Goal: Transaction & Acquisition: Purchase product/service

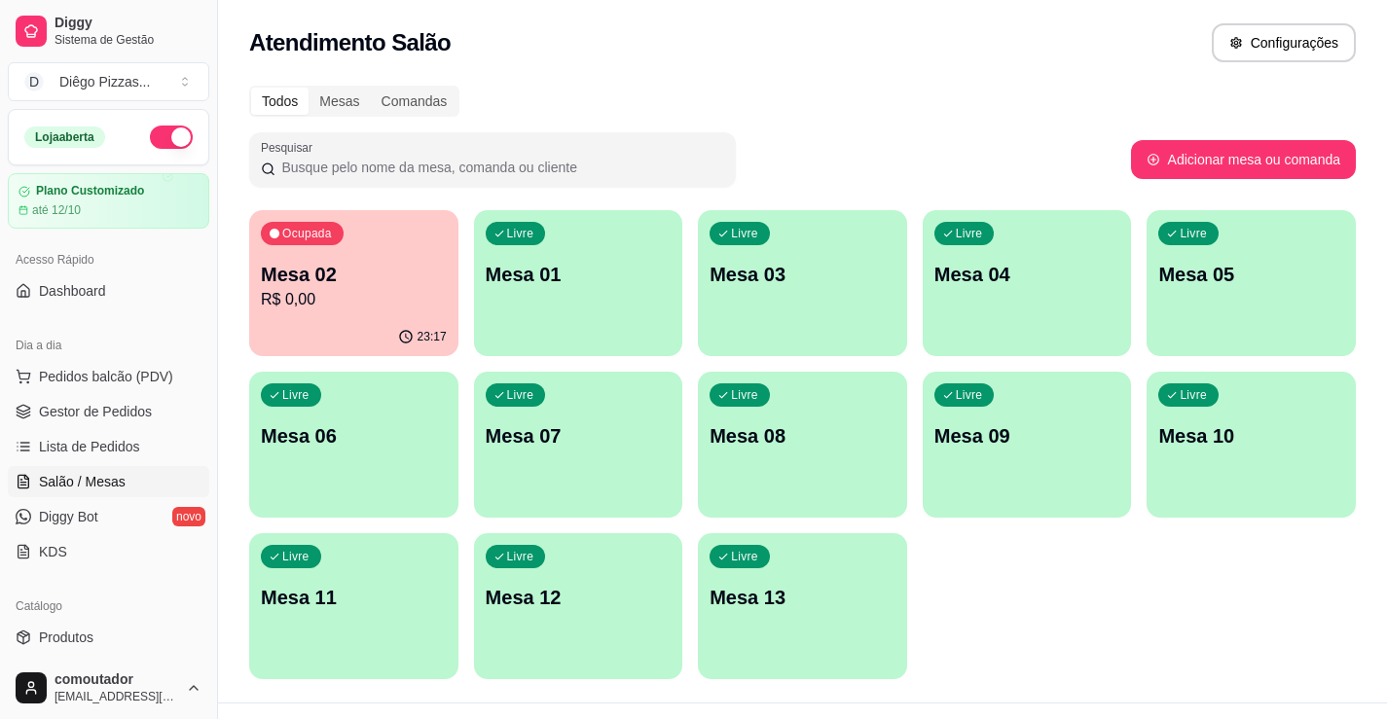
click at [88, 402] on span "Gestor de Pedidos" at bounding box center [95, 411] width 113 height 19
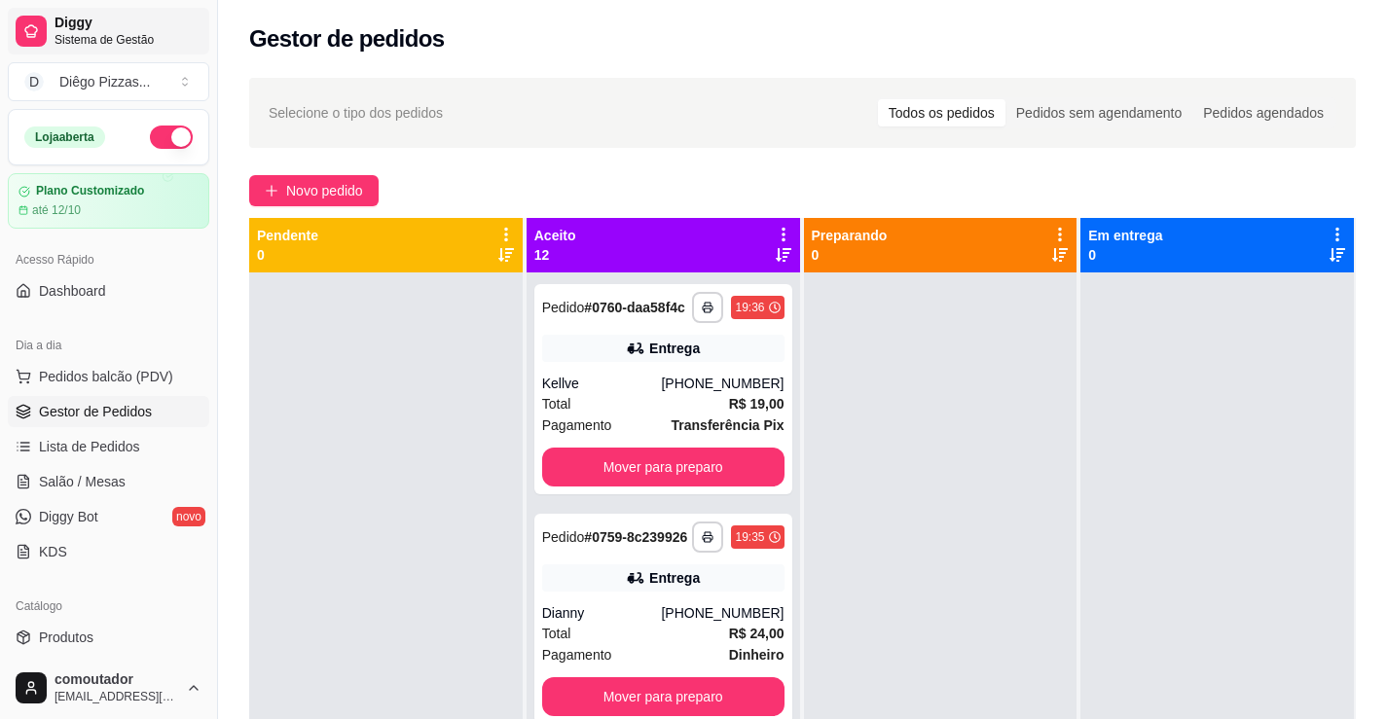
click at [111, 38] on span "Sistema de Gestão" at bounding box center [128, 40] width 147 height 16
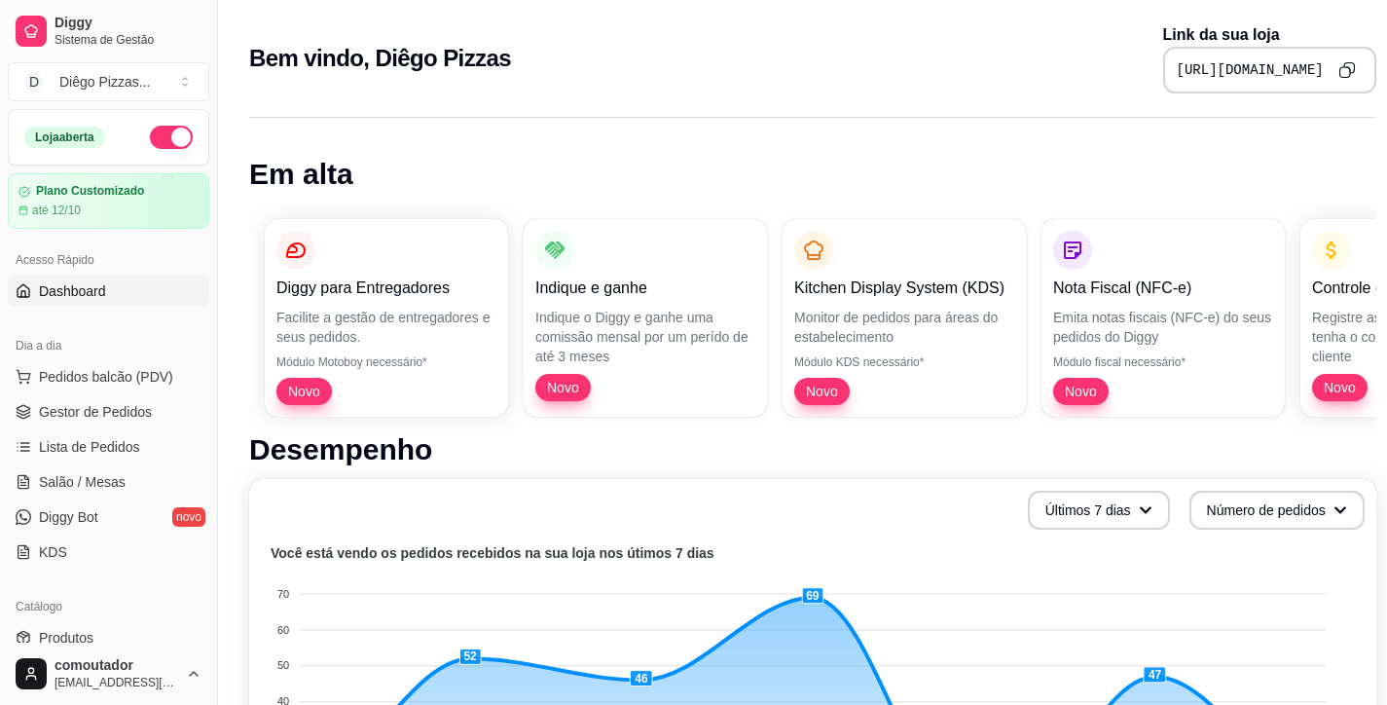
click at [1344, 64] on icon "Copy to clipboard" at bounding box center [1348, 70] width 18 height 18
click at [102, 369] on span "Pedidos balcão (PDV)" at bounding box center [106, 376] width 134 height 19
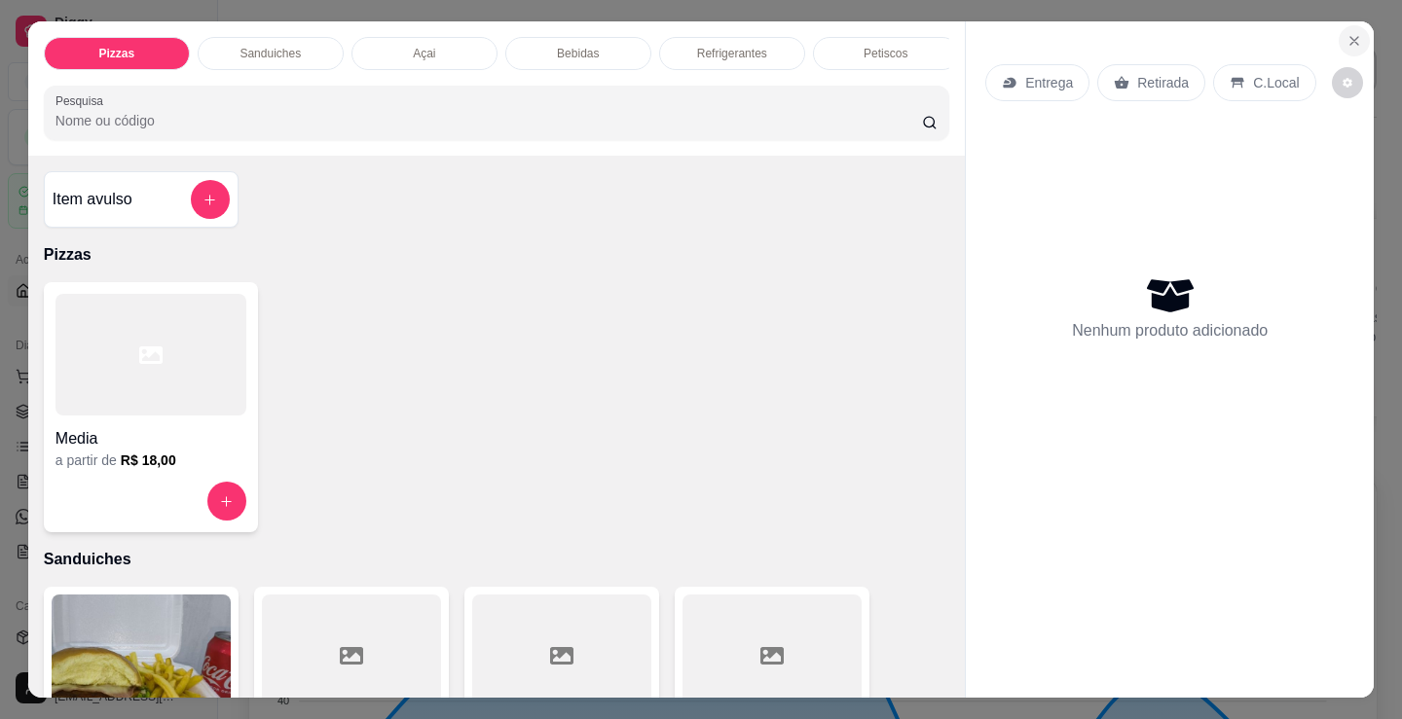
click at [1339, 41] on button "Close" at bounding box center [1354, 40] width 31 height 31
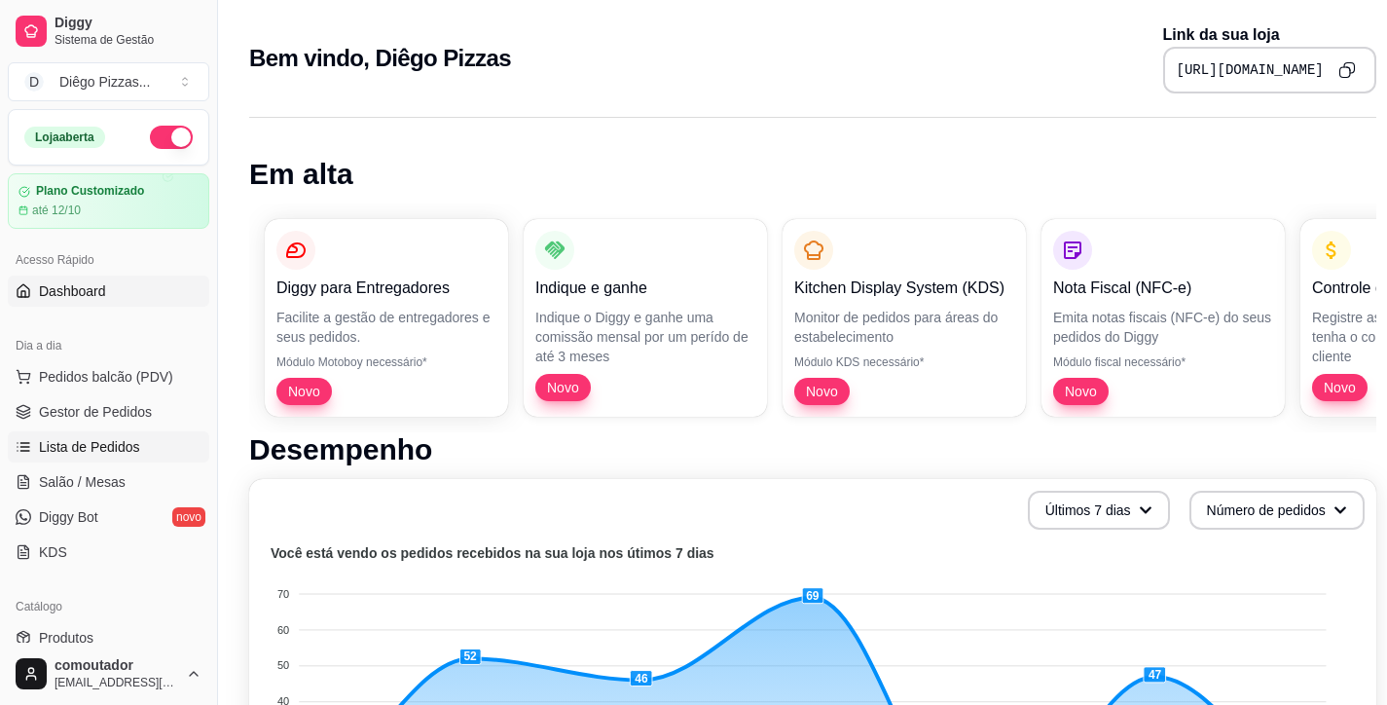
click at [106, 455] on span "Lista de Pedidos" at bounding box center [89, 446] width 101 height 19
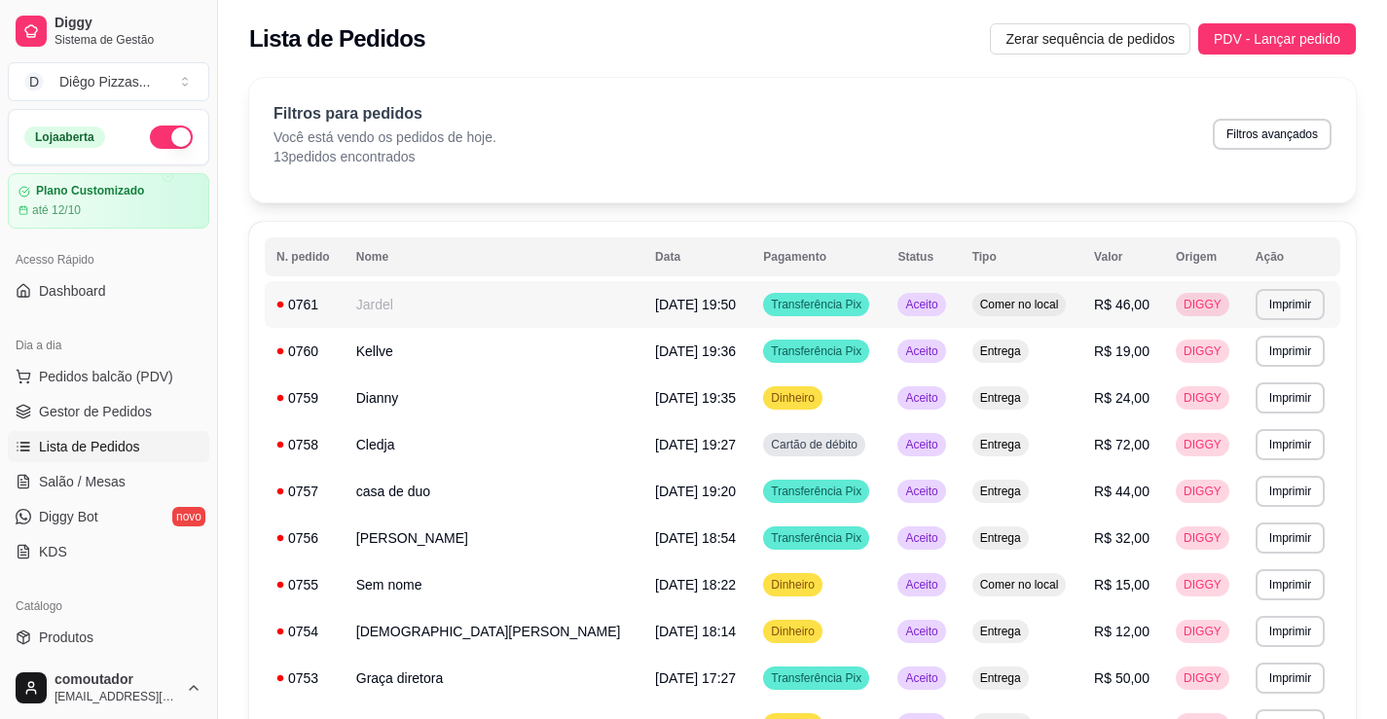
click at [463, 305] on td "Jardel" at bounding box center [494, 304] width 299 height 47
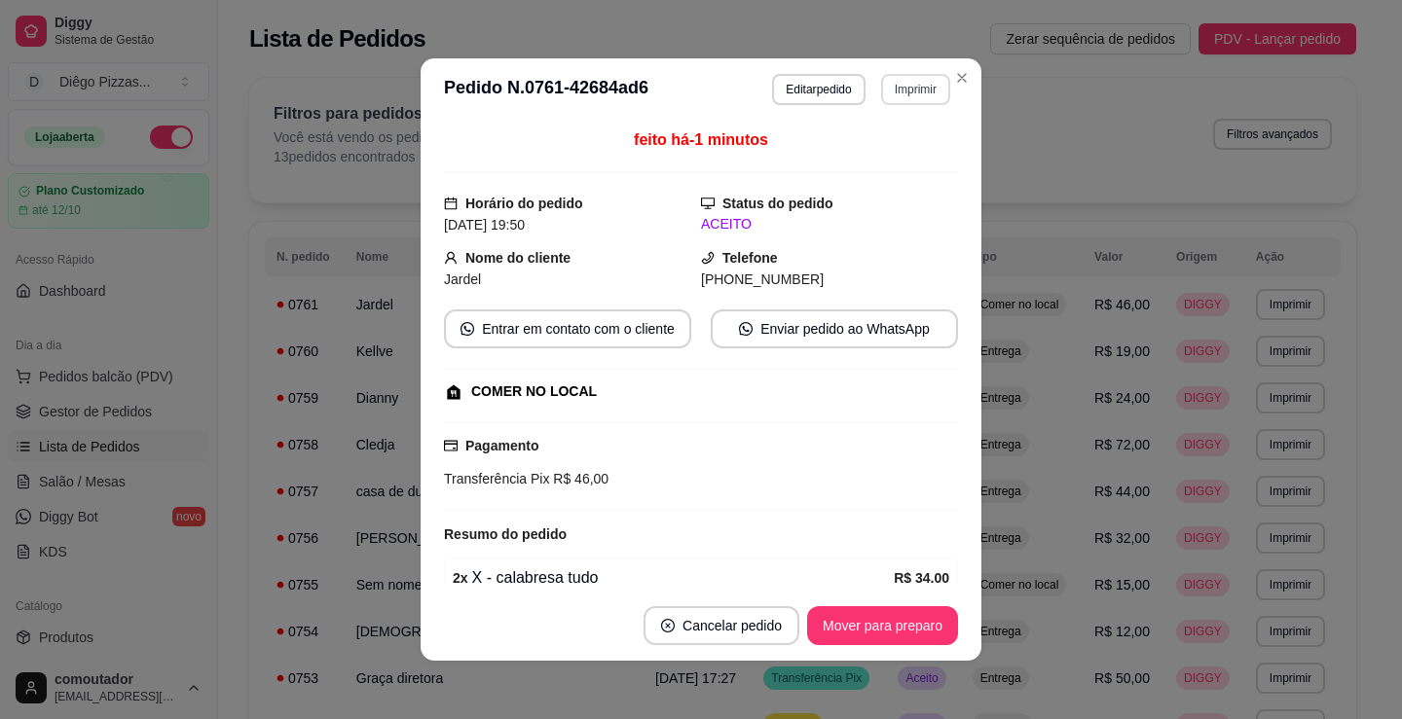
click at [934, 80] on button "Imprimir" at bounding box center [915, 89] width 69 height 31
click at [889, 152] on button "IMPRESSORA" at bounding box center [874, 157] width 136 height 30
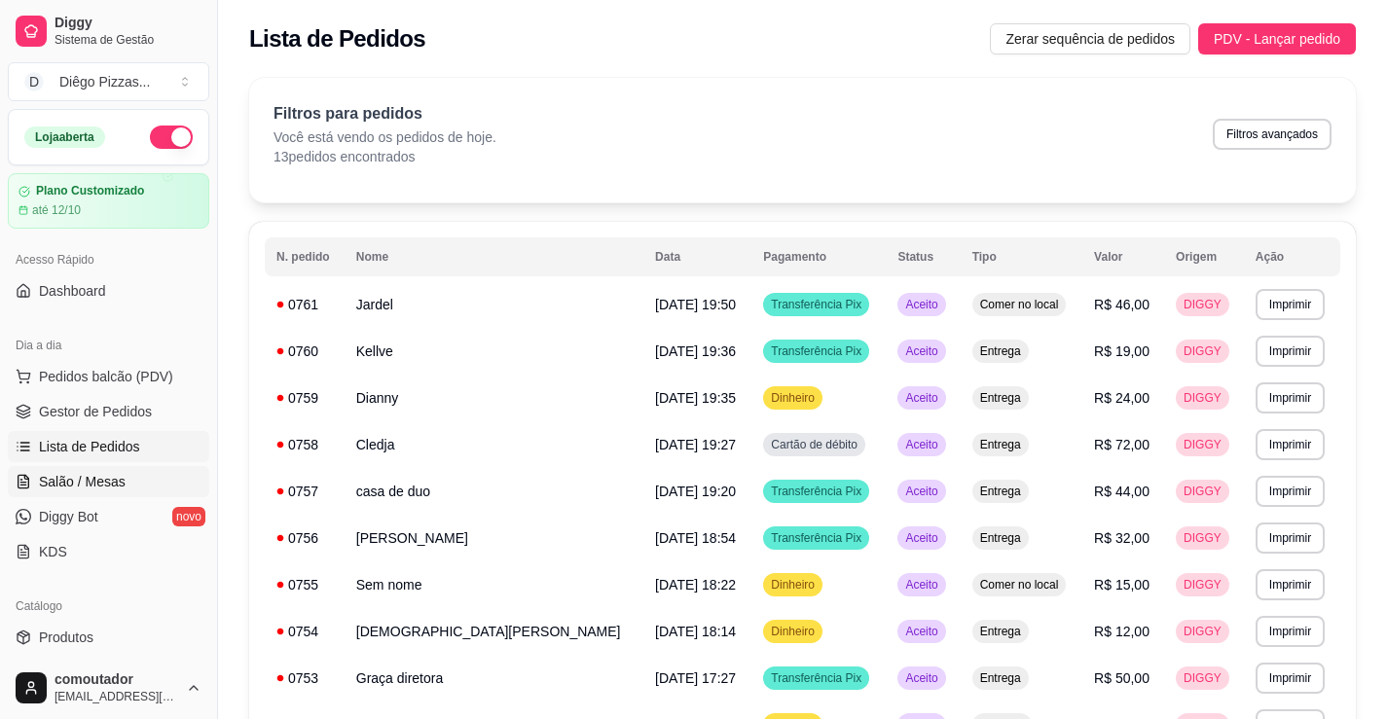
click at [77, 476] on span "Salão / Mesas" at bounding box center [82, 481] width 87 height 19
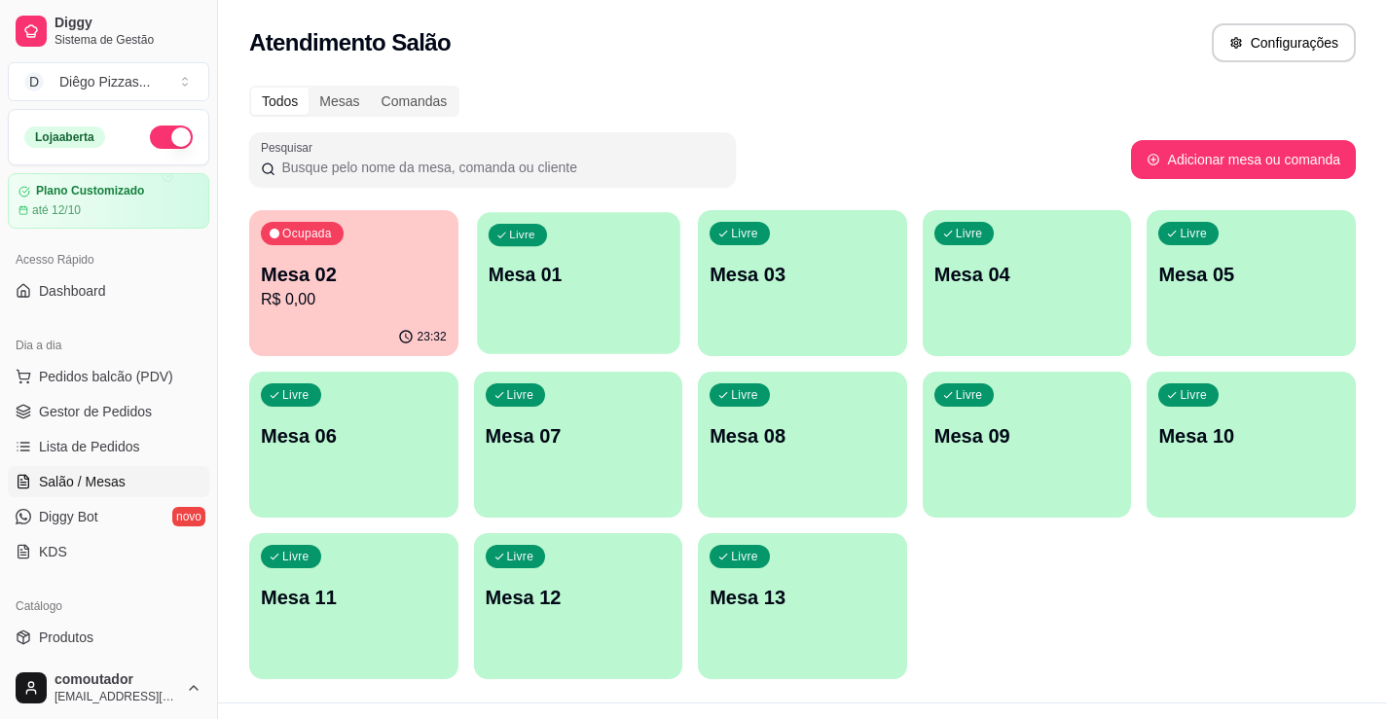
click at [544, 283] on p "Mesa 01" at bounding box center [578, 275] width 180 height 26
click at [83, 374] on span "Pedidos balcão (PDV)" at bounding box center [106, 376] width 134 height 19
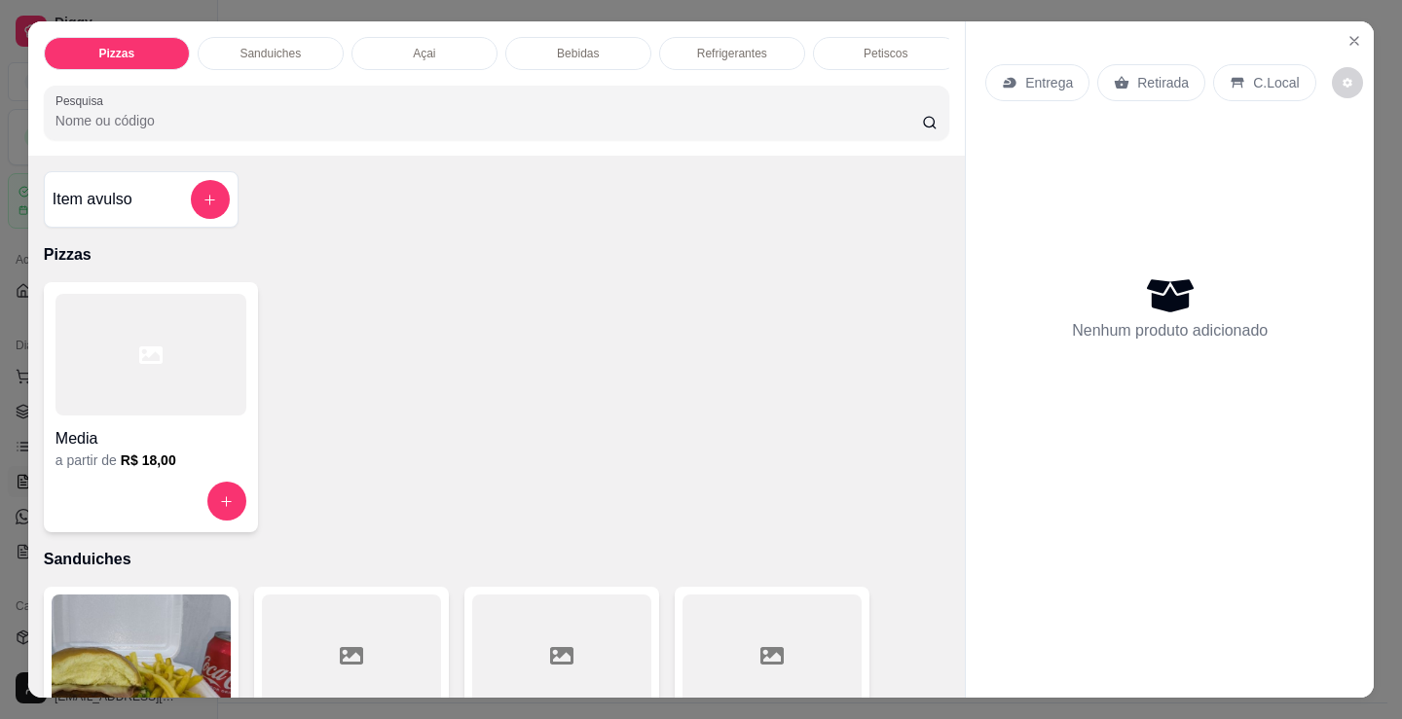
click at [283, 46] on p "Sanduiches" at bounding box center [269, 54] width 61 height 16
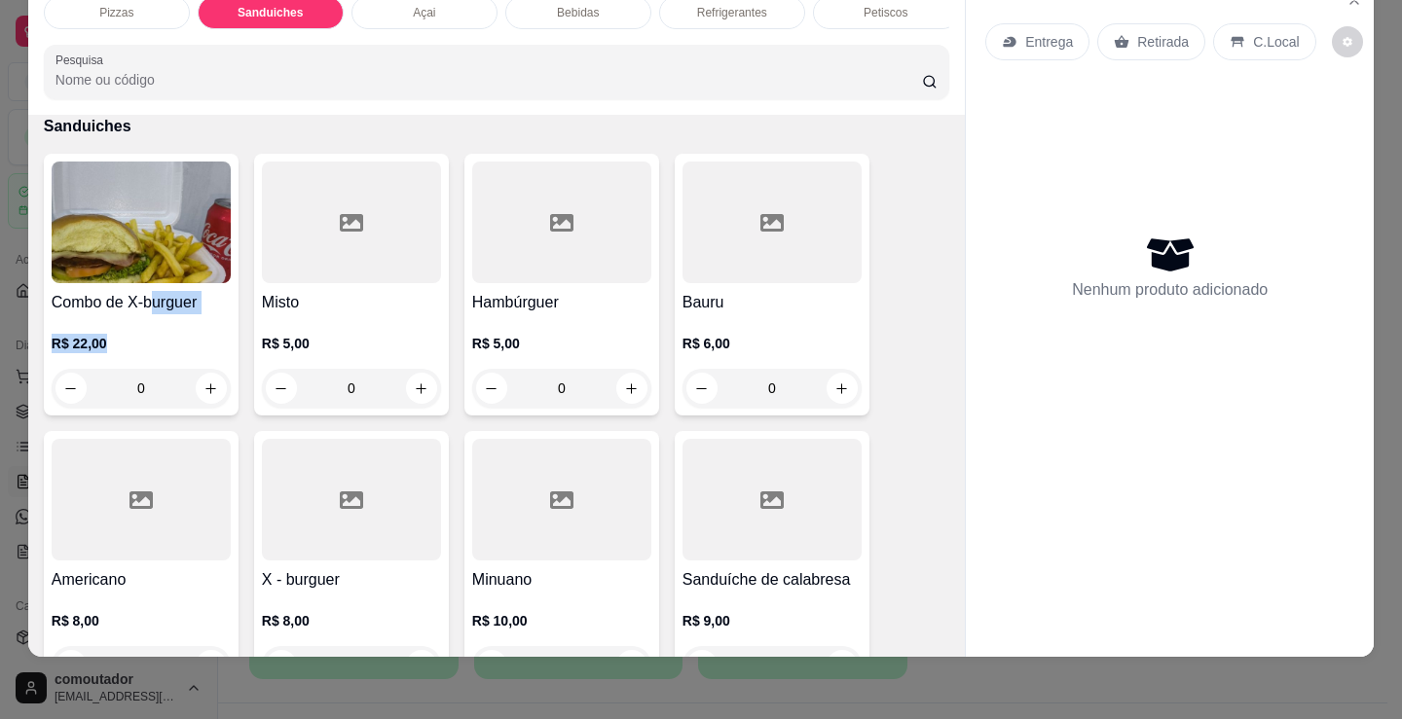
click at [146, 324] on div "Combo de X-burguer R$ 22,00 0" at bounding box center [141, 285] width 195 height 262
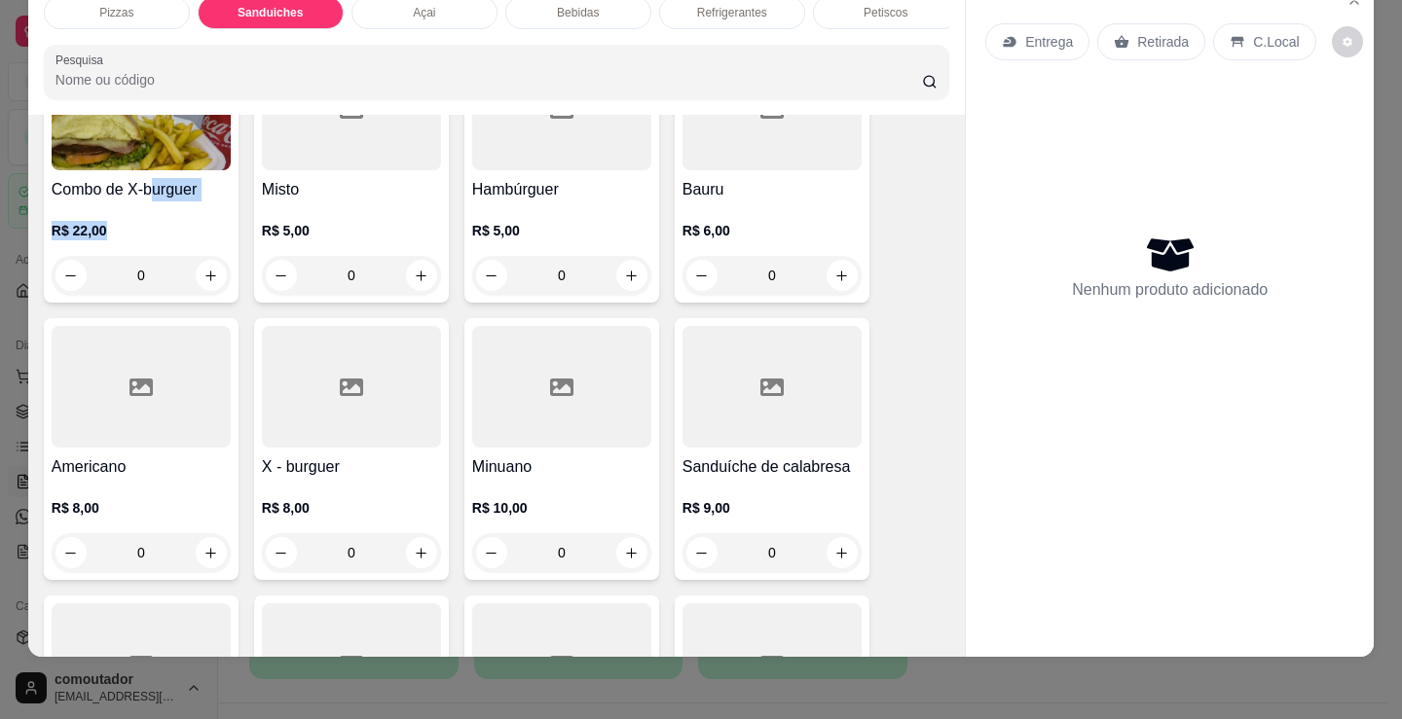
copy div "urguer R$ 22,00"
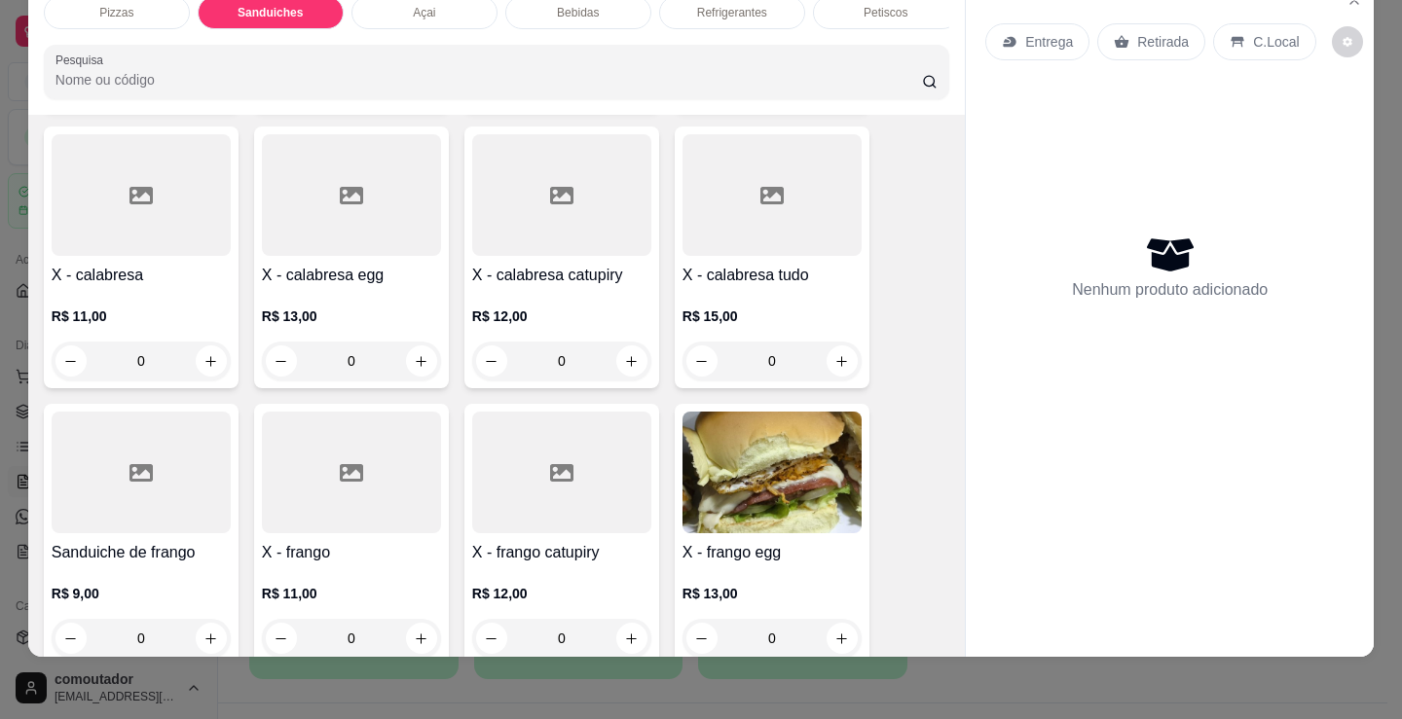
scroll to position [976, 0]
click at [836, 354] on div "0" at bounding box center [771, 359] width 179 height 39
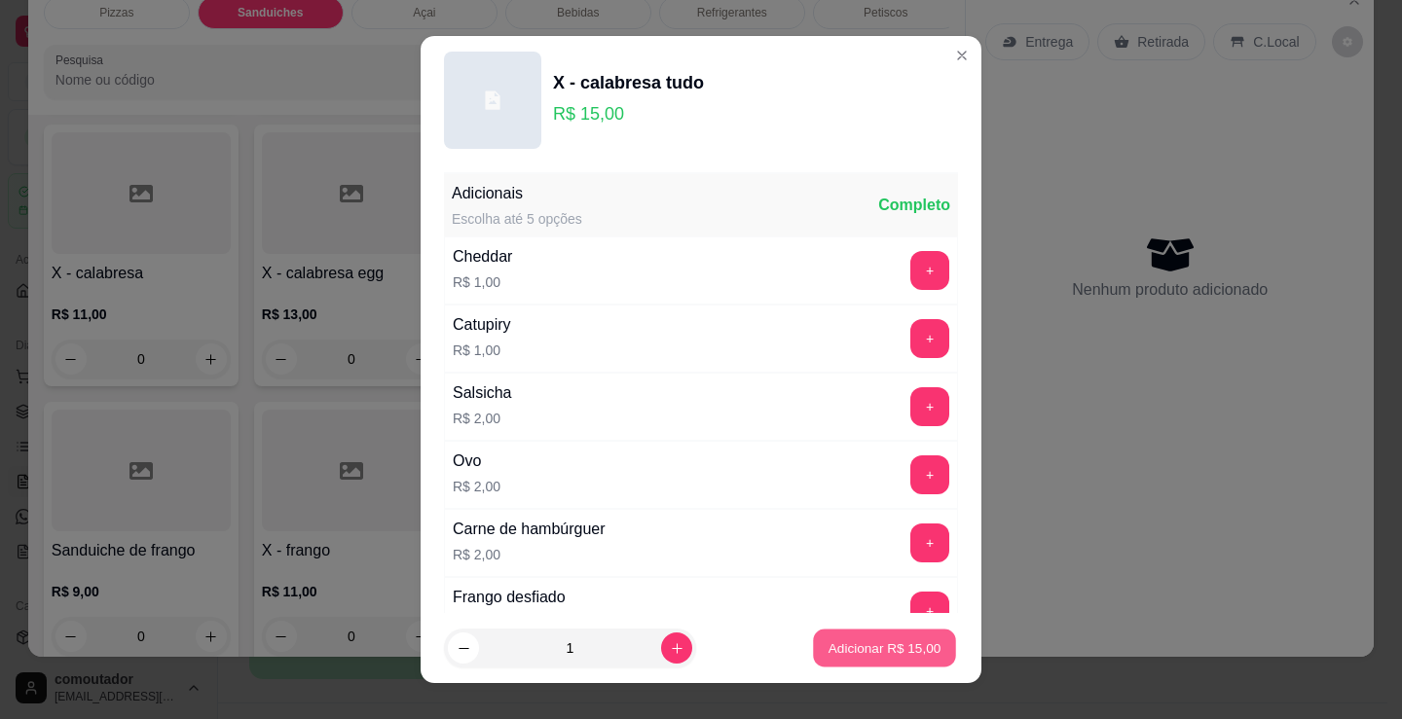
click at [914, 641] on p "Adicionar R$ 15,00" at bounding box center [884, 648] width 113 height 18
type input "1"
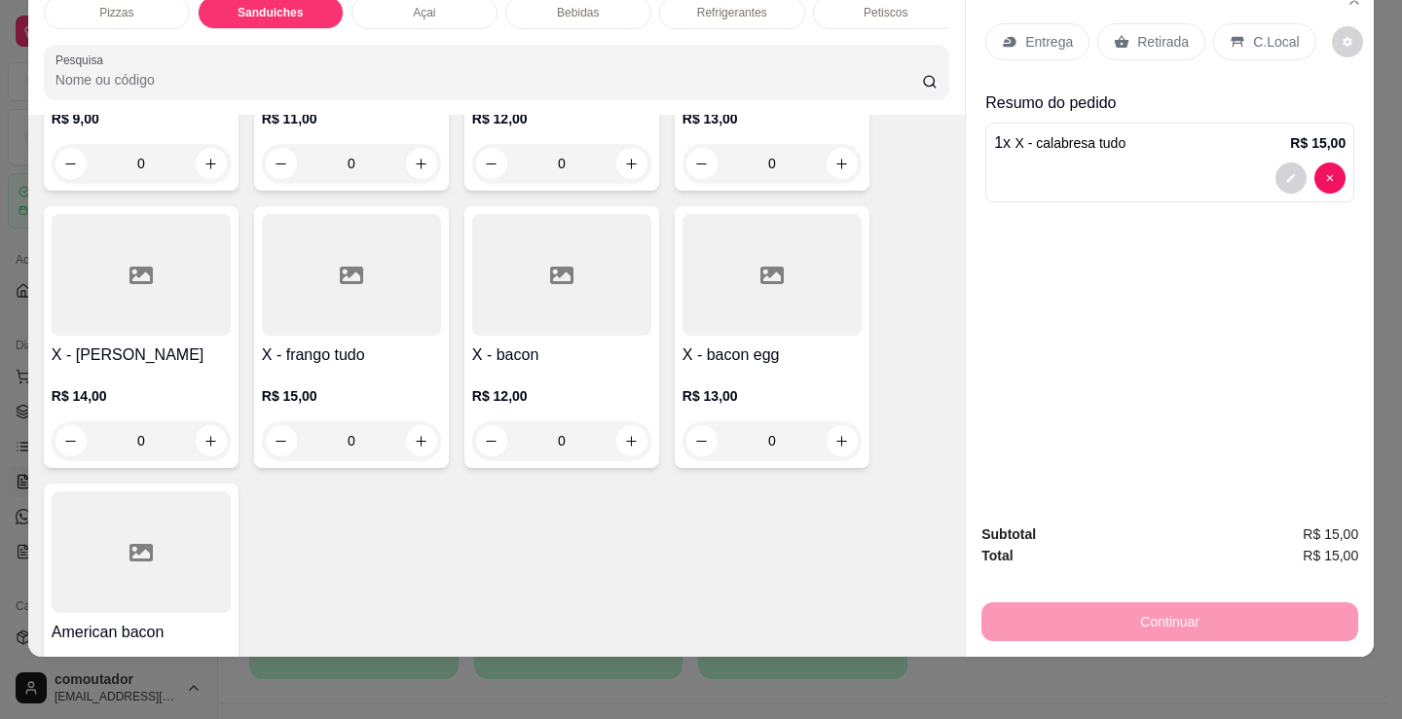
scroll to position [1463, 0]
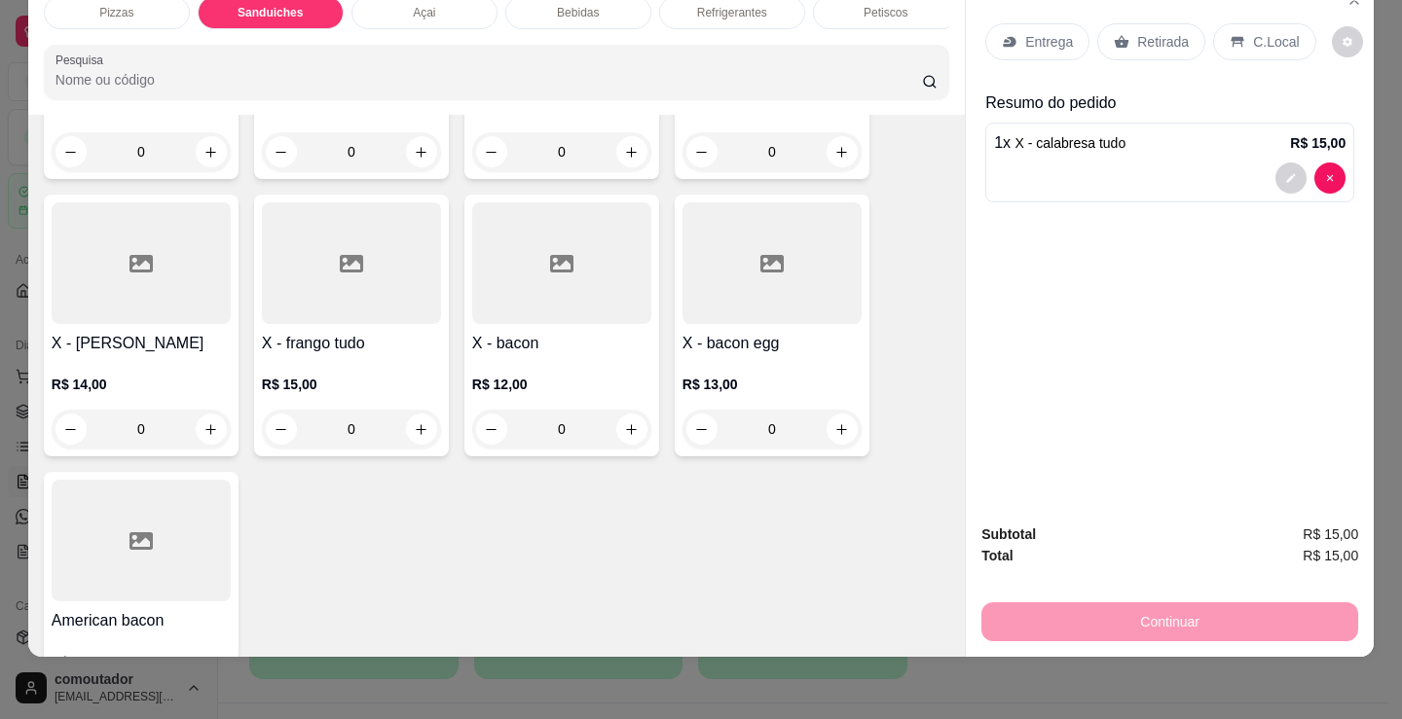
click at [413, 425] on div "0" at bounding box center [351, 429] width 179 height 39
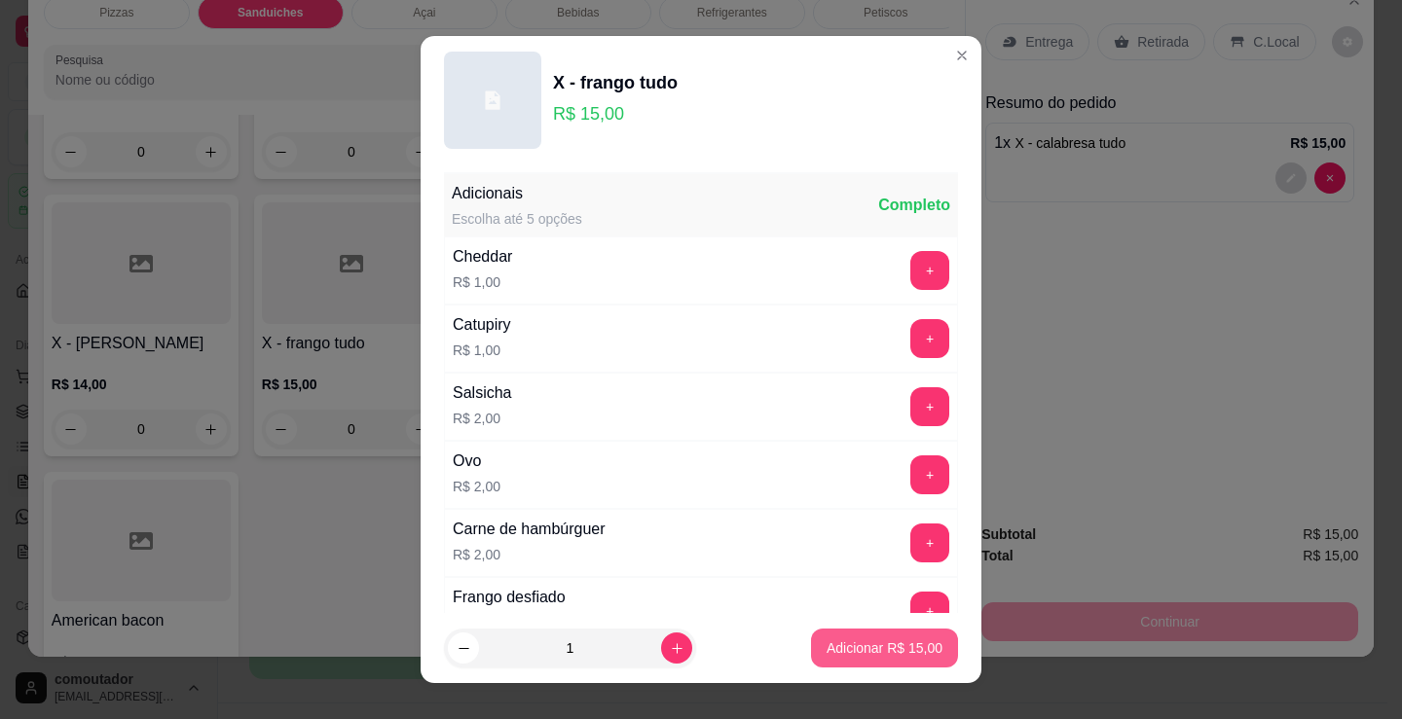
click at [901, 648] on p "Adicionar R$ 15,00" at bounding box center [884, 648] width 116 height 19
type input "1"
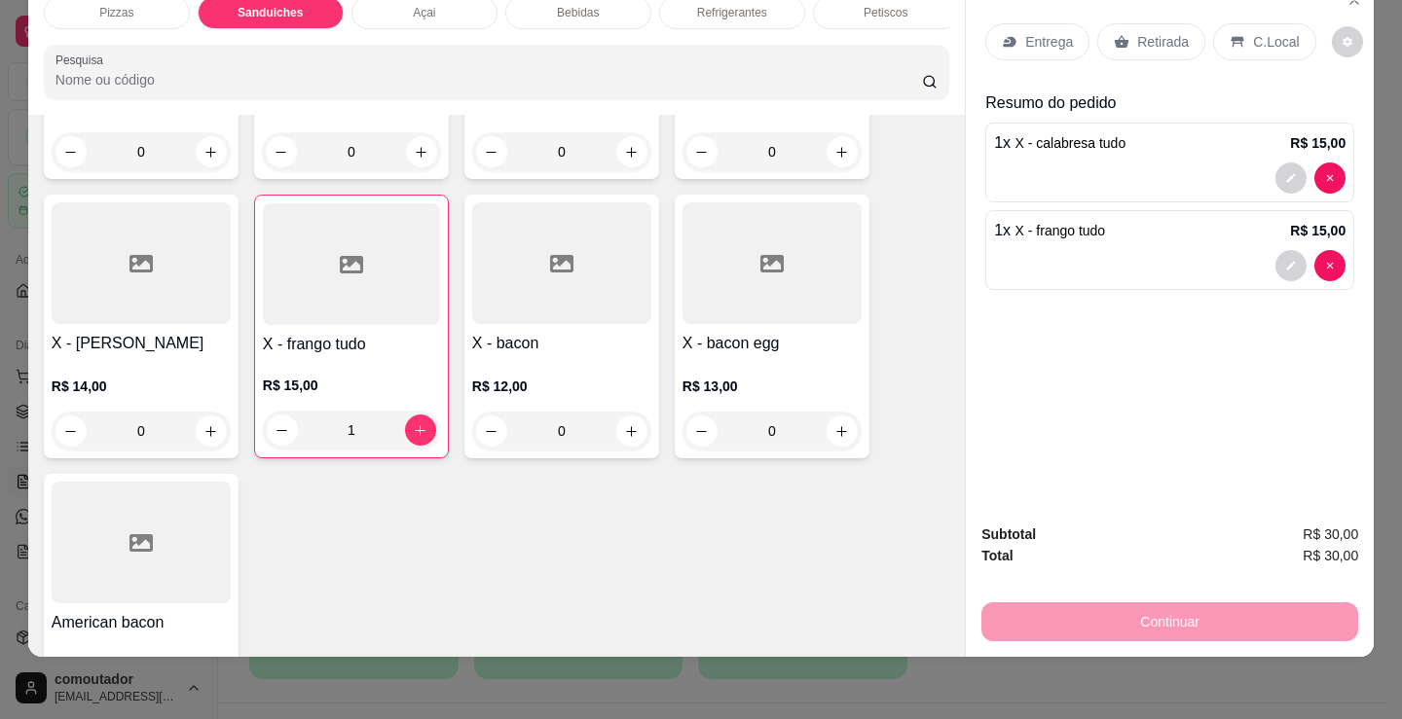
click at [1257, 32] on p "C.Local" at bounding box center [1276, 41] width 46 height 19
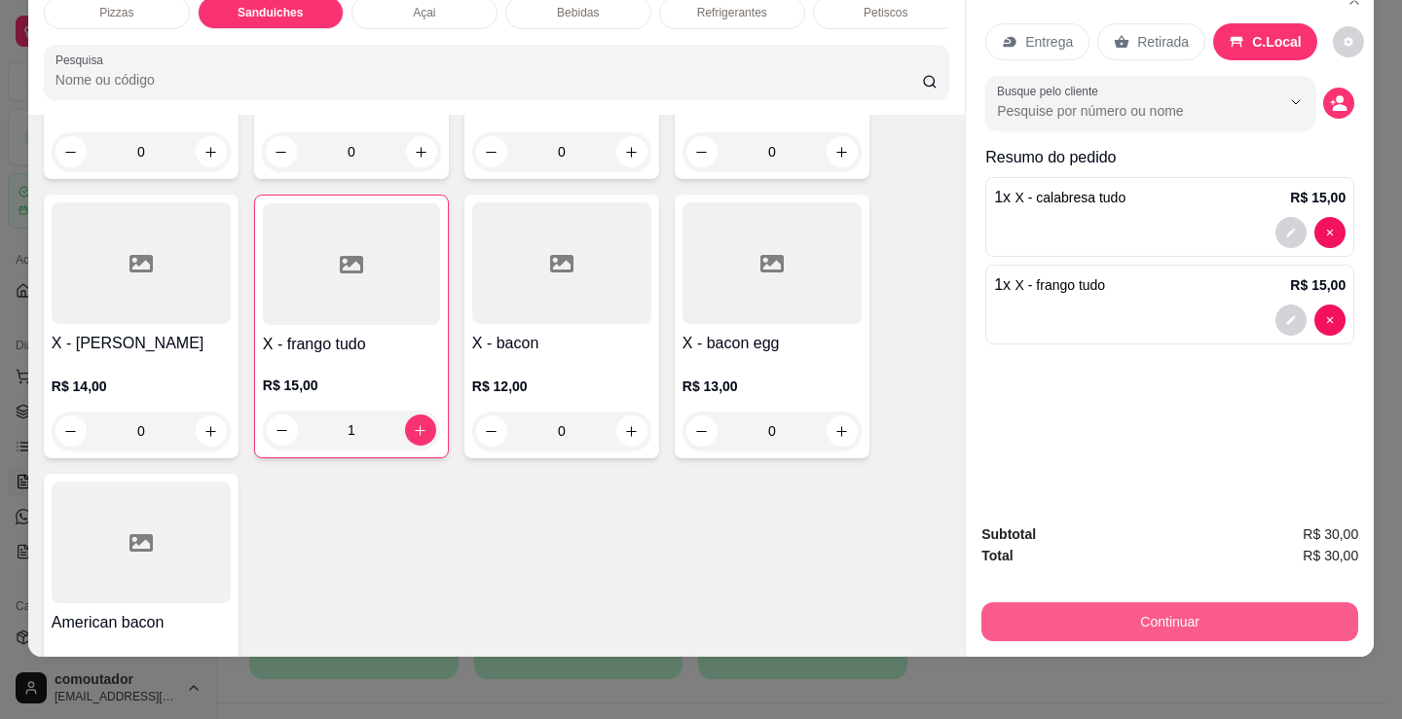
click at [1207, 604] on button "Continuar" at bounding box center [1169, 622] width 377 height 39
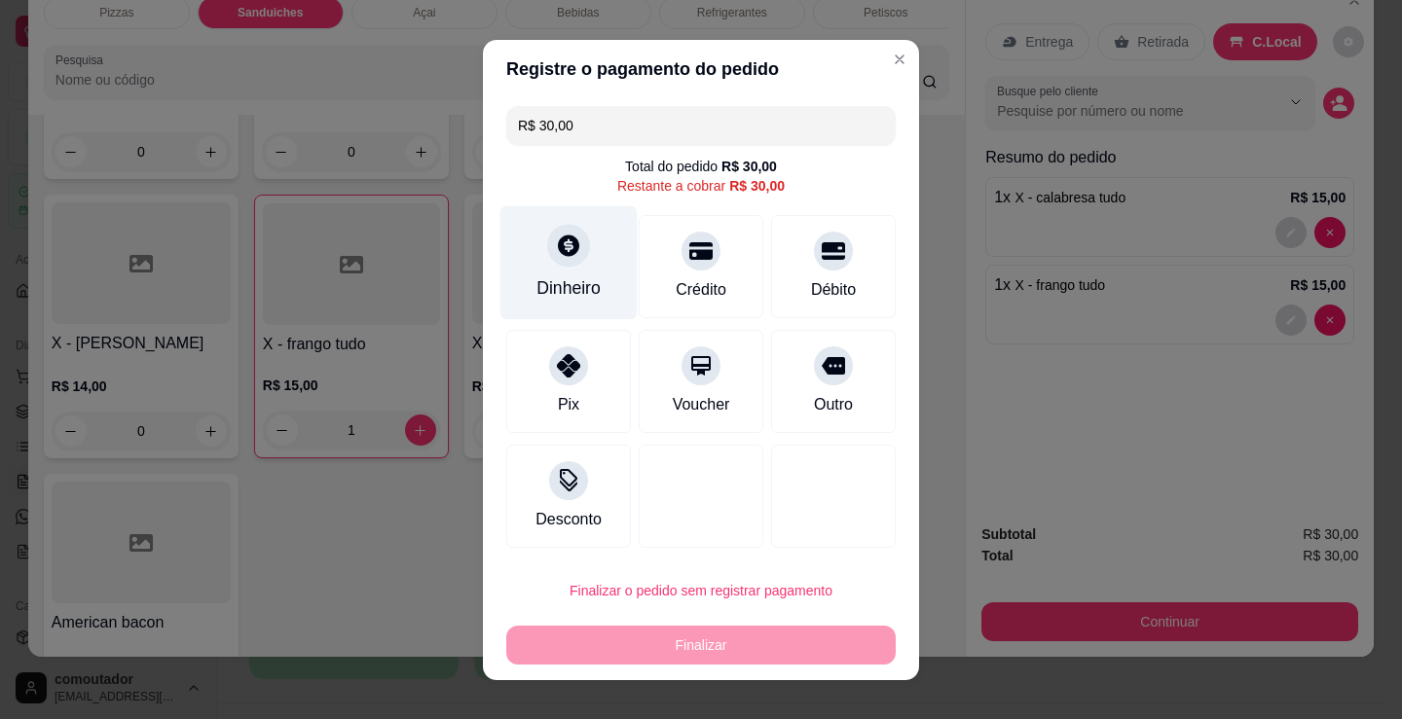
click at [570, 277] on div "Dinheiro" at bounding box center [568, 262] width 137 height 114
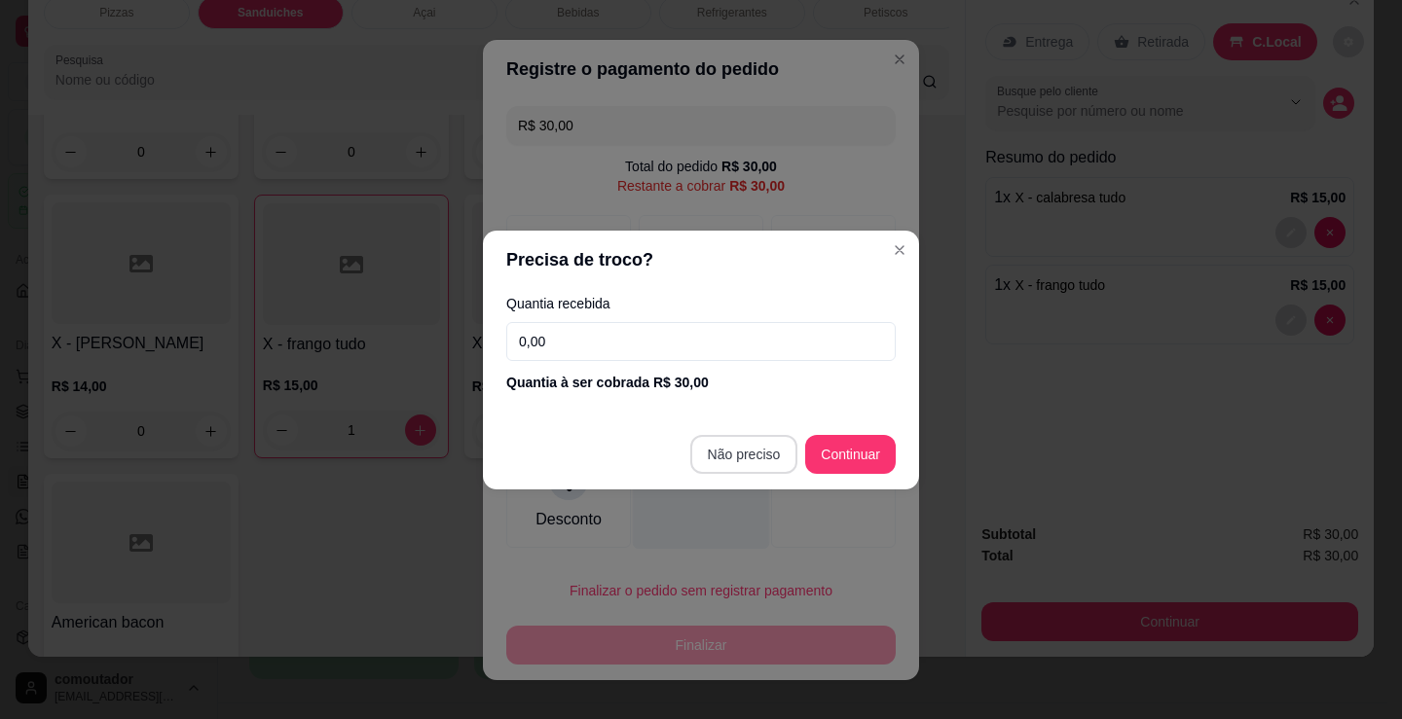
type input "R$ 0,00"
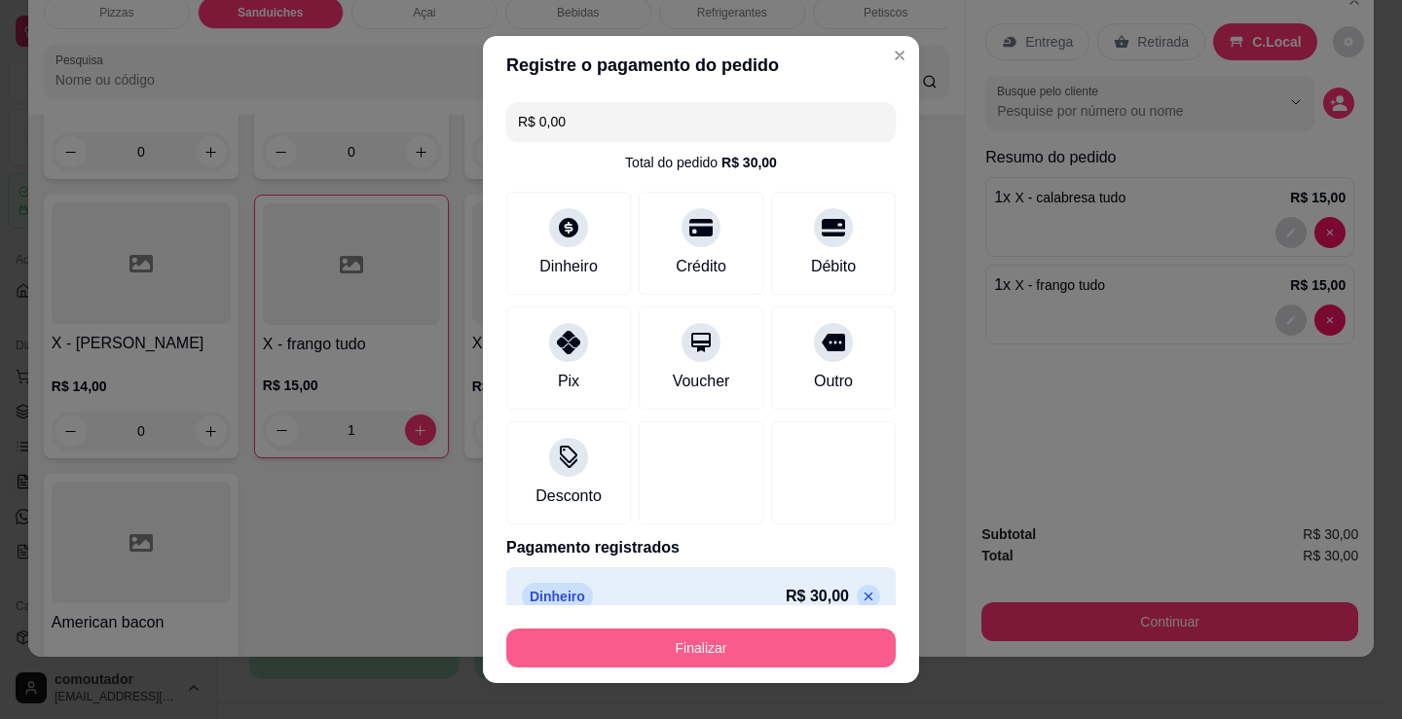
click at [734, 655] on button "Finalizar" at bounding box center [700, 648] width 389 height 39
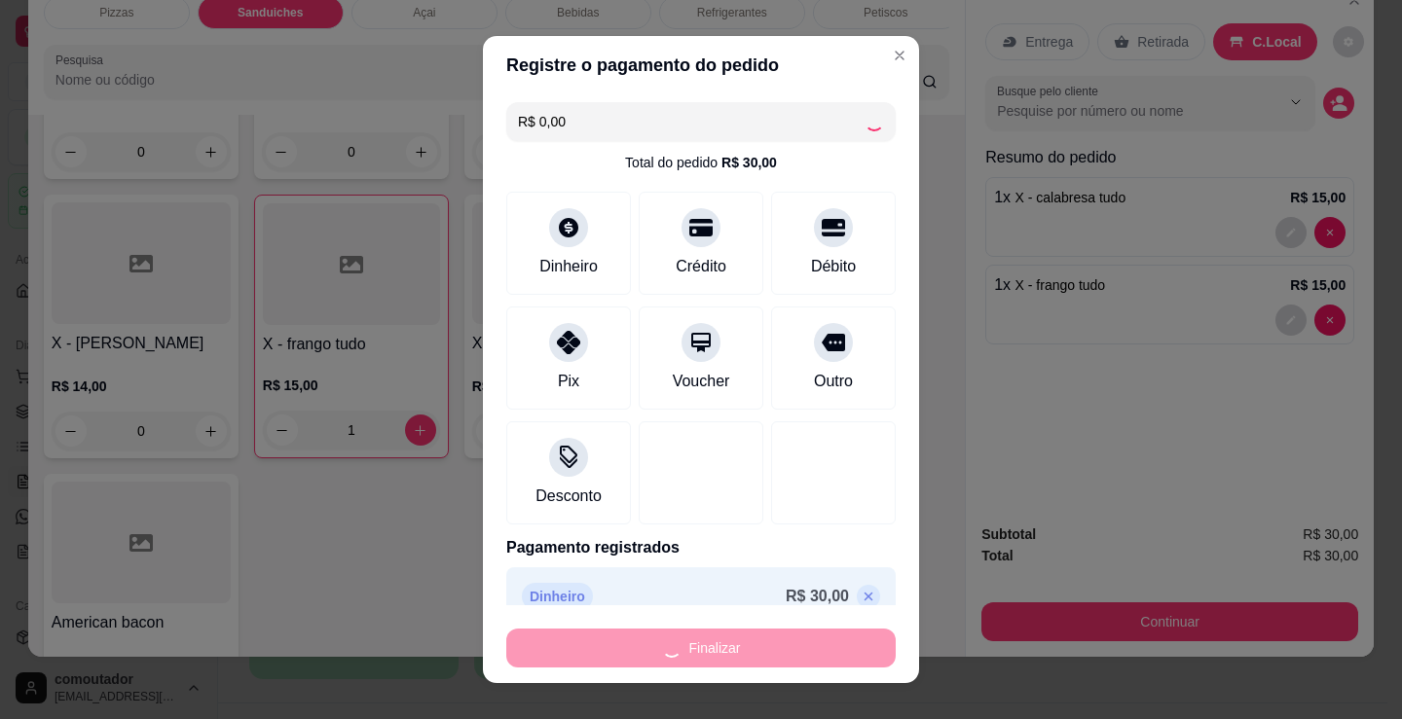
type input "0"
type input "-R$ 30,00"
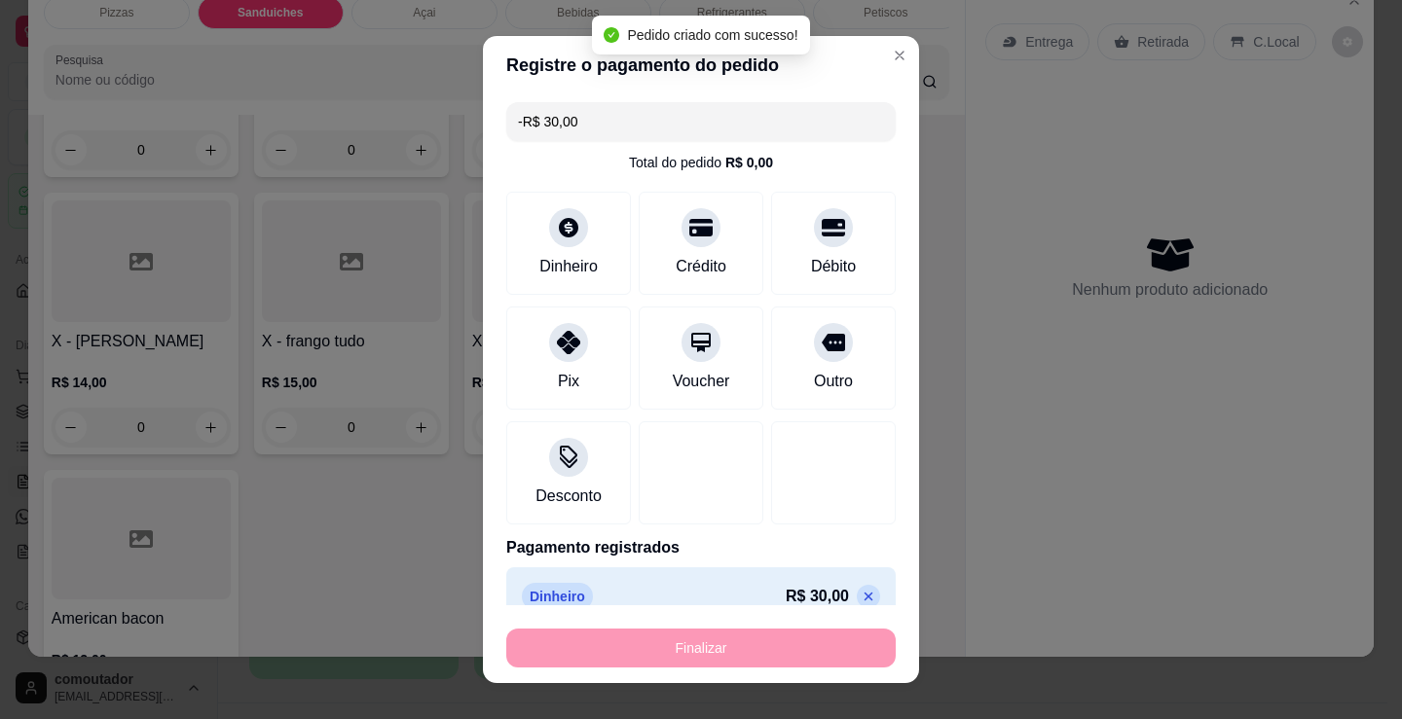
scroll to position [1461, 0]
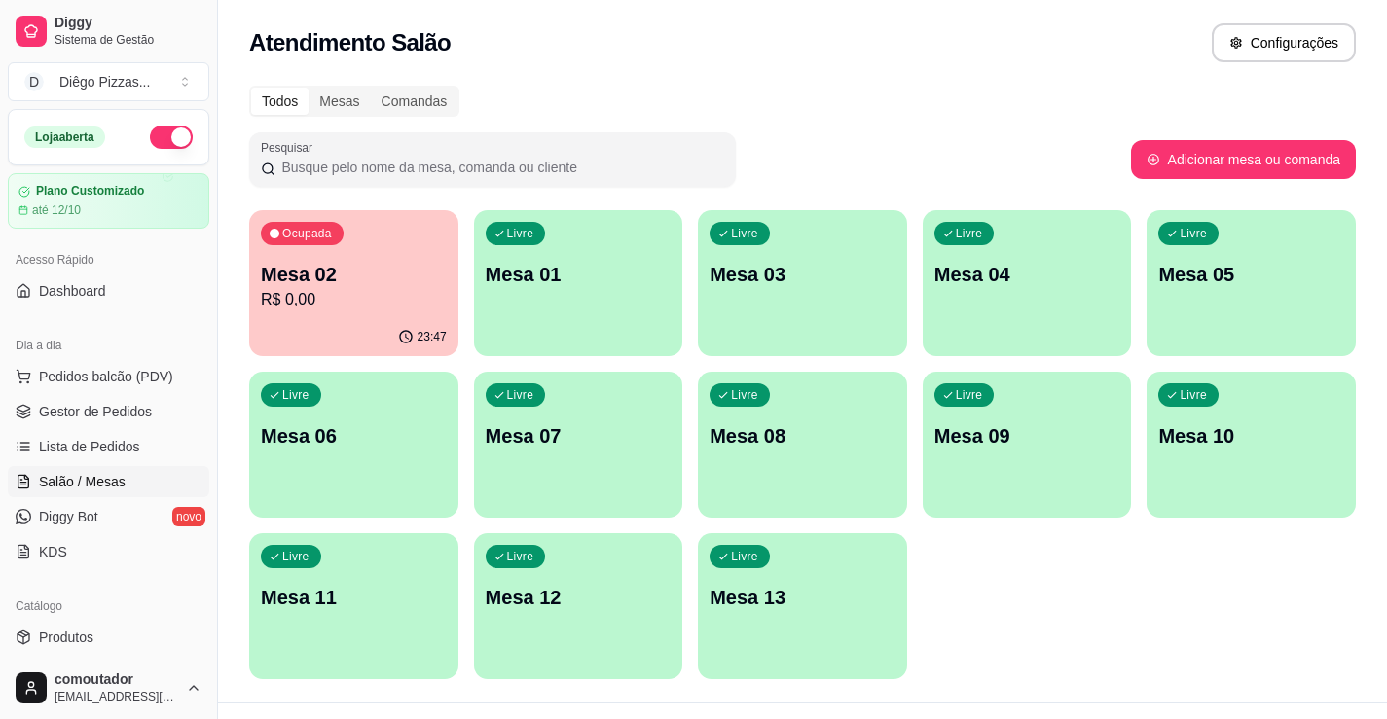
click at [1041, 635] on div "Ocupada Mesa 02 R$ 0,00 23:47 Livre Mesa 01 Livre Mesa 03 Livre Mesa 04 Livre M…" at bounding box center [802, 444] width 1107 height 469
click at [336, 267] on p "Mesa 02" at bounding box center [354, 275] width 180 height 26
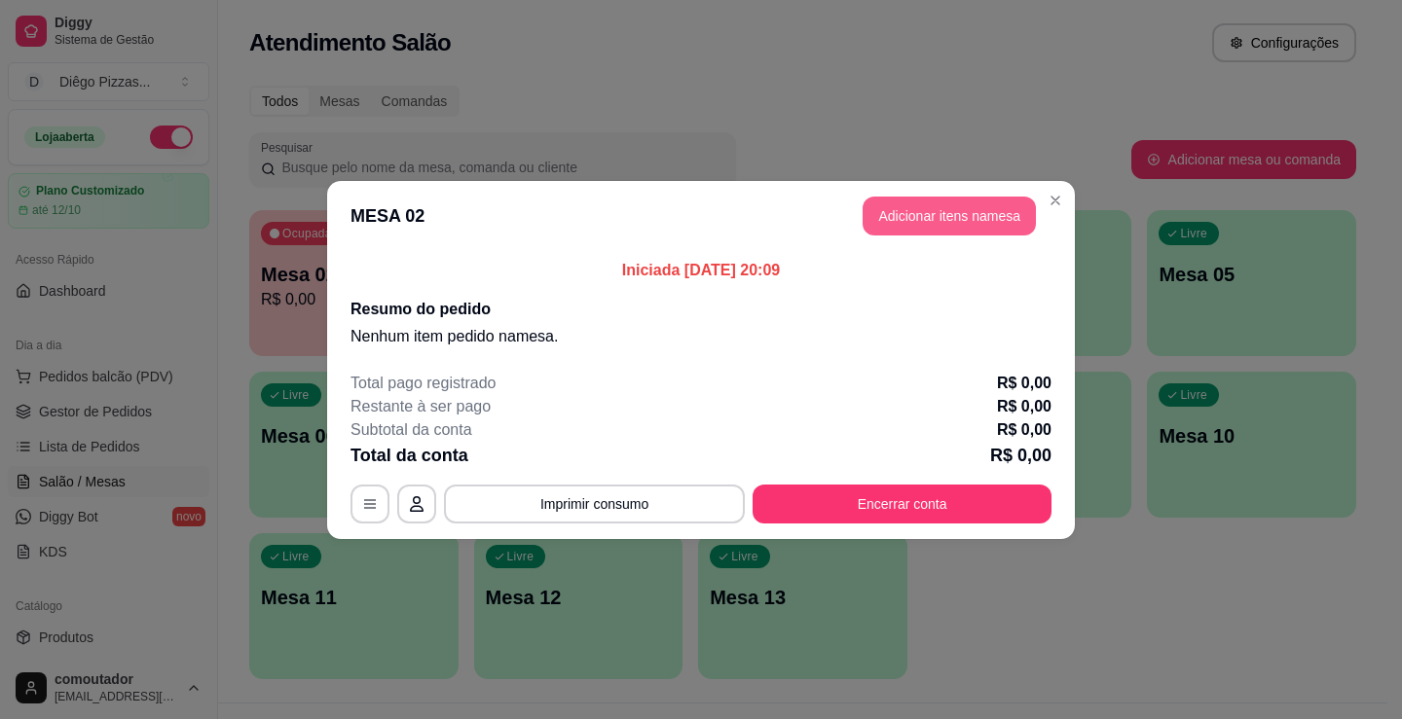
click at [984, 208] on button "Adicionar itens na mesa" at bounding box center [949, 216] width 173 height 39
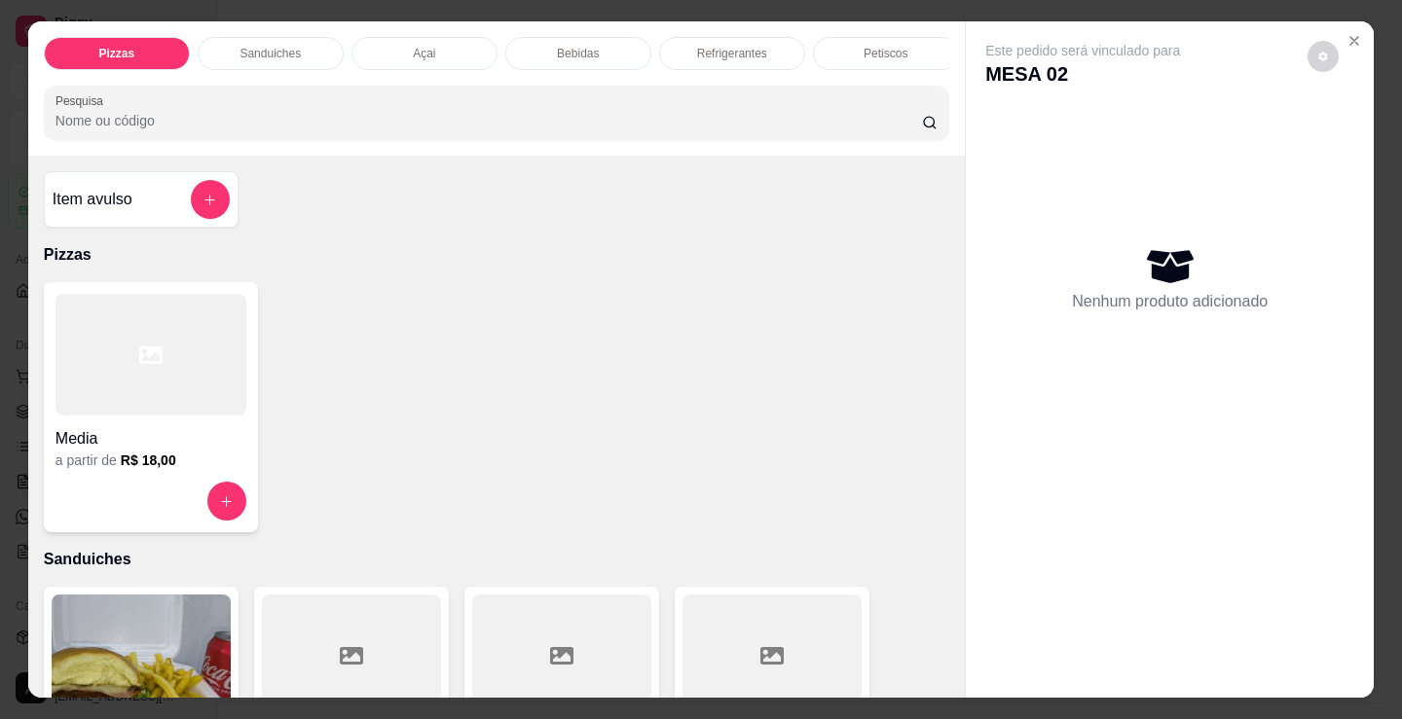
click at [592, 41] on div "Bebidas" at bounding box center [578, 53] width 146 height 33
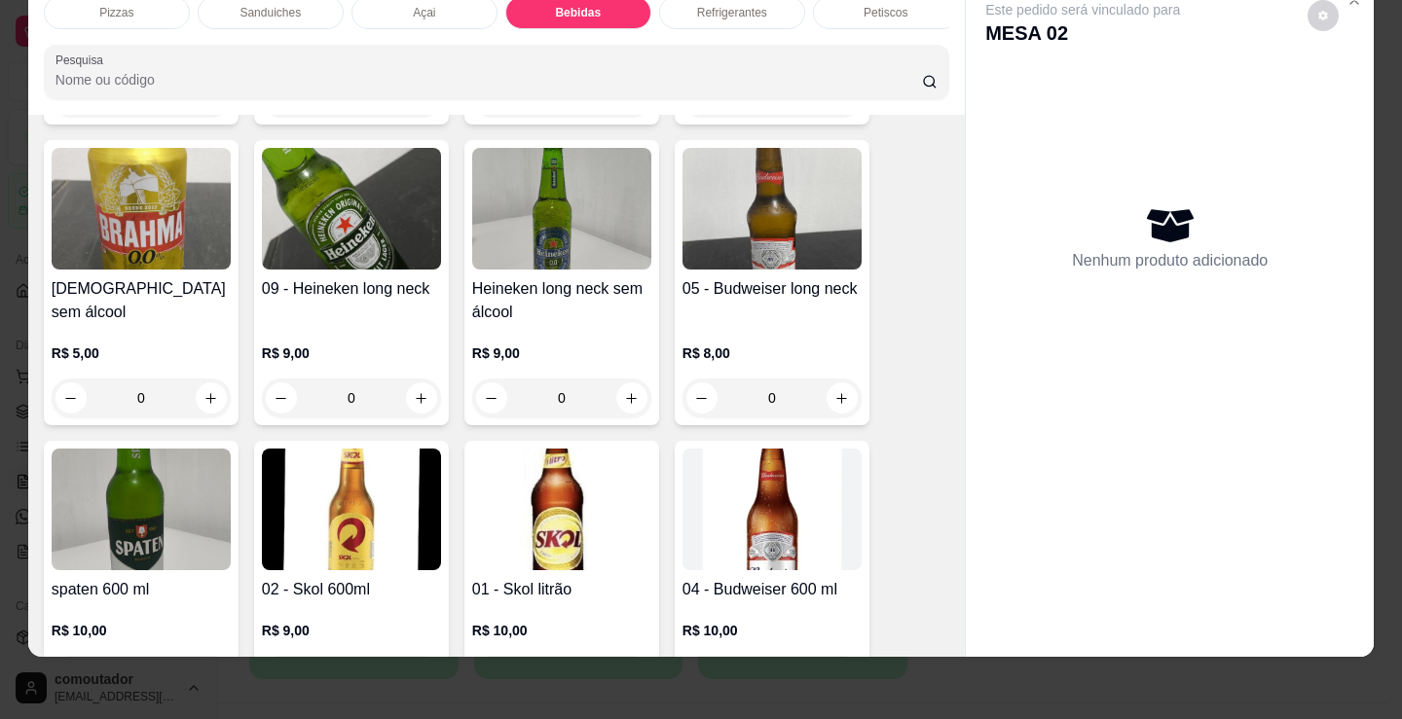
scroll to position [2704, 0]
click at [422, 391] on button "increase-product-quantity" at bounding box center [421, 397] width 31 height 31
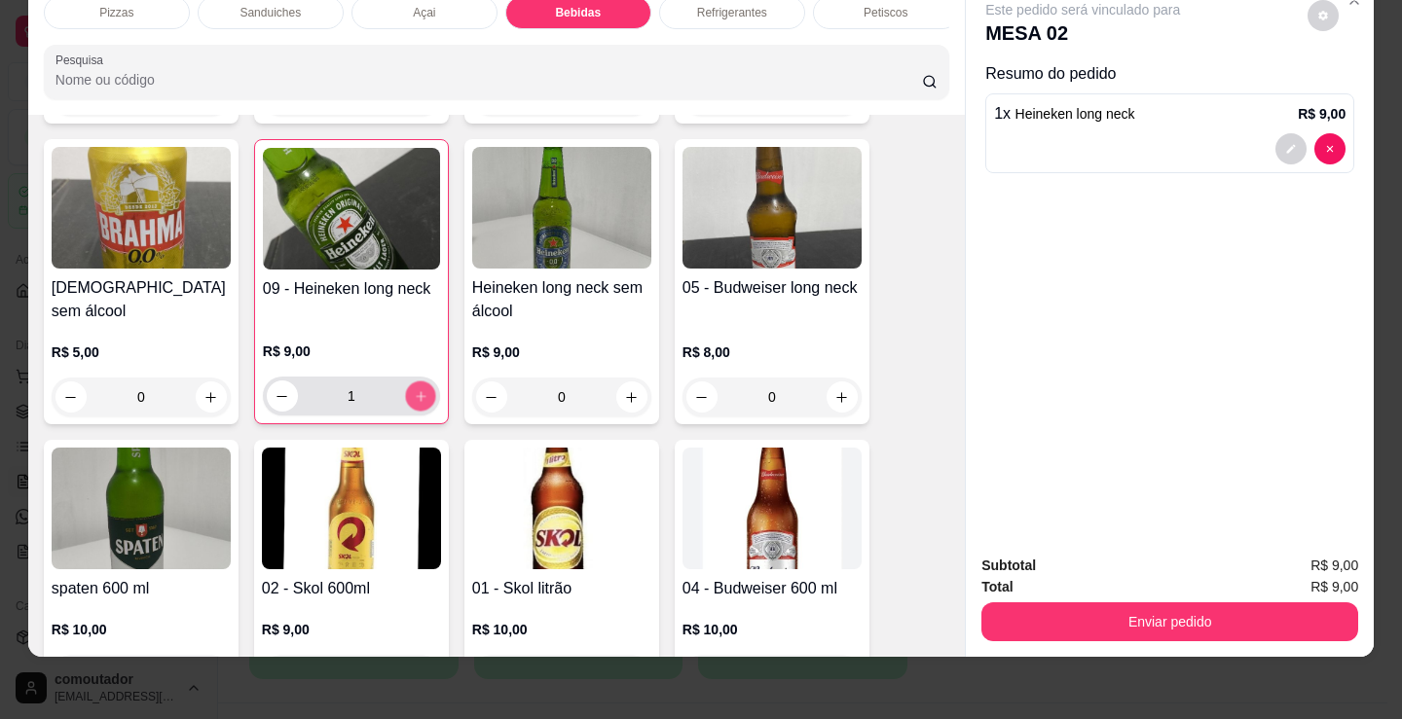
click at [422, 391] on button "increase-product-quantity" at bounding box center [420, 397] width 30 height 30
type input "3"
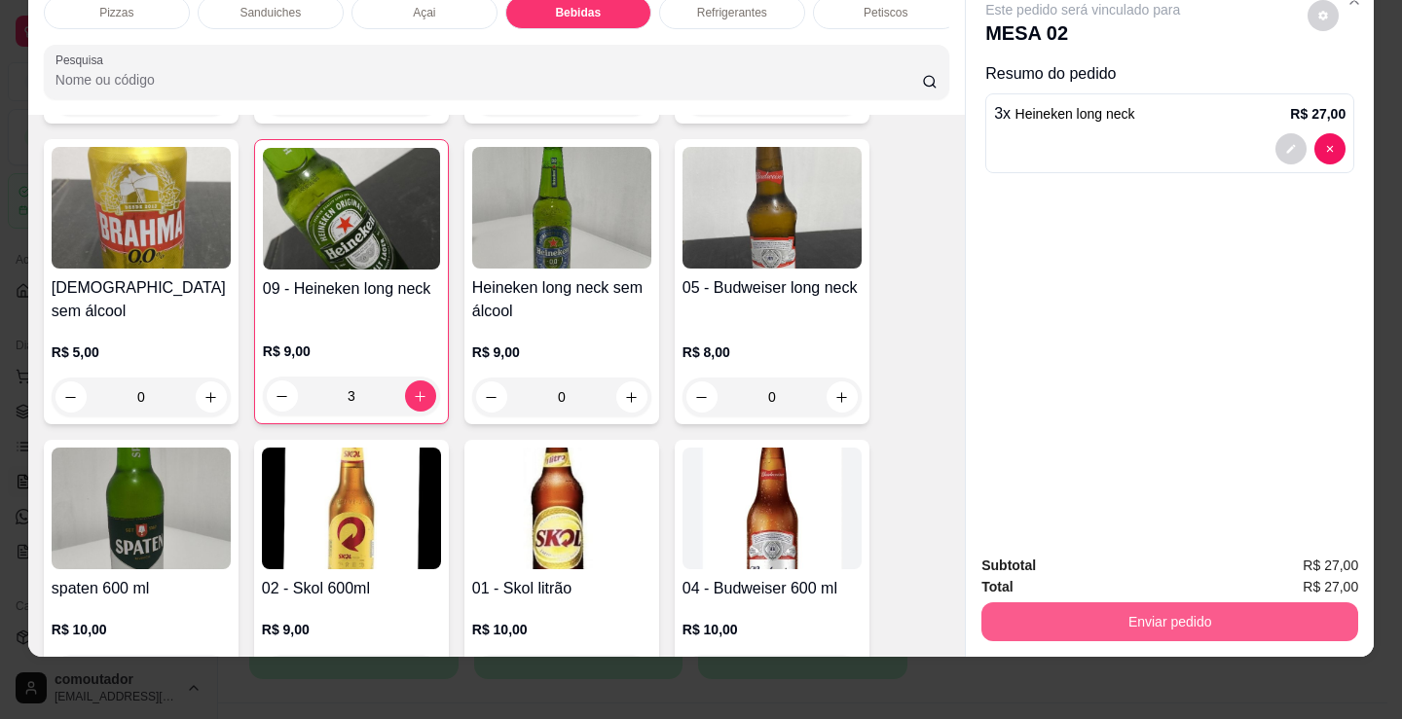
click at [1058, 613] on button "Enviar pedido" at bounding box center [1169, 622] width 377 height 39
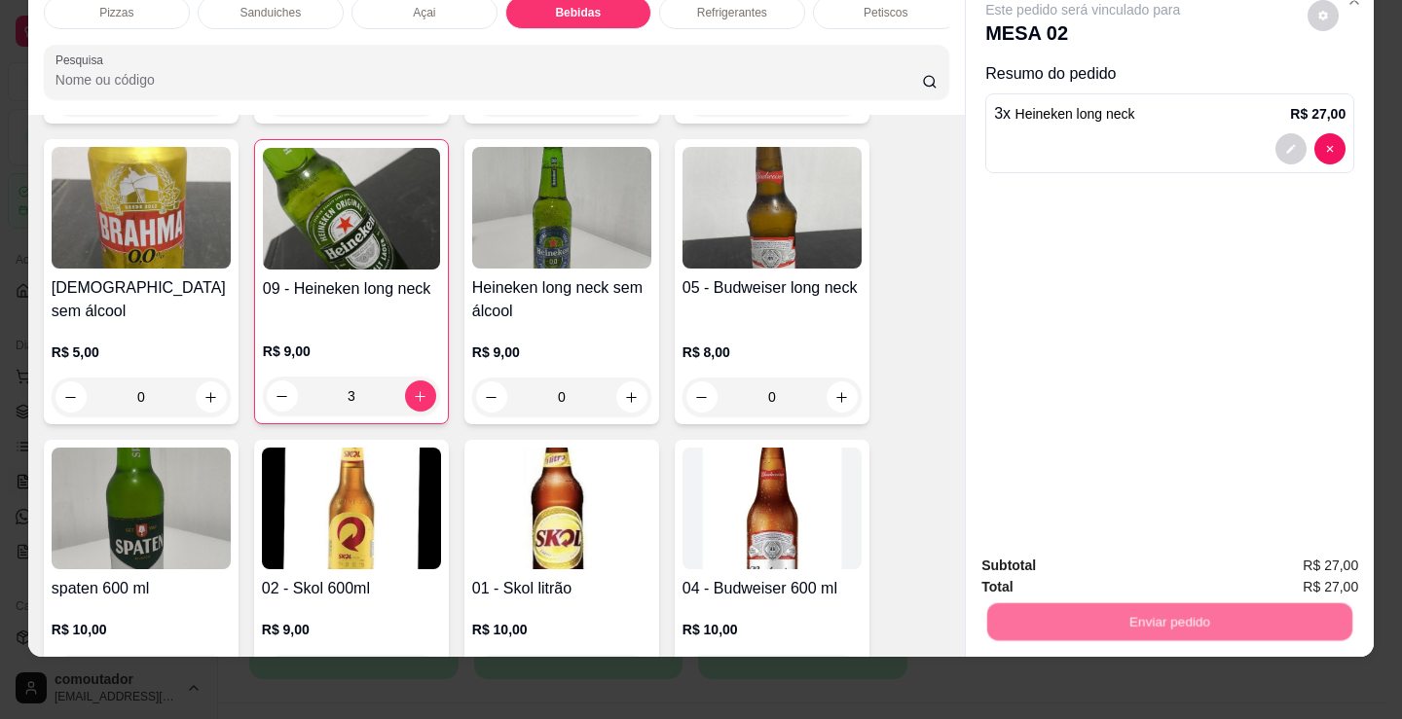
click at [1049, 559] on button "Não registrar e enviar pedido" at bounding box center [1105, 559] width 202 height 37
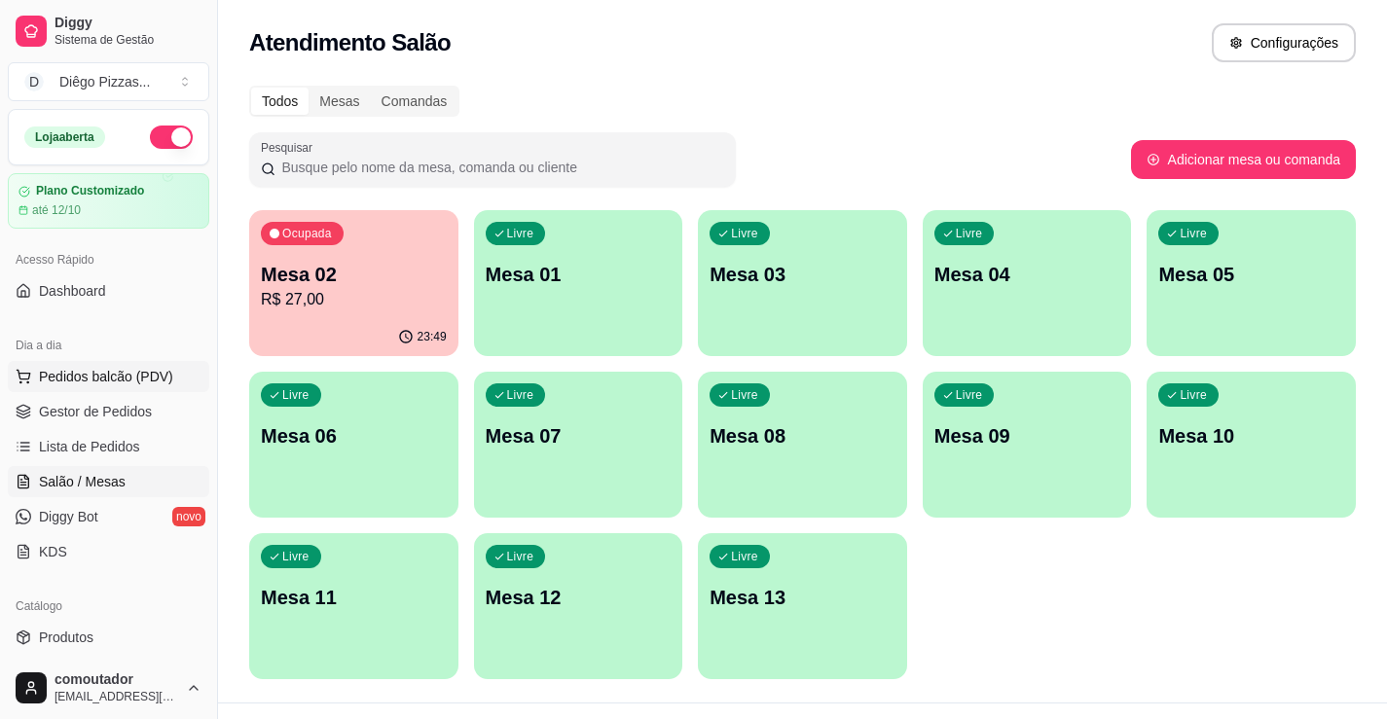
drag, startPoint x: 147, startPoint y: 378, endPoint x: 158, endPoint y: 352, distance: 27.5
click at [147, 379] on span "Pedidos balcão (PDV)" at bounding box center [106, 376] width 134 height 19
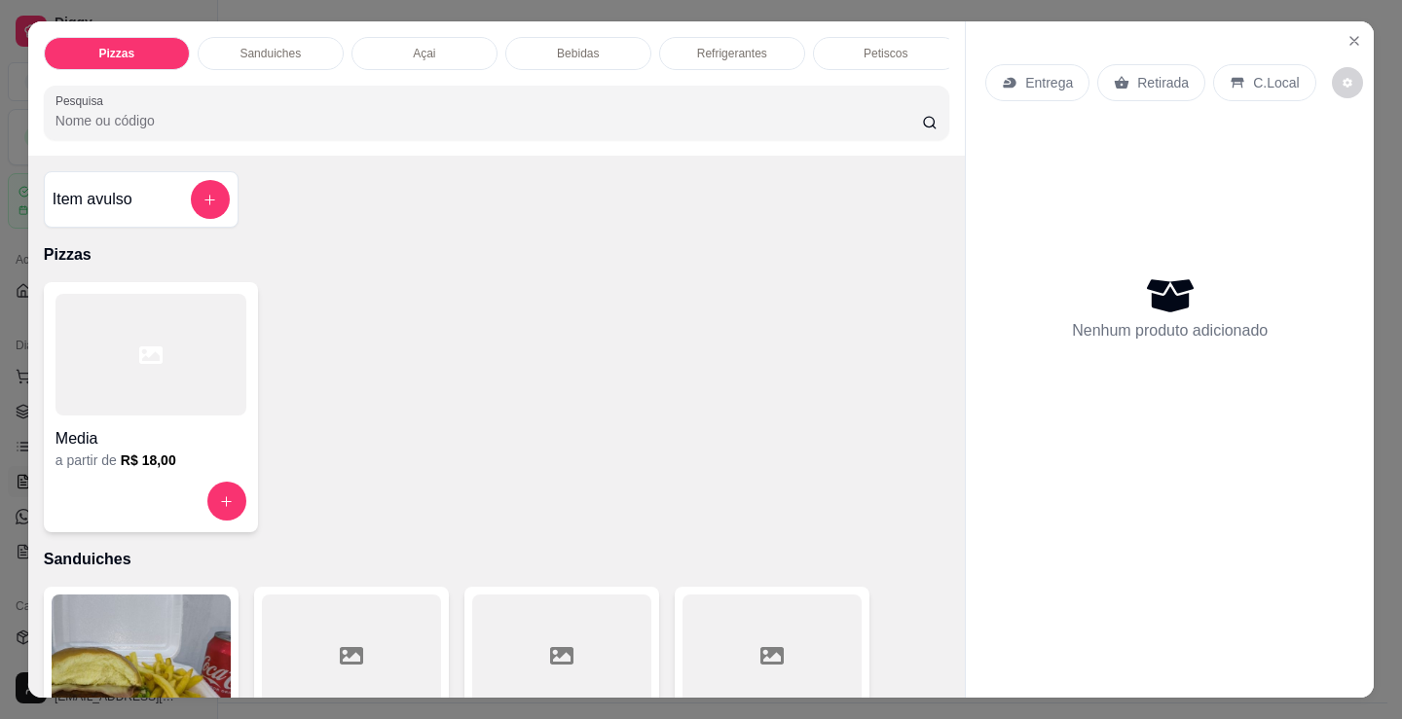
click at [404, 58] on div "Açai" at bounding box center [424, 53] width 146 height 33
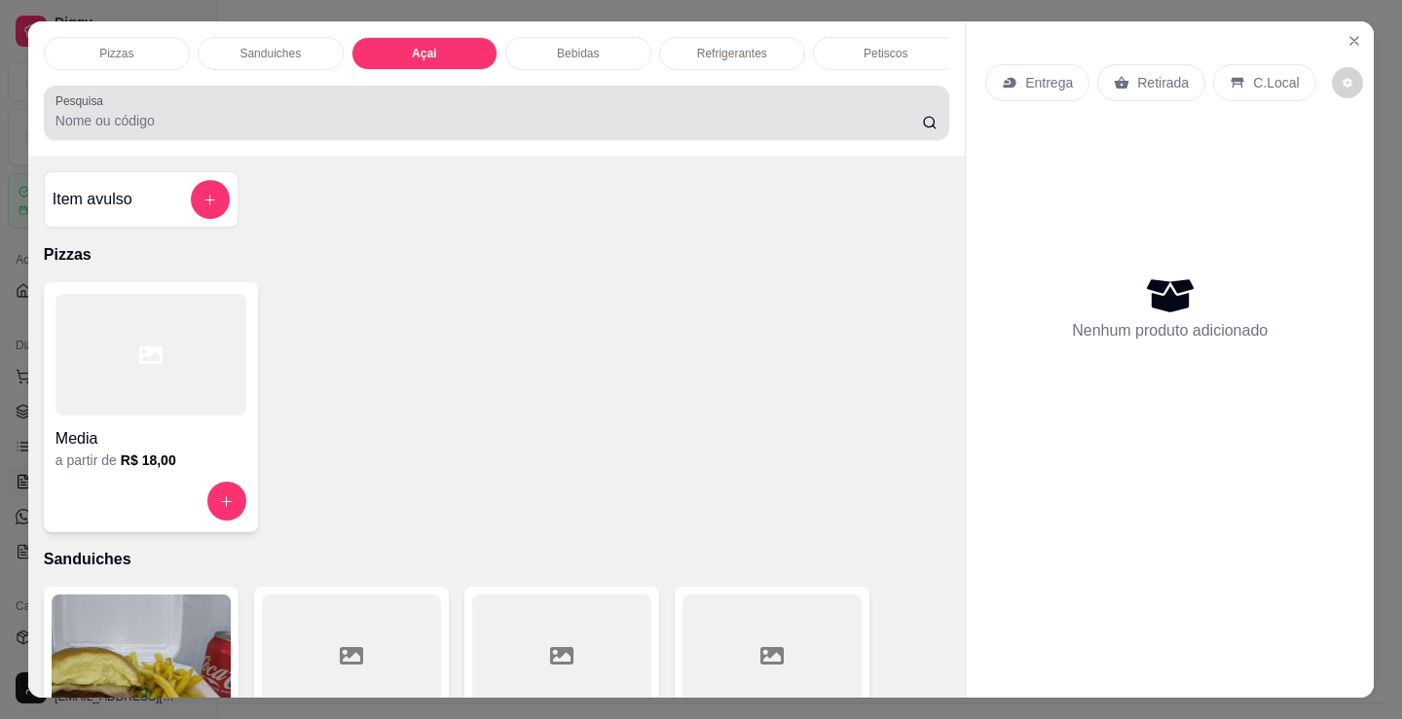
scroll to position [48, 0]
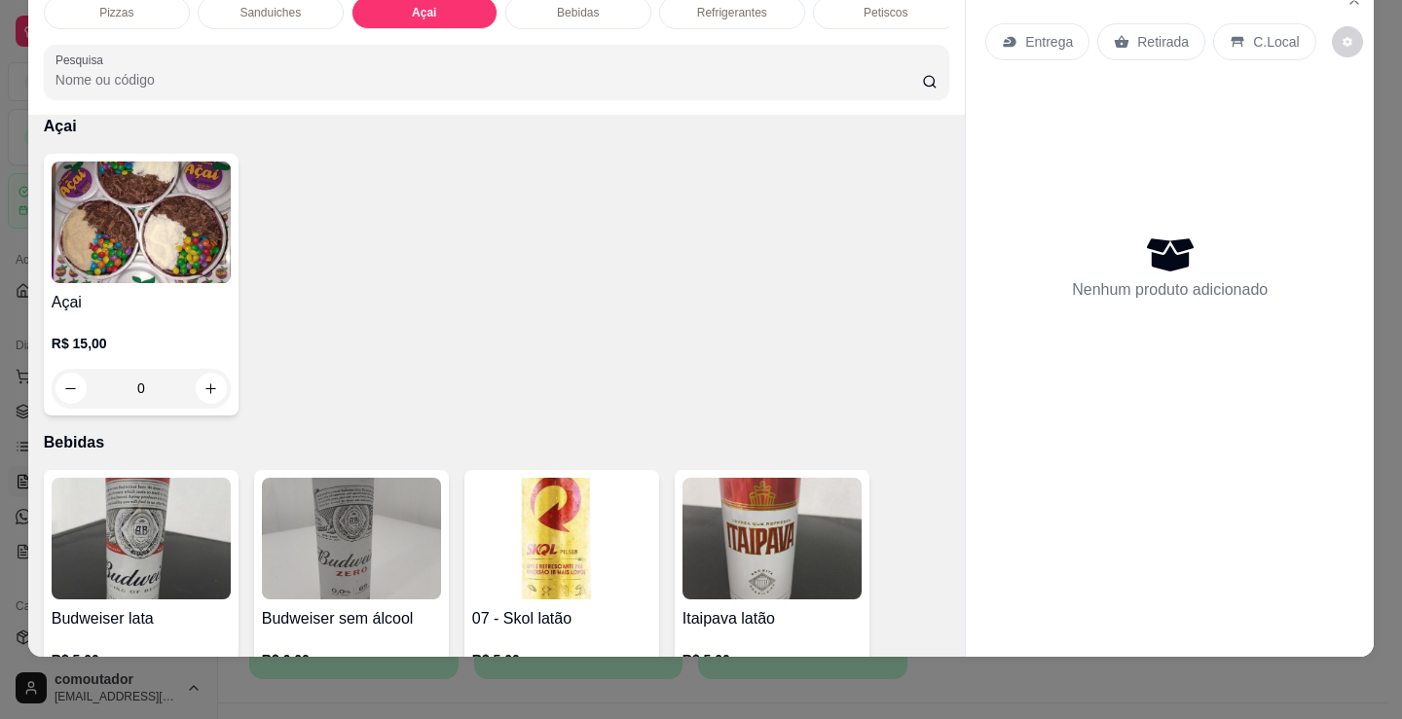
click at [149, 385] on div "0" at bounding box center [141, 388] width 179 height 39
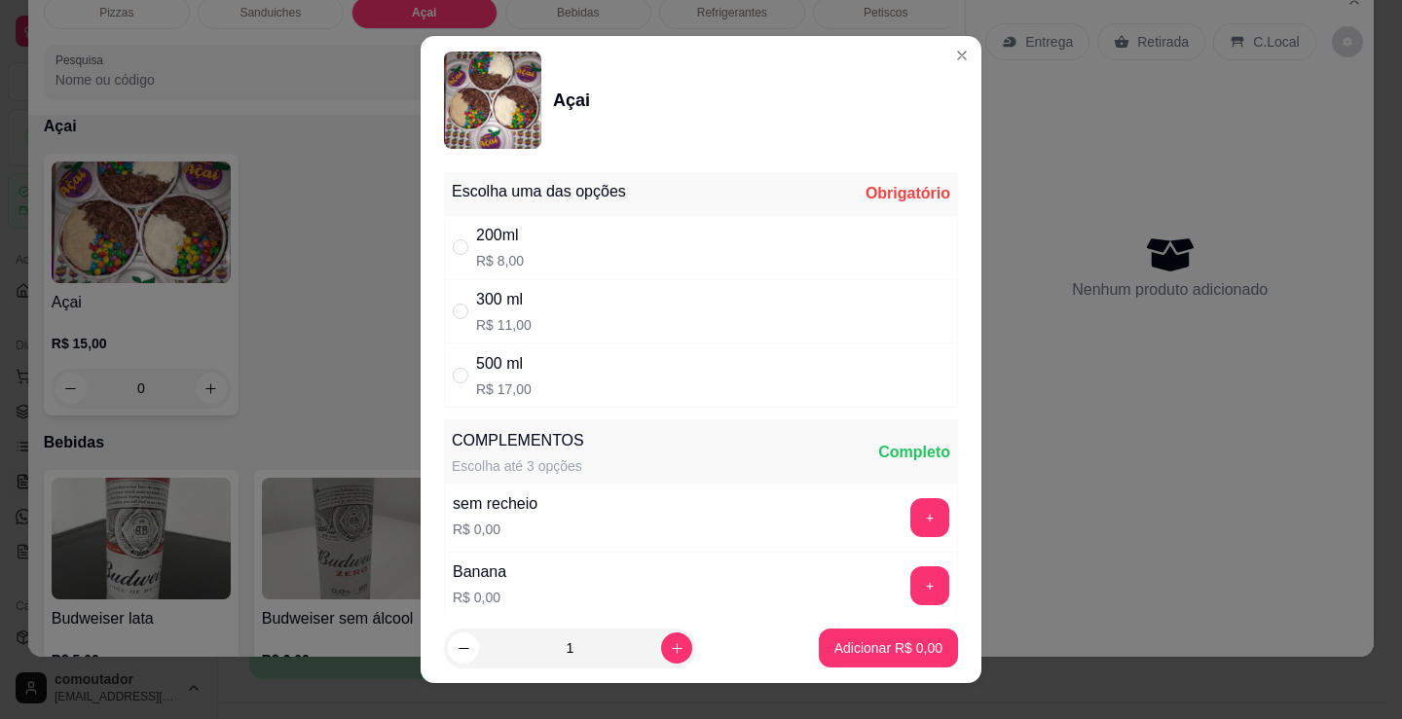
click at [620, 376] on div "500 ml R$ 17,00" at bounding box center [701, 376] width 514 height 64
radio input "true"
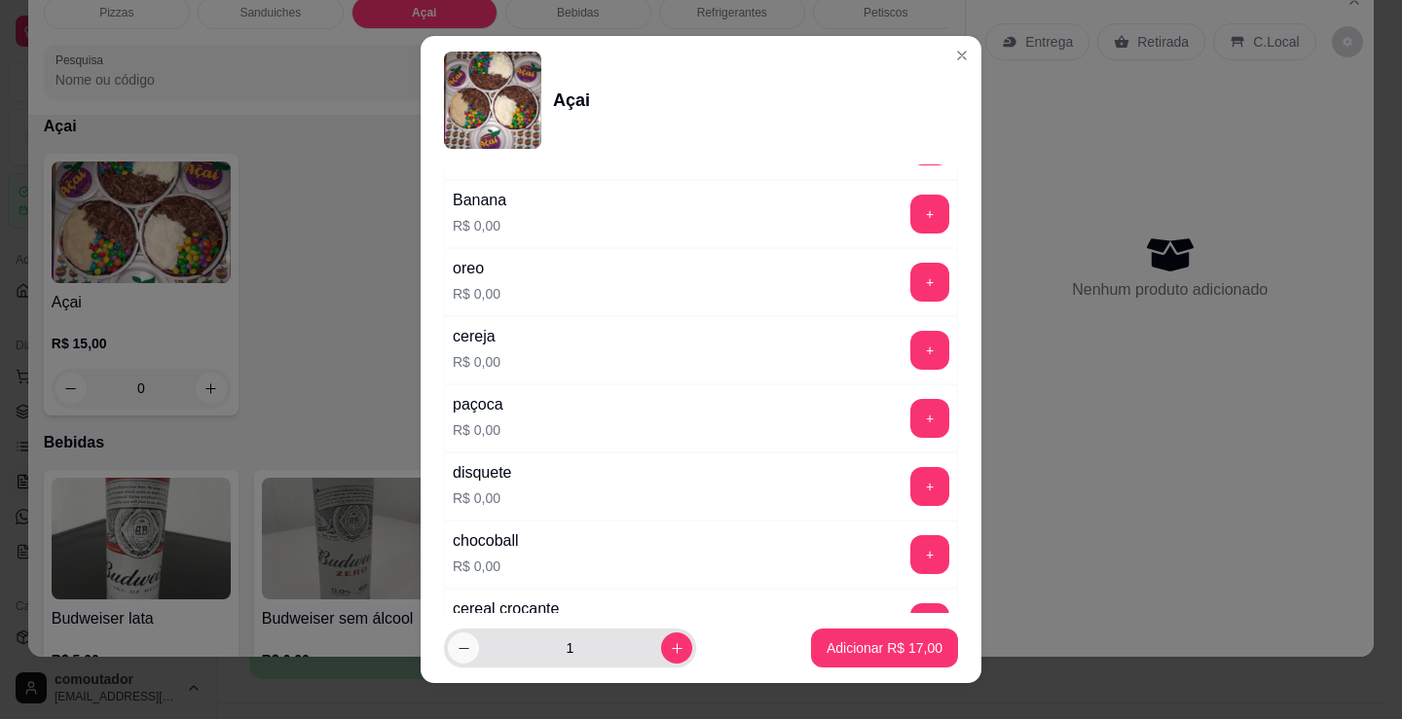
scroll to position [389, 0]
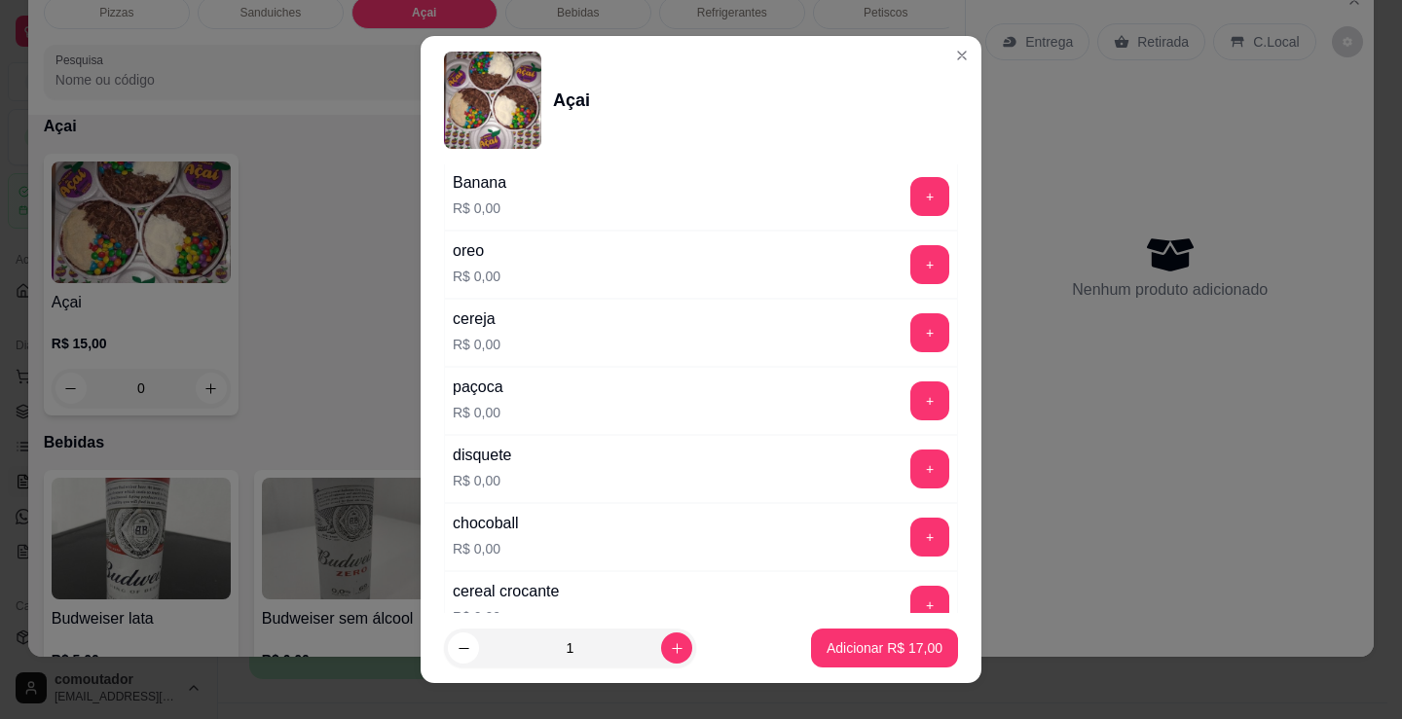
click at [633, 521] on div "chocoball R$ 0,00 +" at bounding box center [701, 537] width 514 height 68
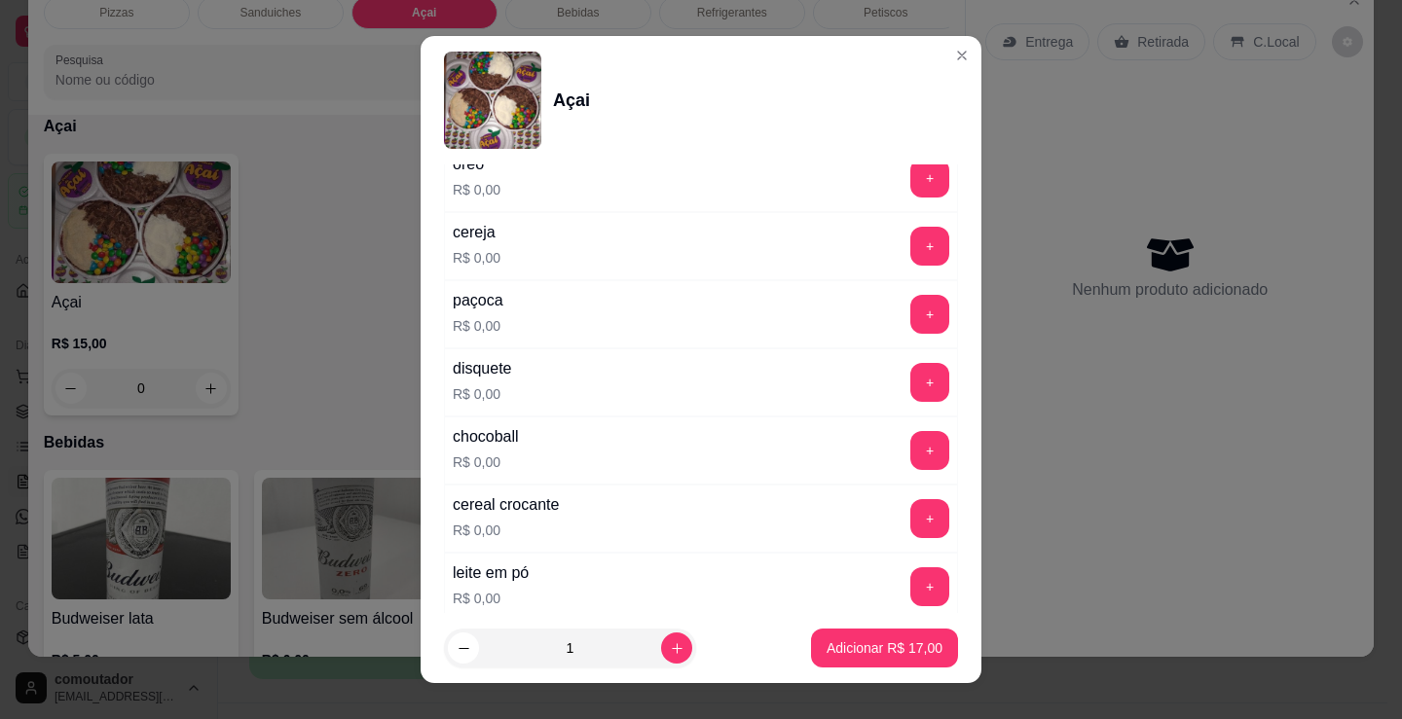
scroll to position [584, 0]
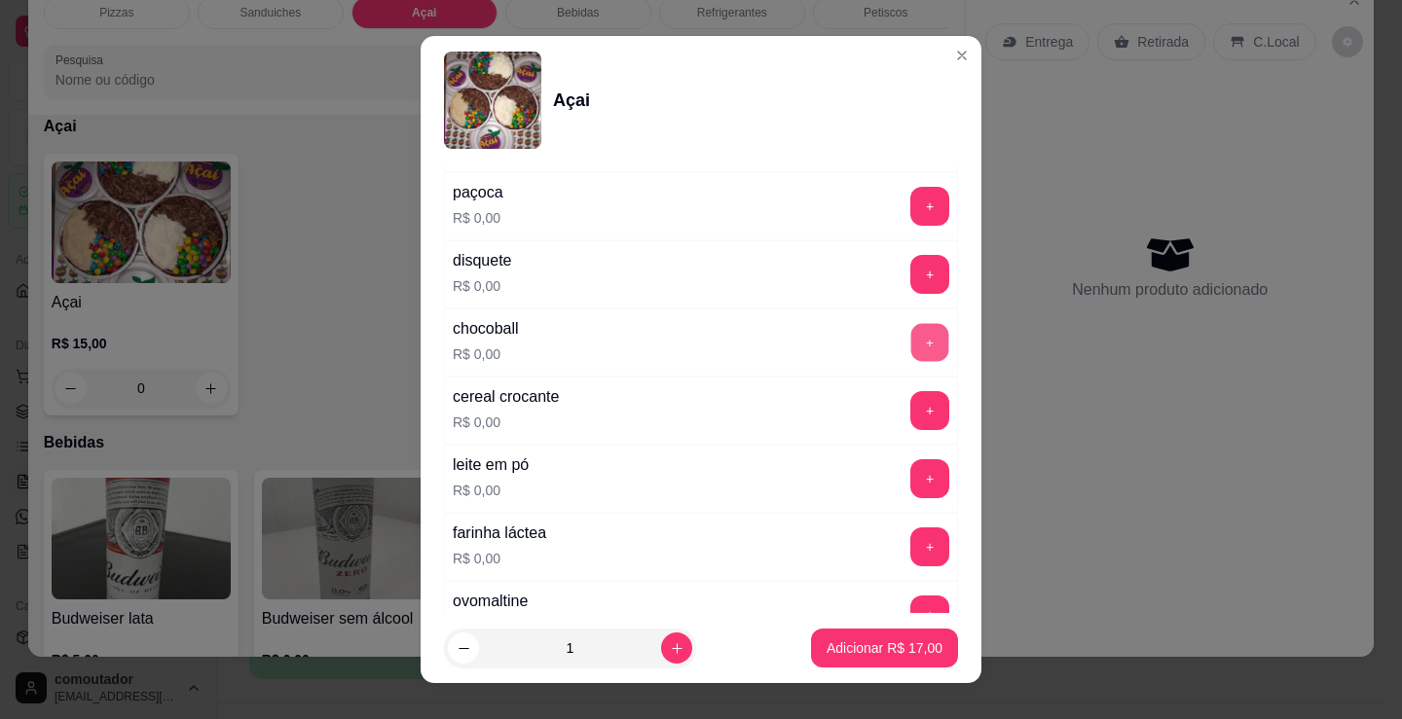
click at [911, 348] on button "+" at bounding box center [930, 343] width 38 height 38
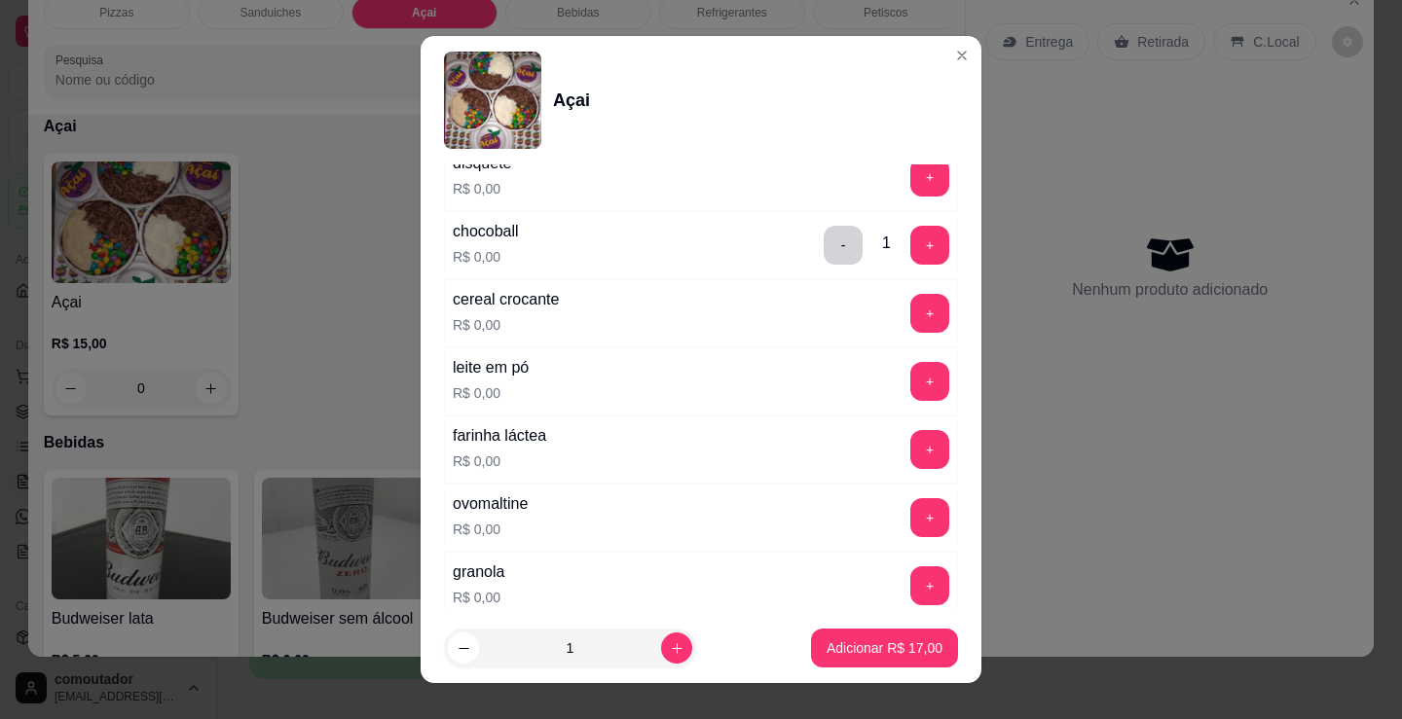
scroll to position [779, 0]
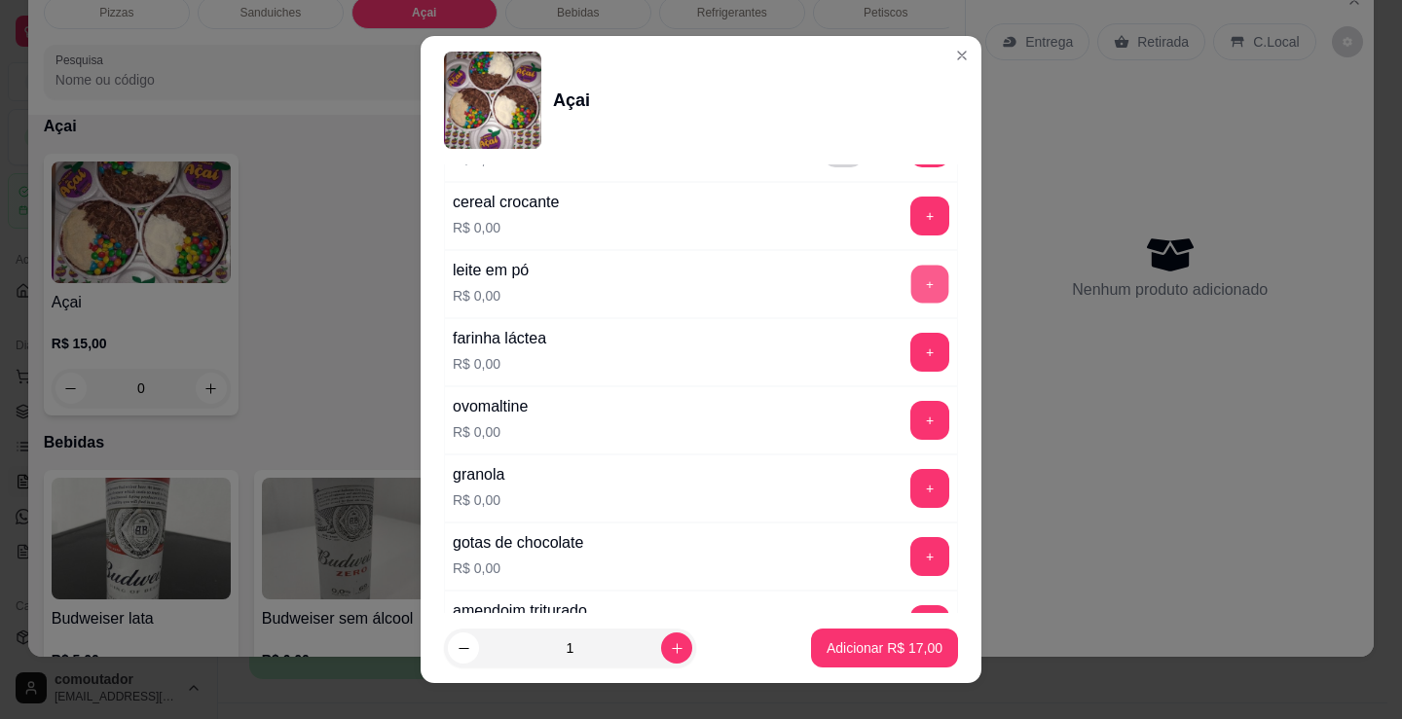
click at [911, 285] on button "+" at bounding box center [930, 285] width 38 height 38
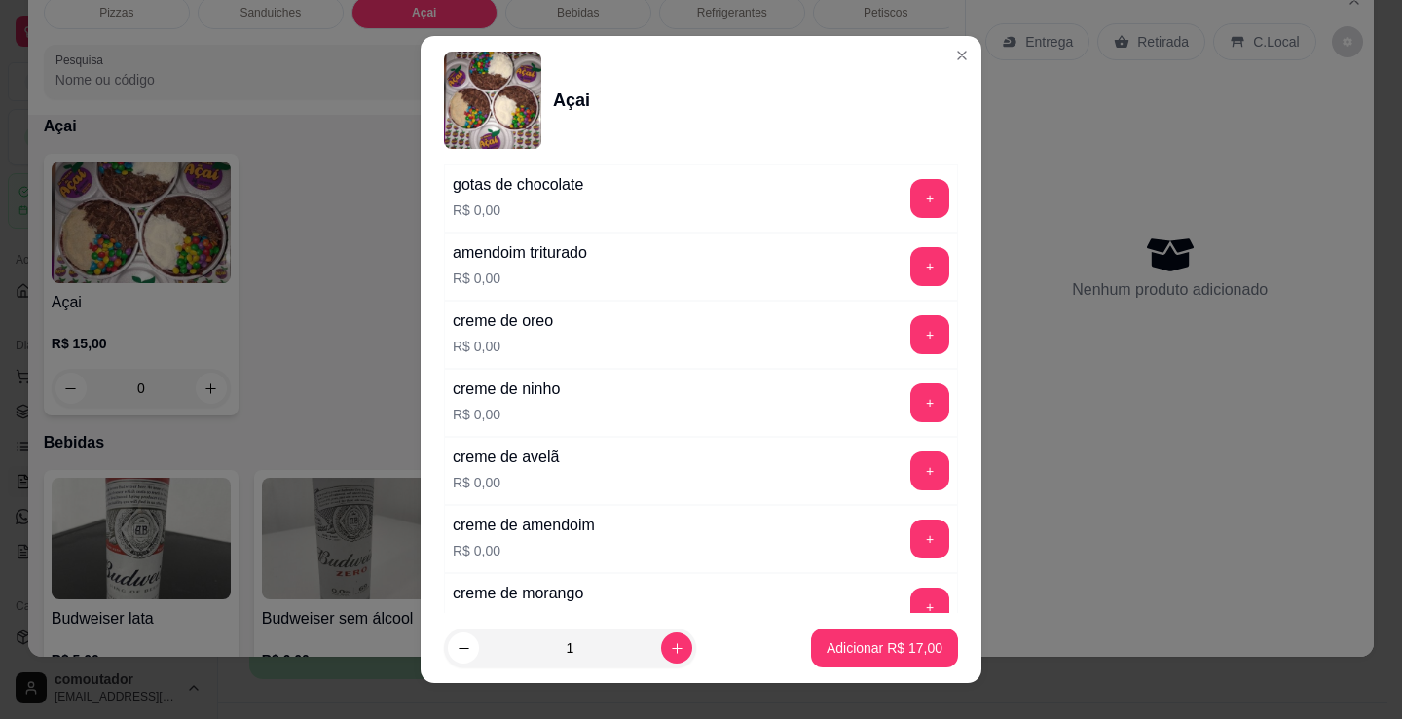
scroll to position [1168, 0]
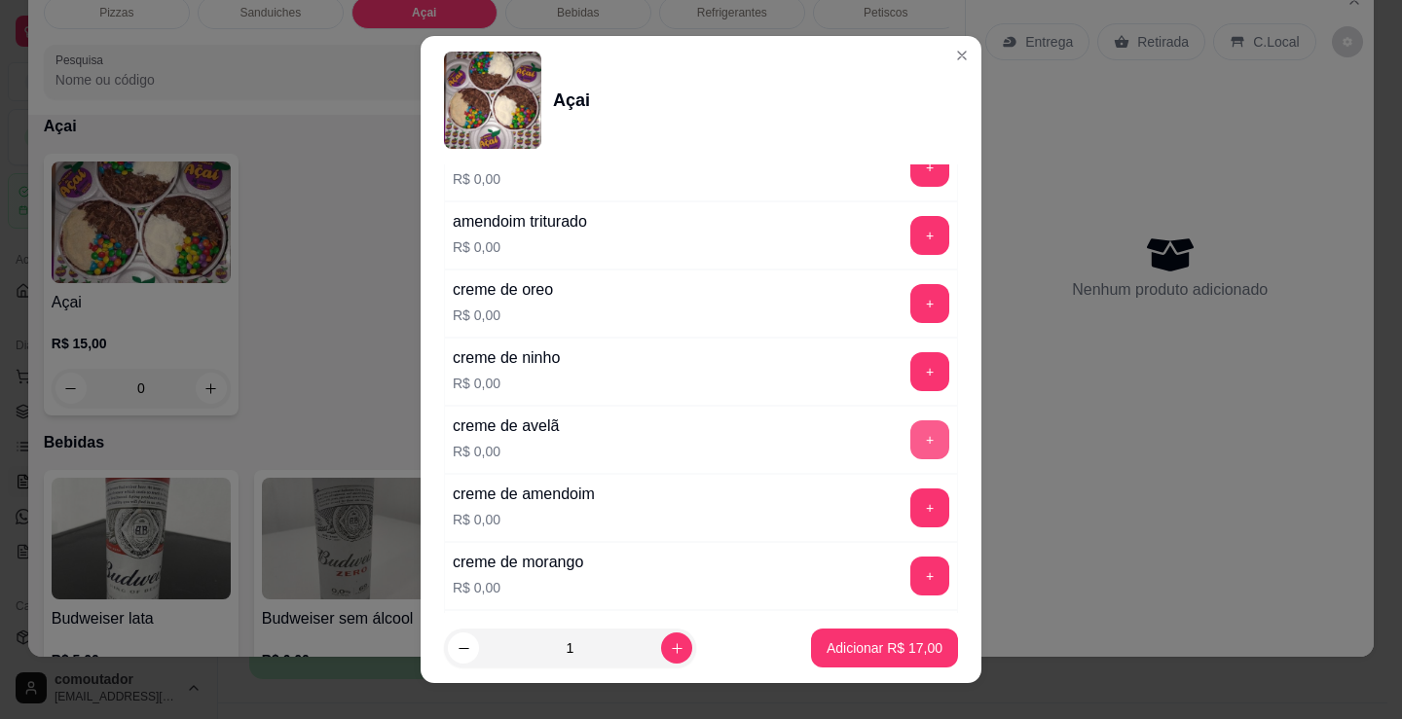
click at [910, 445] on button "+" at bounding box center [929, 440] width 39 height 39
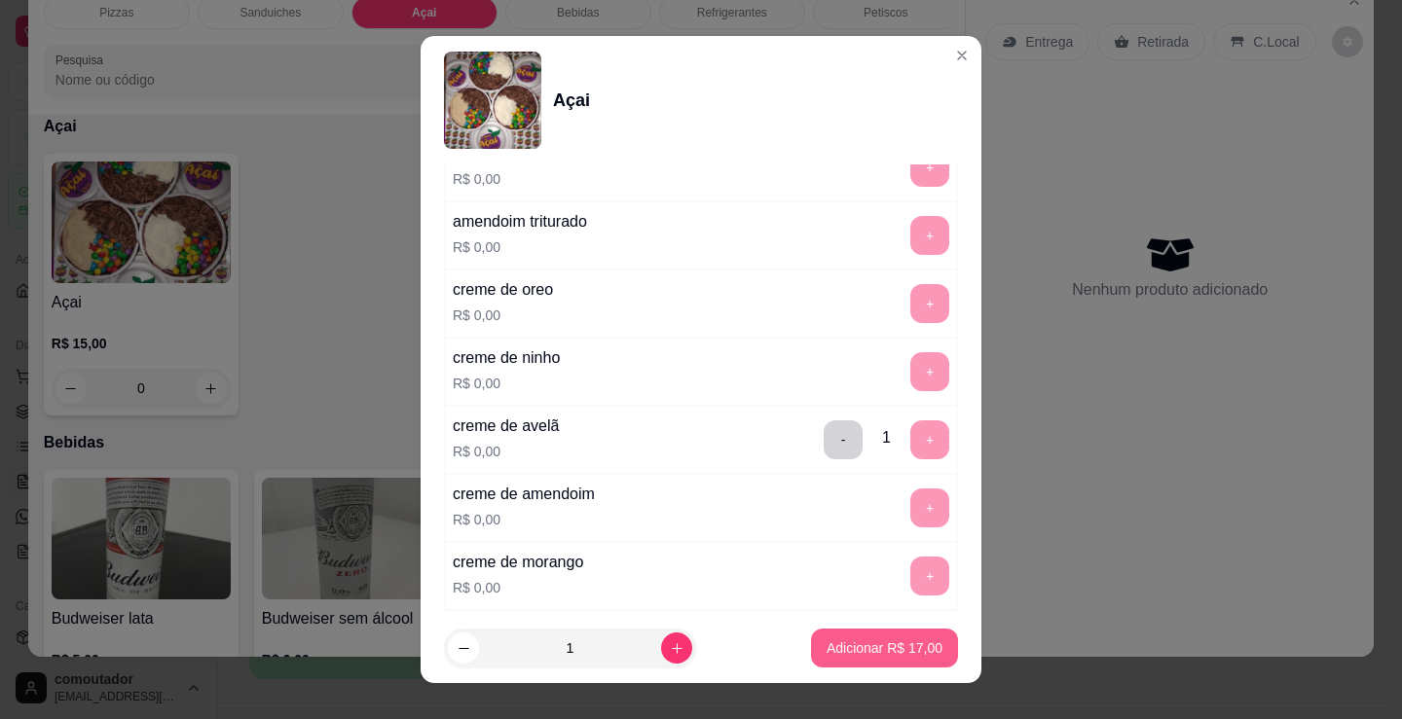
click at [919, 637] on button "Adicionar R$ 17,00" at bounding box center [884, 648] width 147 height 39
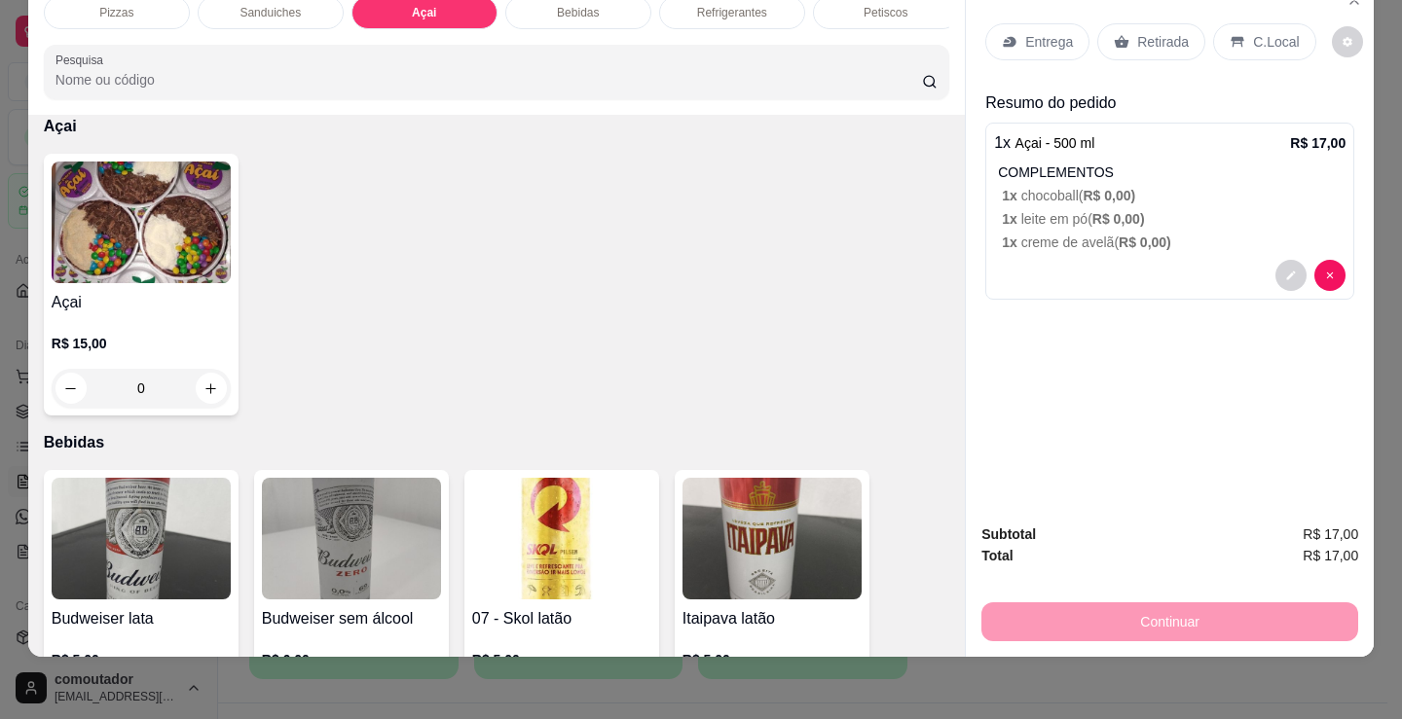
click at [1043, 32] on p "Entrega" at bounding box center [1049, 41] width 48 height 19
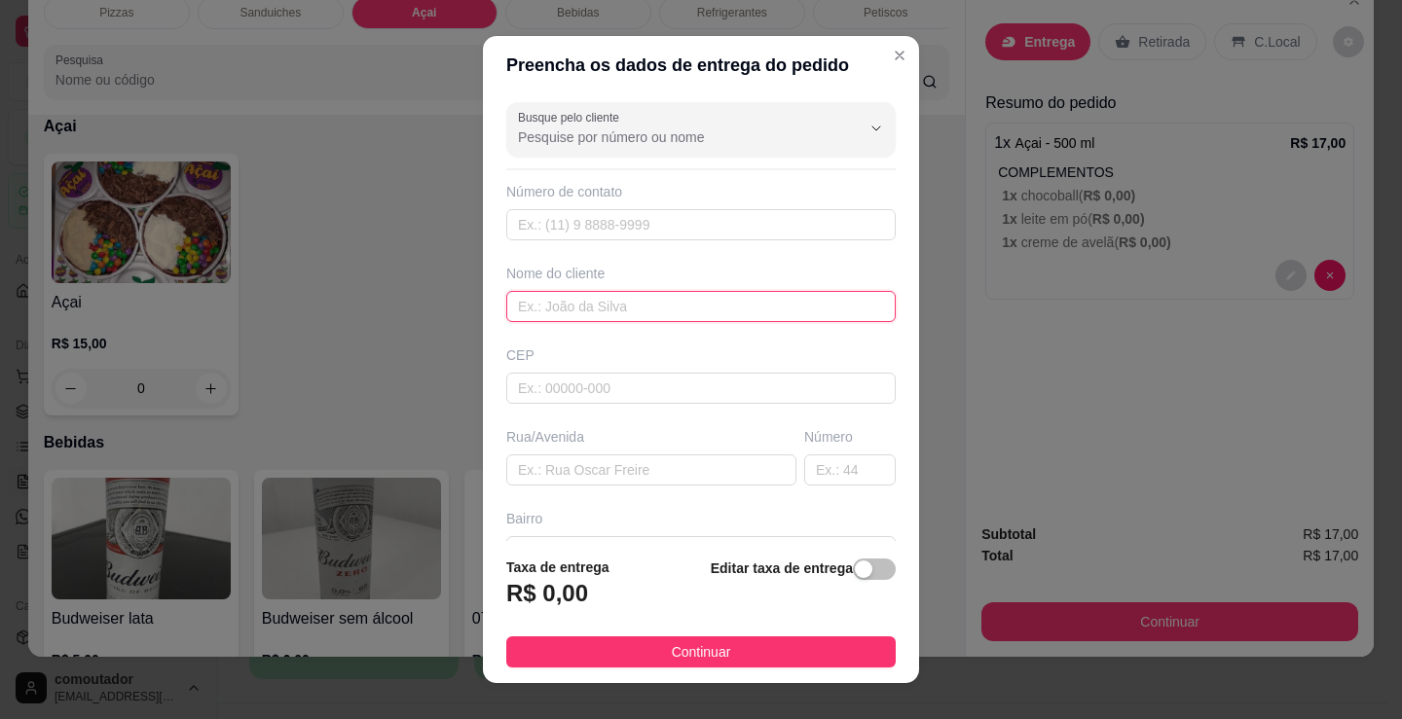
click at [642, 300] on input "text" at bounding box center [700, 306] width 389 height 31
type input "[PERSON_NAME]"
click at [792, 653] on button "Continuar" at bounding box center [700, 652] width 389 height 31
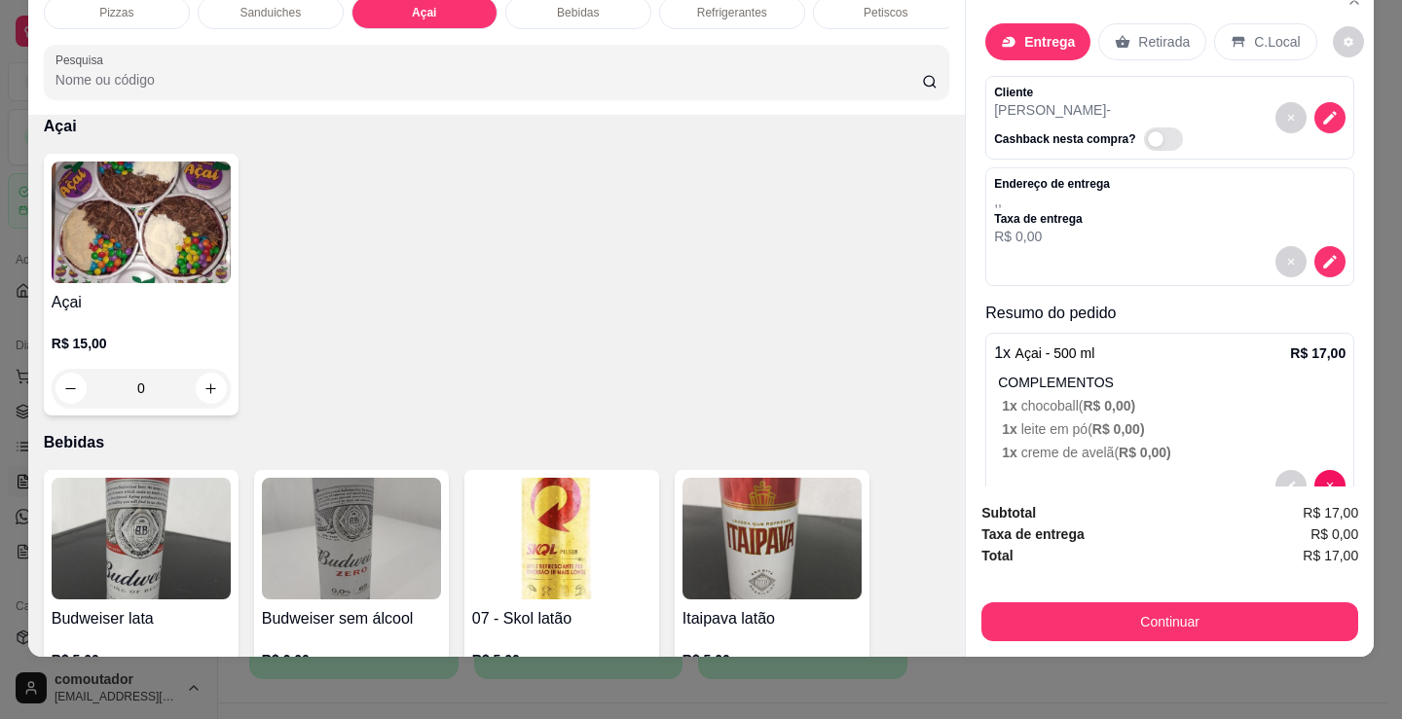
click at [1039, 603] on button "Continuar" at bounding box center [1169, 622] width 377 height 39
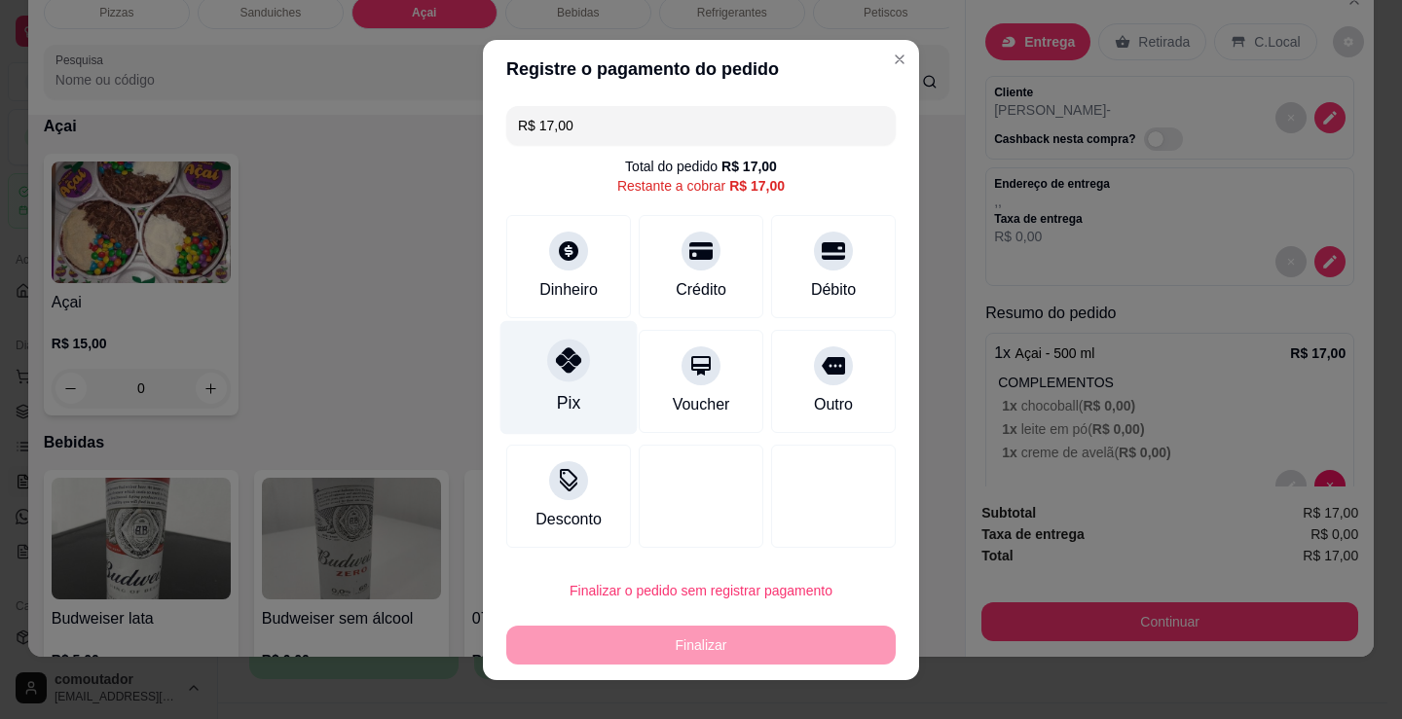
click at [592, 389] on div "Pix" at bounding box center [568, 377] width 137 height 114
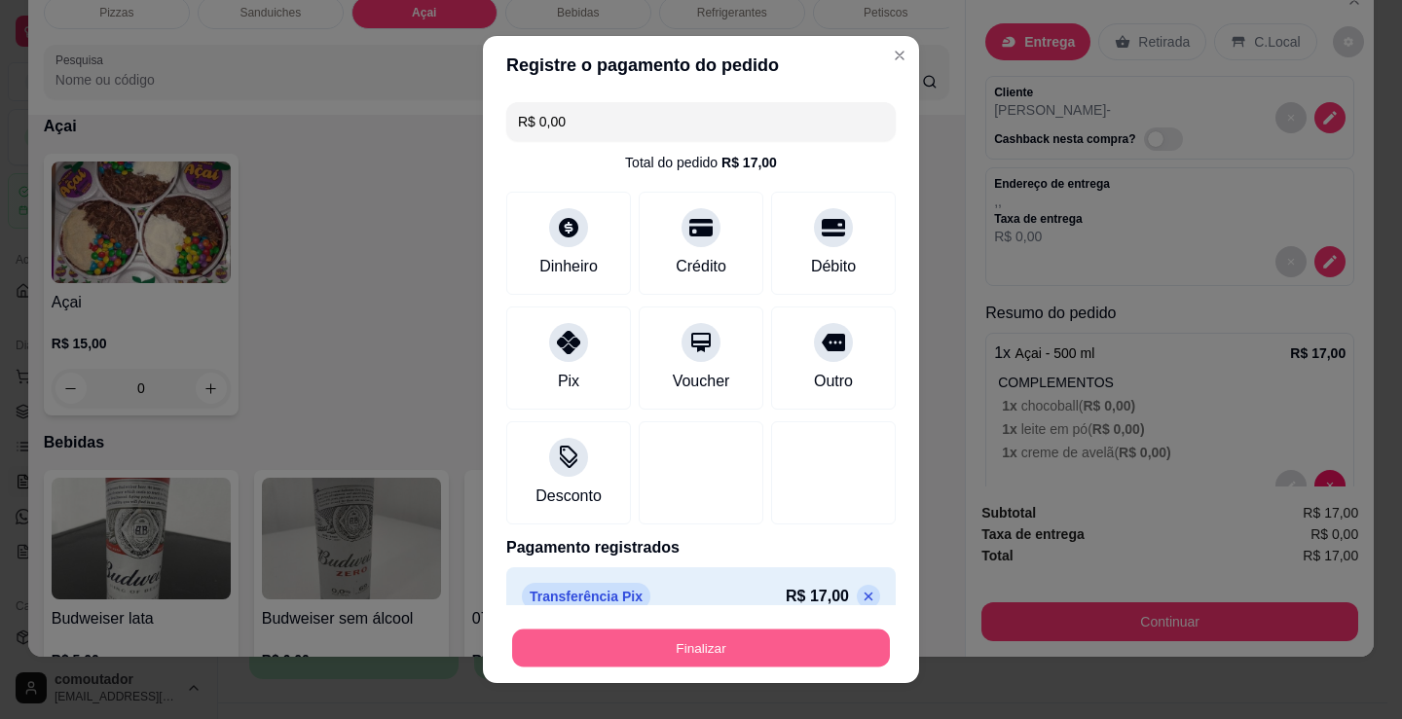
click at [727, 647] on button "Finalizar" at bounding box center [701, 649] width 378 height 38
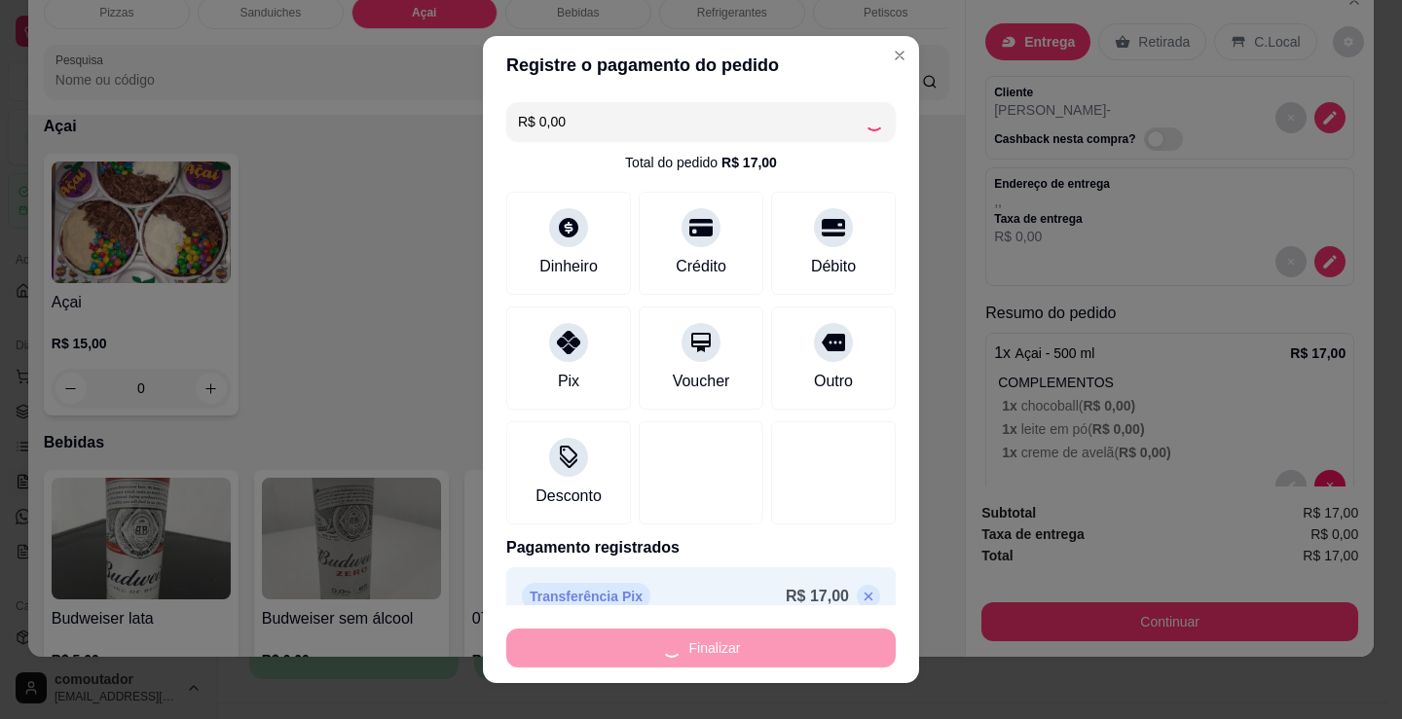
type input "-R$ 17,00"
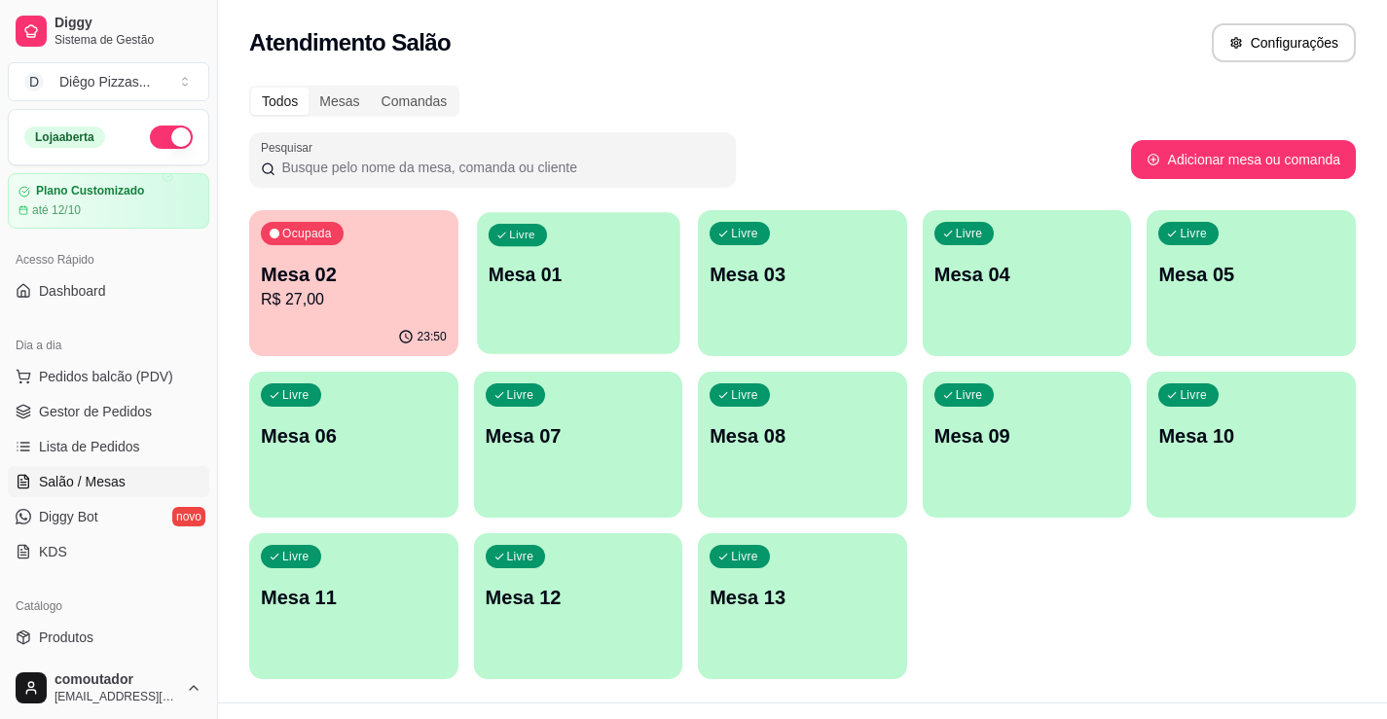
click at [548, 307] on div "Livre Mesa 01" at bounding box center [578, 271] width 202 height 119
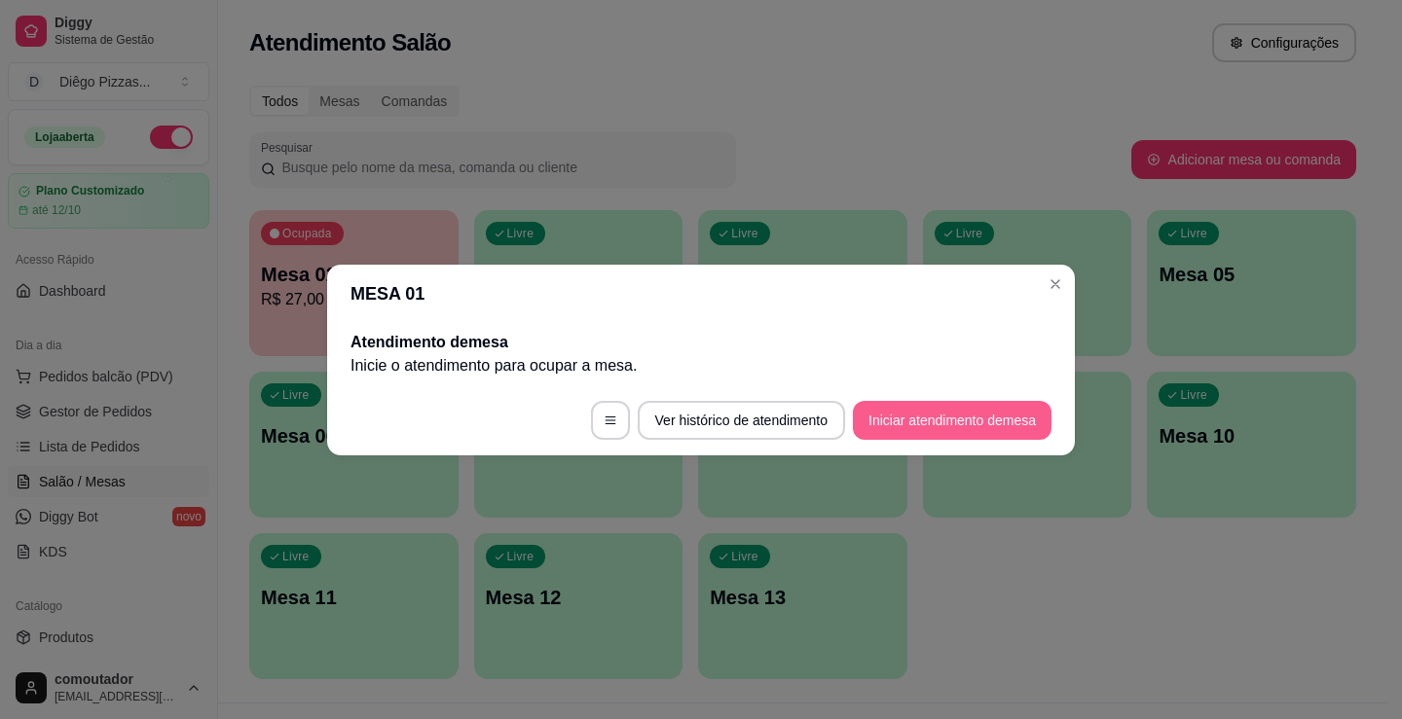
click at [958, 433] on button "Iniciar atendimento de mesa" at bounding box center [952, 420] width 199 height 39
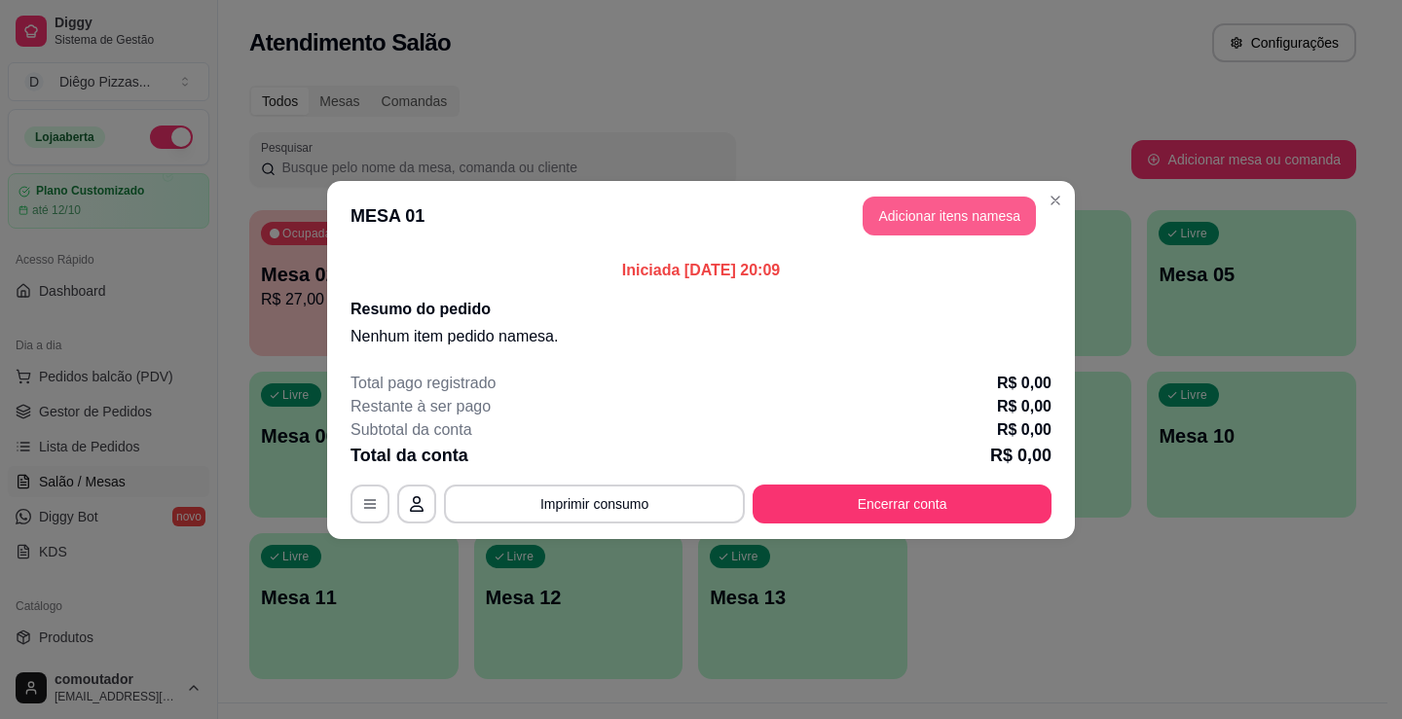
click at [965, 181] on header "MESA 01 Adicionar itens na mesa" at bounding box center [701, 216] width 748 height 70
click at [962, 214] on button "Adicionar itens na mesa" at bounding box center [949, 216] width 173 height 39
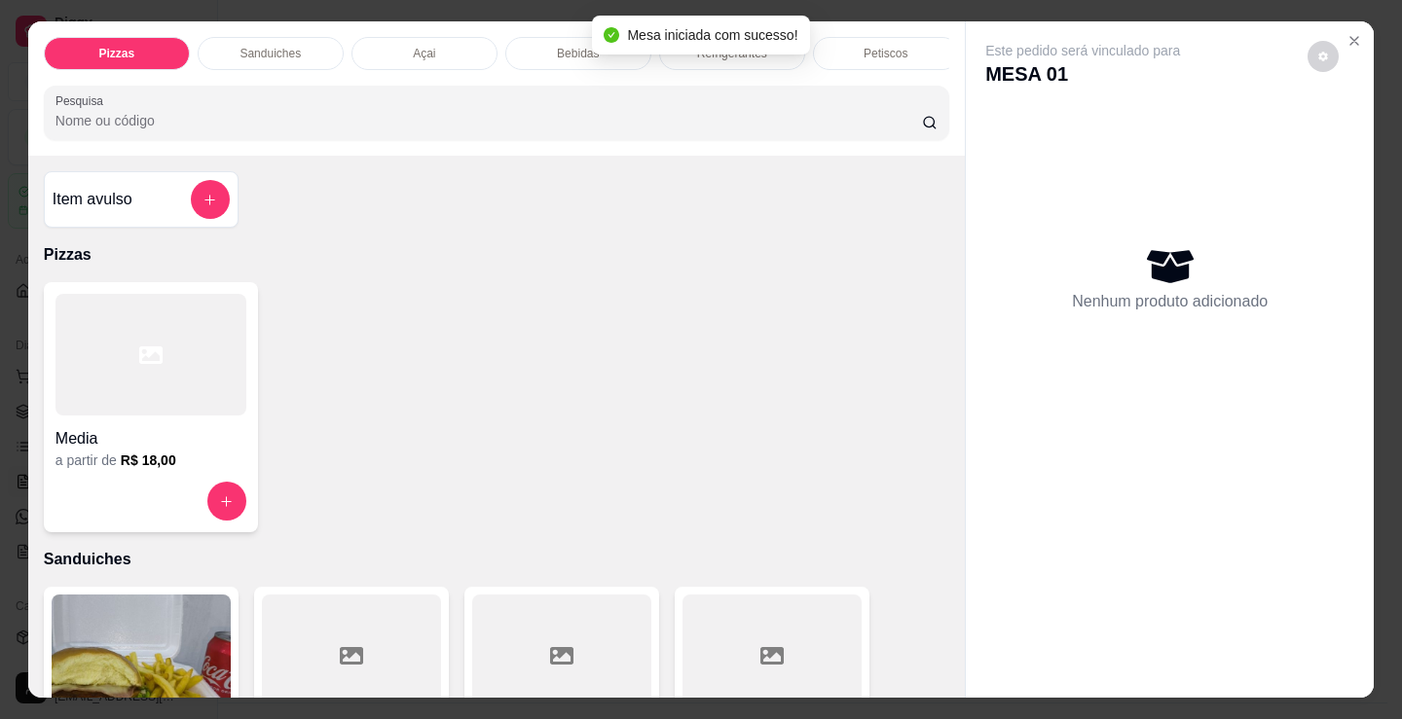
click at [537, 50] on div "Bebidas" at bounding box center [578, 53] width 146 height 33
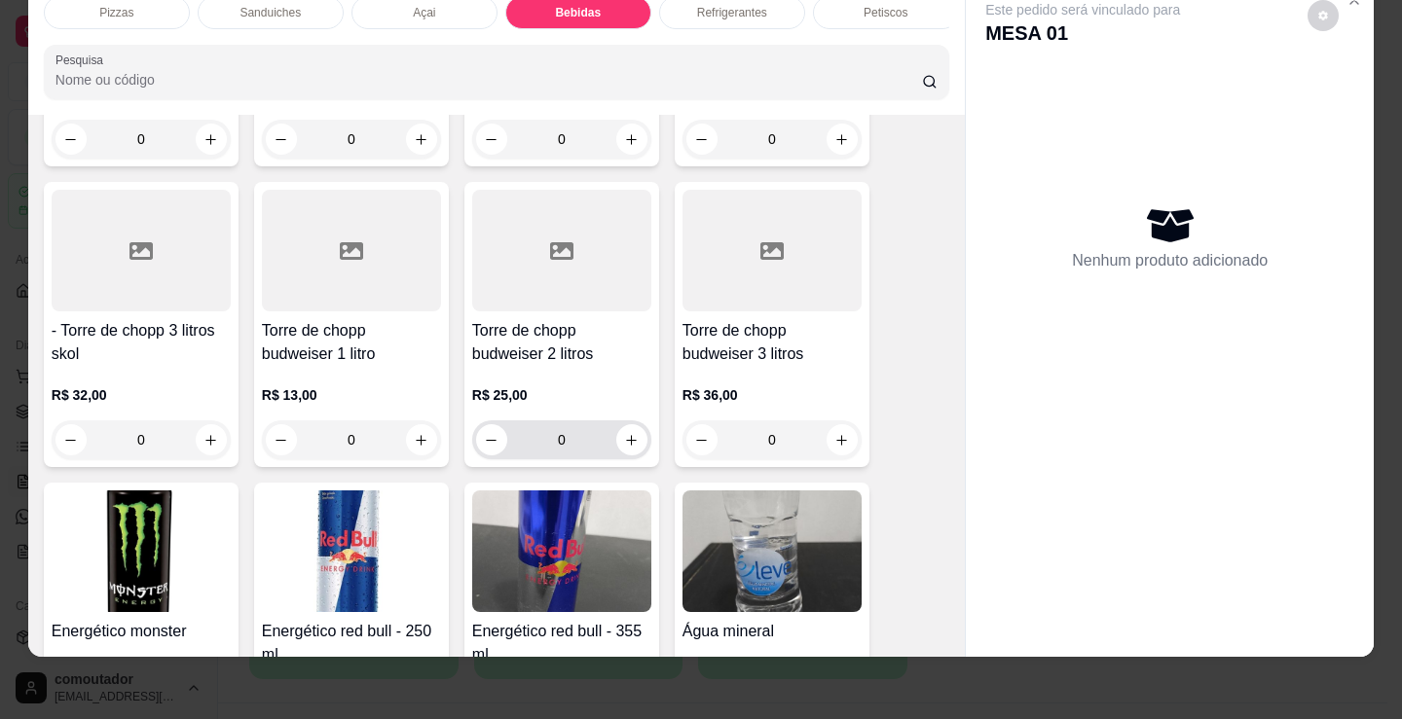
scroll to position [3775, 0]
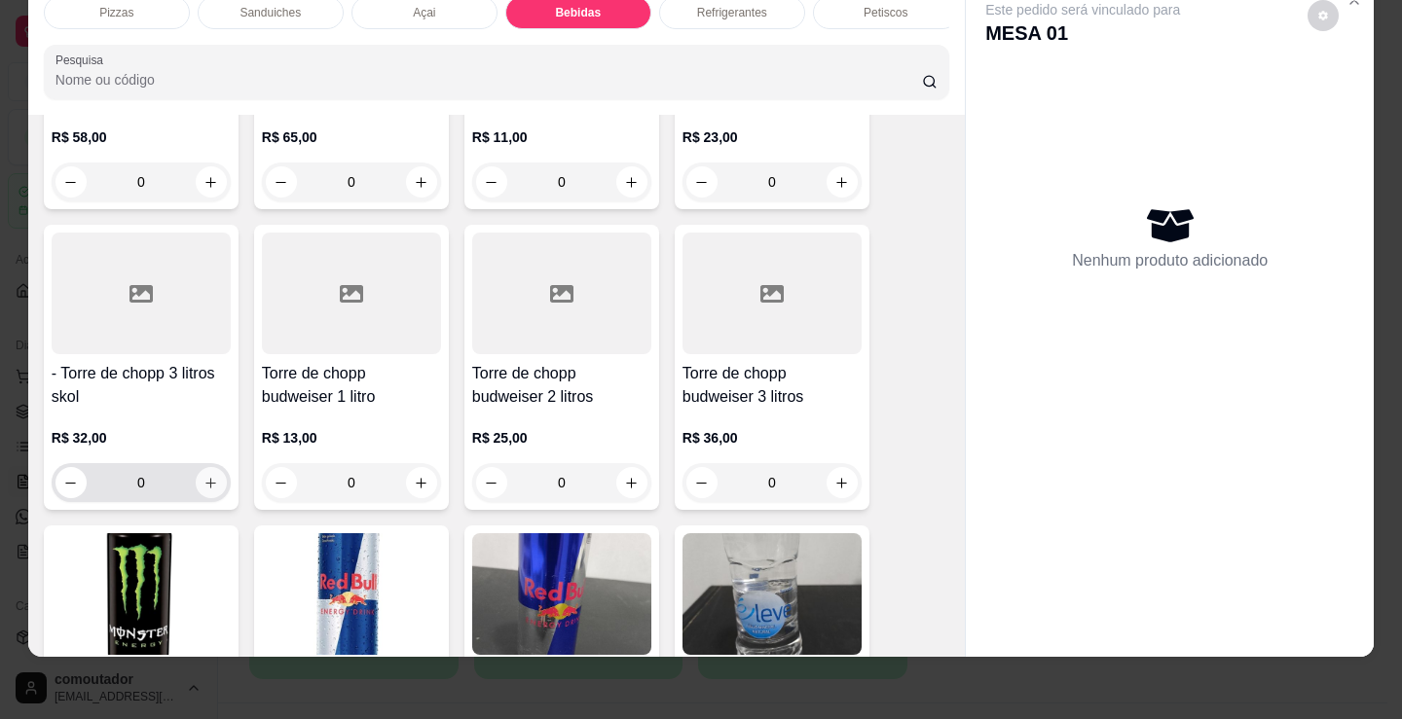
click at [203, 482] on icon "increase-product-quantity" at bounding box center [210, 483] width 15 height 15
type input "1"
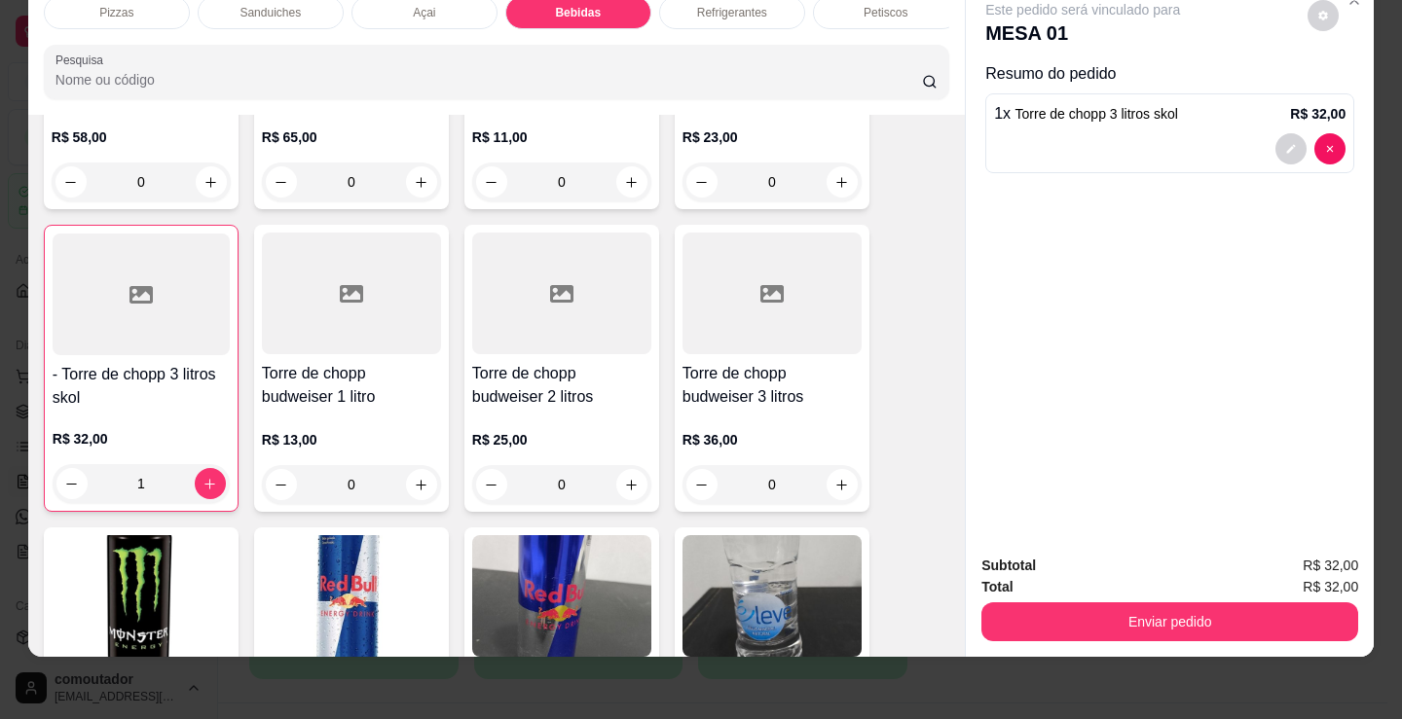
click at [708, 7] on div "Refrigerantes" at bounding box center [732, 12] width 146 height 33
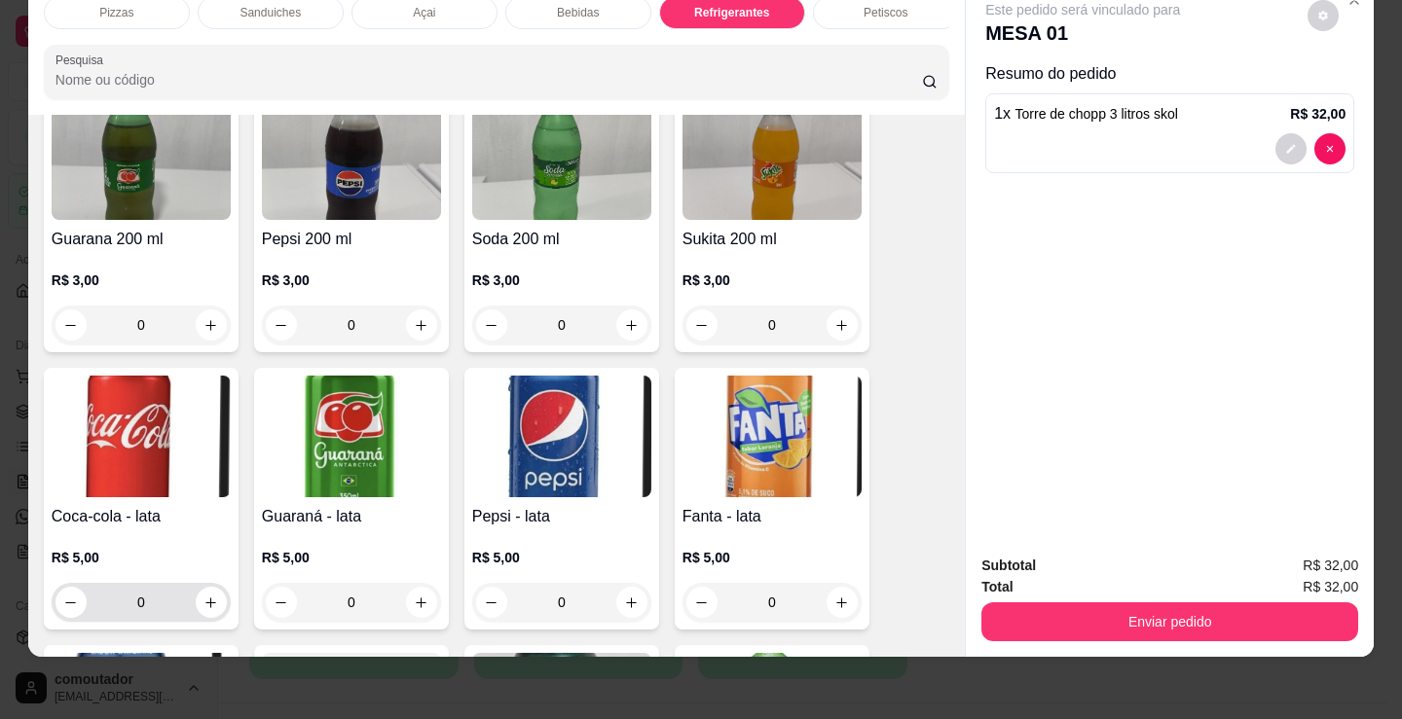
scroll to position [5141, 0]
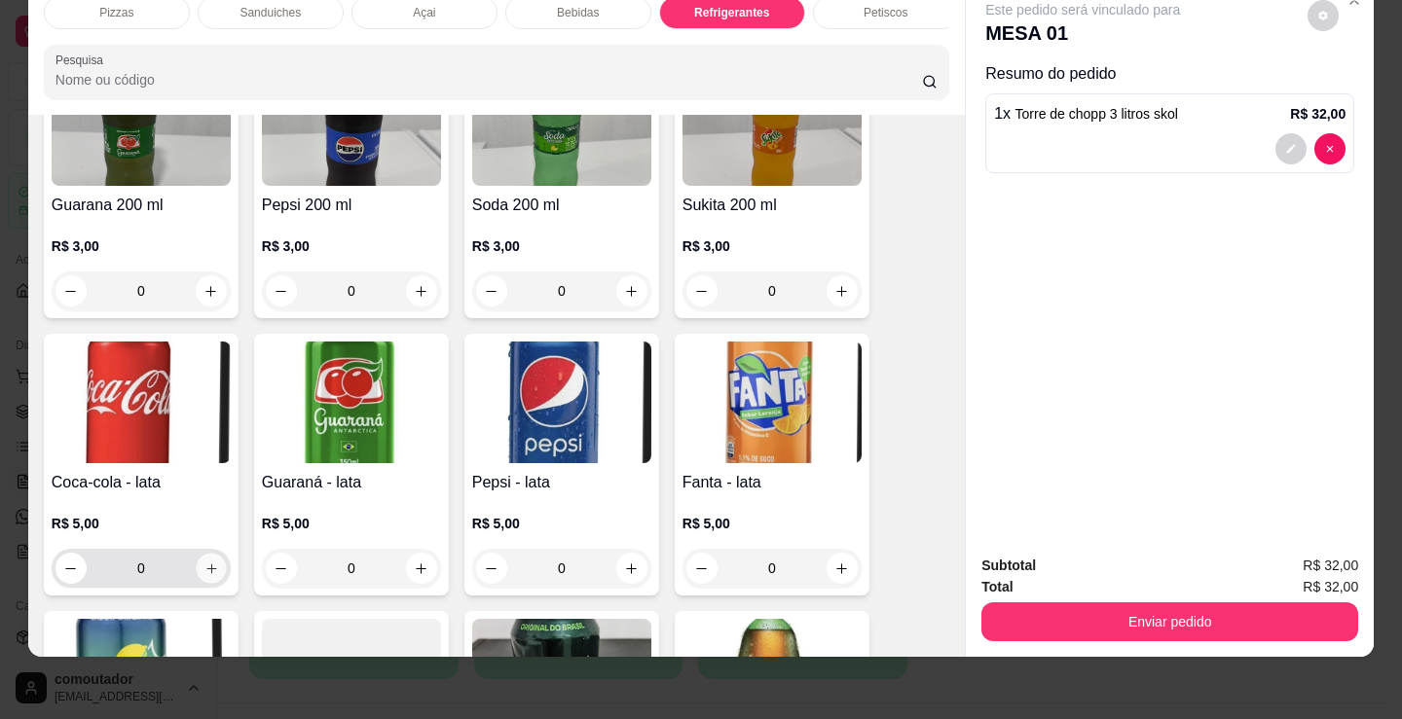
click at [201, 577] on button "increase-product-quantity" at bounding box center [211, 569] width 30 height 30
type input "1"
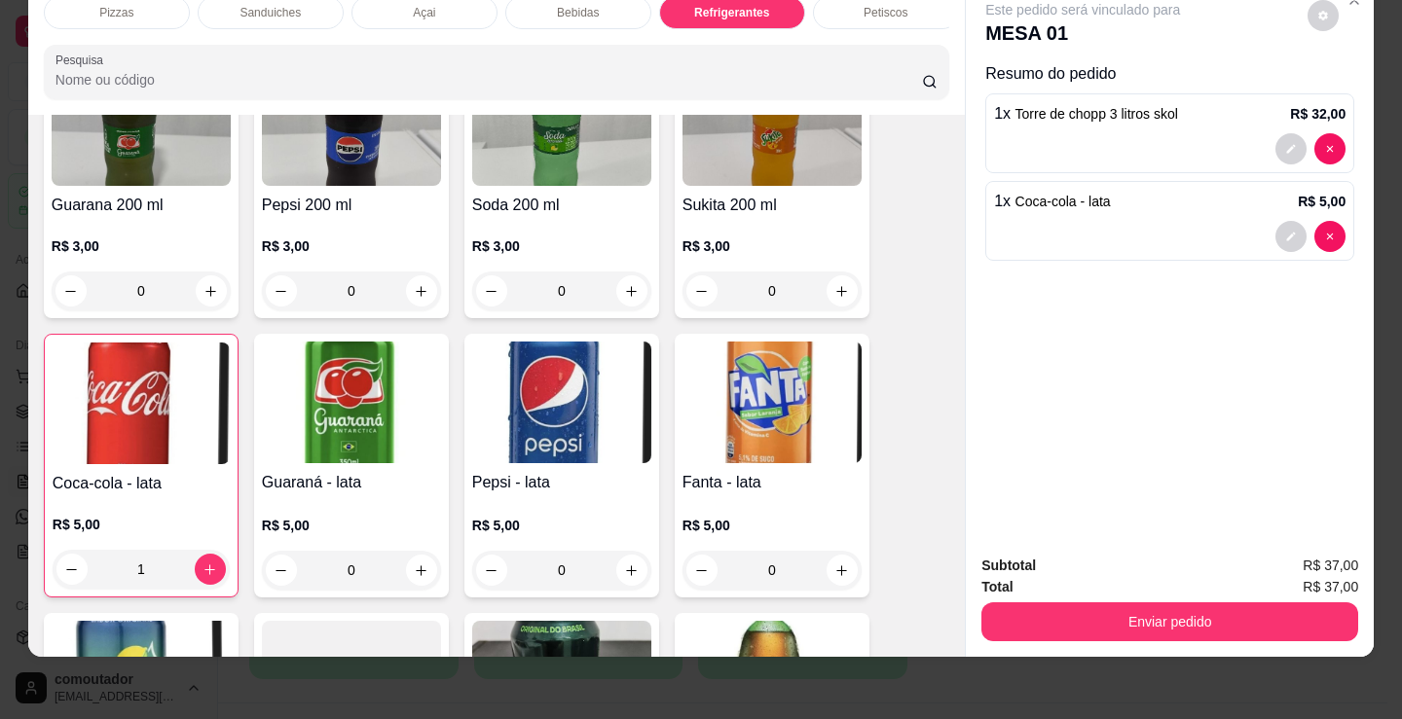
click at [280, 8] on div "Sanduiches" at bounding box center [271, 12] width 146 height 33
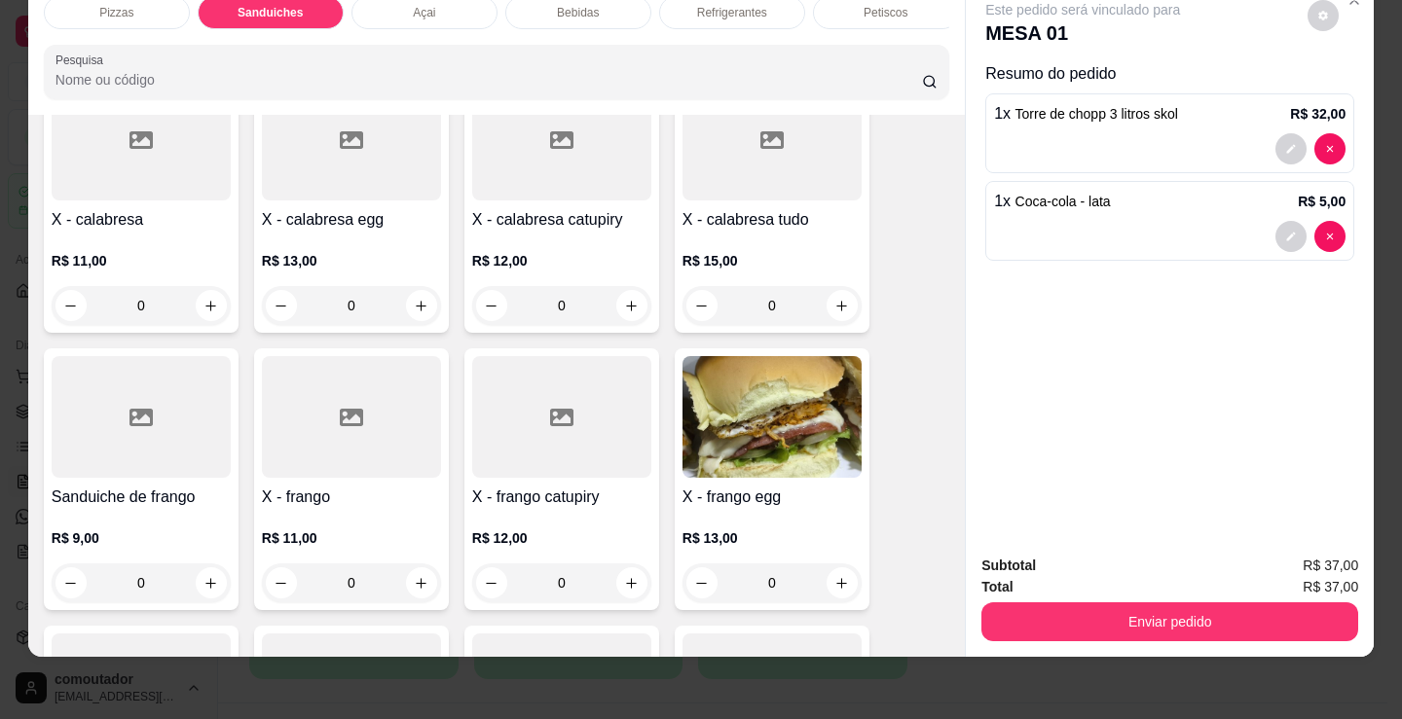
scroll to position [1074, 0]
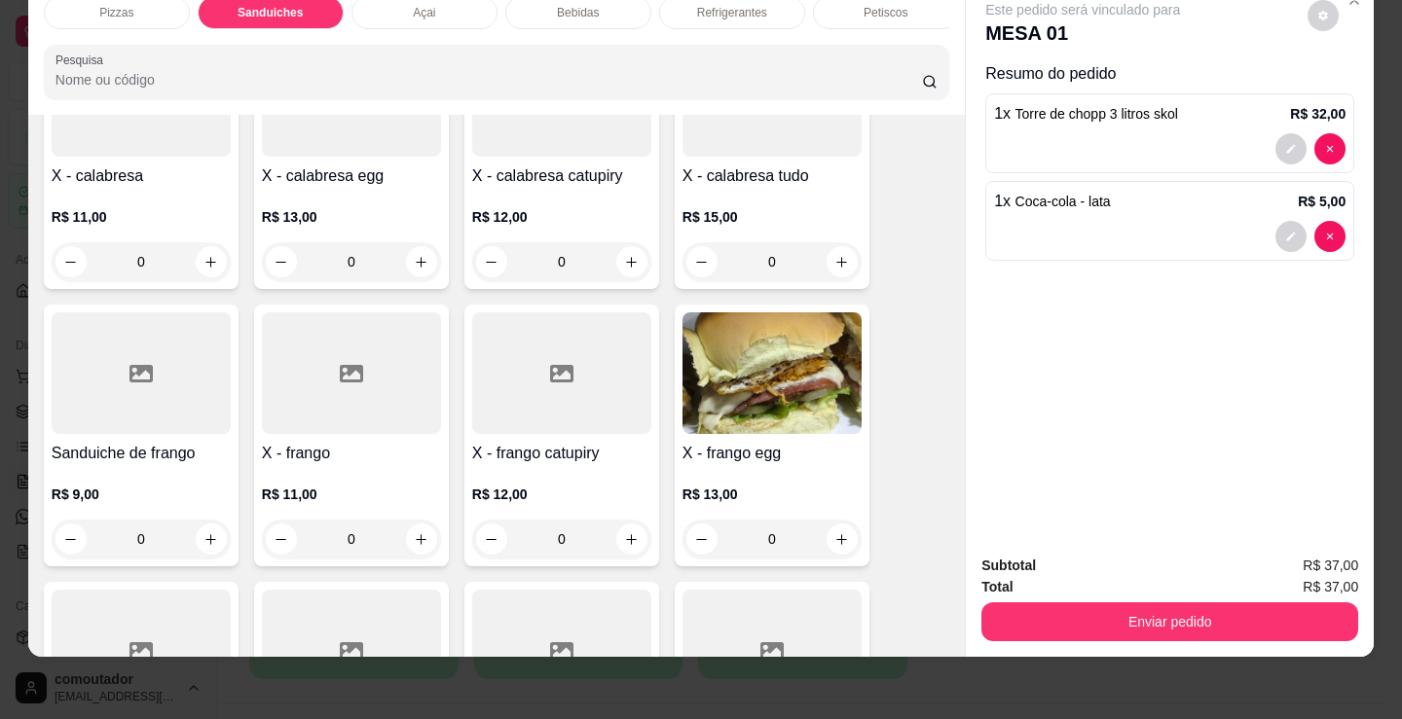
click at [826, 264] on div "0" at bounding box center [771, 261] width 179 height 39
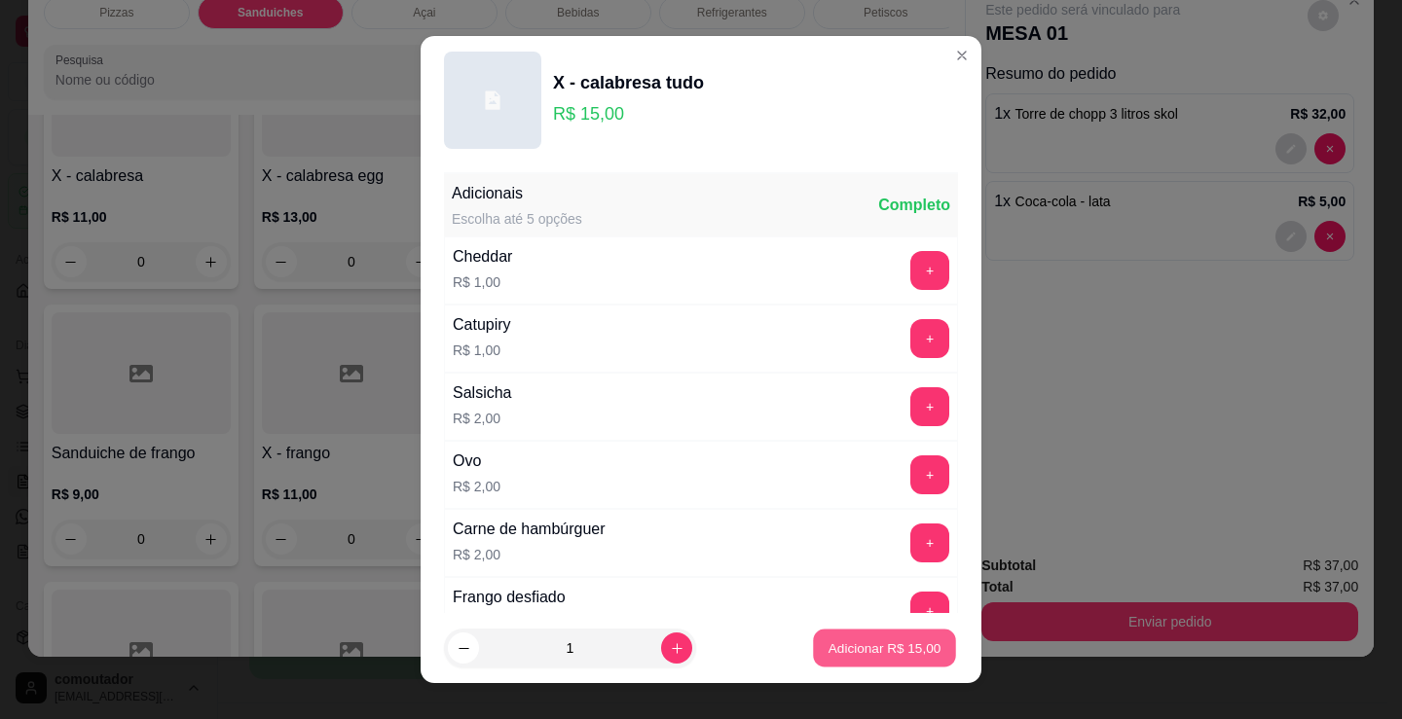
click at [872, 642] on p "Adicionar R$ 15,00" at bounding box center [884, 648] width 113 height 18
type input "1"
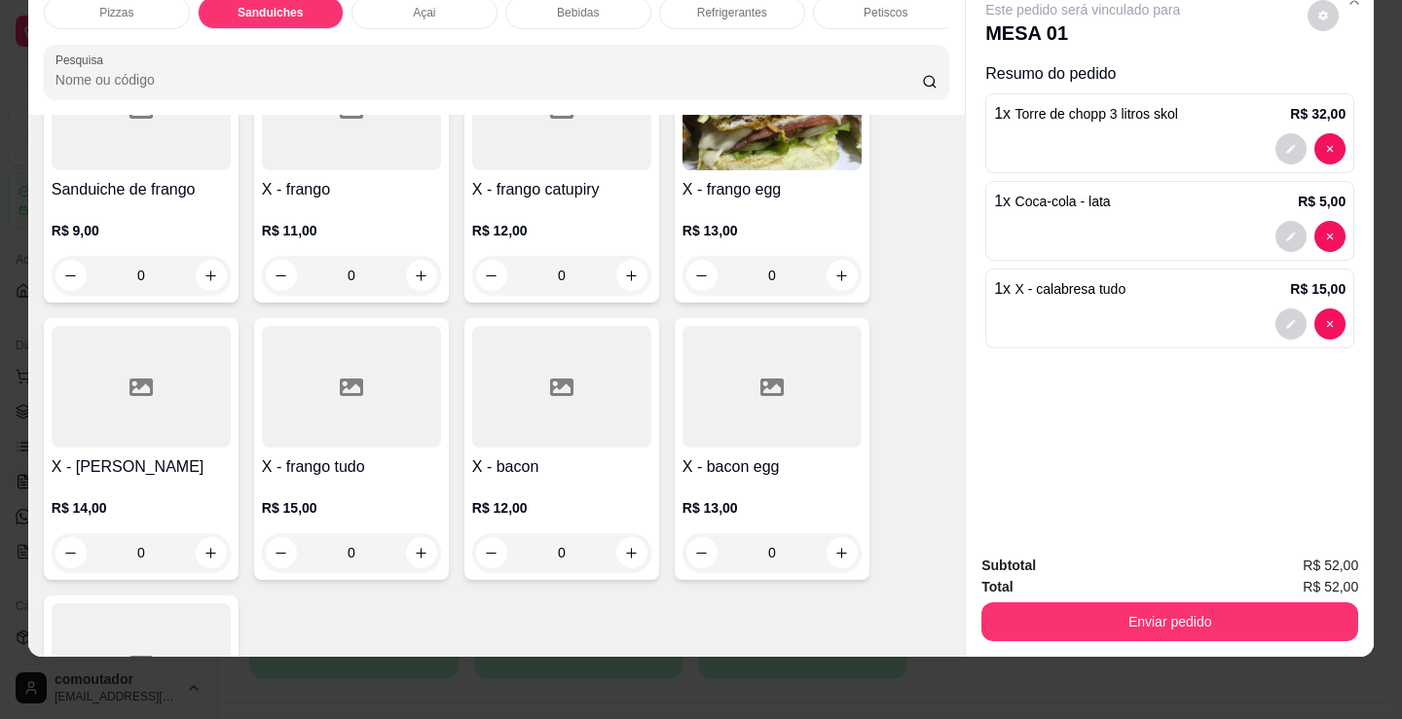
scroll to position [1366, 0]
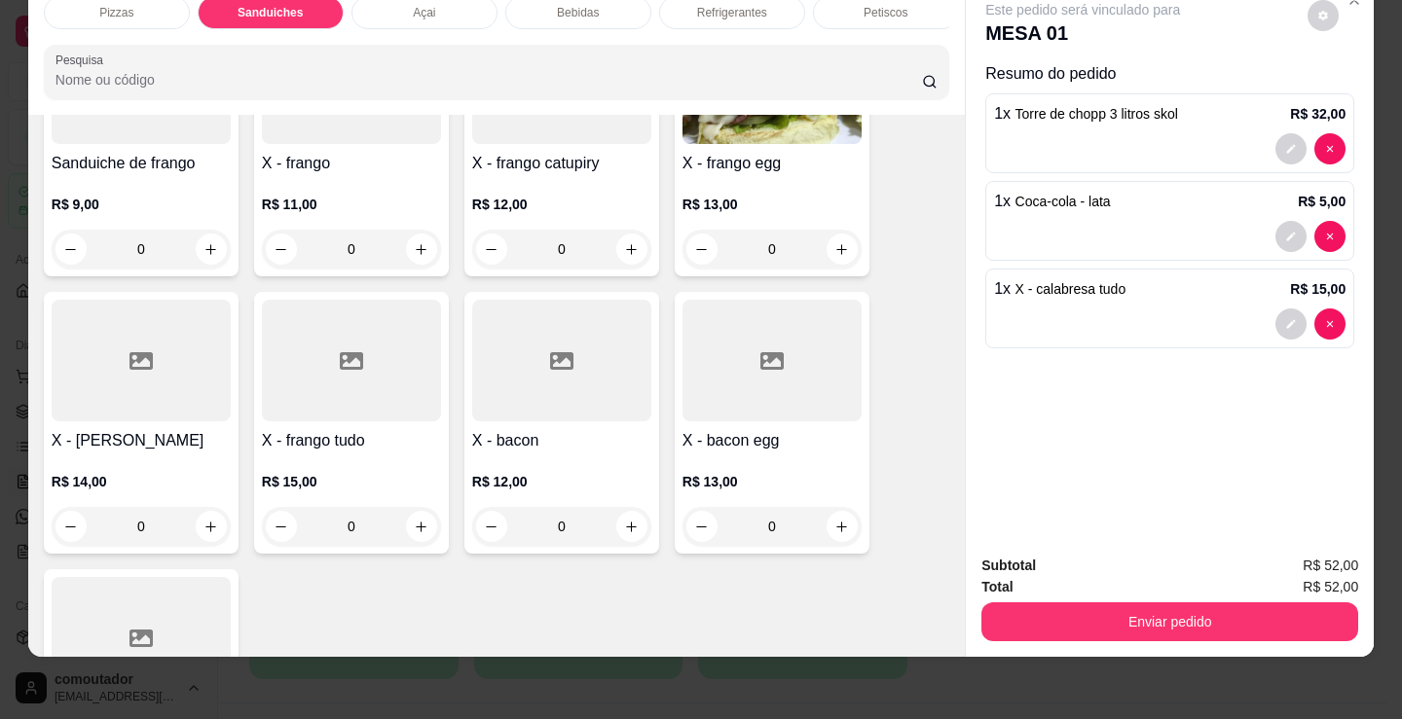
click at [403, 530] on div "0" at bounding box center [351, 526] width 179 height 39
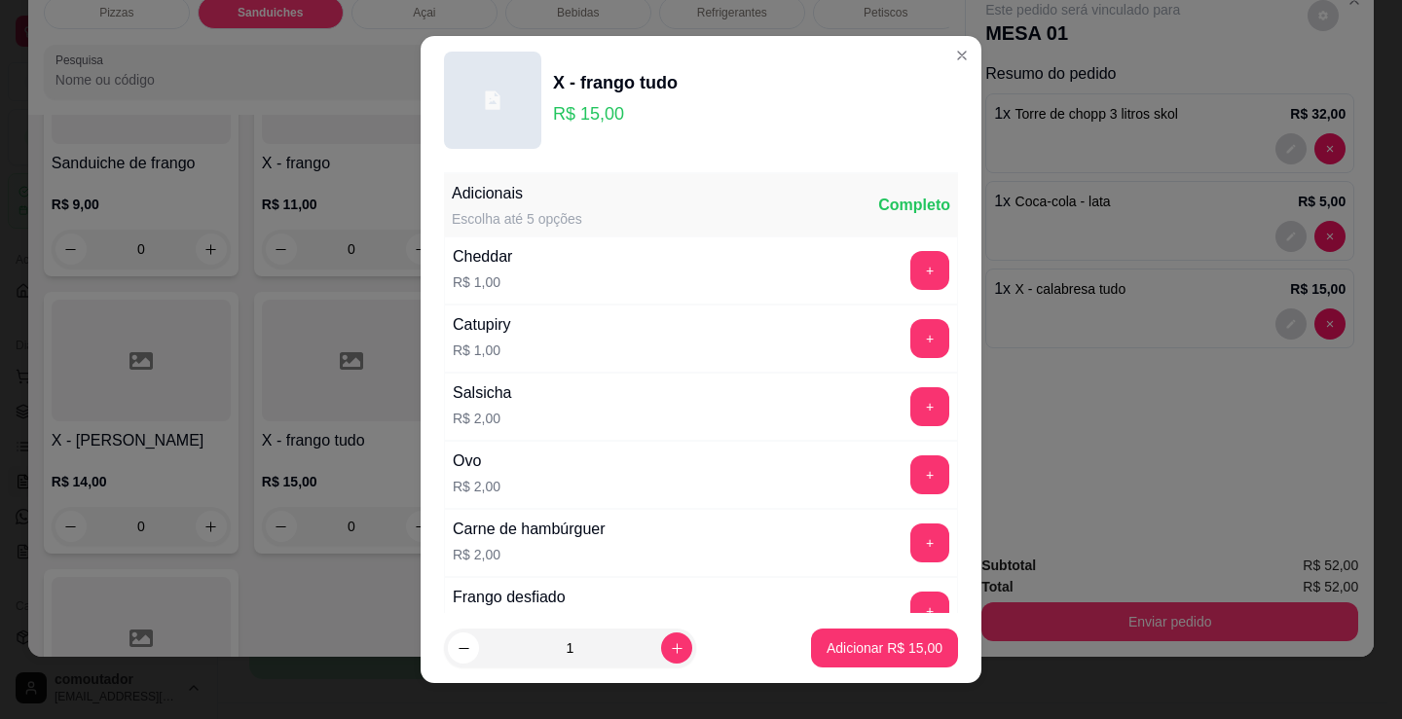
click at [832, 633] on button "Adicionar R$ 15,00" at bounding box center [884, 648] width 147 height 39
type input "1"
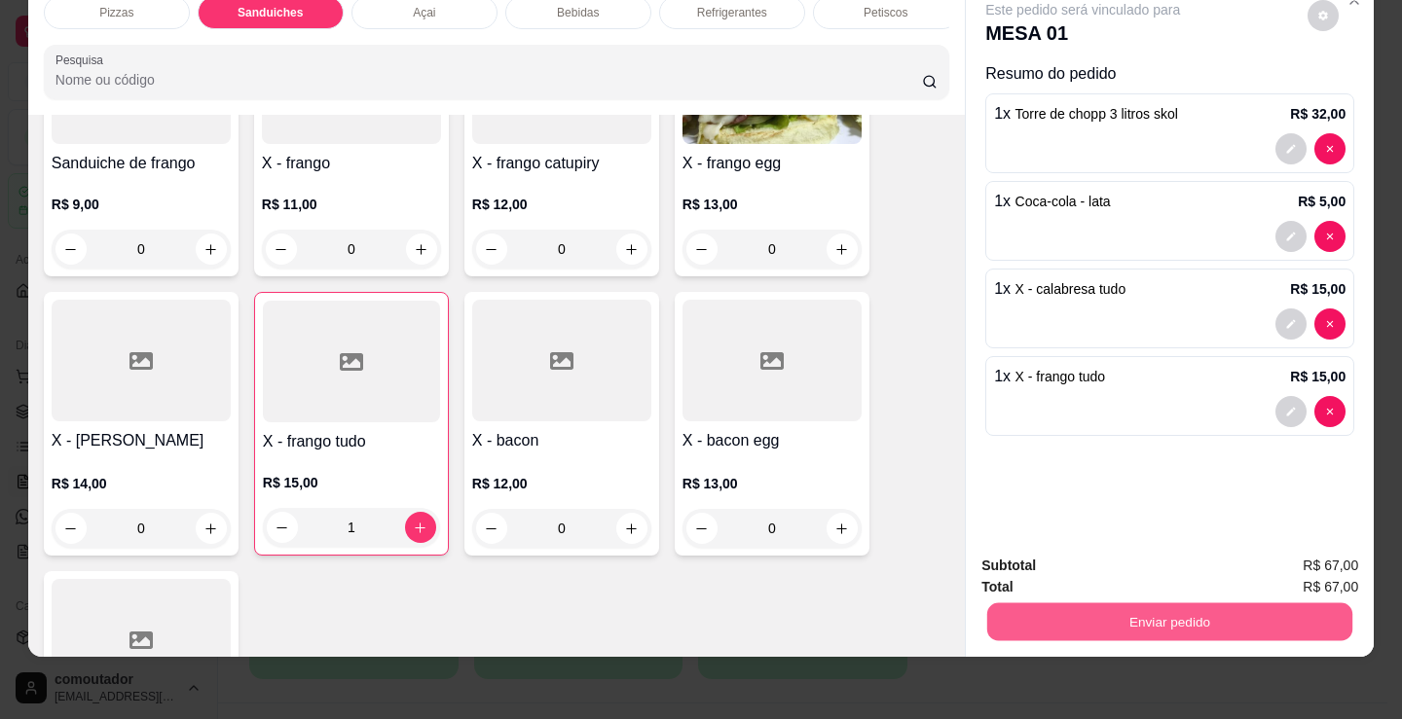
click at [1060, 606] on button "Enviar pedido" at bounding box center [1169, 622] width 365 height 38
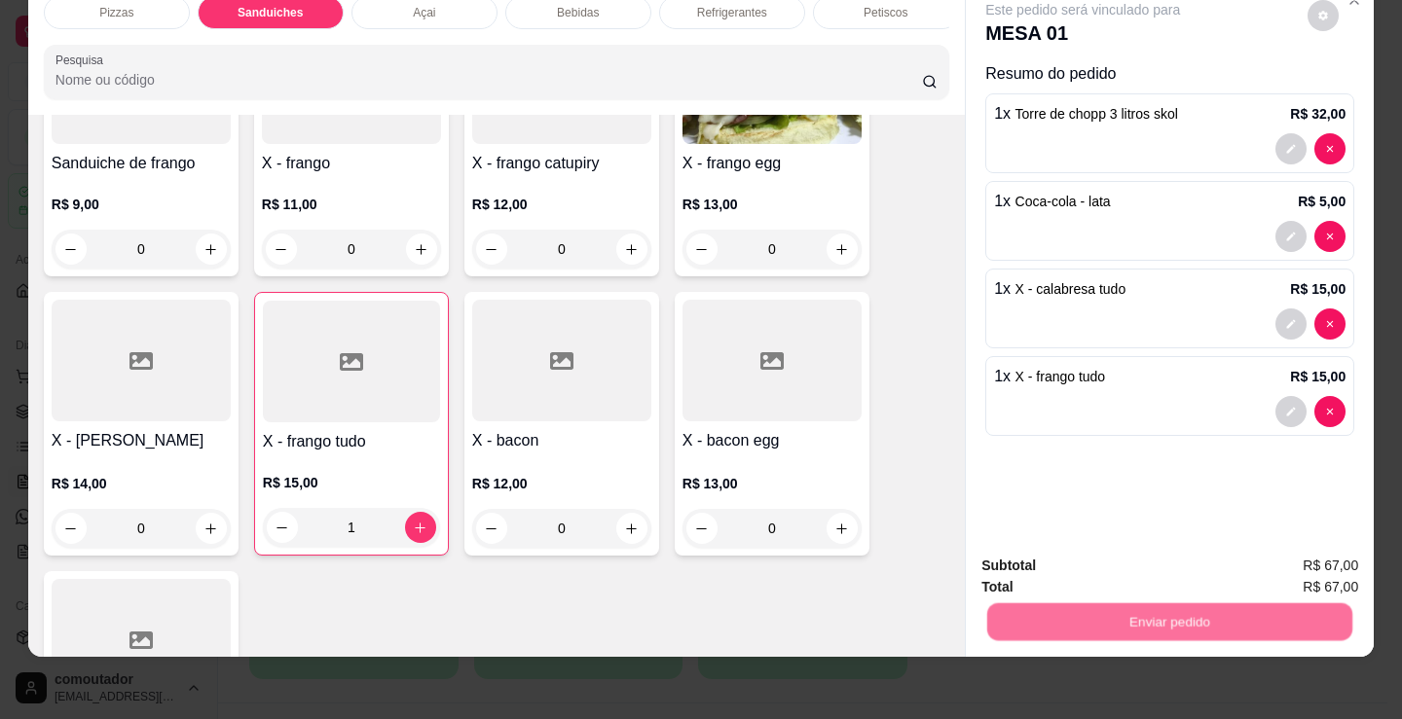
click at [1043, 549] on button "Não registrar e enviar pedido" at bounding box center [1105, 559] width 202 height 37
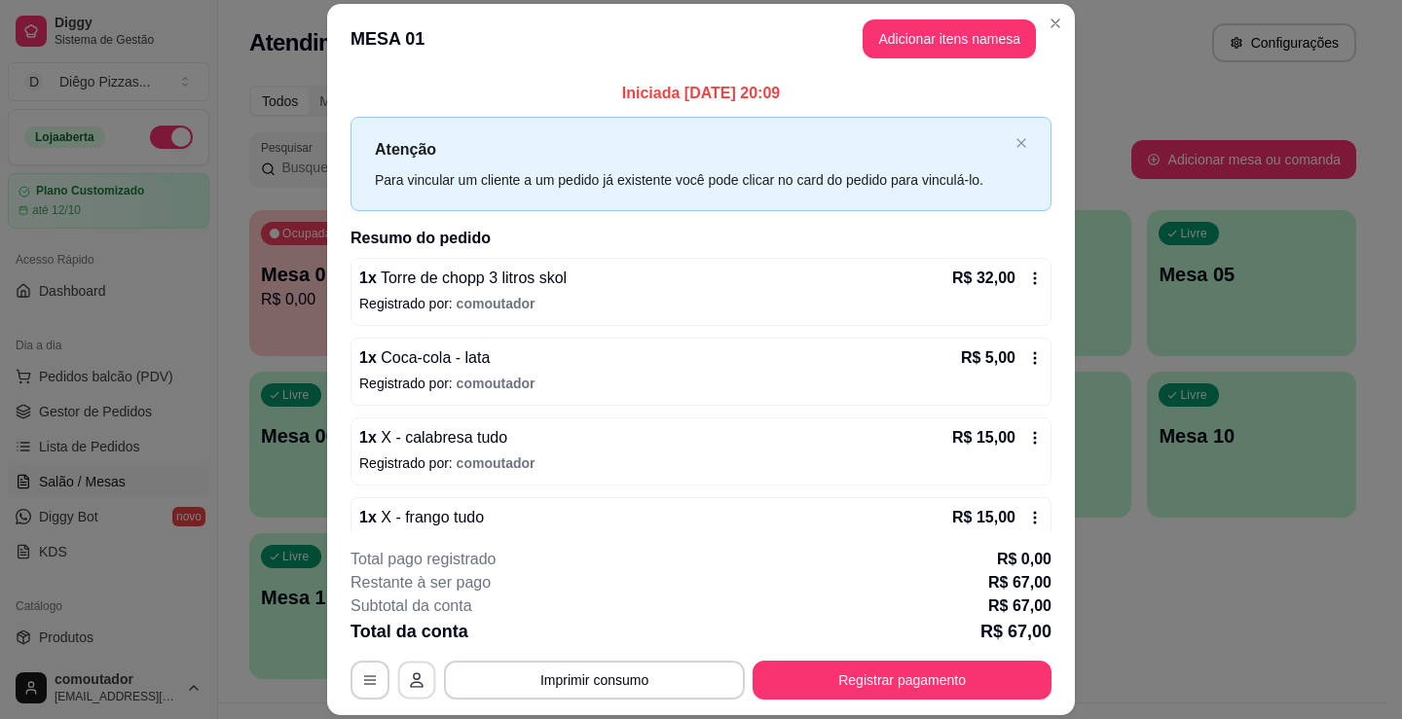
click at [412, 667] on button "button" at bounding box center [417, 681] width 38 height 38
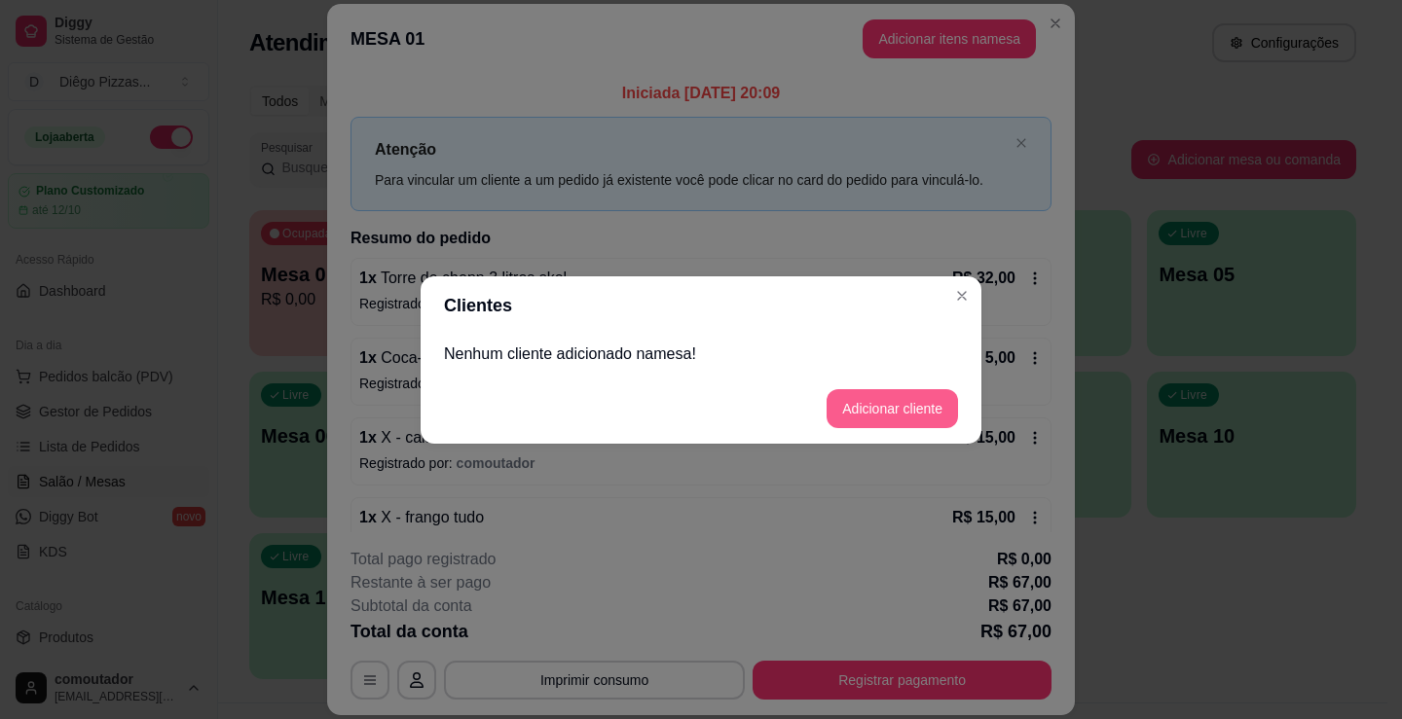
click at [874, 405] on button "Adicionar cliente" at bounding box center [891, 408] width 131 height 39
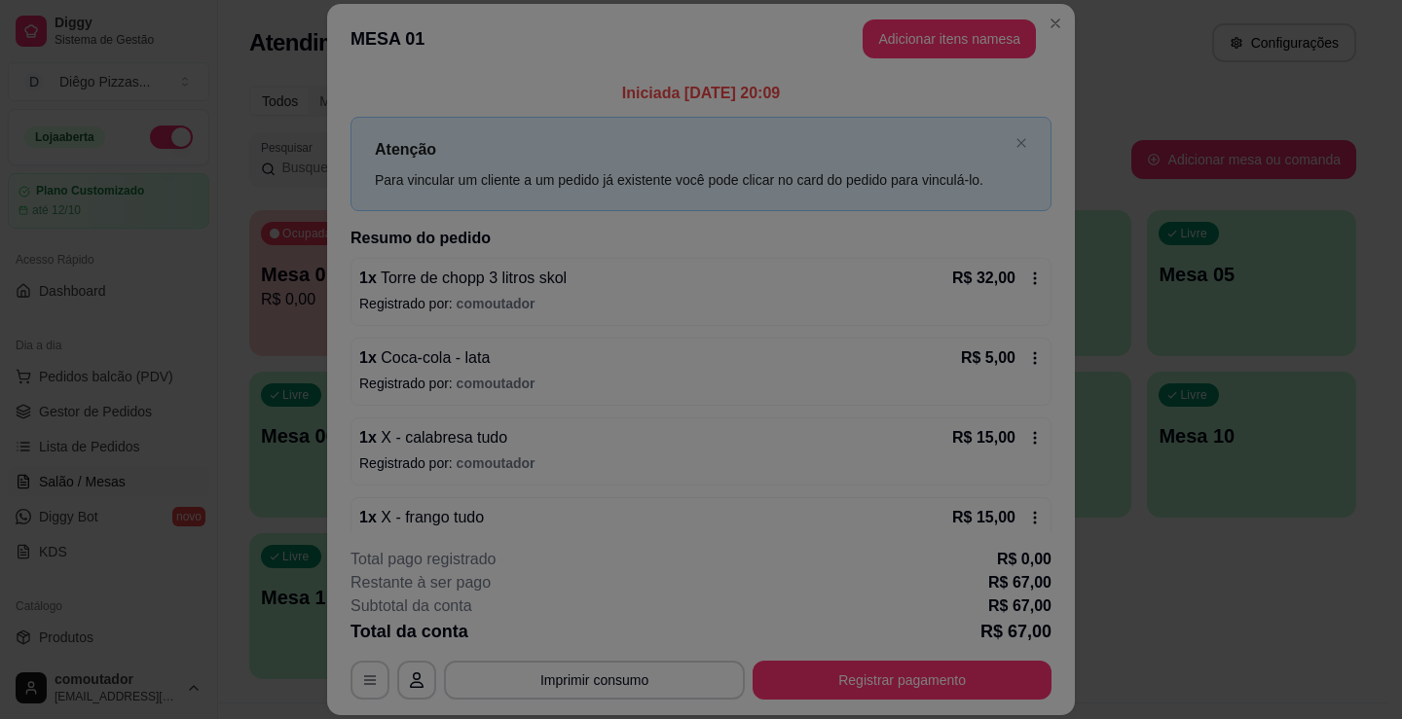
click at [683, 358] on input "Nome do cliente" at bounding box center [701, 360] width 491 height 19
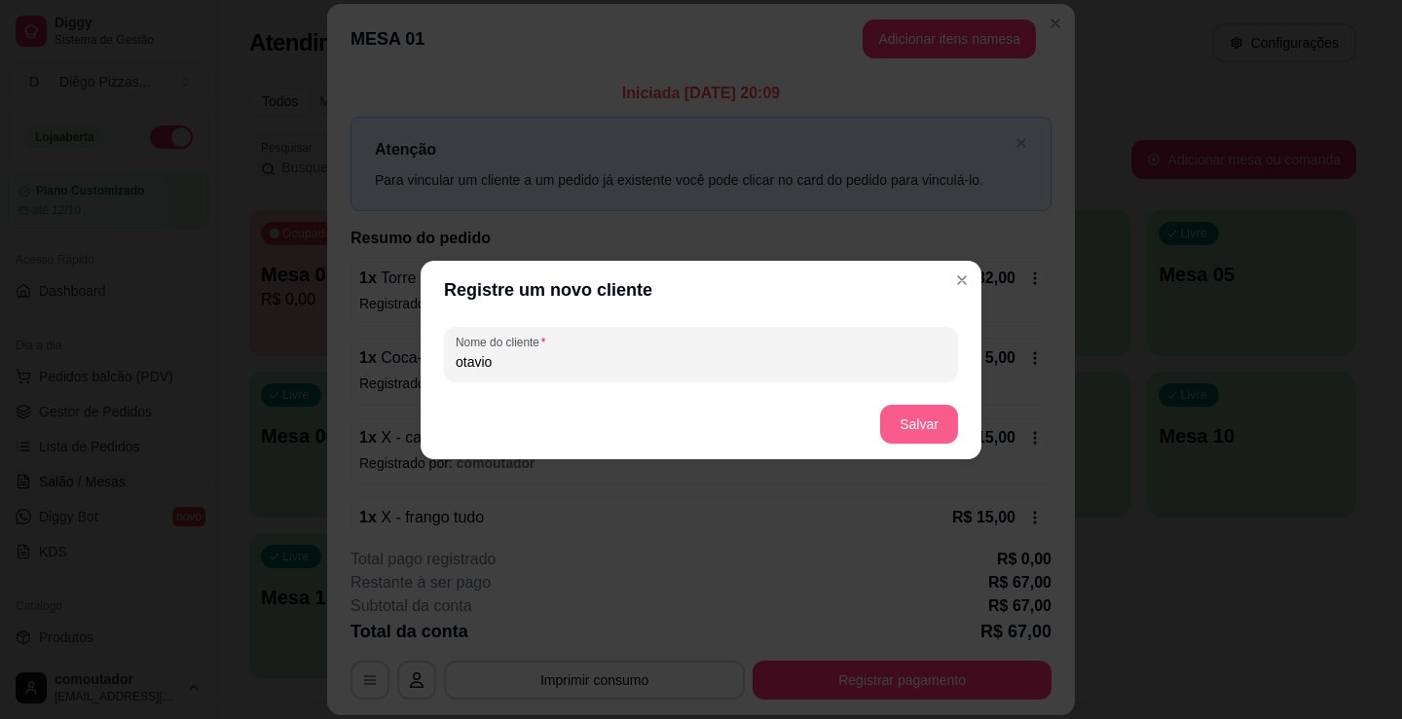
type input "otavio"
click at [925, 434] on button "Salvar" at bounding box center [919, 424] width 78 height 39
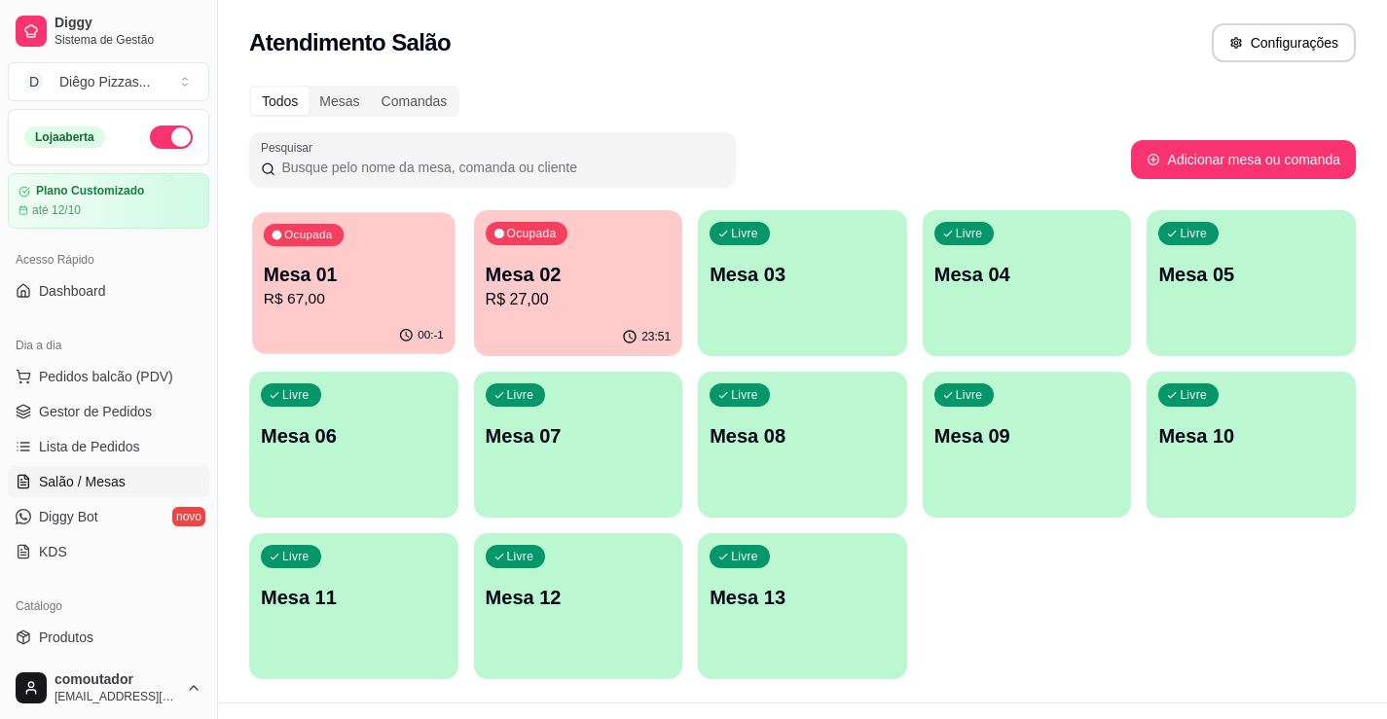
click at [258, 284] on div "Ocupada Mesa 01 R$ 67,00" at bounding box center [353, 264] width 202 height 105
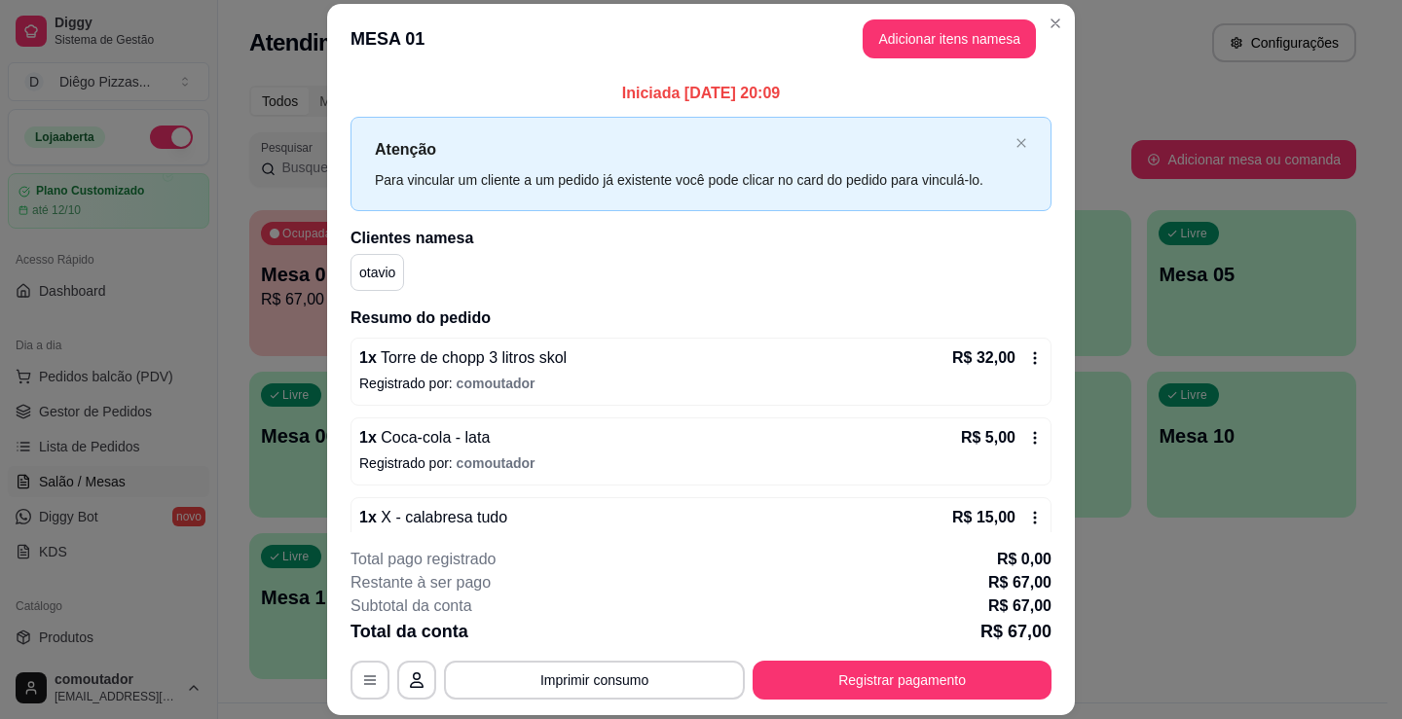
scroll to position [120, 0]
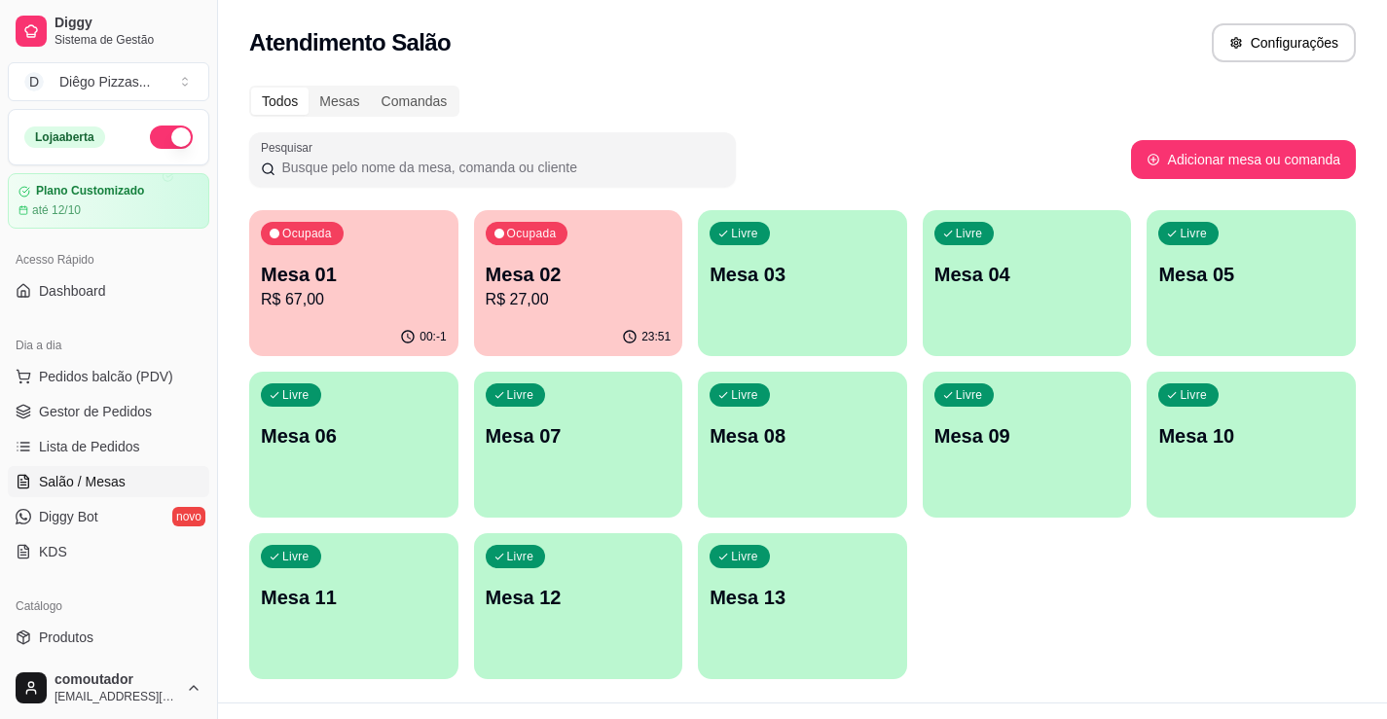
click at [497, 256] on div "Ocupada Mesa 02 R$ 27,00" at bounding box center [578, 264] width 209 height 108
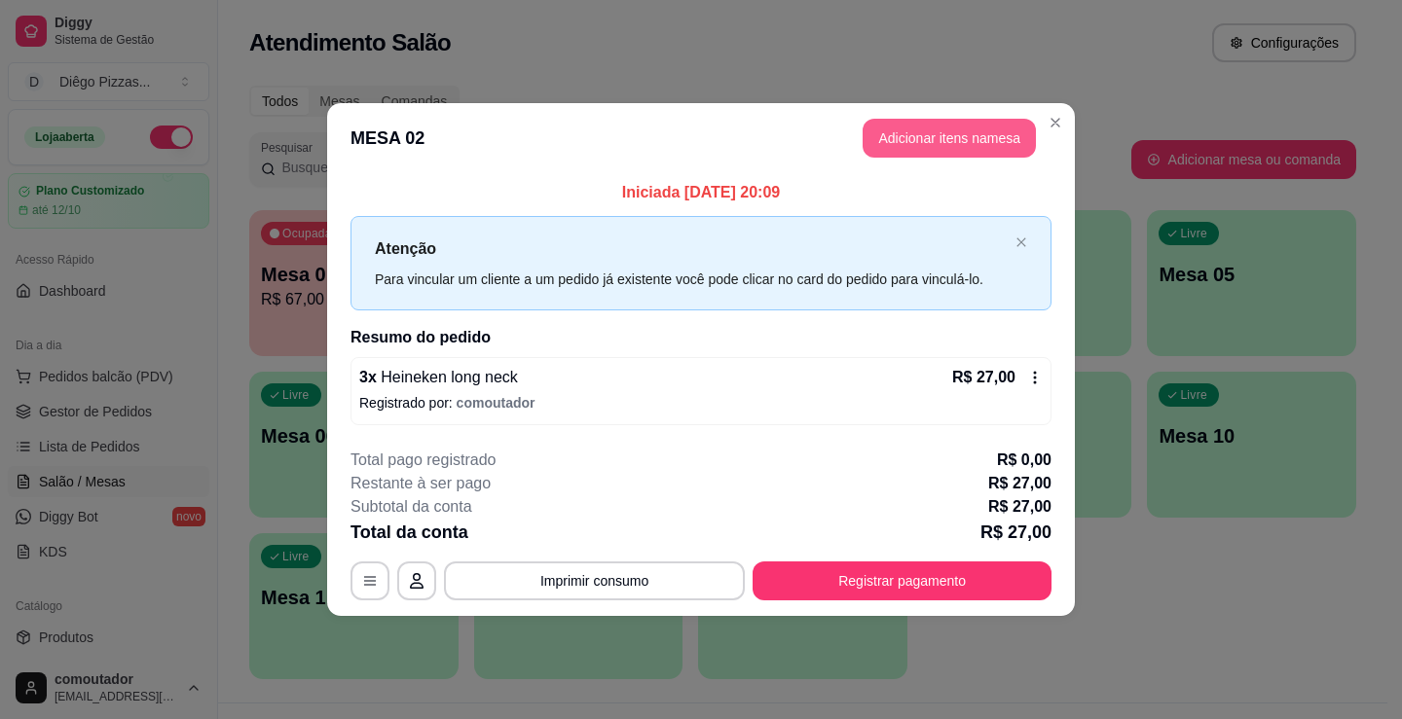
click at [898, 156] on button "Adicionar itens na mesa" at bounding box center [949, 138] width 173 height 39
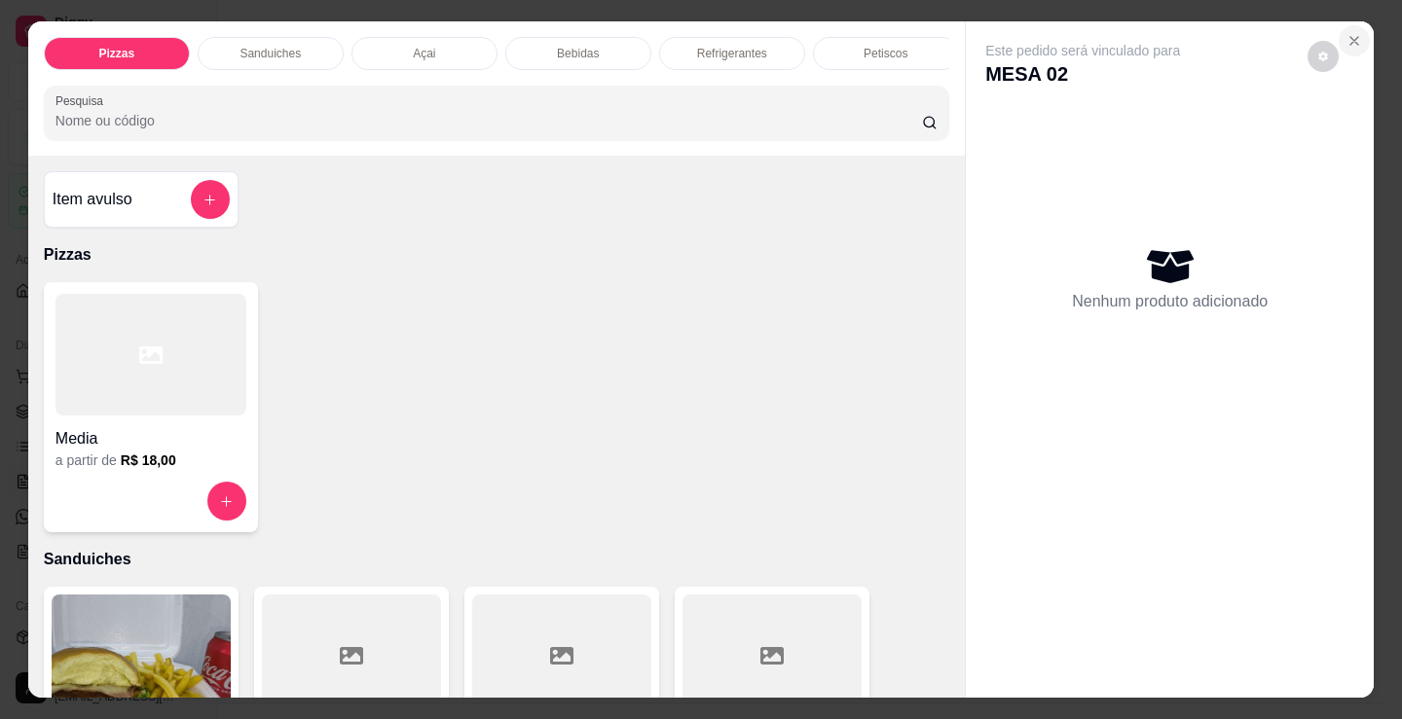
click at [1353, 38] on icon "Close" at bounding box center [1354, 41] width 16 height 16
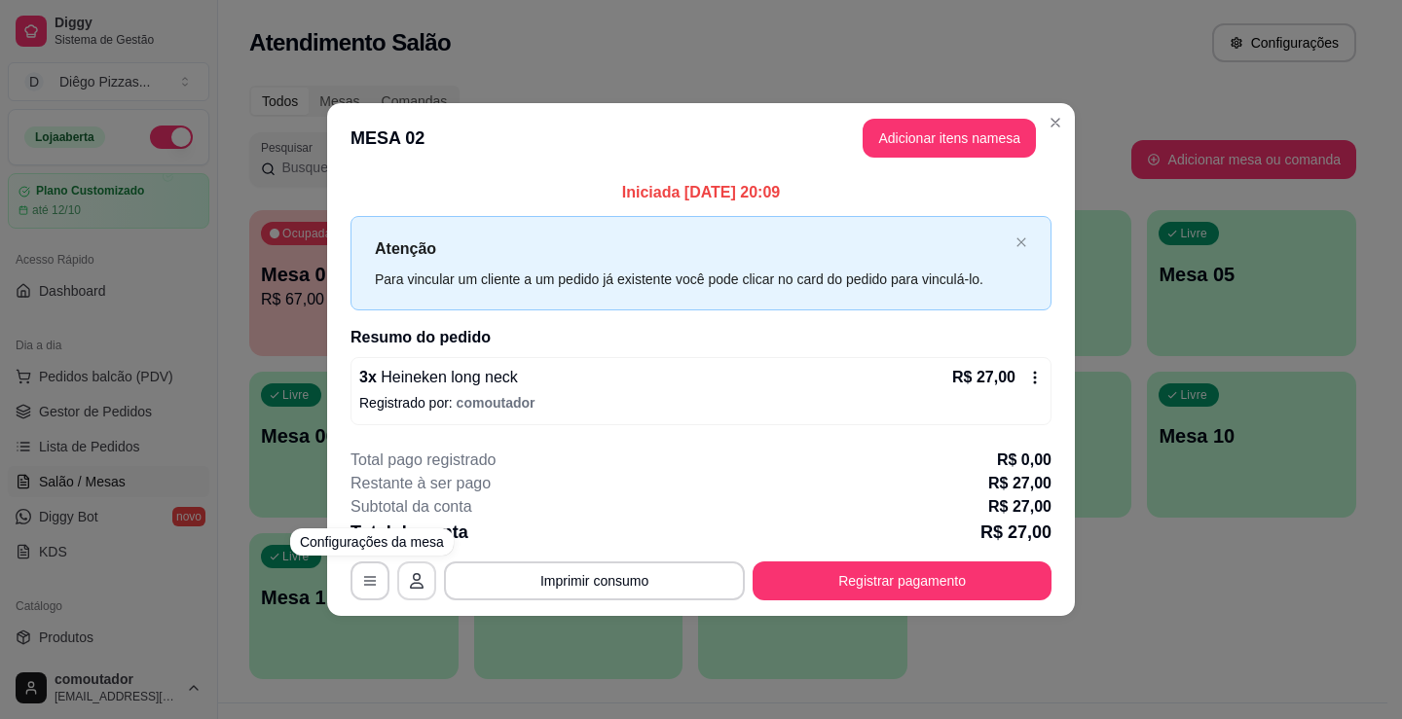
click at [429, 575] on button "button" at bounding box center [416, 581] width 39 height 39
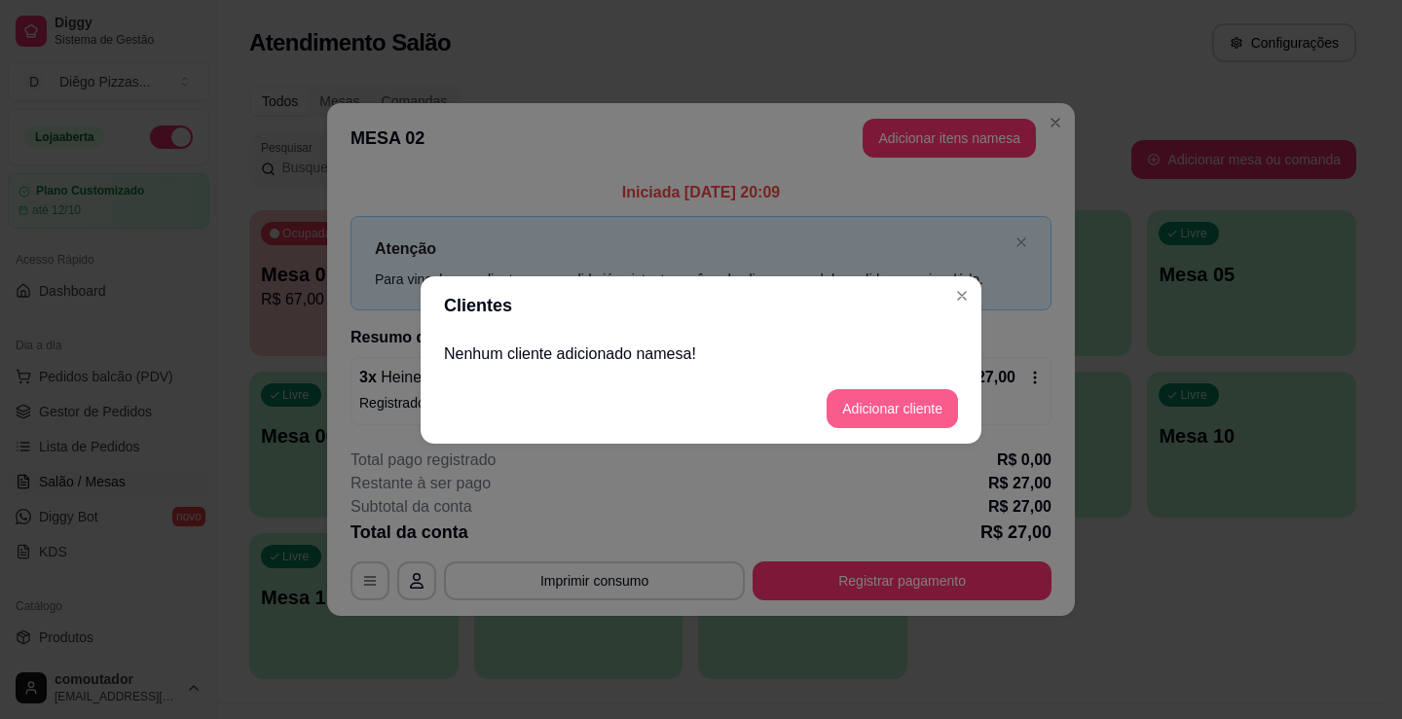
click at [910, 415] on button "Adicionar cliente" at bounding box center [891, 408] width 131 height 39
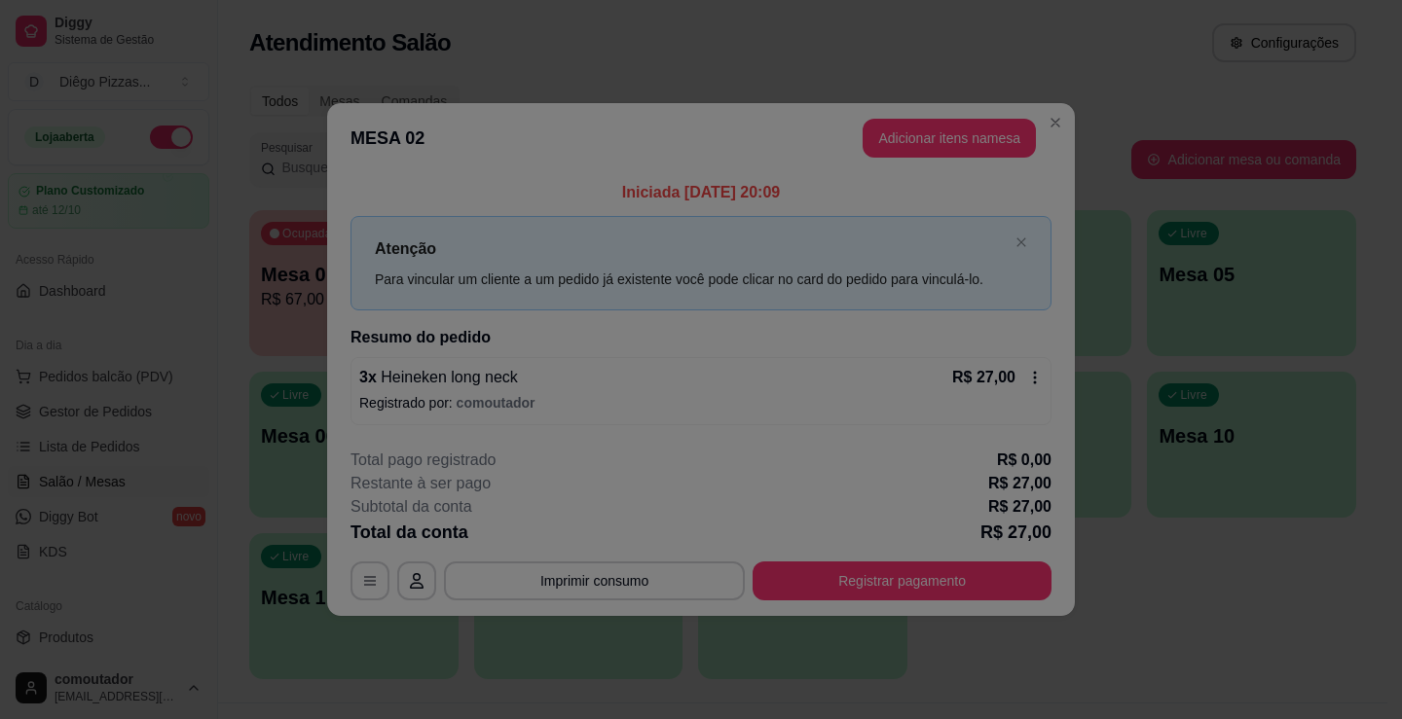
click at [762, 383] on div "Nome do cliente" at bounding box center [701, 353] width 561 height 70
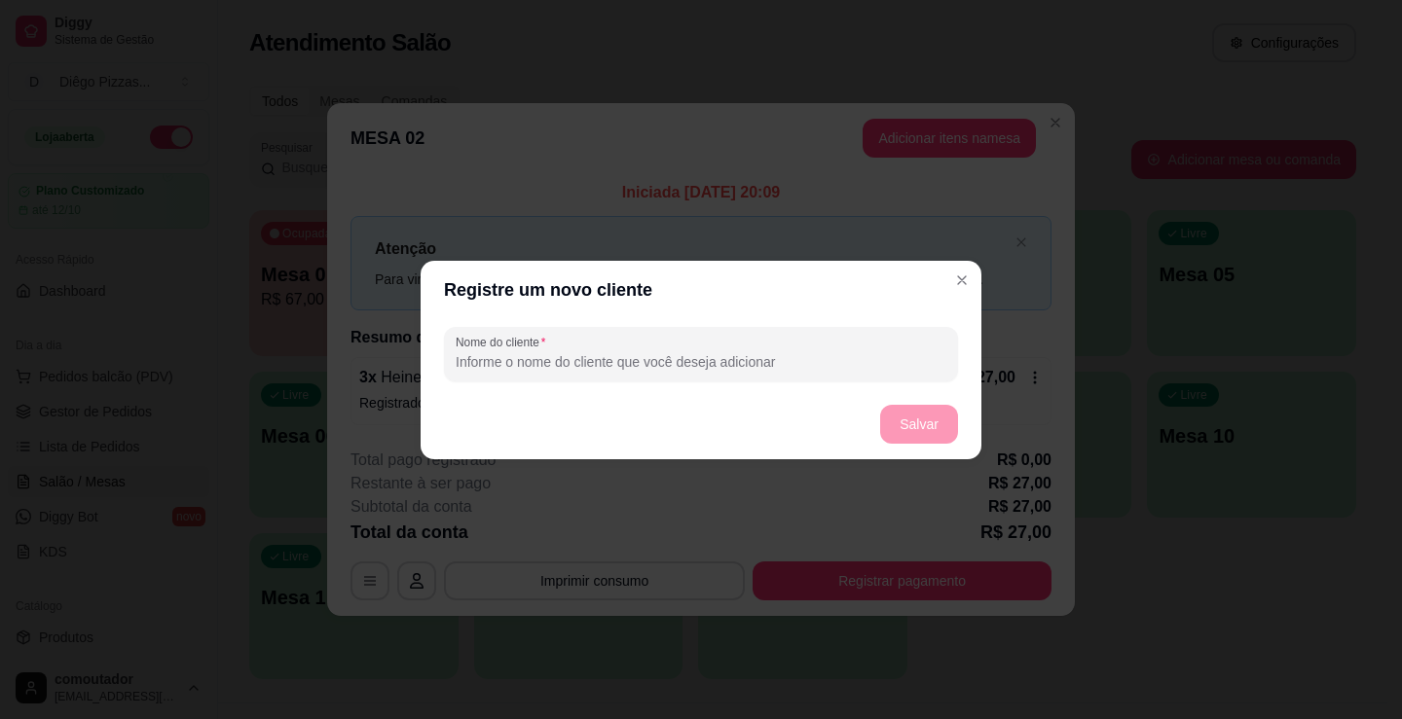
click at [746, 362] on input "Nome do cliente" at bounding box center [701, 361] width 491 height 19
type input "fabiana"
click at [944, 415] on button "Salvar" at bounding box center [919, 424] width 78 height 39
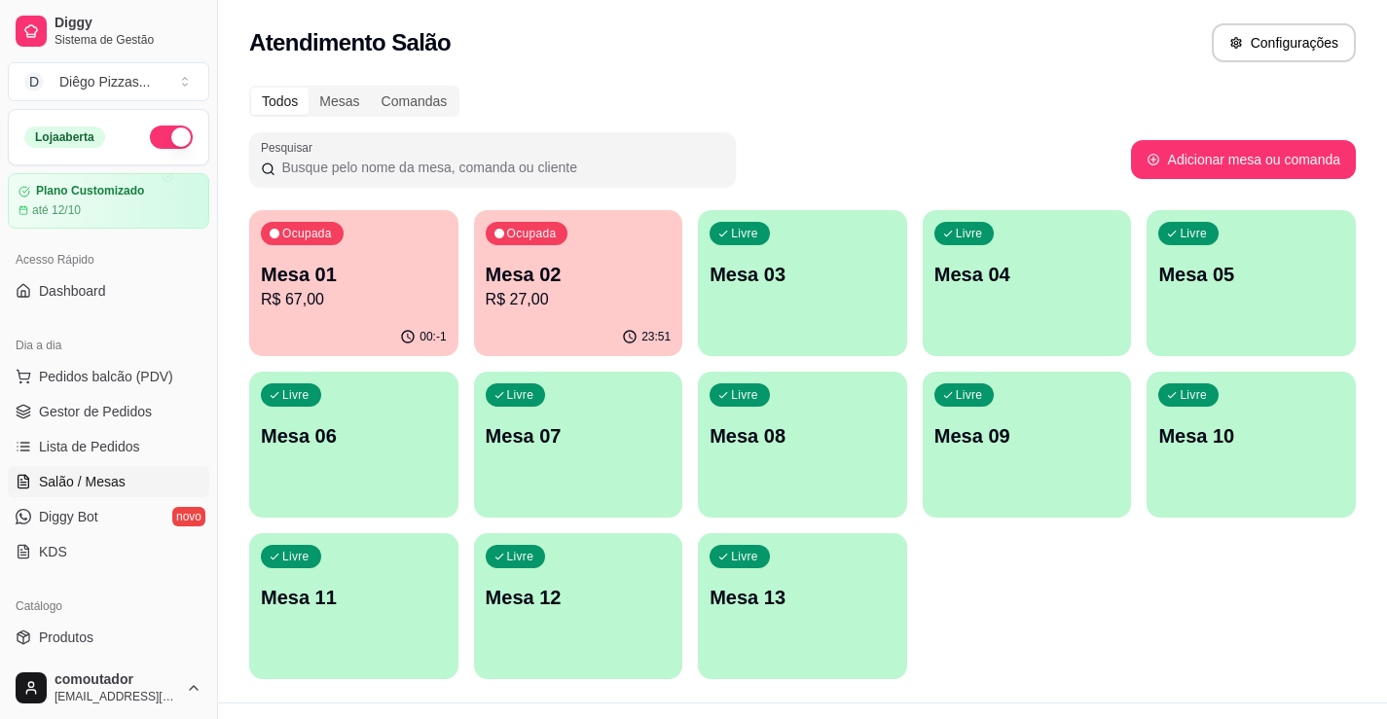
drag, startPoint x: 988, startPoint y: 582, endPoint x: 965, endPoint y: 537, distance: 50.5
click at [988, 582] on div "Ocupada Mesa 01 R$ 67,00 00:-1 Ocupada Mesa 02 R$ 27,00 23:51 Livre Mesa 03 Liv…" at bounding box center [802, 444] width 1107 height 469
click at [776, 275] on p "Mesa 03" at bounding box center [803, 275] width 180 height 26
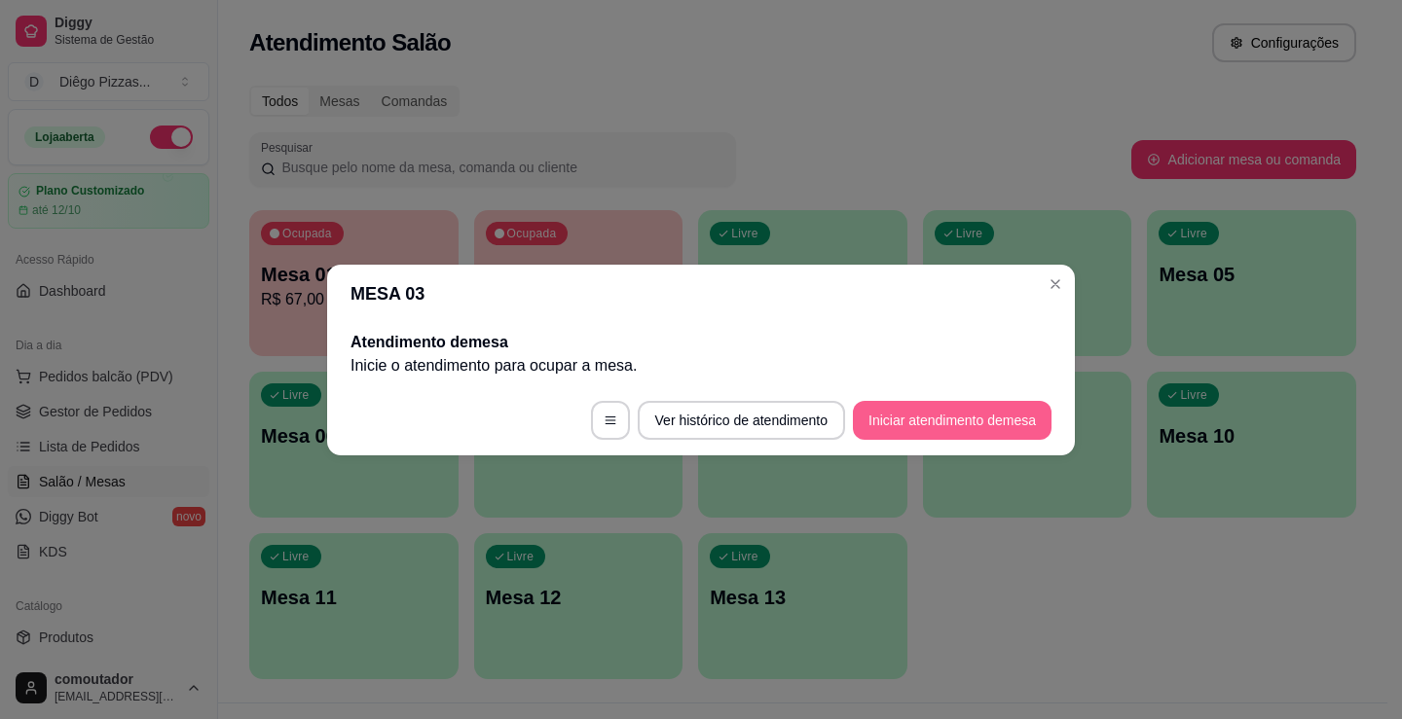
click at [1009, 432] on button "Iniciar atendimento de mesa" at bounding box center [952, 420] width 199 height 39
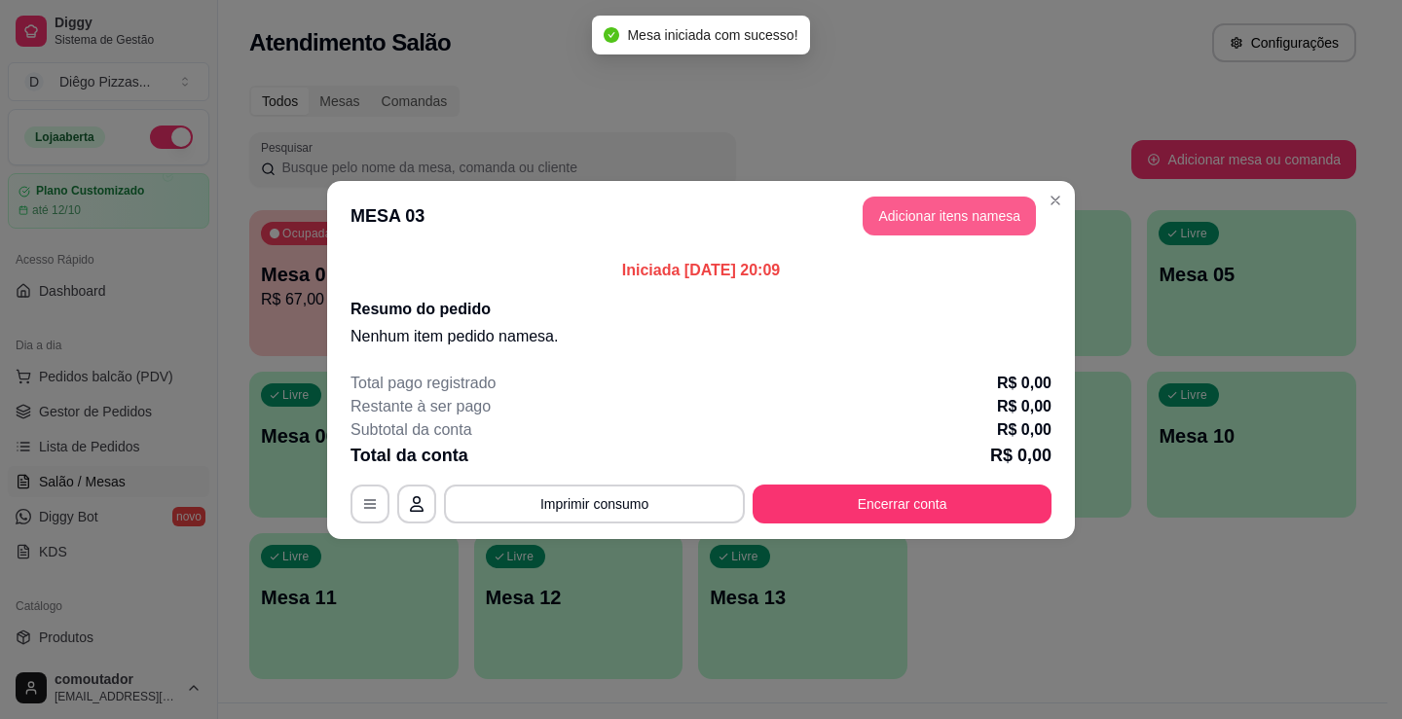
click at [980, 212] on button "Adicionar itens na mesa" at bounding box center [949, 216] width 173 height 39
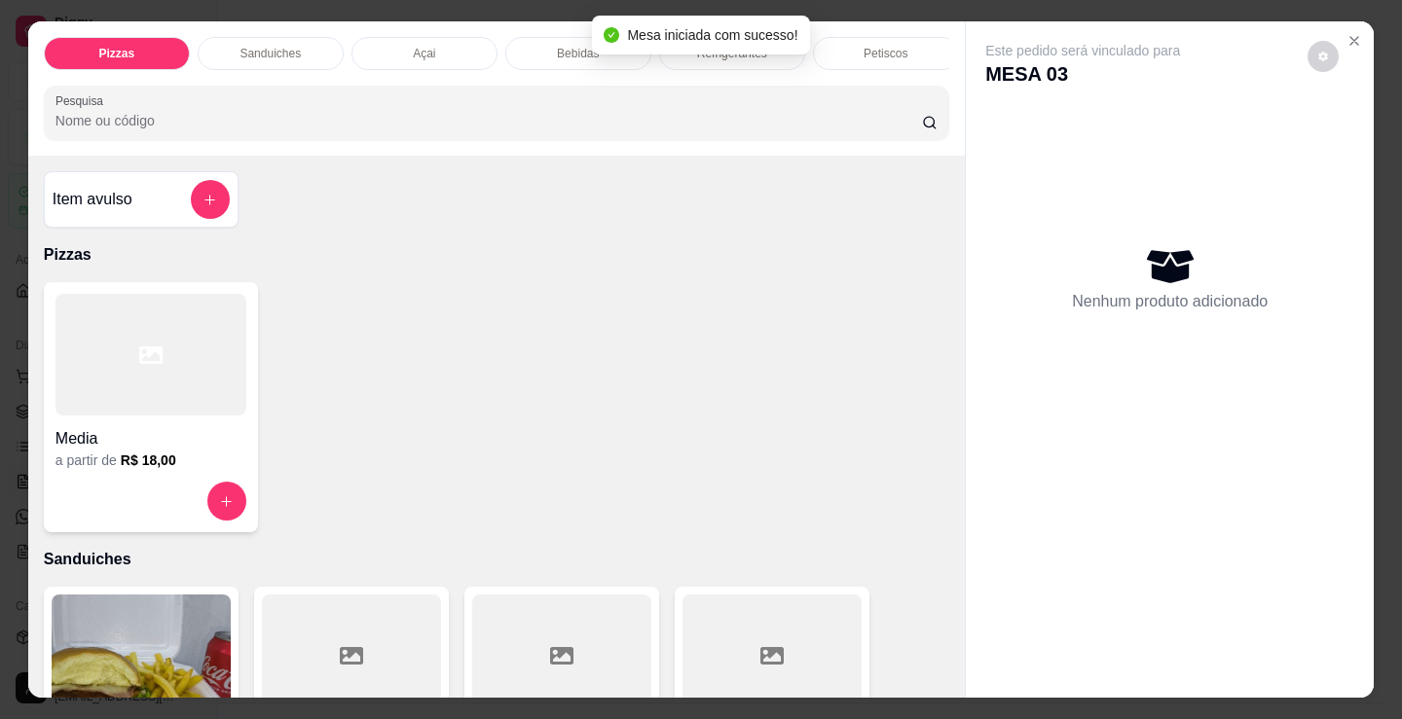
click at [205, 386] on div at bounding box center [150, 355] width 191 height 122
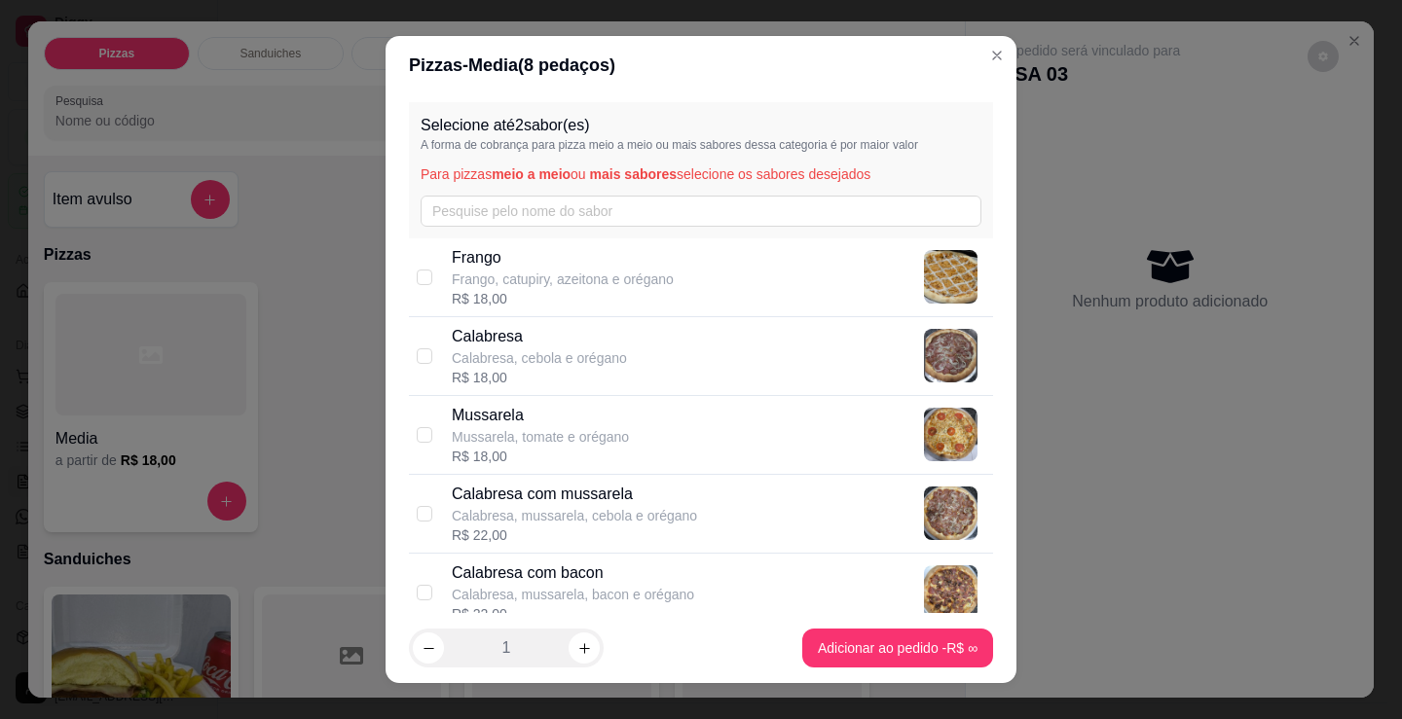
click at [618, 374] on div "Calabresa Calabresa, cebola e orégano R$ 18,00" at bounding box center [718, 356] width 533 height 62
checkbox input "true"
click at [641, 438] on div "Mussarela Mussarela, tomate e orégano R$ 18,00" at bounding box center [718, 435] width 533 height 62
checkbox input "true"
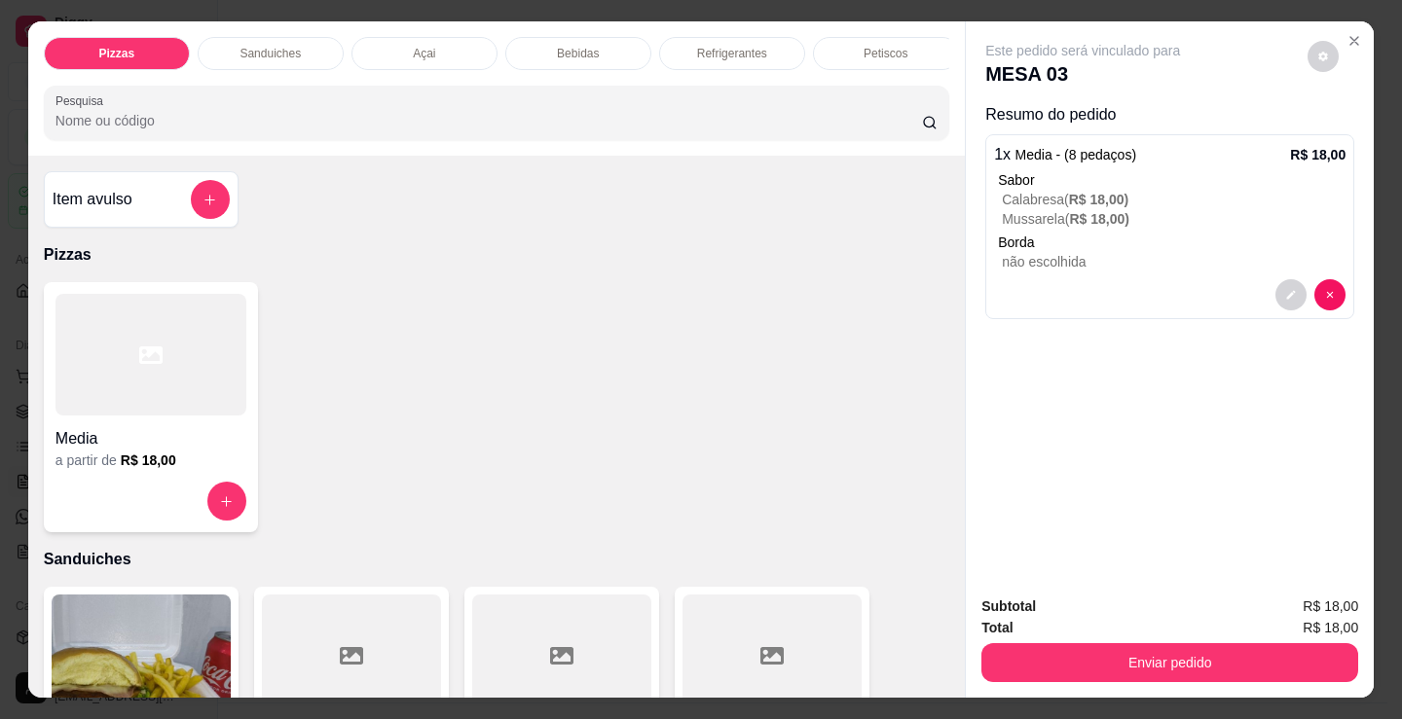
click at [716, 37] on div "Refrigerantes" at bounding box center [732, 53] width 146 height 33
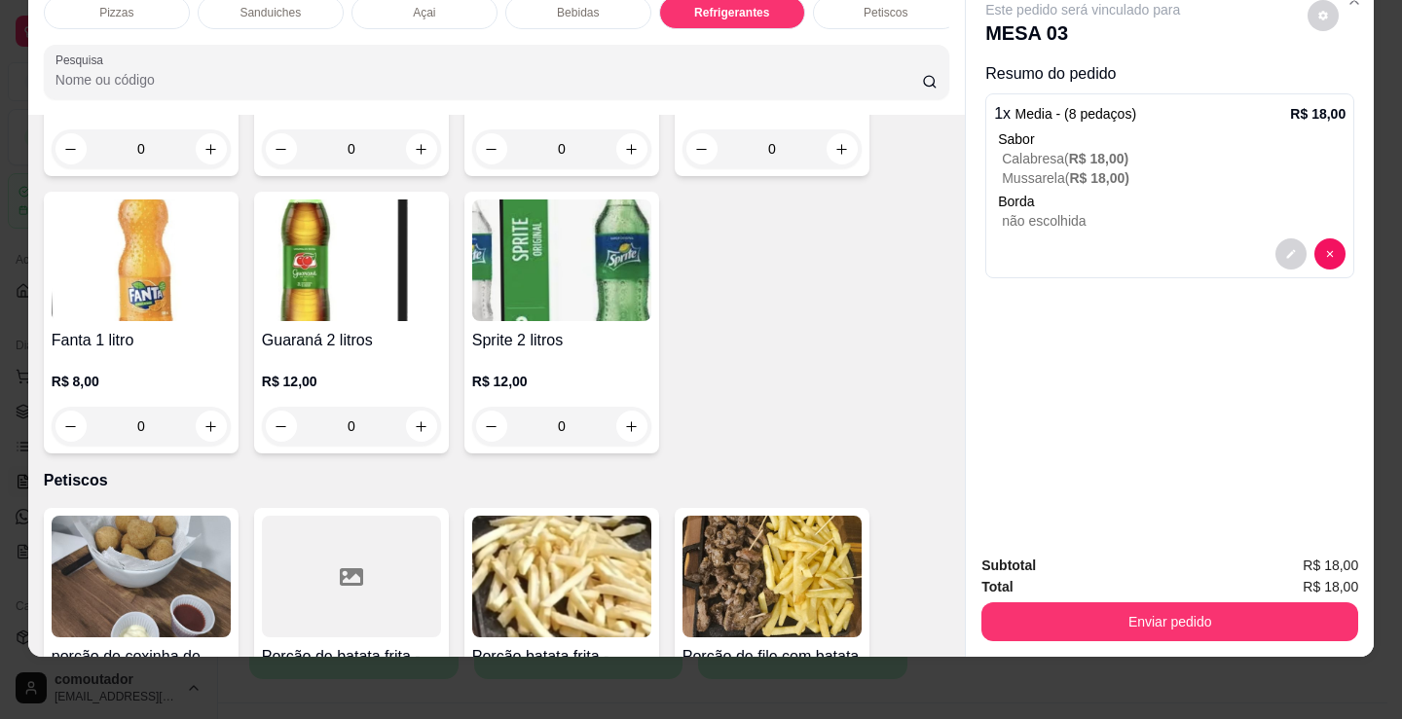
scroll to position [5918, 0]
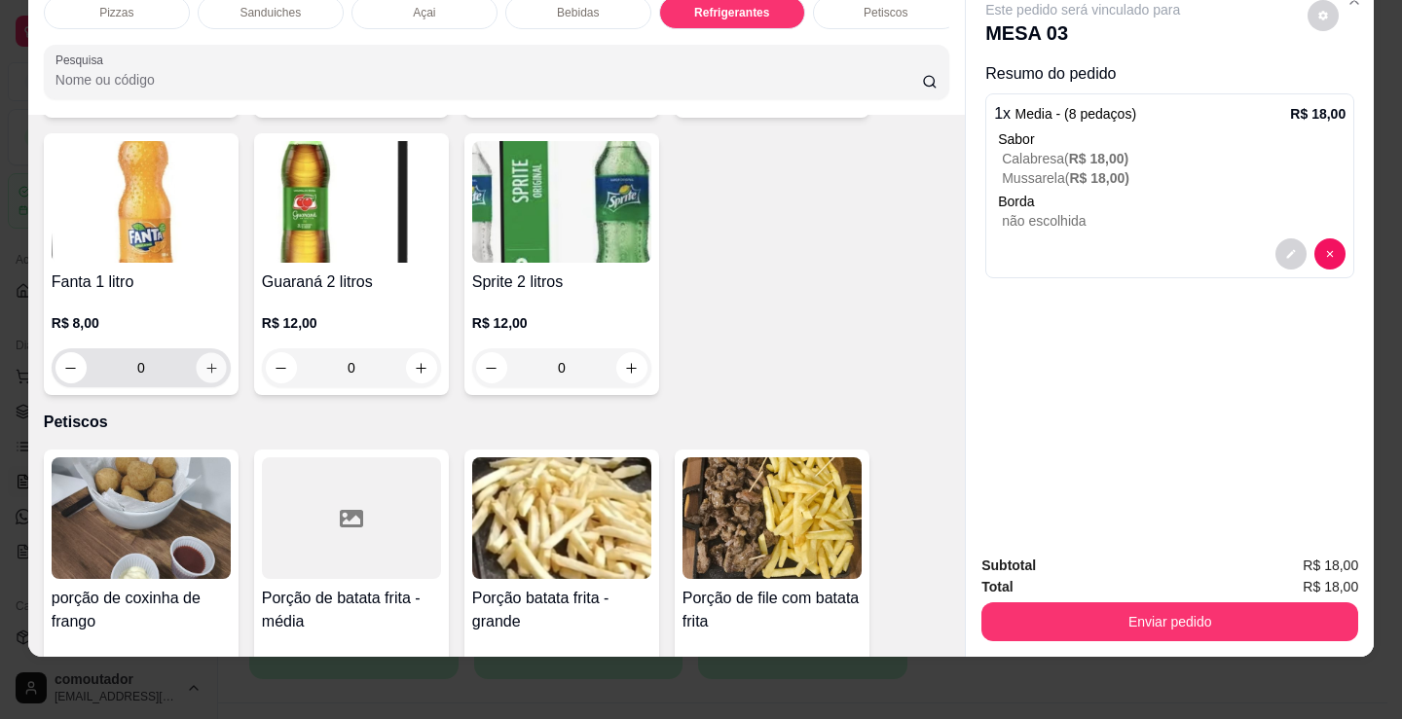
click at [209, 375] on icon "increase-product-quantity" at bounding box center [211, 368] width 15 height 15
type input "1"
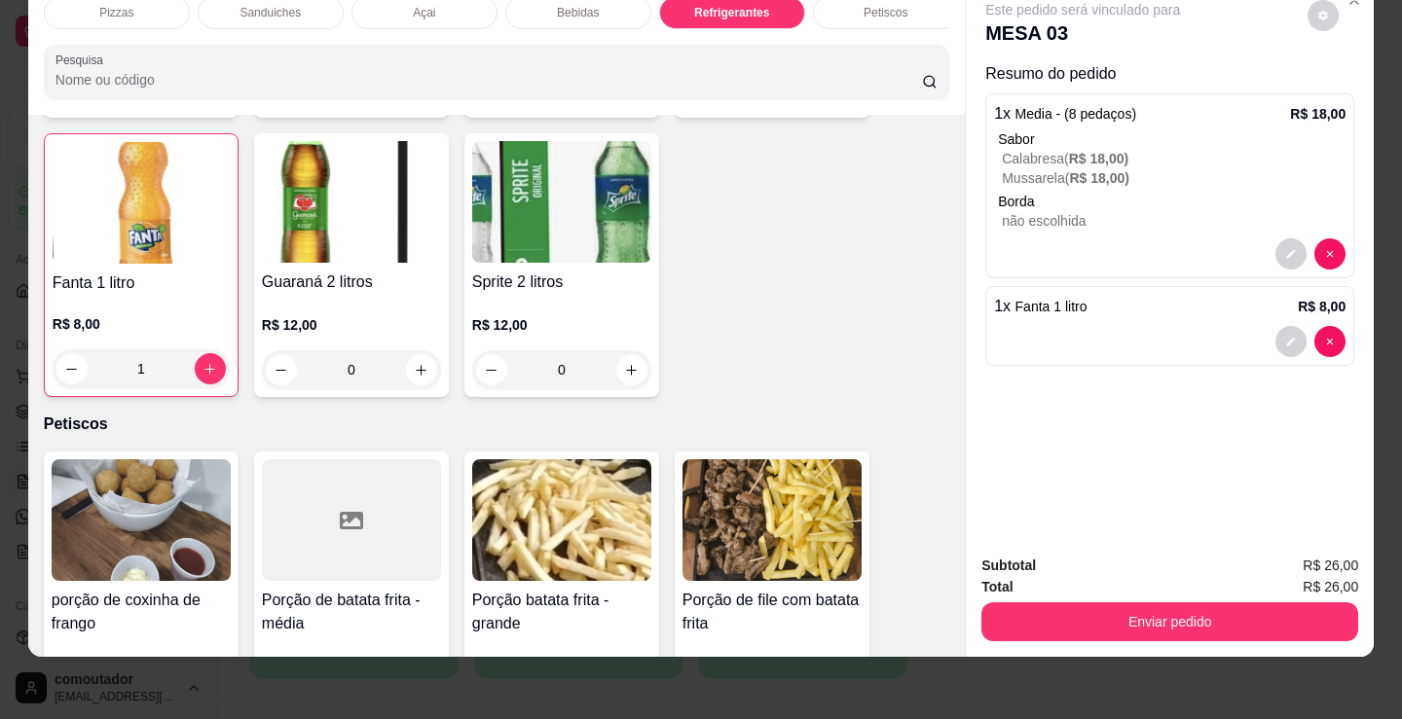
click at [872, 8] on div "Petiscos" at bounding box center [886, 12] width 146 height 33
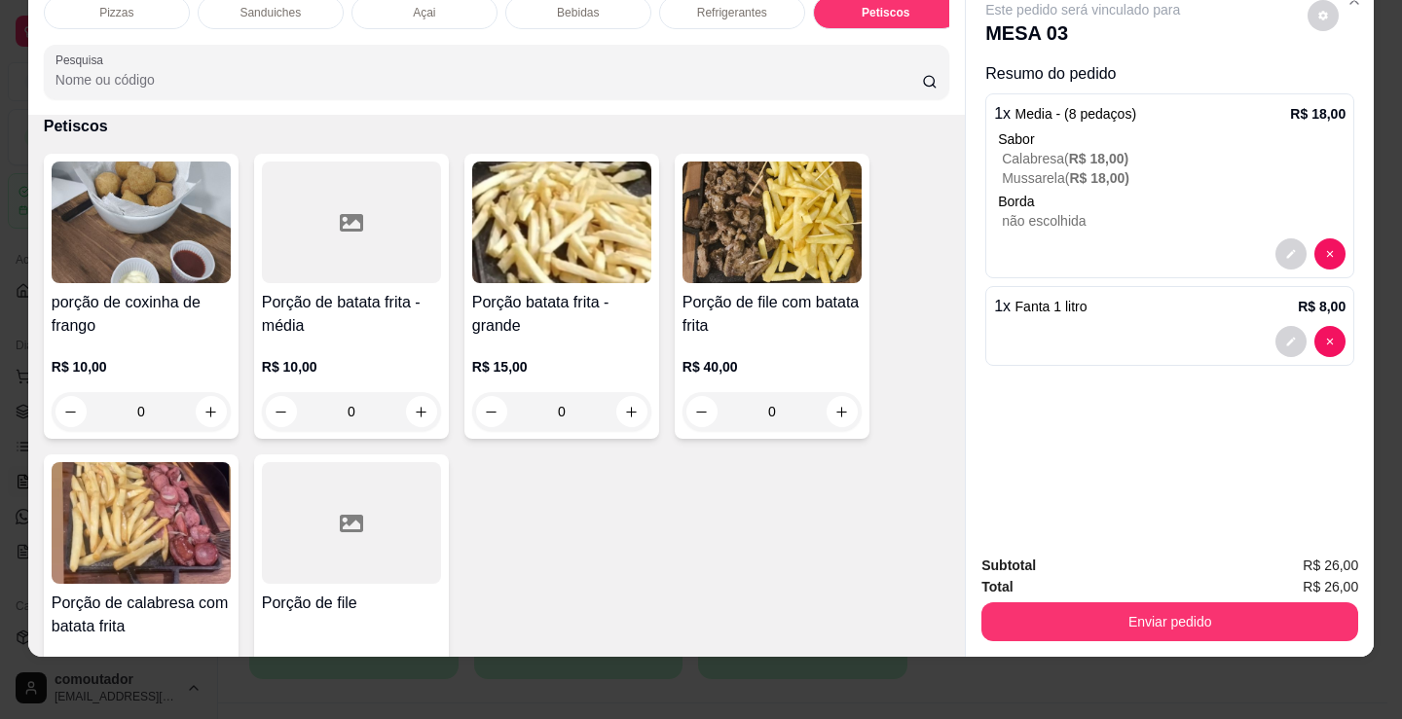
click at [595, 5] on div "Bebidas" at bounding box center [578, 12] width 146 height 33
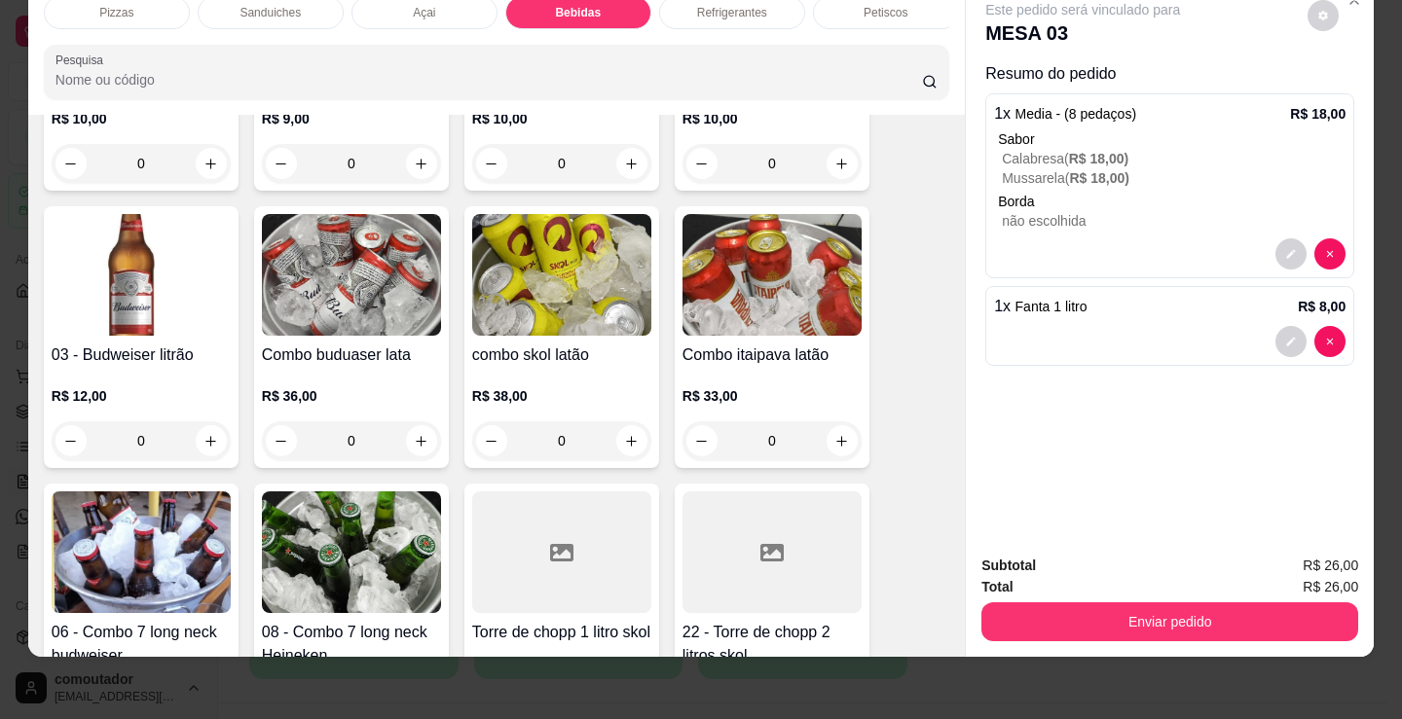
scroll to position [3191, 0]
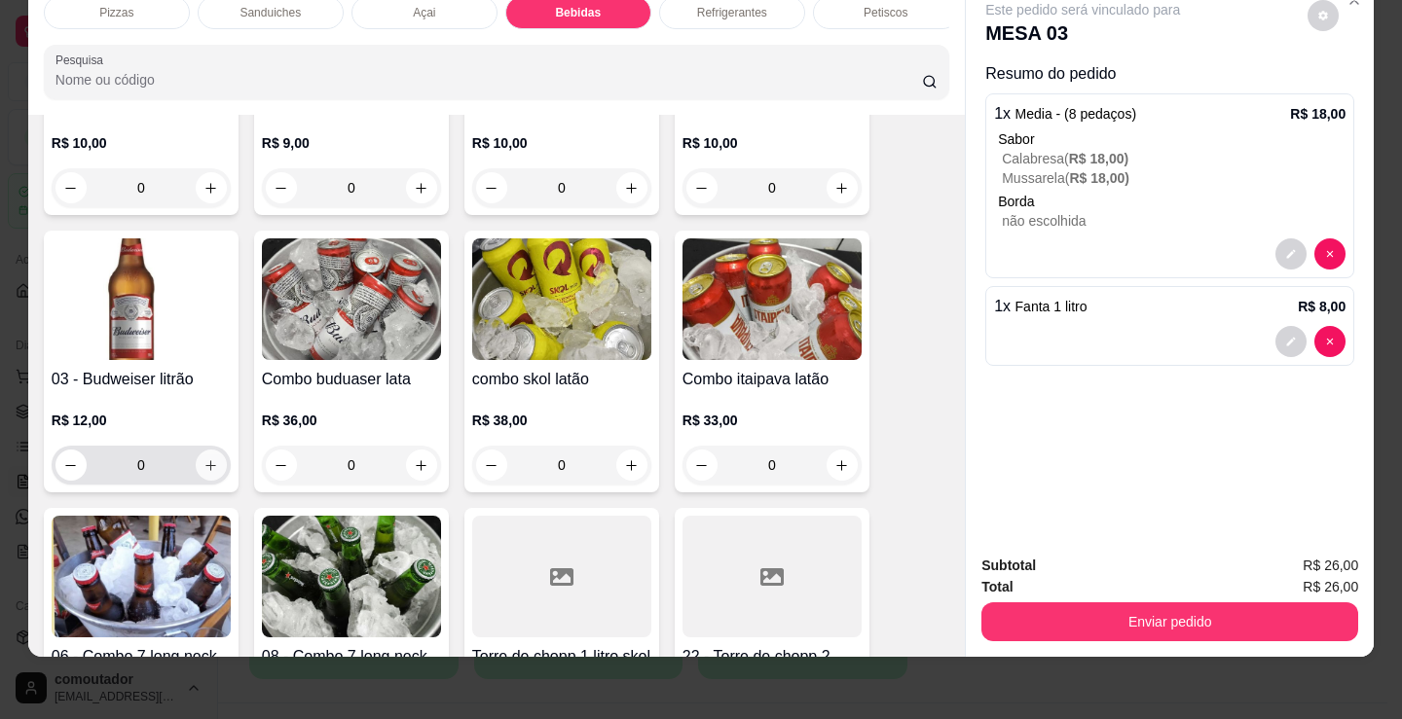
click at [203, 470] on icon "increase-product-quantity" at bounding box center [210, 466] width 15 height 15
type input "1"
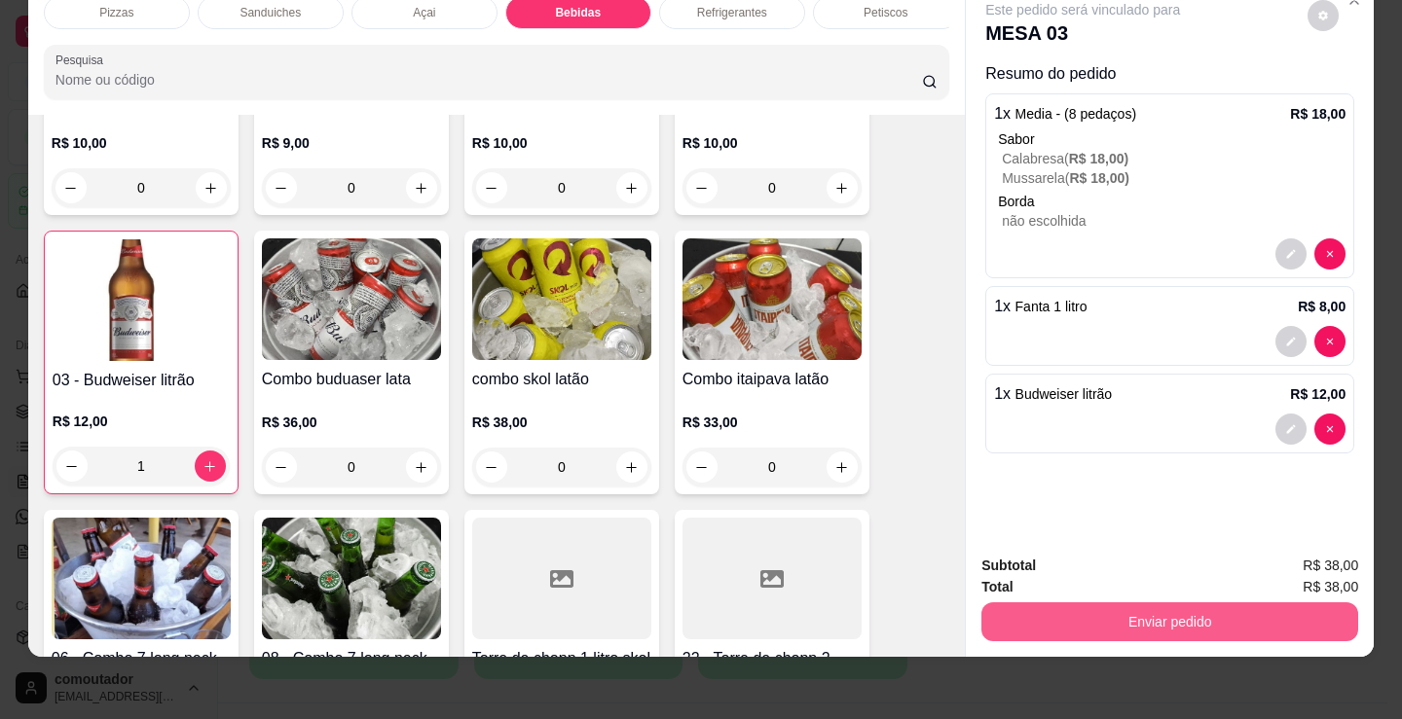
click at [1015, 606] on button "Enviar pedido" at bounding box center [1169, 622] width 377 height 39
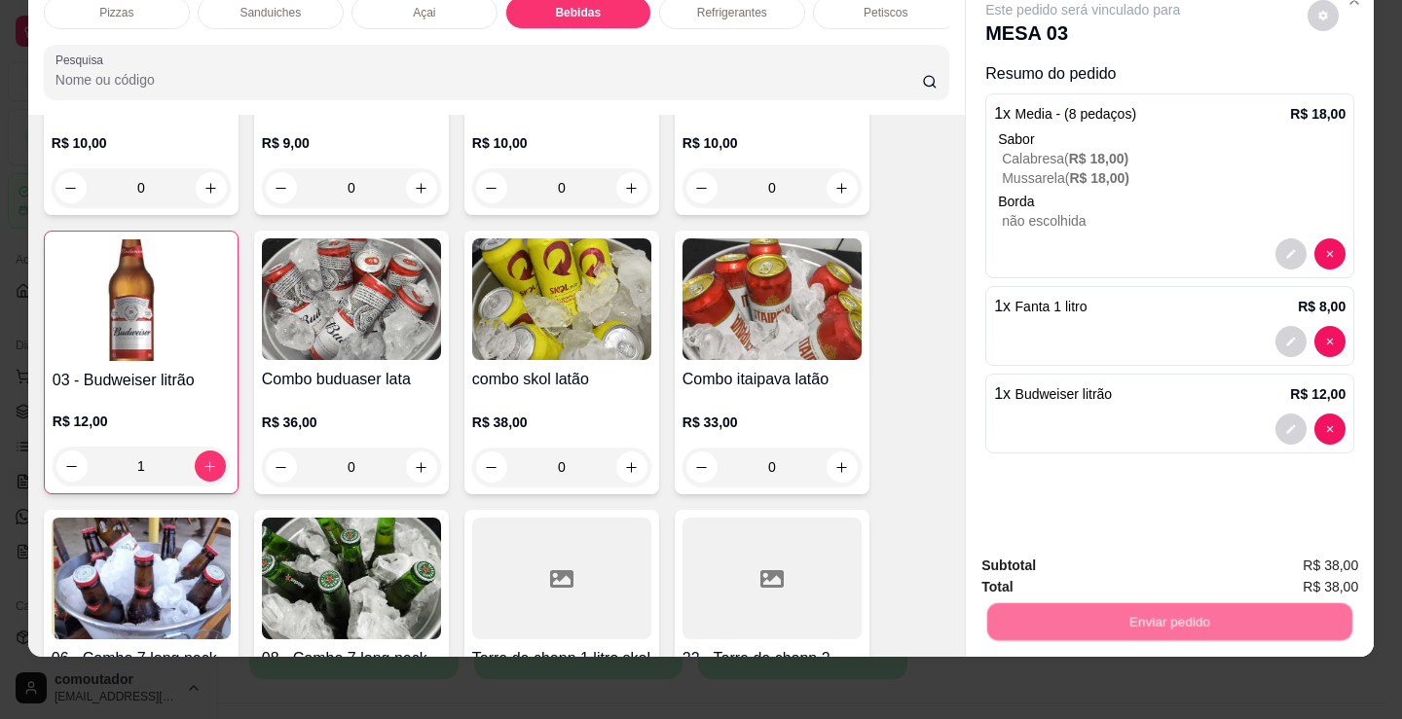
click at [1037, 556] on button "Não registrar e enviar pedido" at bounding box center [1105, 559] width 202 height 37
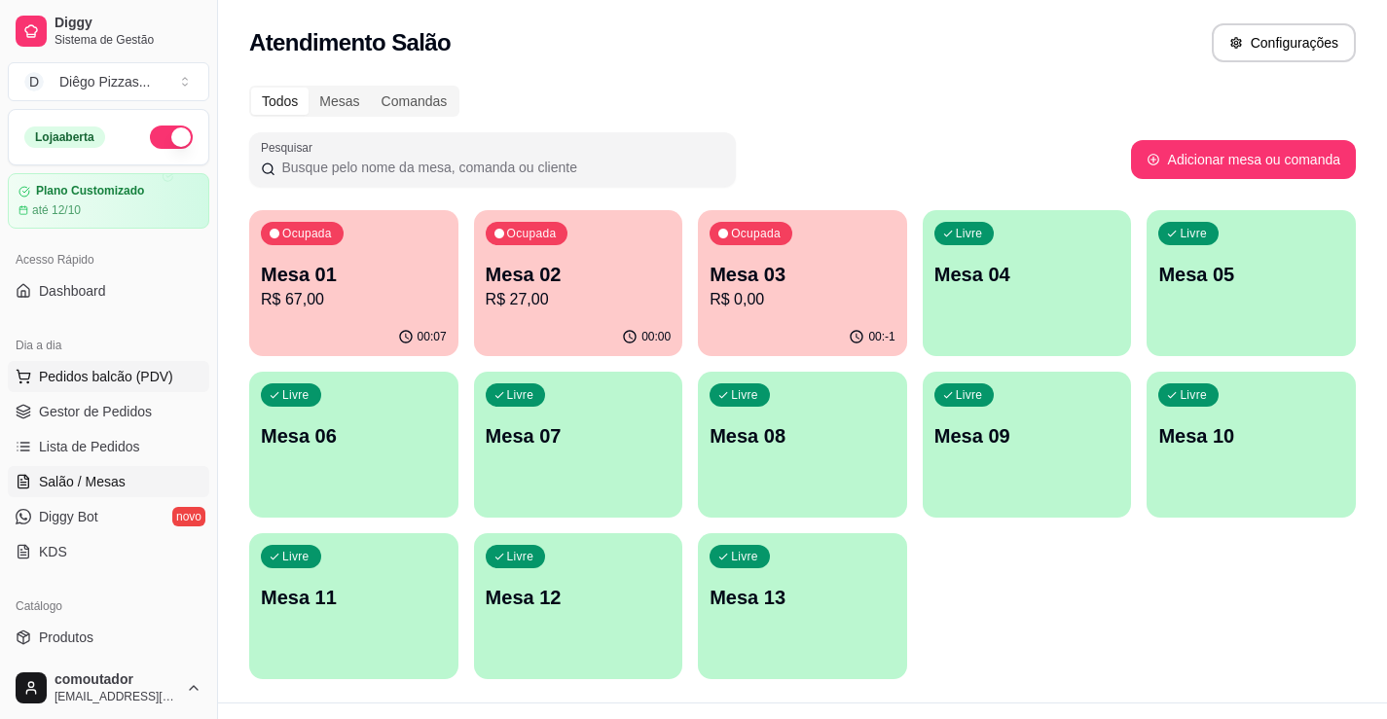
click at [128, 386] on button "Pedidos balcão (PDV)" at bounding box center [109, 376] width 202 height 31
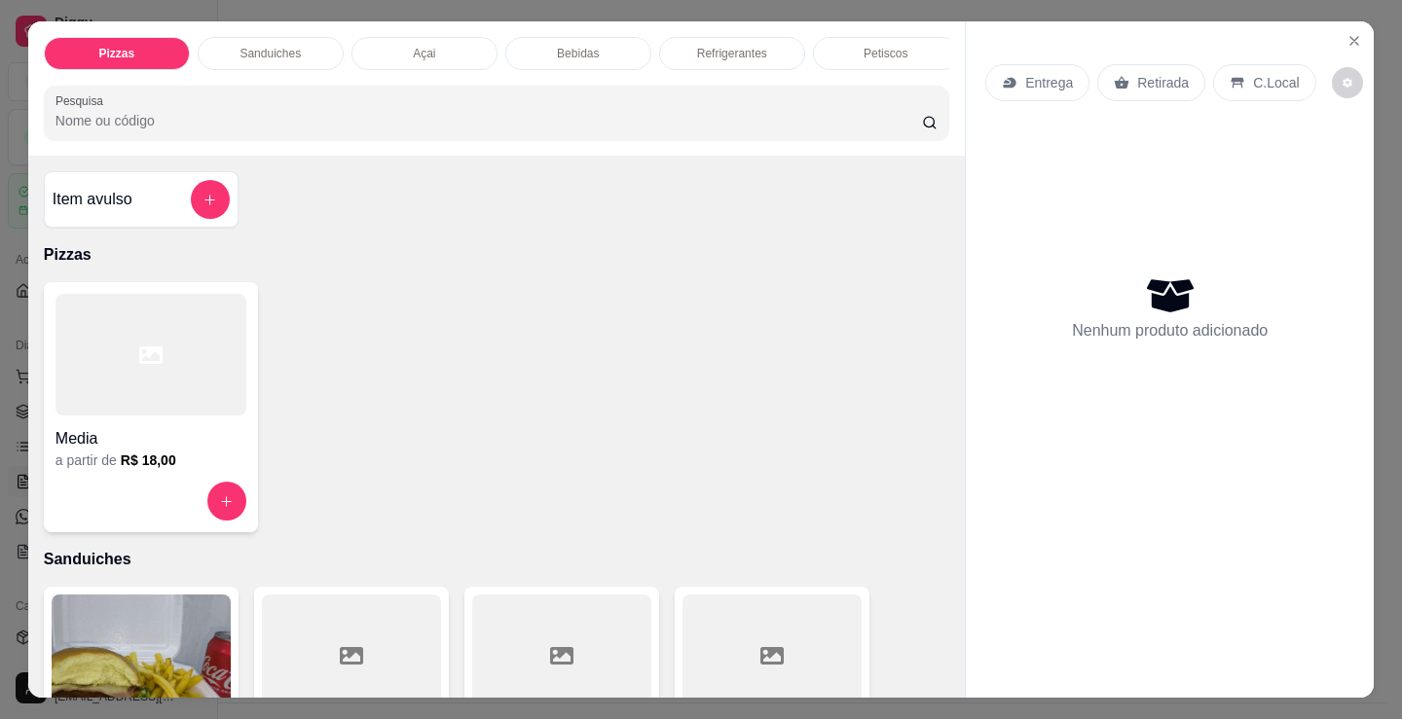
click at [221, 409] on div at bounding box center [150, 355] width 191 height 122
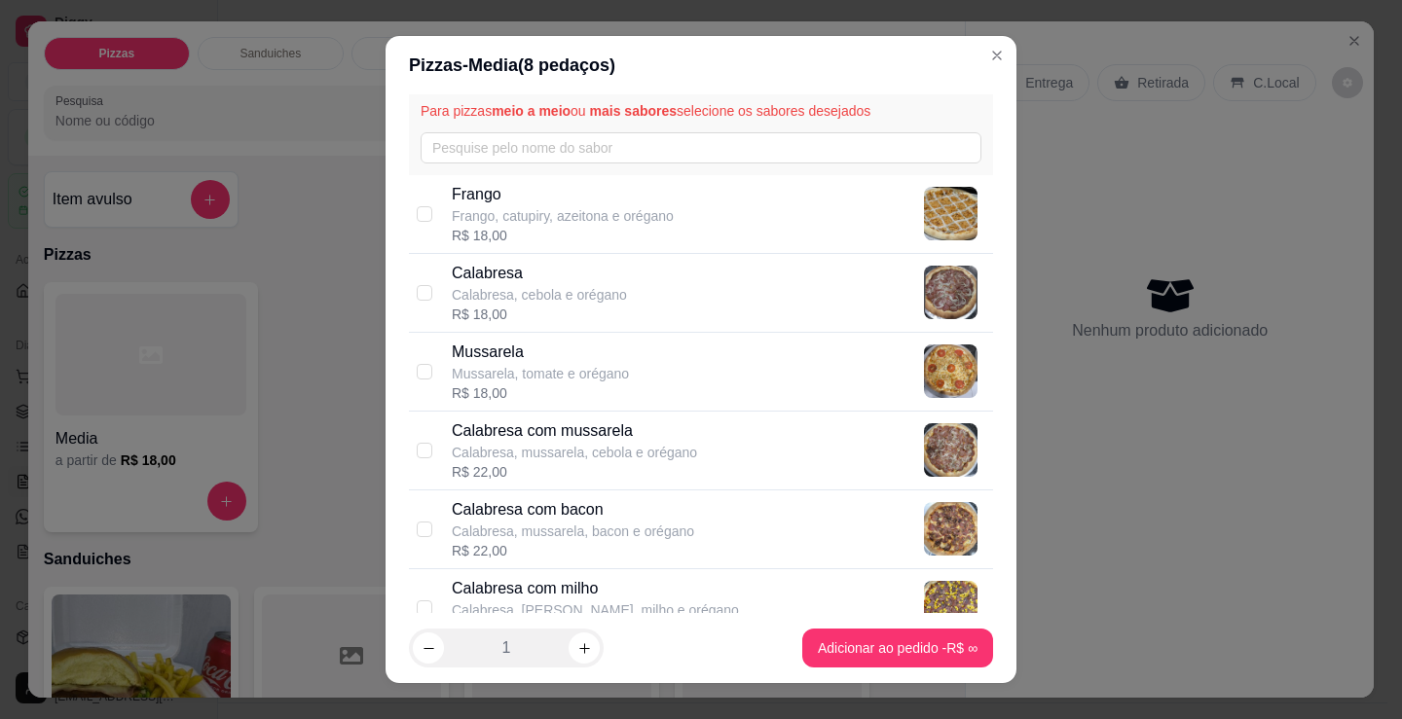
scroll to position [97, 0]
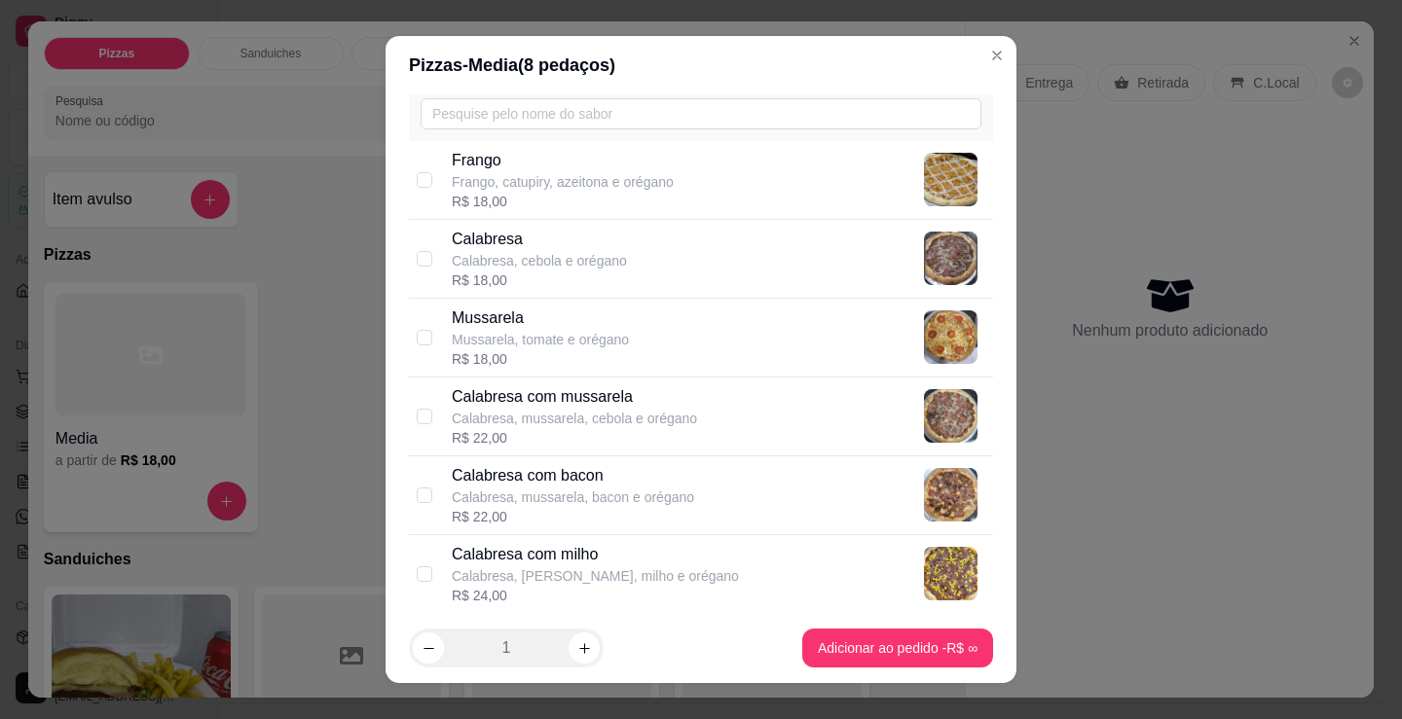
click at [637, 411] on p "Calabresa, mussarela, cebola e orégano" at bounding box center [574, 418] width 245 height 19
checkbox input "true"
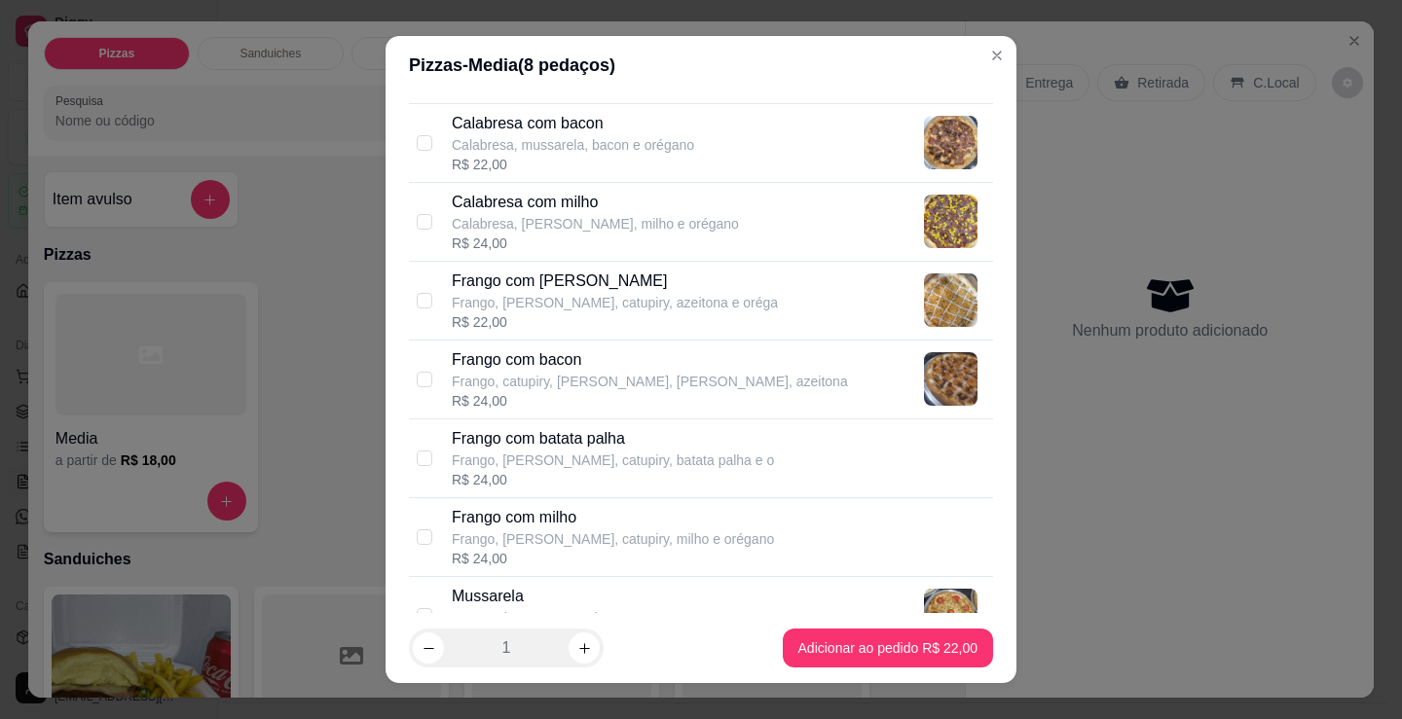
scroll to position [487, 0]
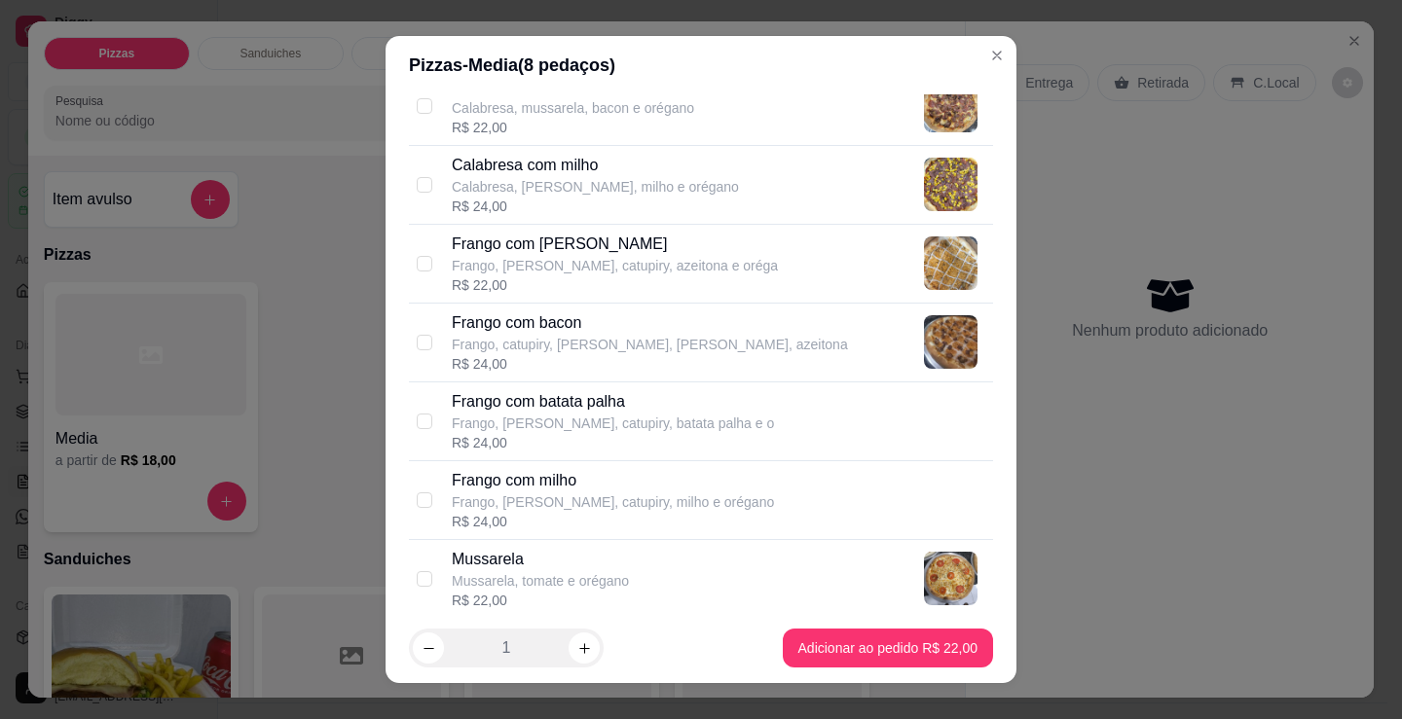
click at [592, 275] on p "Frango, [PERSON_NAME], catupiry, azeitona e oréga" at bounding box center [615, 265] width 326 height 19
checkbox input "true"
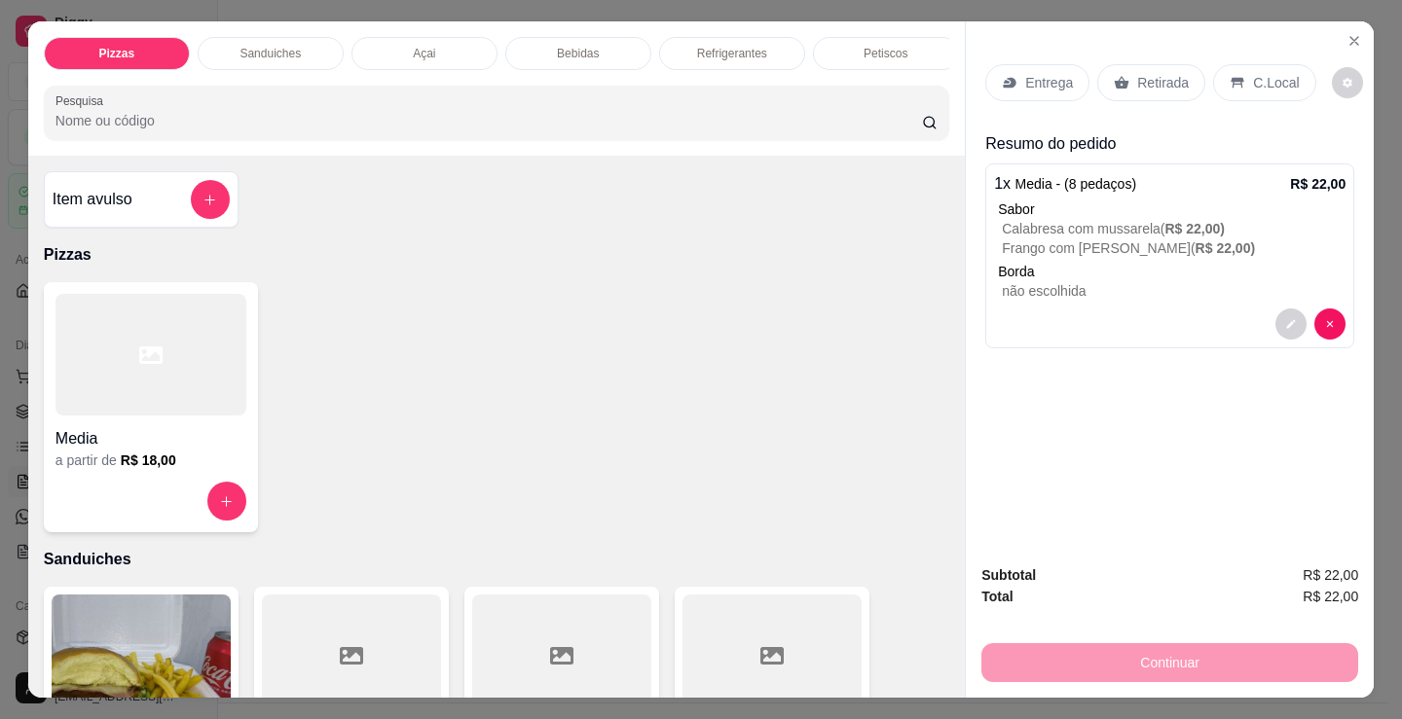
click at [172, 451] on h4 "Media" at bounding box center [150, 438] width 191 height 23
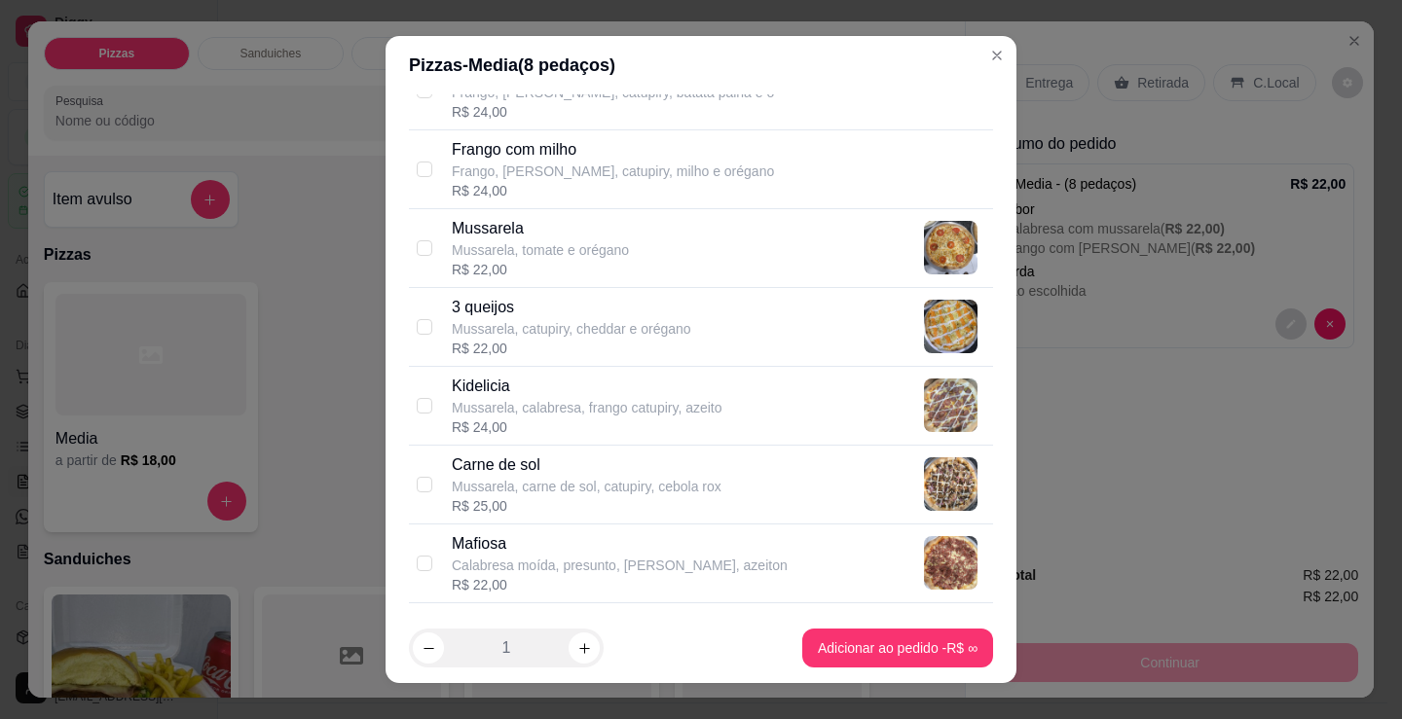
scroll to position [876, 0]
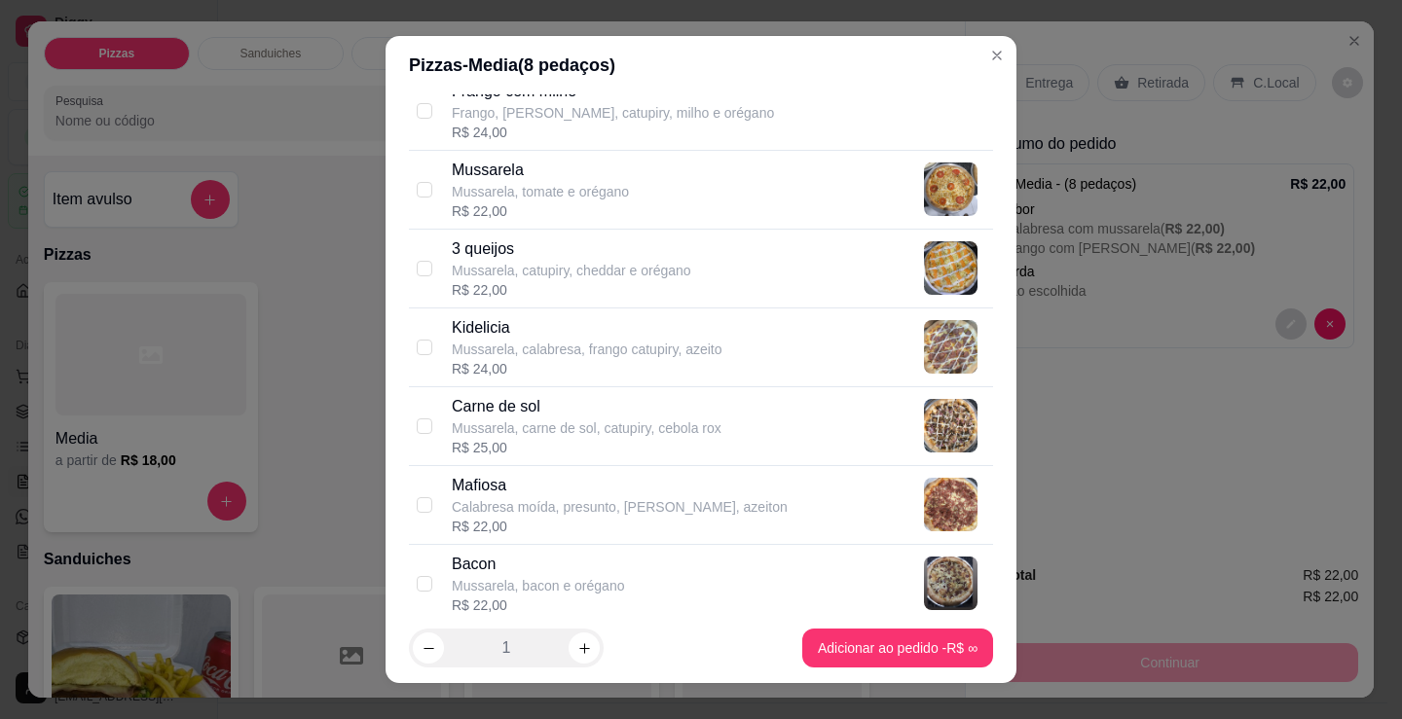
click at [645, 425] on p "Mussarela, carne de sol, catupiry, cebola rox" at bounding box center [587, 428] width 270 height 19
checkbox input "true"
click at [582, 344] on p "Mussarela, calabresa, frango catupiry, azeito" at bounding box center [587, 349] width 271 height 19
checkbox input "true"
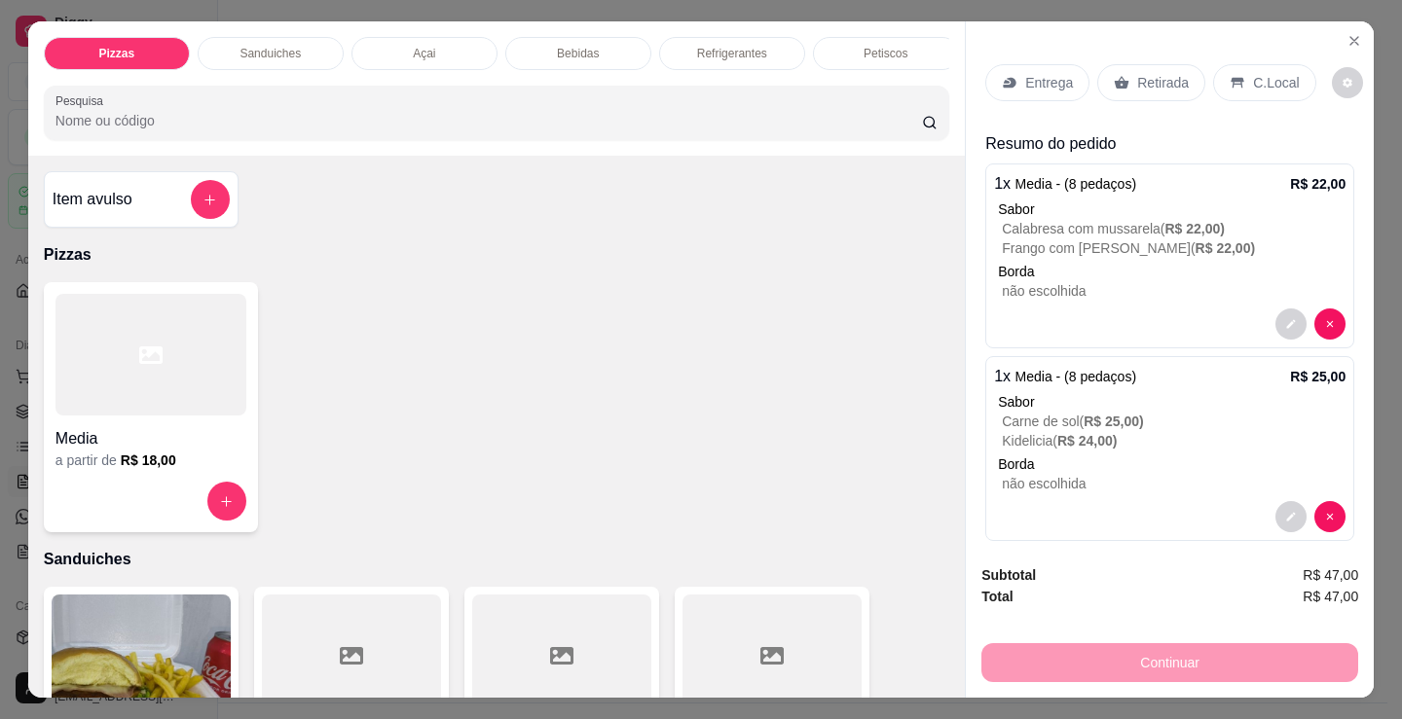
click at [221, 396] on div at bounding box center [150, 355] width 191 height 122
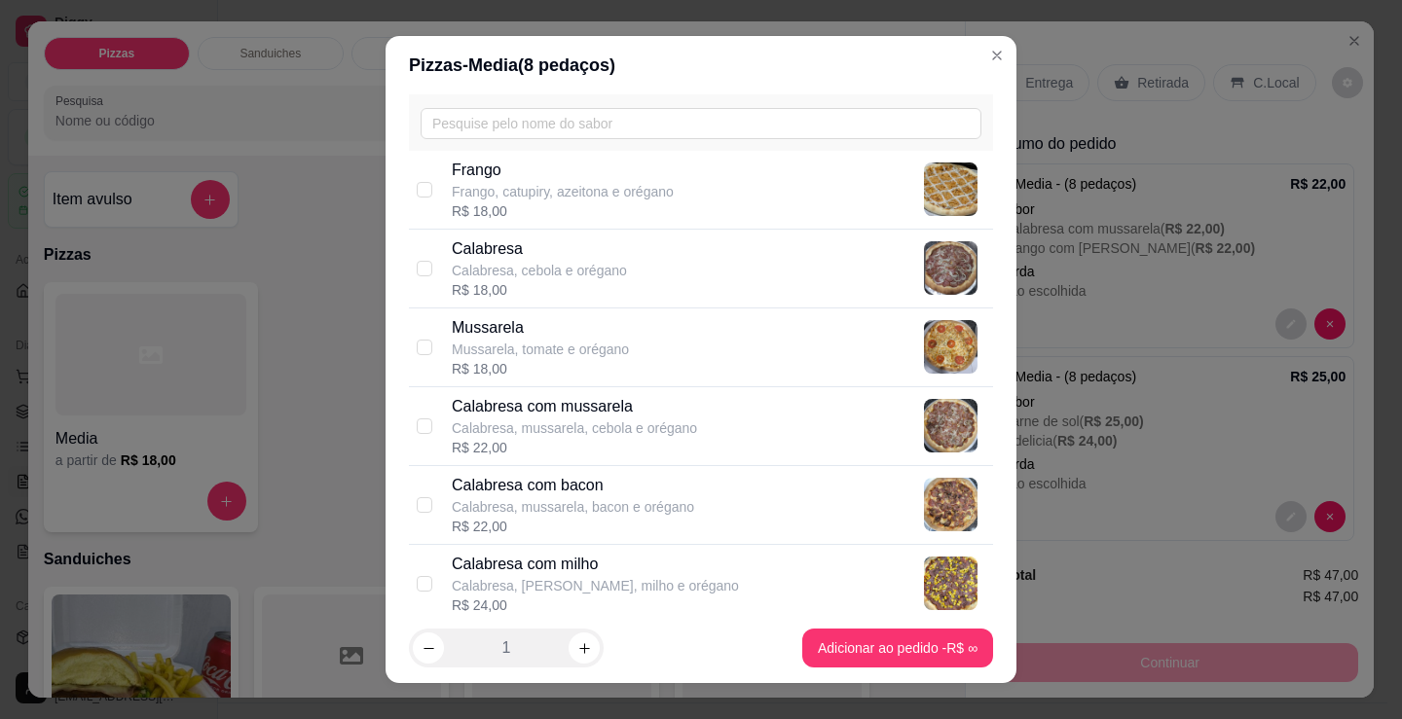
scroll to position [0, 0]
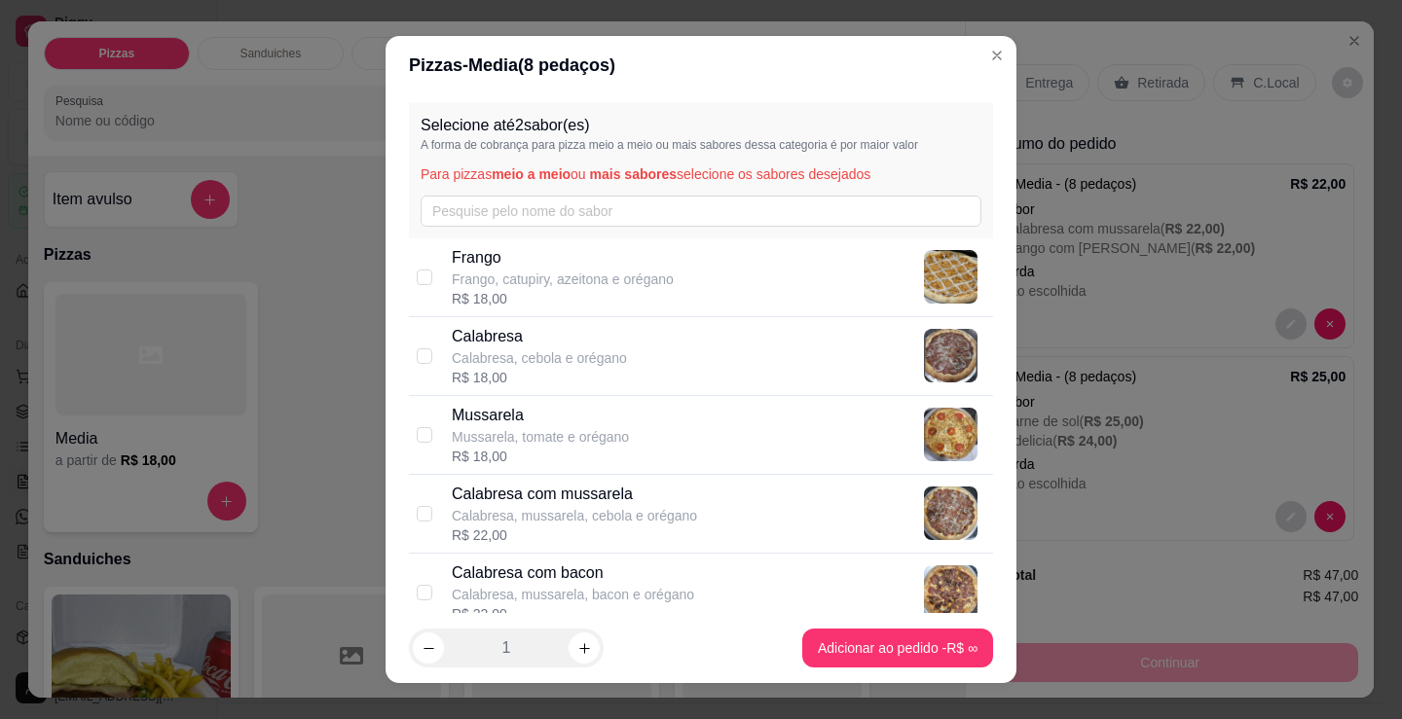
click at [520, 411] on p "Mussarela" at bounding box center [540, 415] width 177 height 23
checkbox input "true"
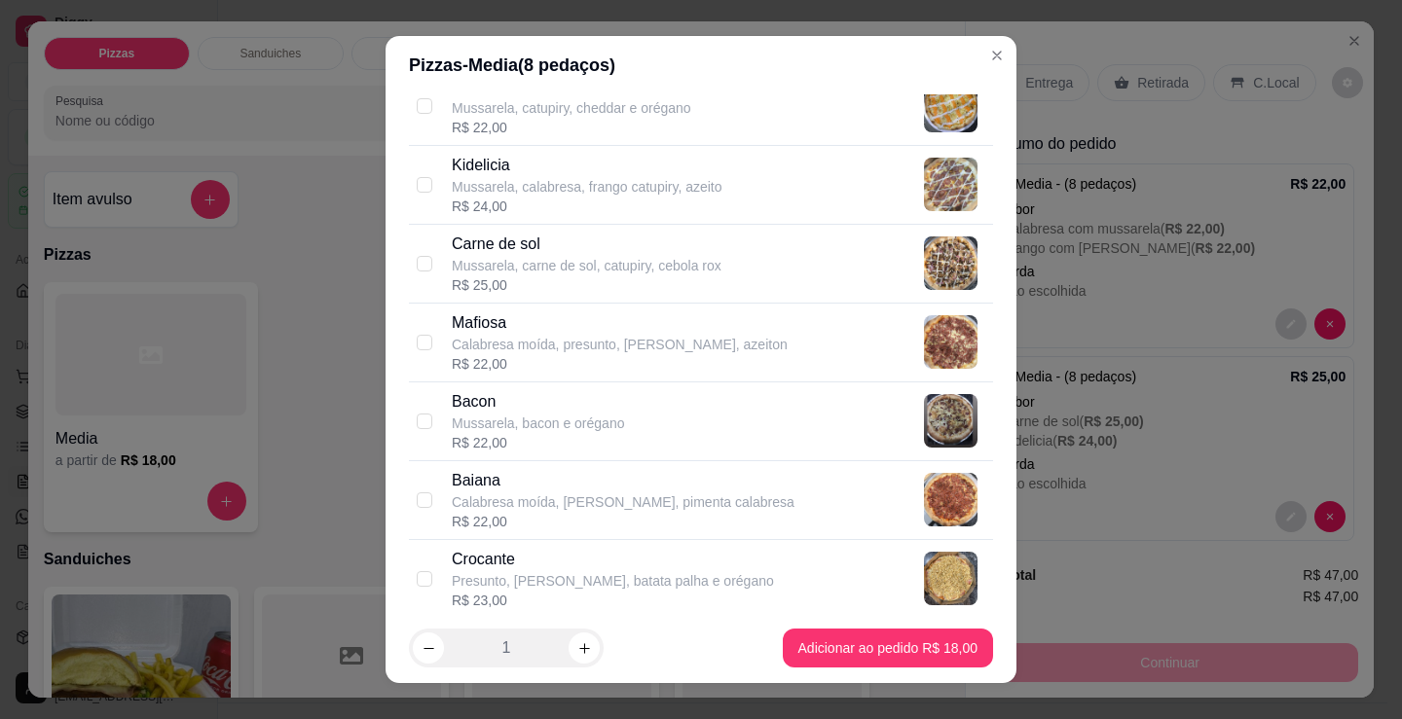
scroll to position [1071, 0]
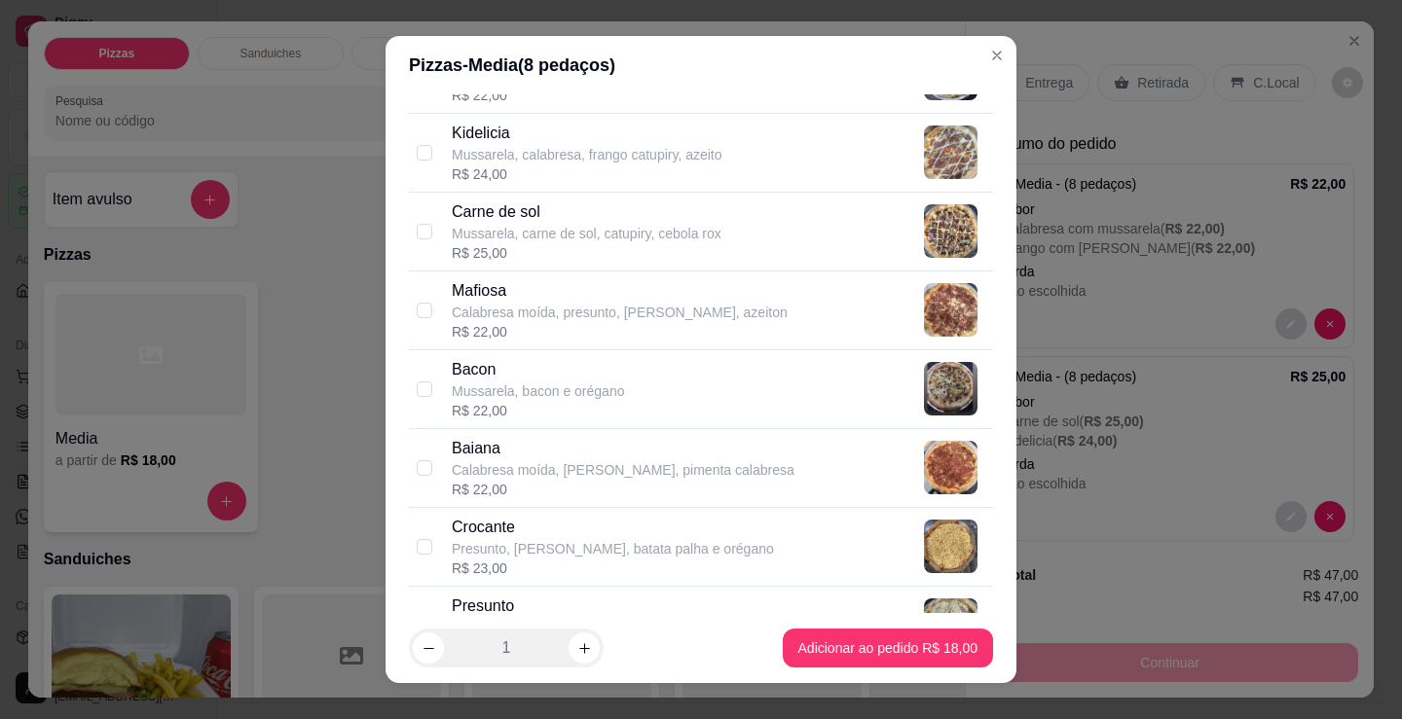
click at [542, 322] on div "R$ 22,00" at bounding box center [620, 331] width 336 height 19
checkbox input "true"
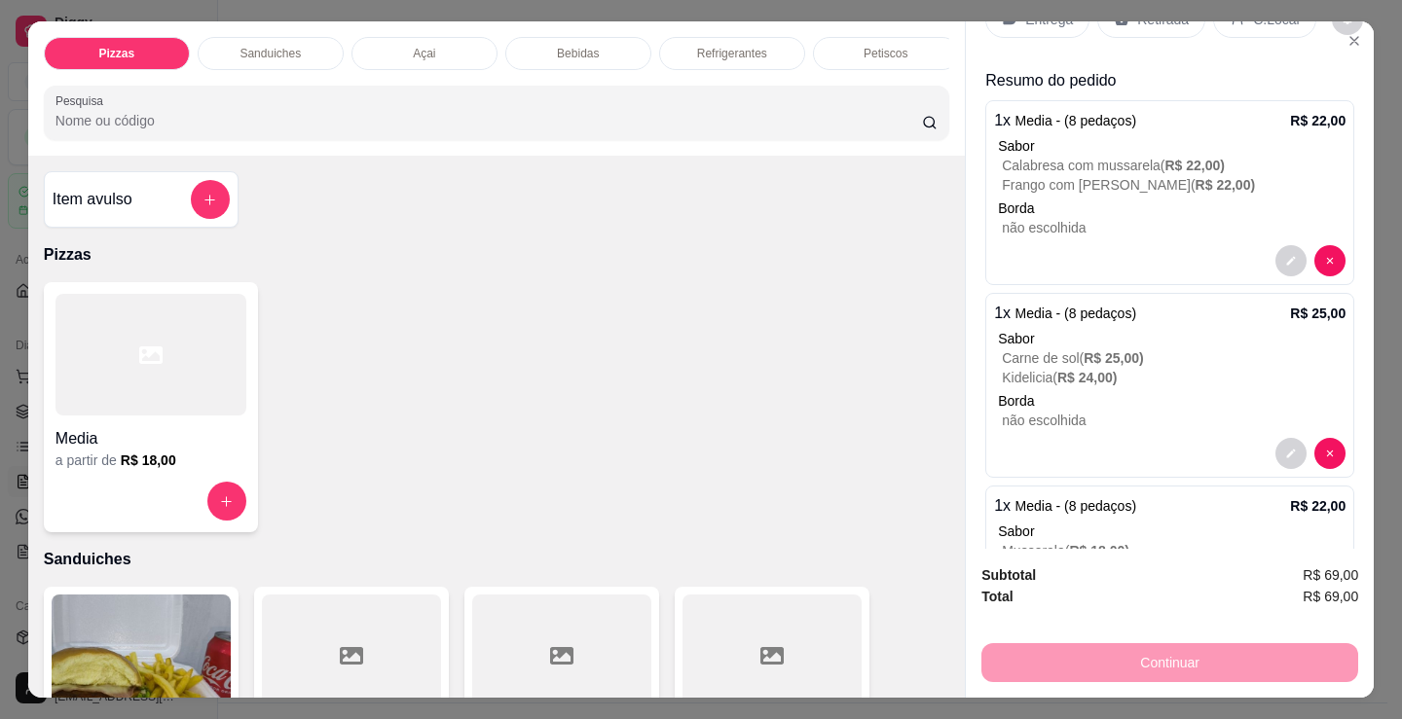
scroll to position [97, 0]
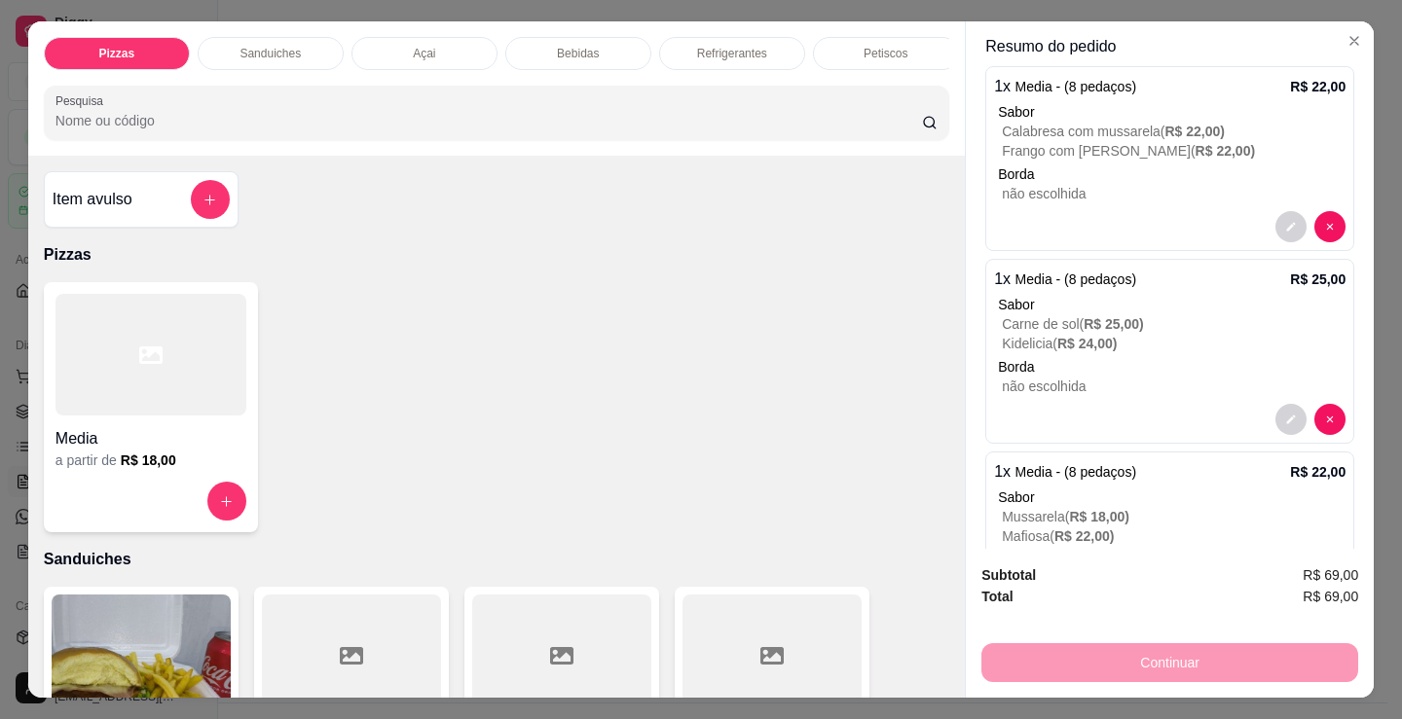
drag, startPoint x: 469, startPoint y: 555, endPoint x: 413, endPoint y: 517, distance: 68.0
click at [469, 553] on div "Item avulso Pizzas Media a partir de R$ 18,00 Sanduiches Combo de X-burguer R$ …" at bounding box center [496, 427] width 936 height 542
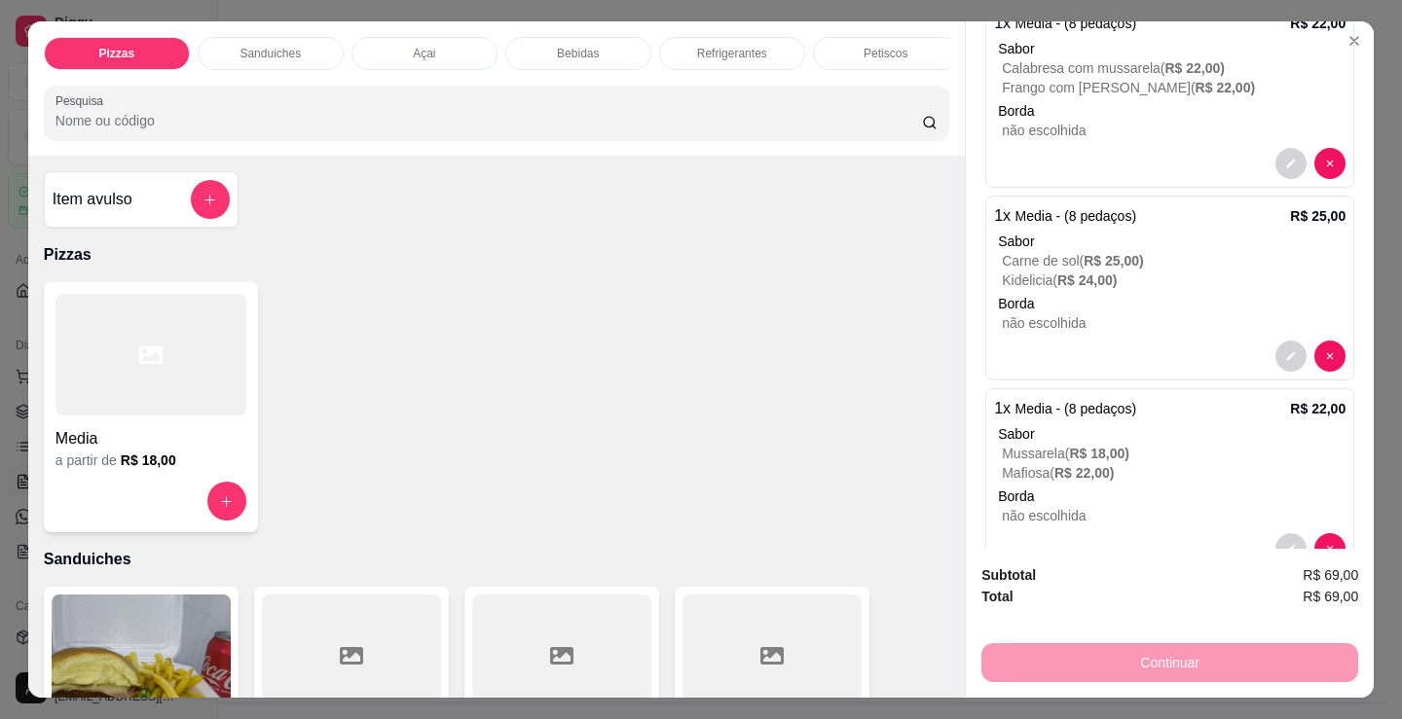
scroll to position [212, 0]
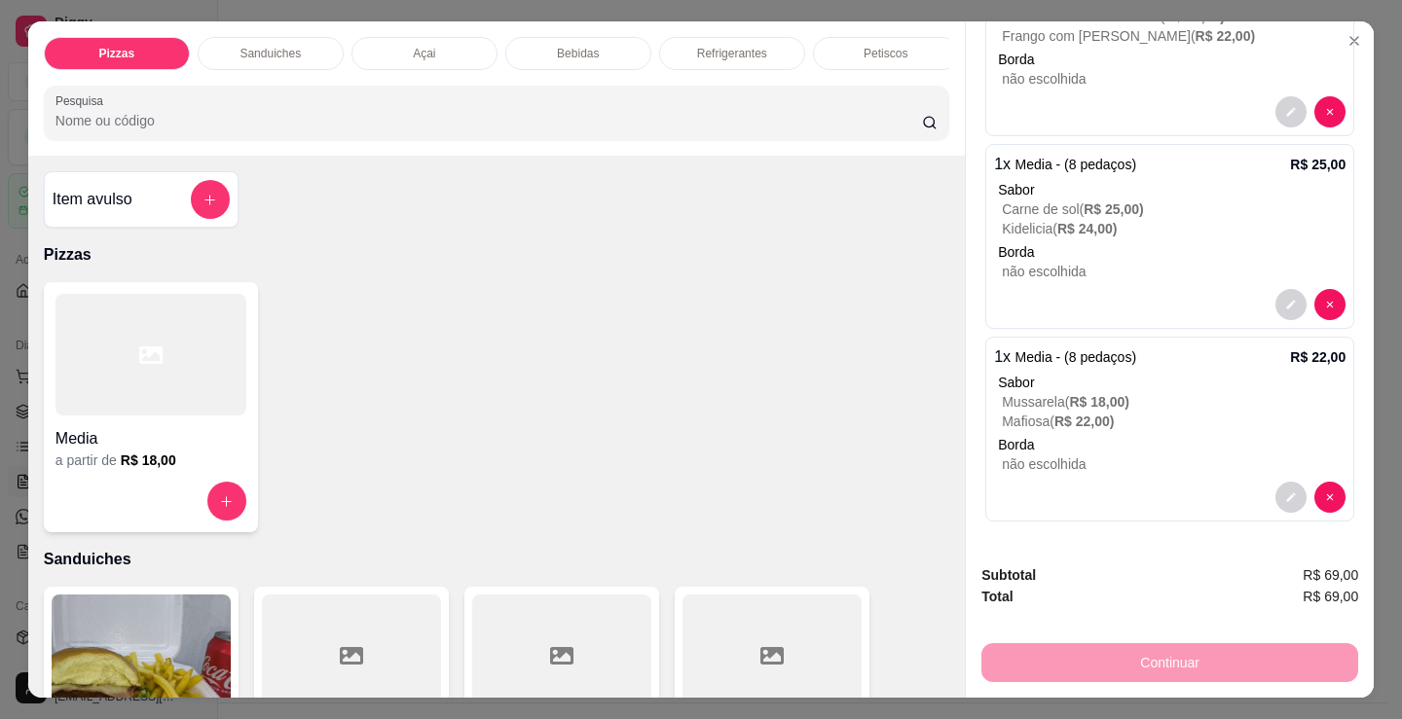
click at [736, 501] on div "Media a partir de R$ 18,00" at bounding box center [496, 407] width 905 height 250
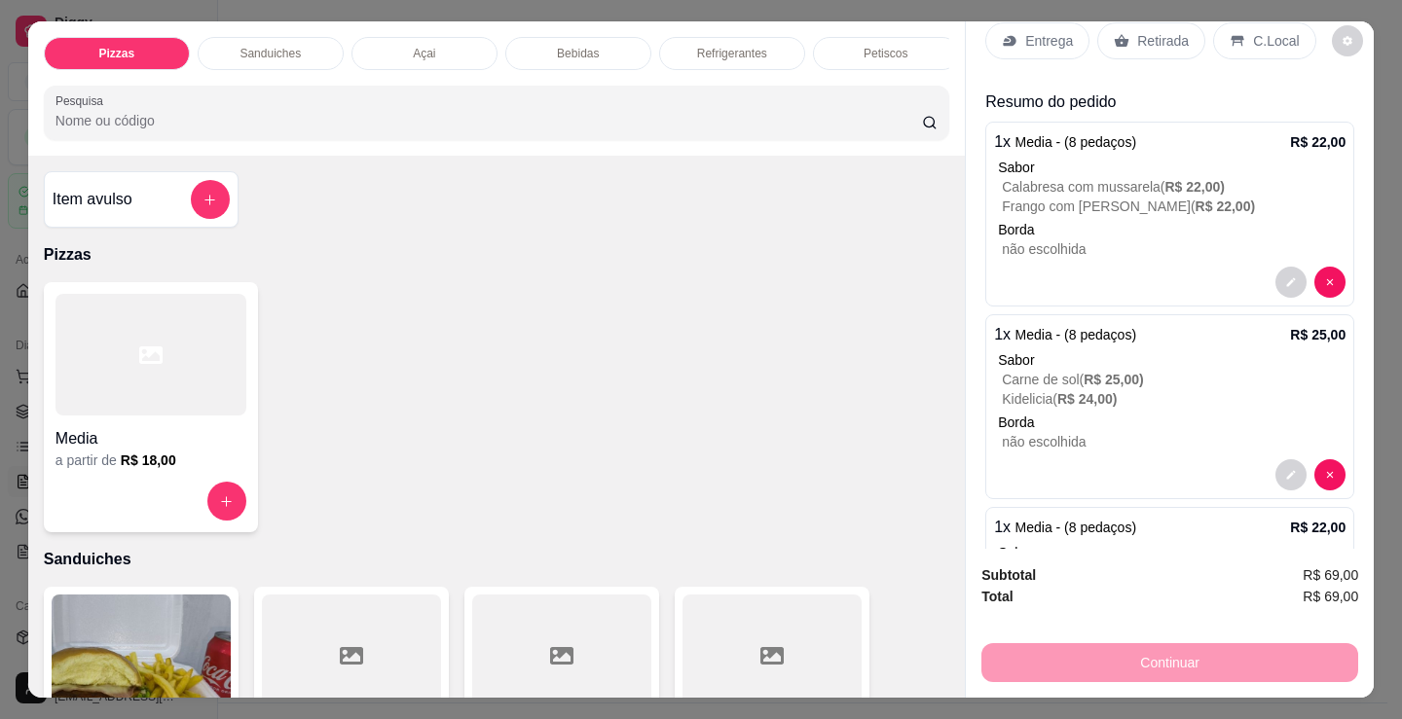
scroll to position [0, 0]
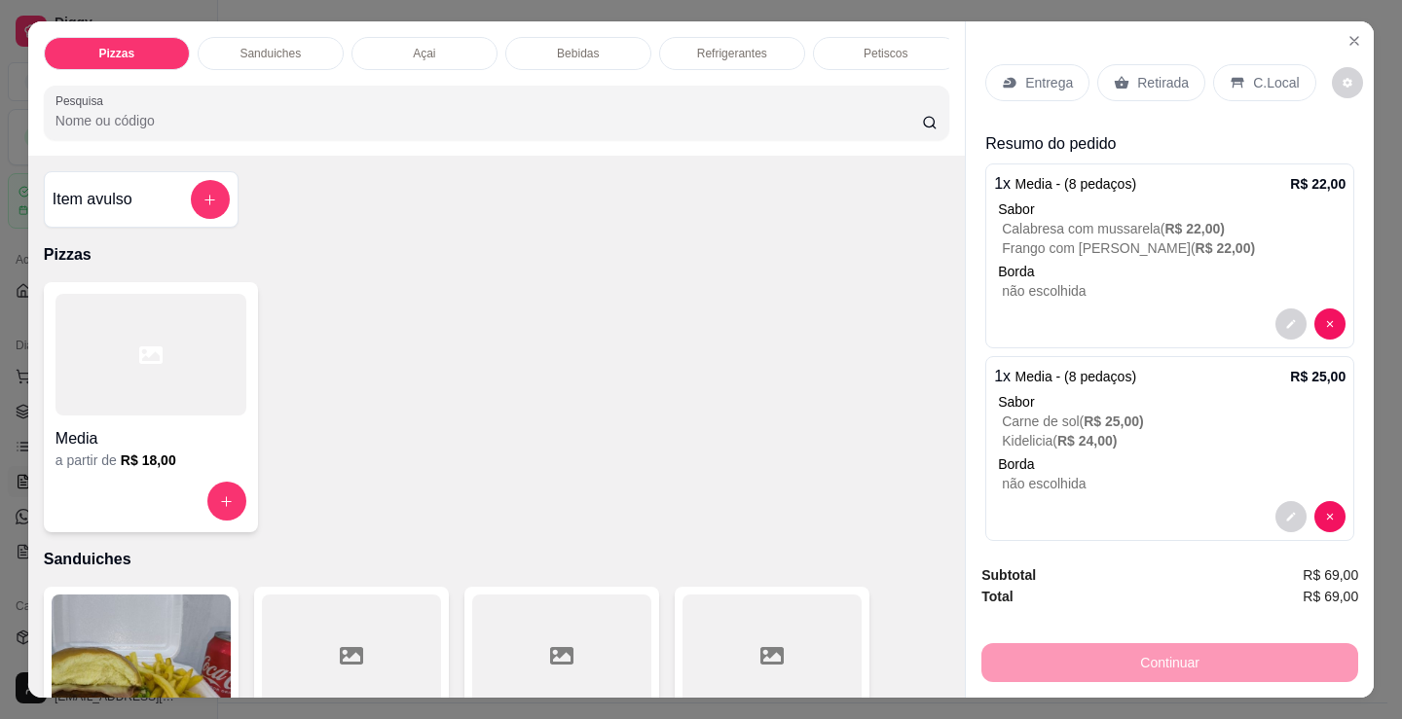
click at [1152, 94] on div "Entrega Retirada C.Local" at bounding box center [1169, 83] width 369 height 68
click at [1157, 76] on p "Retirada" at bounding box center [1163, 82] width 52 height 19
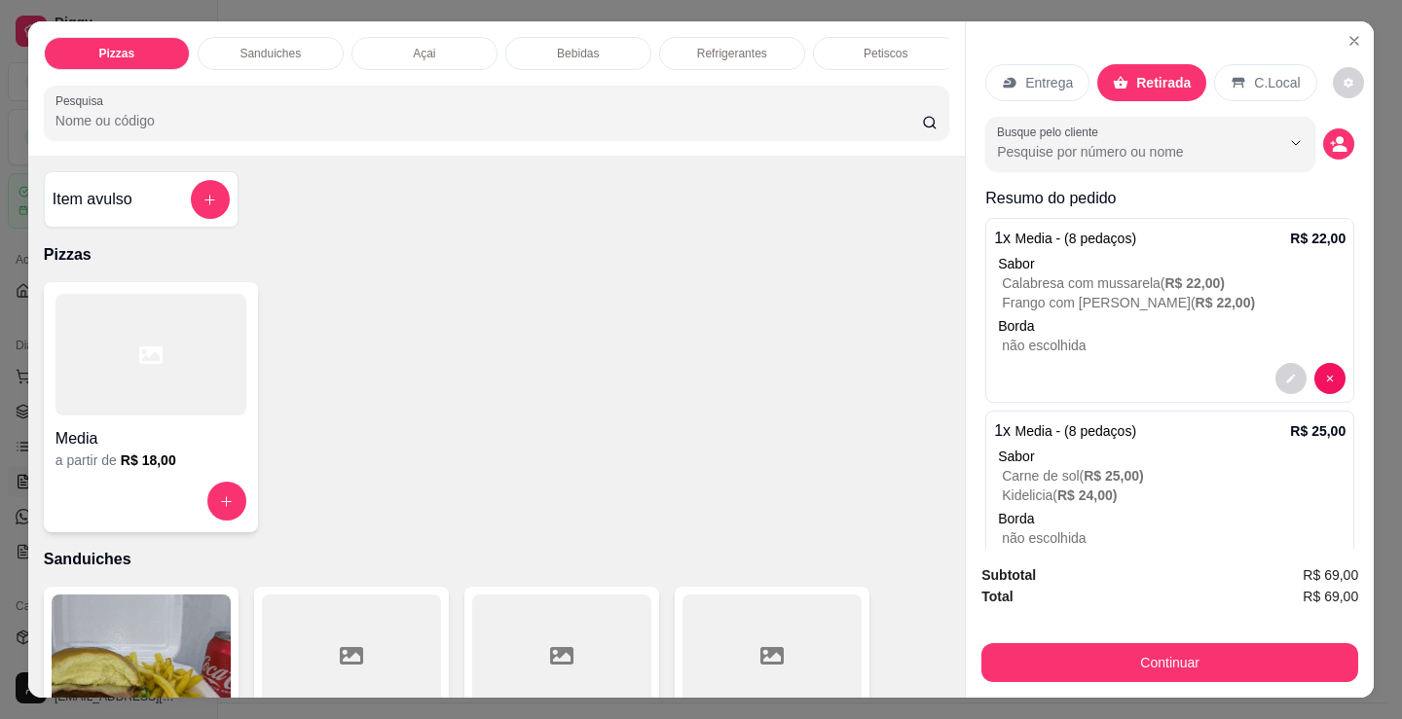
click at [1330, 136] on icon "decrease-product-quantity" at bounding box center [1339, 144] width 18 height 18
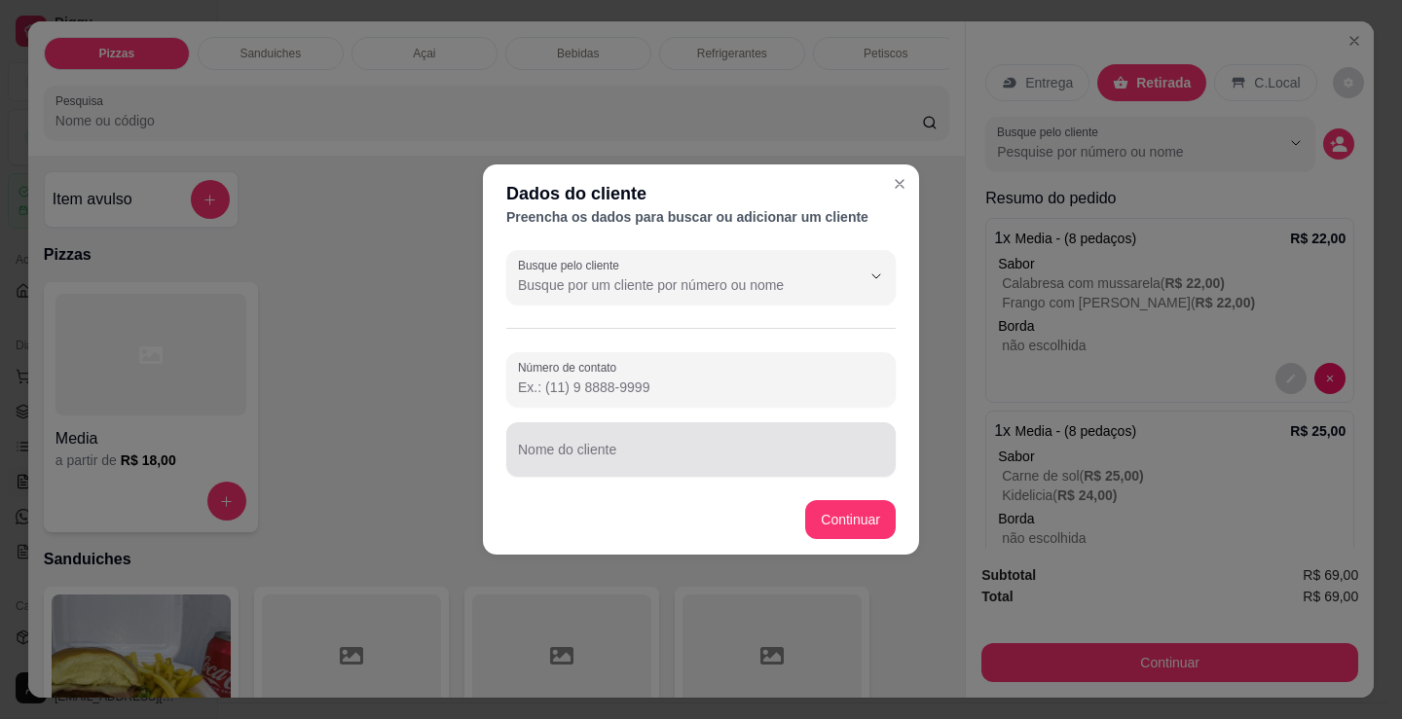
click at [573, 453] on input "Nome do cliente" at bounding box center [701, 457] width 366 height 19
type input "equatorial"
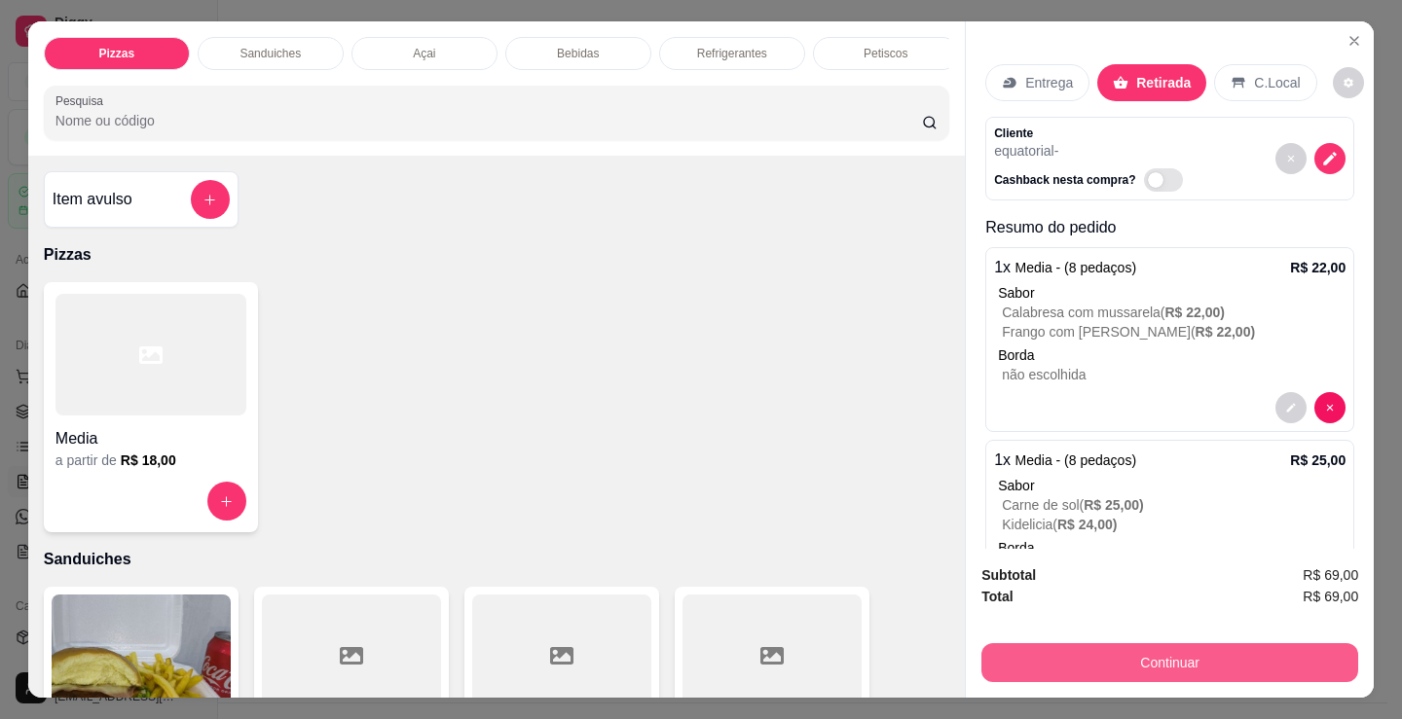
click at [1088, 644] on button "Continuar" at bounding box center [1169, 662] width 377 height 39
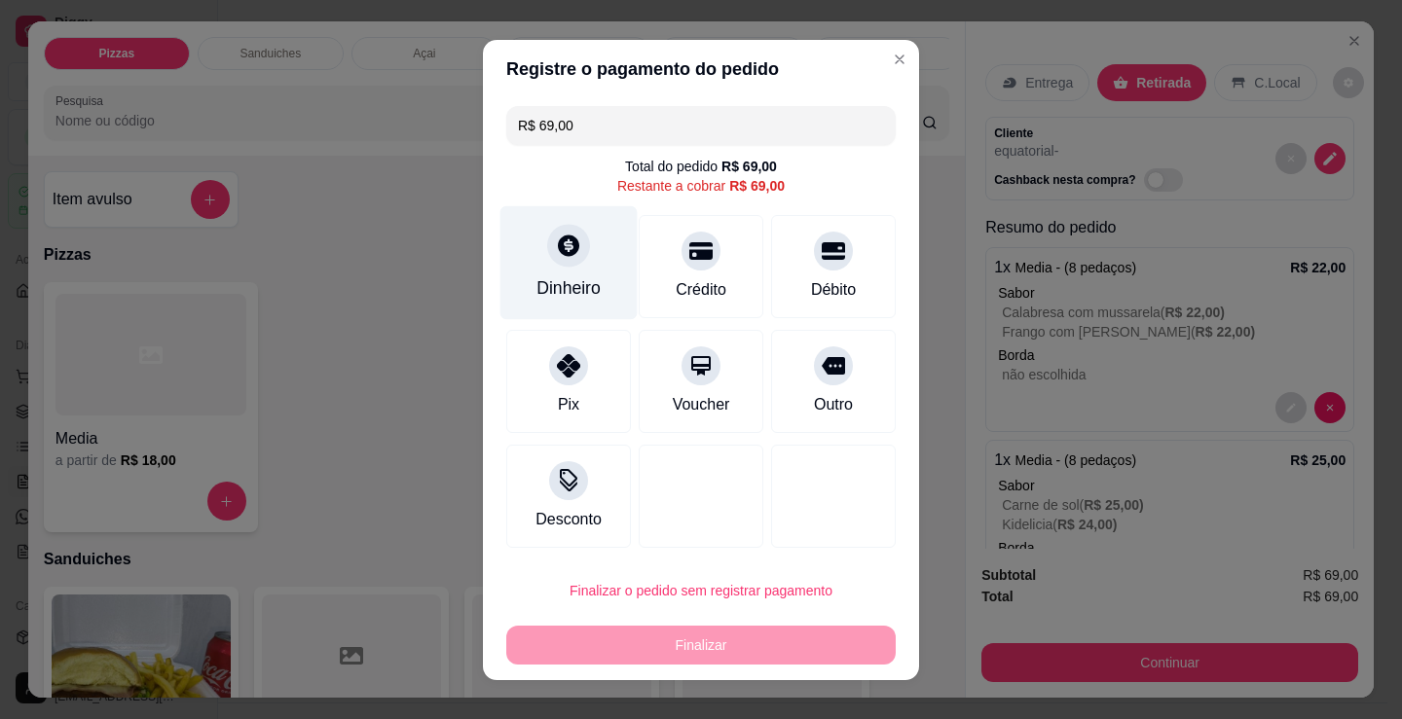
click at [572, 275] on div "Dinheiro" at bounding box center [568, 287] width 64 height 25
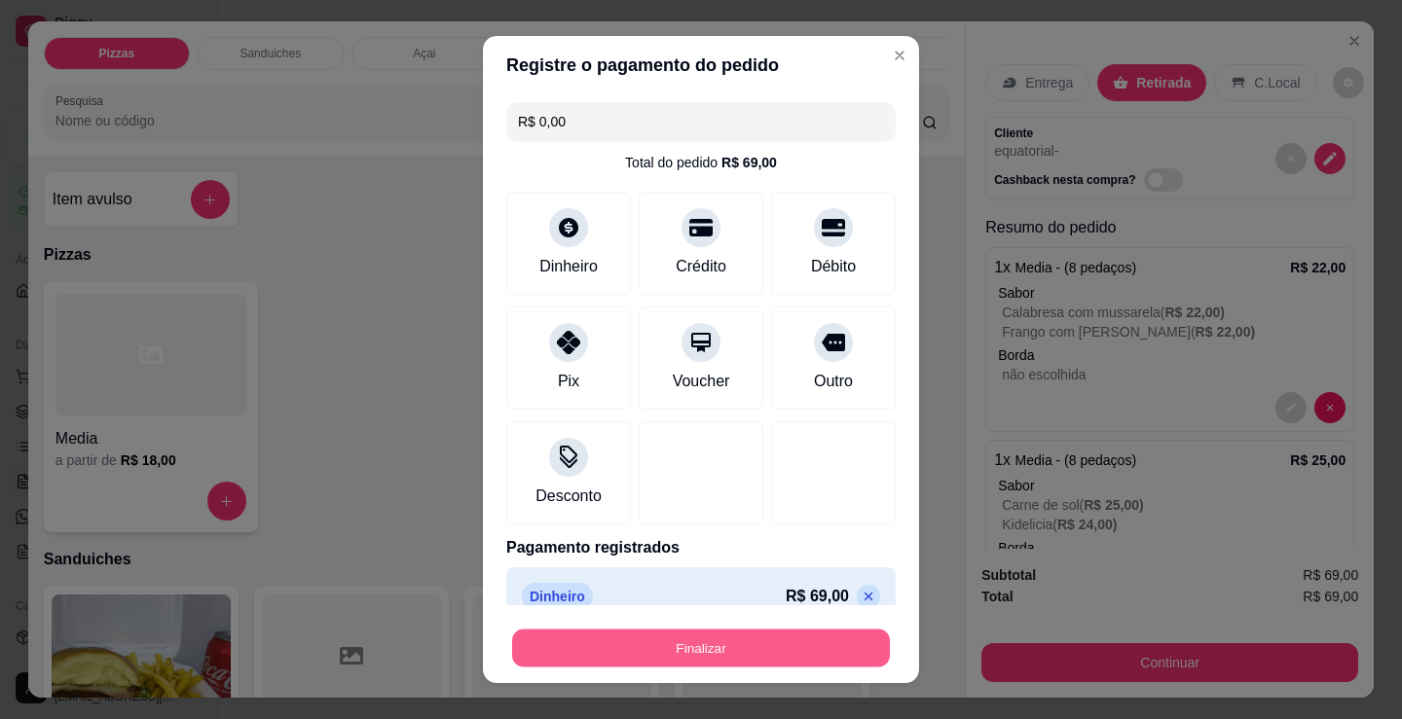
click at [732, 648] on button "Finalizar" at bounding box center [701, 649] width 378 height 38
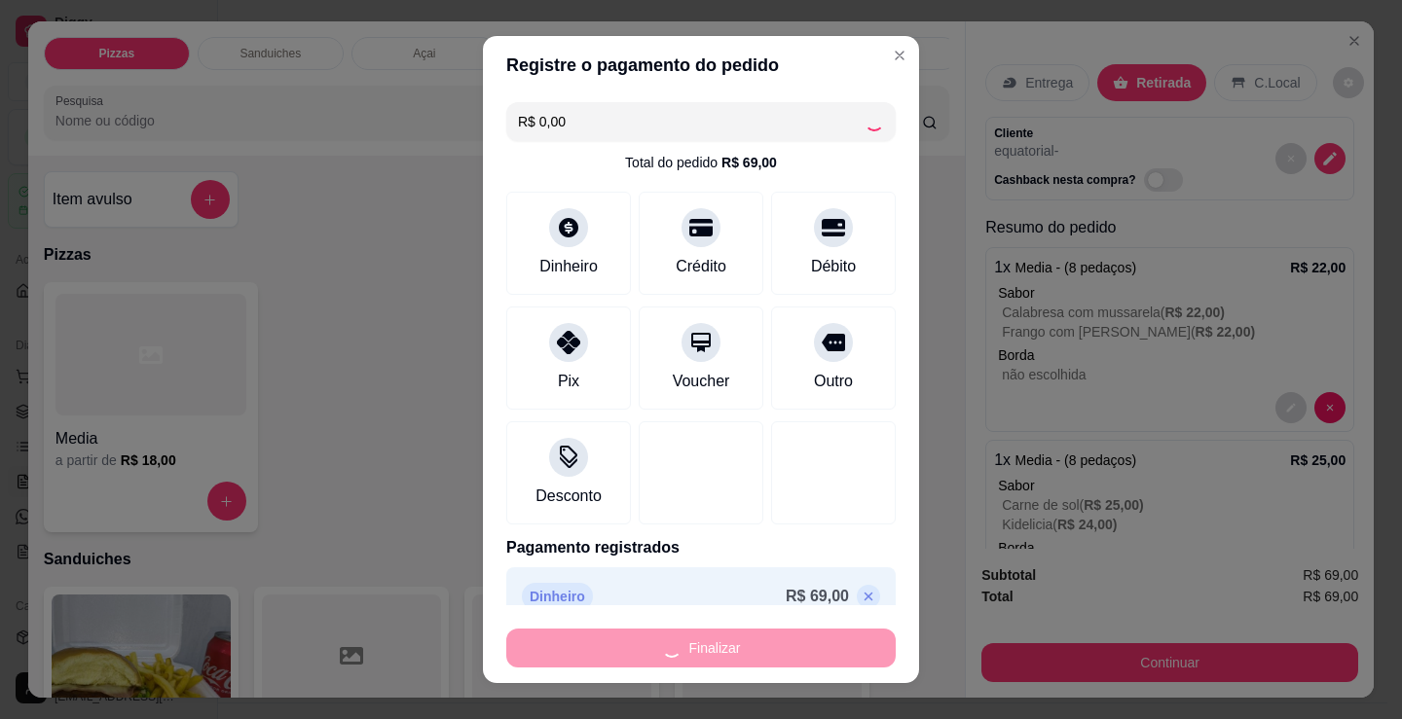
type input "-R$ 69,00"
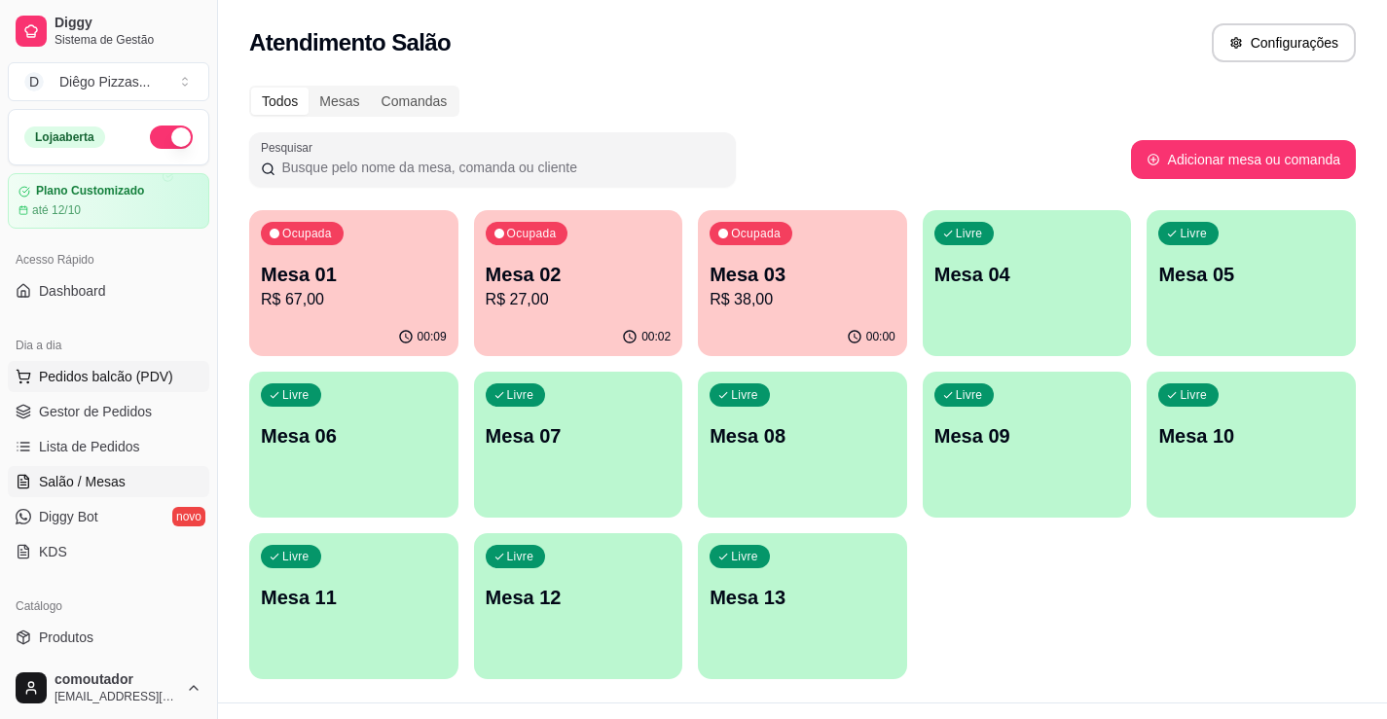
click at [138, 386] on button "Pedidos balcão (PDV)" at bounding box center [109, 376] width 202 height 31
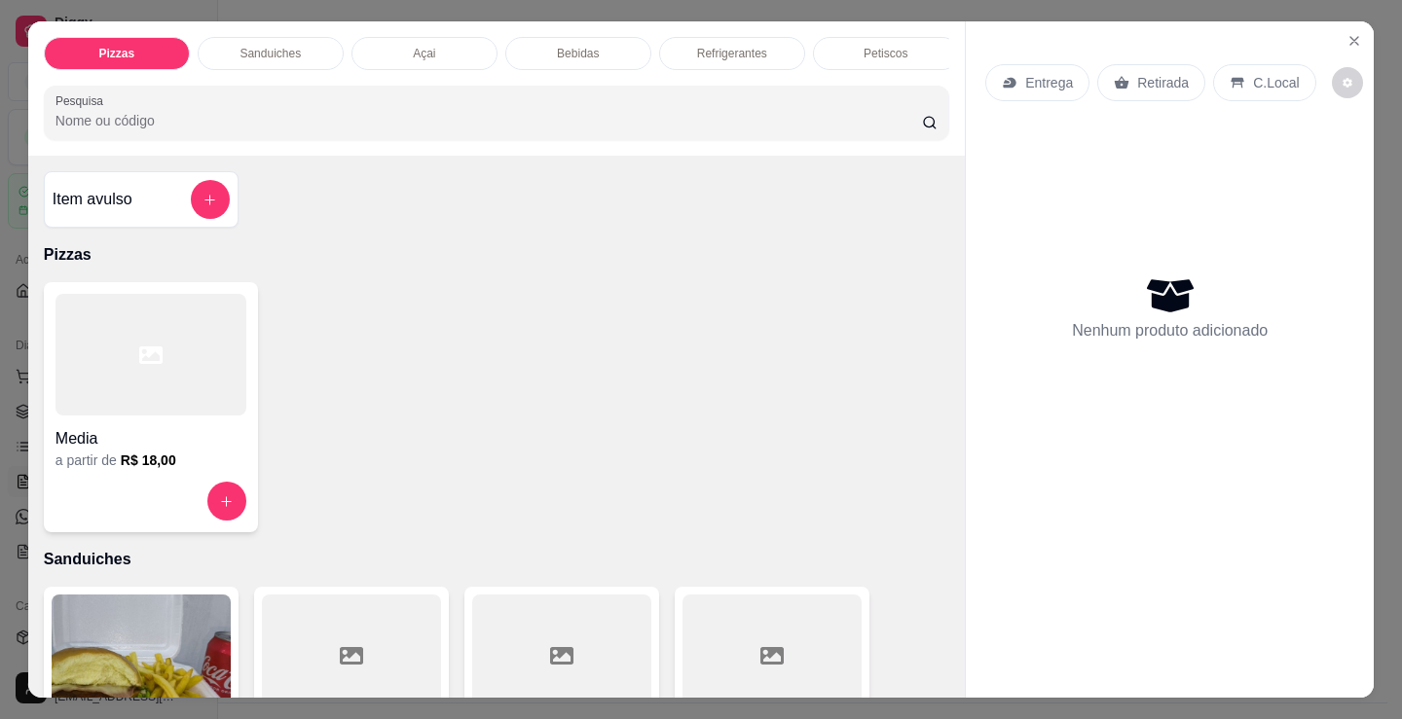
click at [272, 37] on div "Sanduiches" at bounding box center [271, 53] width 146 height 33
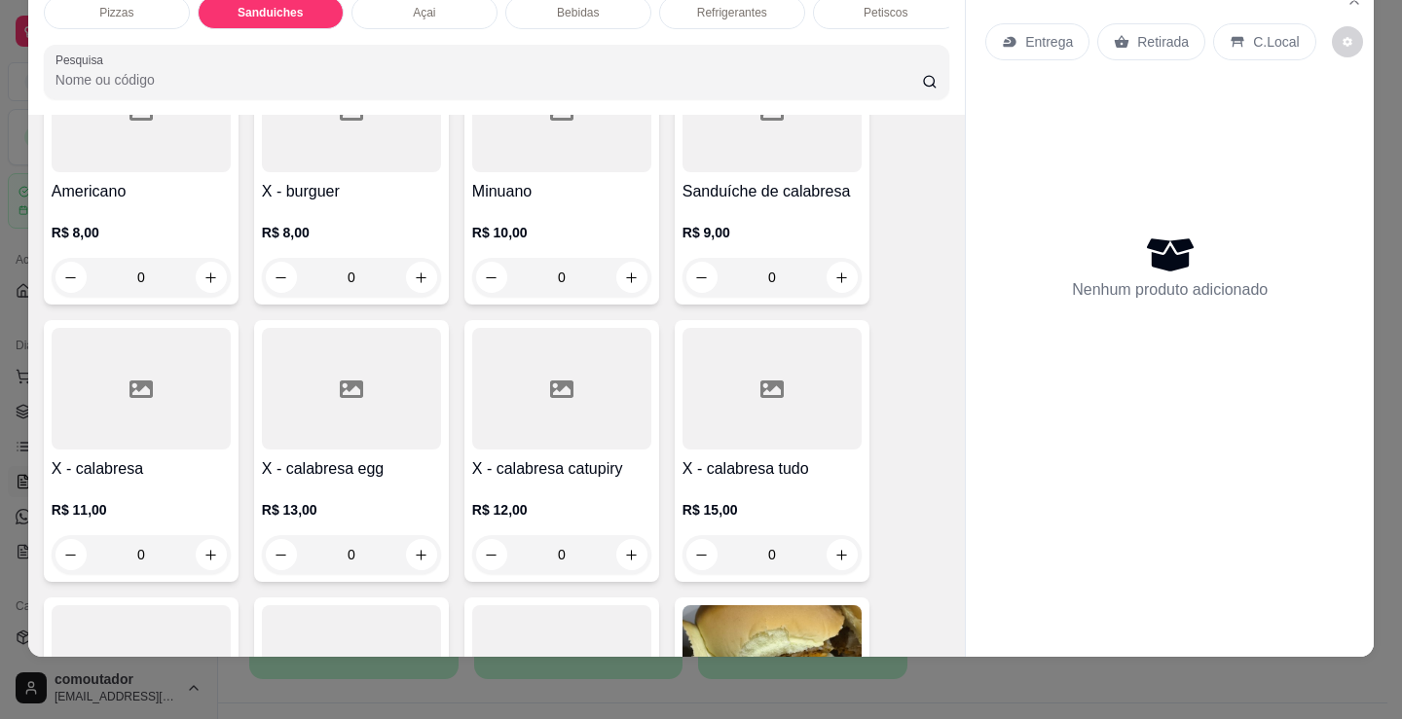
scroll to position [782, 0]
click at [627, 284] on div "0" at bounding box center [561, 276] width 179 height 39
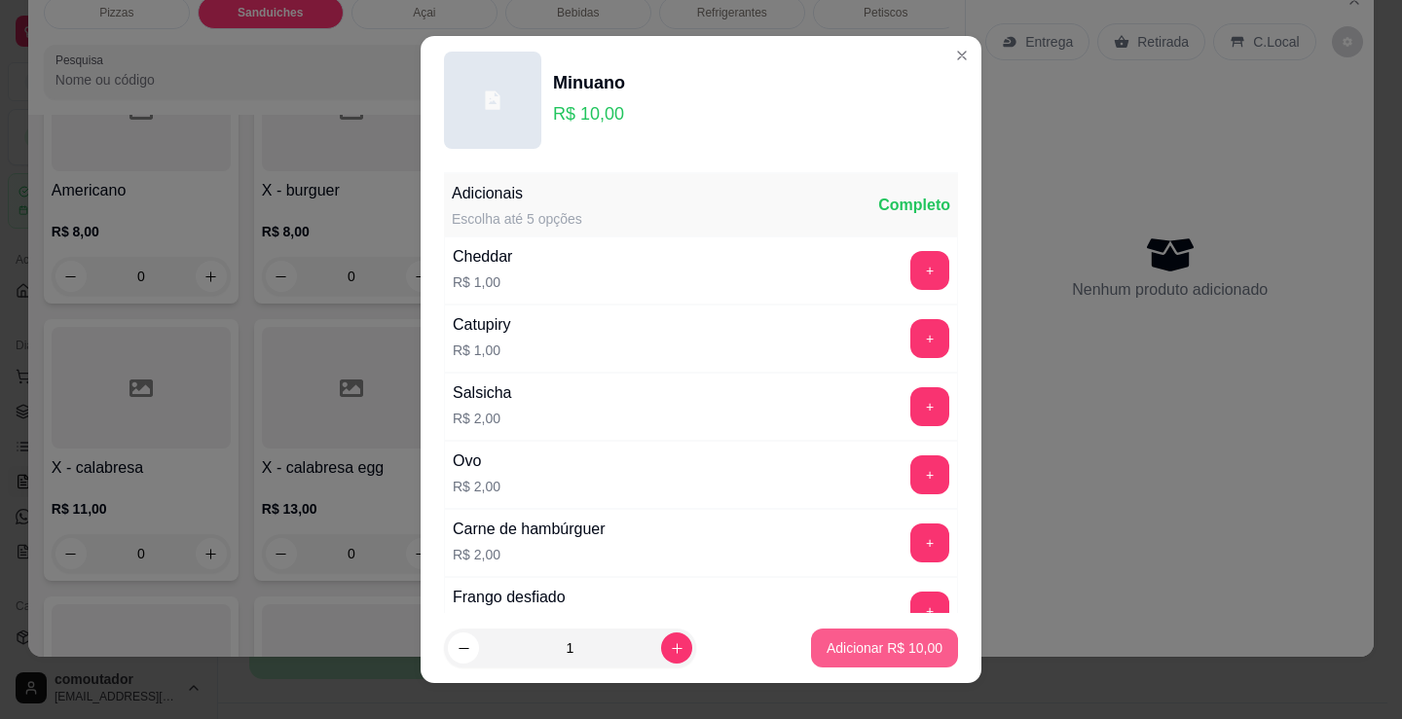
click at [898, 635] on button "Adicionar R$ 10,00" at bounding box center [884, 648] width 147 height 39
type input "1"
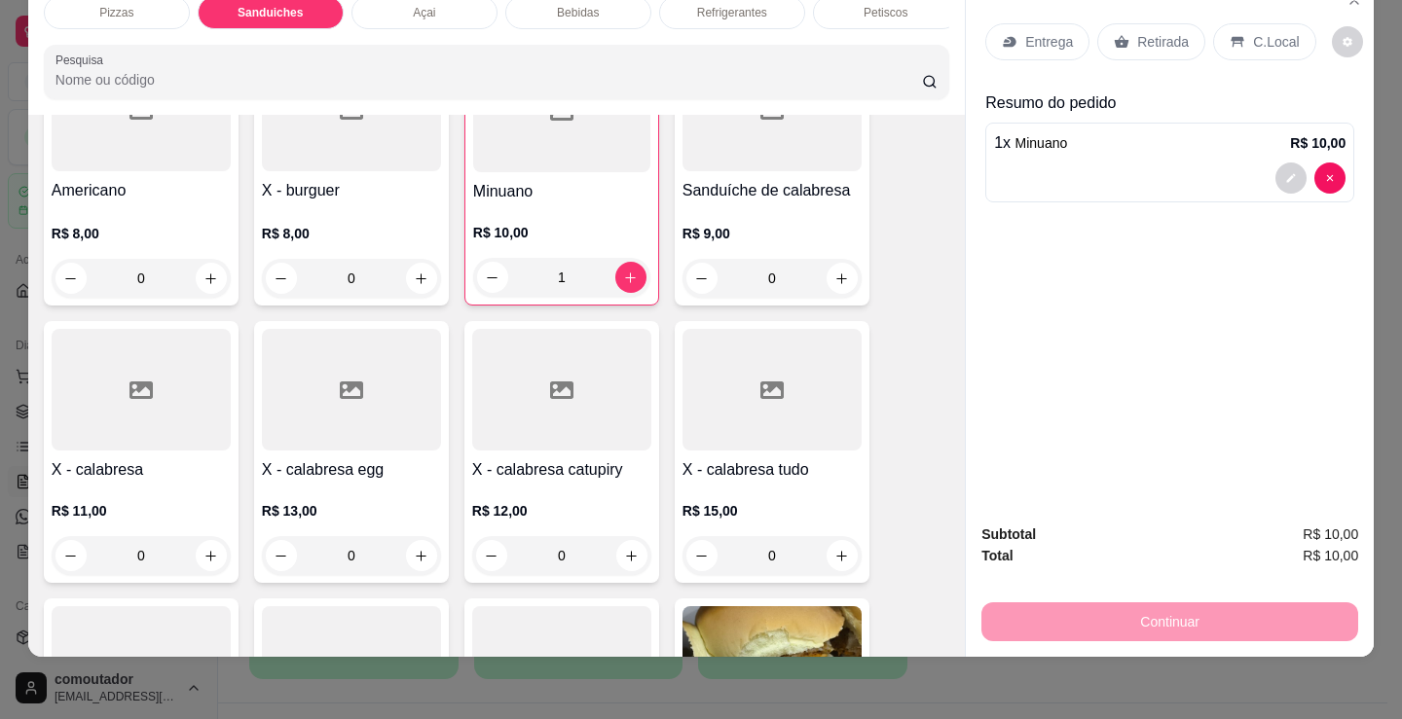
click at [1052, 32] on p "Entrega" at bounding box center [1049, 41] width 48 height 19
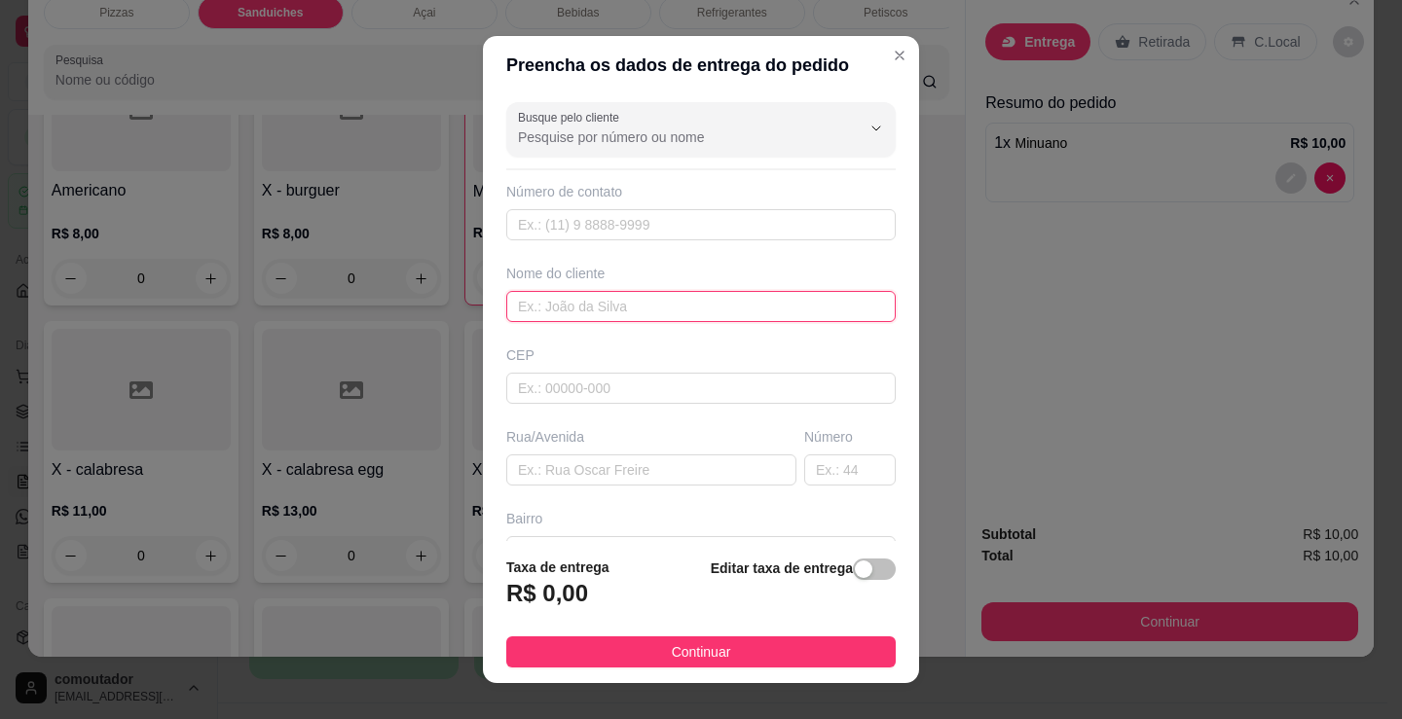
click at [625, 304] on input "text" at bounding box center [700, 306] width 389 height 31
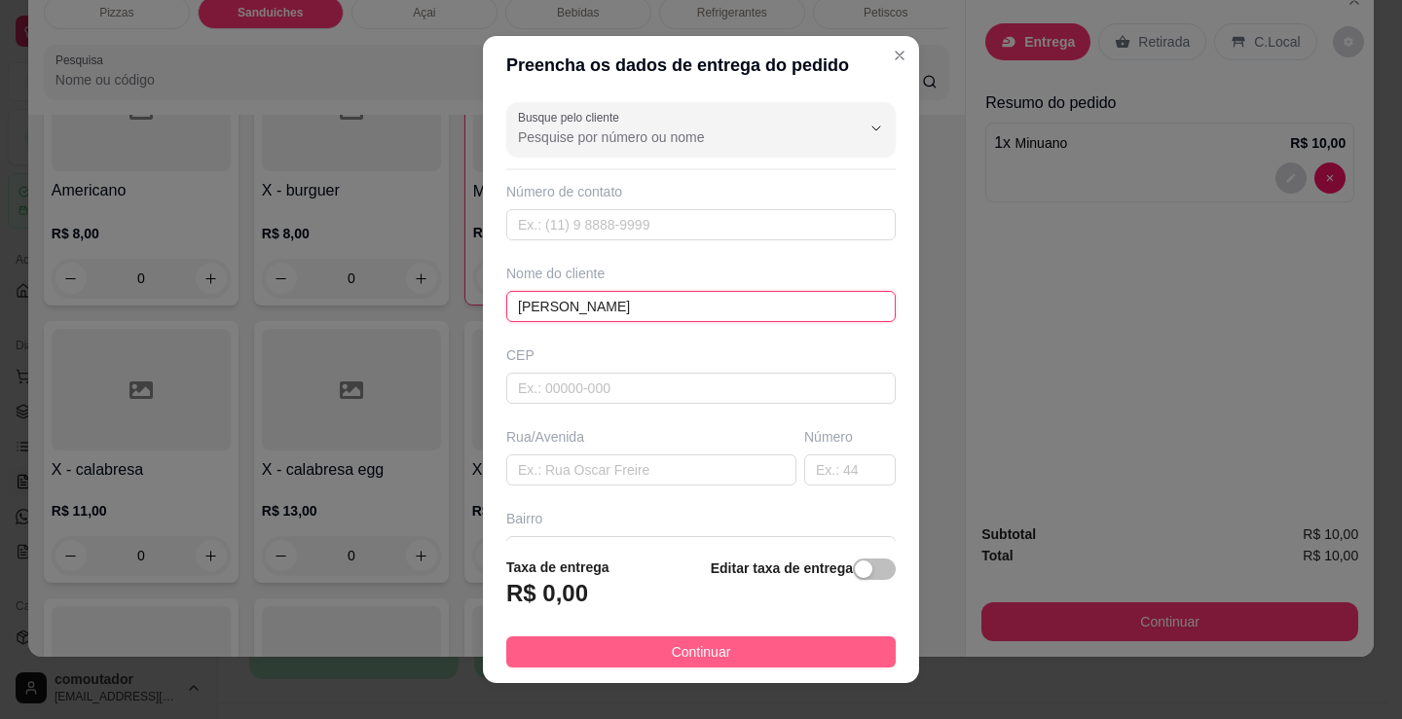
type input "[PERSON_NAME]"
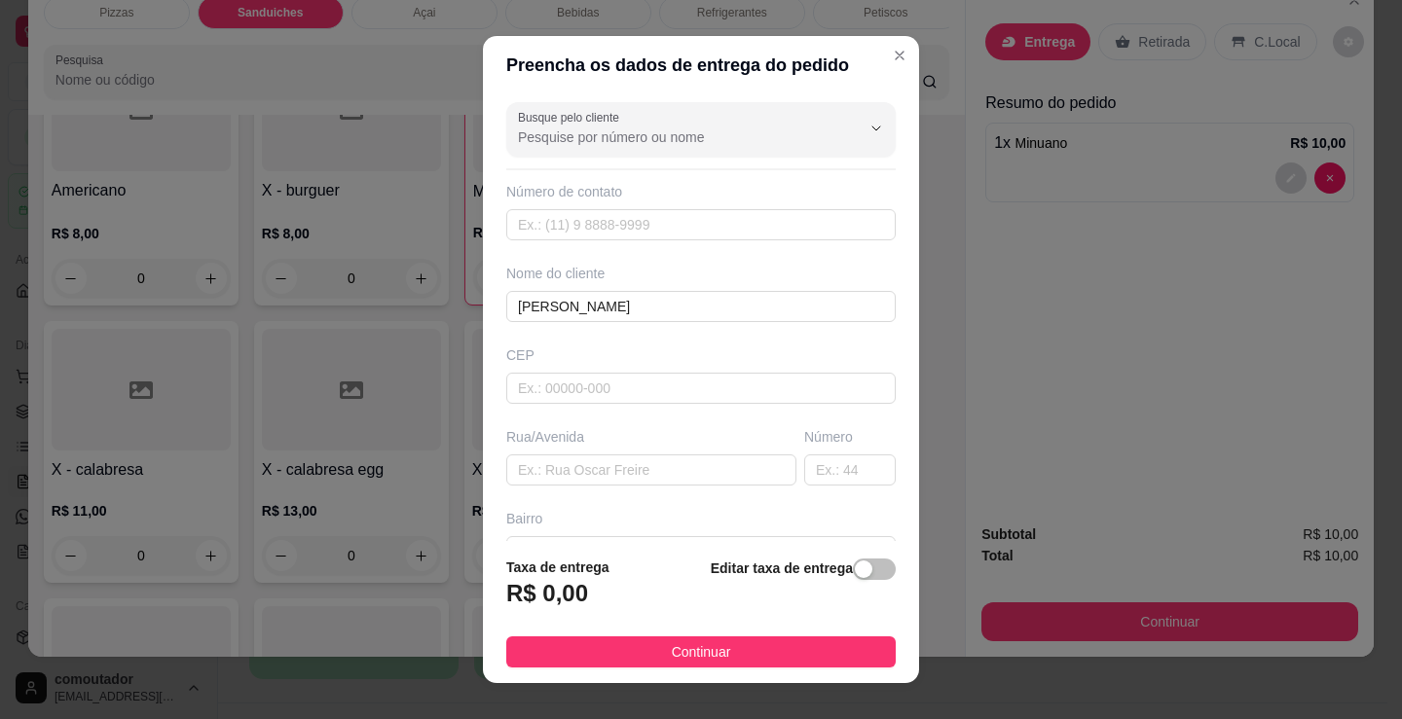
drag, startPoint x: 764, startPoint y: 648, endPoint x: 1046, endPoint y: 604, distance: 285.8
click at [764, 649] on button "Continuar" at bounding box center [700, 652] width 389 height 31
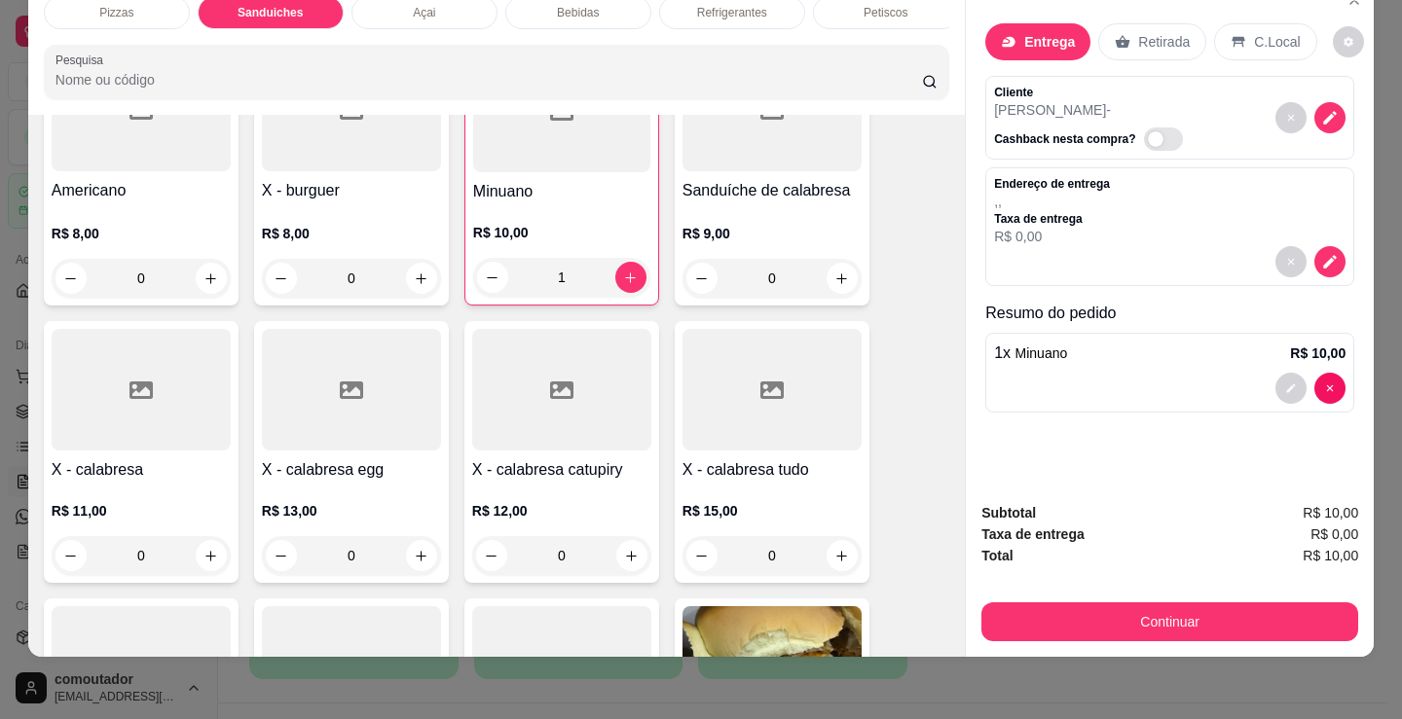
click at [1078, 603] on button "Continuar" at bounding box center [1169, 622] width 377 height 39
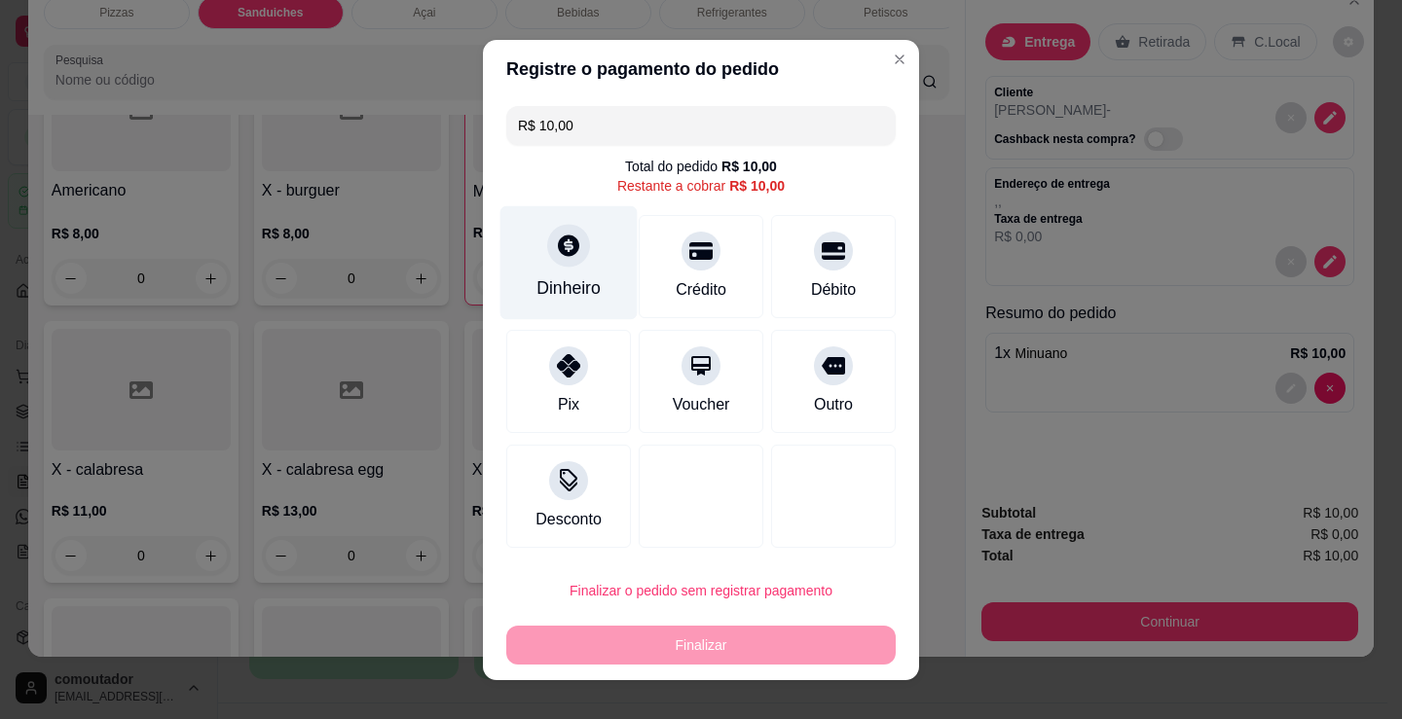
click at [535, 242] on div "Dinheiro" at bounding box center [568, 262] width 137 height 114
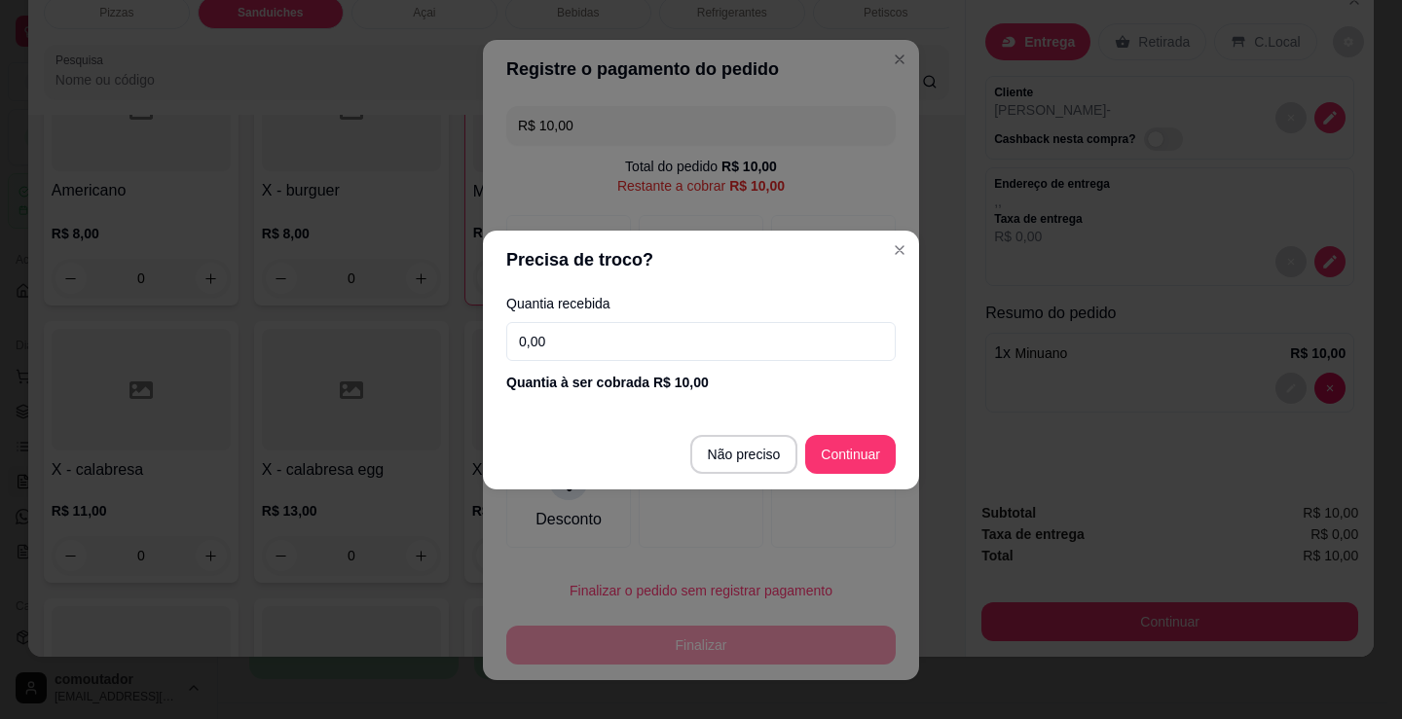
click at [698, 344] on input "0,00" at bounding box center [700, 341] width 389 height 39
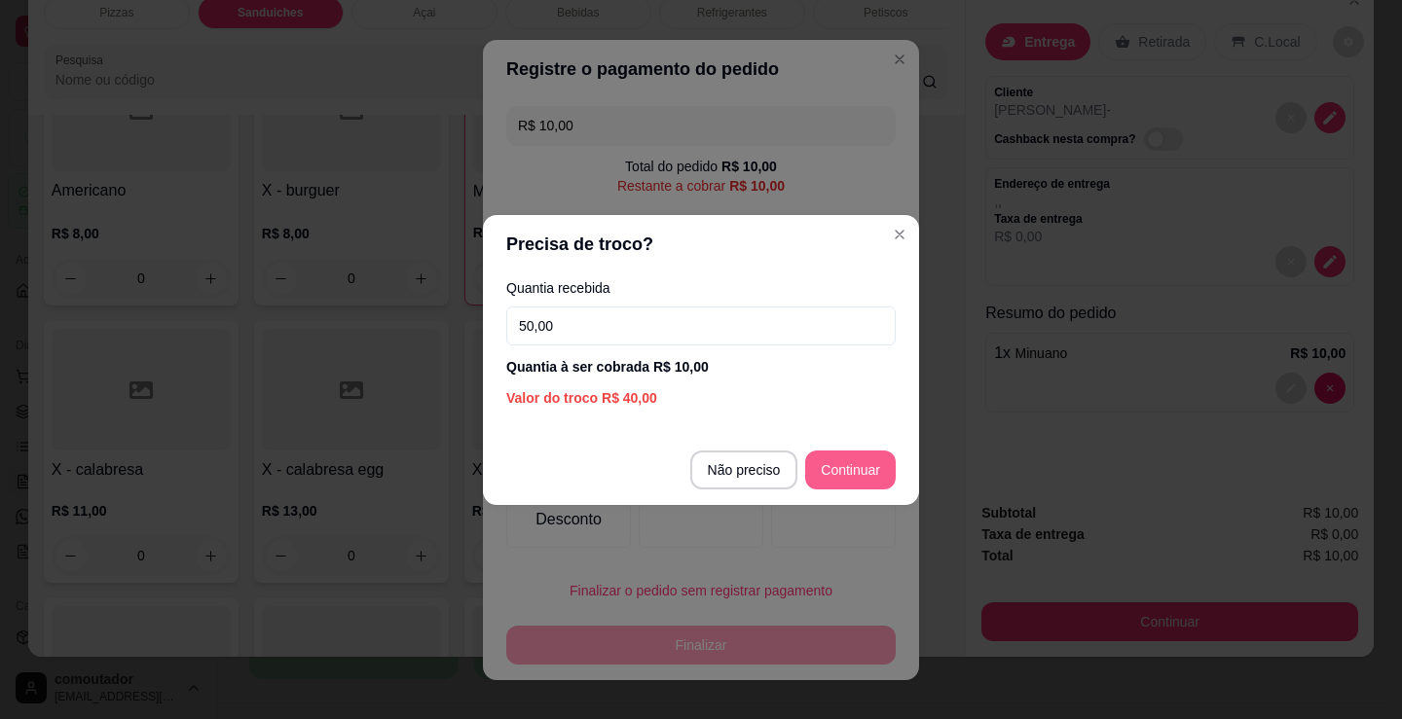
type input "50,00"
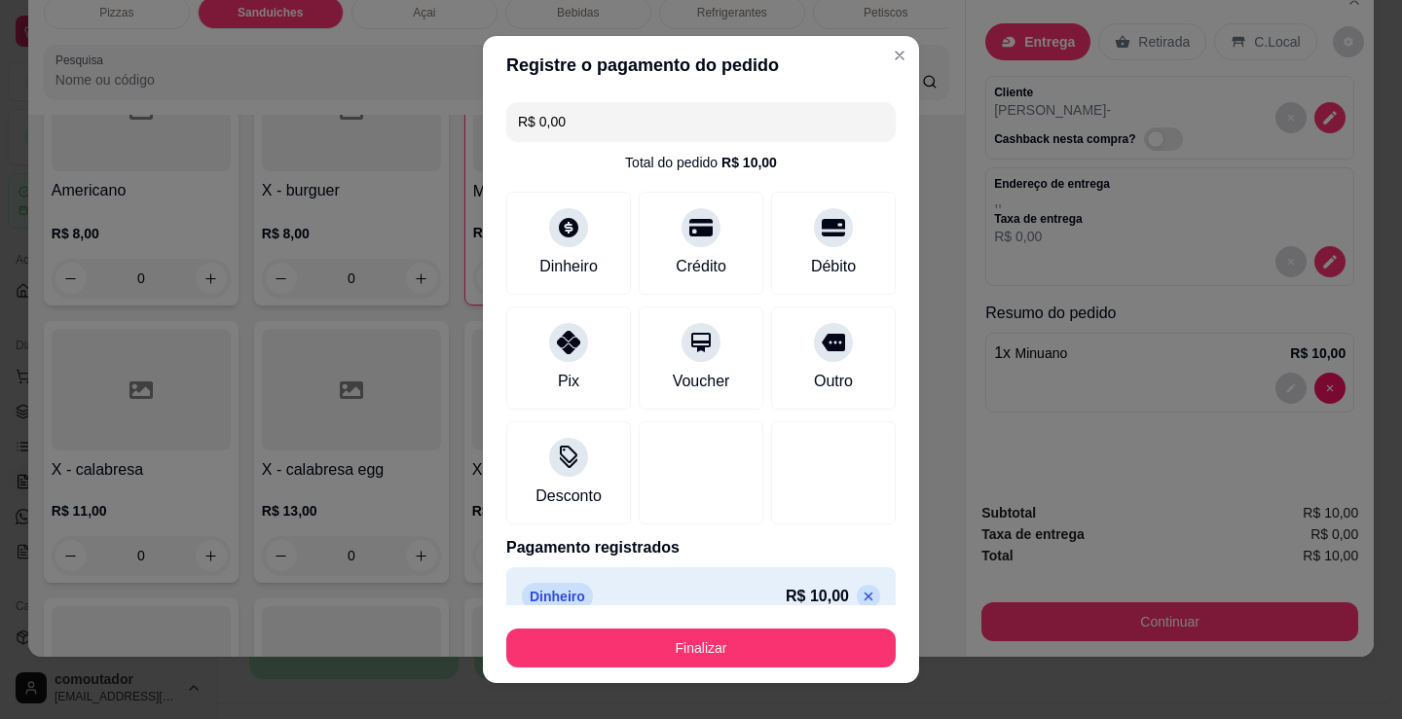
type input "R$ 0,00"
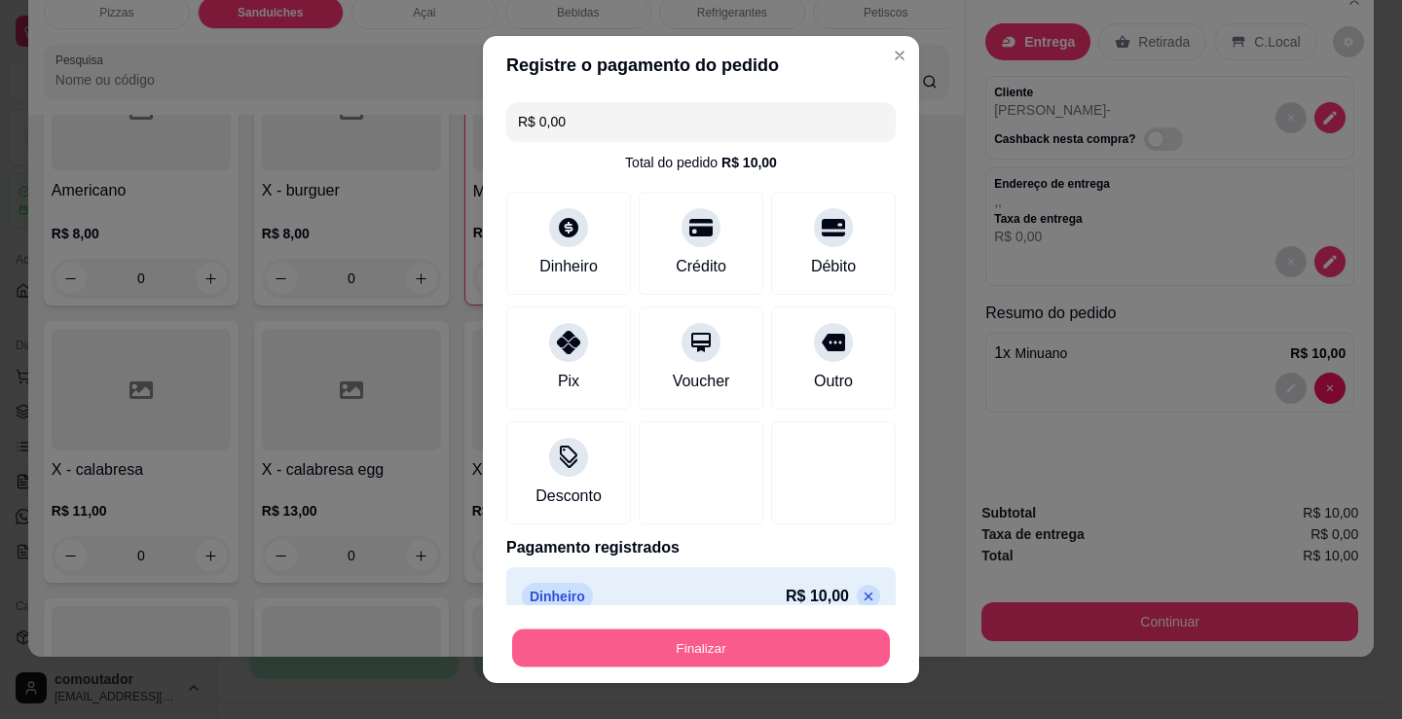
click at [756, 639] on button "Finalizar" at bounding box center [701, 649] width 378 height 38
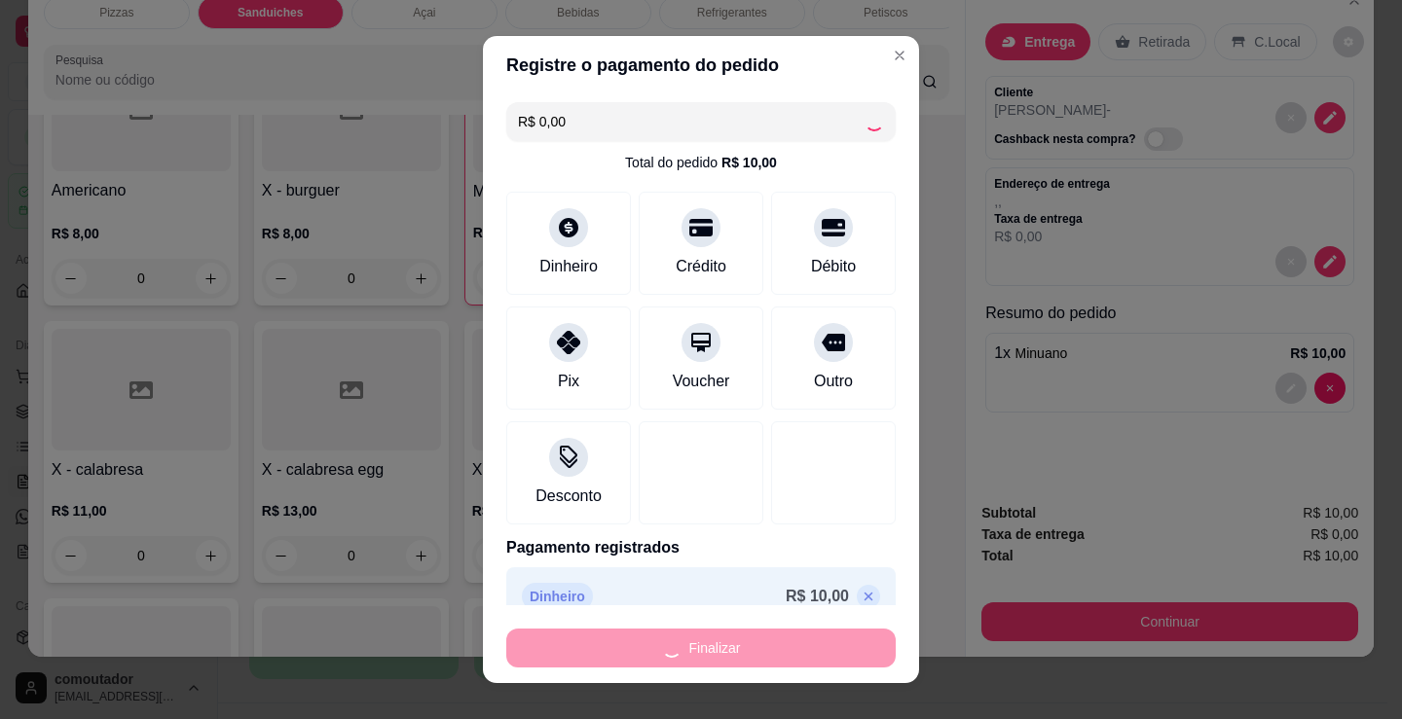
type input "0"
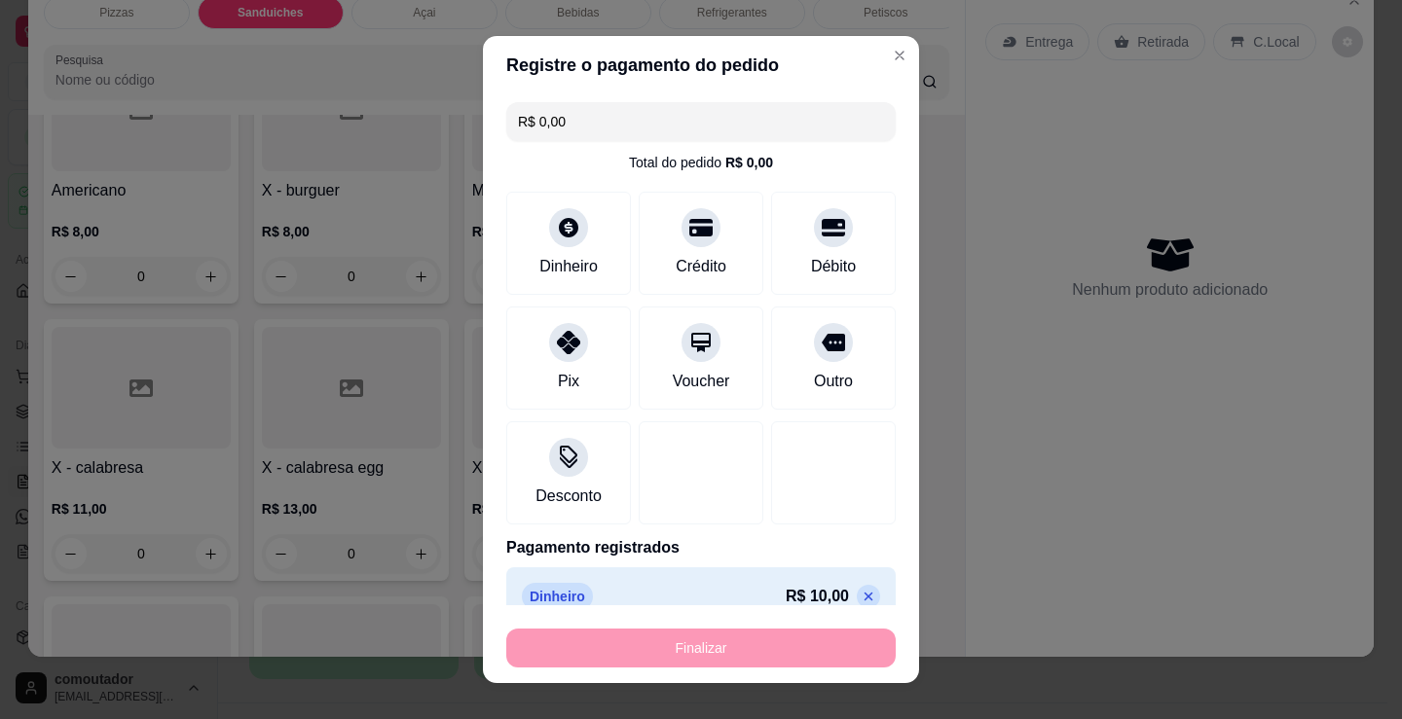
type input "-R$ 10,00"
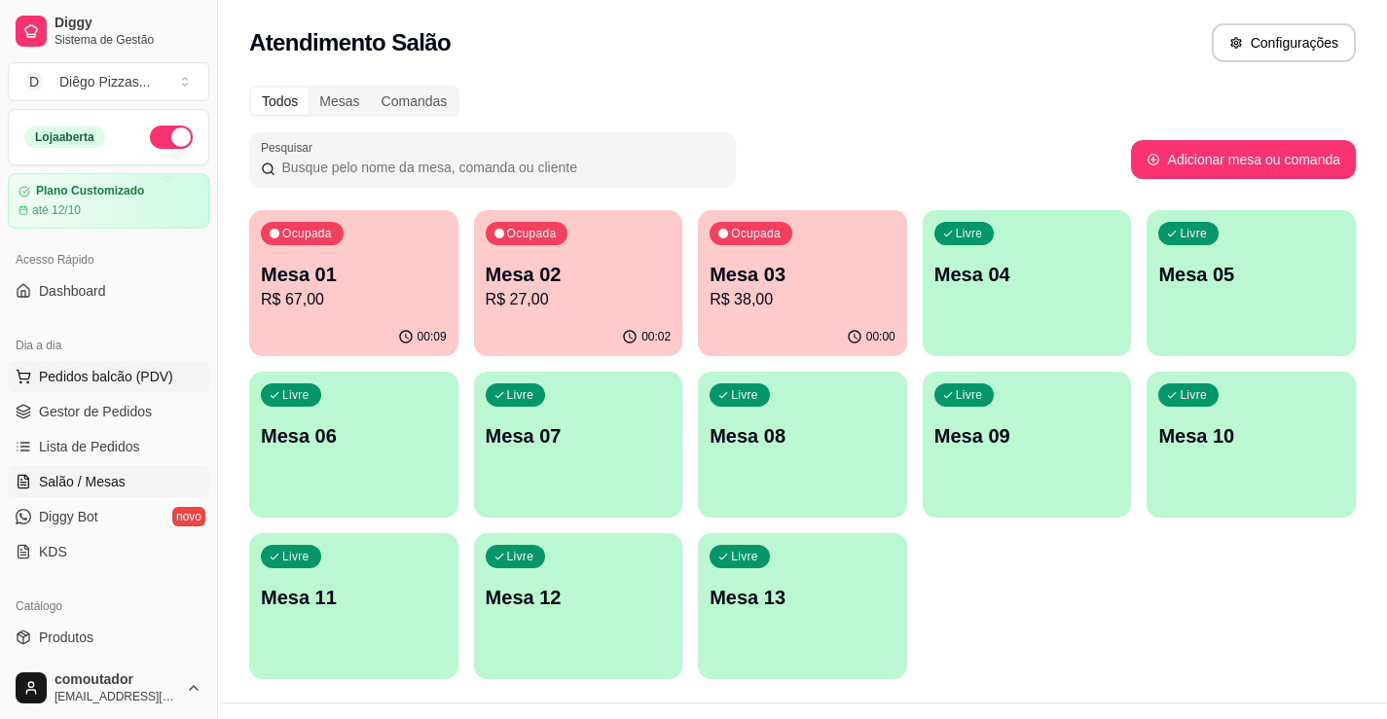
click at [140, 371] on span "Pedidos balcão (PDV)" at bounding box center [106, 376] width 134 height 19
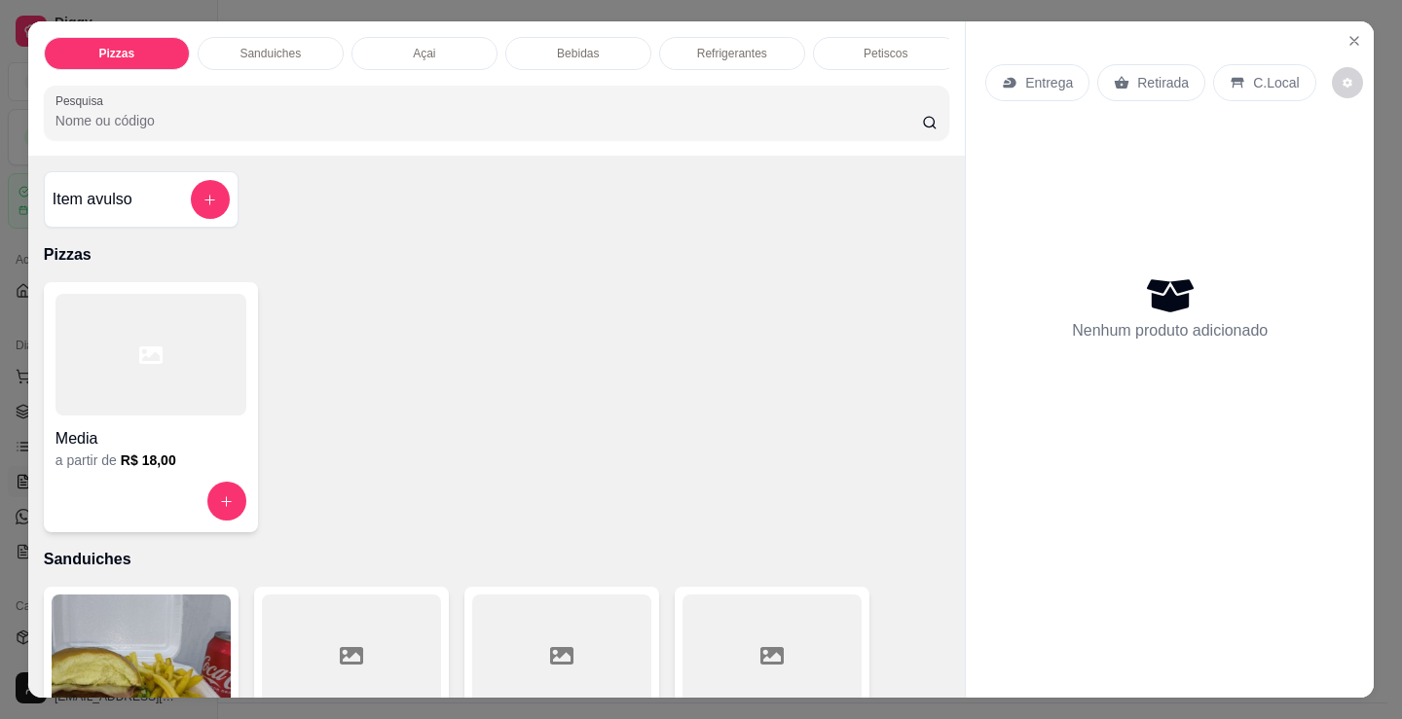
click at [243, 37] on div "Sanduiches" at bounding box center [271, 53] width 146 height 33
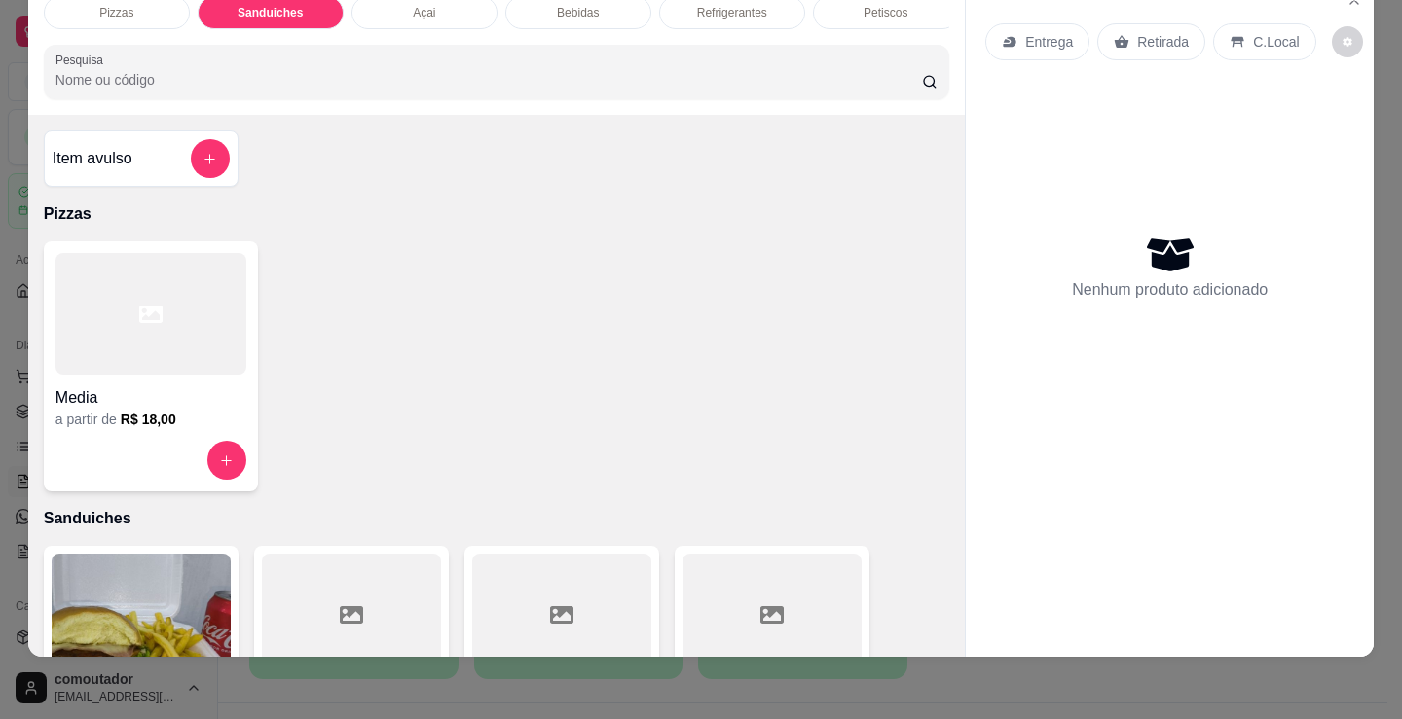
click at [88, 155] on h4 "Item avulso" at bounding box center [93, 158] width 80 height 23
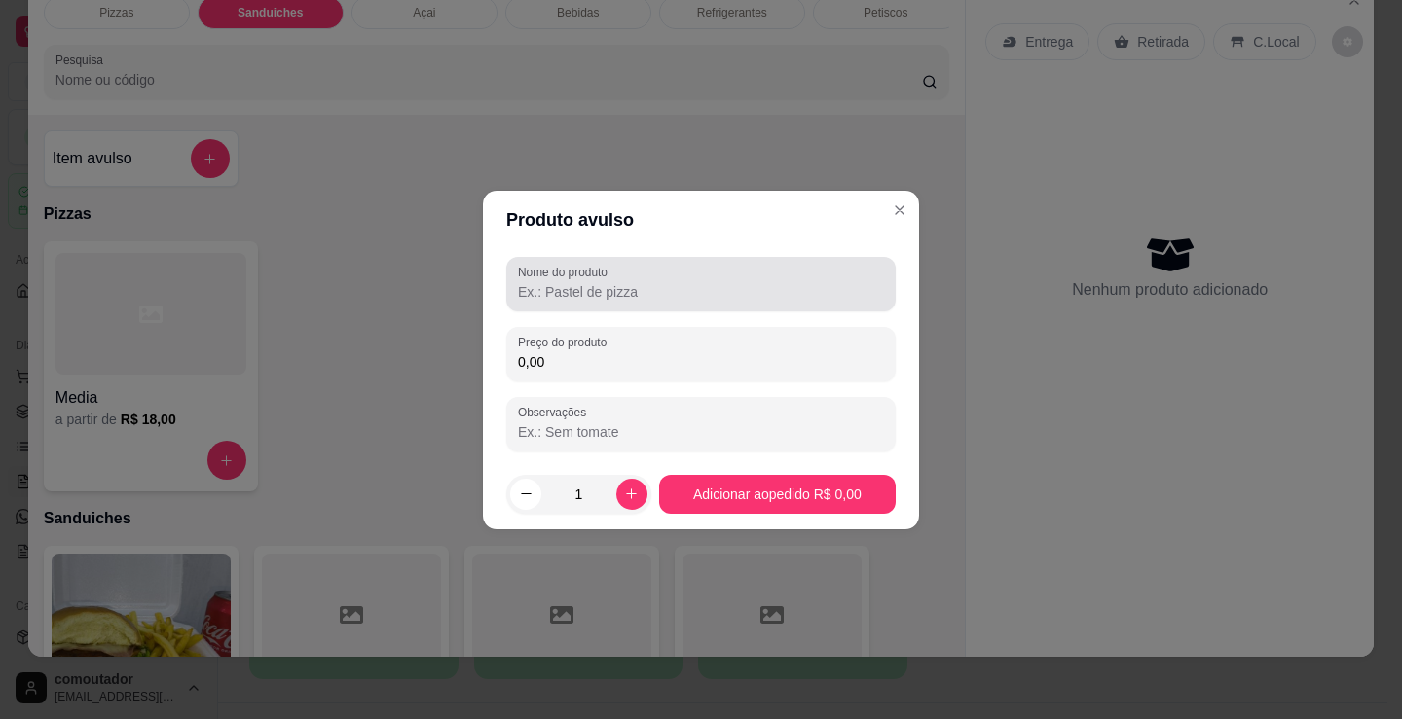
click at [623, 282] on input "Nome do produto" at bounding box center [701, 291] width 366 height 19
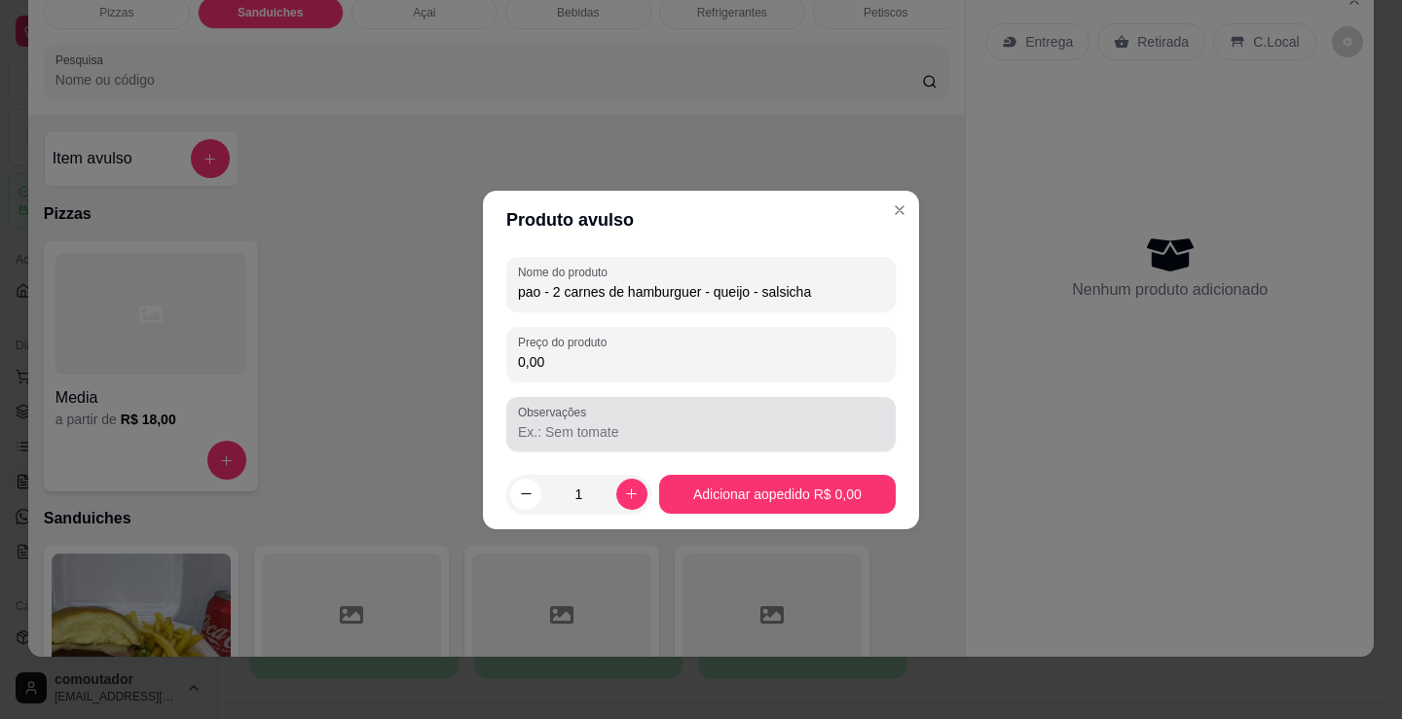
type input "pao - 2 carnes de hamburguer - queijo - salsicha"
click at [730, 413] on div at bounding box center [701, 424] width 366 height 39
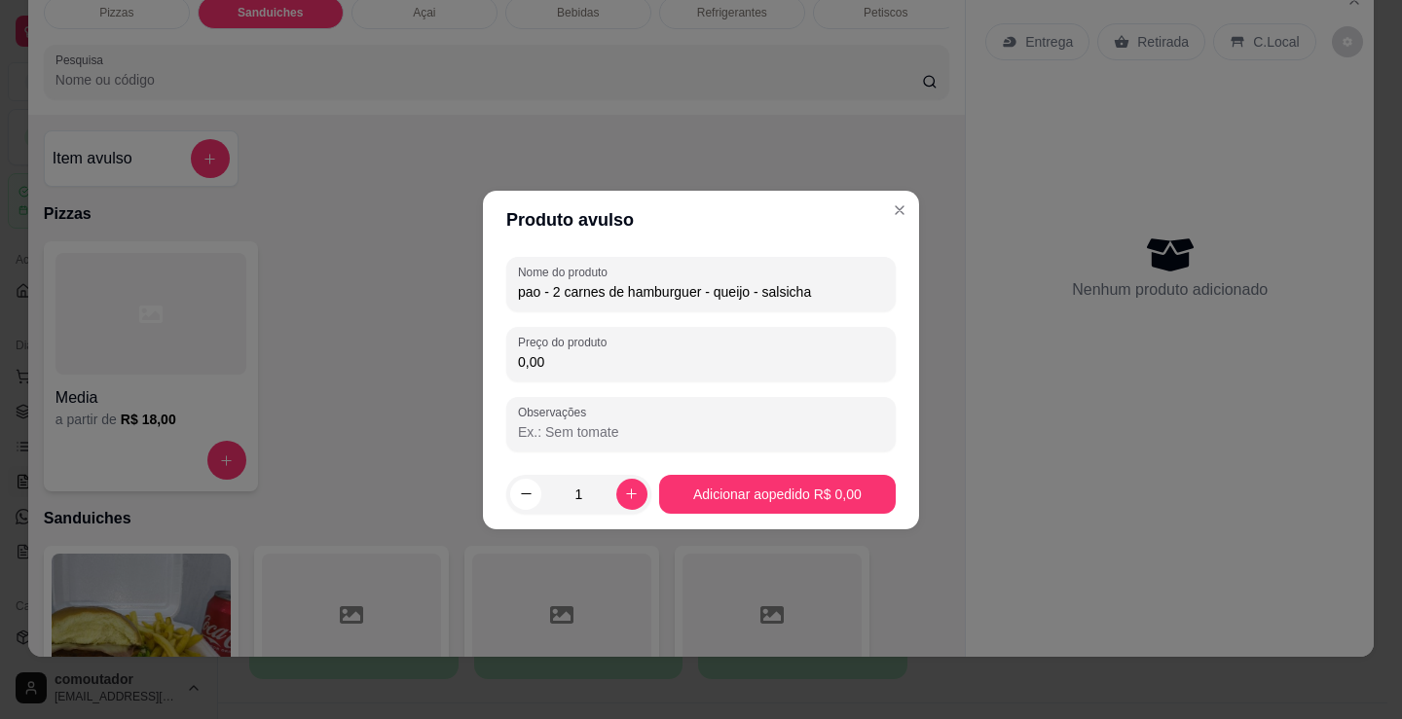
click at [715, 347] on div "0,00" at bounding box center [701, 354] width 366 height 39
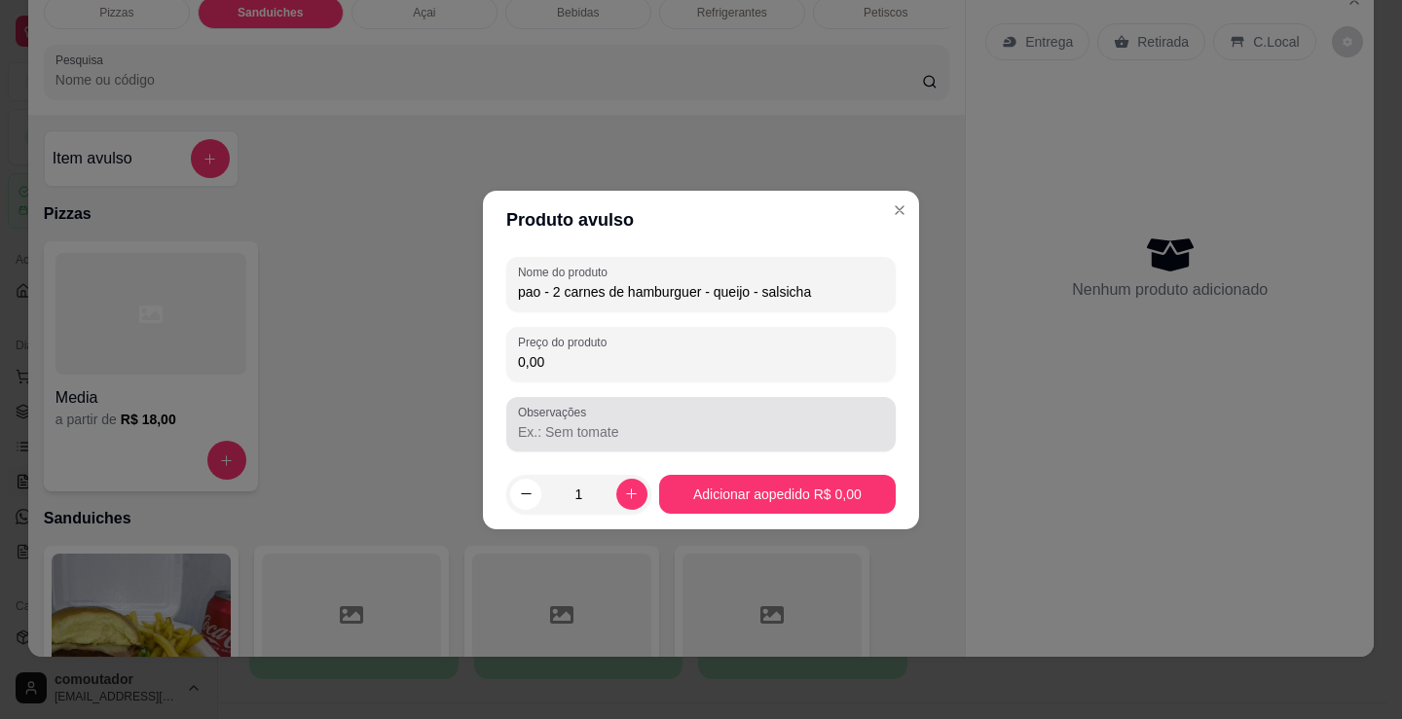
click at [594, 402] on div "Observações" at bounding box center [700, 424] width 389 height 55
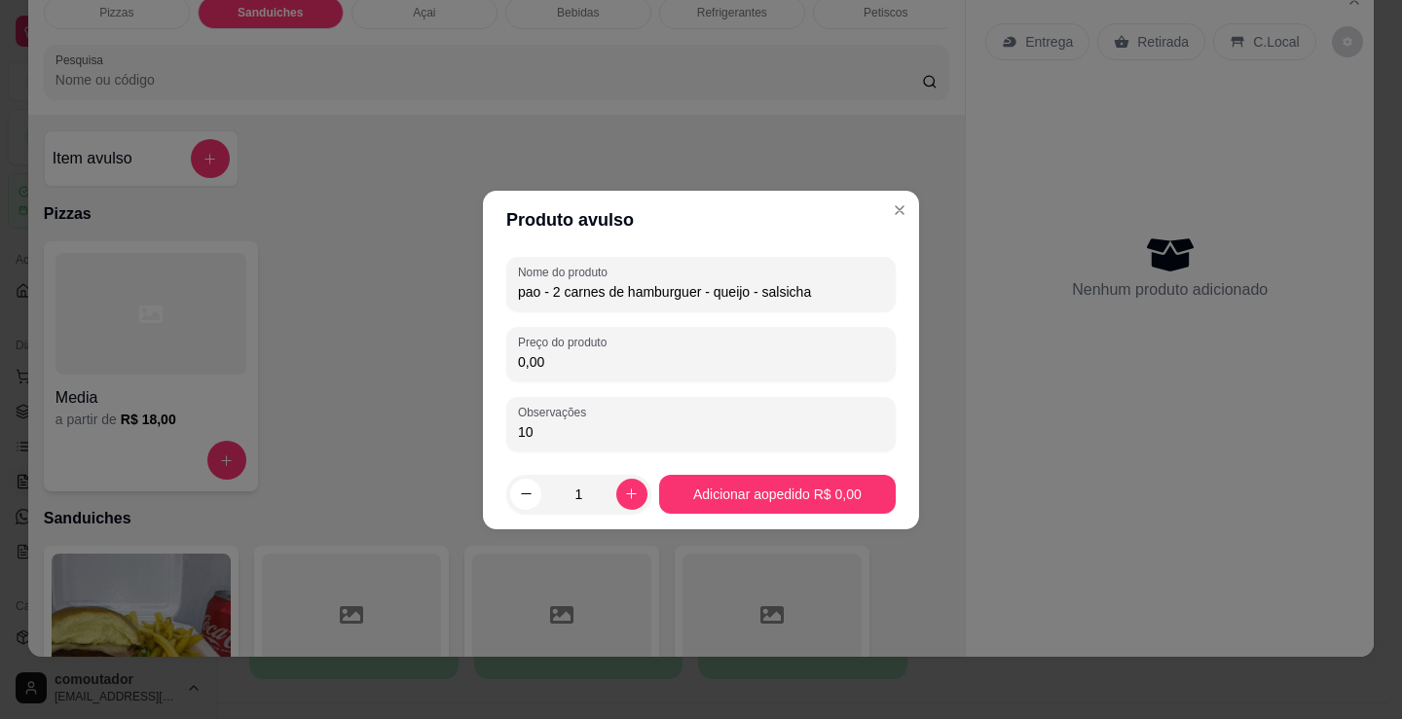
type input "1"
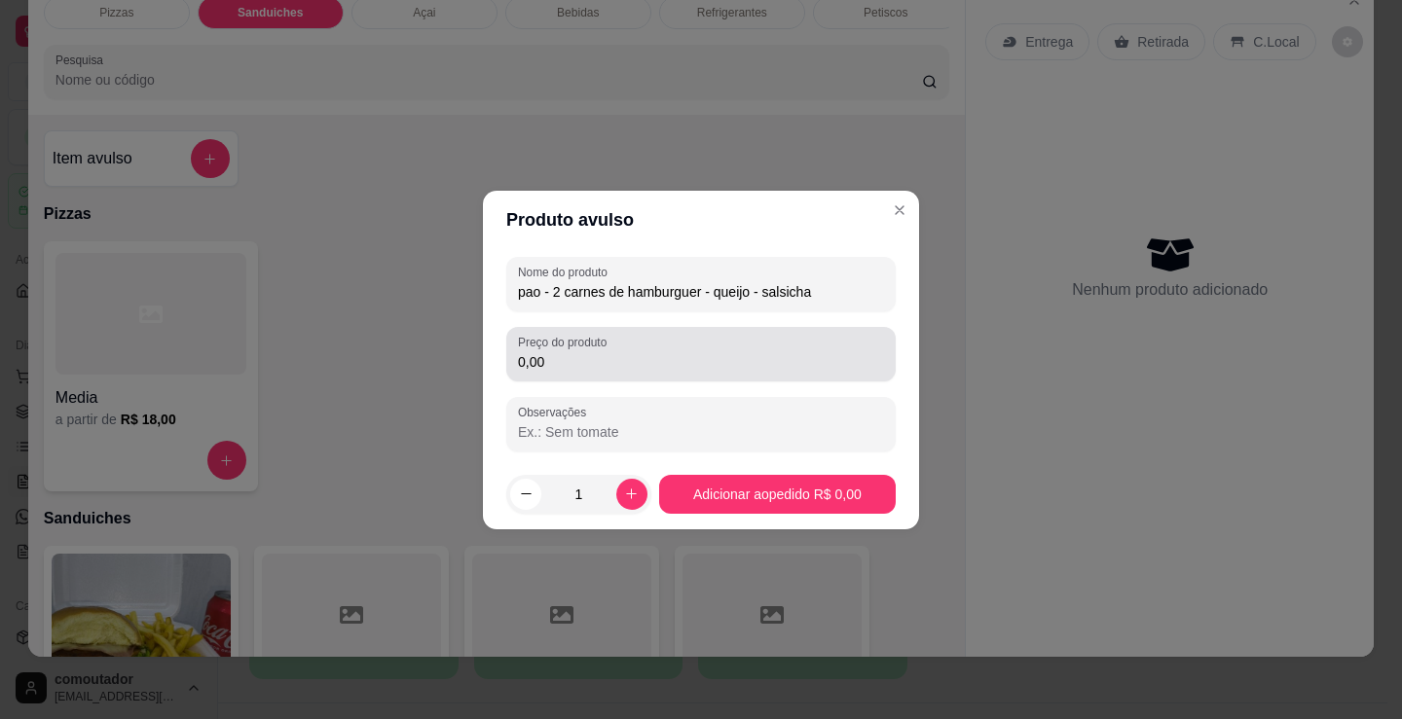
click at [637, 360] on input "0,00" at bounding box center [701, 361] width 366 height 19
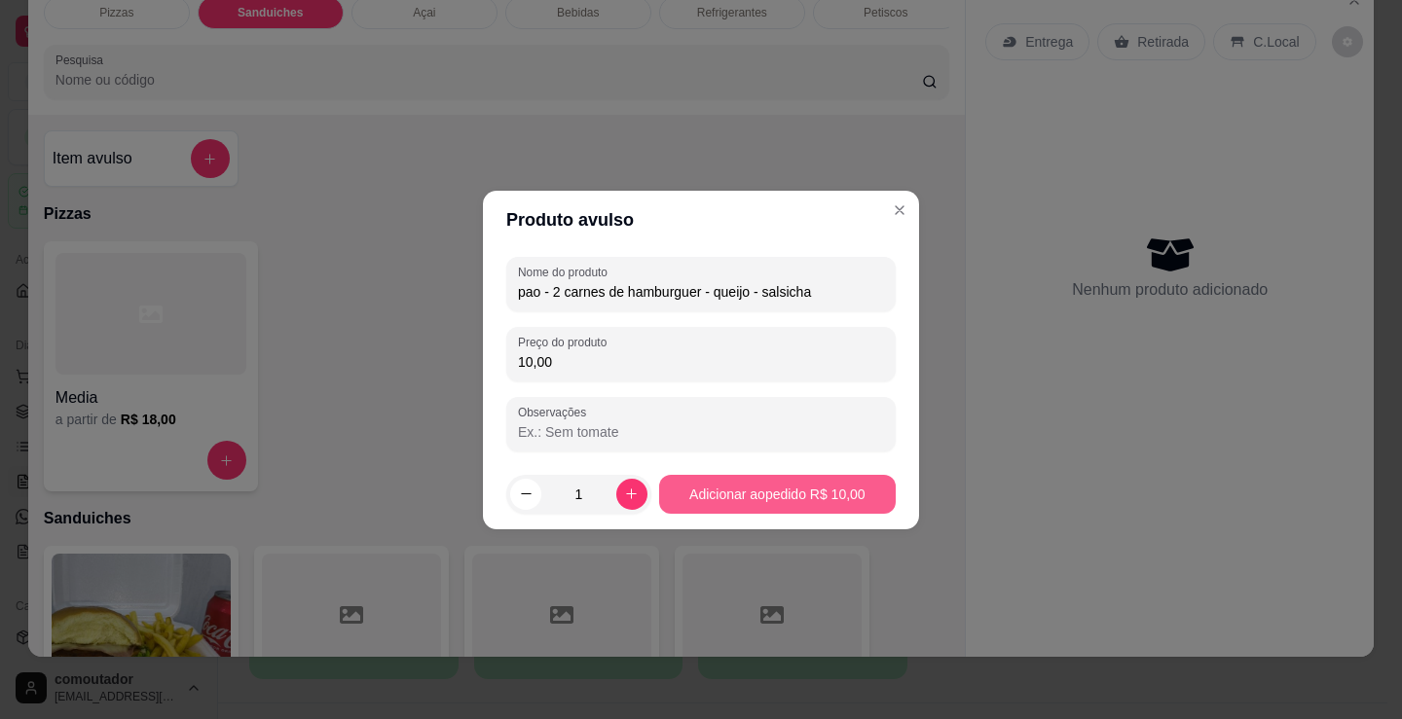
type input "10,00"
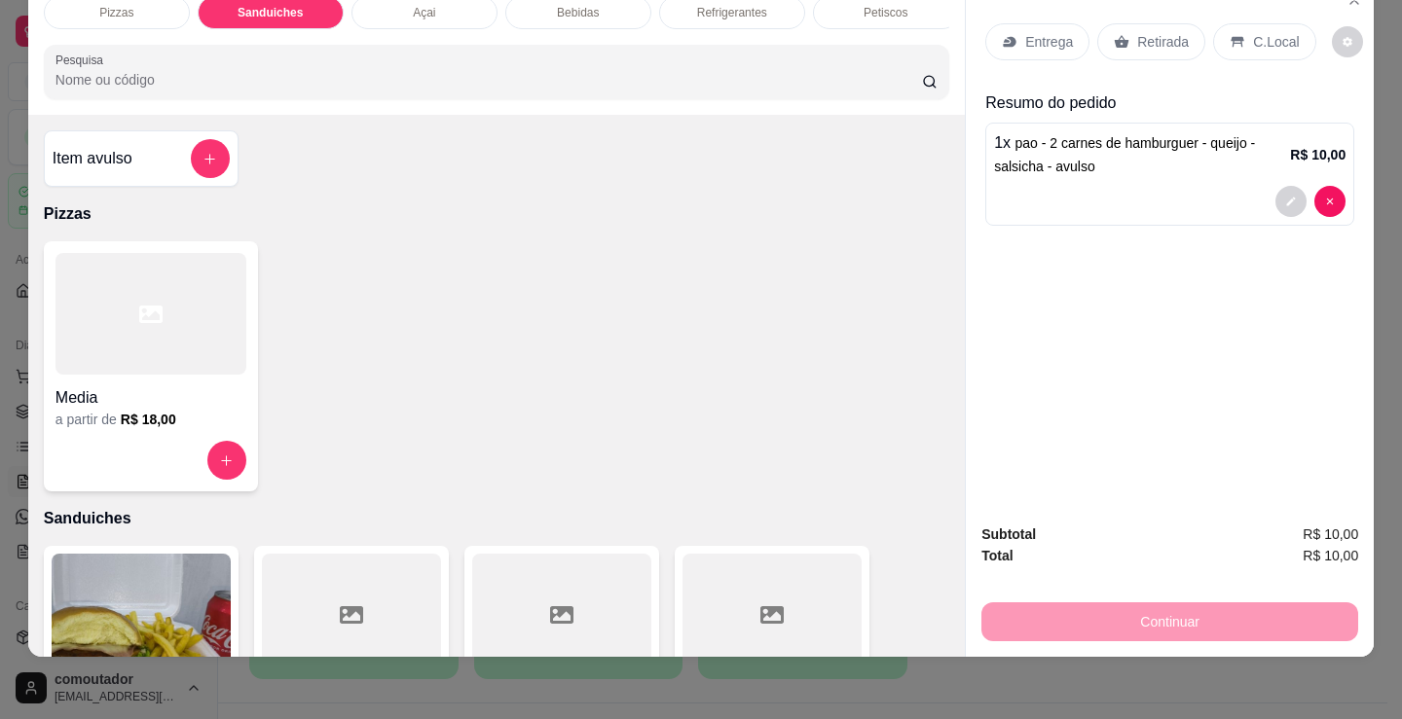
click at [718, 11] on div "Refrigerantes" at bounding box center [732, 12] width 146 height 33
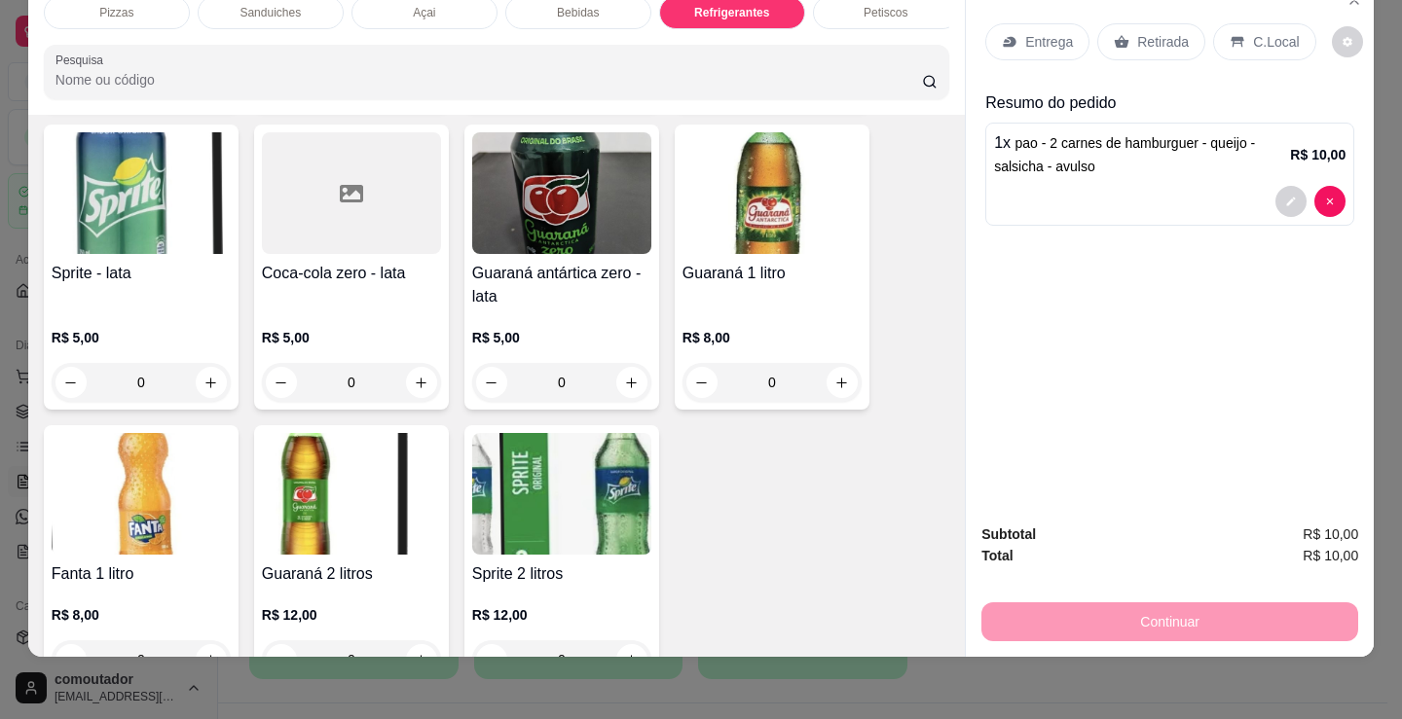
scroll to position [5528, 0]
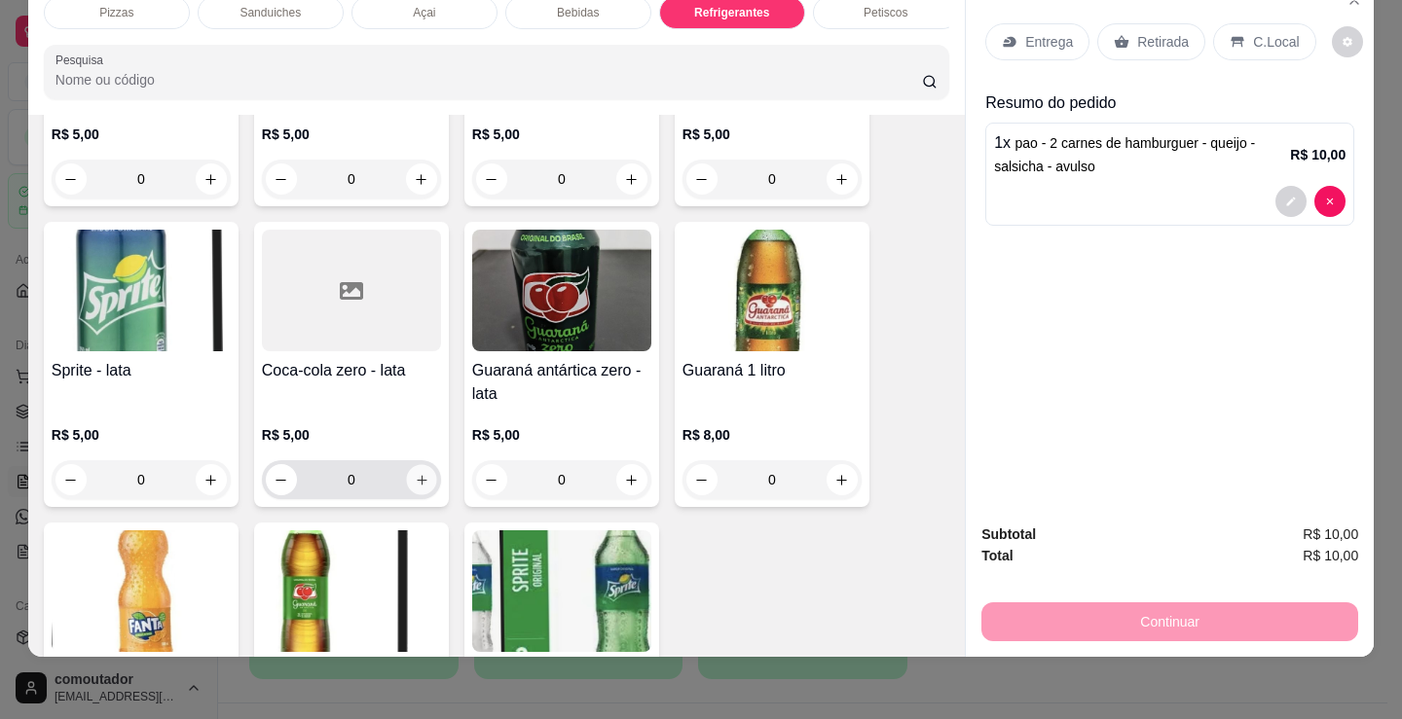
click at [418, 475] on icon "increase-product-quantity" at bounding box center [422, 480] width 15 height 15
type input "1"
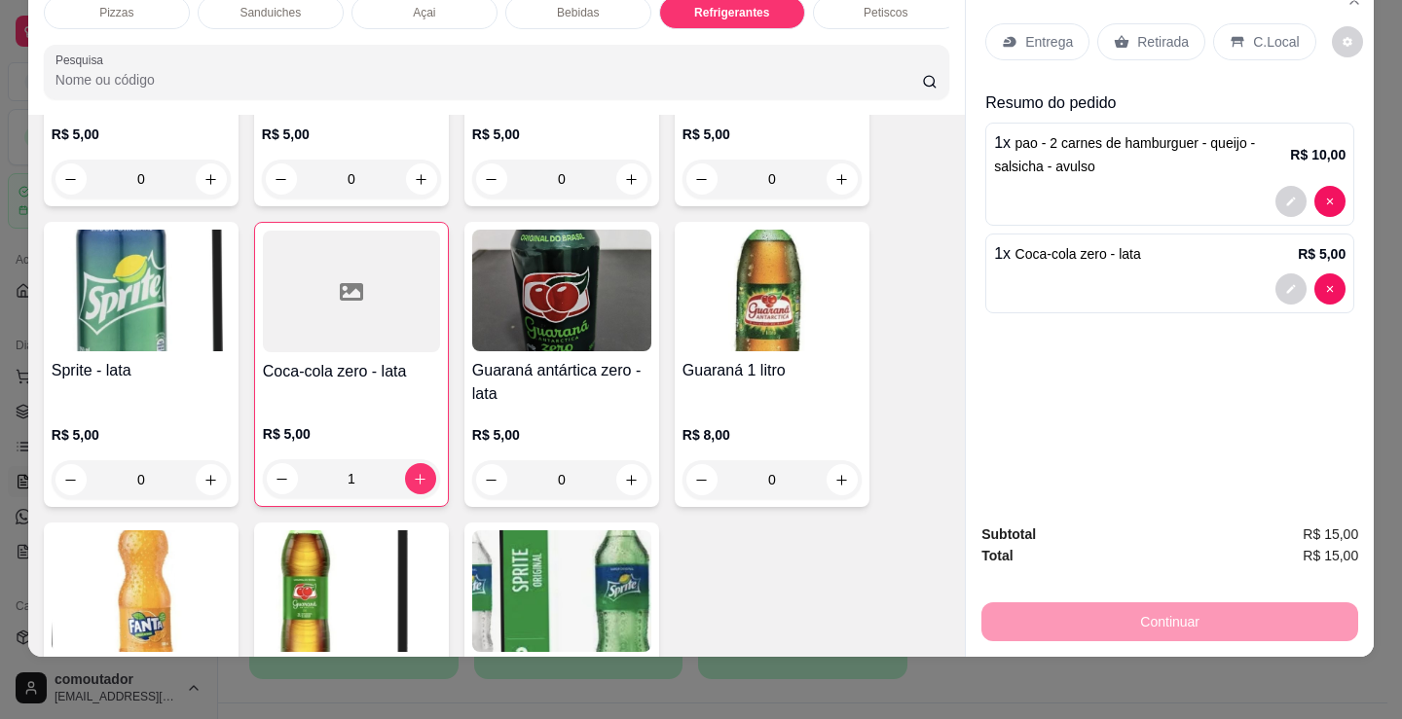
click at [1027, 35] on p "Entrega" at bounding box center [1049, 41] width 48 height 19
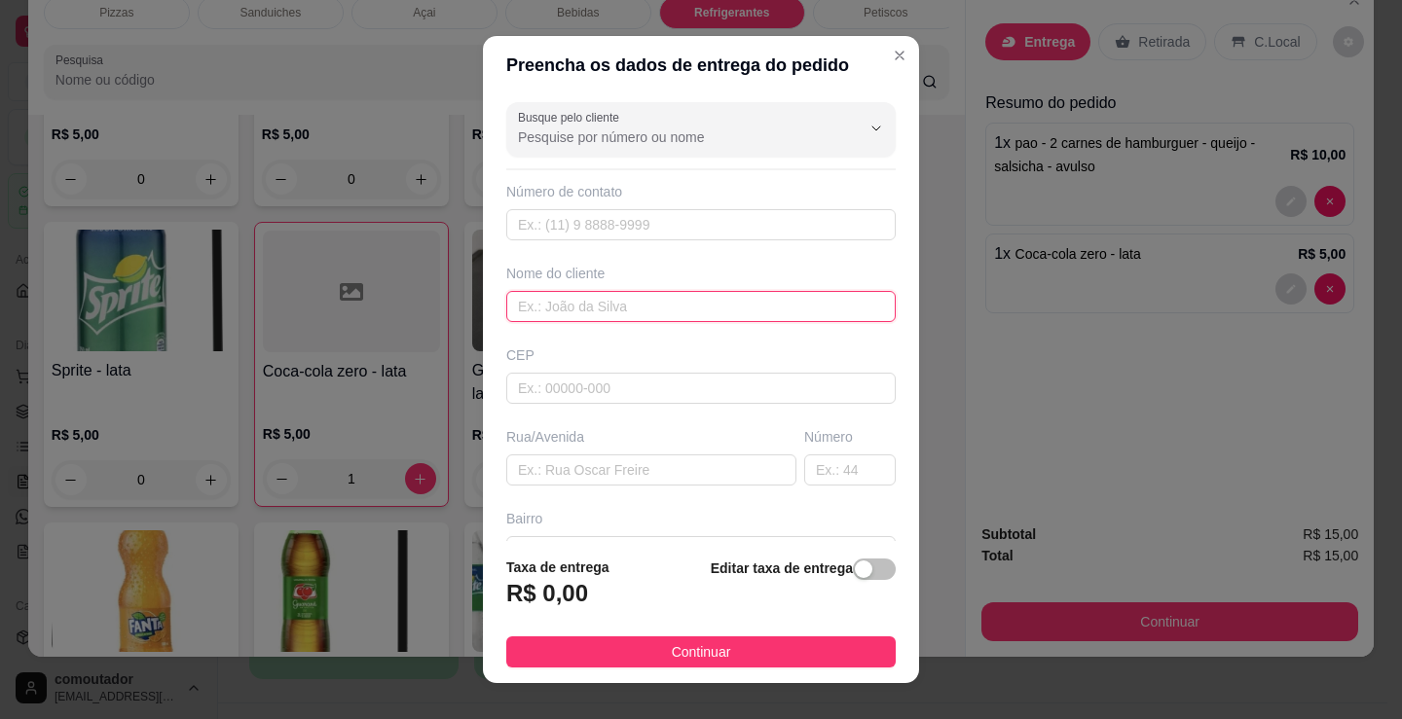
click at [553, 309] on input "text" at bounding box center [700, 306] width 389 height 31
type input "daiane de [PERSON_NAME]"
click at [737, 653] on button "Continuar" at bounding box center [700, 652] width 389 height 31
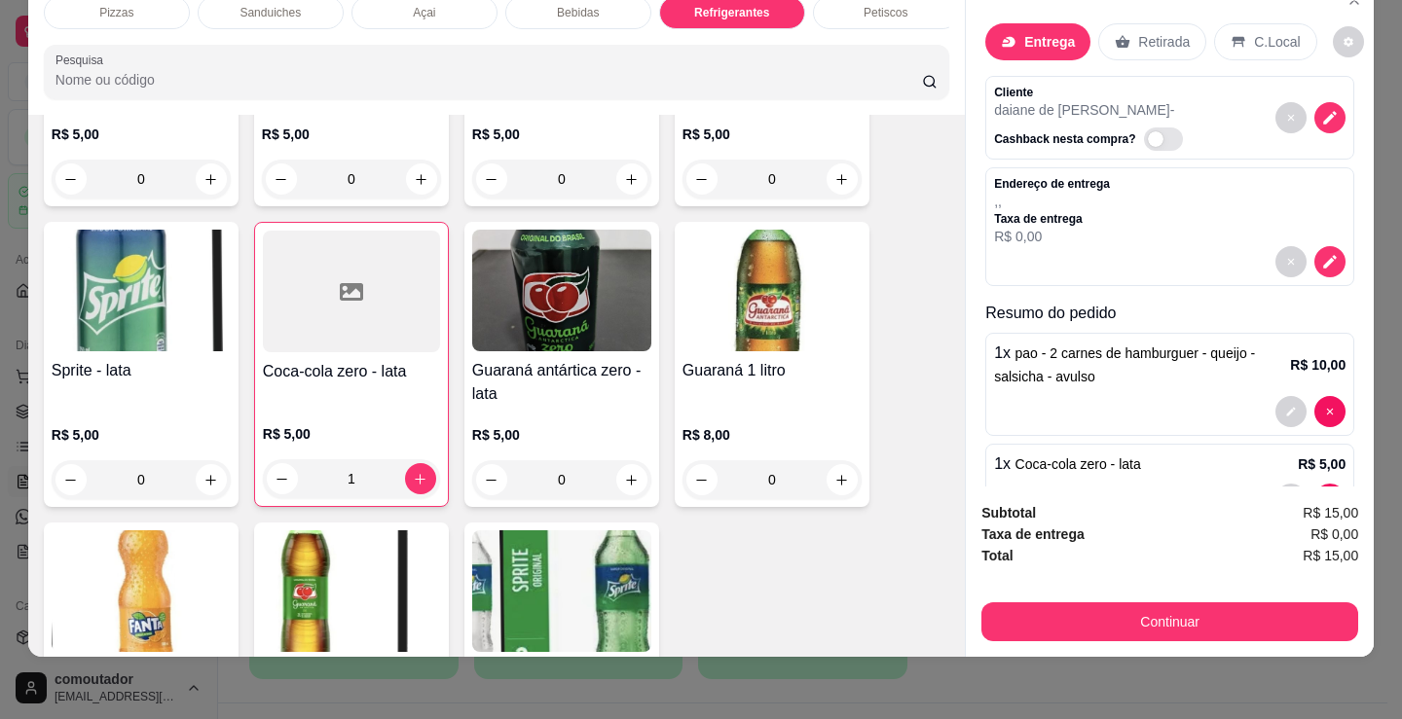
click at [1096, 604] on button "Continuar" at bounding box center [1169, 622] width 377 height 39
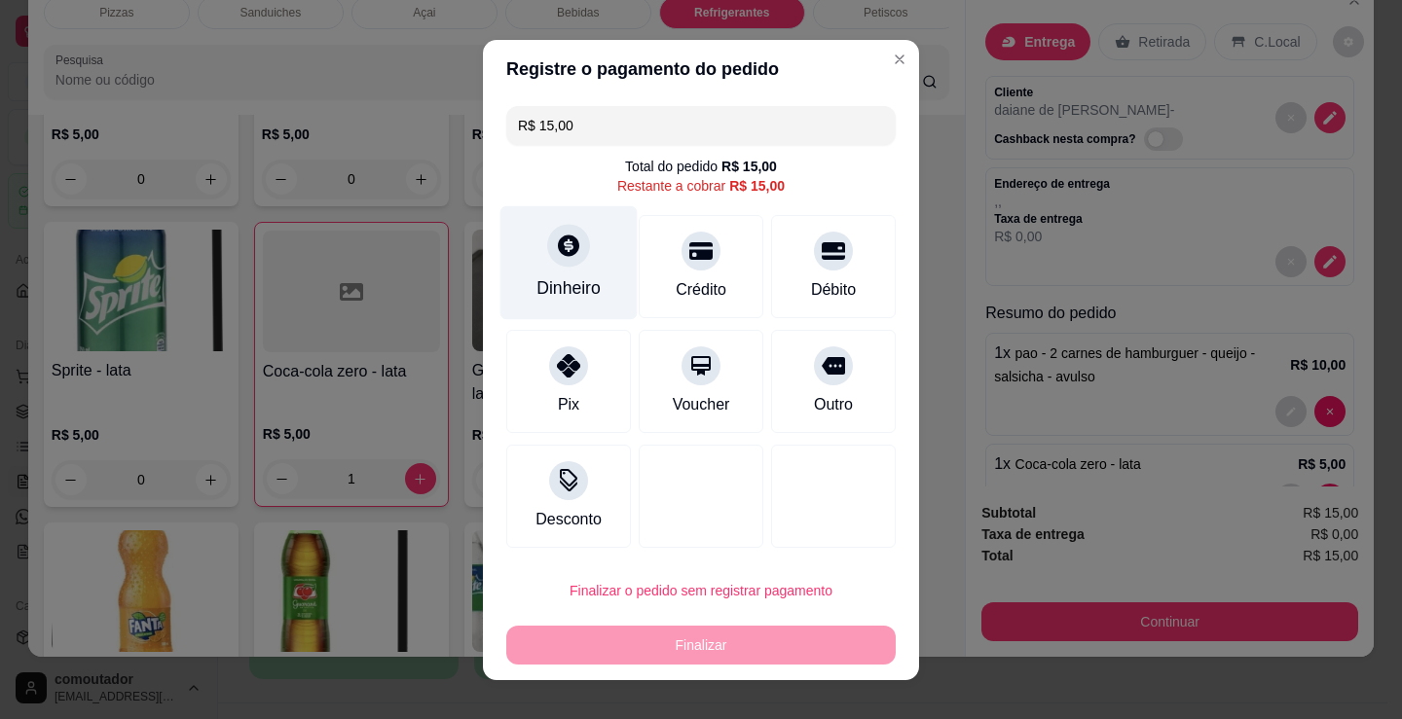
click at [539, 282] on div "Dinheiro" at bounding box center [568, 287] width 64 height 25
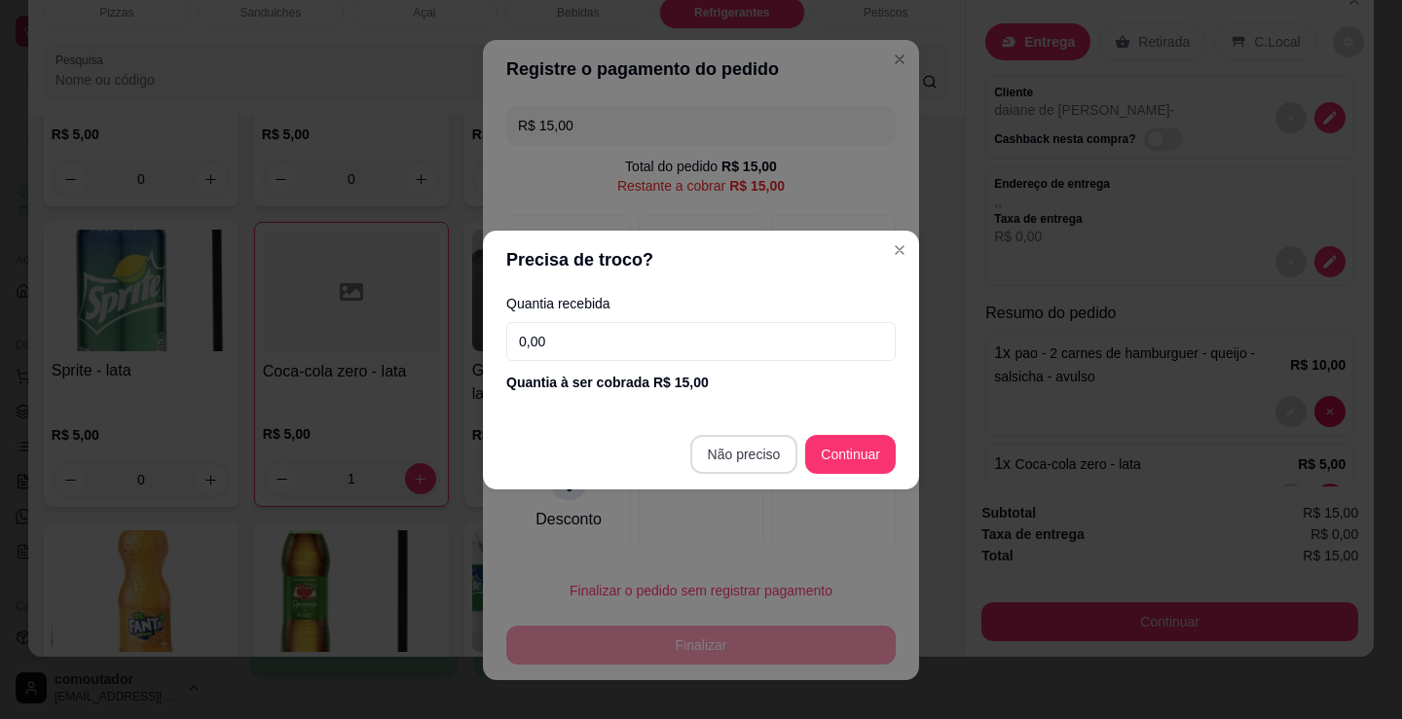
type input "R$ 0,00"
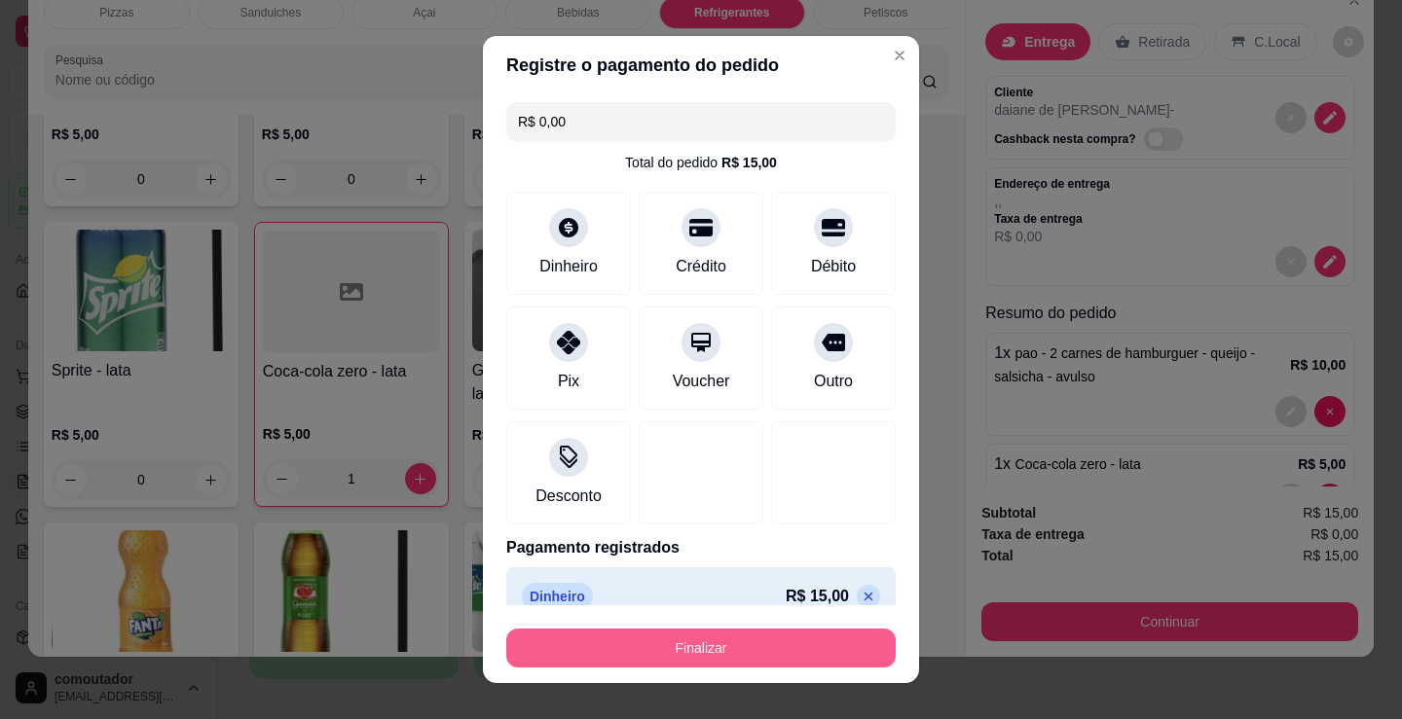
click at [747, 654] on button "Finalizar" at bounding box center [700, 648] width 389 height 39
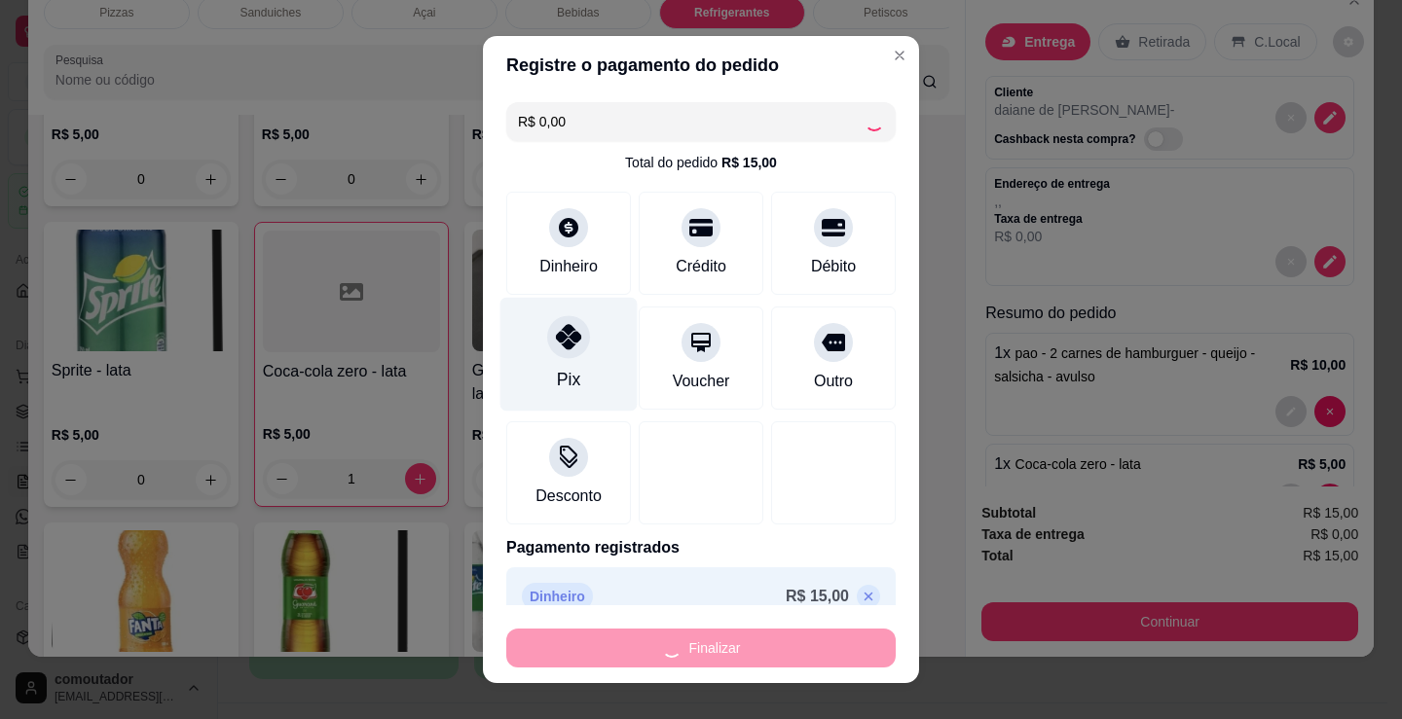
type input "0"
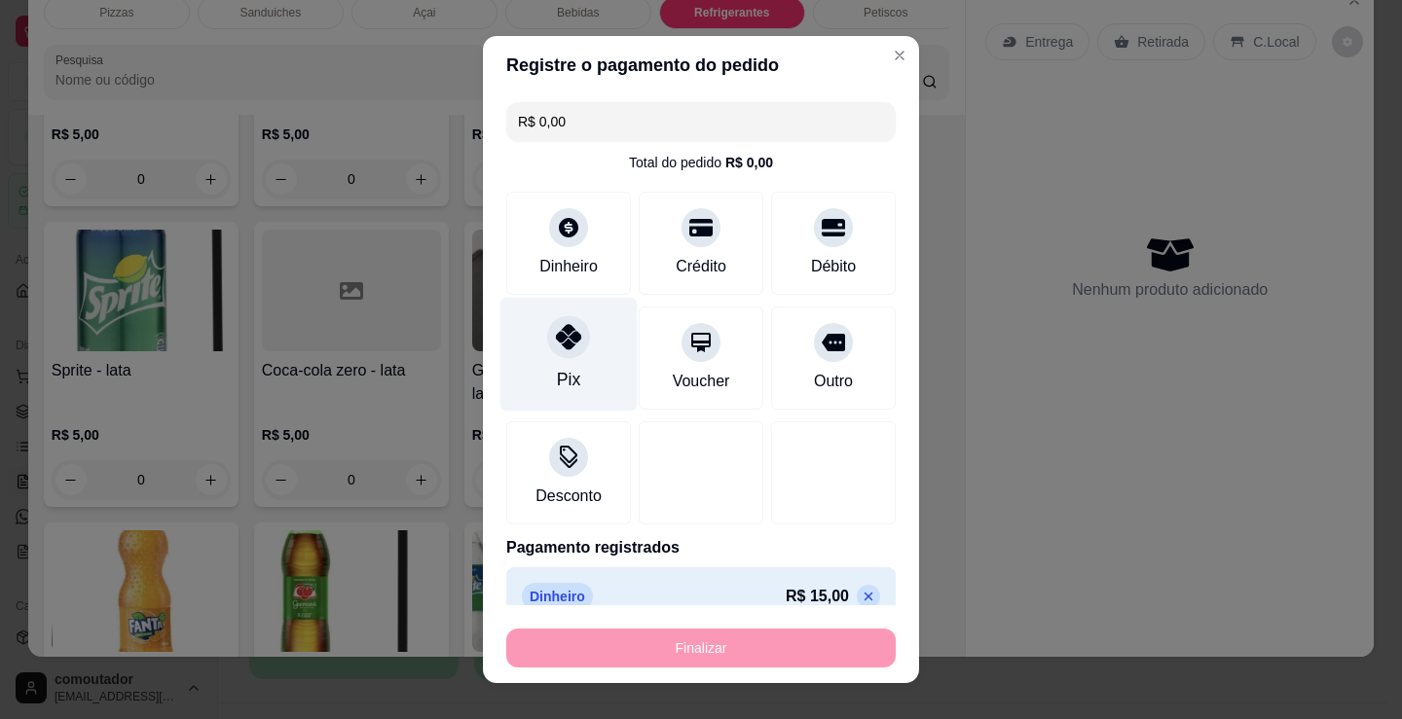
type input "-R$ 15,00"
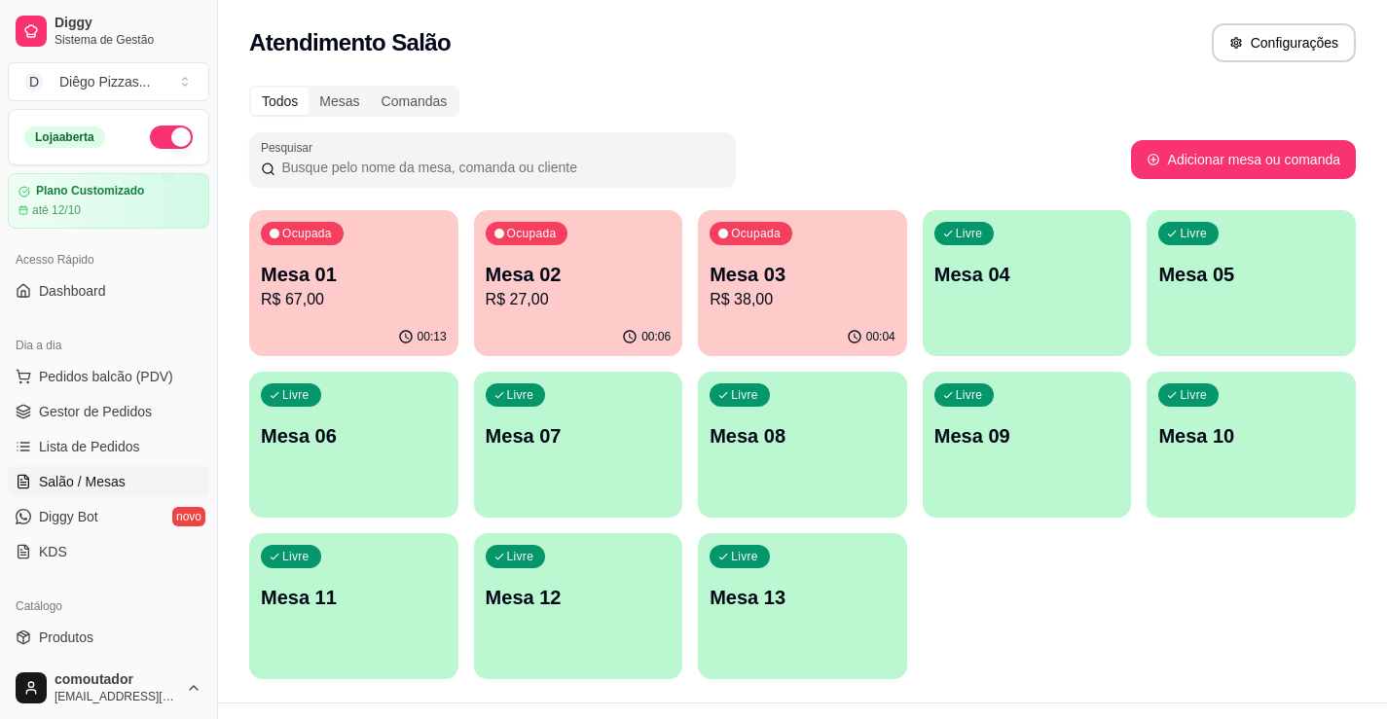
click at [736, 297] on p "R$ 38,00" at bounding box center [803, 299] width 186 height 23
click at [574, 297] on p "R$ 27,00" at bounding box center [579, 299] width 186 height 23
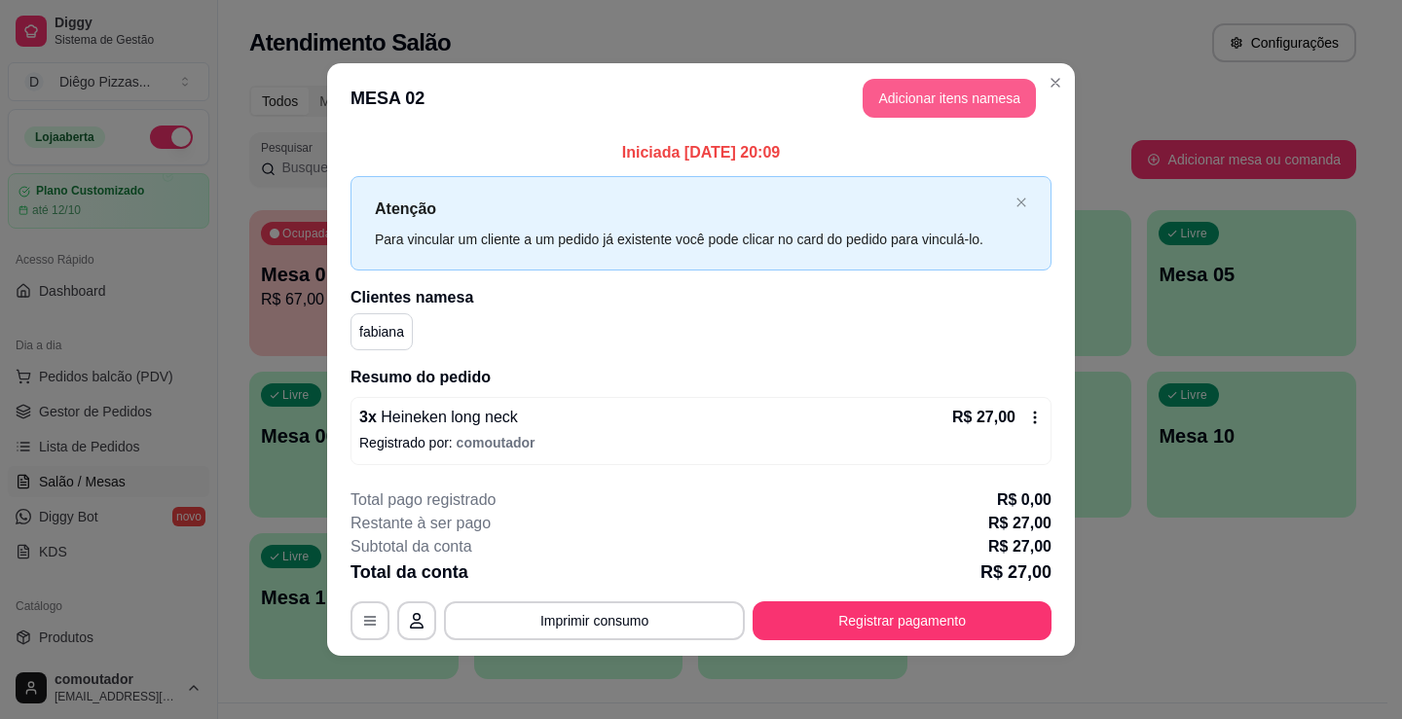
click at [896, 100] on button "Adicionar itens na mesa" at bounding box center [949, 98] width 173 height 39
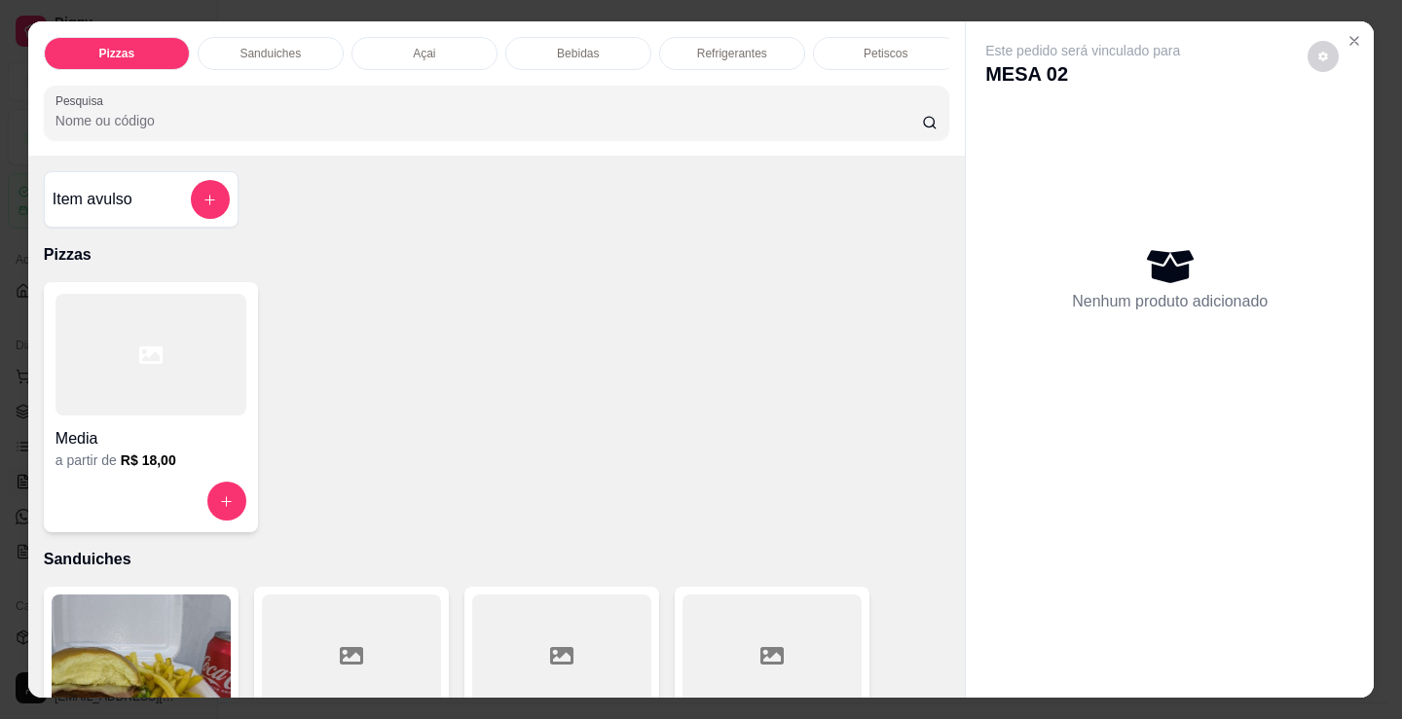
click at [613, 55] on div "Bebidas" at bounding box center [578, 53] width 146 height 33
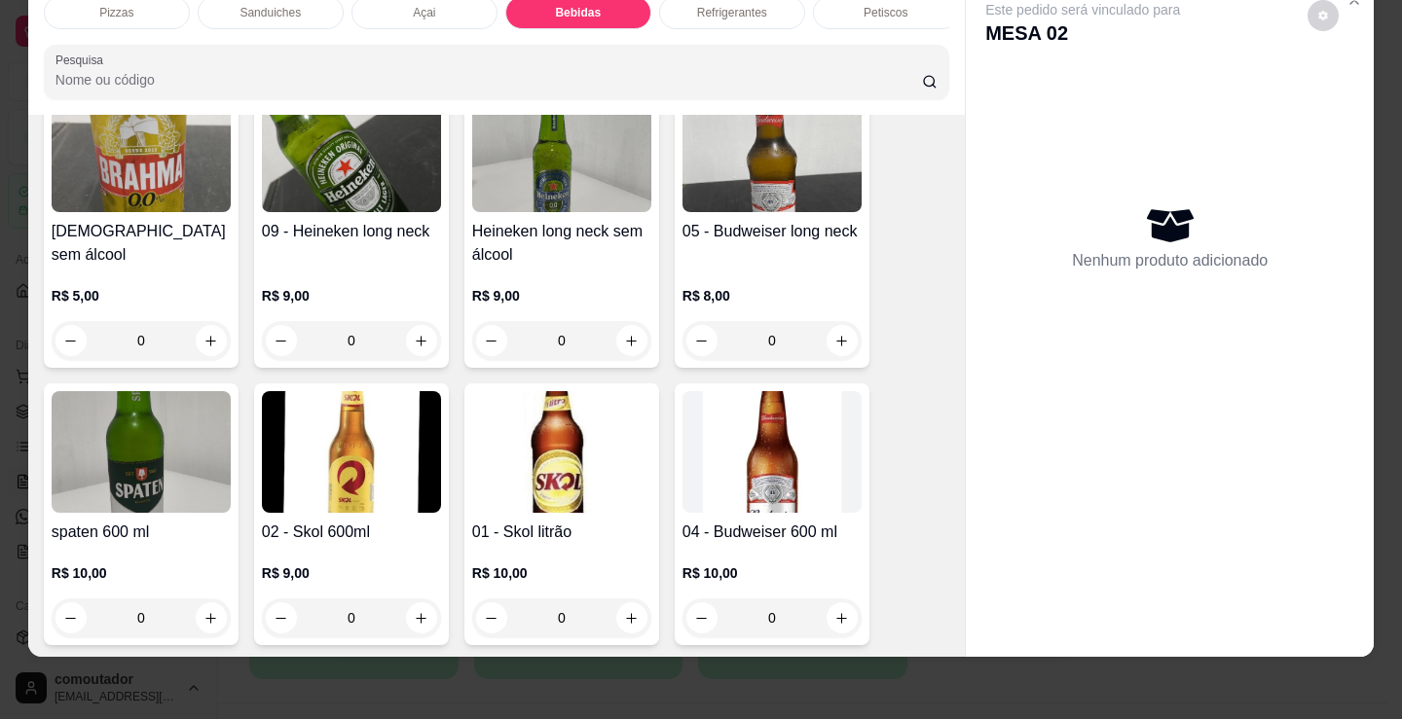
scroll to position [2802, 0]
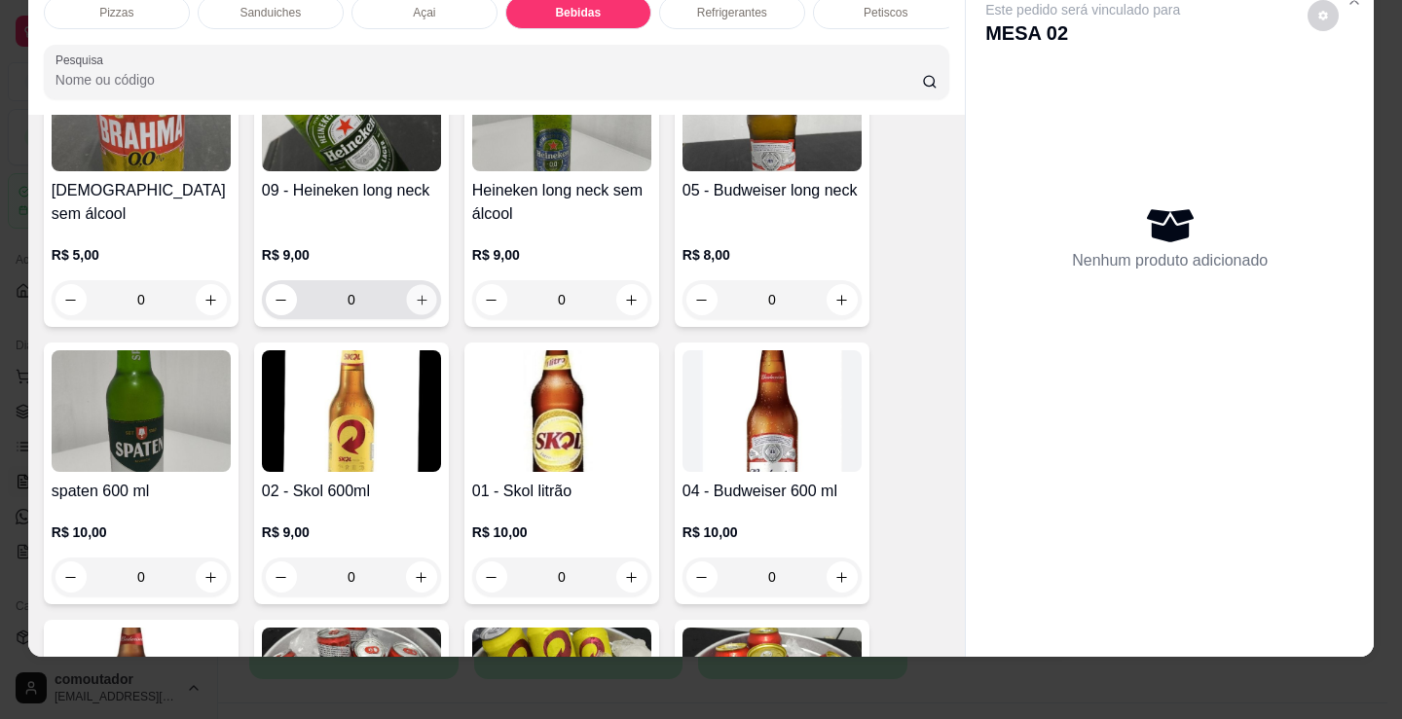
click at [415, 292] on button "increase-product-quantity" at bounding box center [421, 300] width 30 height 30
type input "1"
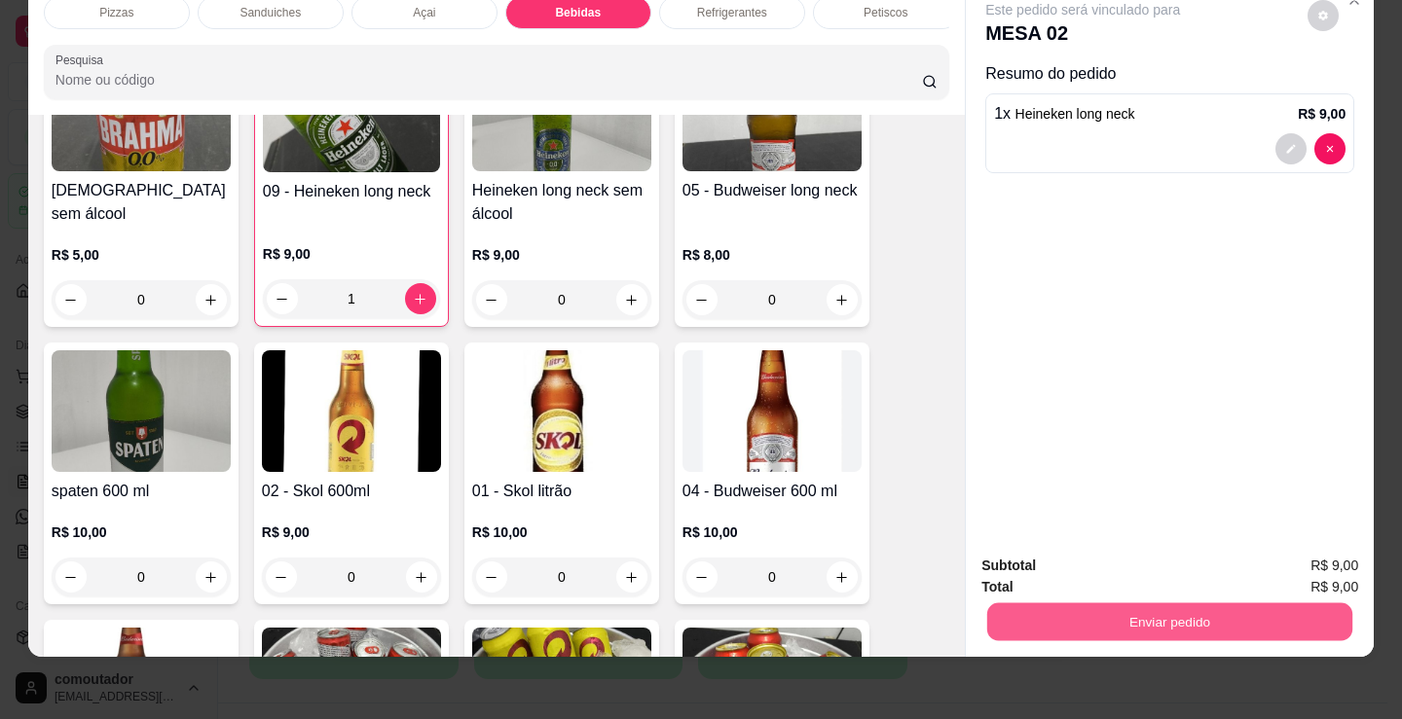
click at [1088, 603] on button "Enviar pedido" at bounding box center [1169, 622] width 365 height 38
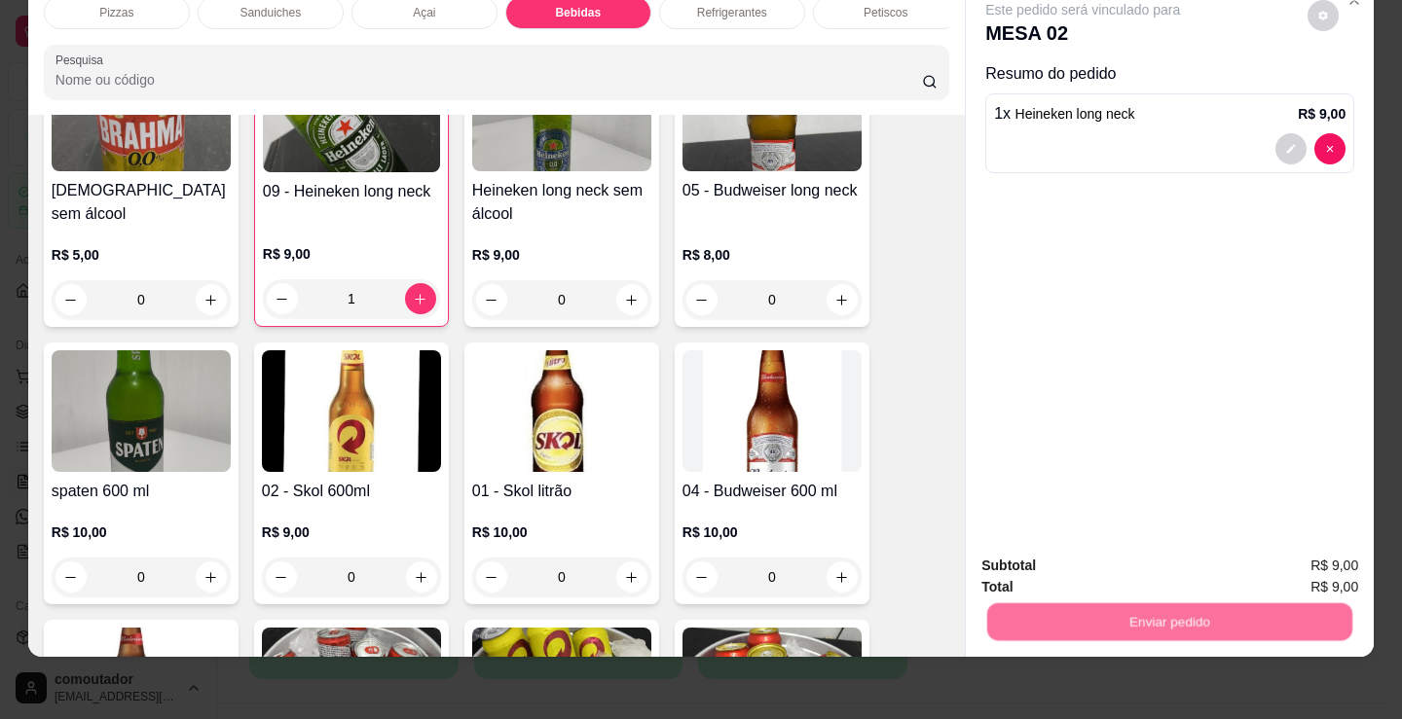
click at [1093, 561] on button "Não registrar e enviar pedido" at bounding box center [1105, 559] width 202 height 37
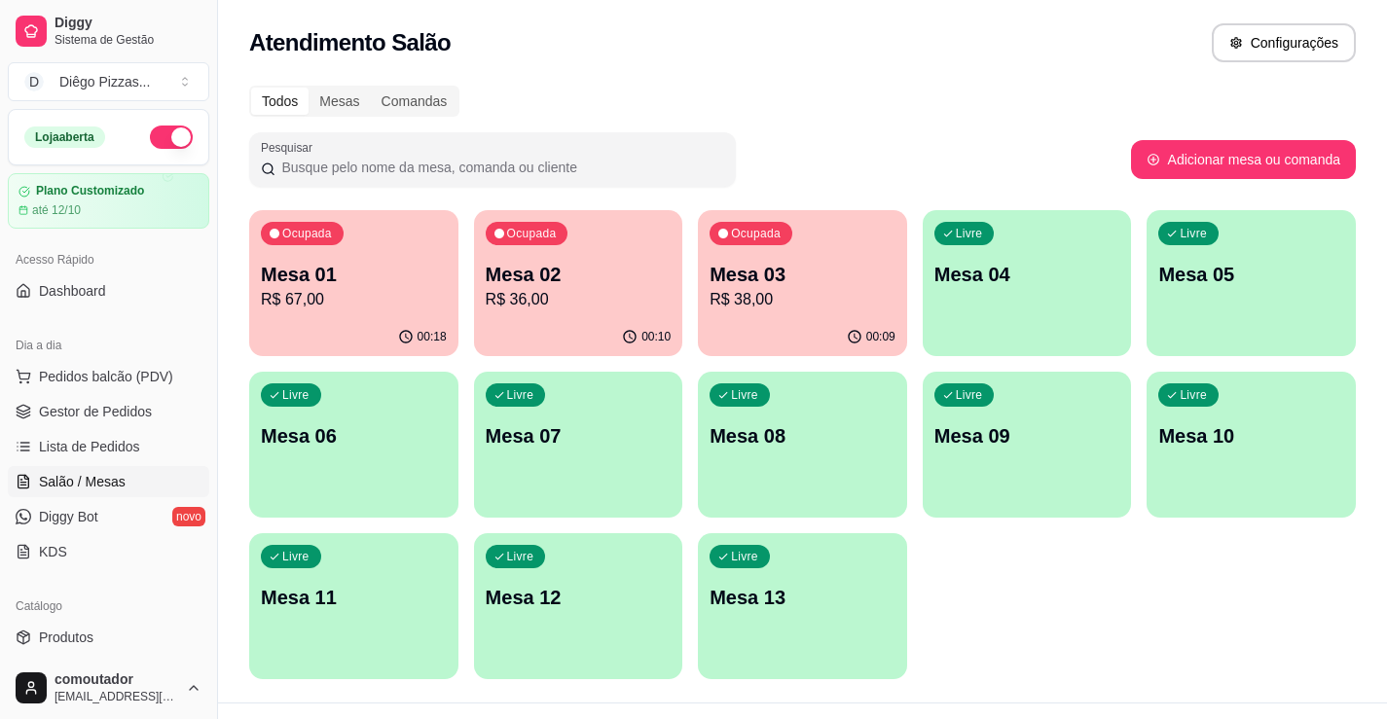
click at [986, 562] on div "Ocupada Mesa 01 R$ 67,00 00:18 Ocupada Mesa 02 R$ 36,00 00:10 Ocupada Mesa 03 R…" at bounding box center [802, 444] width 1107 height 469
click at [82, 434] on link "Lista de Pedidos" at bounding box center [109, 446] width 202 height 31
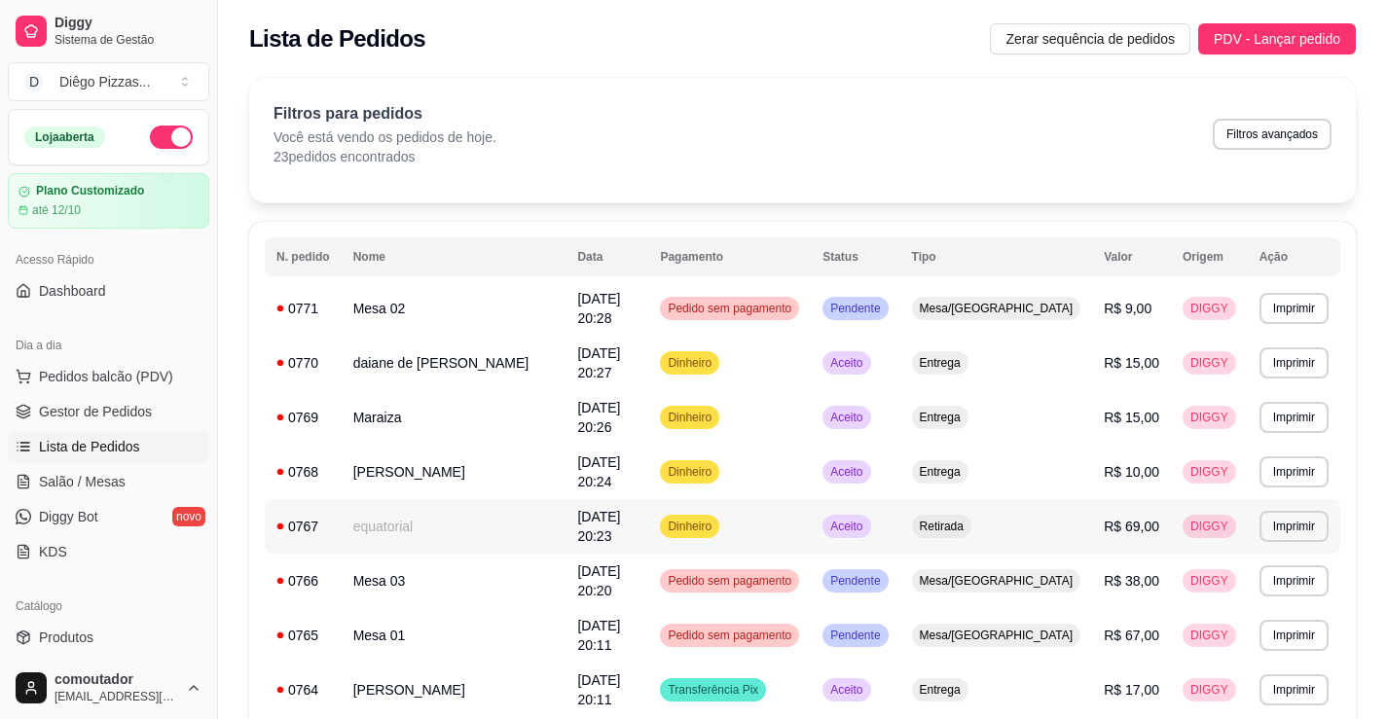
click at [448, 499] on td "equatorial" at bounding box center [454, 526] width 225 height 55
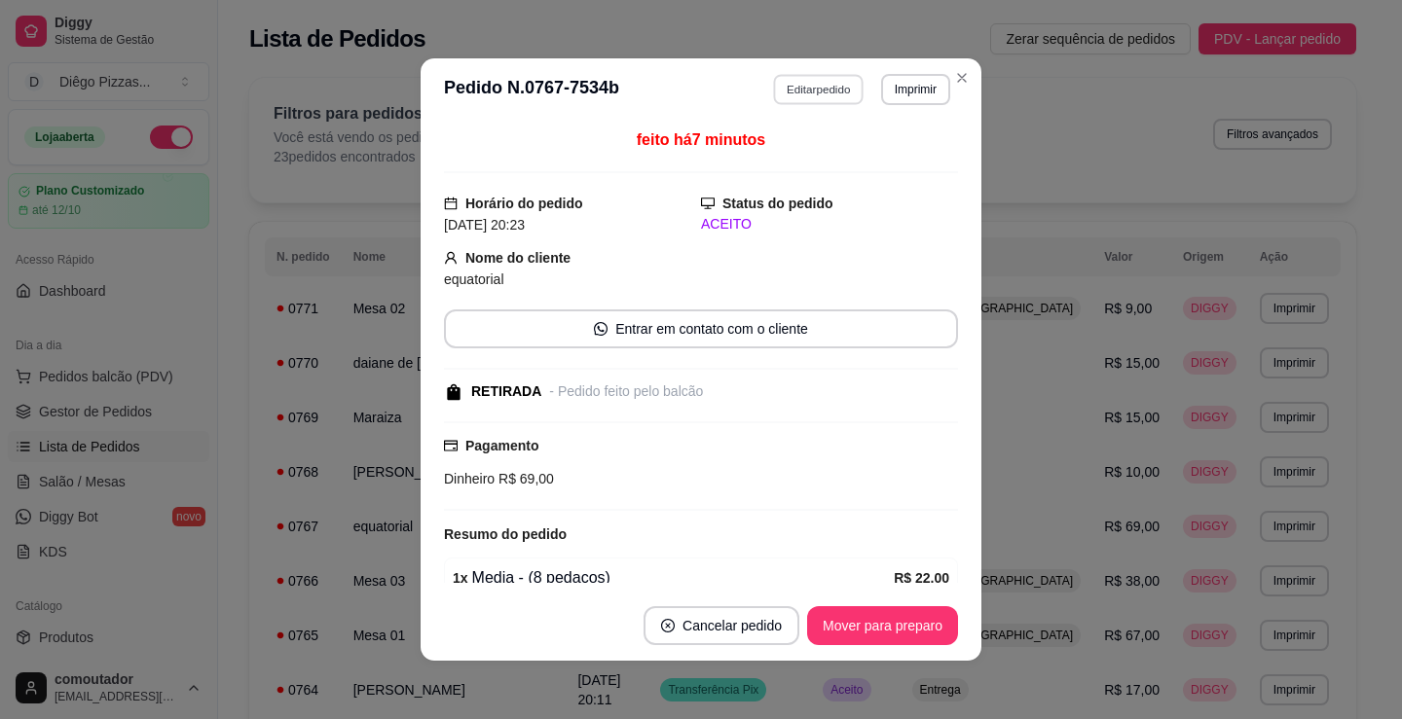
click at [815, 88] on button "Editar pedido" at bounding box center [819, 89] width 91 height 30
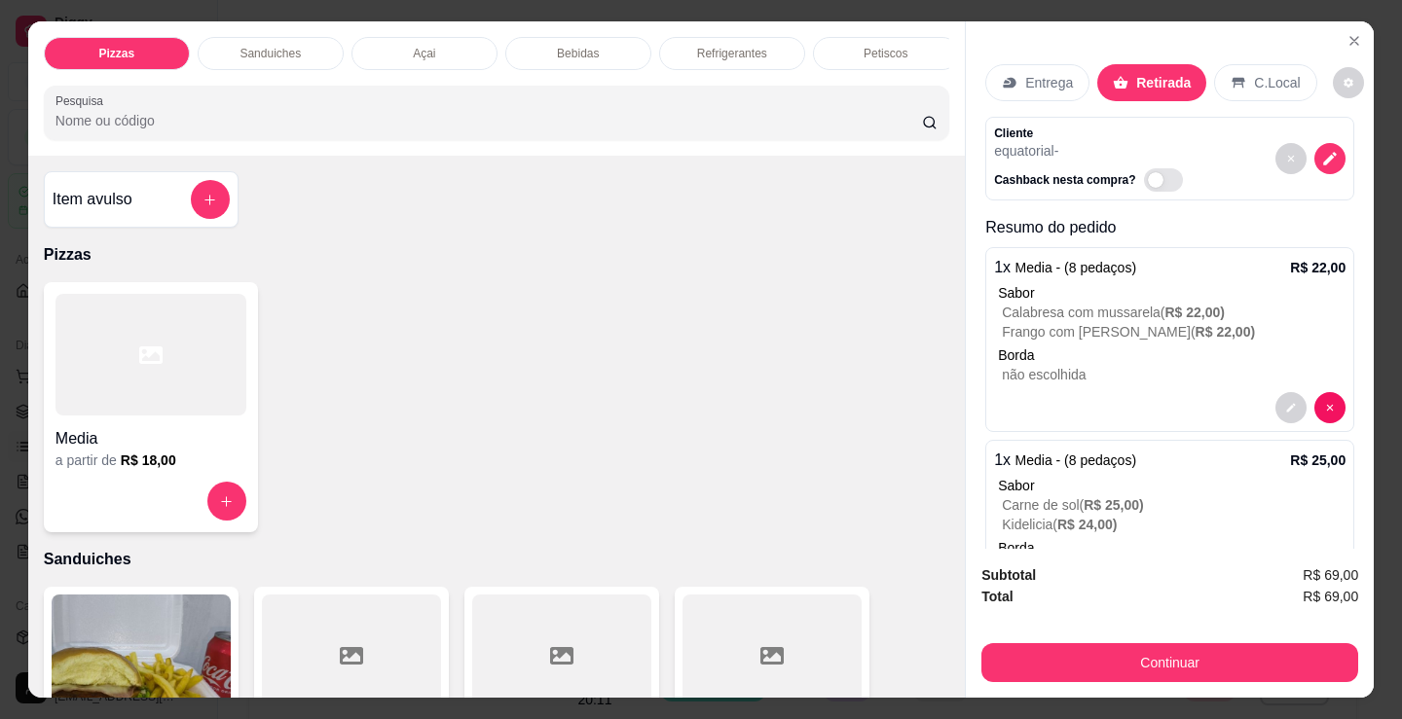
click at [762, 37] on div "Refrigerantes" at bounding box center [732, 53] width 146 height 33
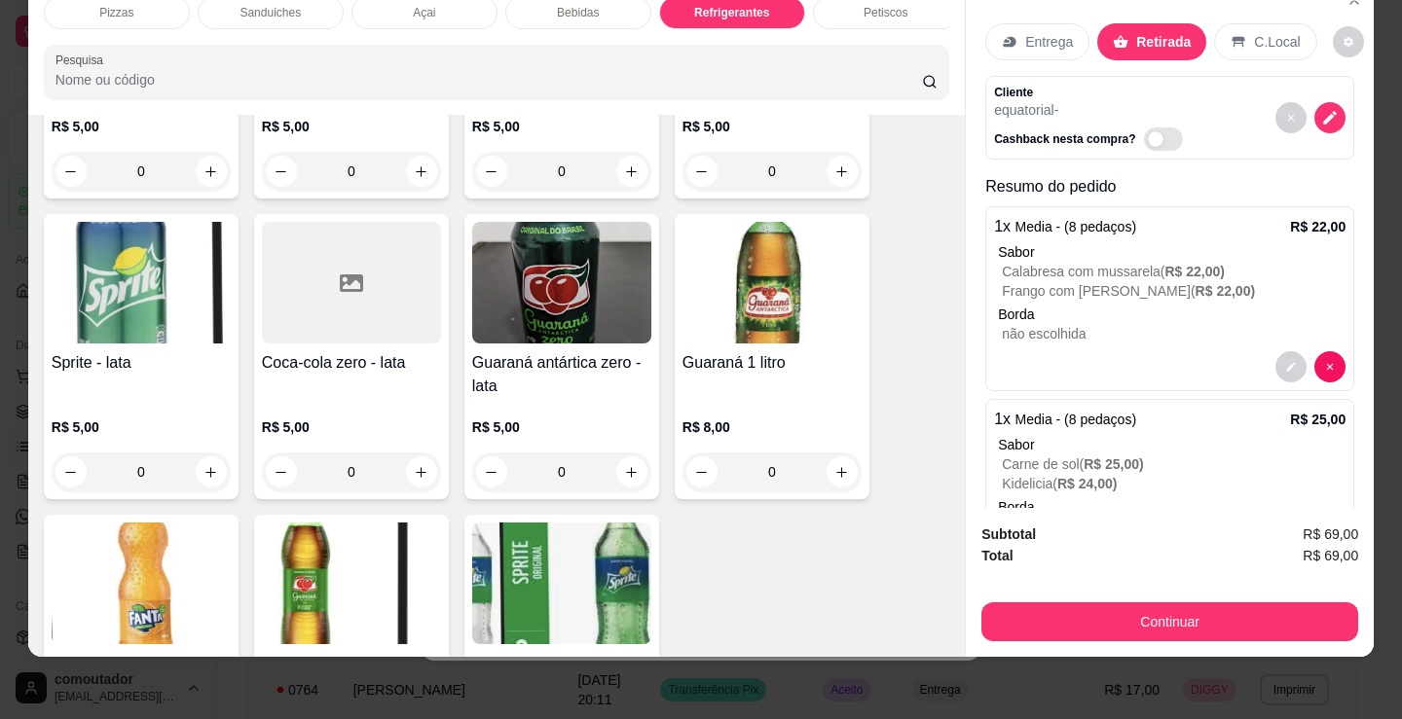
scroll to position [5528, 0]
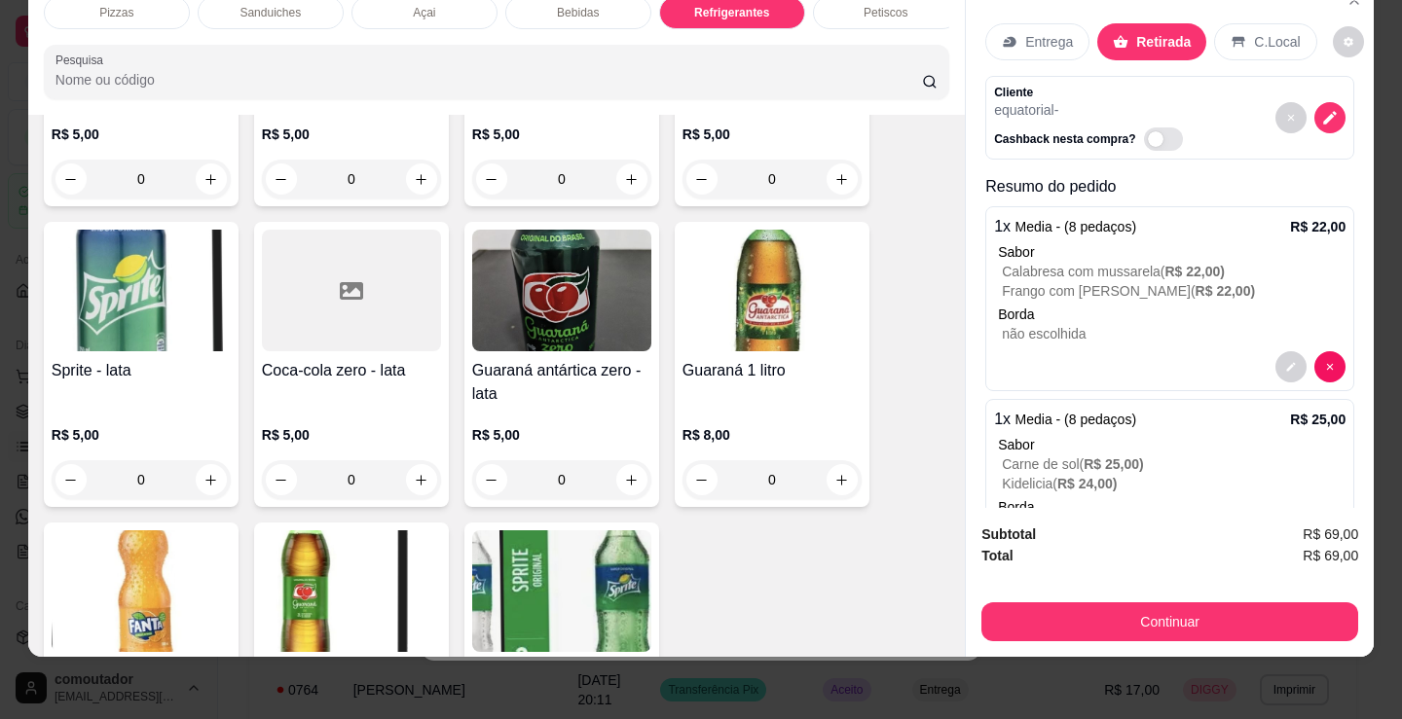
click at [872, 502] on div "Guarana 200 ml R$ 3,00 0 Pepsi 200 ml R$ 3,00 0 Soda 200 ml R$ 3,00 0 Sukita 20…" at bounding box center [496, 226] width 905 height 1118
click at [1067, 650] on div "Pizzas Sanduiches Açai Bebidas Refrigerantes Petiscos doces Cigarros utensílios…" at bounding box center [701, 359] width 1402 height 719
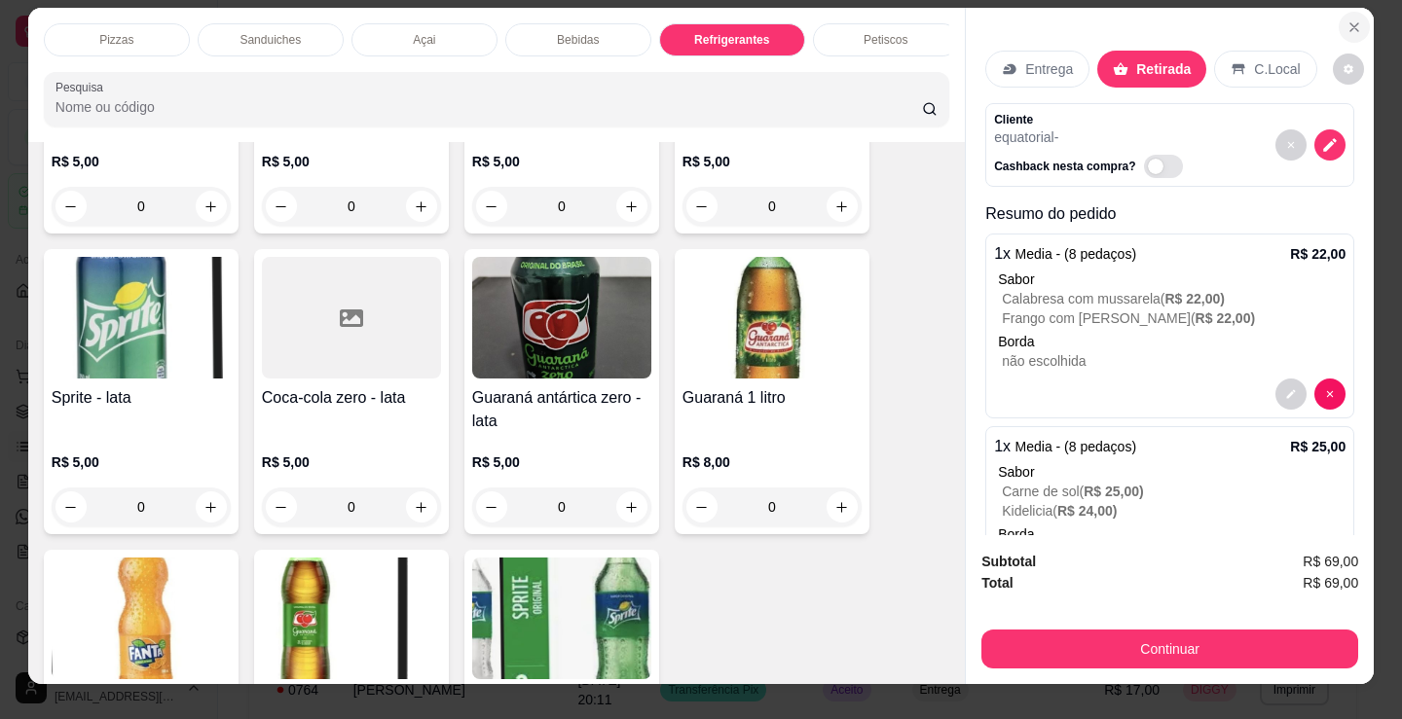
scroll to position [0, 0]
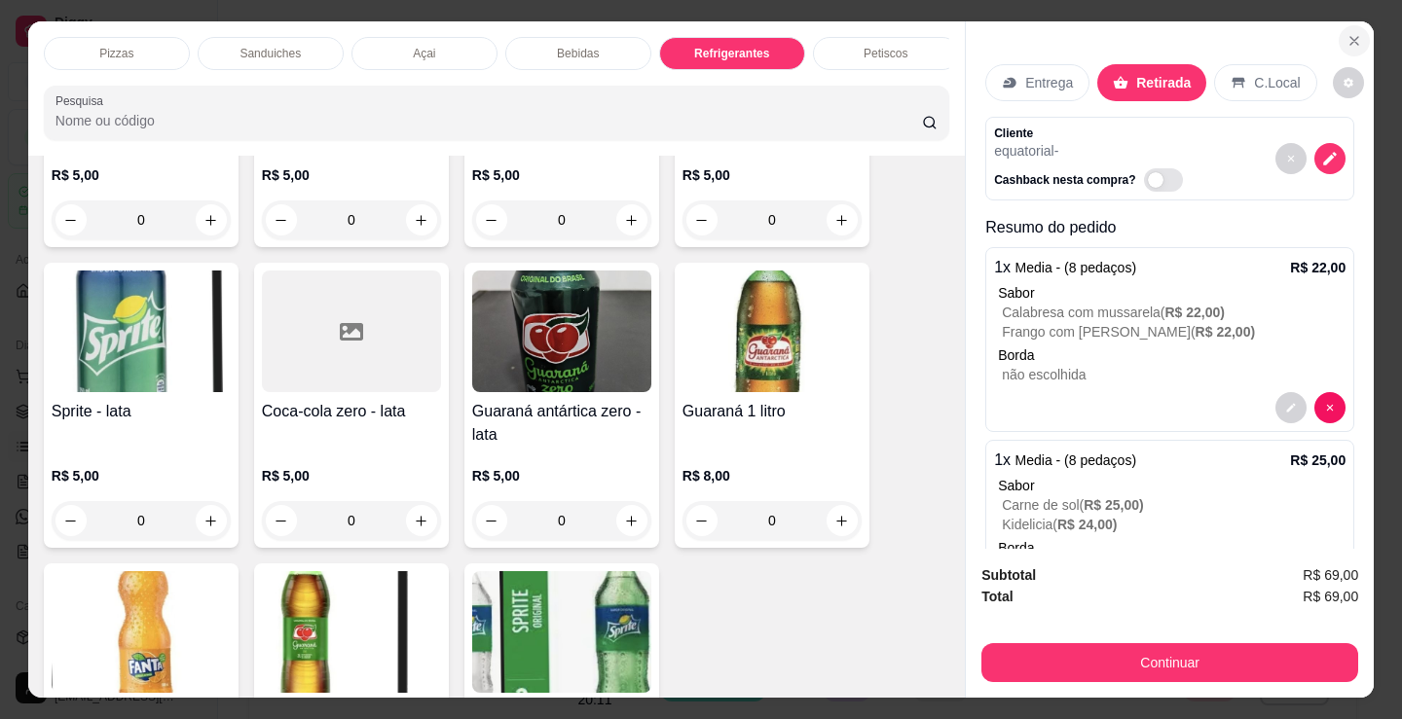
click at [1350, 37] on icon "Close" at bounding box center [1354, 41] width 8 height 8
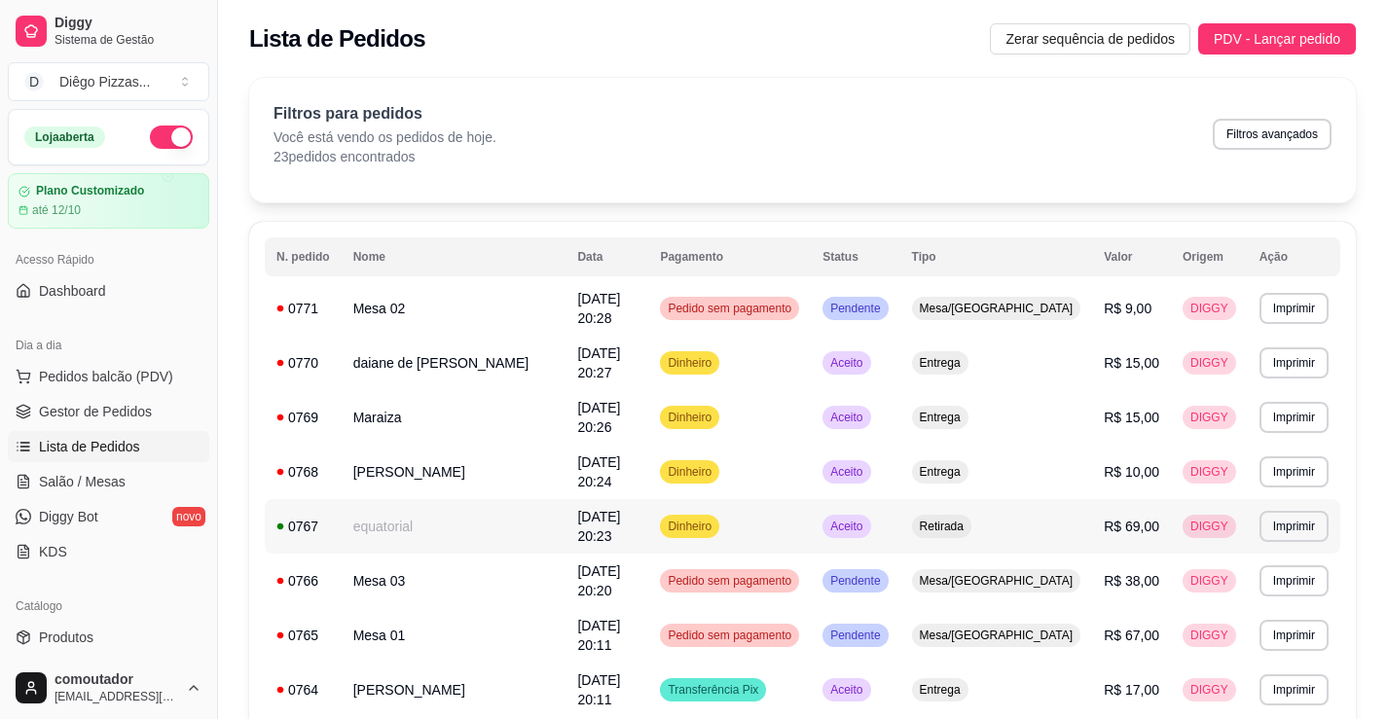
click at [406, 499] on td "equatorial" at bounding box center [454, 526] width 225 height 55
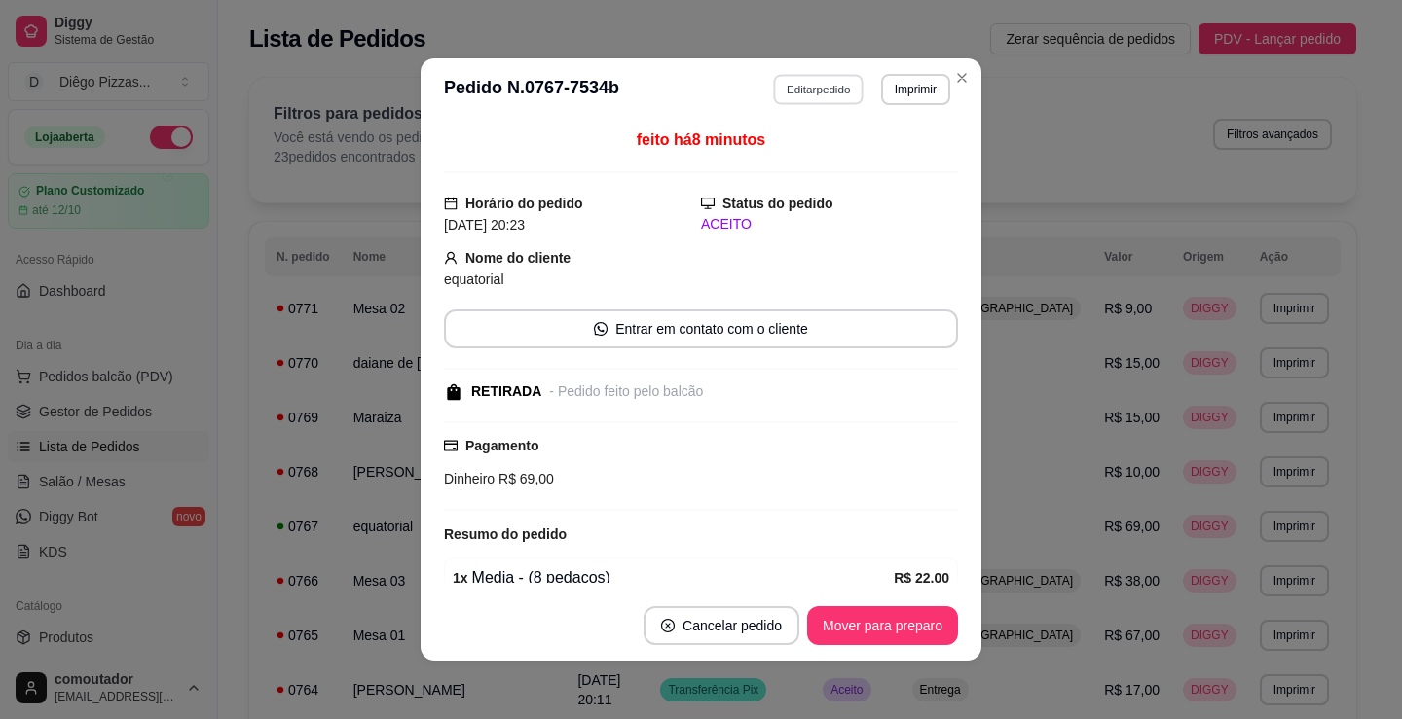
click at [802, 85] on button "Editar pedido" at bounding box center [819, 89] width 91 height 30
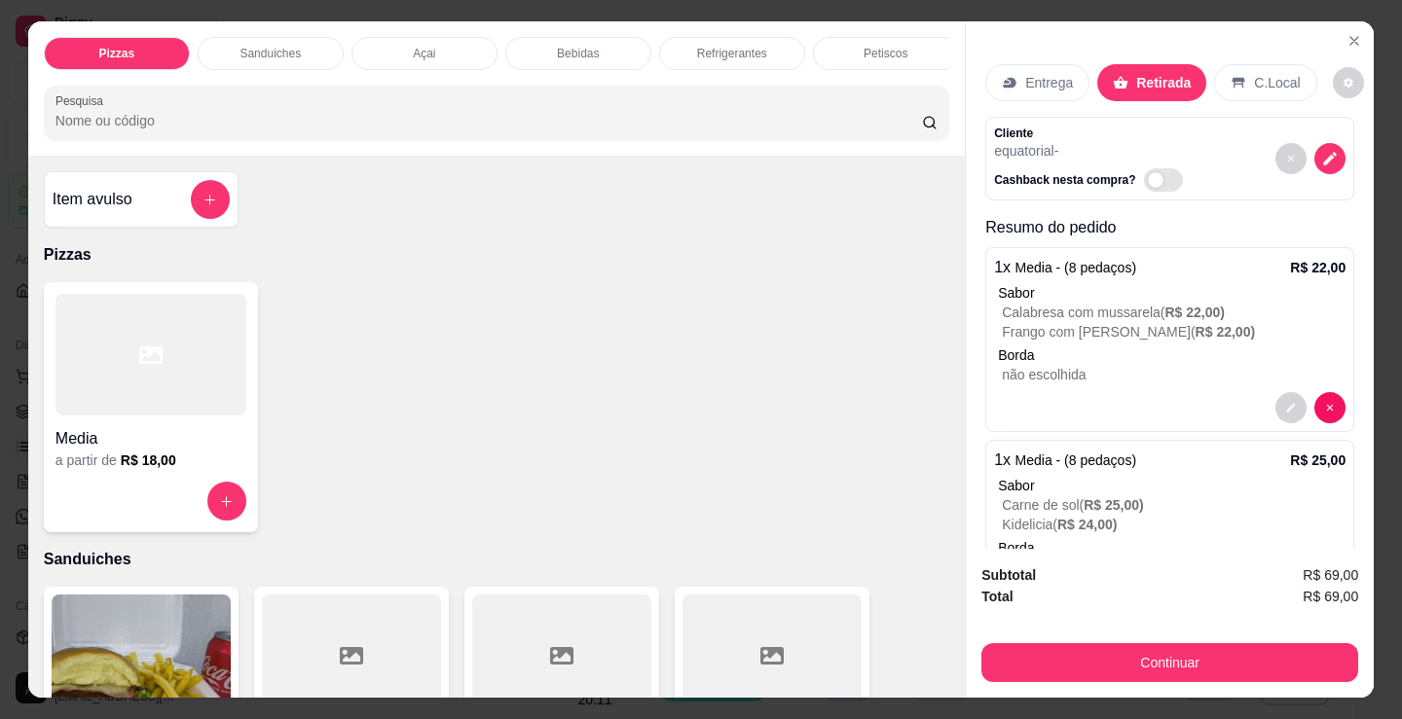
click at [742, 46] on p "Refrigerantes" at bounding box center [732, 54] width 70 height 16
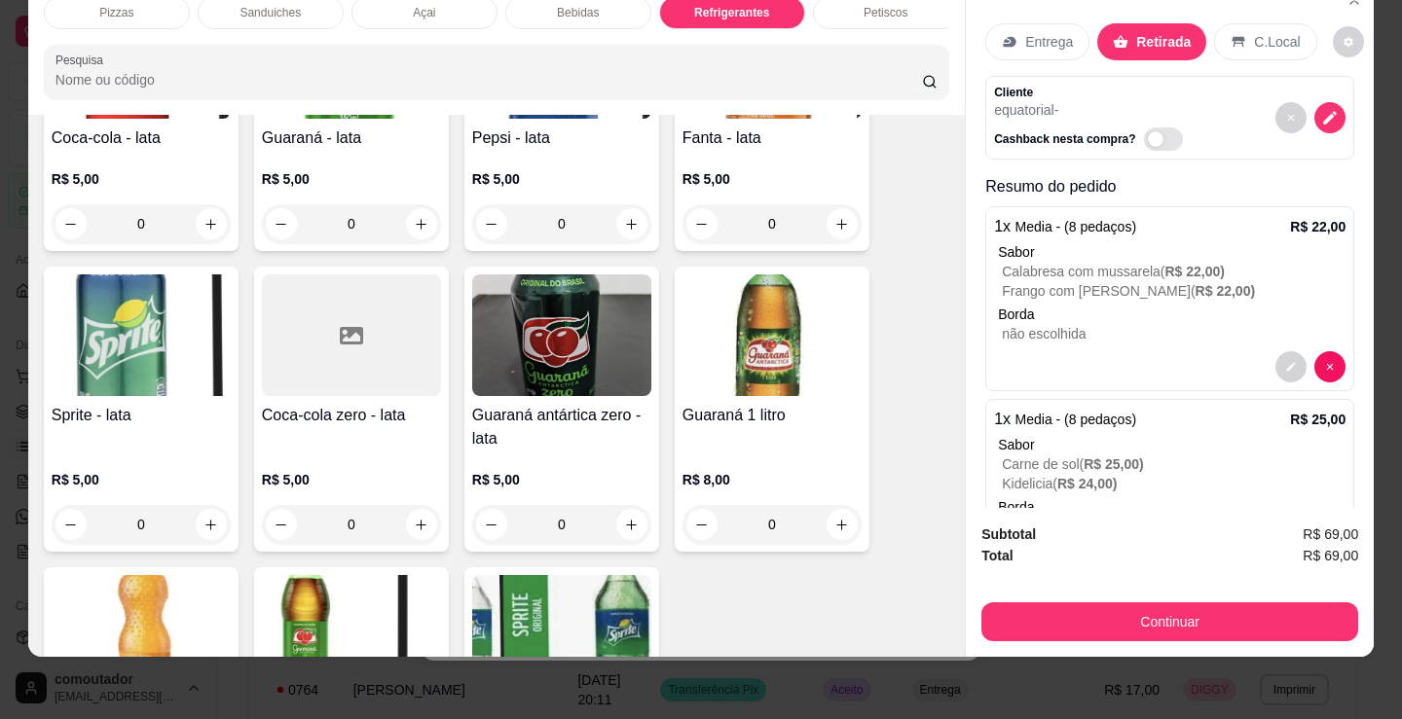
scroll to position [5528, 0]
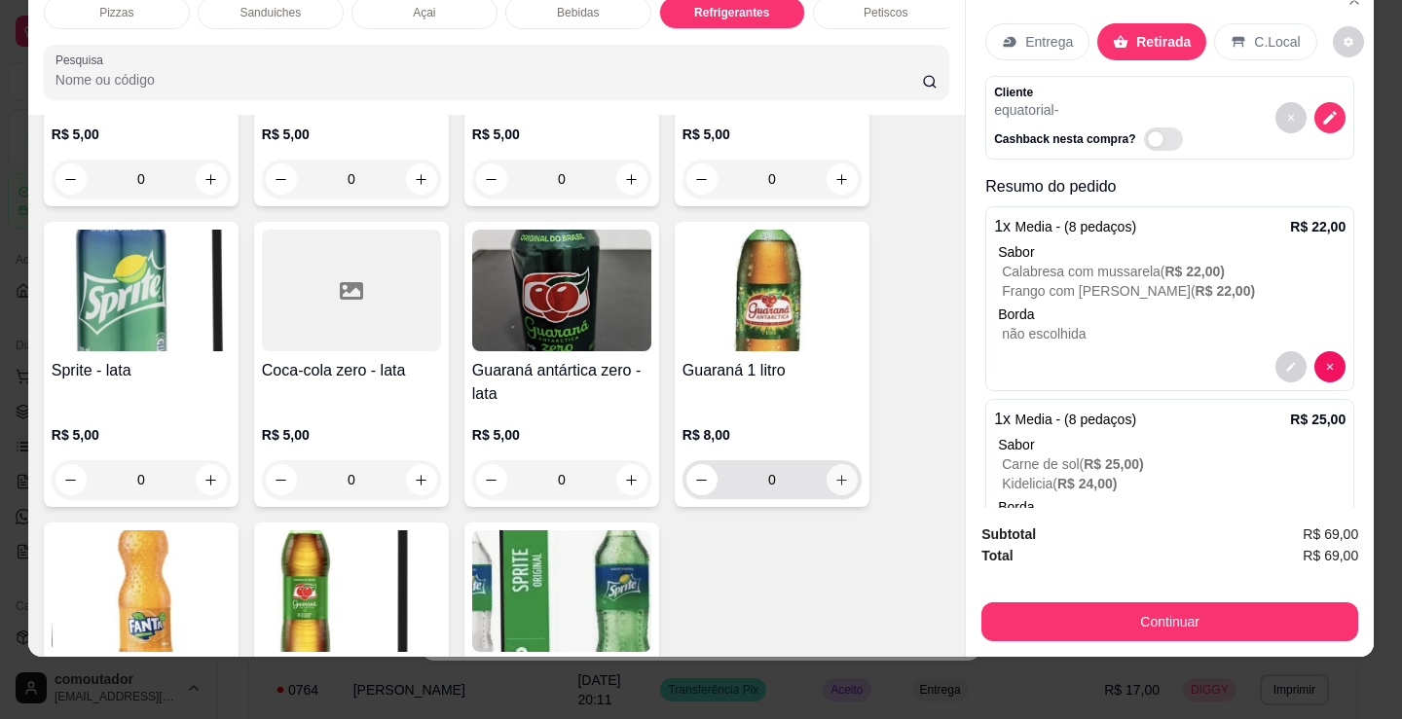
click at [831, 469] on button "increase-product-quantity" at bounding box center [841, 479] width 31 height 31
type input "1"
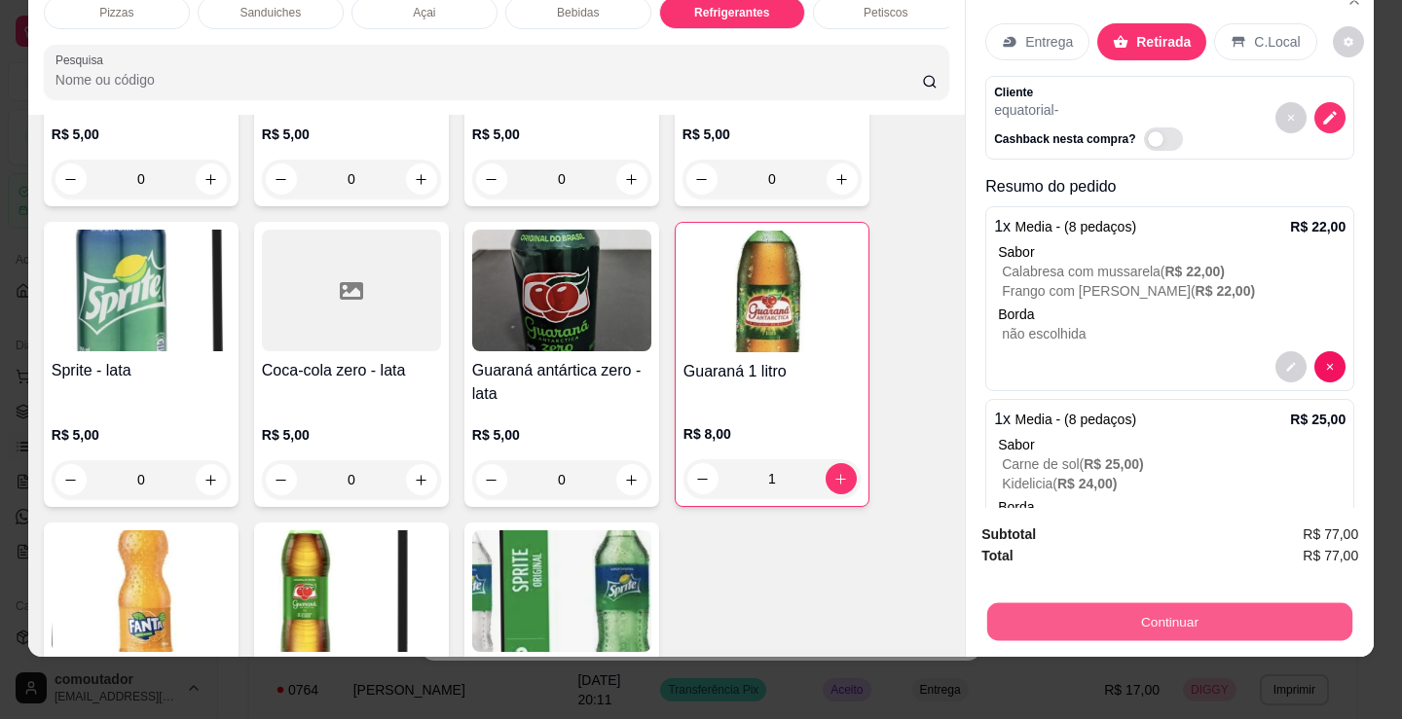
click at [1112, 621] on button "Continuar" at bounding box center [1169, 622] width 365 height 38
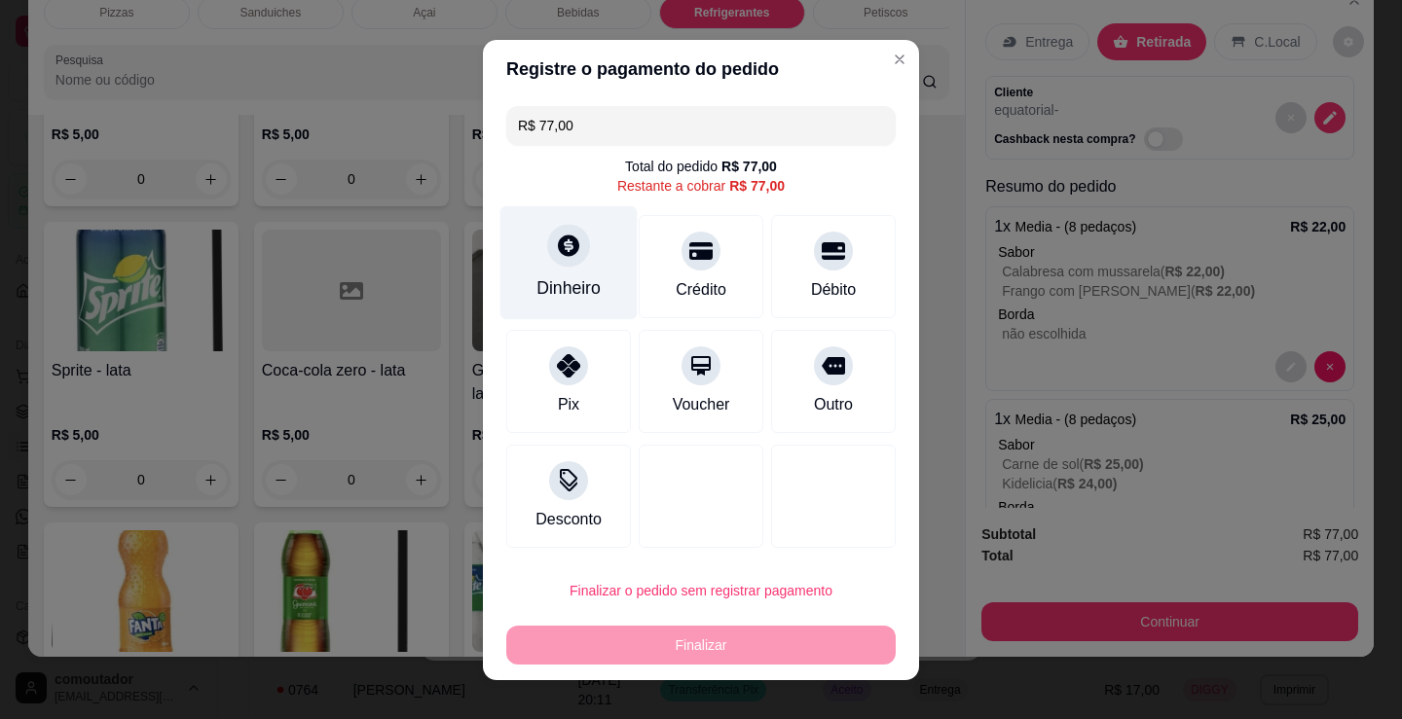
click at [560, 260] on div at bounding box center [568, 245] width 43 height 43
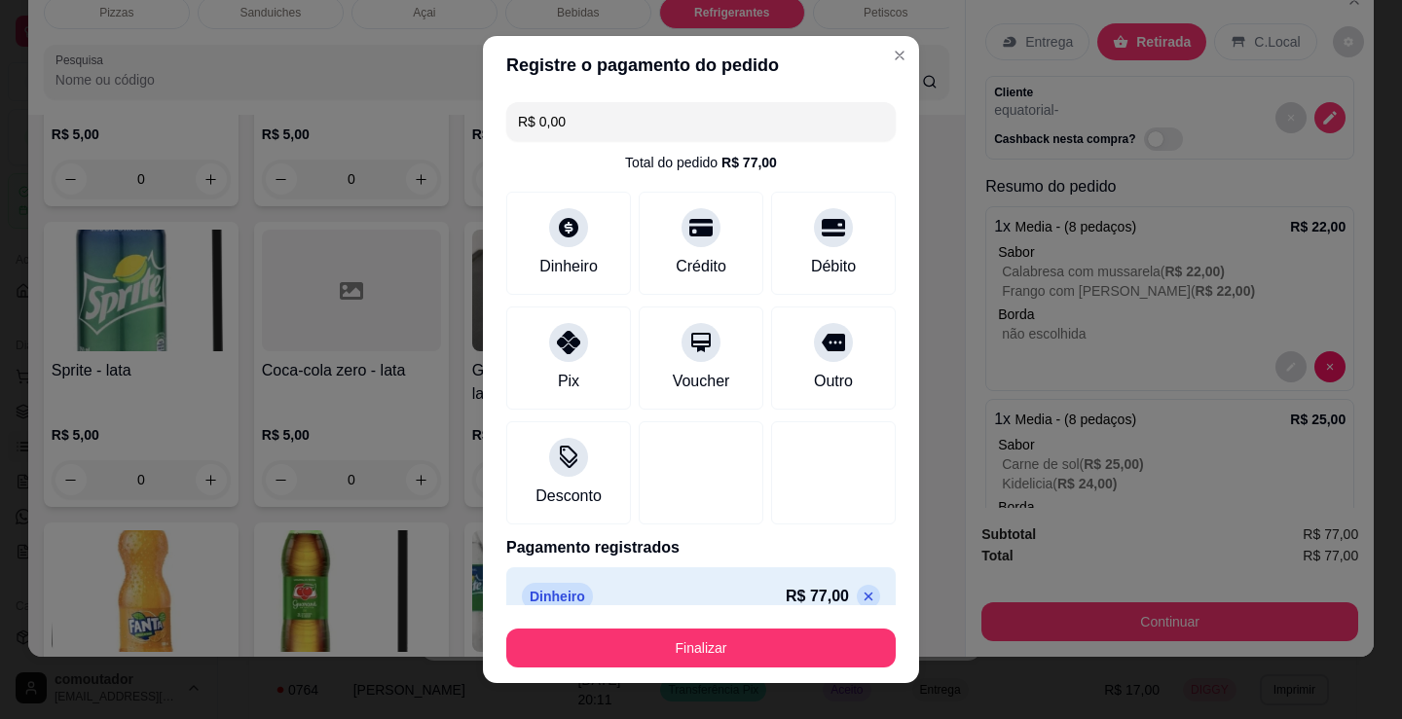
type input "R$ 0,00"
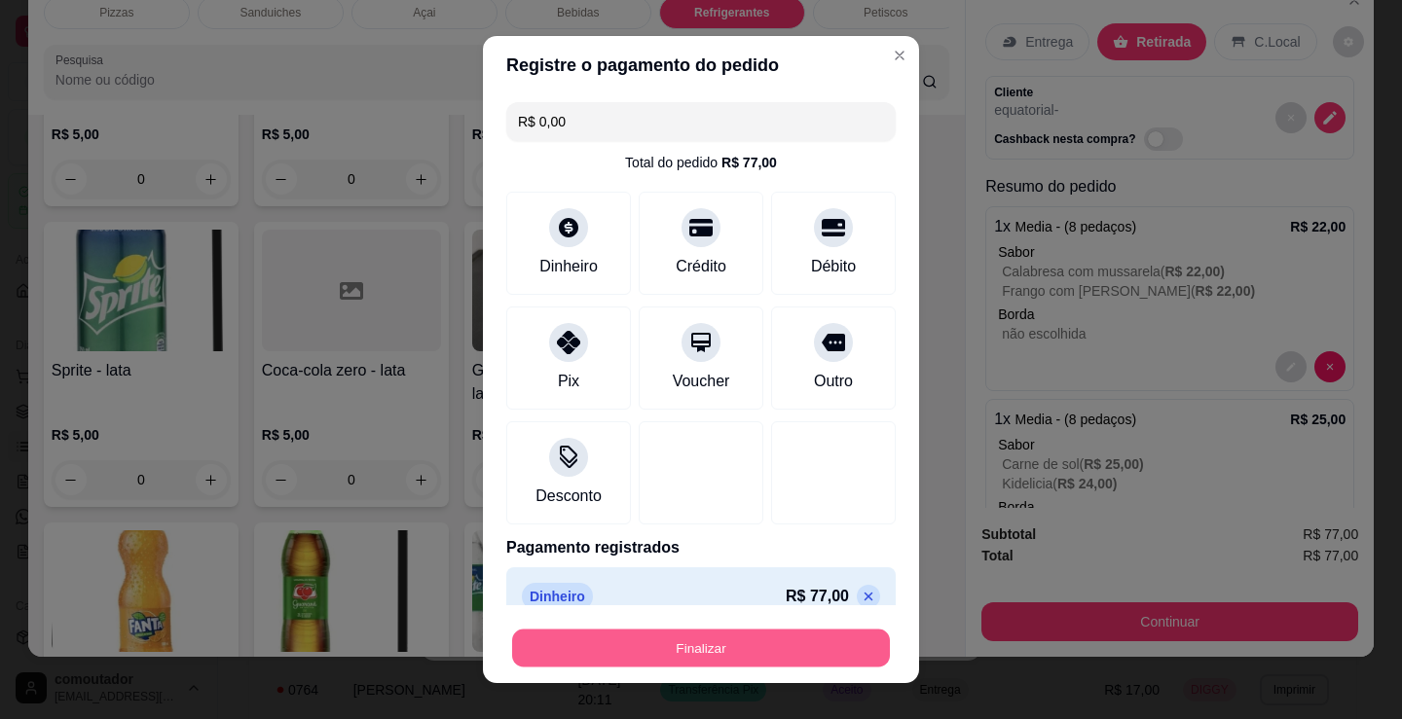
click at [763, 649] on button "Finalizar" at bounding box center [701, 649] width 378 height 38
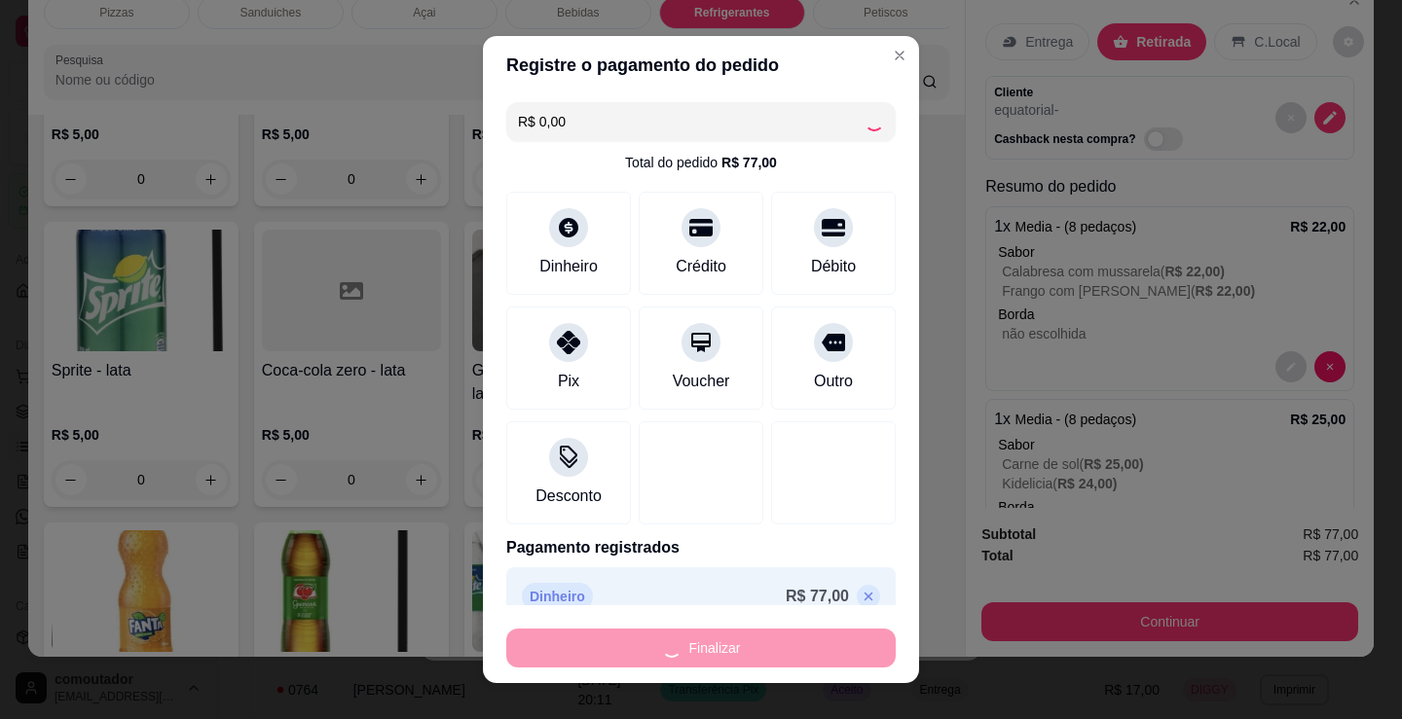
type input "0"
type input "-R$ 77,00"
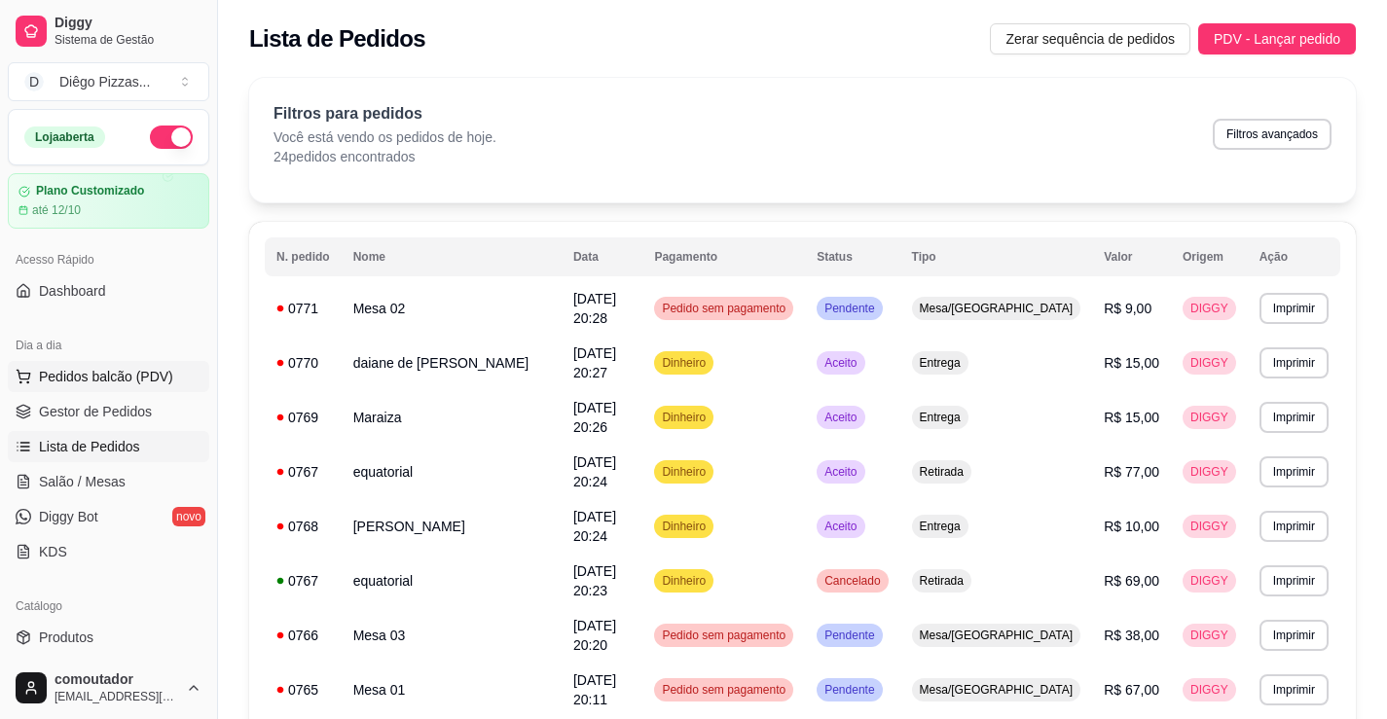
click at [136, 369] on span "Pedidos balcão (PDV)" at bounding box center [106, 376] width 134 height 19
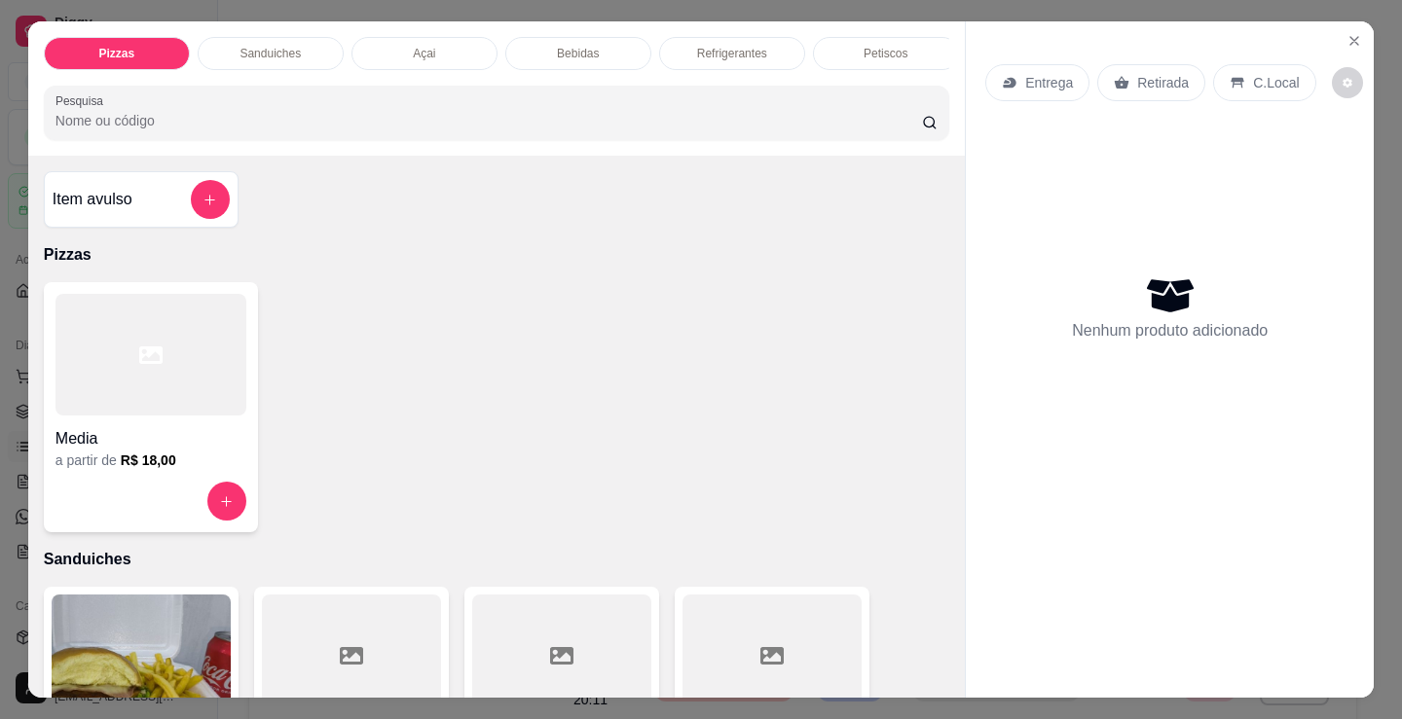
click at [169, 202] on div "Item avulso" at bounding box center [141, 199] width 177 height 39
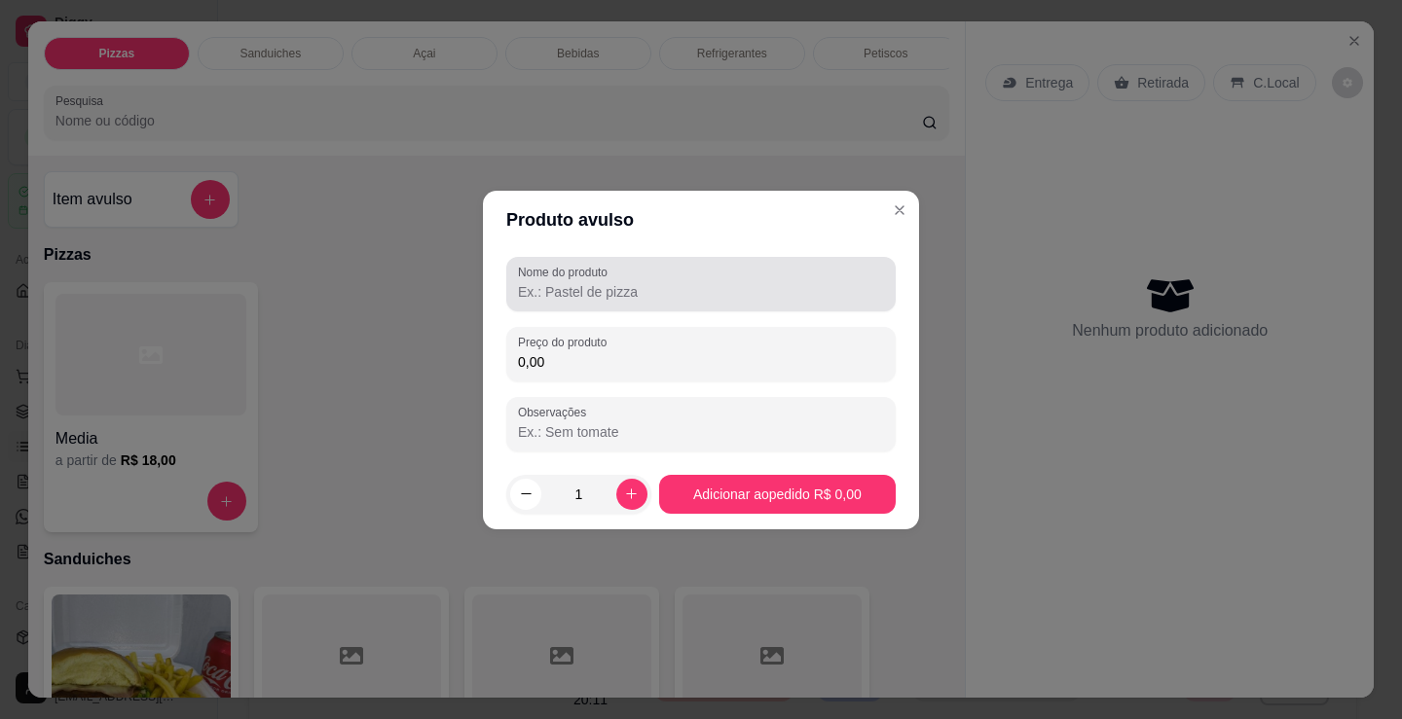
click at [609, 301] on input "Nome do produto" at bounding box center [701, 291] width 366 height 19
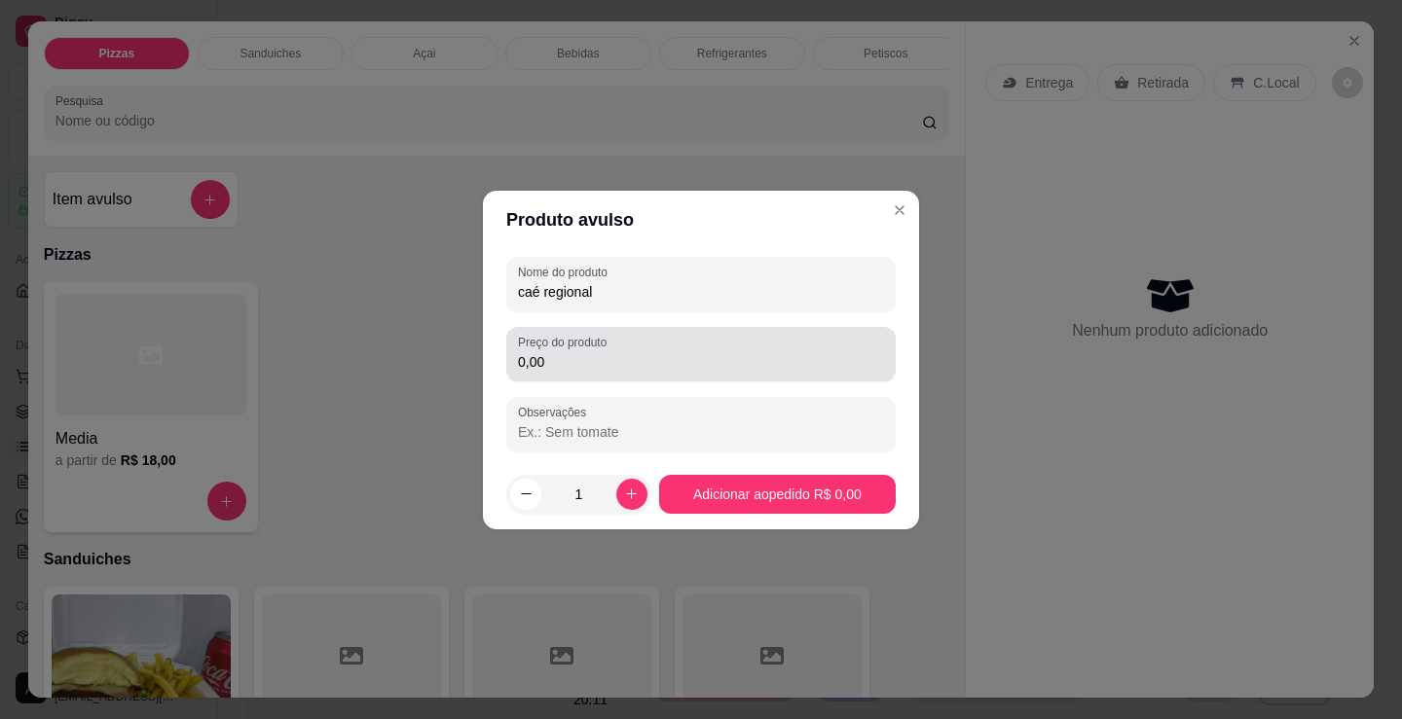
type input "caé regional"
click at [622, 366] on input "0,00" at bounding box center [701, 361] width 366 height 19
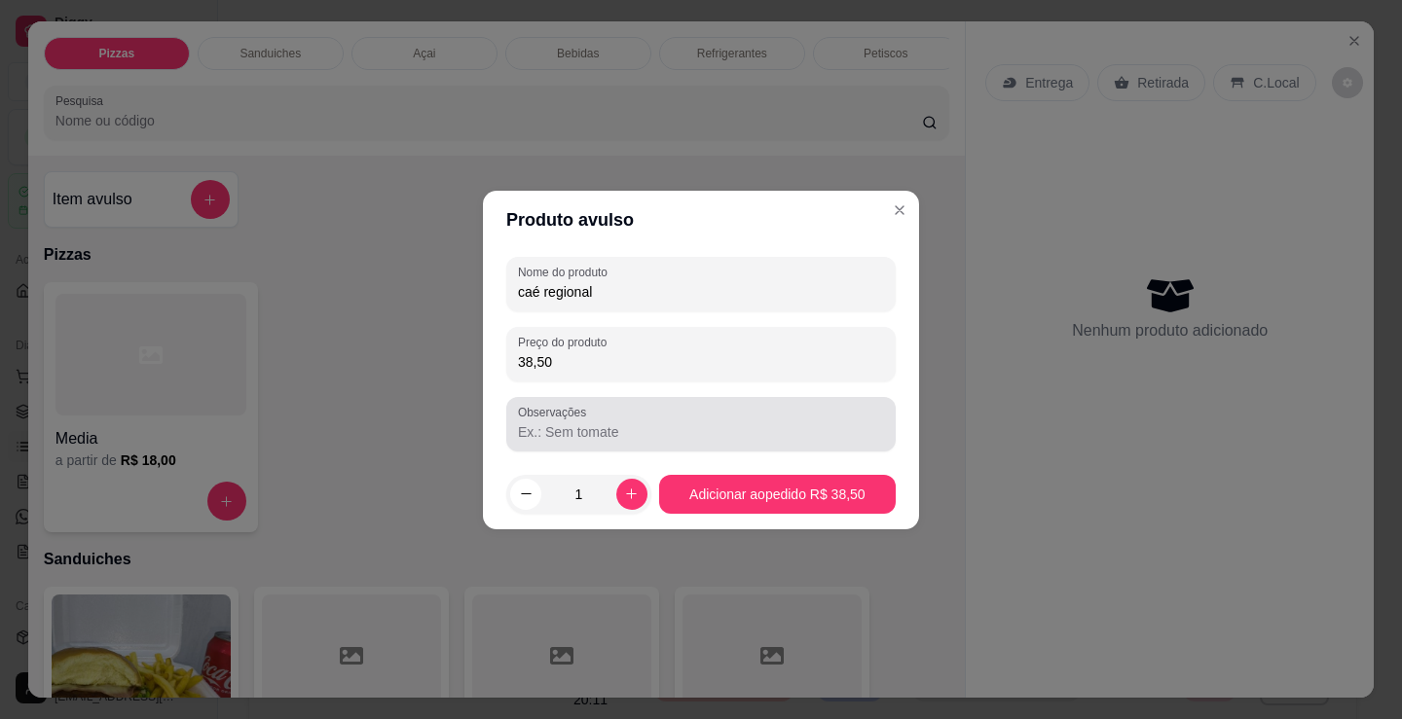
type input "38,50"
click at [643, 408] on div "Observações" at bounding box center [700, 424] width 389 height 55
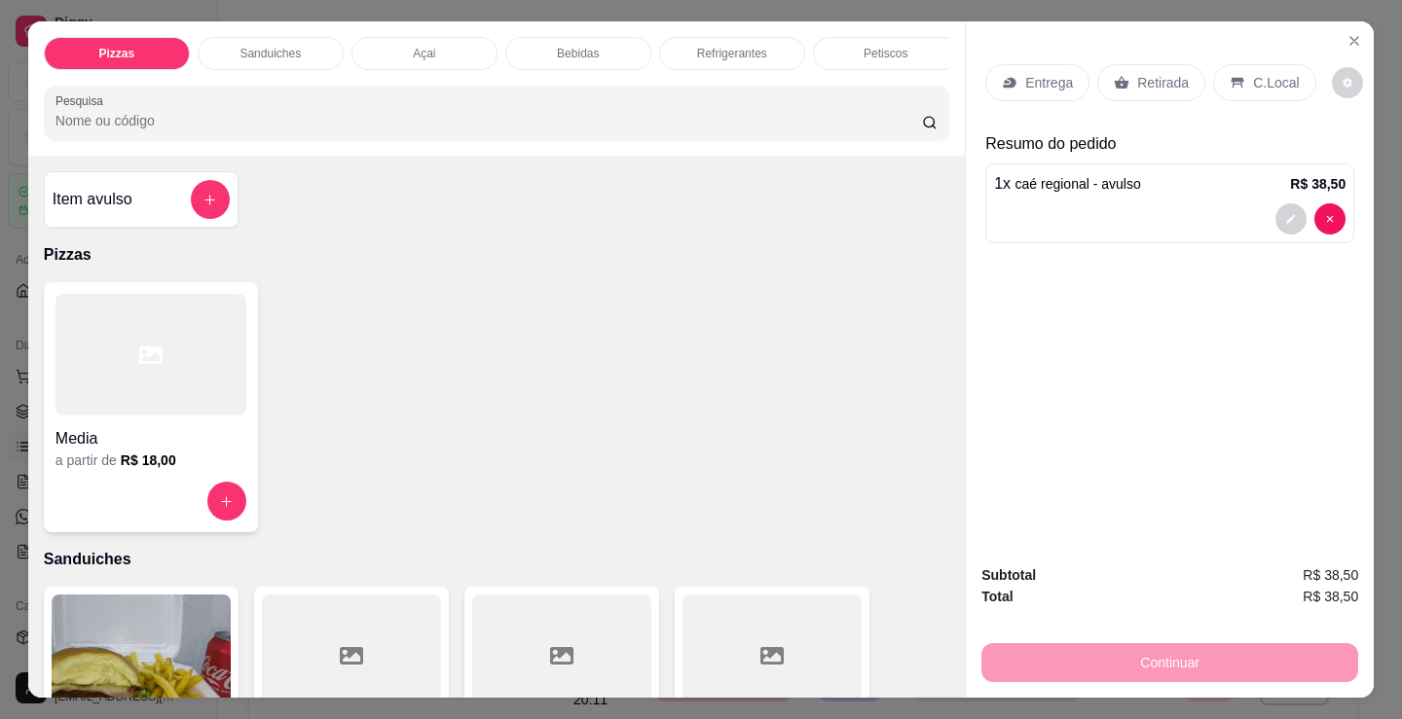
click at [1255, 78] on p "C.Local" at bounding box center [1276, 82] width 46 height 19
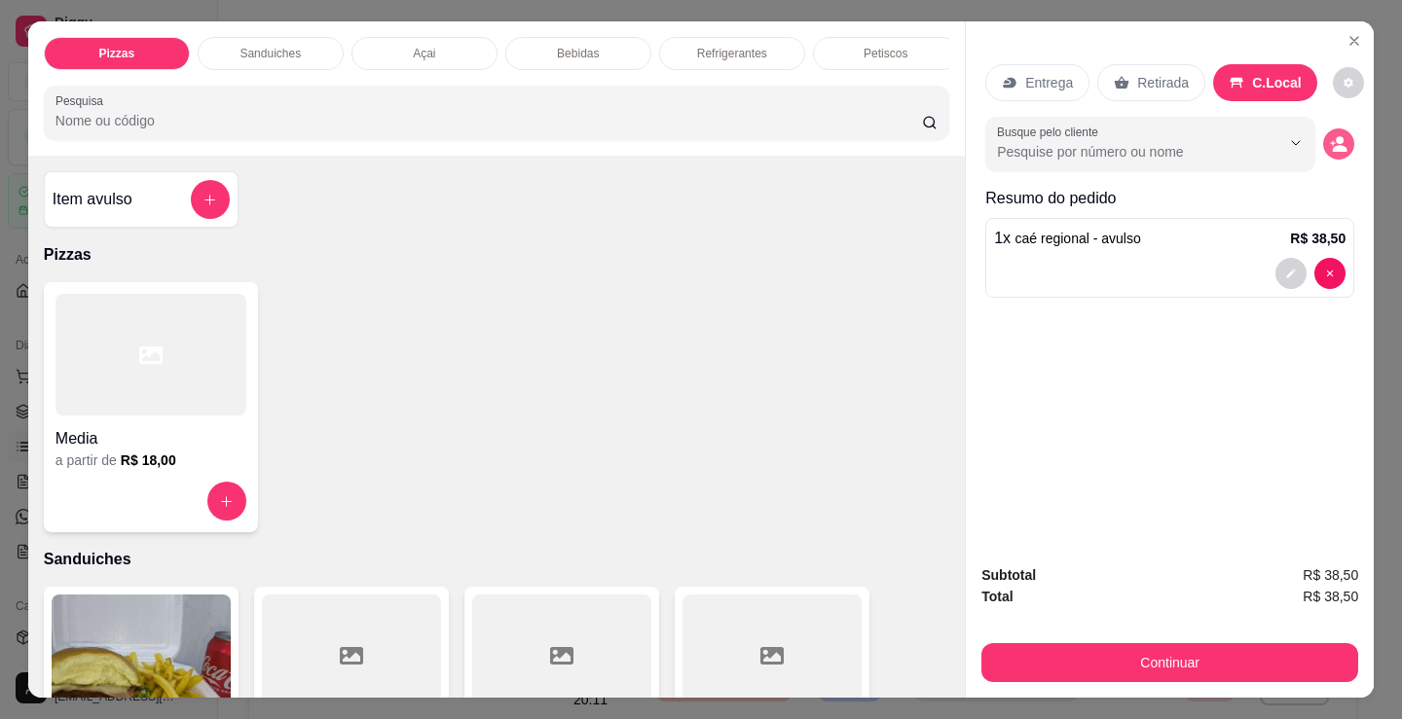
click at [1330, 135] on icon "decrease-product-quantity" at bounding box center [1339, 144] width 18 height 18
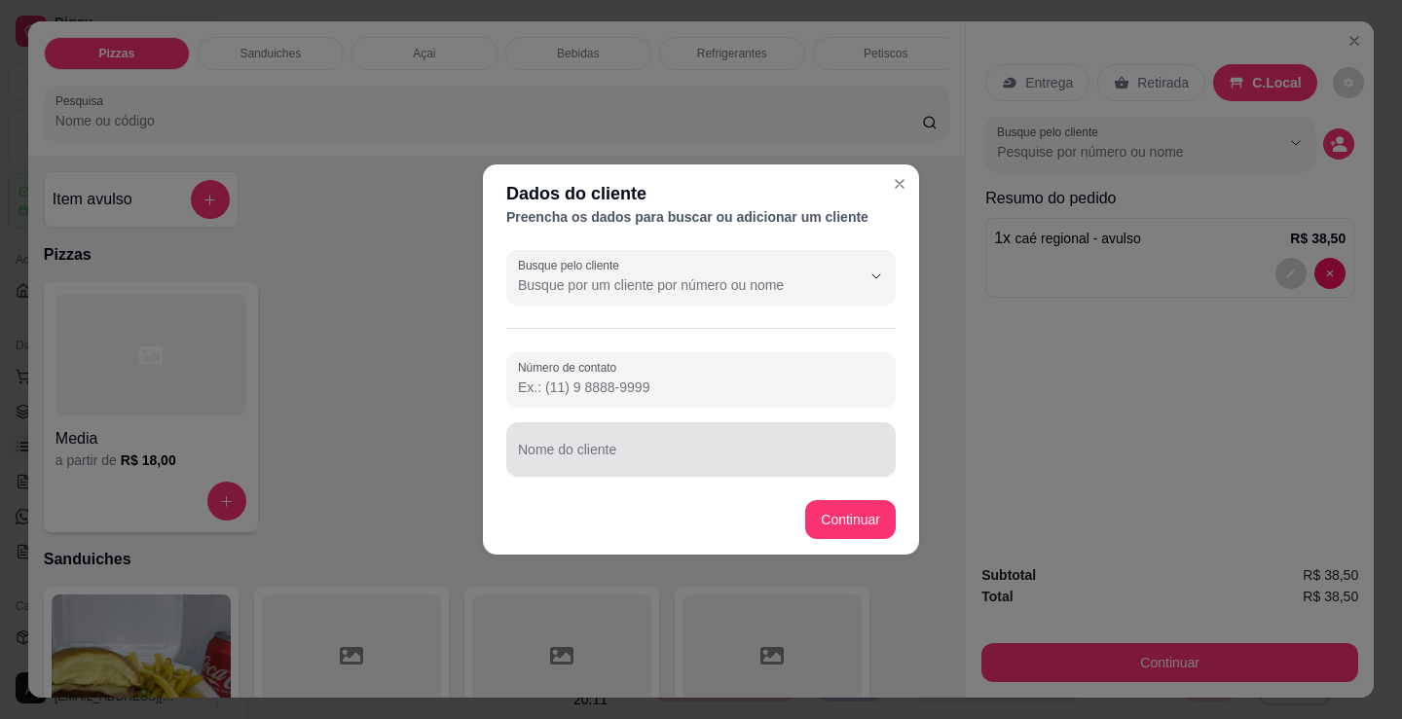
click at [658, 472] on div "Nome do cliente" at bounding box center [700, 449] width 389 height 55
drag, startPoint x: 666, startPoint y: 467, endPoint x: 600, endPoint y: 441, distance: 71.2
click at [600, 441] on div at bounding box center [701, 449] width 366 height 39
drag, startPoint x: 600, startPoint y: 441, endPoint x: 533, endPoint y: 442, distance: 66.2
drag, startPoint x: 533, startPoint y: 442, endPoint x: 547, endPoint y: 450, distance: 15.7
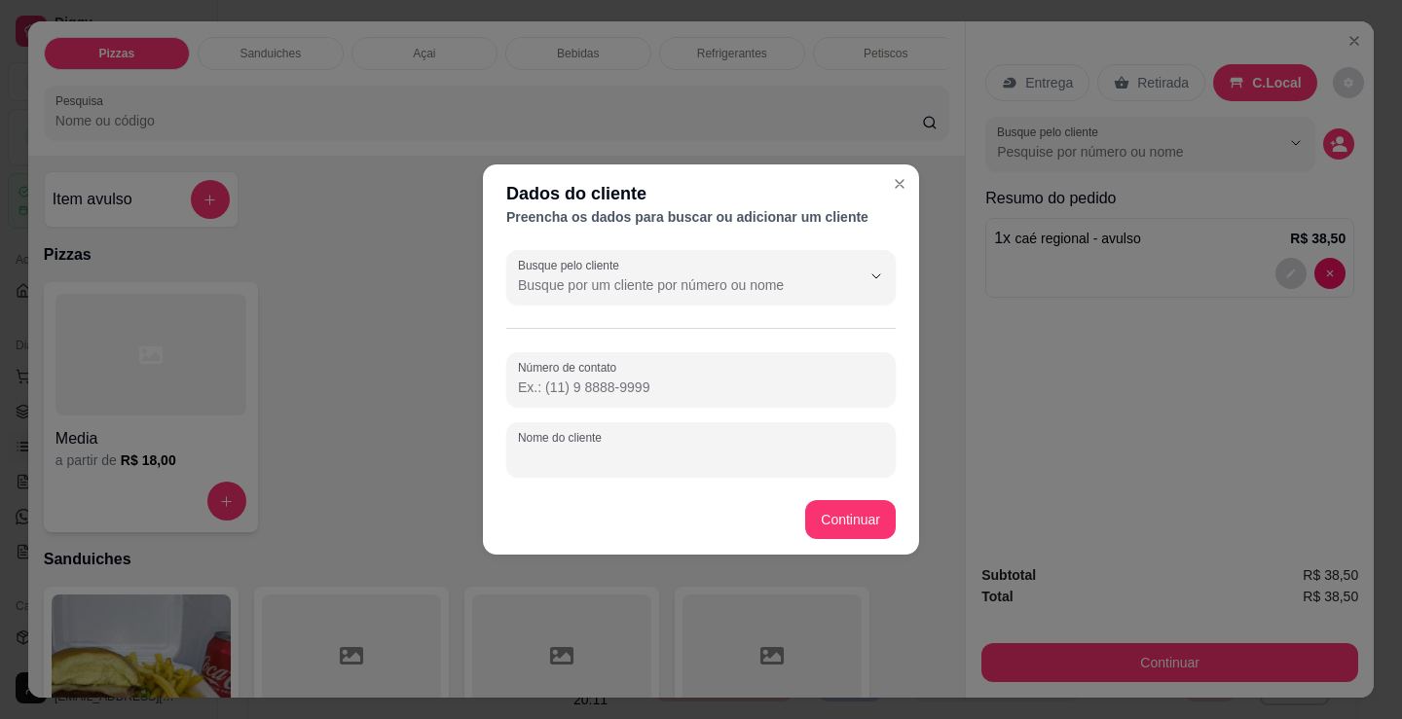
paste input "CPF 082.623.235-30"
type input "CPF 082.623.235-30"
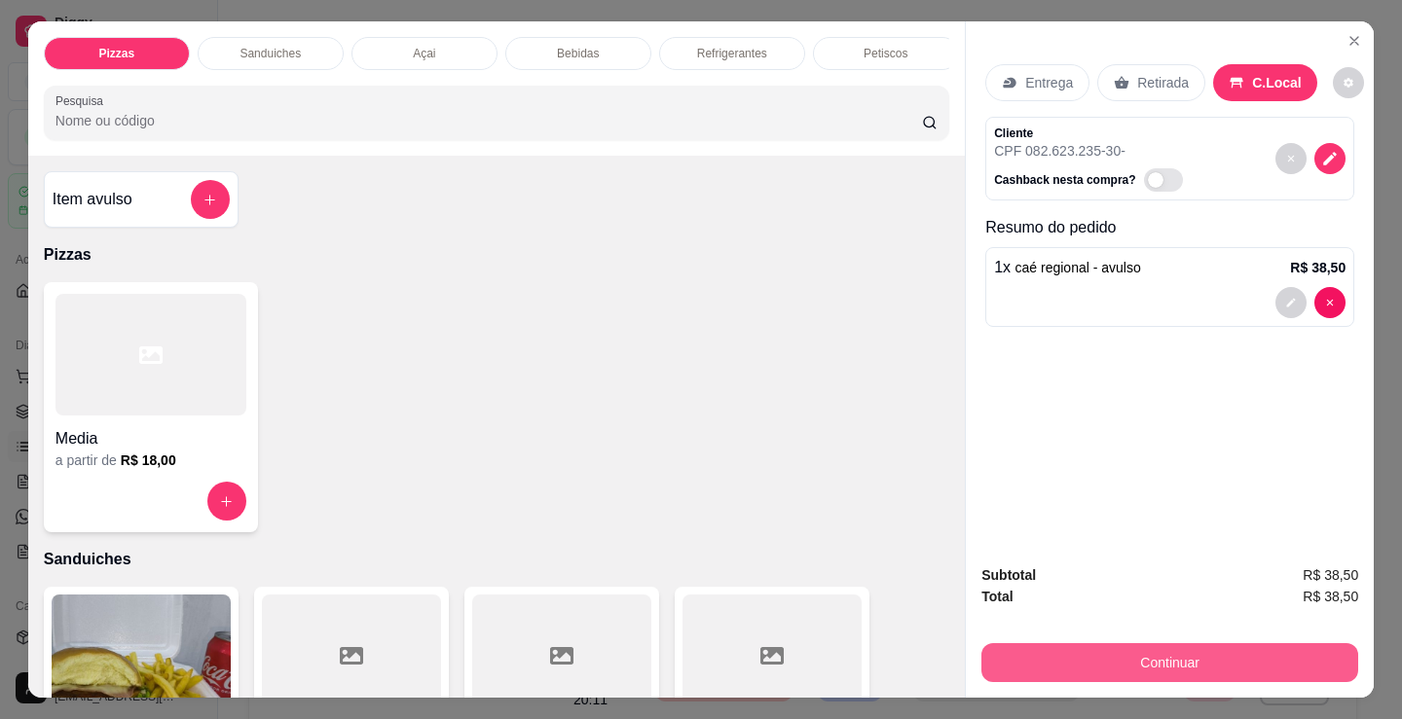
click at [1097, 660] on button "Continuar" at bounding box center [1169, 662] width 377 height 39
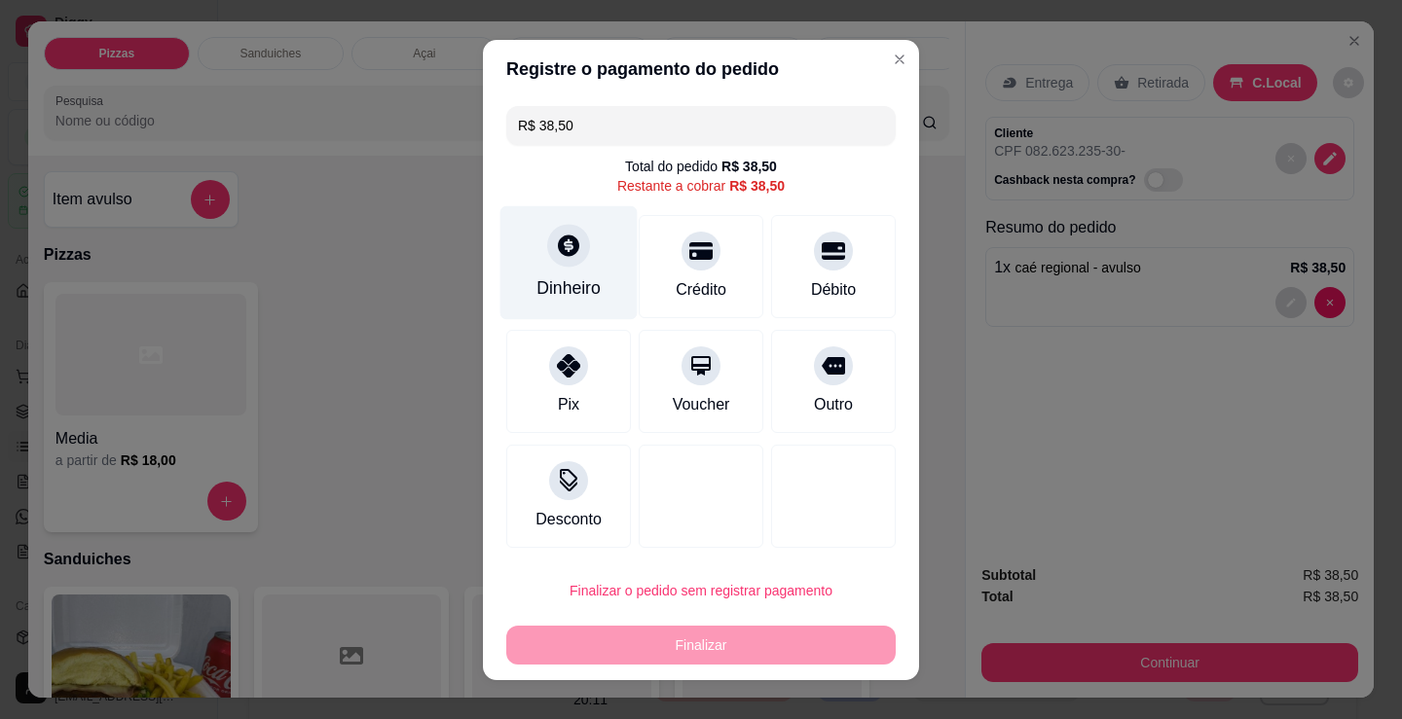
click at [564, 284] on div "Dinheiro" at bounding box center [568, 287] width 64 height 25
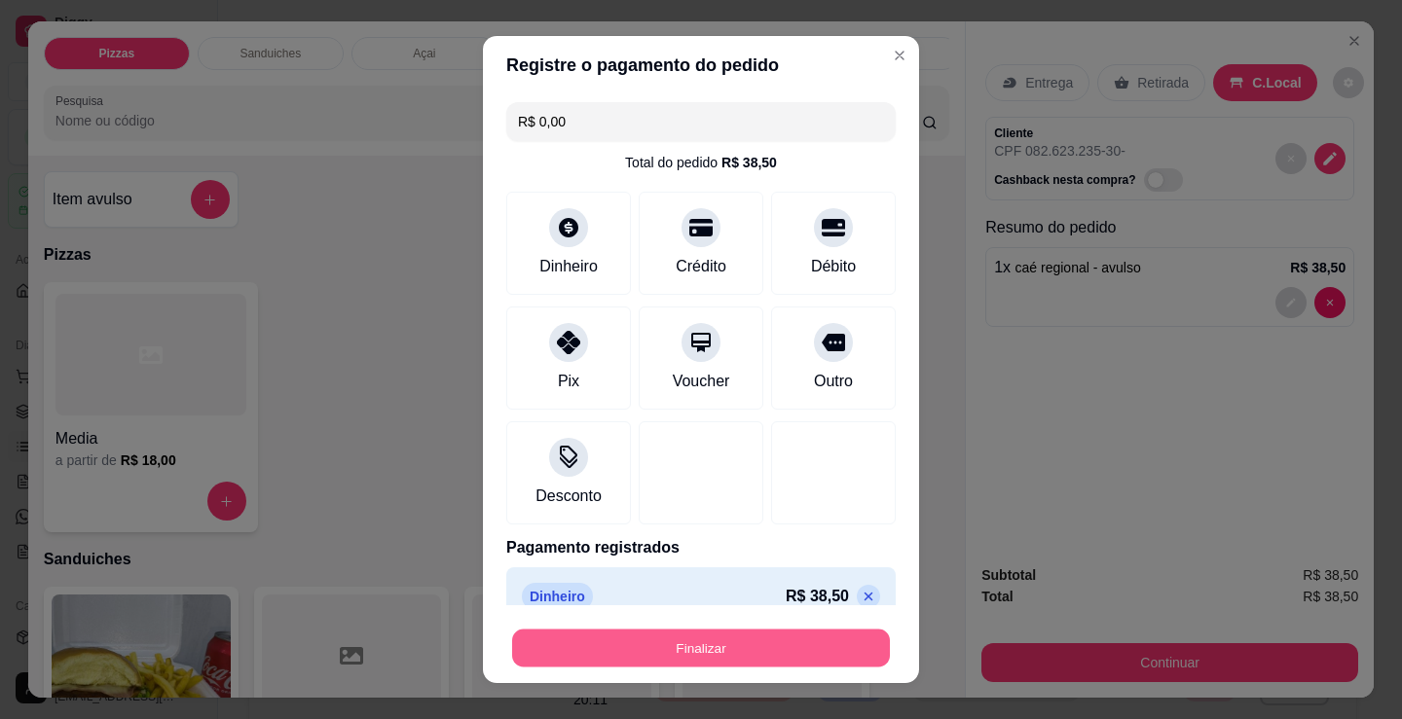
click at [738, 653] on button "Finalizar" at bounding box center [701, 649] width 378 height 38
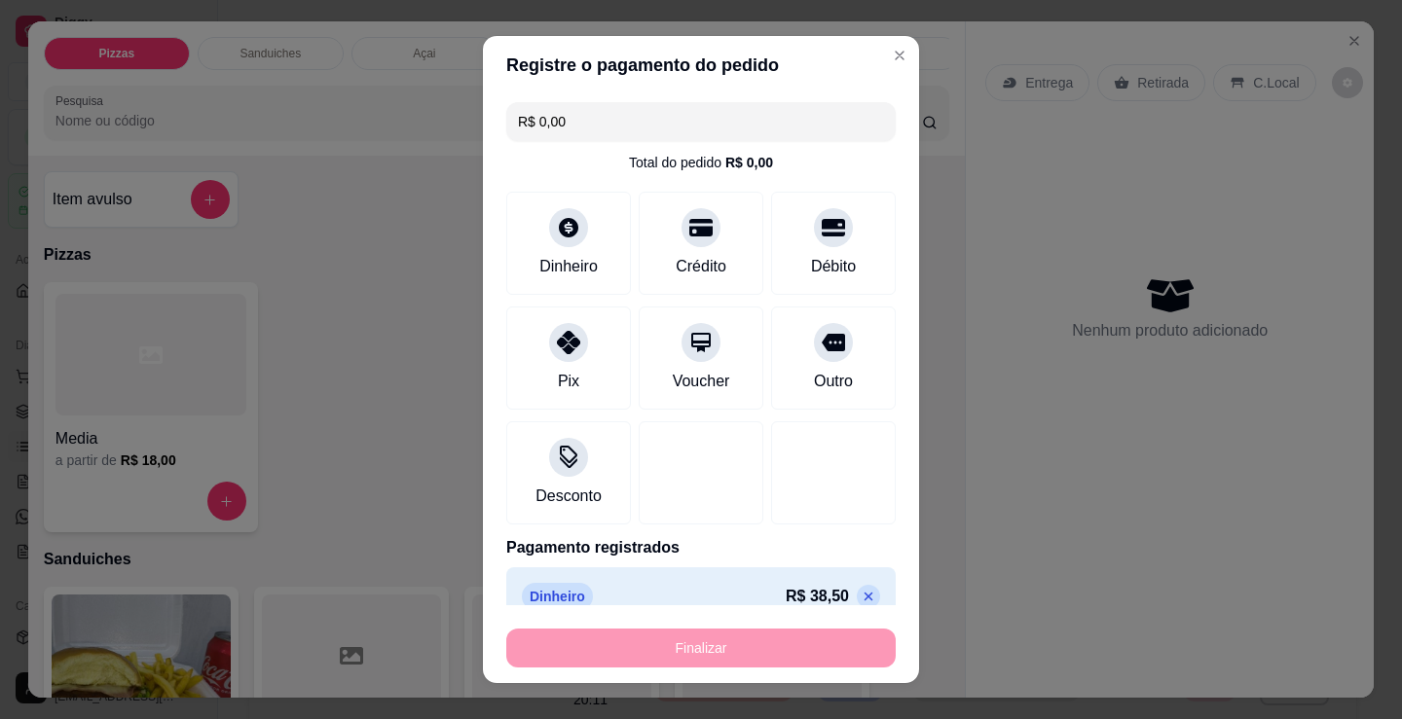
type input "-R$ 38,50"
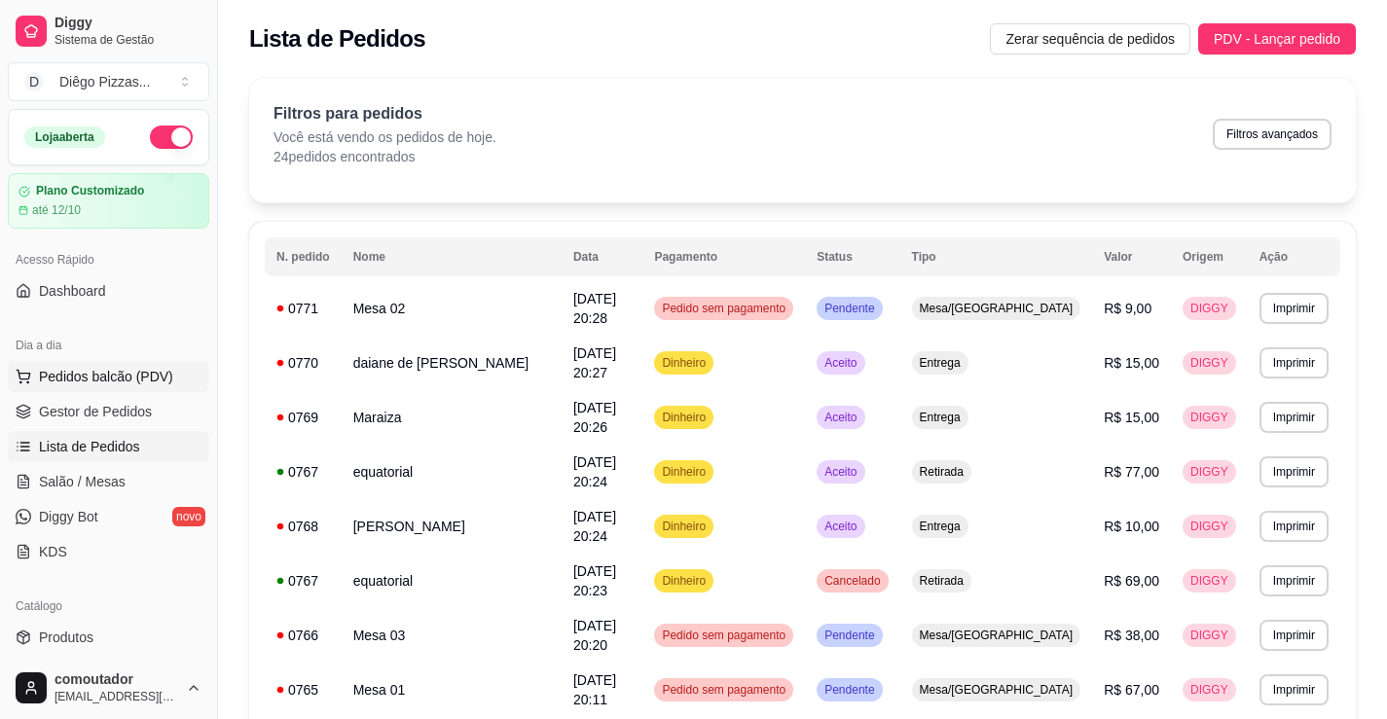
click at [94, 374] on span "Pedidos balcão (PDV)" at bounding box center [106, 376] width 134 height 19
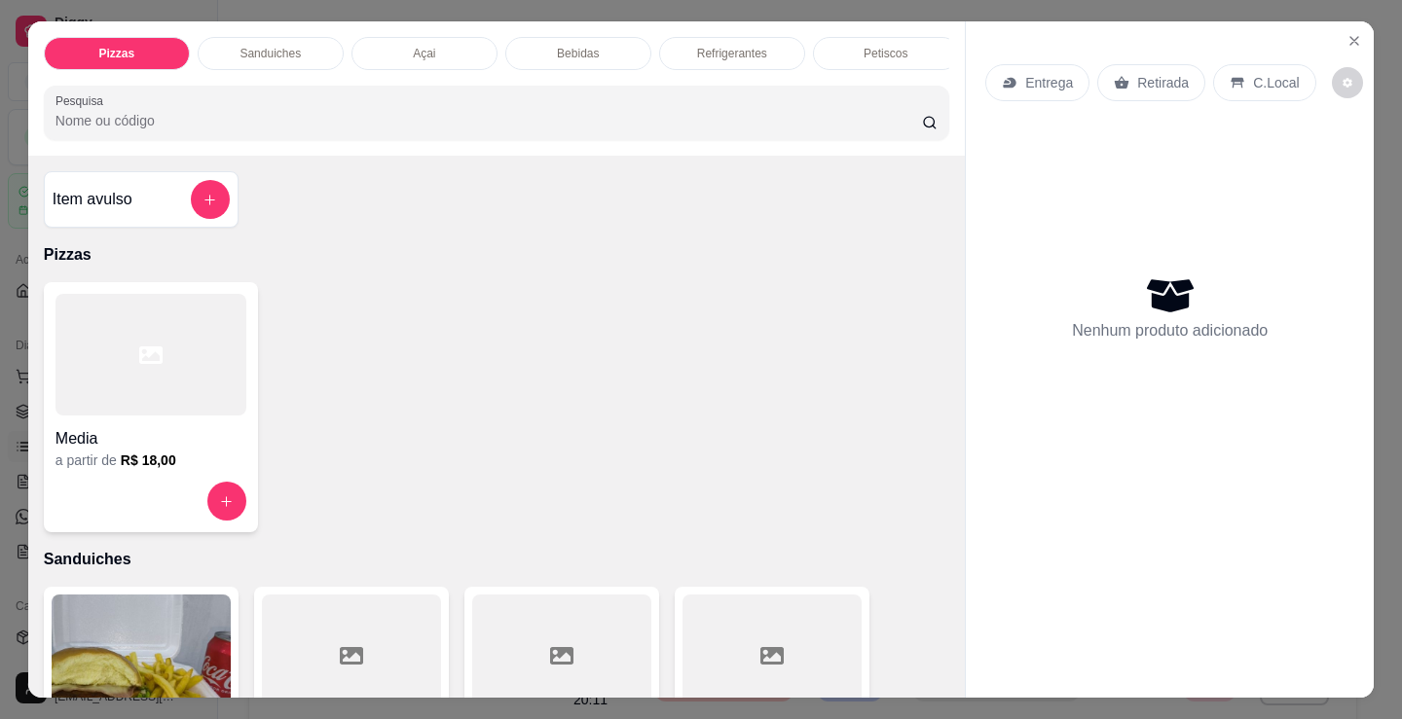
click at [155, 179] on div "Item avulso" at bounding box center [141, 199] width 195 height 56
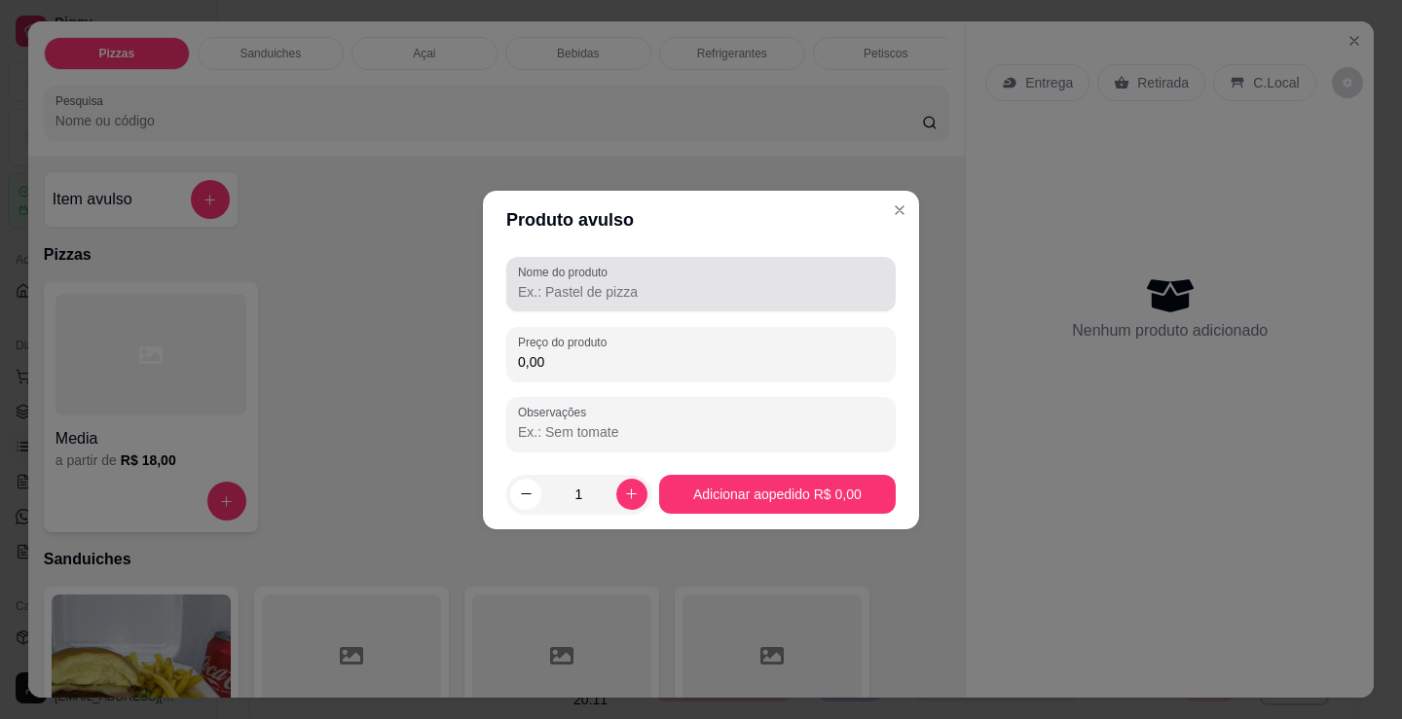
click at [678, 306] on div "Nome do produto" at bounding box center [700, 284] width 389 height 55
drag, startPoint x: 559, startPoint y: 290, endPoint x: 533, endPoint y: 291, distance: 25.3
click at [533, 291] on input "caf´=e regional" at bounding box center [701, 291] width 366 height 19
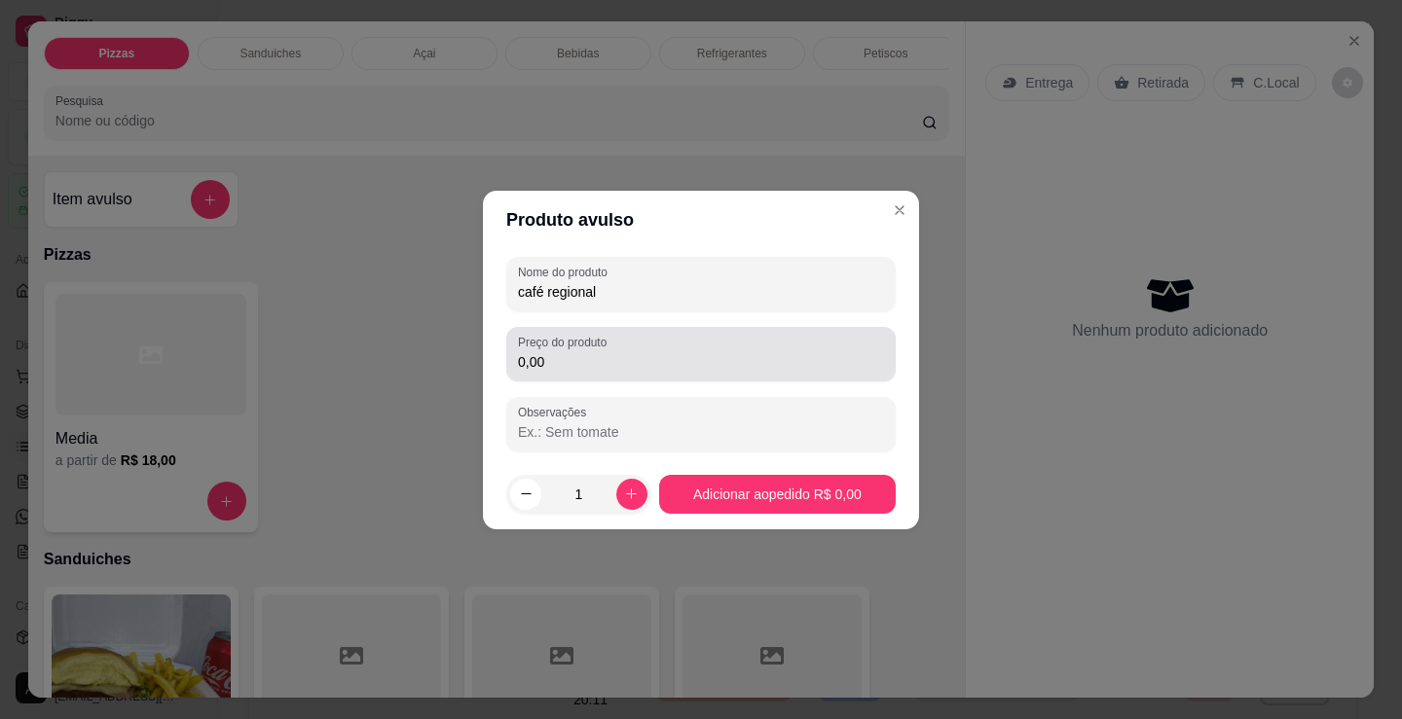
type input "café regional"
click at [579, 386] on div "Nome do produto café regional Preço do produto 0,00 Observações" at bounding box center [700, 354] width 389 height 195
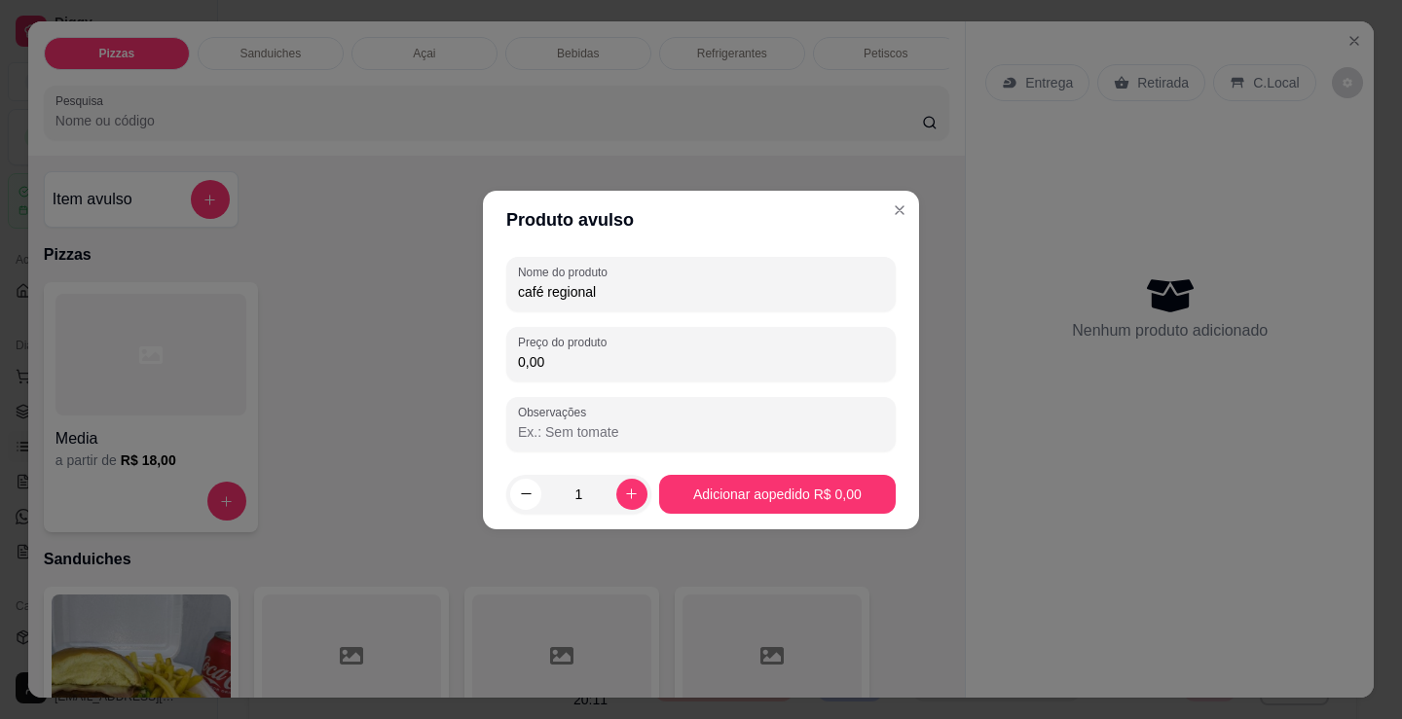
click at [601, 364] on input "0,00" at bounding box center [701, 361] width 366 height 19
type input "38,50"
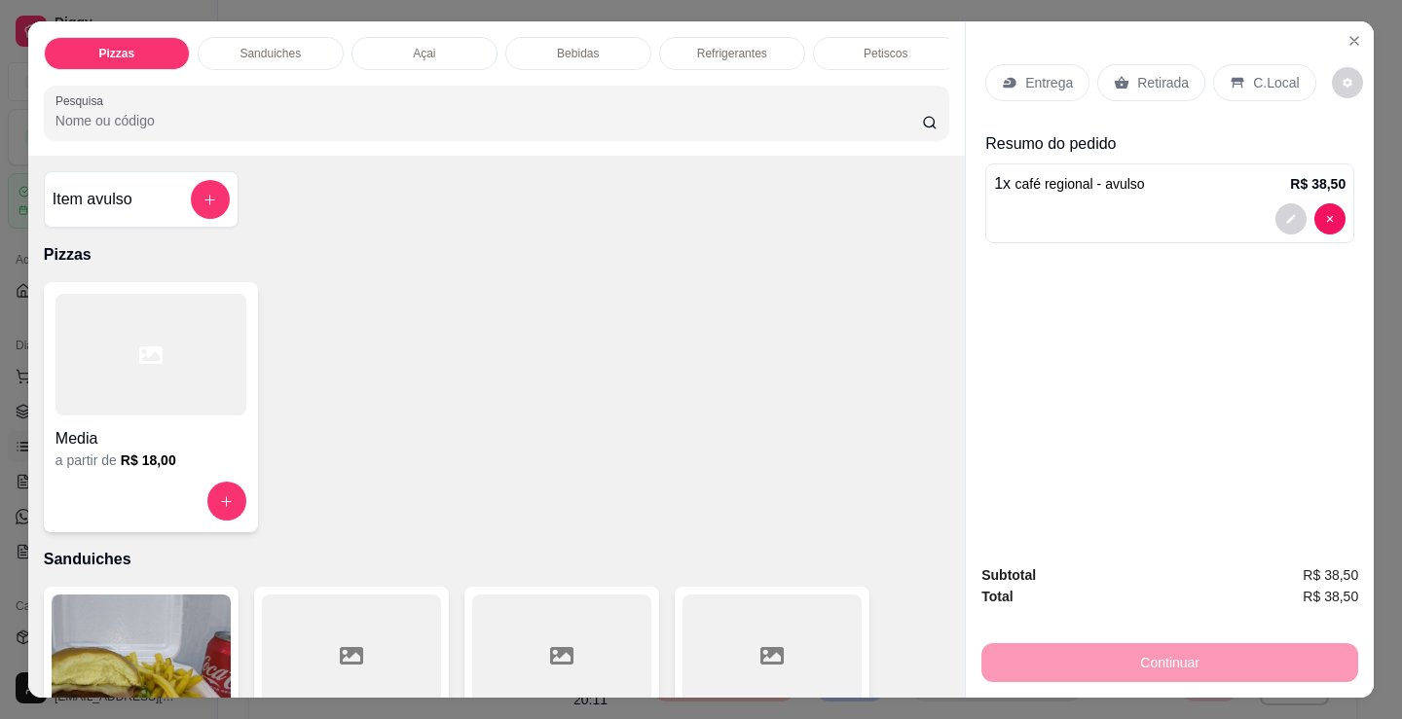
click at [1238, 91] on div "C.Local" at bounding box center [1264, 82] width 102 height 37
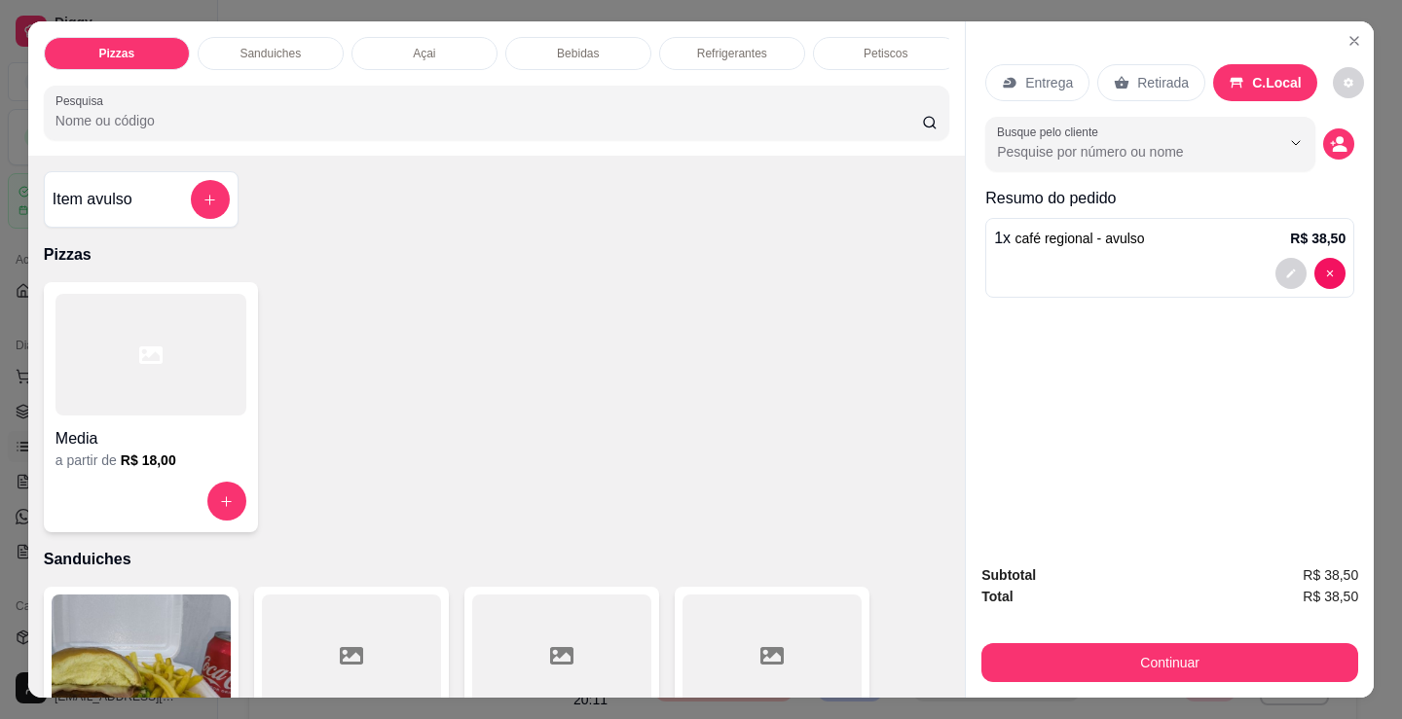
drag, startPoint x: 838, startPoint y: 489, endPoint x: 1064, endPoint y: 430, distance: 233.3
click at [842, 489] on div "Media a partir de R$ 18,00" at bounding box center [496, 407] width 905 height 250
click at [1334, 145] on icon "decrease-product-quantity" at bounding box center [1340, 148] width 15 height 7
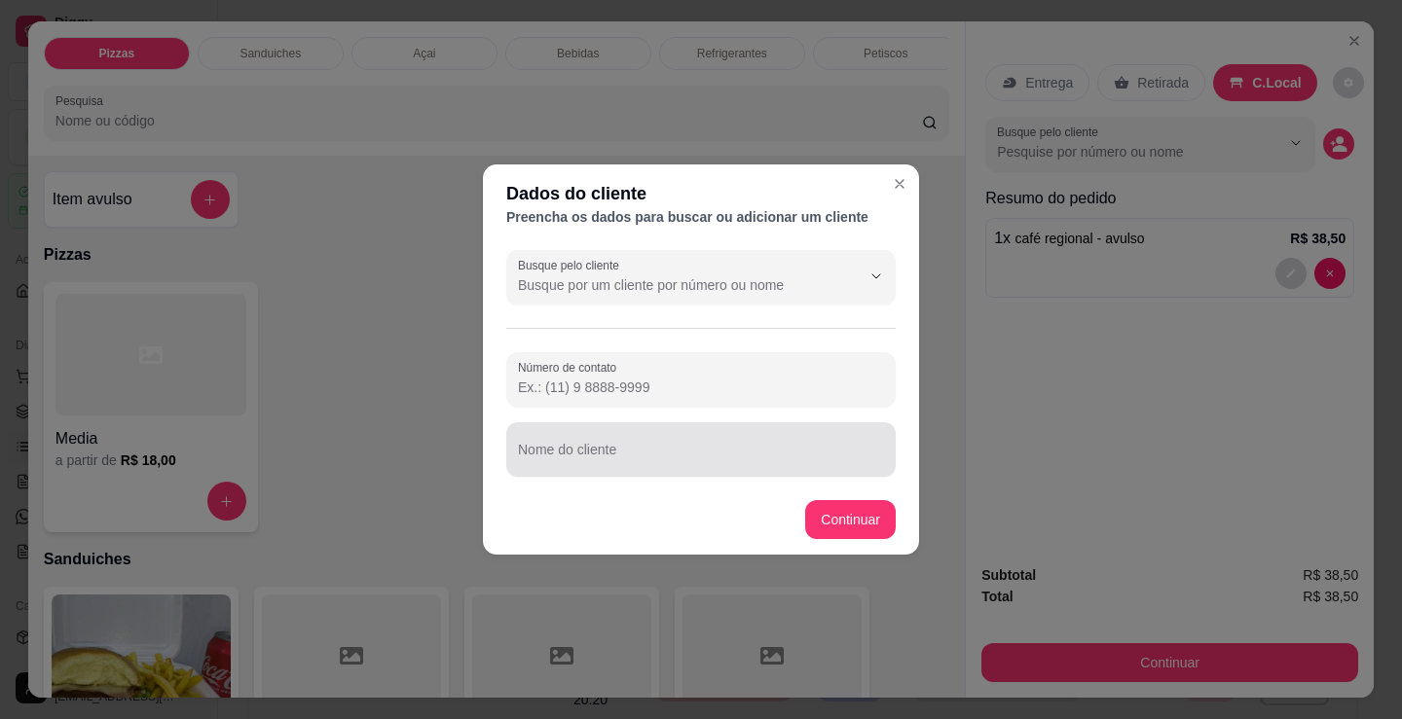
drag, startPoint x: 746, startPoint y: 441, endPoint x: 651, endPoint y: 438, distance: 94.5
click at [651, 438] on div at bounding box center [701, 449] width 366 height 39
drag, startPoint x: 651, startPoint y: 438, endPoint x: 604, endPoint y: 464, distance: 54.5
click at [604, 464] on input "Nome do cliente" at bounding box center [701, 457] width 366 height 19
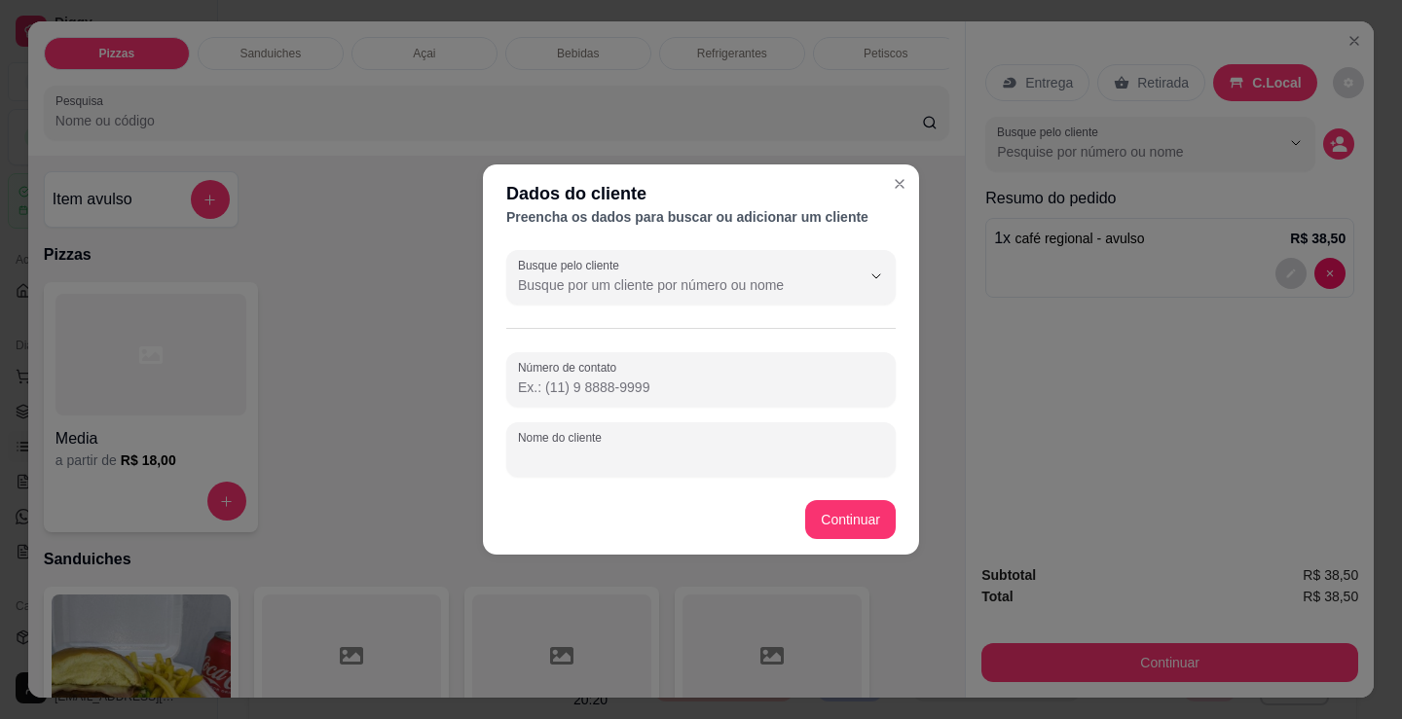
click at [604, 464] on input "Nome do cliente" at bounding box center [701, 457] width 366 height 19
paste input "CPF 115.607.794-03"
type input "CPF 115.607.794-03"
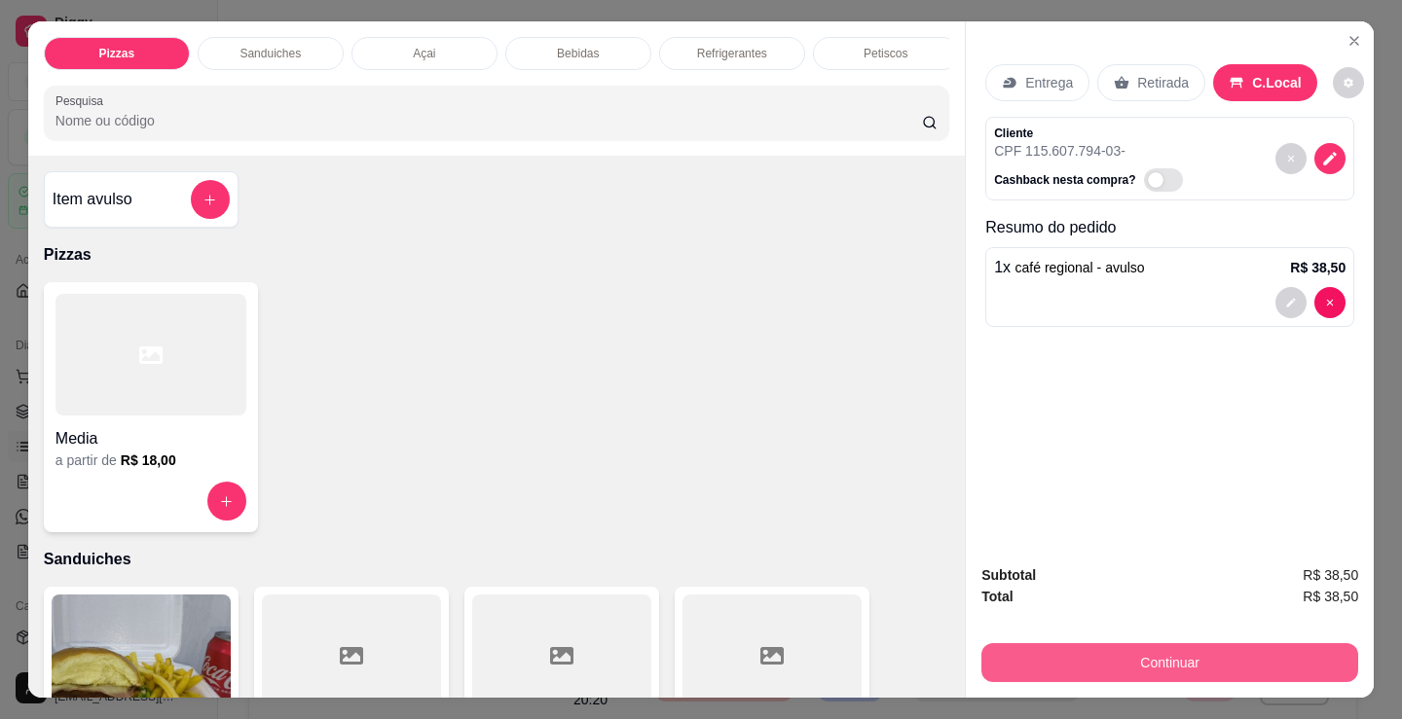
click at [1040, 658] on button "Continuar" at bounding box center [1169, 662] width 377 height 39
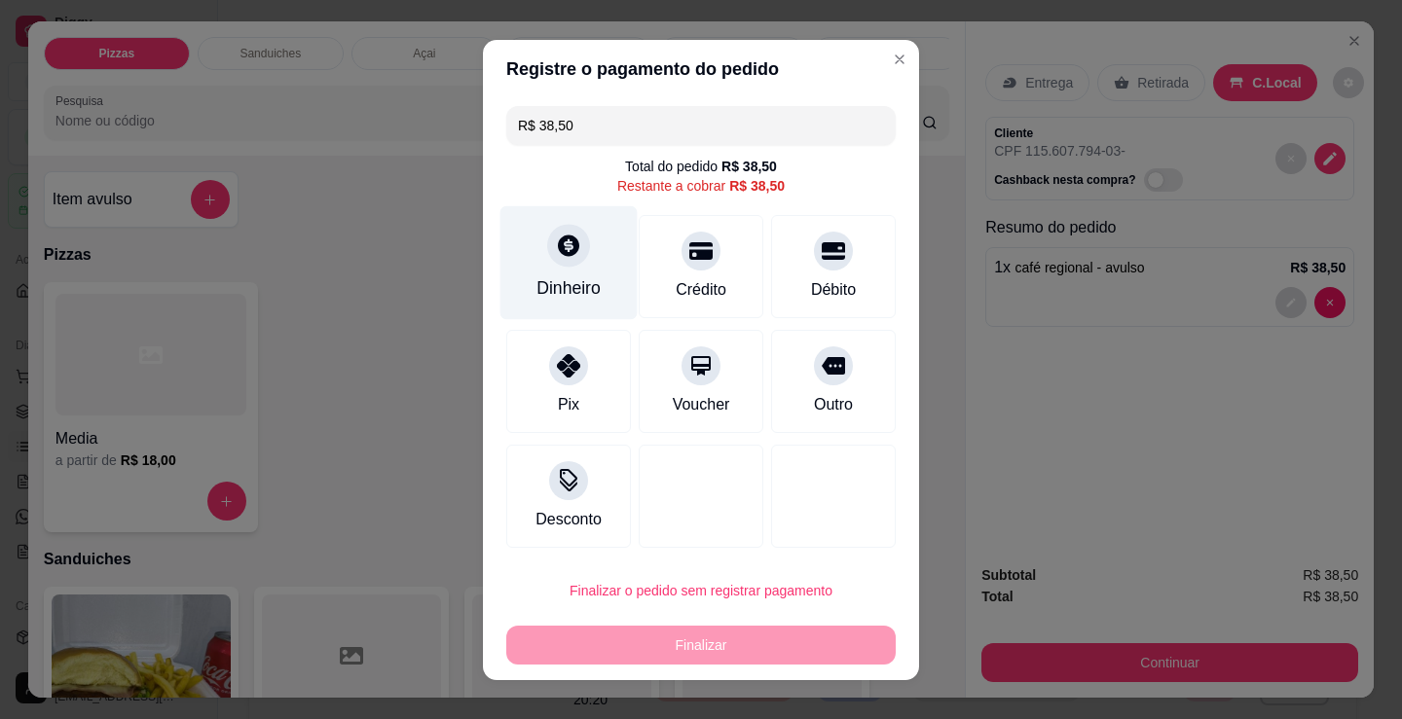
click at [545, 263] on div "Dinheiro" at bounding box center [568, 262] width 137 height 114
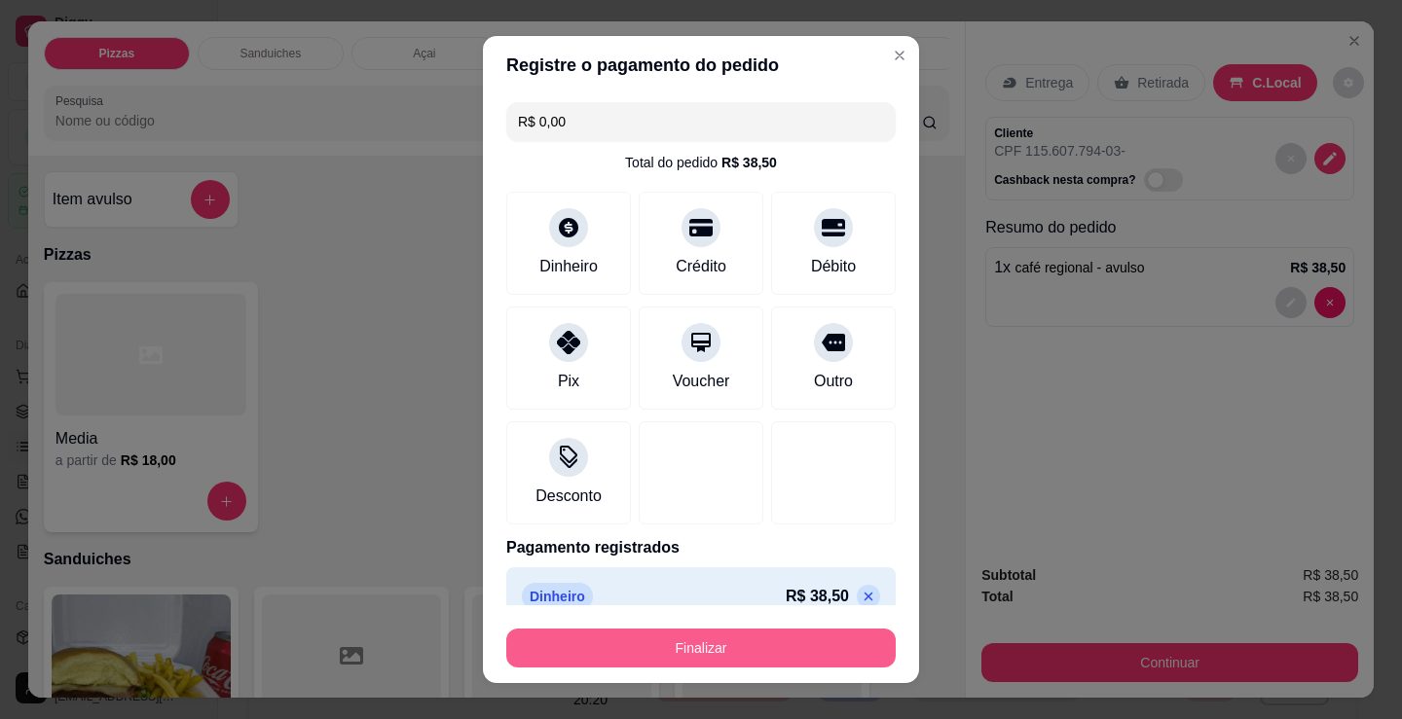
click at [719, 646] on button "Finalizar" at bounding box center [700, 648] width 389 height 39
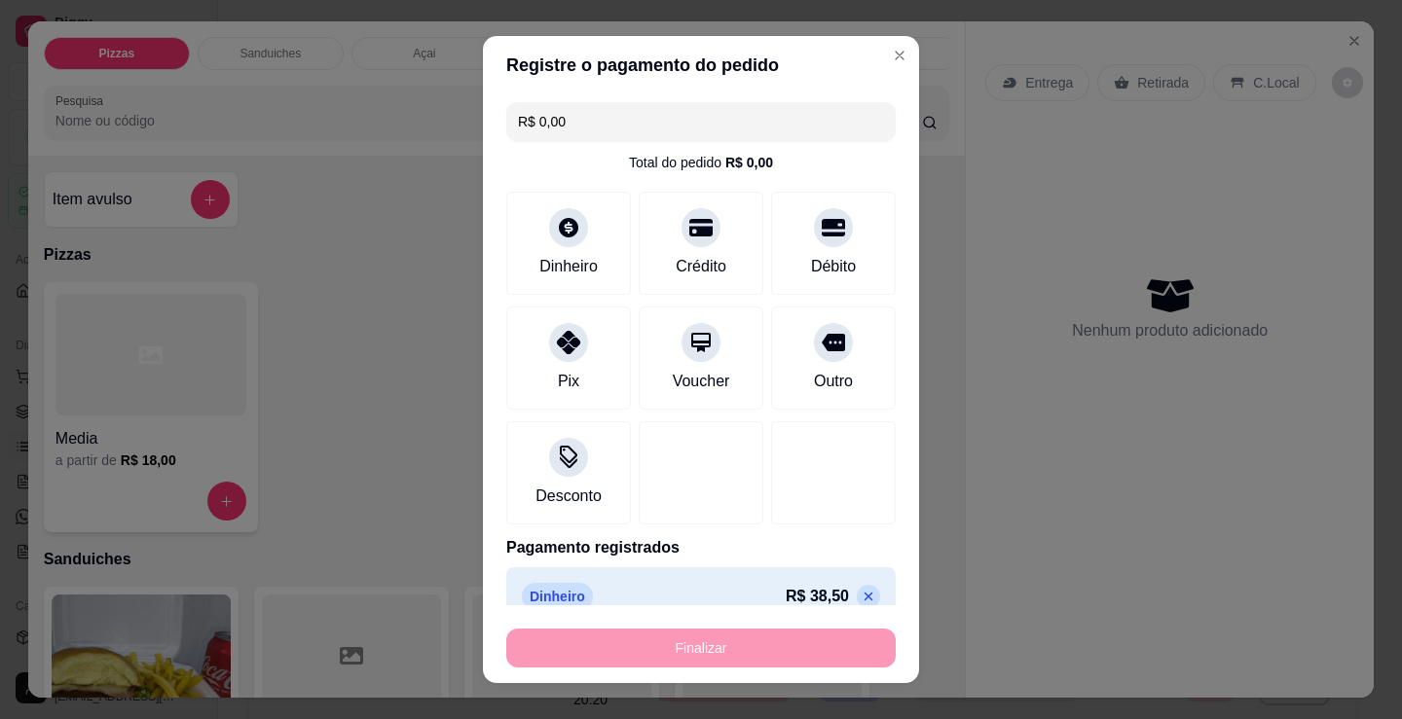
type input "-R$ 38,50"
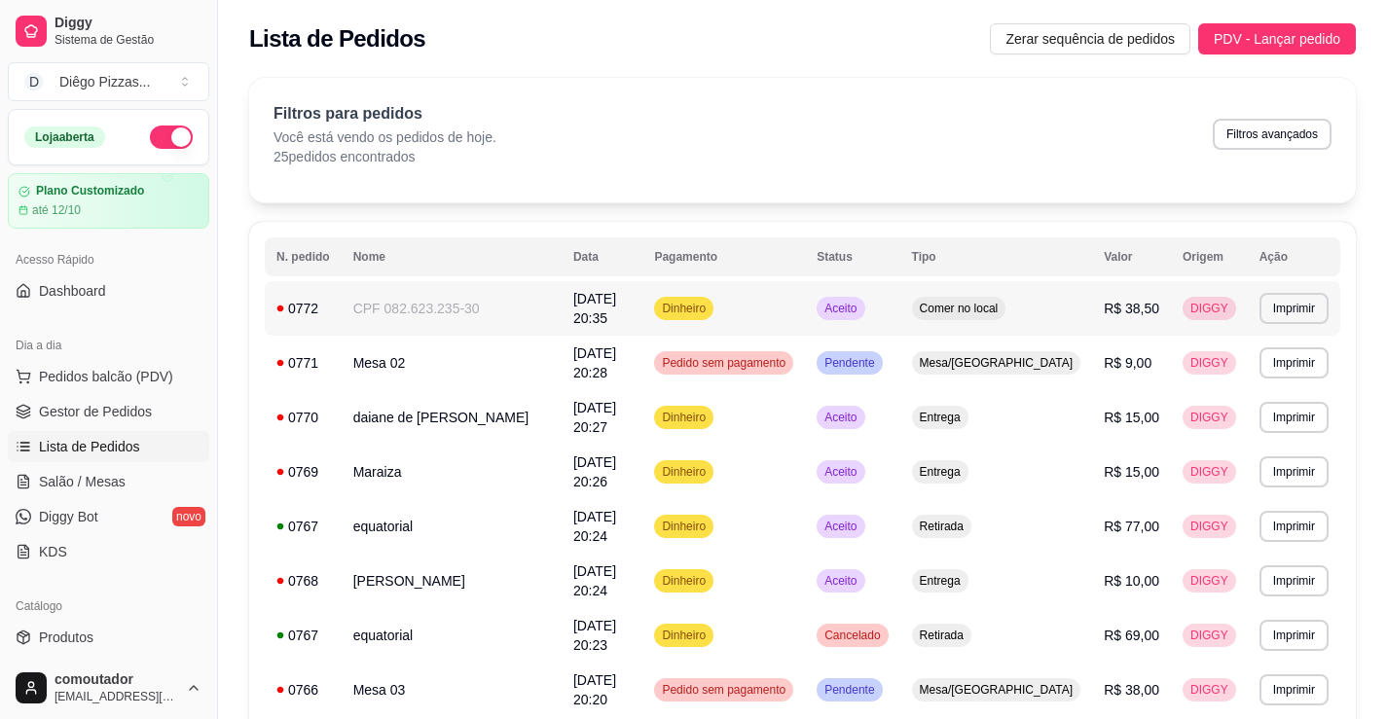
click at [899, 303] on td "Aceito" at bounding box center [852, 308] width 94 height 55
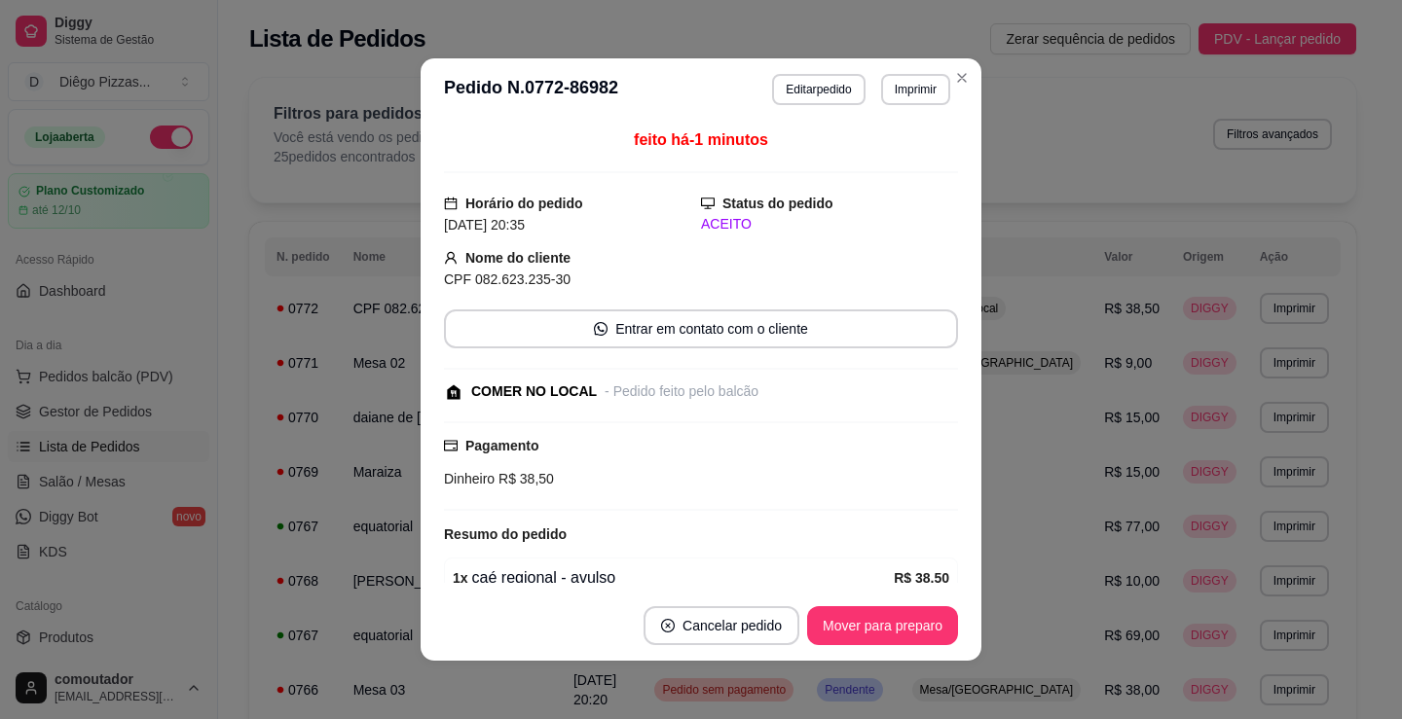
click at [902, 96] on button "Imprimir" at bounding box center [915, 89] width 69 height 31
click at [894, 165] on button "IMPRESSORA" at bounding box center [874, 157] width 141 height 31
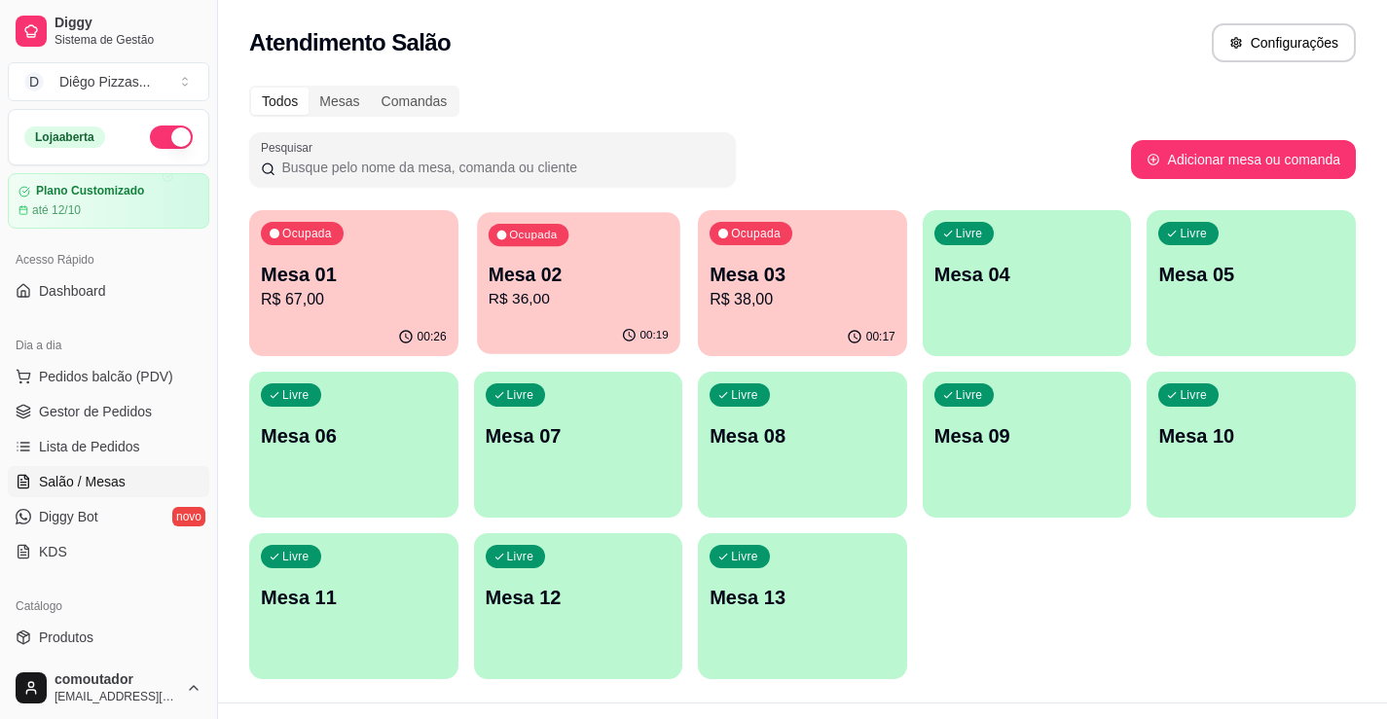
click at [515, 301] on p "R$ 36,00" at bounding box center [578, 299] width 180 height 22
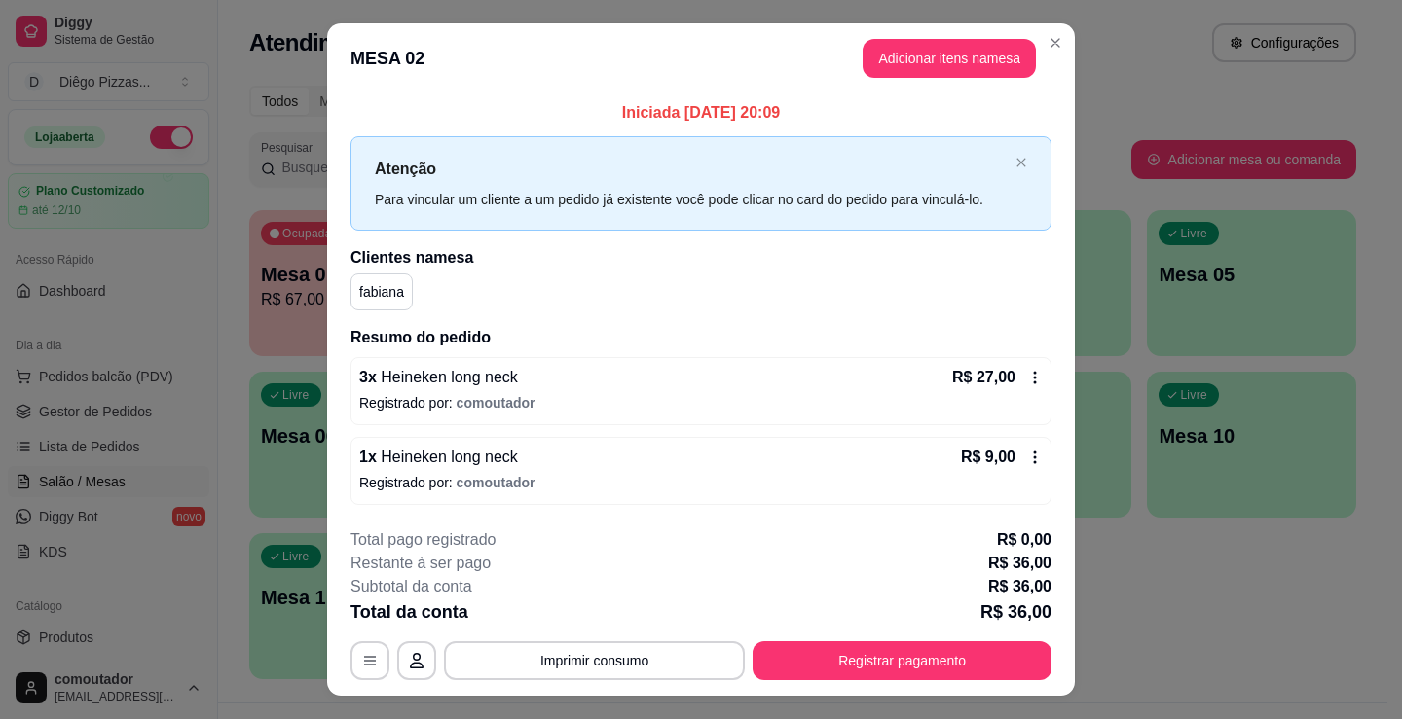
scroll to position [39, 0]
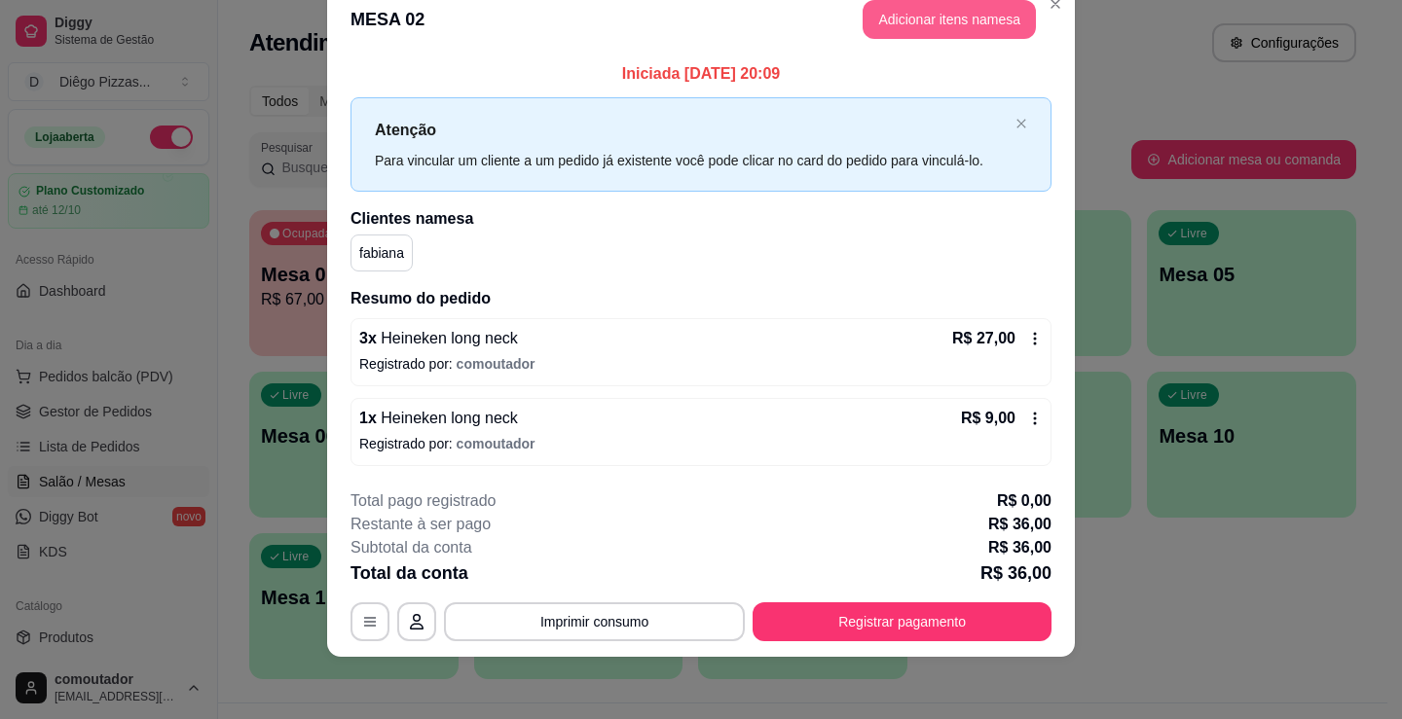
click at [908, 27] on button "Adicionar itens na mesa" at bounding box center [949, 19] width 173 height 39
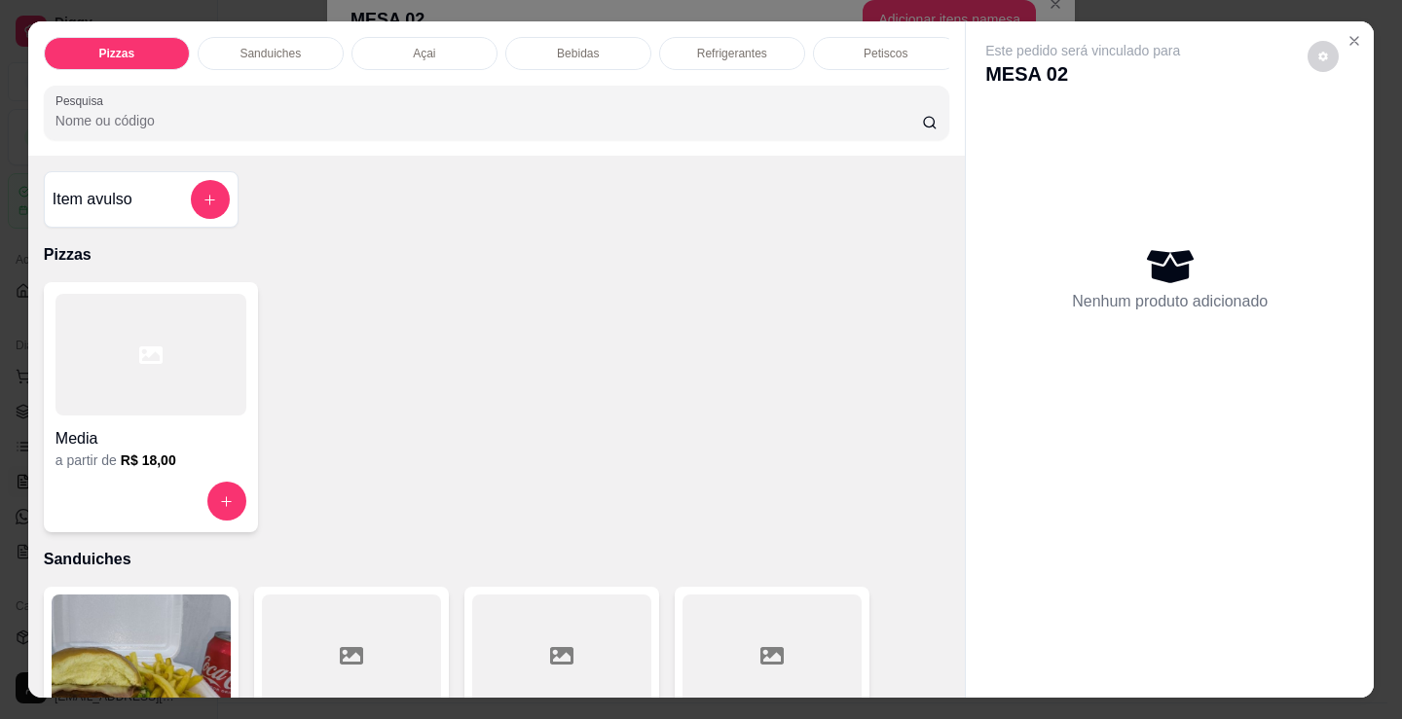
click at [586, 46] on p "Bebidas" at bounding box center [578, 54] width 42 height 16
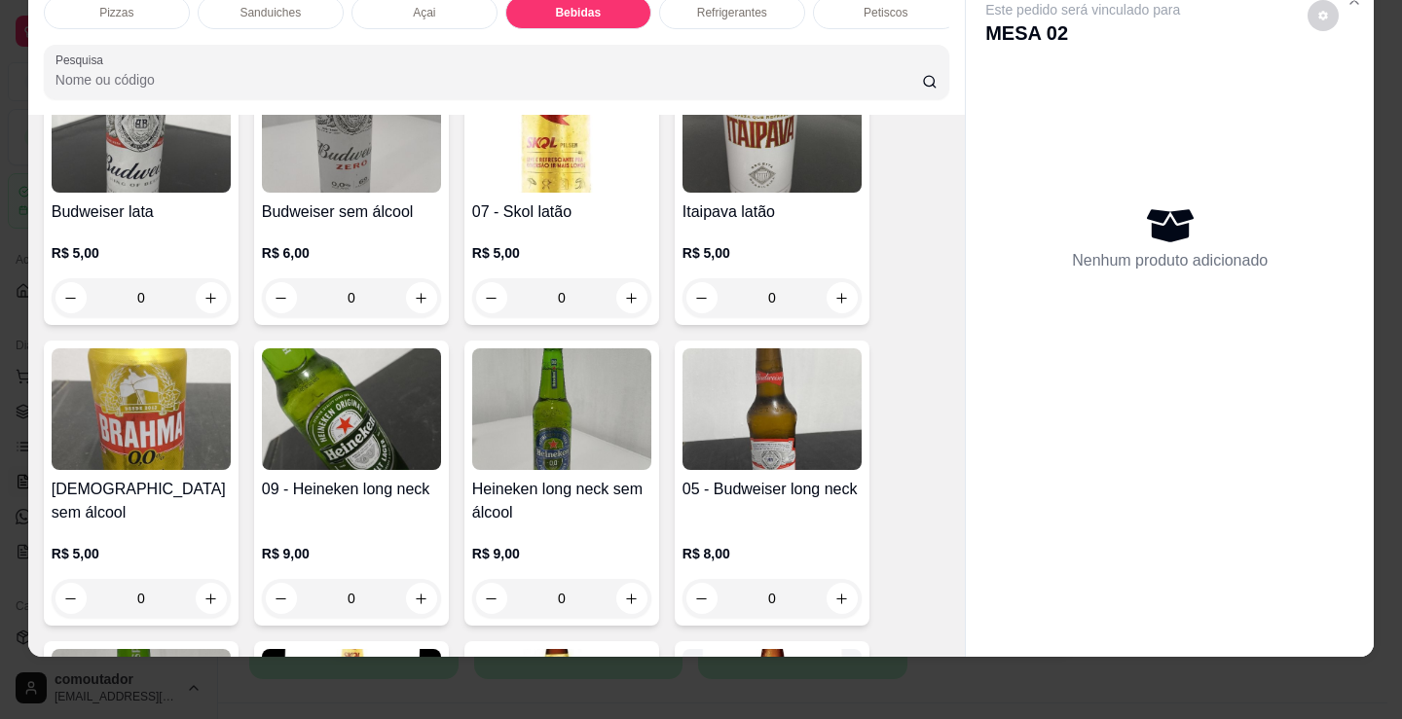
scroll to position [2802, 0]
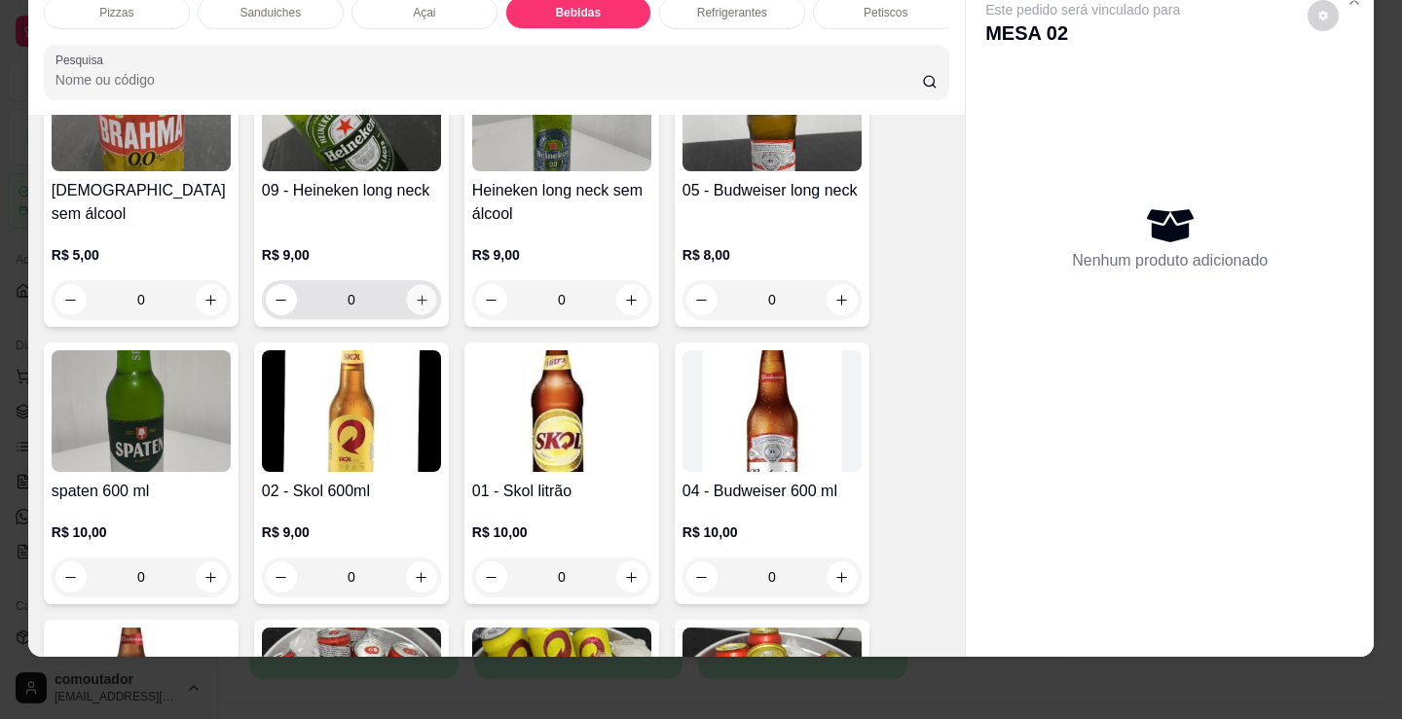
click at [415, 304] on icon "increase-product-quantity" at bounding box center [422, 300] width 15 height 15
type input "1"
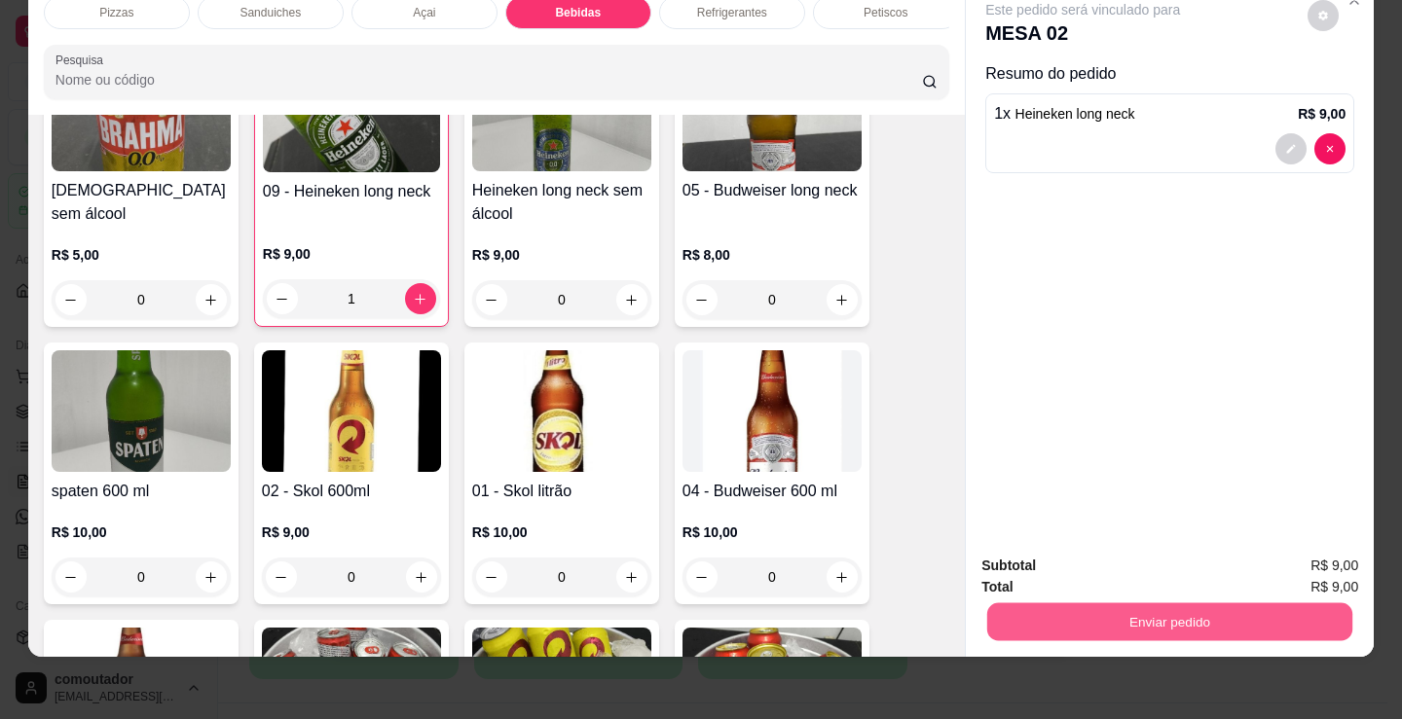
click at [1067, 603] on button "Enviar pedido" at bounding box center [1169, 622] width 365 height 38
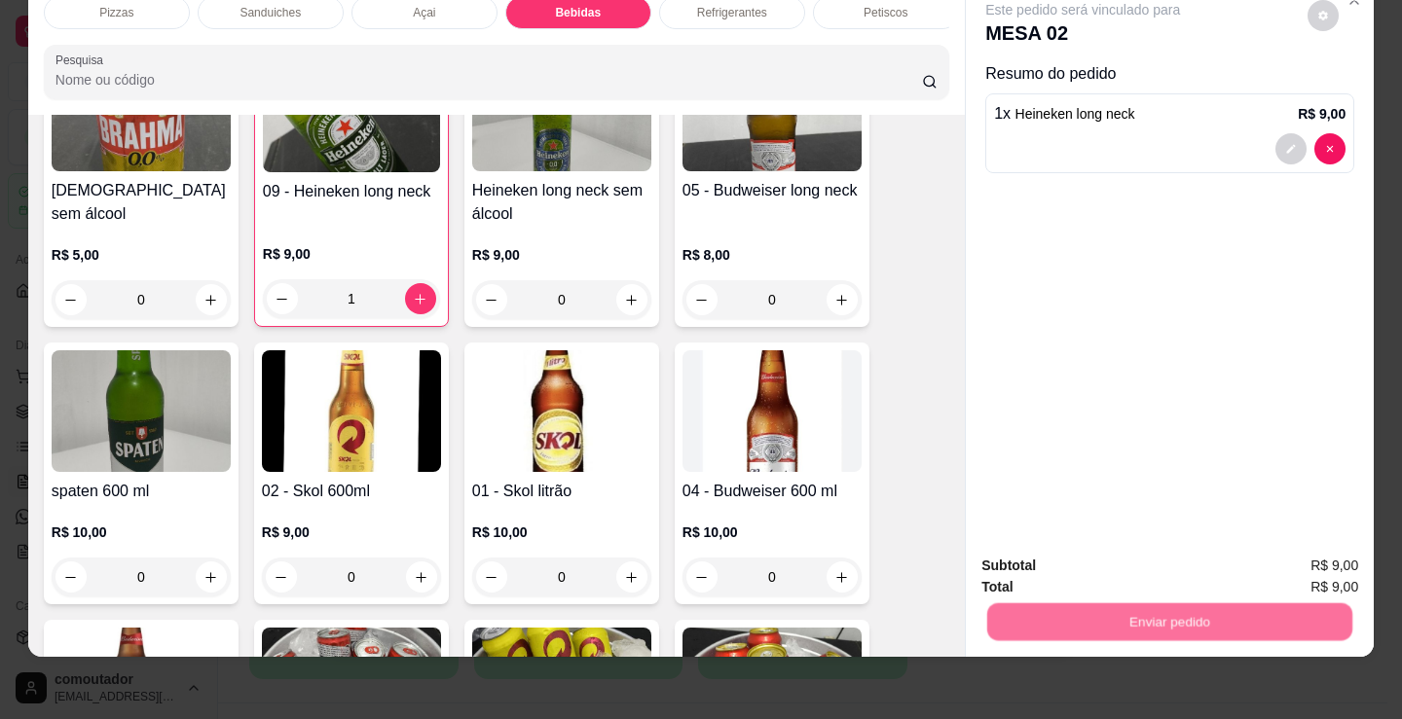
click at [1062, 566] on button "Não registrar e enviar pedido" at bounding box center [1106, 559] width 197 height 36
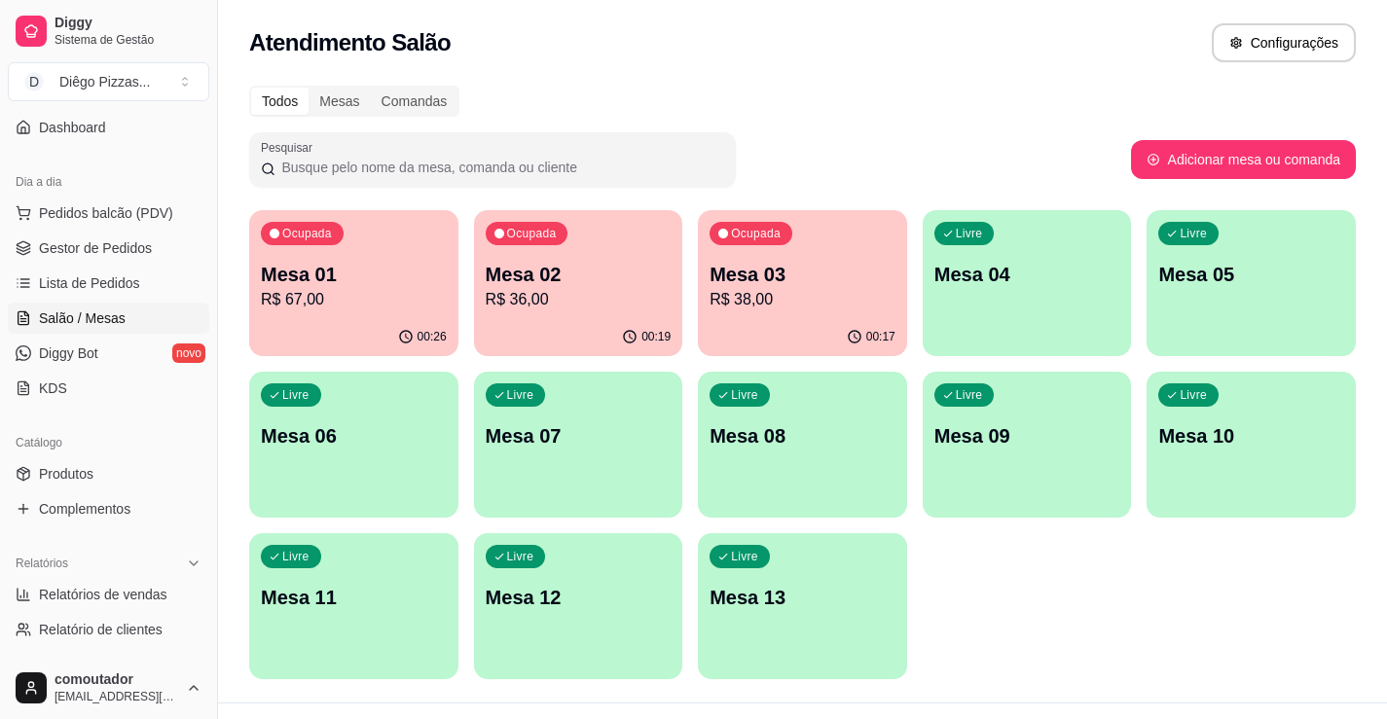
scroll to position [195, 0]
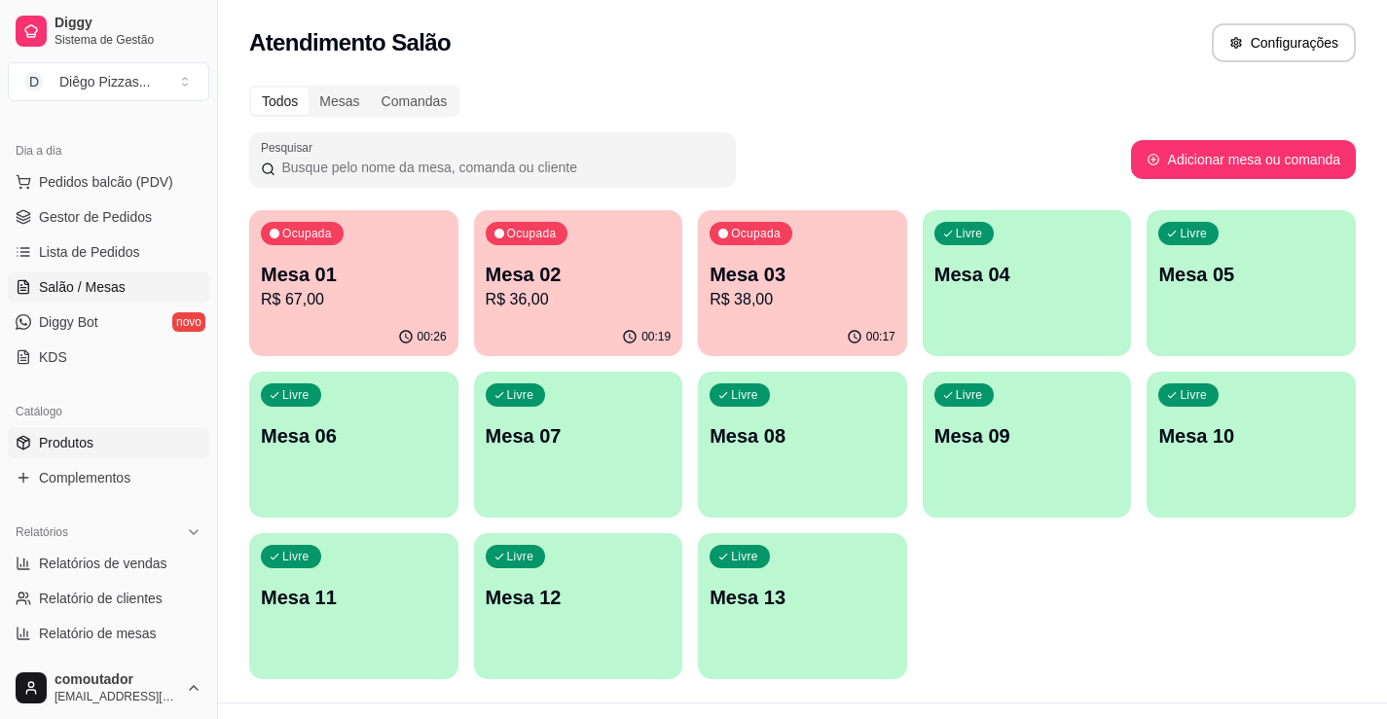
click at [117, 451] on link "Produtos" at bounding box center [109, 442] width 202 height 31
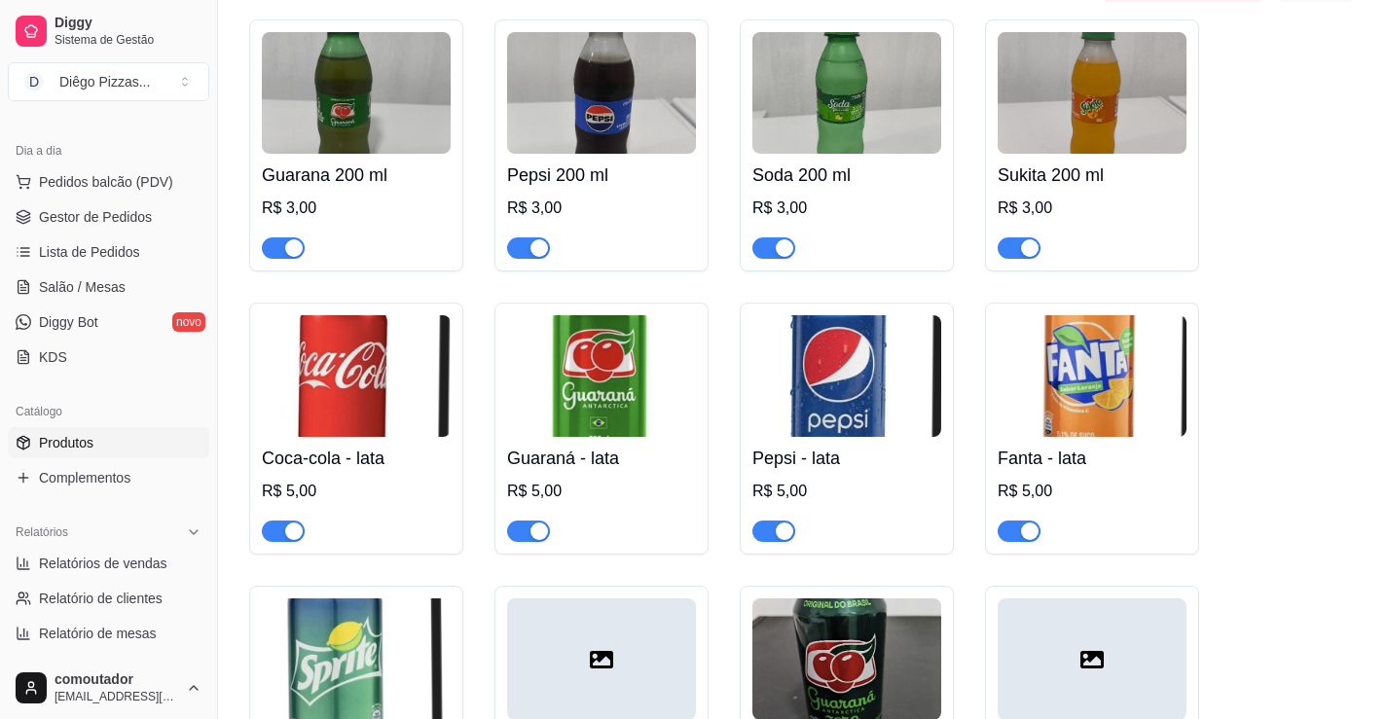
scroll to position [7106, 0]
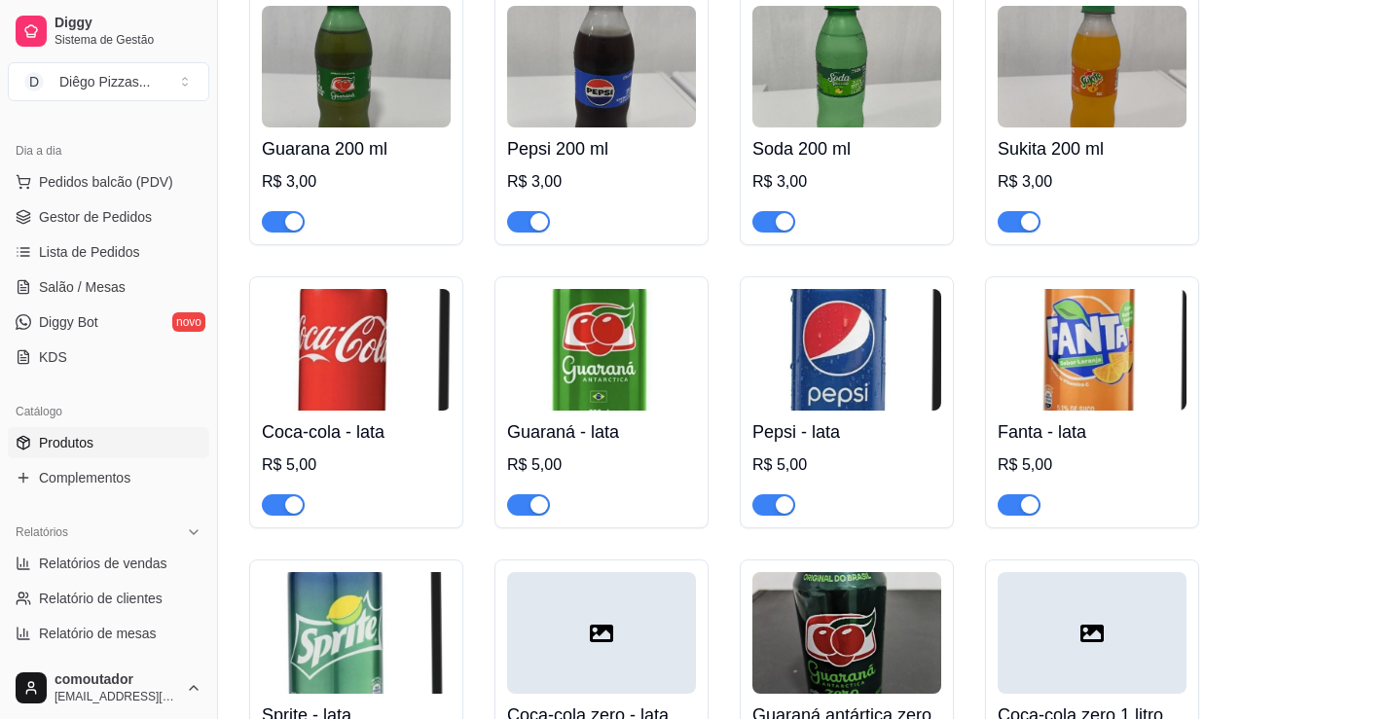
click at [290, 500] on div "button" at bounding box center [294, 505] width 18 height 18
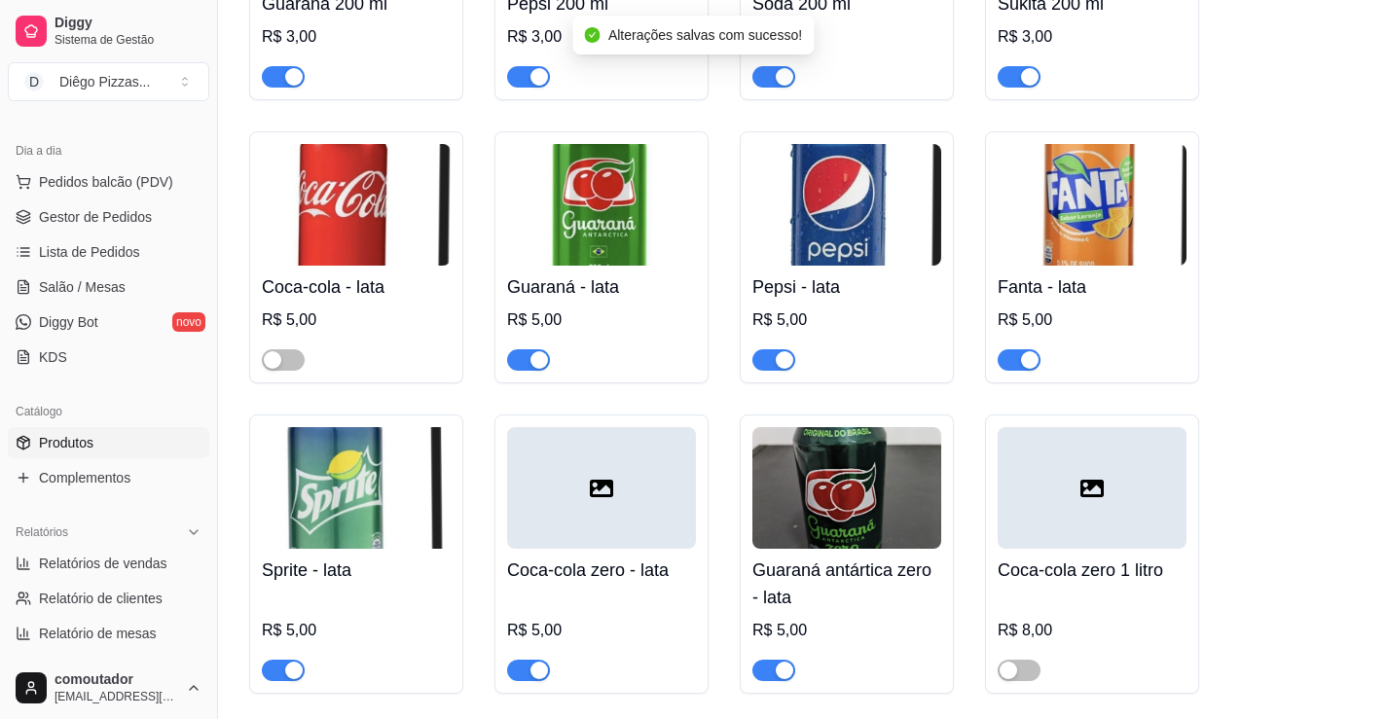
scroll to position [7301, 0]
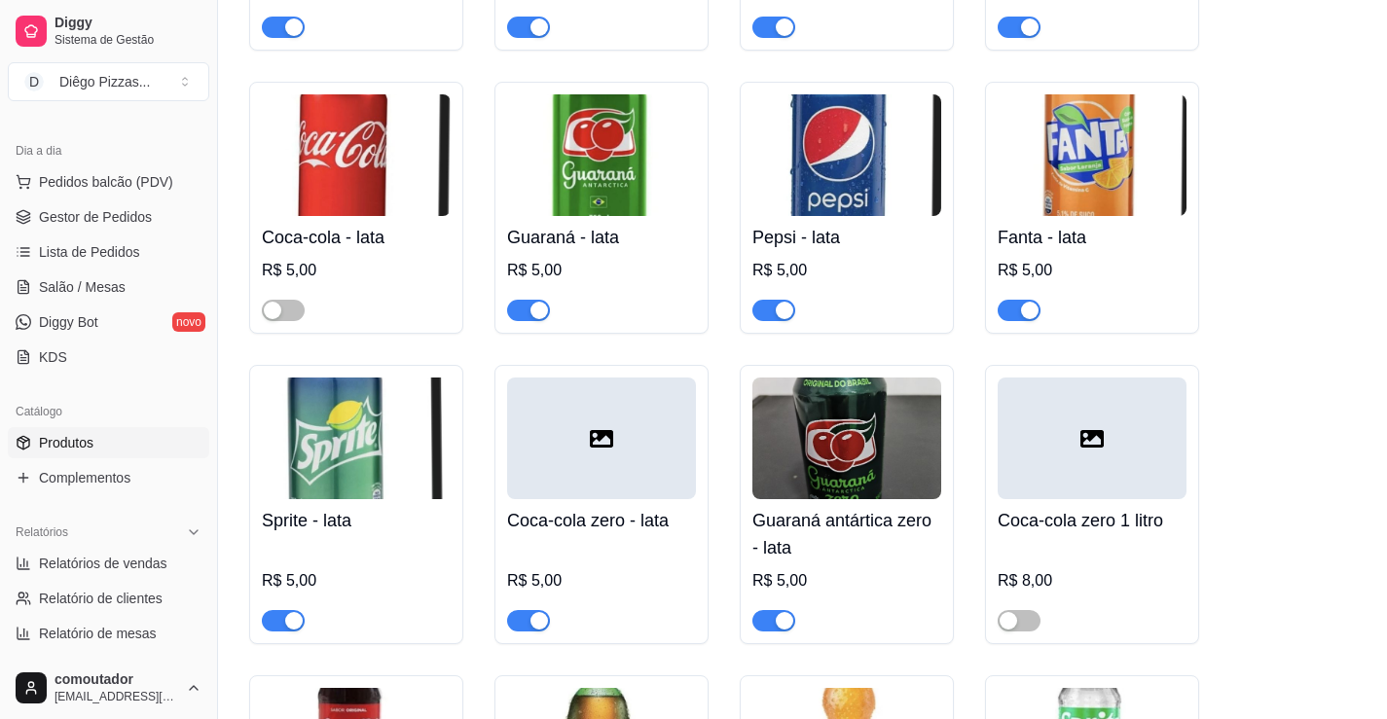
click at [529, 610] on span "button" at bounding box center [528, 620] width 43 height 21
click at [69, 278] on span "Salão / Mesas" at bounding box center [82, 286] width 87 height 19
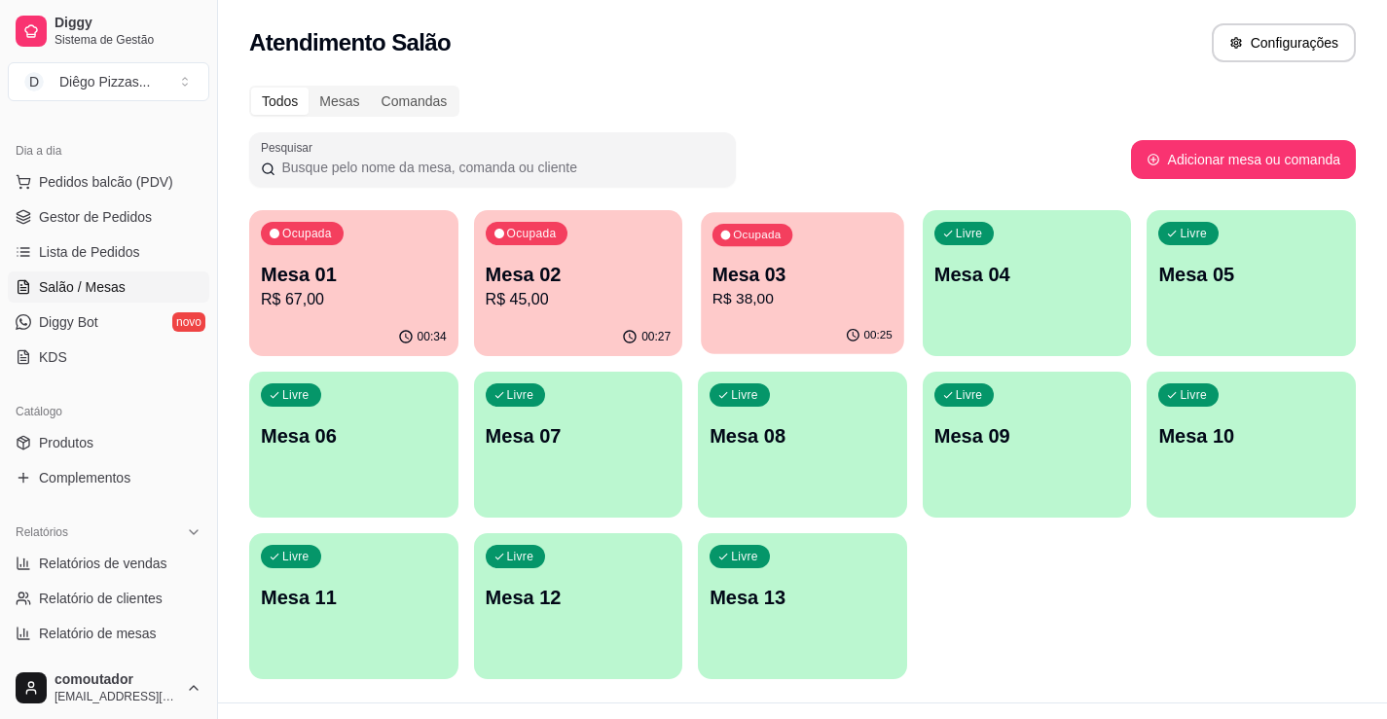
click at [841, 303] on p "R$ 38,00" at bounding box center [803, 299] width 180 height 22
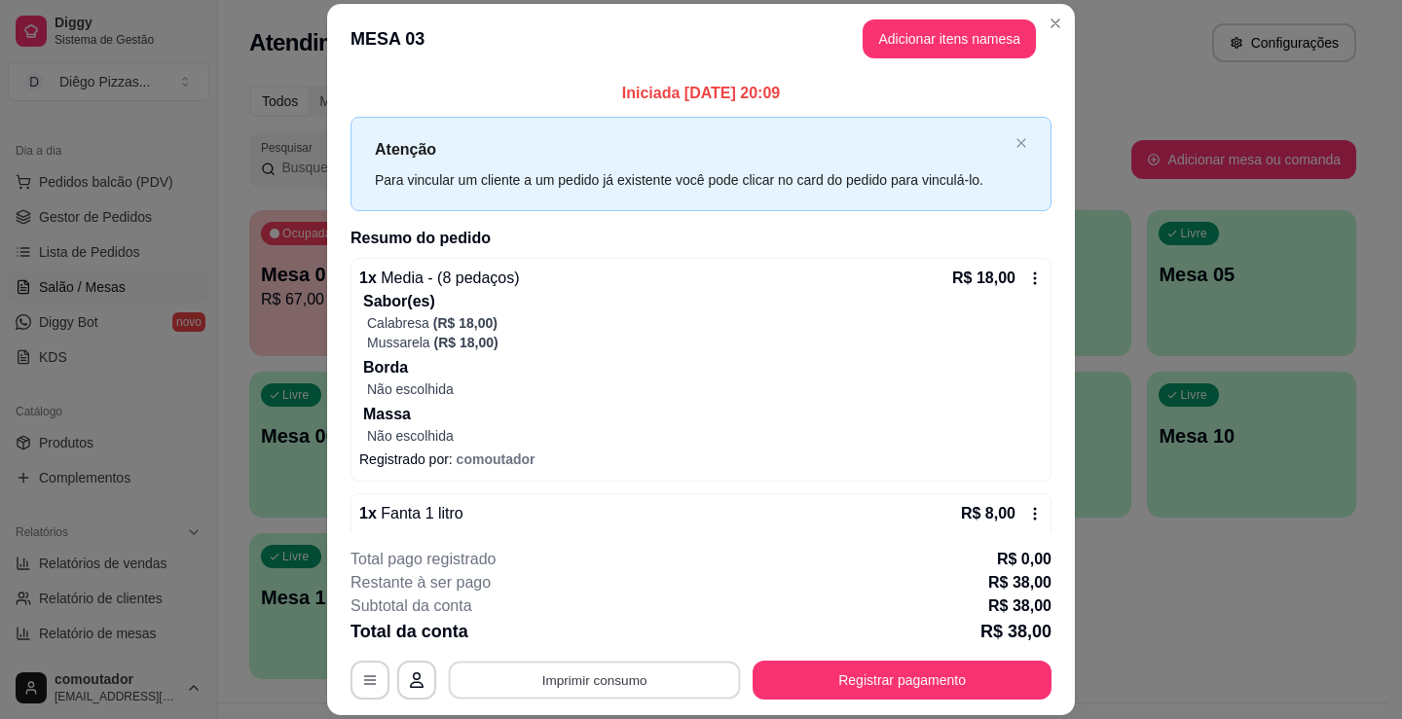
click at [674, 688] on button "Imprimir consumo" at bounding box center [595, 681] width 292 height 38
click at [647, 631] on button "IMPRESSORA" at bounding box center [593, 635] width 141 height 31
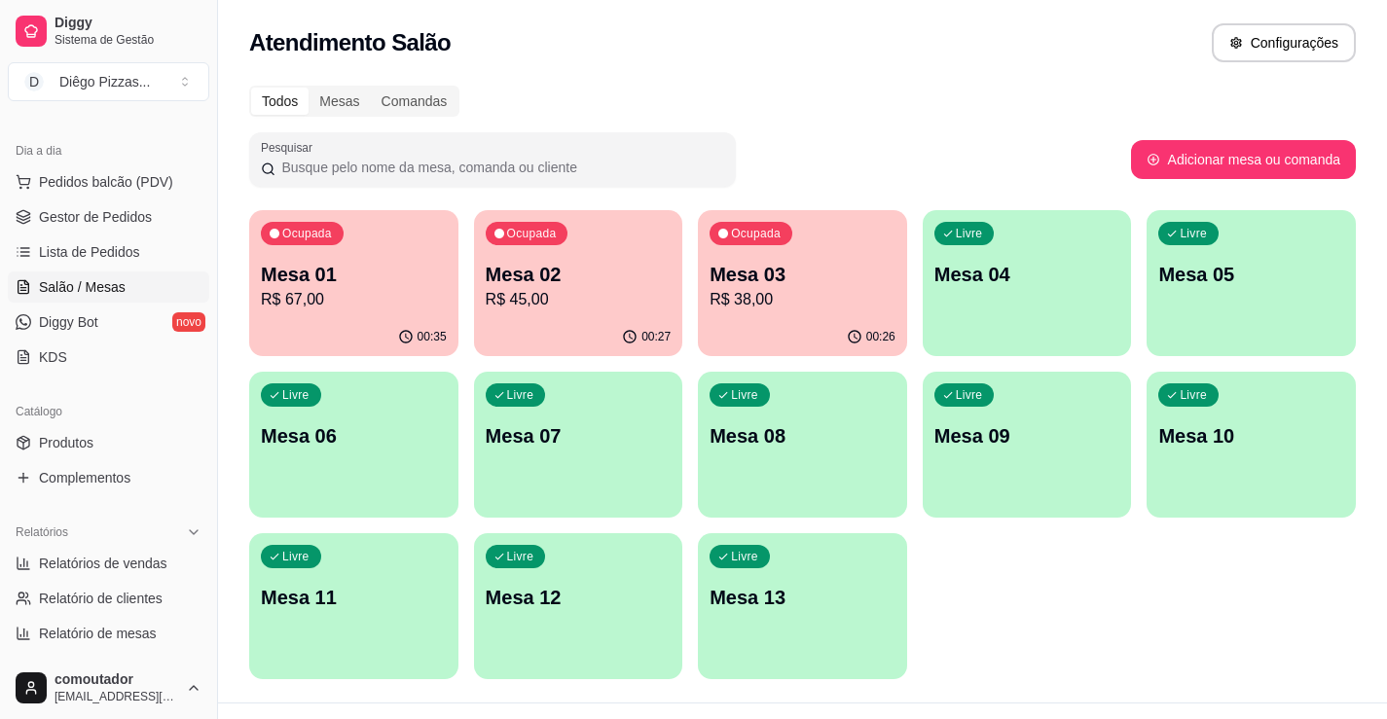
click at [529, 291] on p "R$ 45,00" at bounding box center [579, 299] width 186 height 23
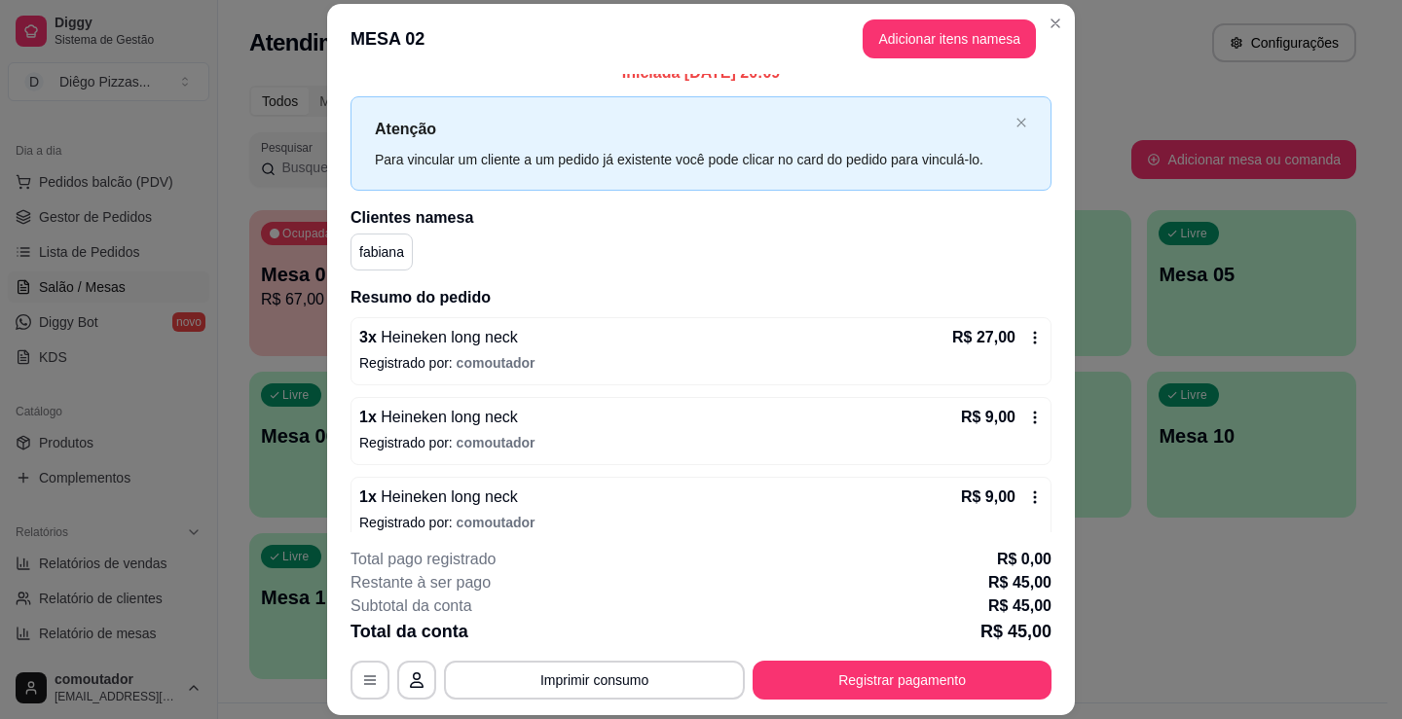
scroll to position [40, 0]
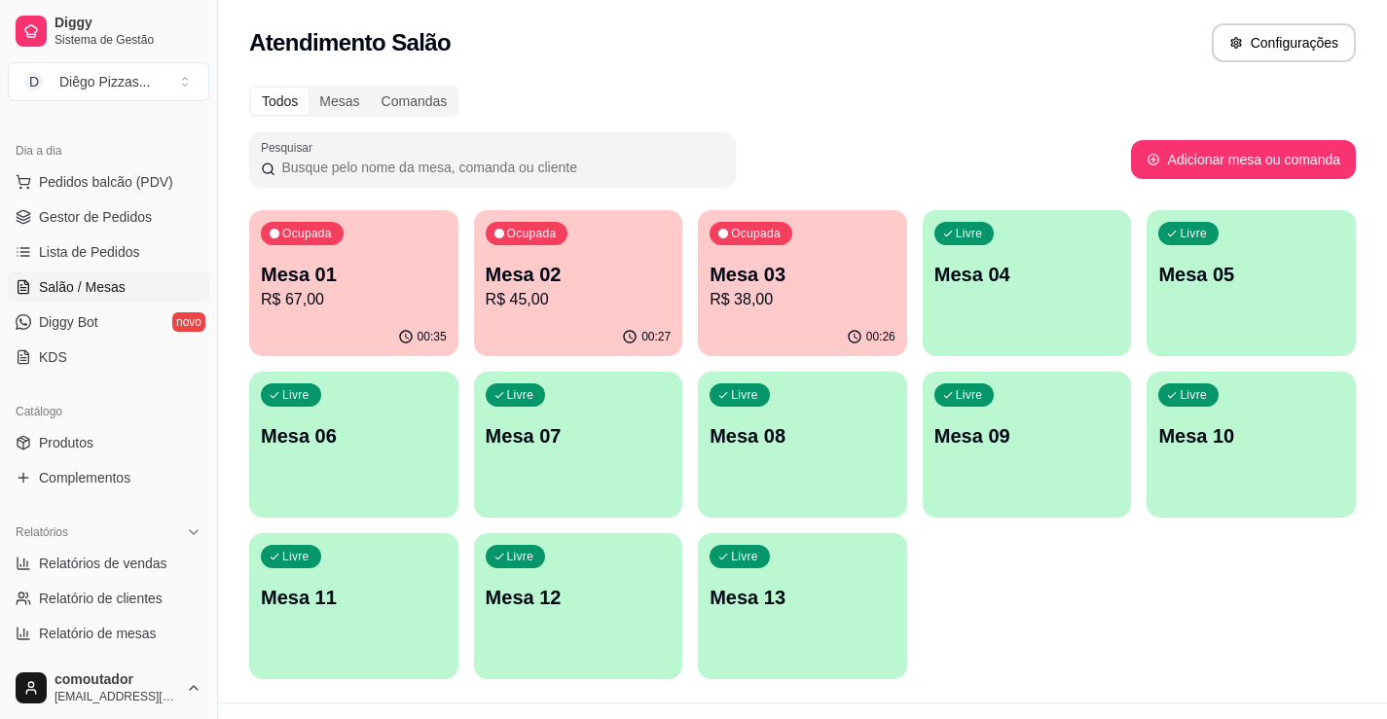
click at [349, 290] on p "R$ 67,00" at bounding box center [354, 299] width 186 height 23
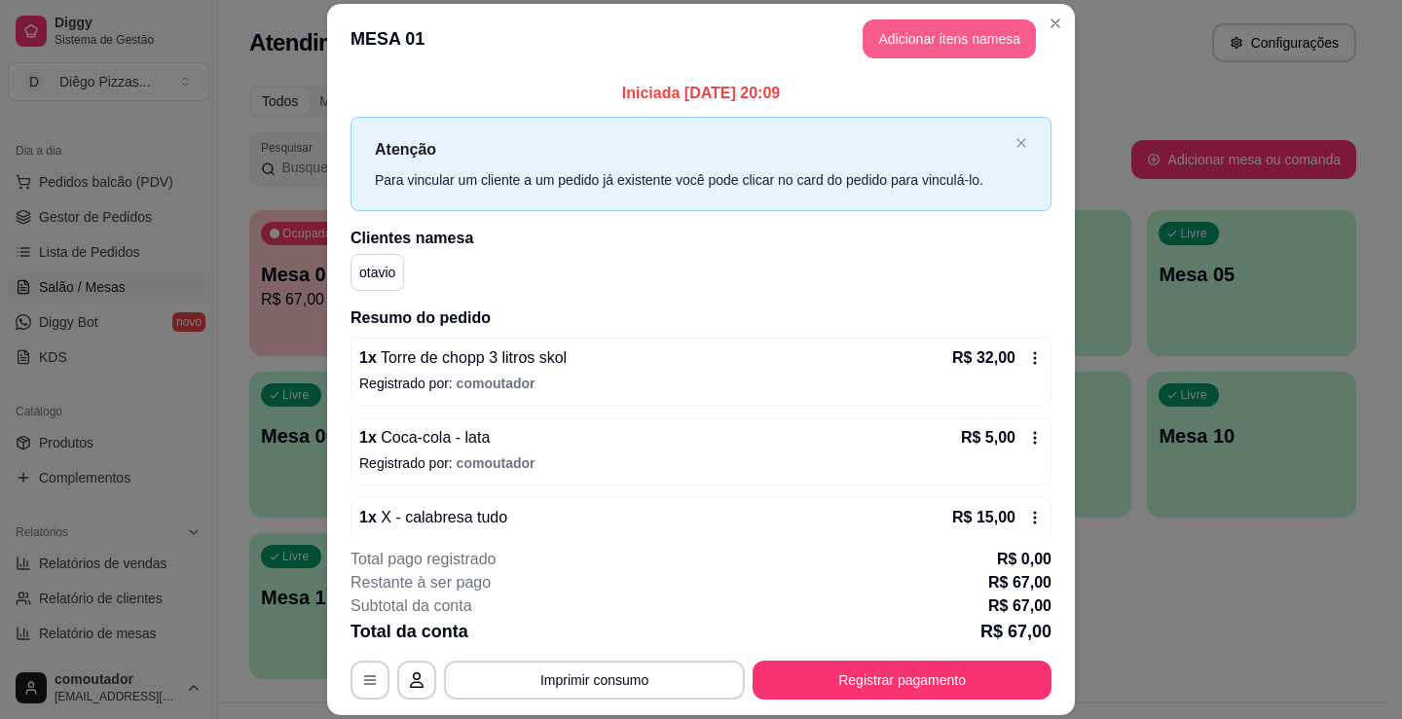
click at [911, 40] on button "Adicionar itens na mesa" at bounding box center [949, 38] width 173 height 39
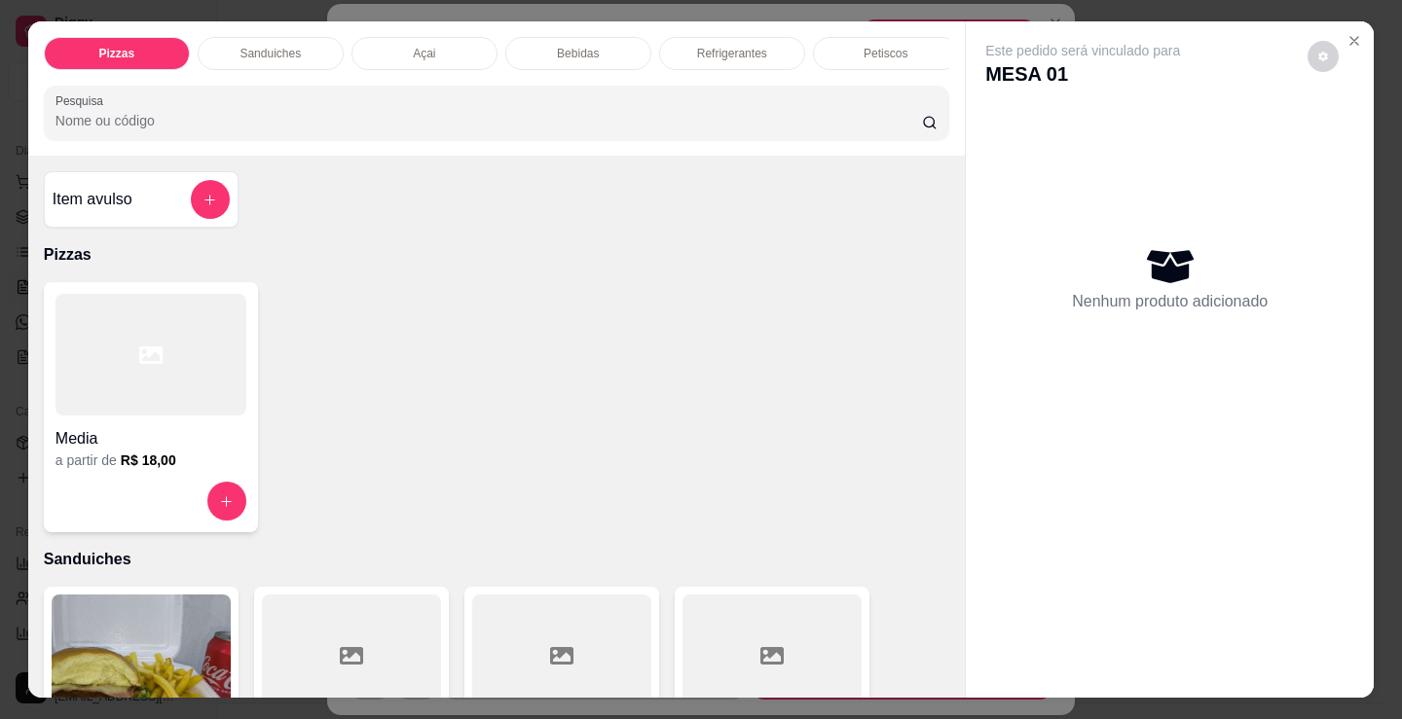
click at [598, 50] on div "Bebidas" at bounding box center [578, 53] width 146 height 33
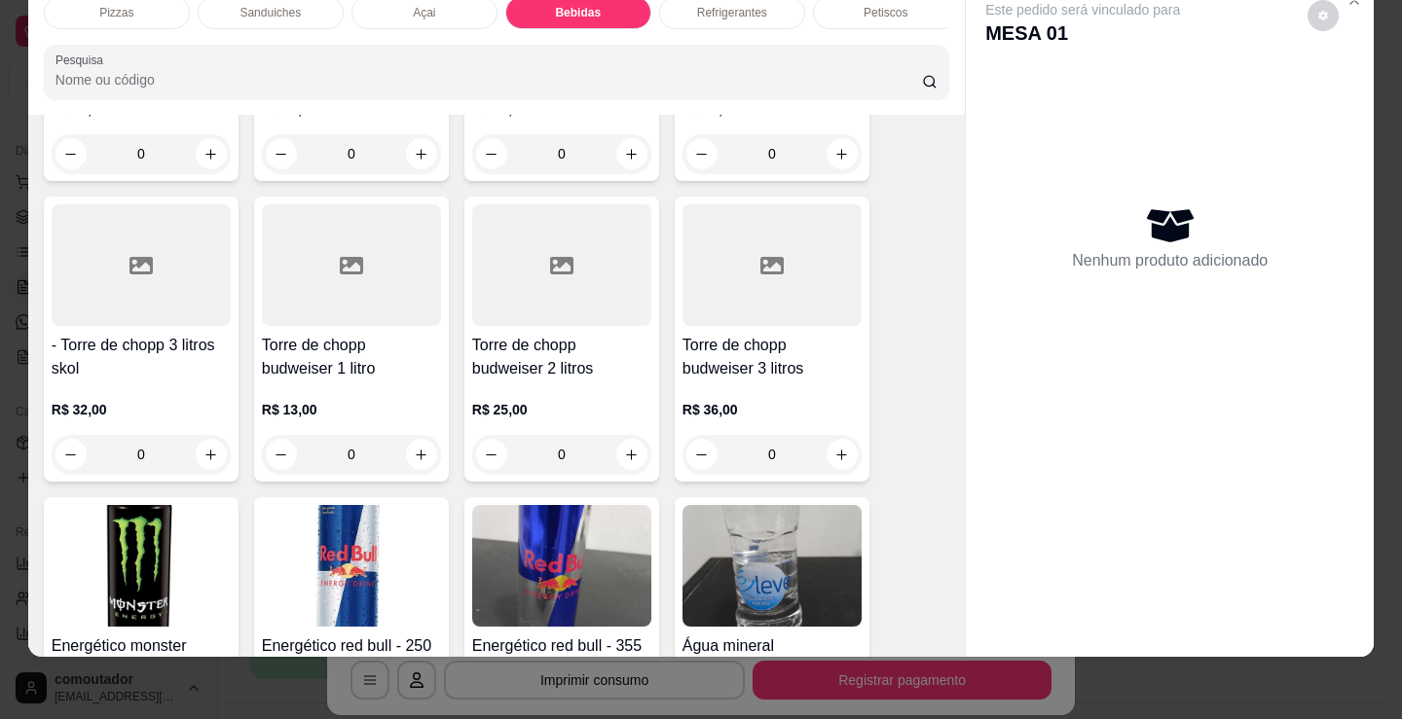
scroll to position [3775, 0]
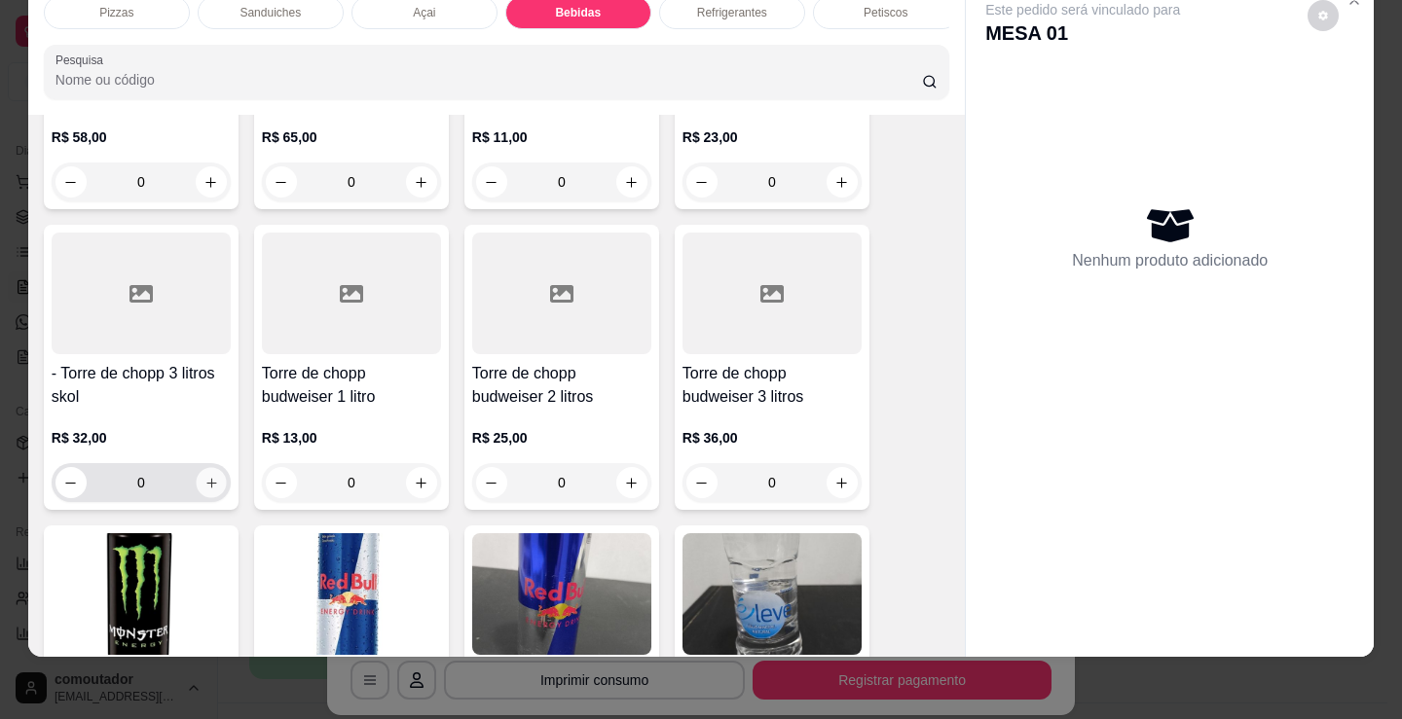
click at [210, 479] on icon "increase-product-quantity" at bounding box center [211, 483] width 15 height 15
type input "1"
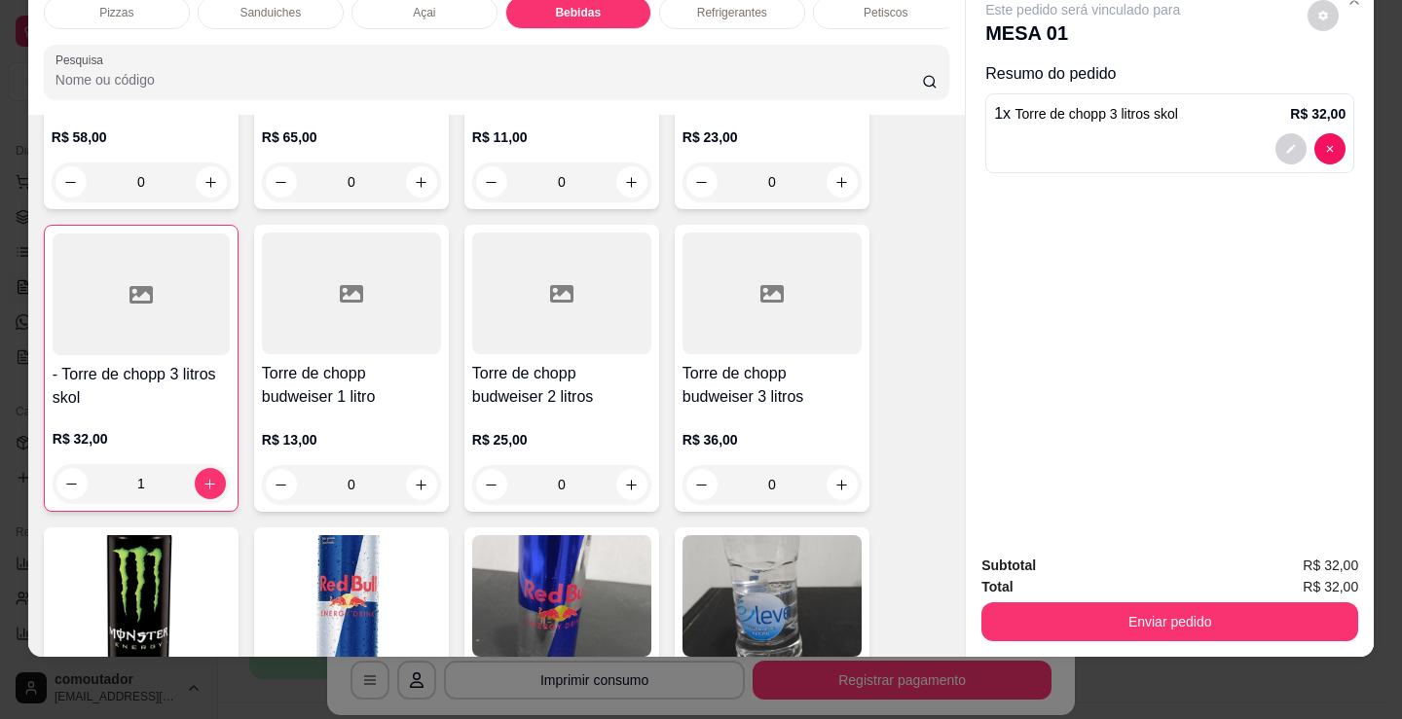
click at [1050, 618] on button "Enviar pedido" at bounding box center [1169, 622] width 377 height 39
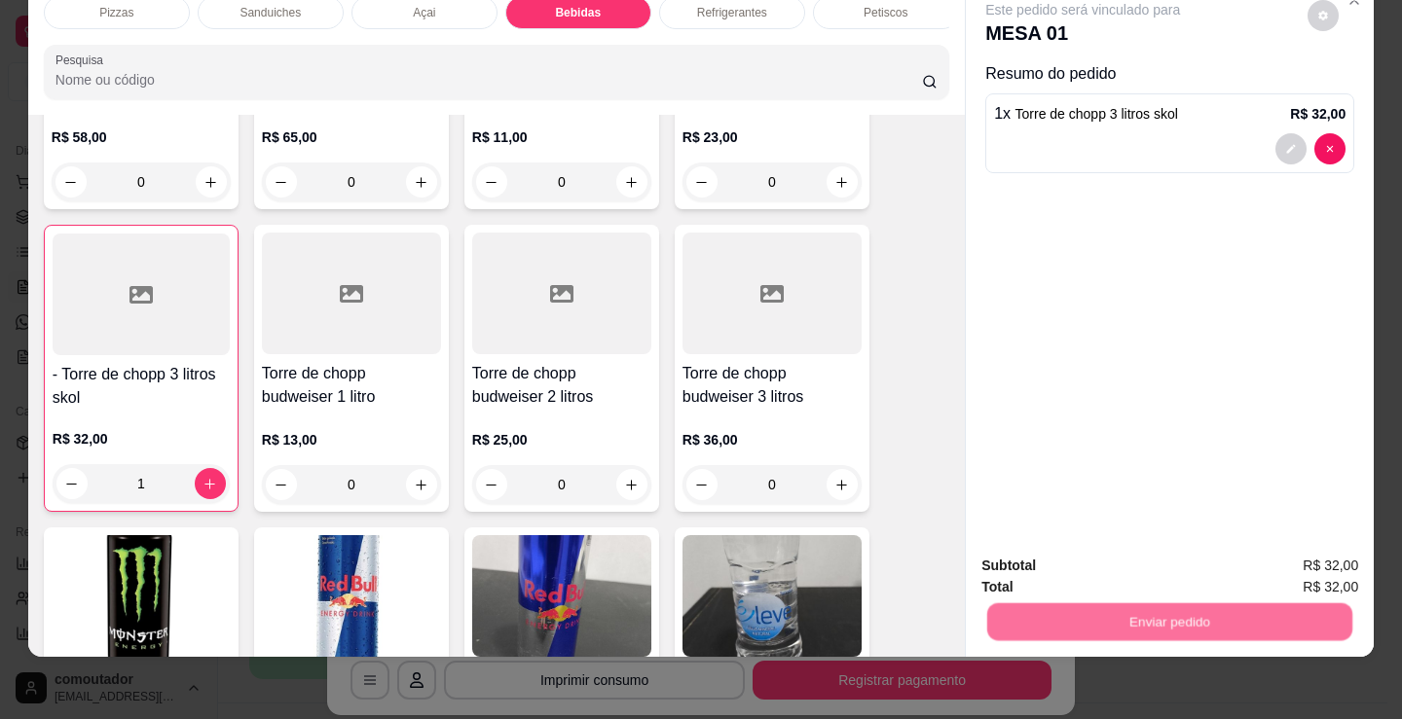
click at [1060, 568] on button "Não registrar e enviar pedido" at bounding box center [1106, 559] width 197 height 36
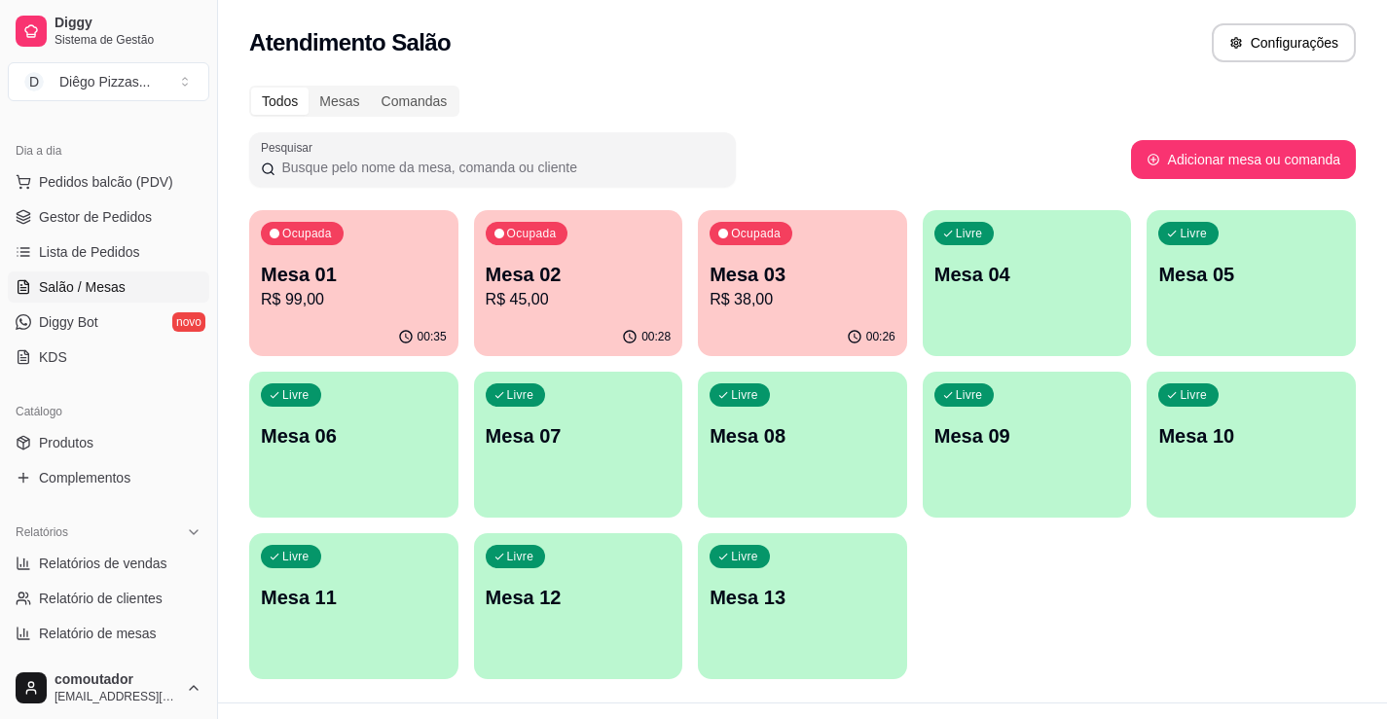
click at [1013, 592] on div "Ocupada Mesa 01 R$ 99,00 00:35 Ocupada Mesa 02 R$ 45,00 00:28 Ocupada Mesa 03 R…" at bounding box center [802, 444] width 1107 height 469
click at [1053, 601] on div "Ocupada Mesa 01 R$ 99,00 00:35 Ocupada Mesa 02 R$ 45,00 00:28 Ocupada Mesa 03 R…" at bounding box center [802, 444] width 1107 height 469
click at [356, 289] on p "R$ 99,00" at bounding box center [354, 299] width 186 height 23
click at [535, 304] on p "R$ 45,00" at bounding box center [579, 299] width 186 height 23
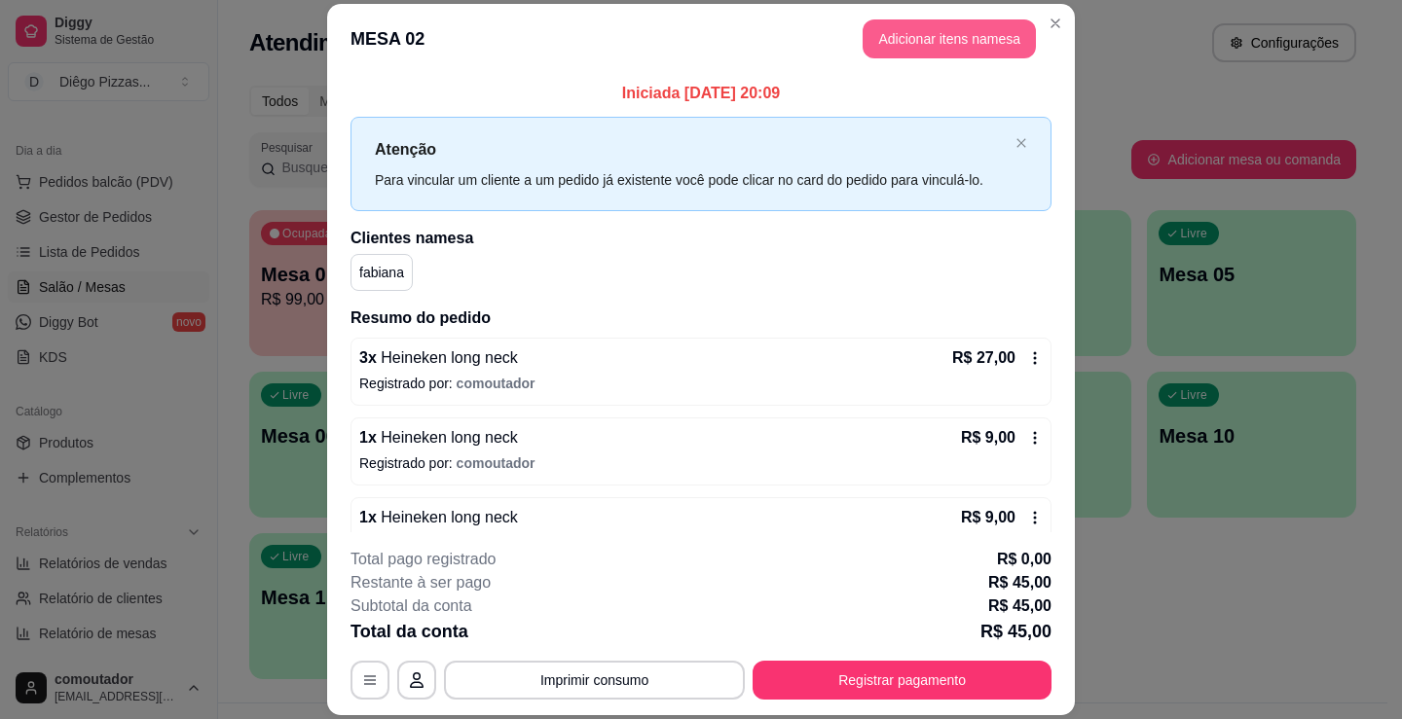
click at [938, 29] on button "Adicionar itens na mesa" at bounding box center [949, 38] width 173 height 39
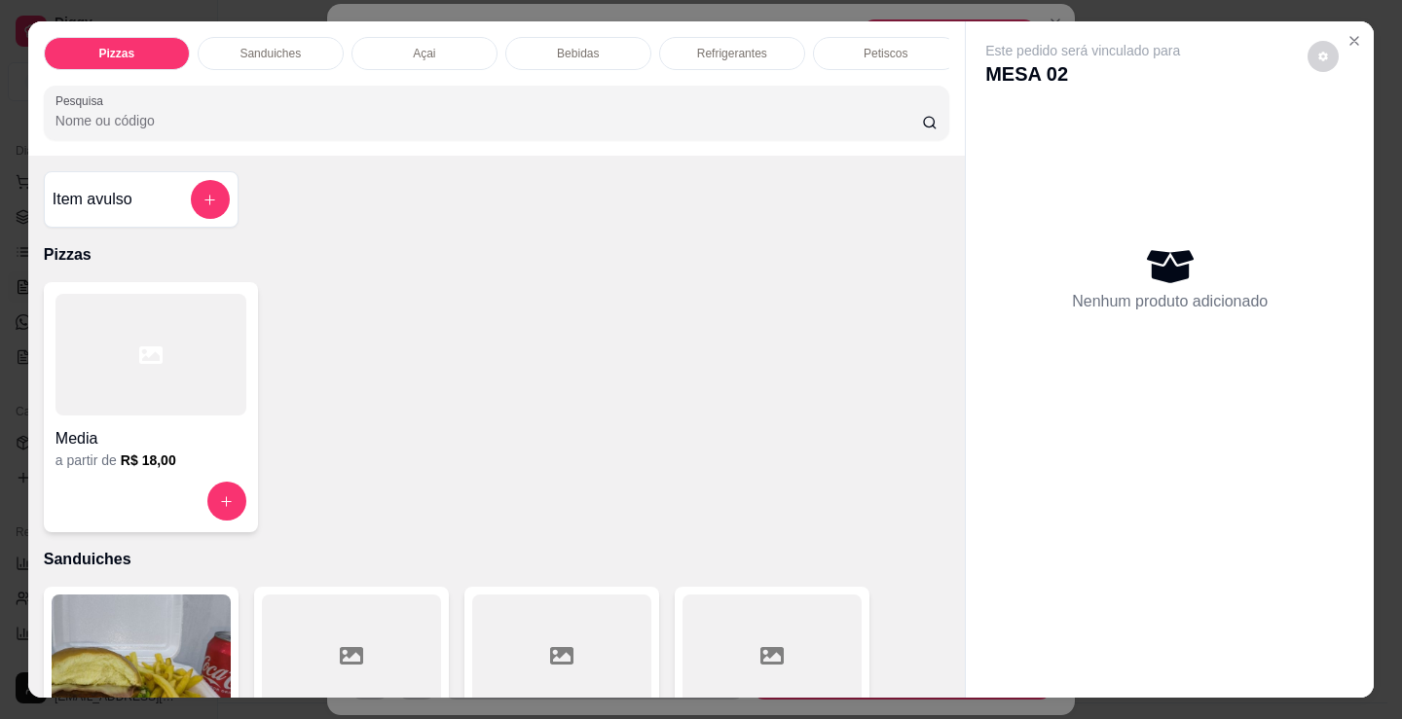
click at [579, 37] on div "Bebidas" at bounding box center [578, 53] width 146 height 33
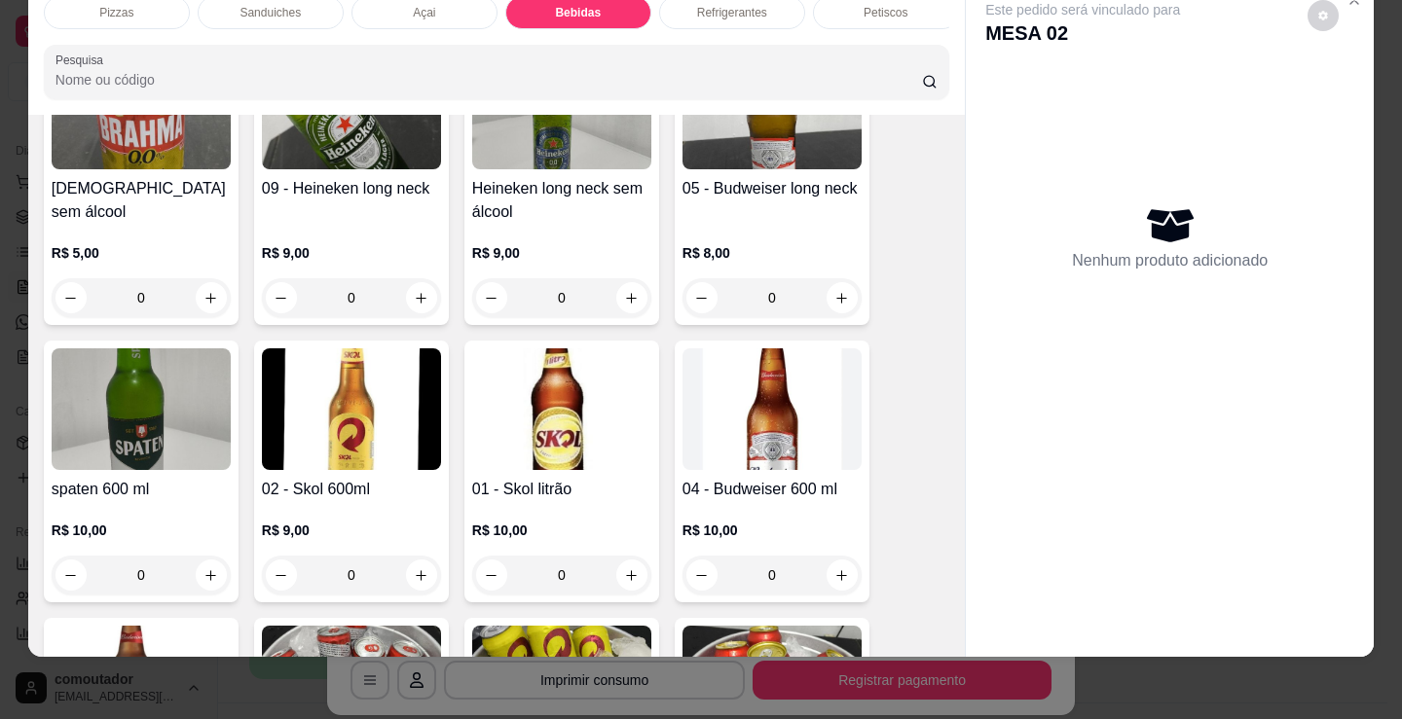
scroll to position [2802, 0]
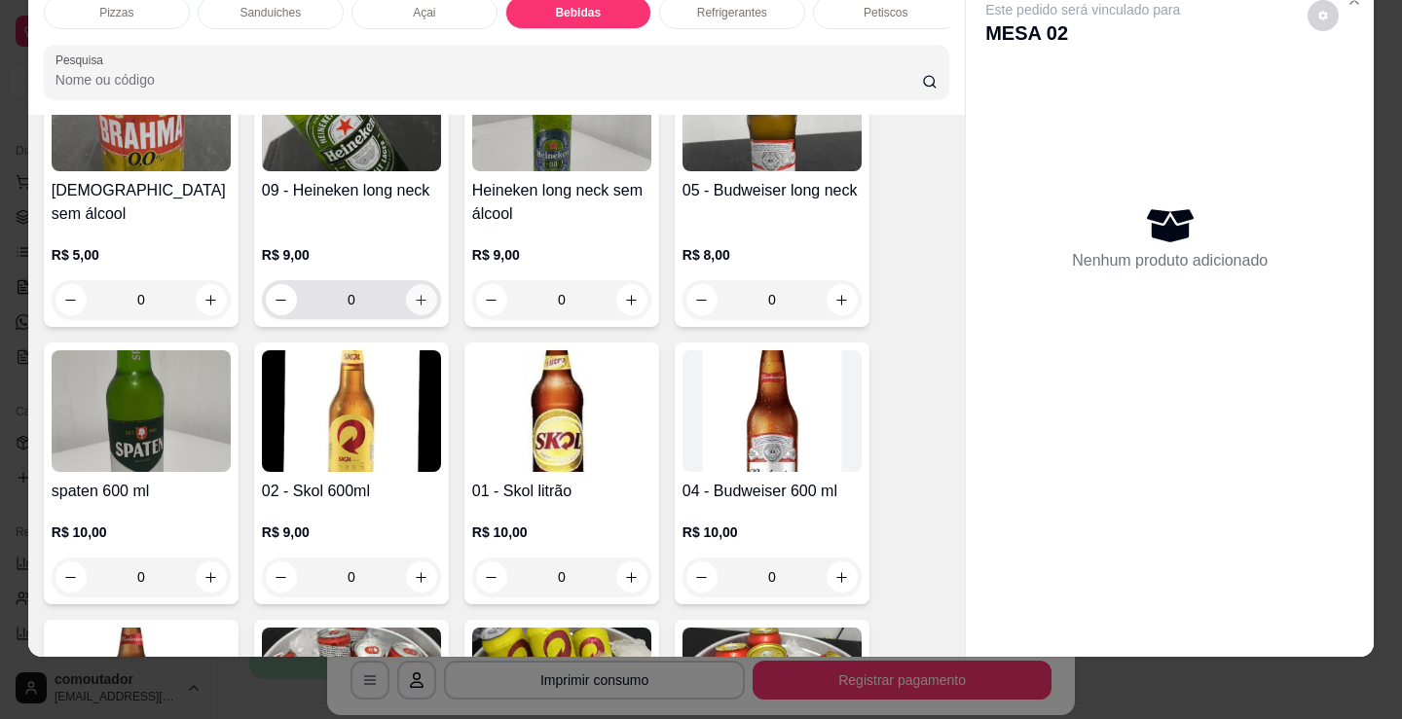
click at [414, 303] on icon "increase-product-quantity" at bounding box center [421, 300] width 15 height 15
type input "1"
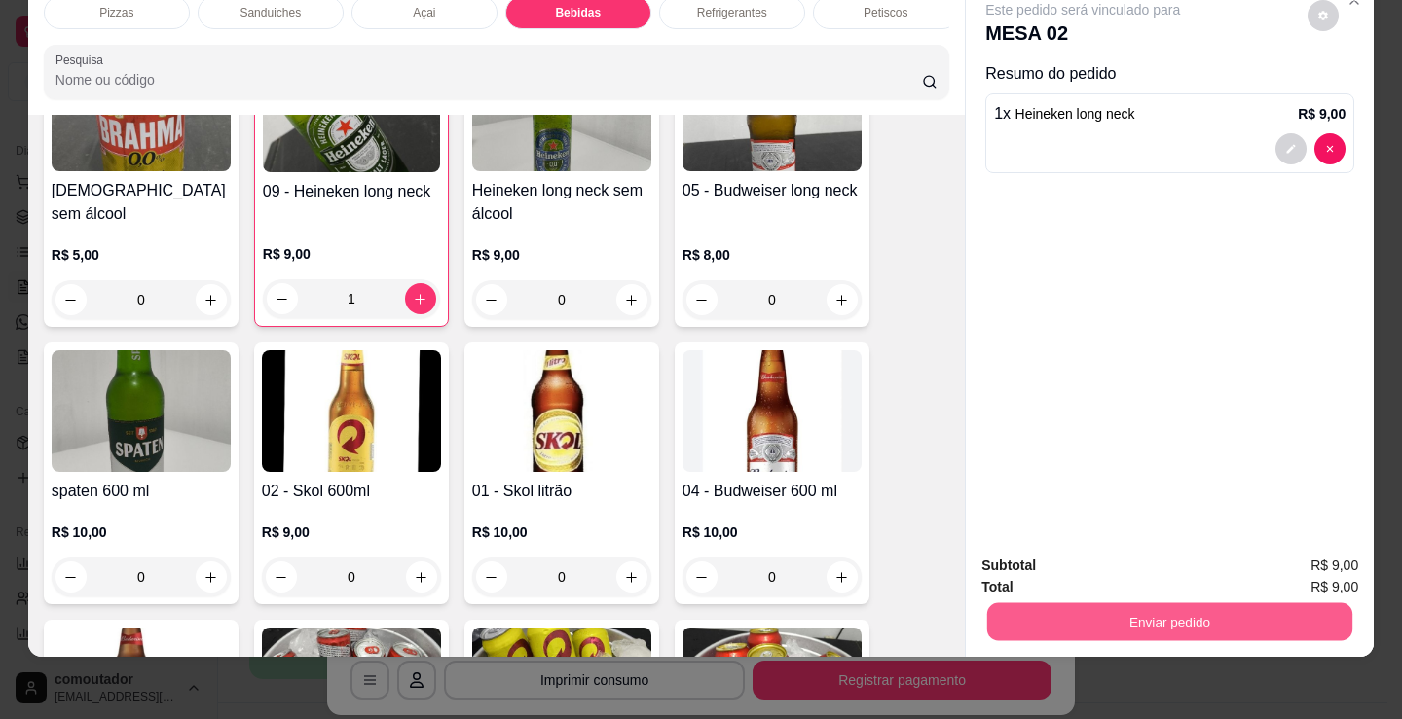
click at [1051, 603] on button "Enviar pedido" at bounding box center [1169, 622] width 365 height 38
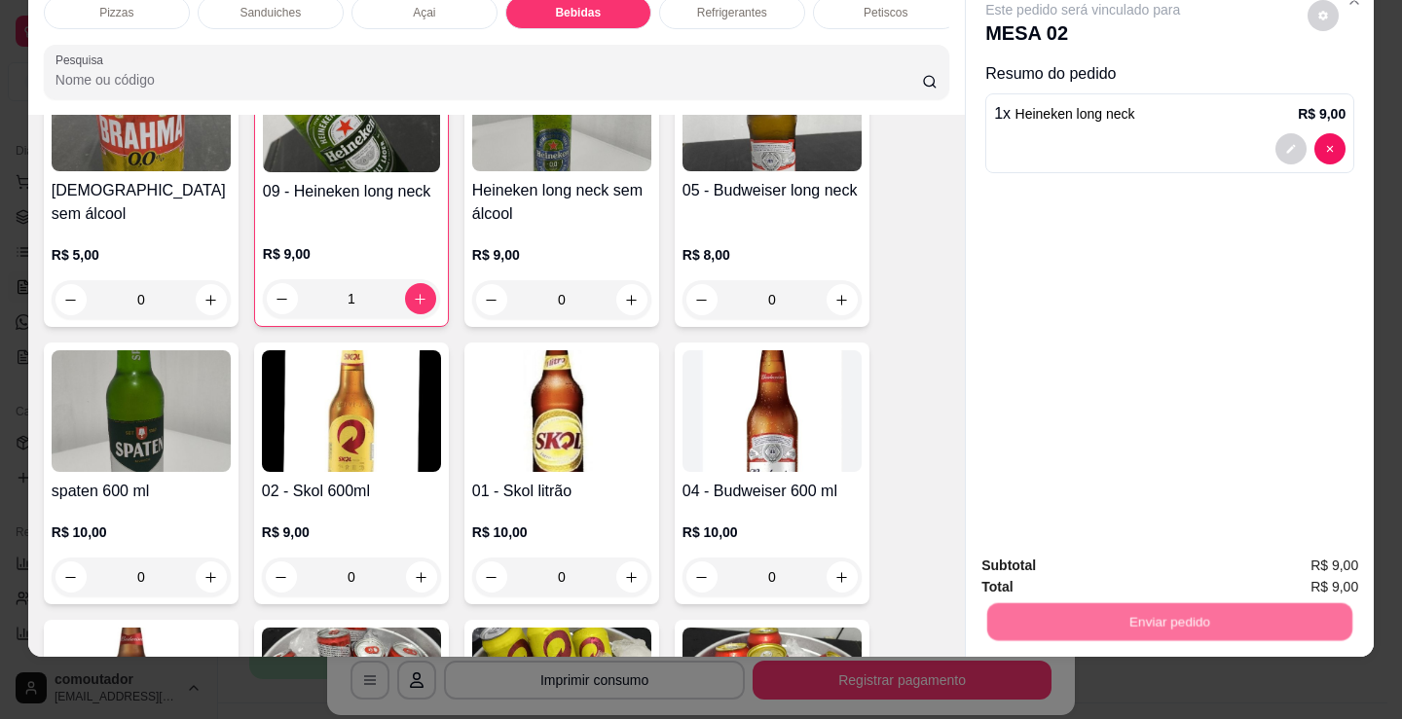
click at [1055, 563] on button "Não registrar e enviar pedido" at bounding box center [1105, 559] width 202 height 37
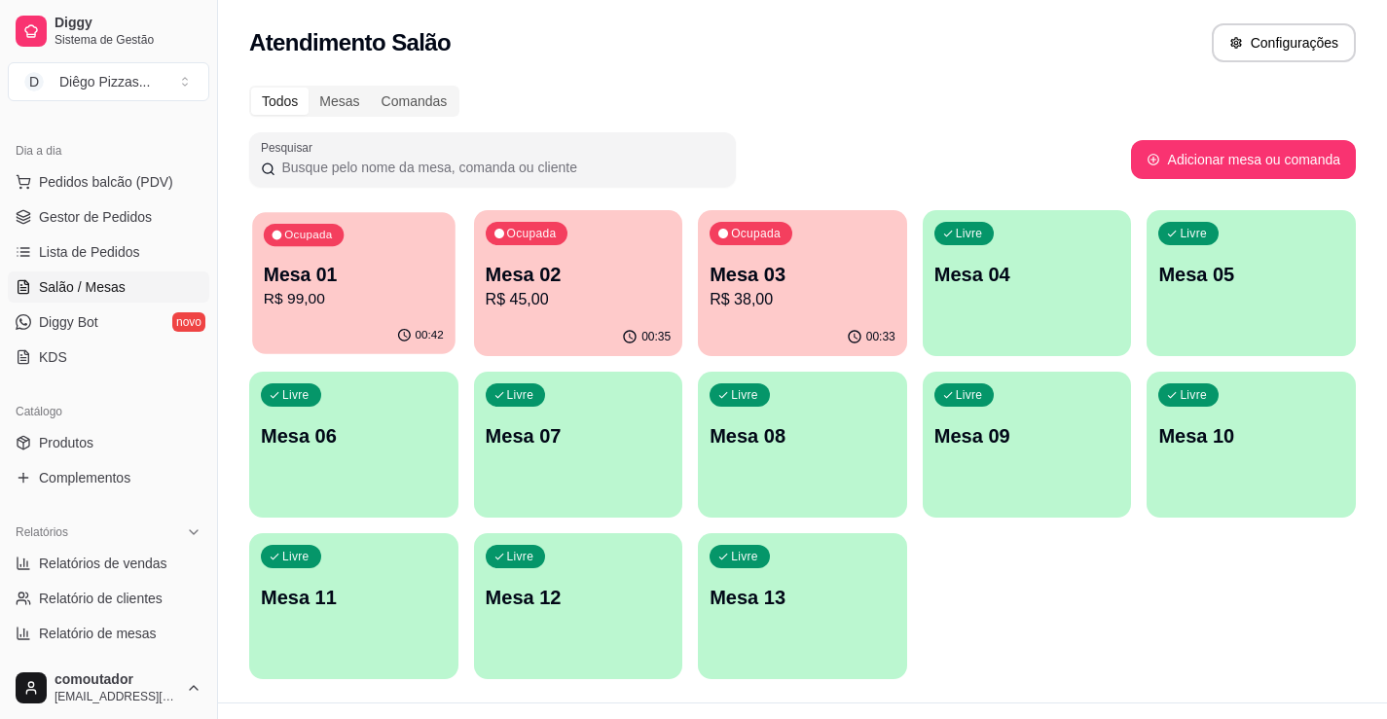
click at [421, 326] on div "00:42" at bounding box center [353, 335] width 202 height 37
click at [668, 319] on div "00:35" at bounding box center [578, 335] width 202 height 37
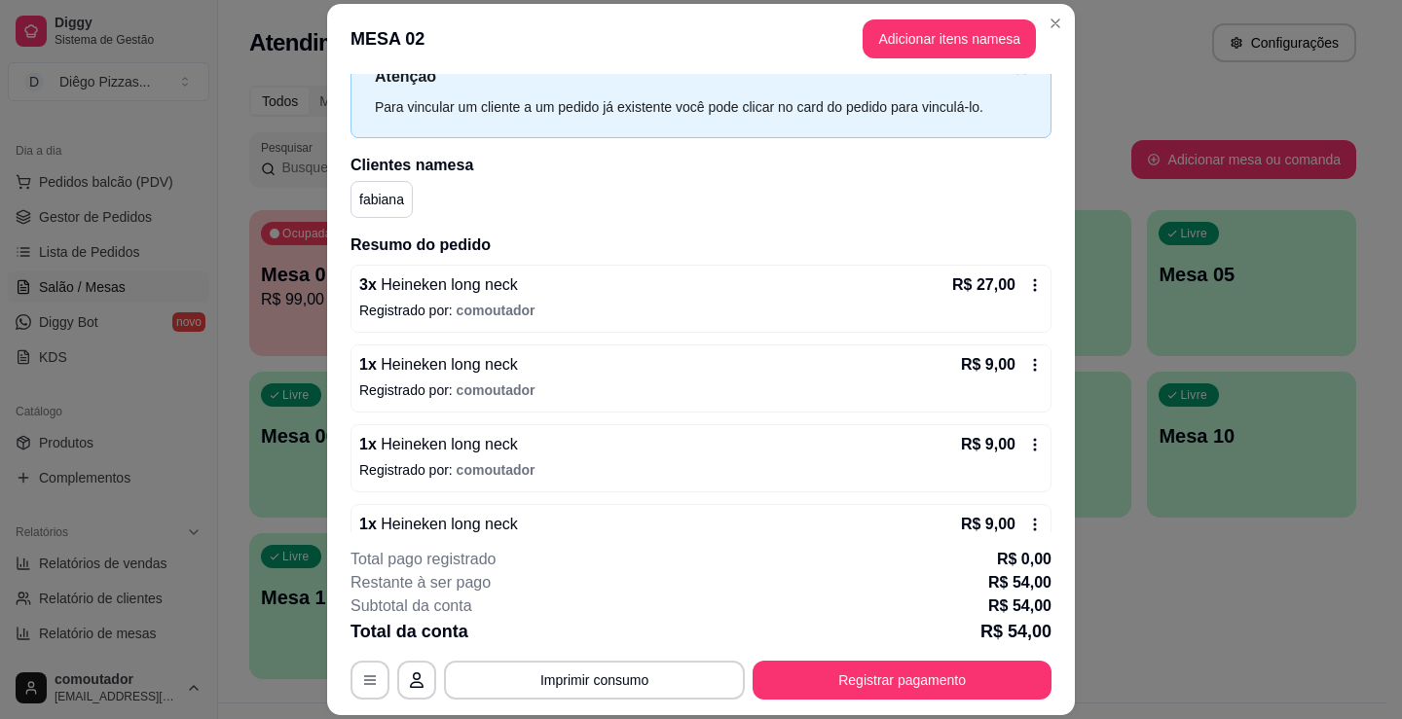
scroll to position [120, 0]
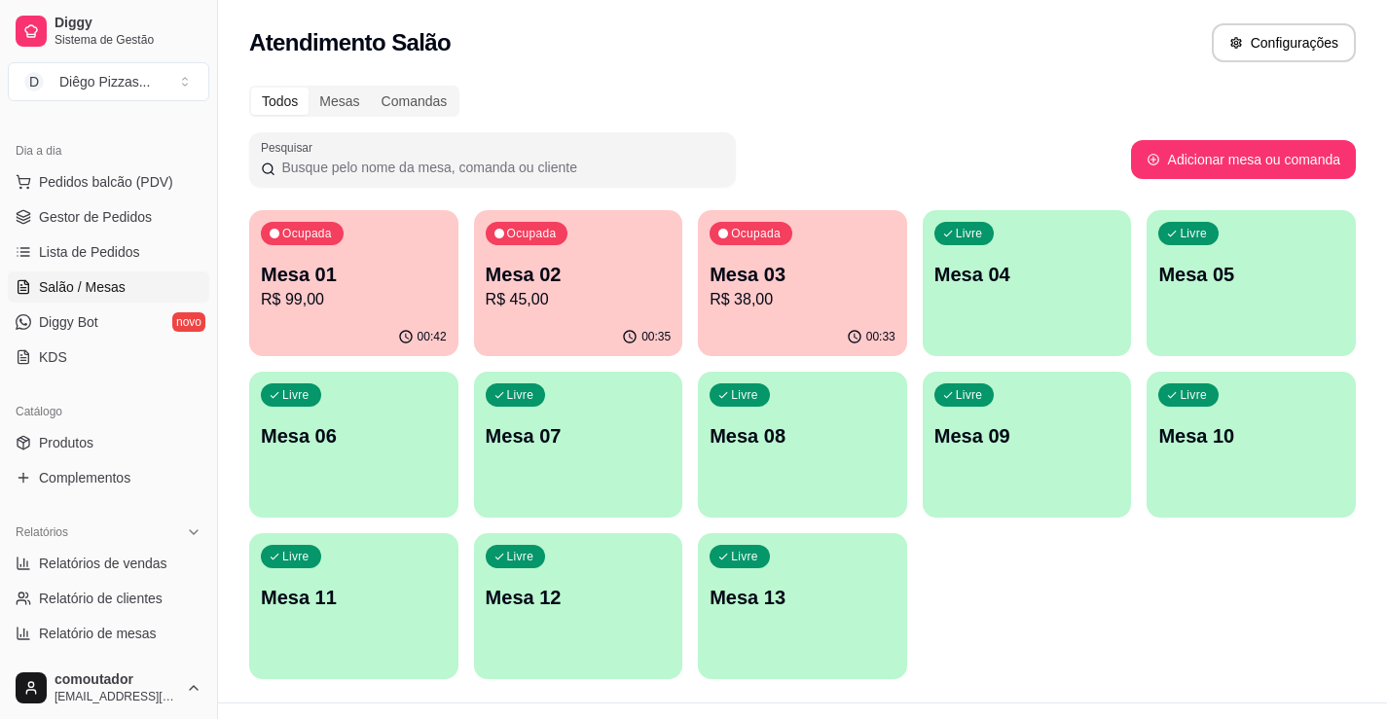
drag, startPoint x: 1078, startPoint y: 570, endPoint x: 936, endPoint y: 622, distance: 151.2
click at [1078, 570] on div "Ocupada Mesa 01 R$ 99,00 00:42 Ocupada Mesa 02 R$ 45,00 00:35 Ocupada Mesa 03 R…" at bounding box center [802, 444] width 1107 height 469
click at [397, 260] on div "Ocupada Mesa 01 R$ 99,00" at bounding box center [353, 264] width 202 height 105
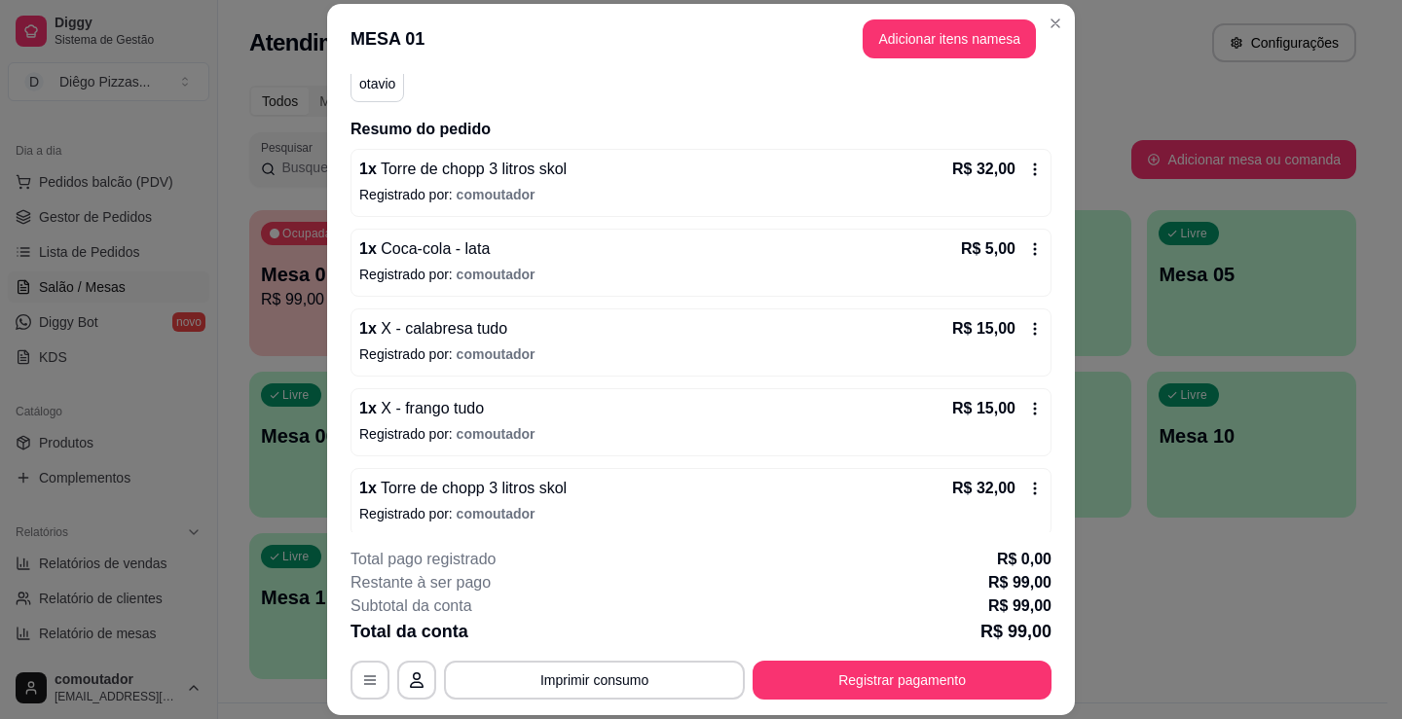
scroll to position [200, 0]
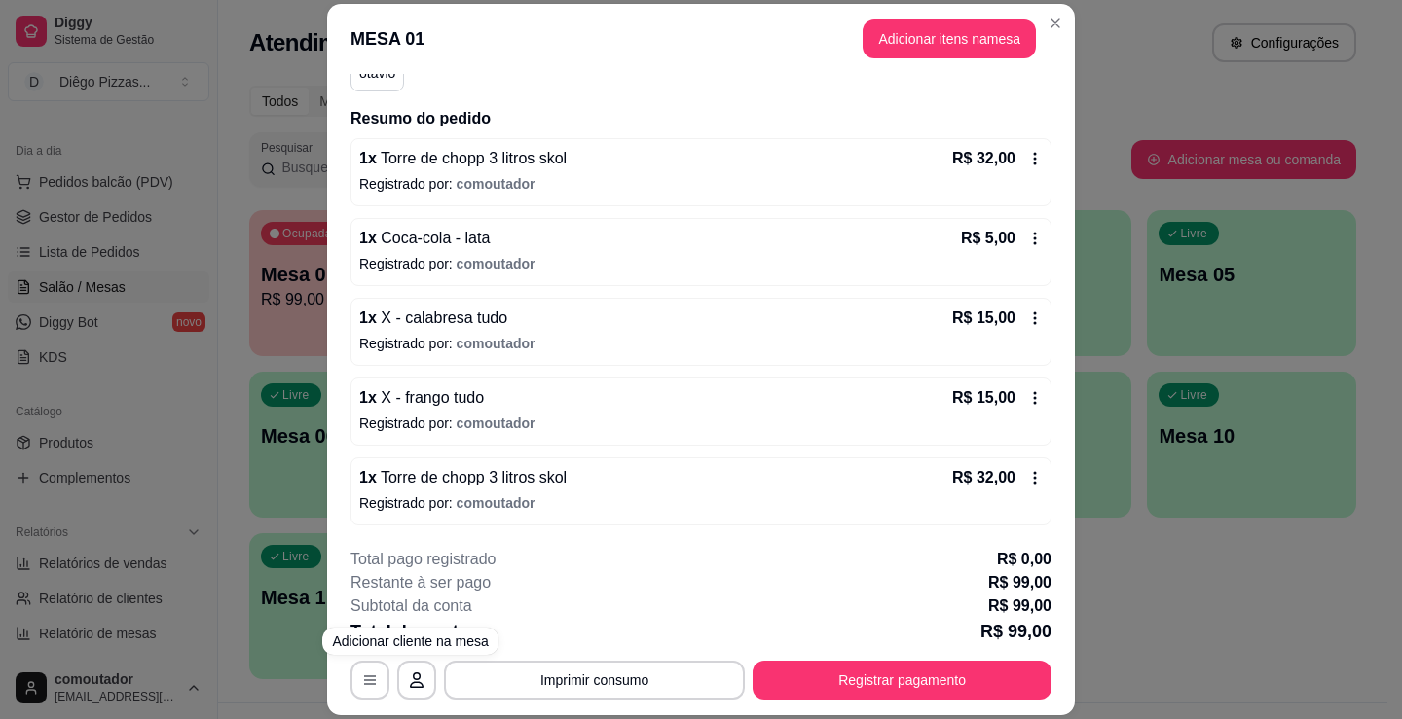
click at [633, 682] on button "Imprimir consumo" at bounding box center [594, 680] width 301 height 39
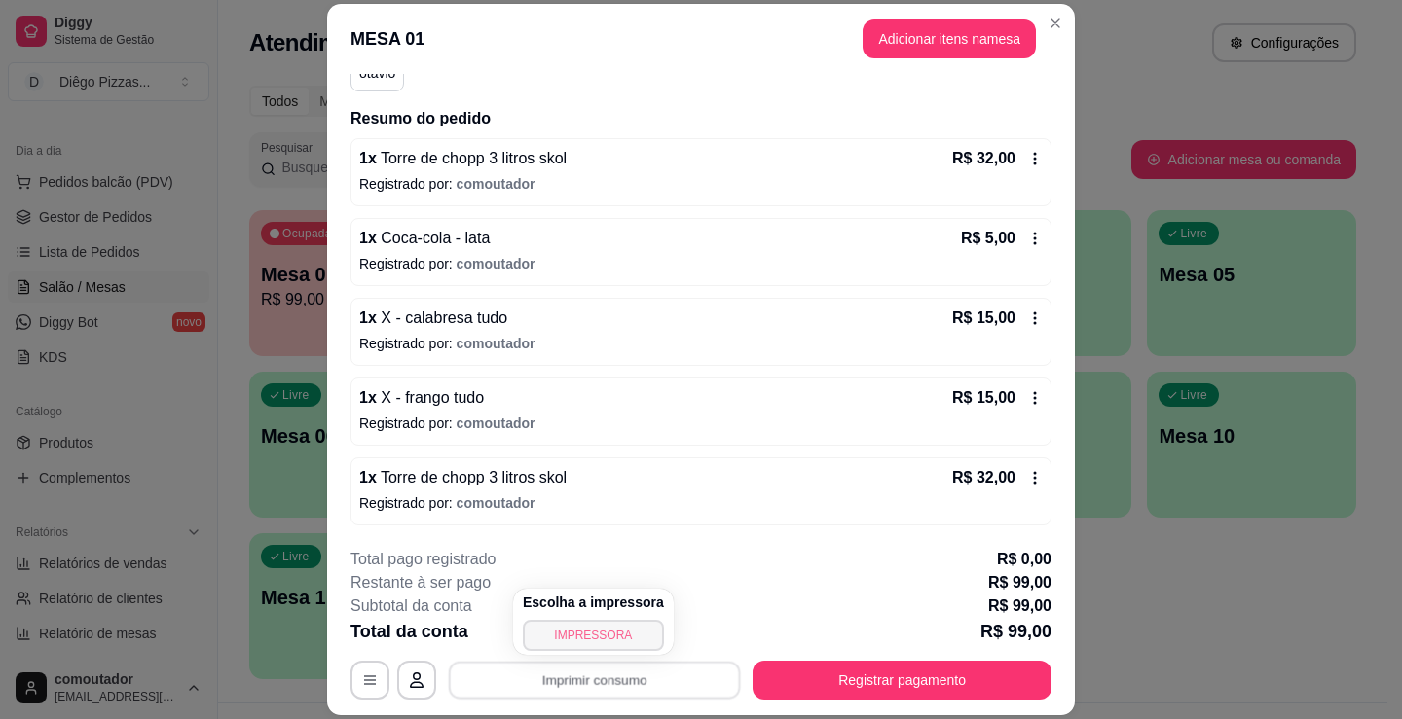
click at [634, 633] on button "IMPRESSORA" at bounding box center [593, 635] width 141 height 31
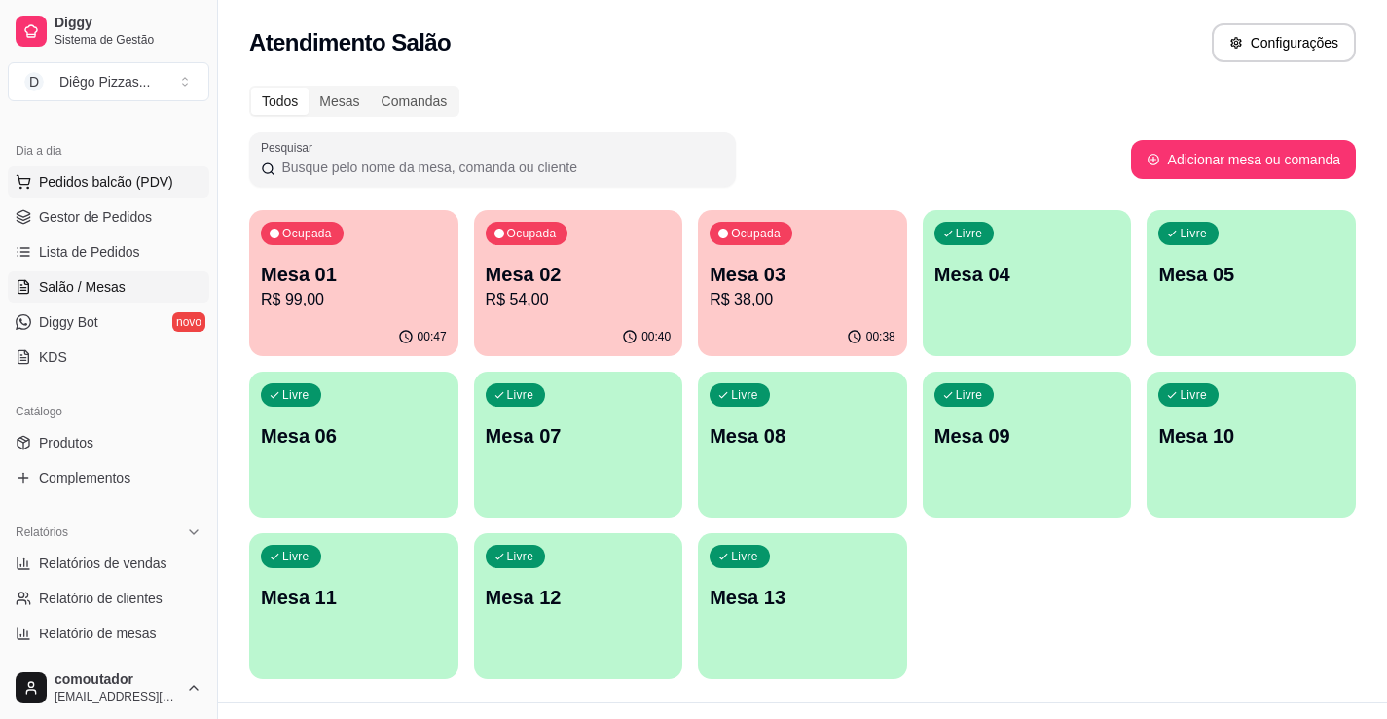
click at [123, 193] on button "Pedidos balcão (PDV)" at bounding box center [109, 181] width 202 height 31
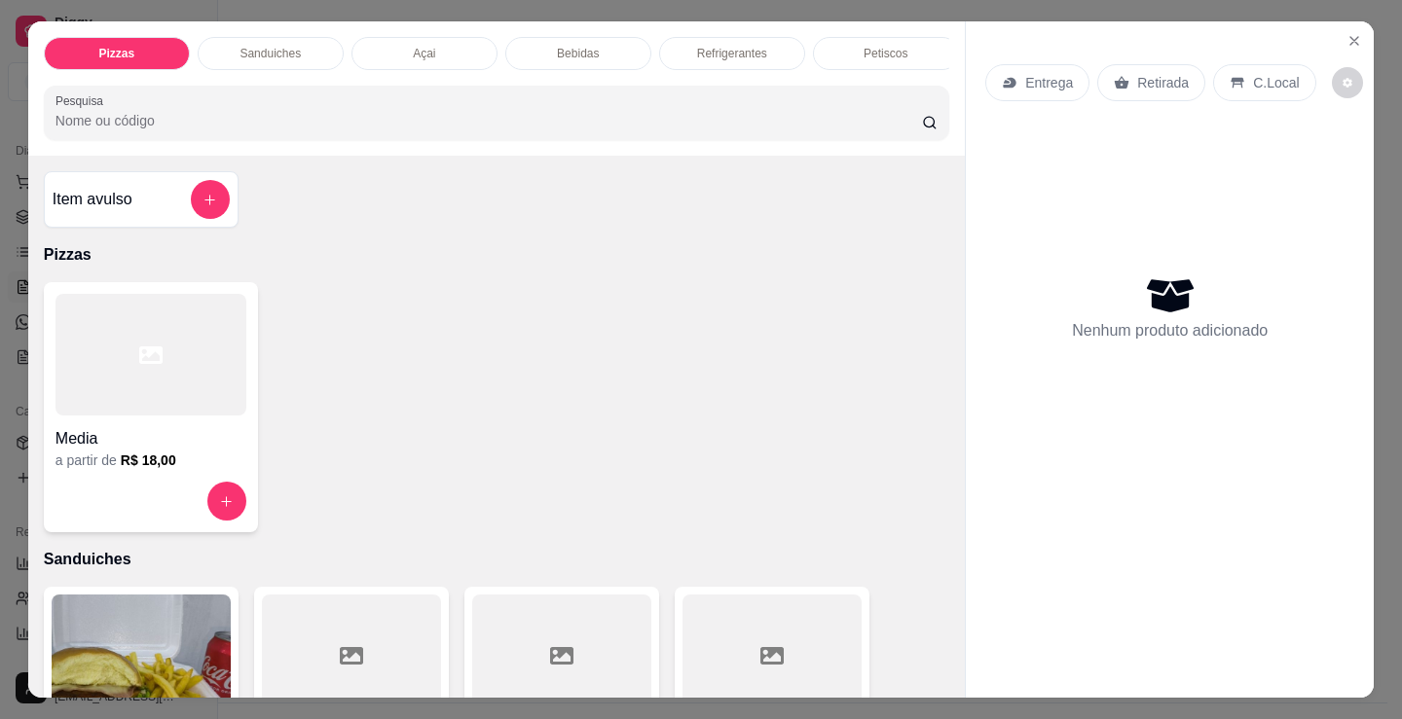
click at [426, 55] on div "Açai" at bounding box center [424, 53] width 146 height 33
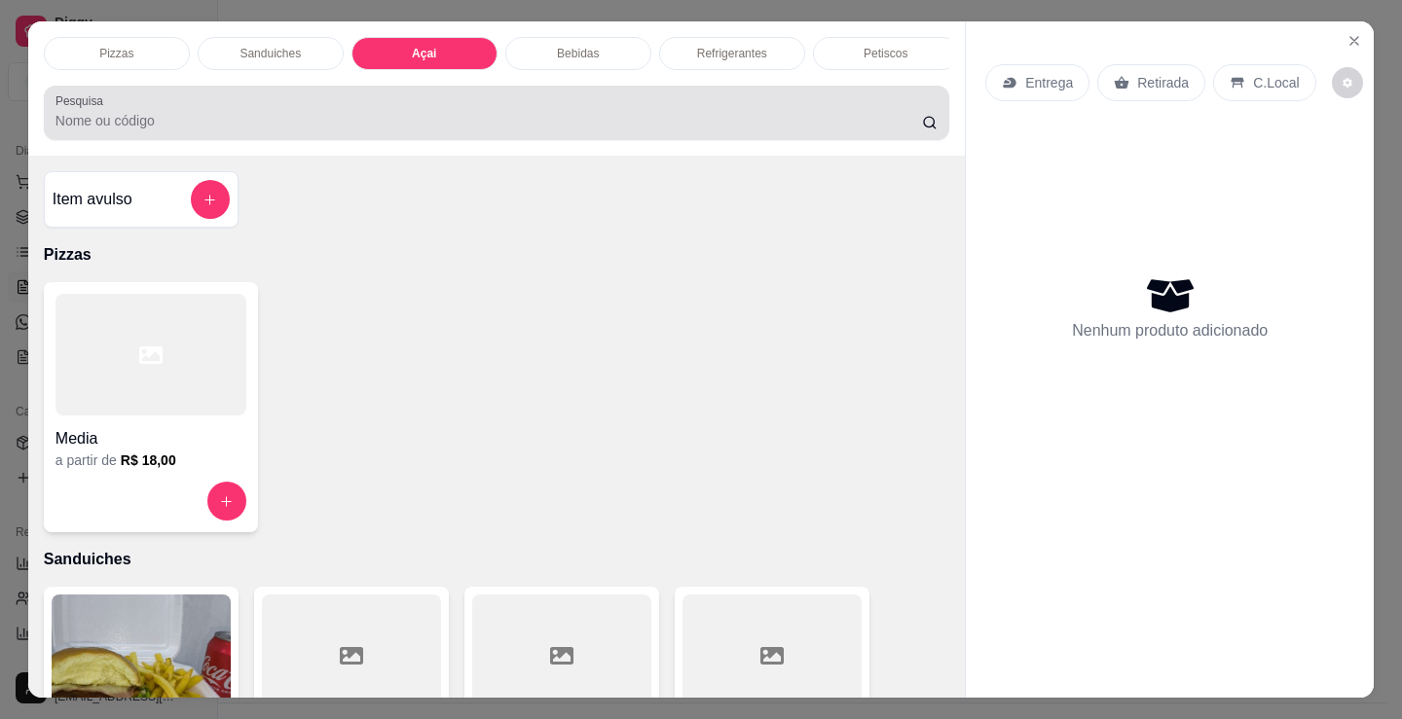
scroll to position [48, 0]
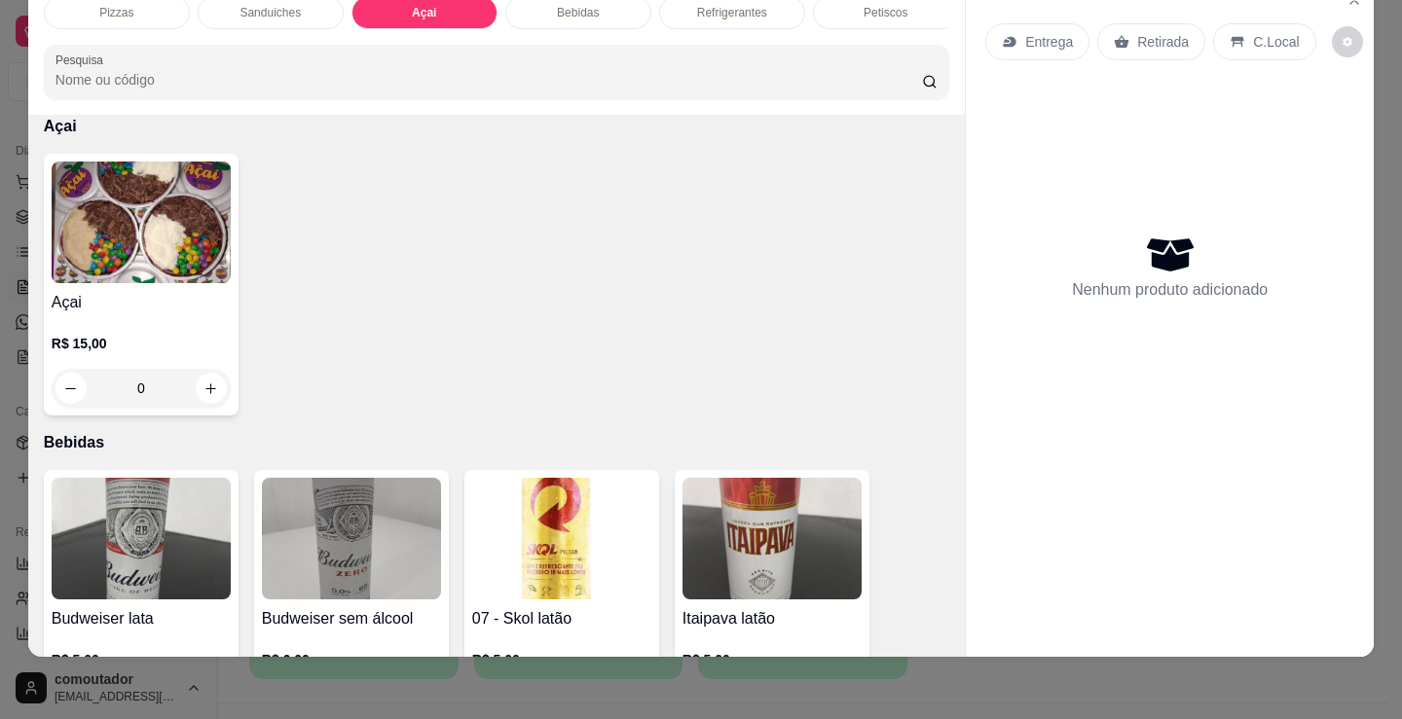
click at [111, 247] on img at bounding box center [141, 223] width 179 height 122
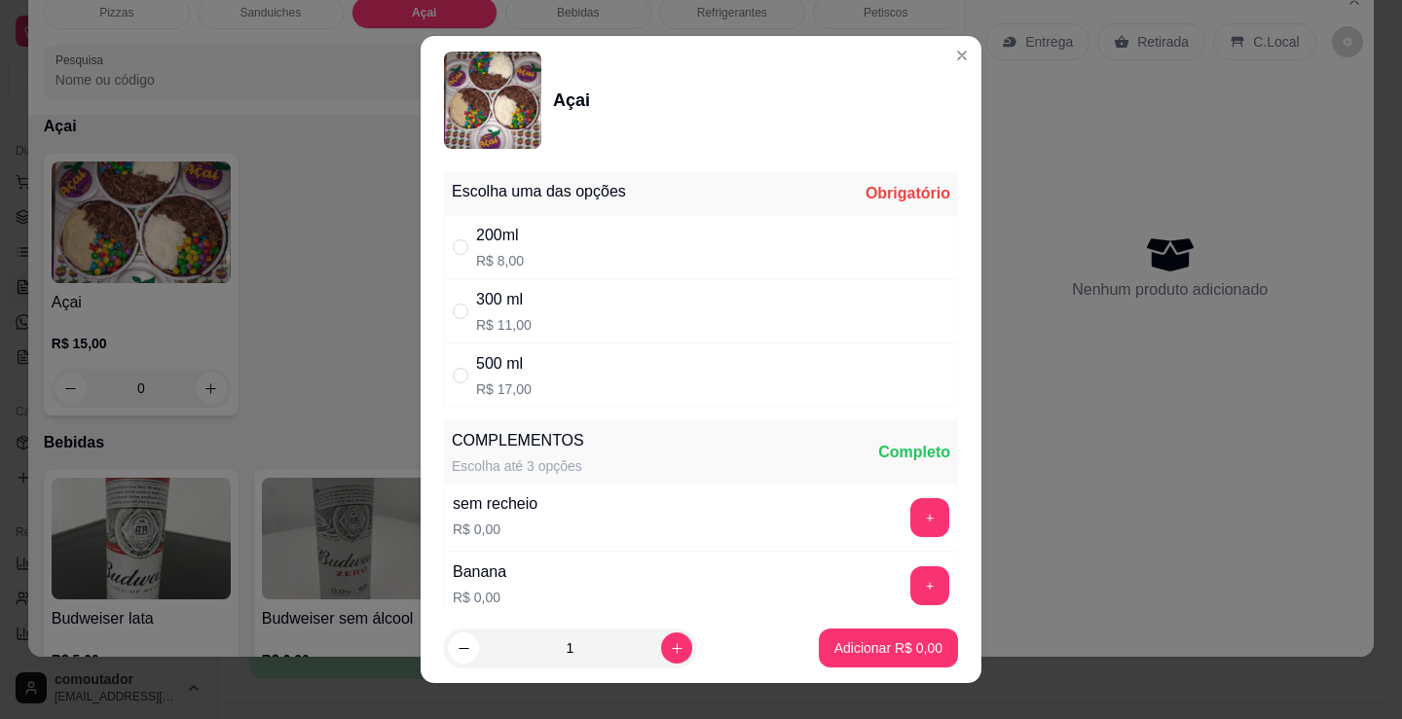
click at [505, 220] on div "200ml R$ 8,00" at bounding box center [701, 247] width 514 height 64
radio input "true"
click at [711, 523] on div "sem recheio R$ 0,00 +" at bounding box center [701, 518] width 514 height 68
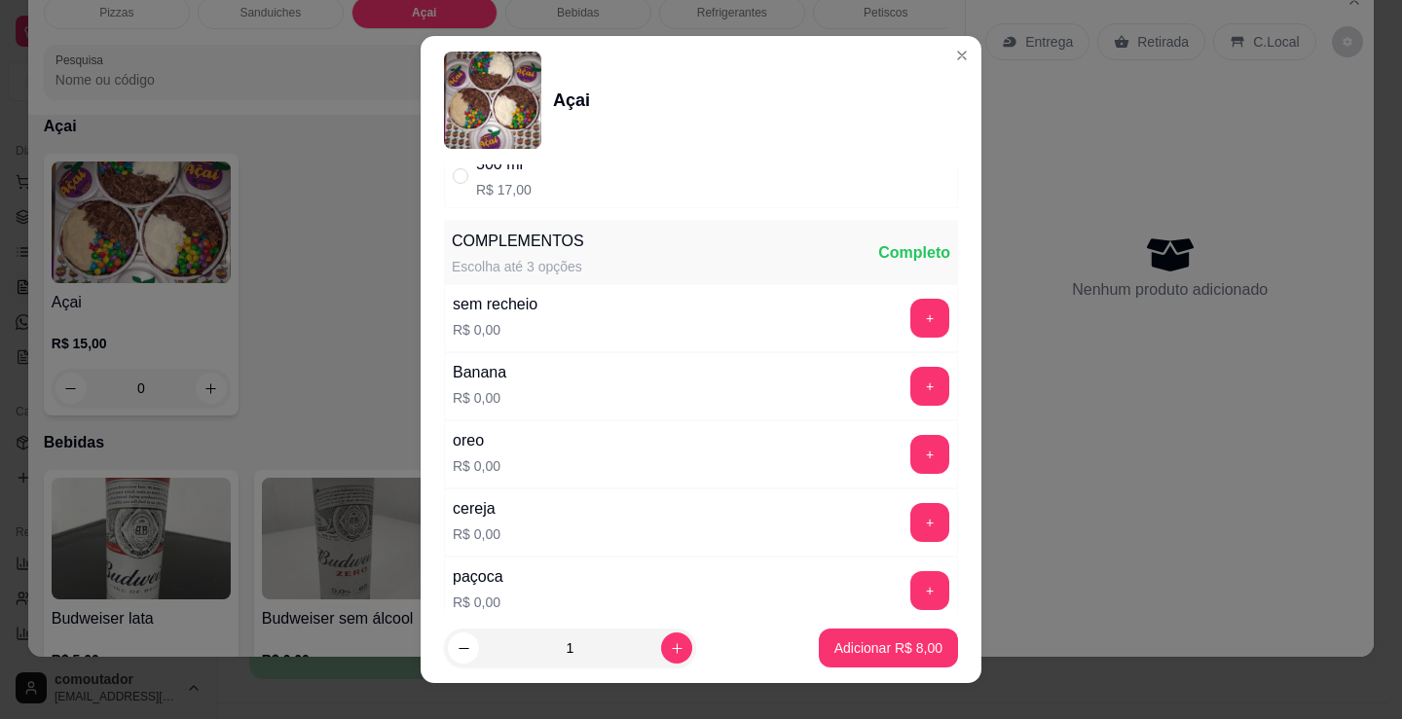
scroll to position [292, 0]
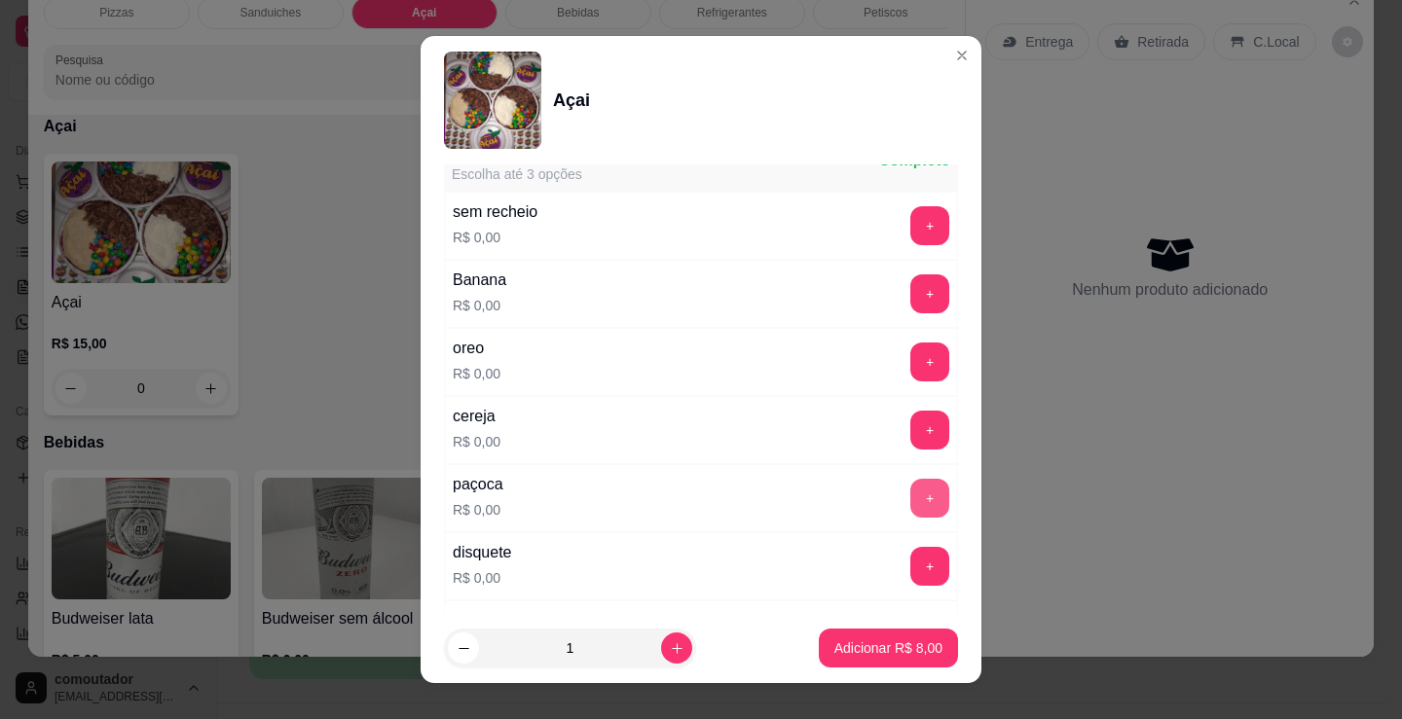
click at [910, 494] on button "+" at bounding box center [929, 498] width 39 height 39
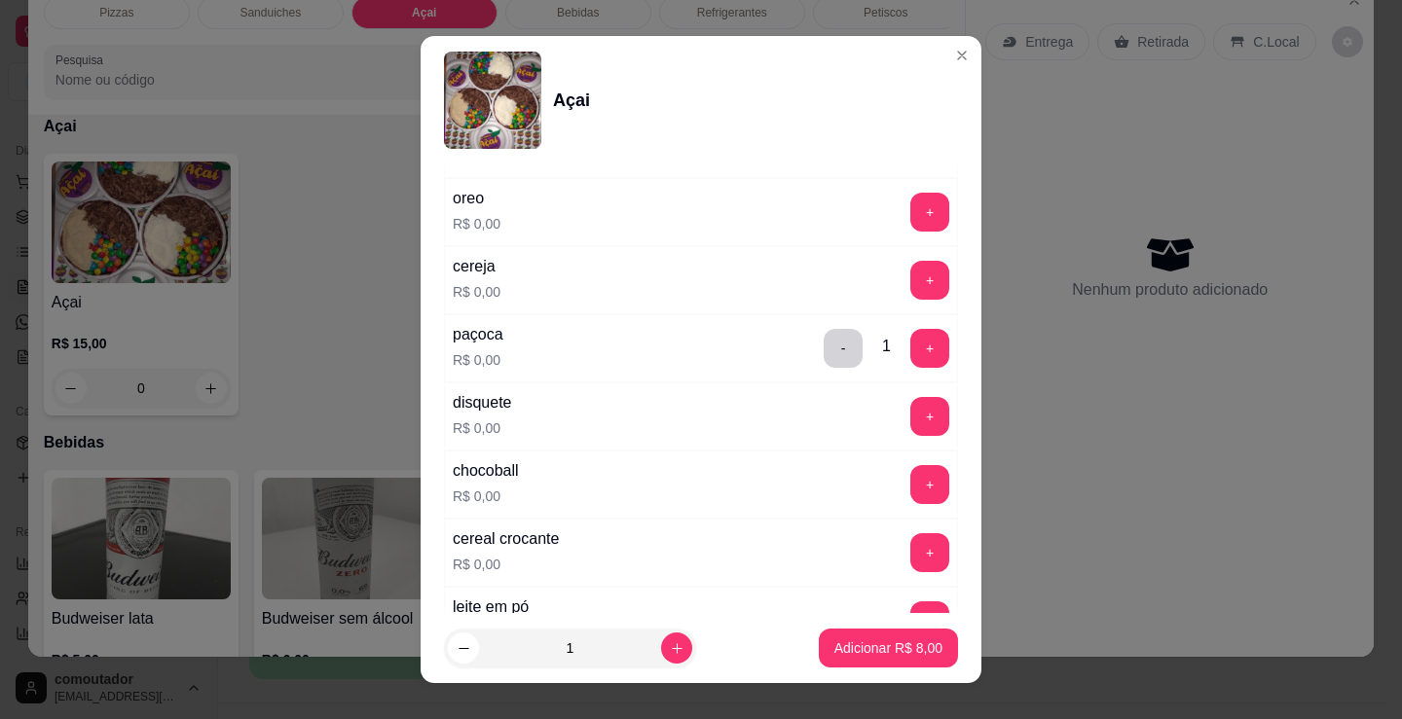
scroll to position [487, 0]
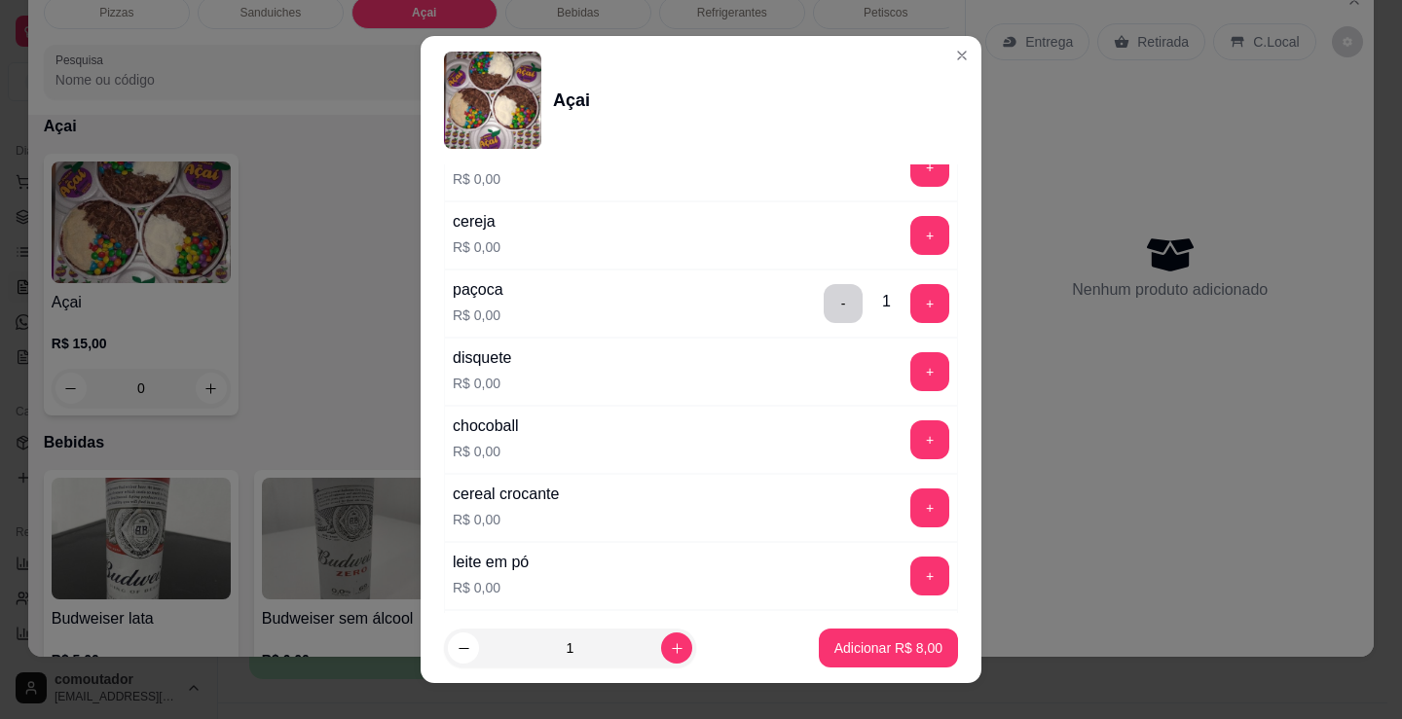
click at [910, 577] on button "+" at bounding box center [929, 576] width 39 height 39
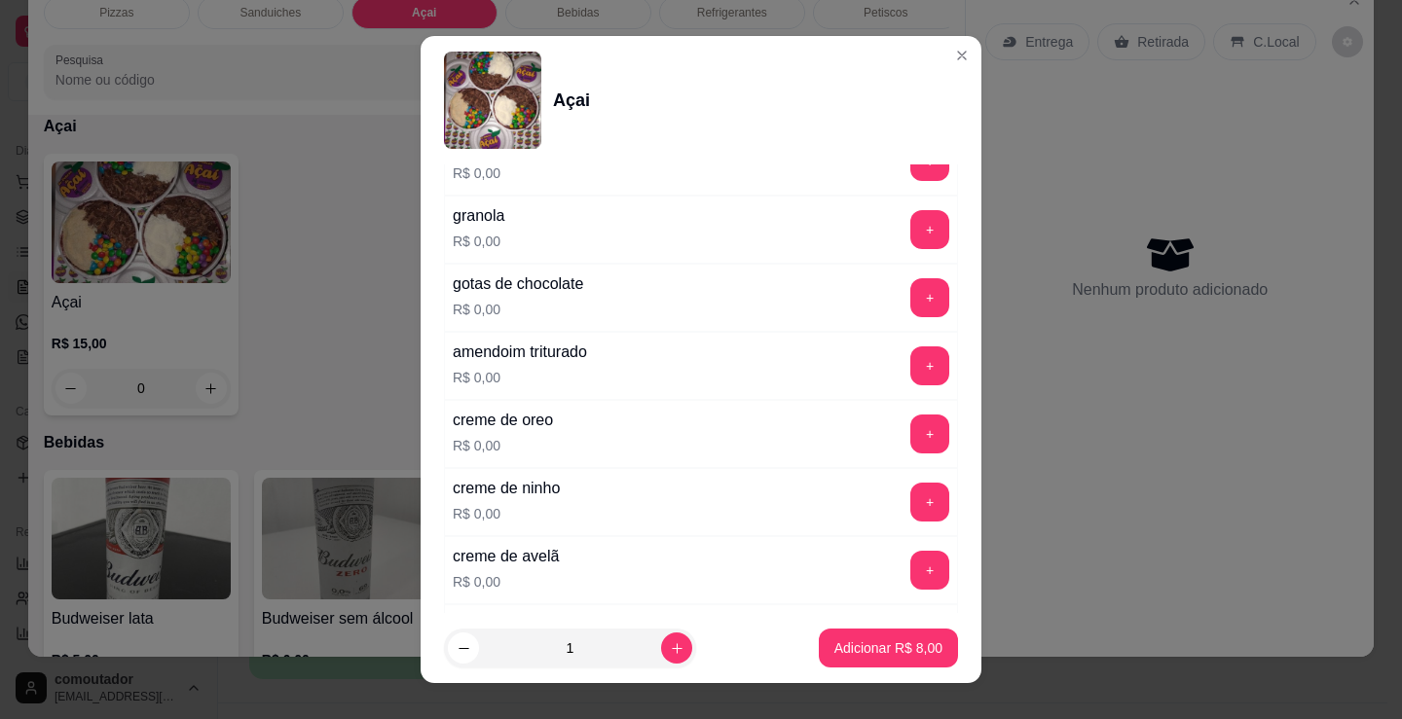
scroll to position [1071, 0]
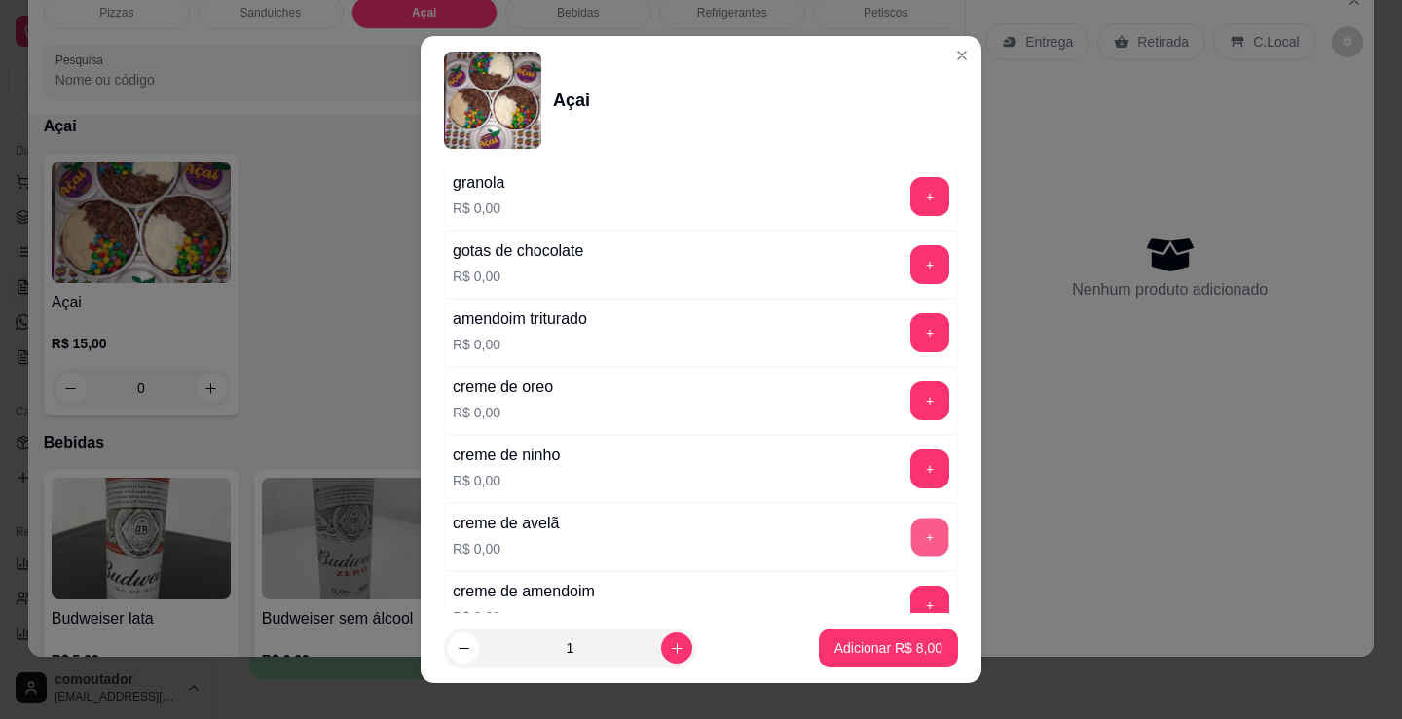
click at [911, 531] on button "+" at bounding box center [930, 538] width 38 height 38
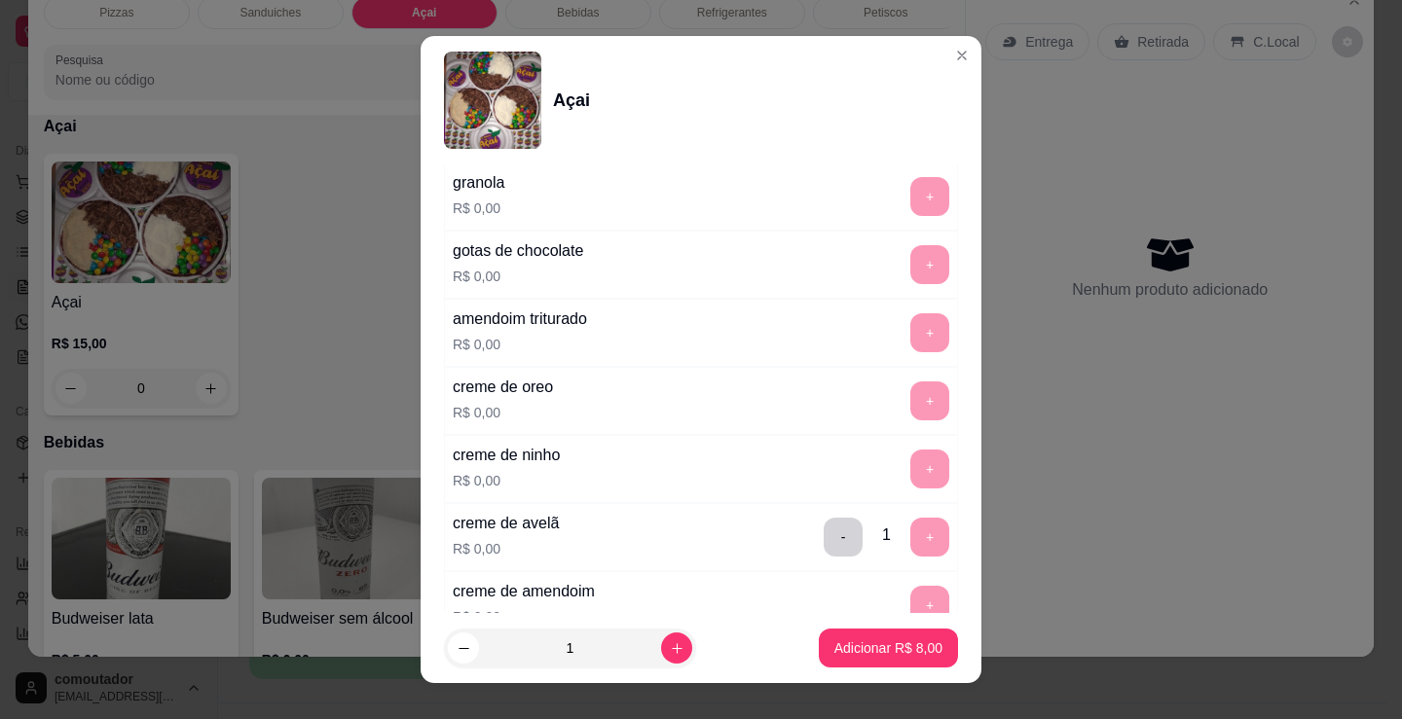
click at [852, 627] on footer "1 Adicionar R$ 8,00" at bounding box center [701, 648] width 561 height 70
click at [842, 643] on p "Adicionar R$ 8,00" at bounding box center [888, 648] width 108 height 19
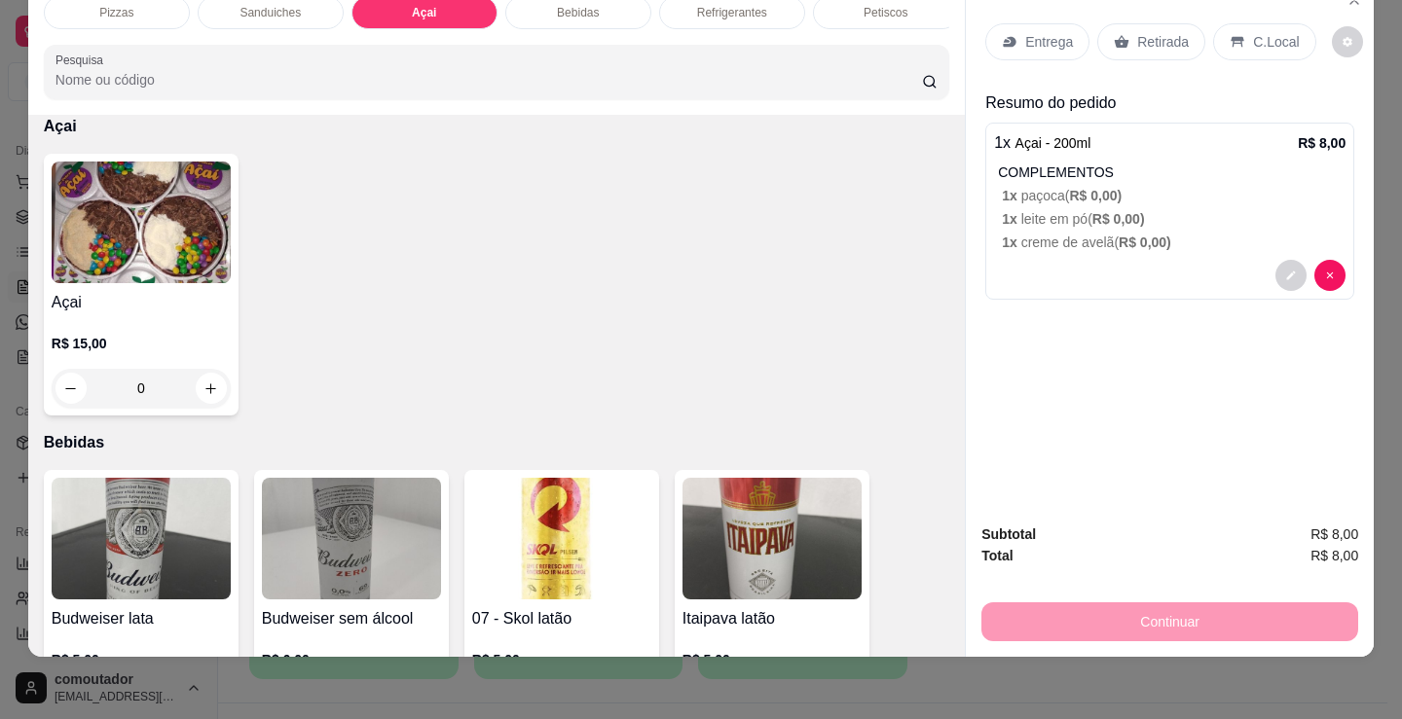
click at [143, 296] on h4 "Açai" at bounding box center [141, 302] width 179 height 23
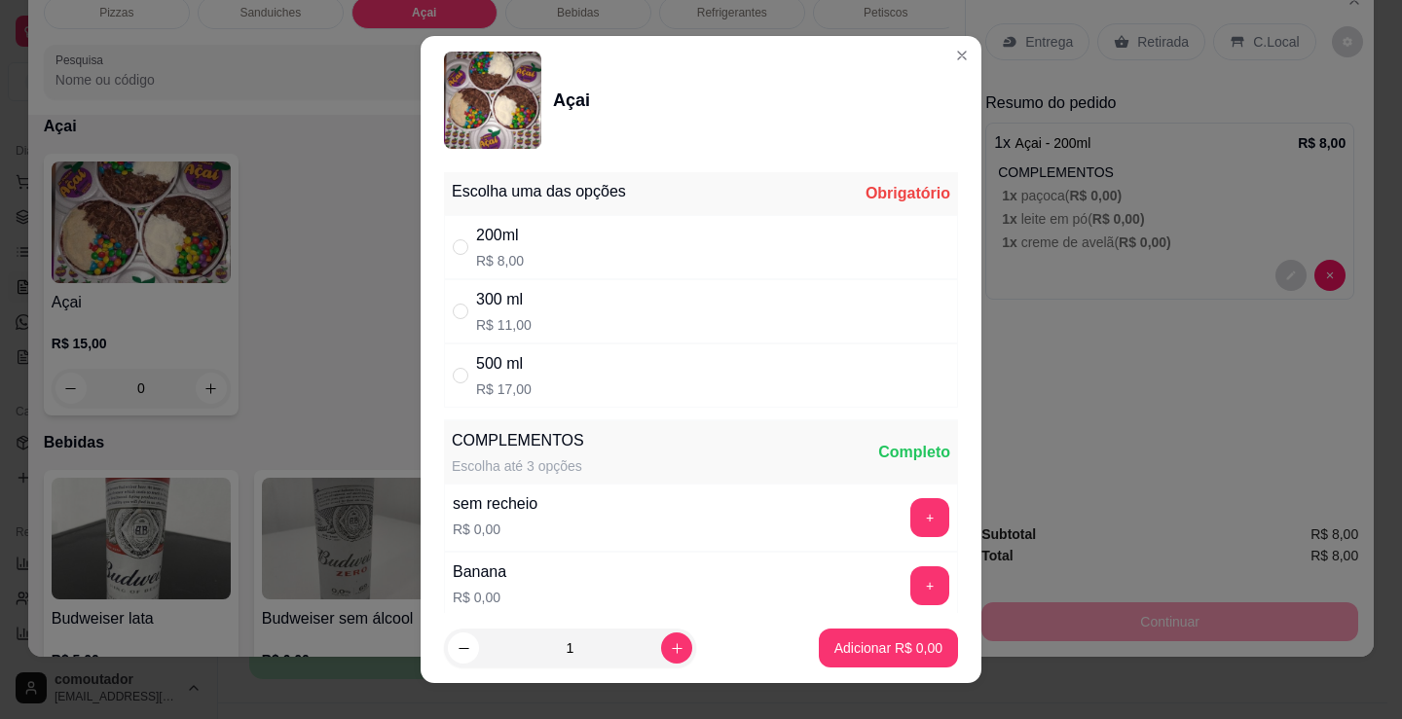
click at [608, 233] on div "200ml R$ 8,00" at bounding box center [701, 247] width 514 height 64
radio input "true"
click at [606, 560] on div "Banana R$ 0,00 +" at bounding box center [701, 586] width 514 height 68
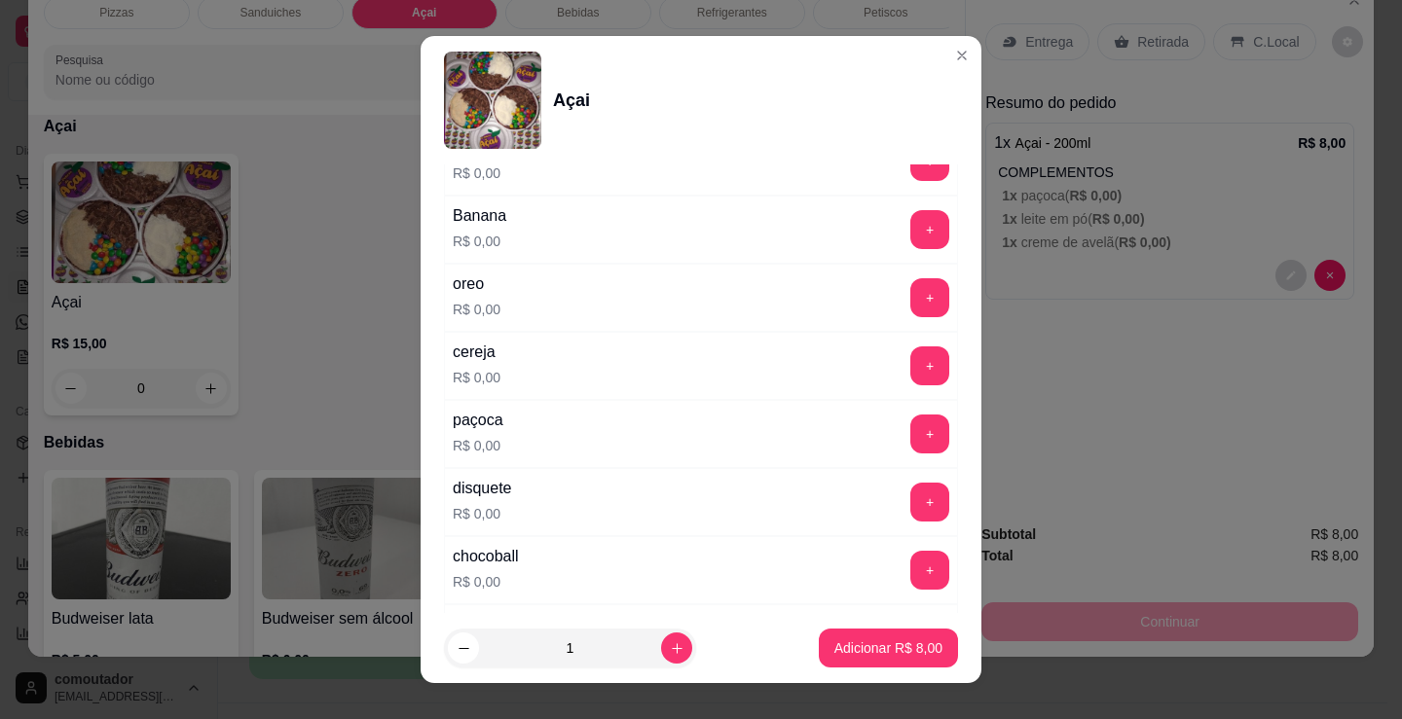
scroll to position [389, 0]
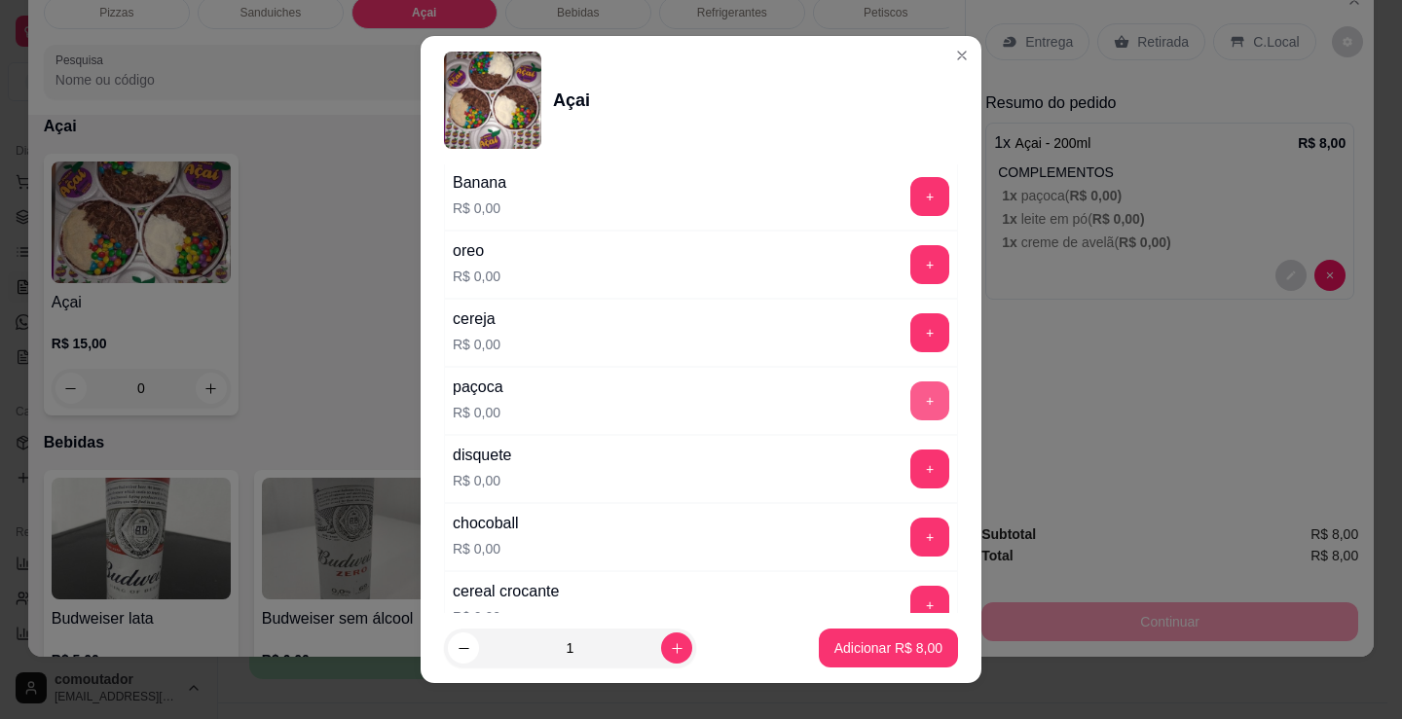
click at [910, 409] on button "+" at bounding box center [929, 401] width 39 height 39
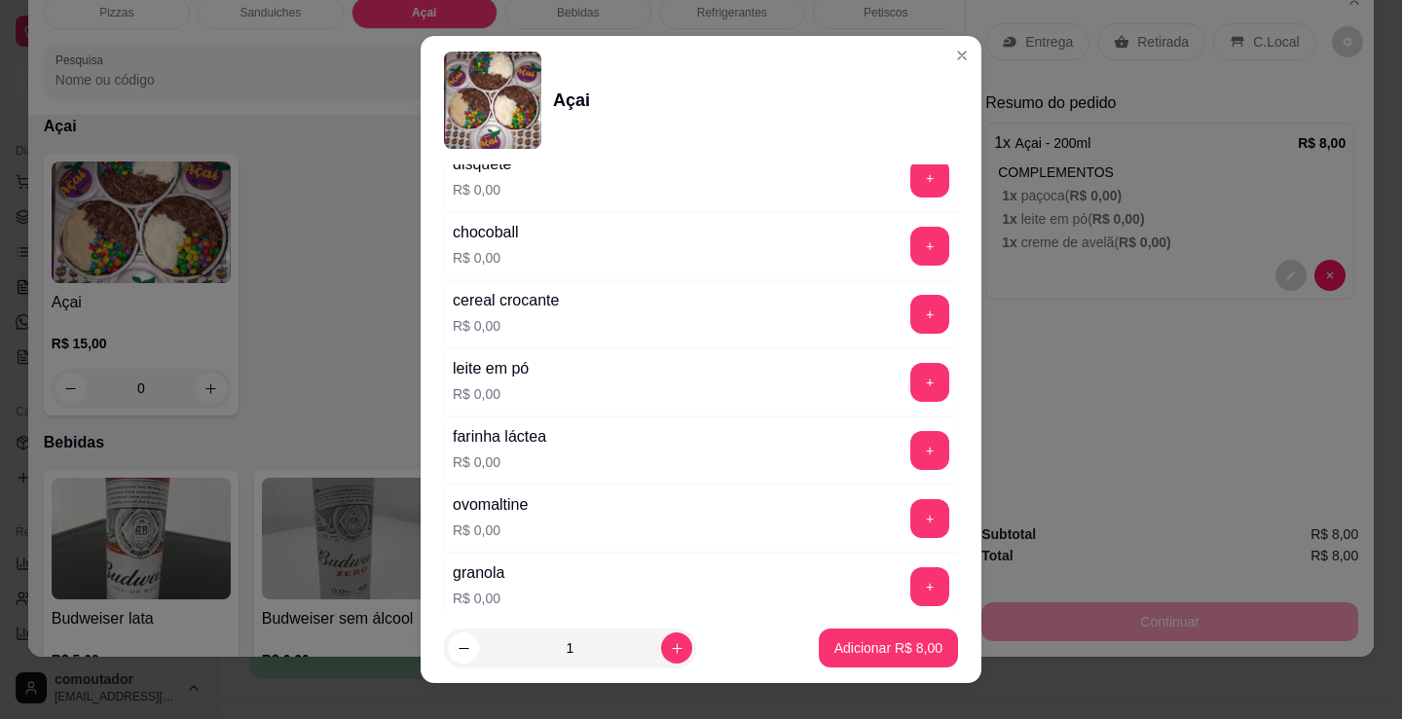
scroll to position [681, 0]
click at [910, 377] on button "+" at bounding box center [929, 381] width 39 height 39
drag, startPoint x: 717, startPoint y: 463, endPoint x: 754, endPoint y: 472, distance: 38.0
click at [717, 463] on div "farinha láctea R$ 0,00 +" at bounding box center [701, 450] width 514 height 68
click at [781, 382] on div "leite em pó R$ 0,00 - 1 +" at bounding box center [701, 382] width 514 height 68
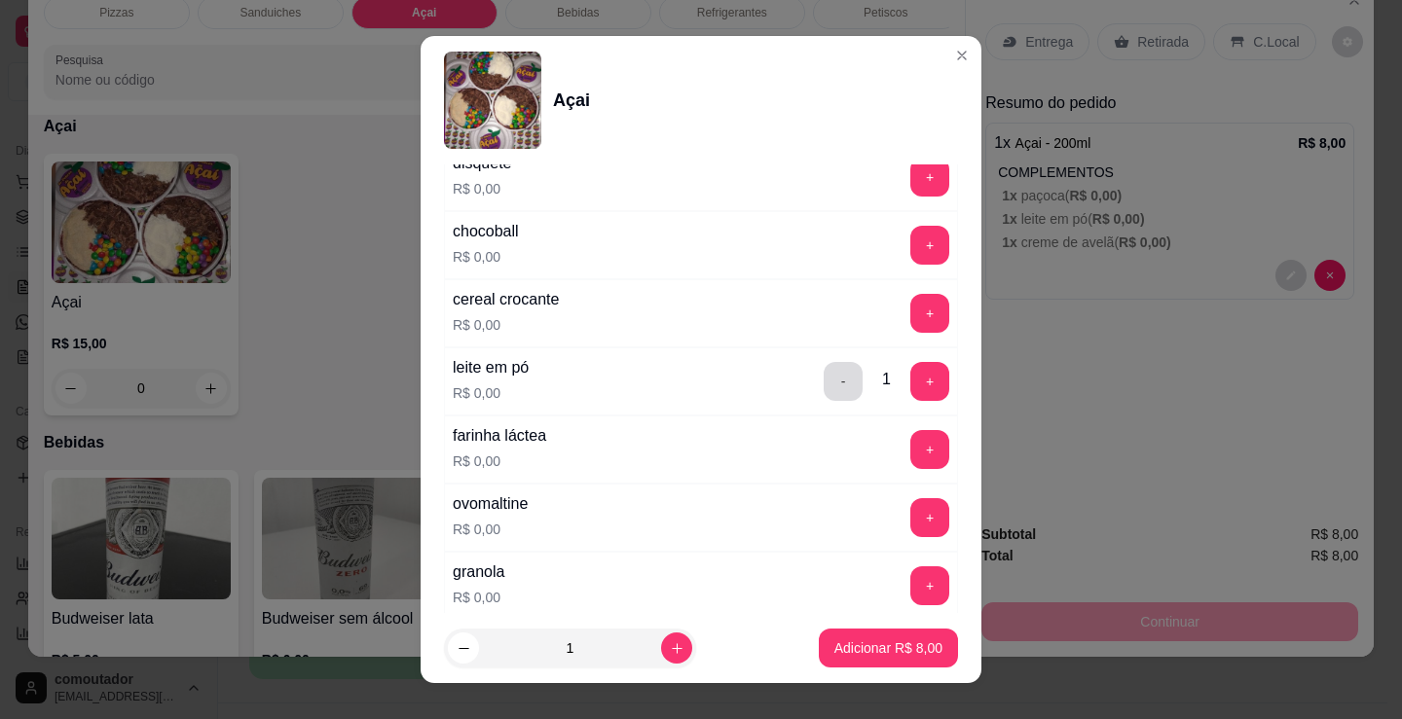
click at [824, 374] on button "-" at bounding box center [843, 381] width 39 height 39
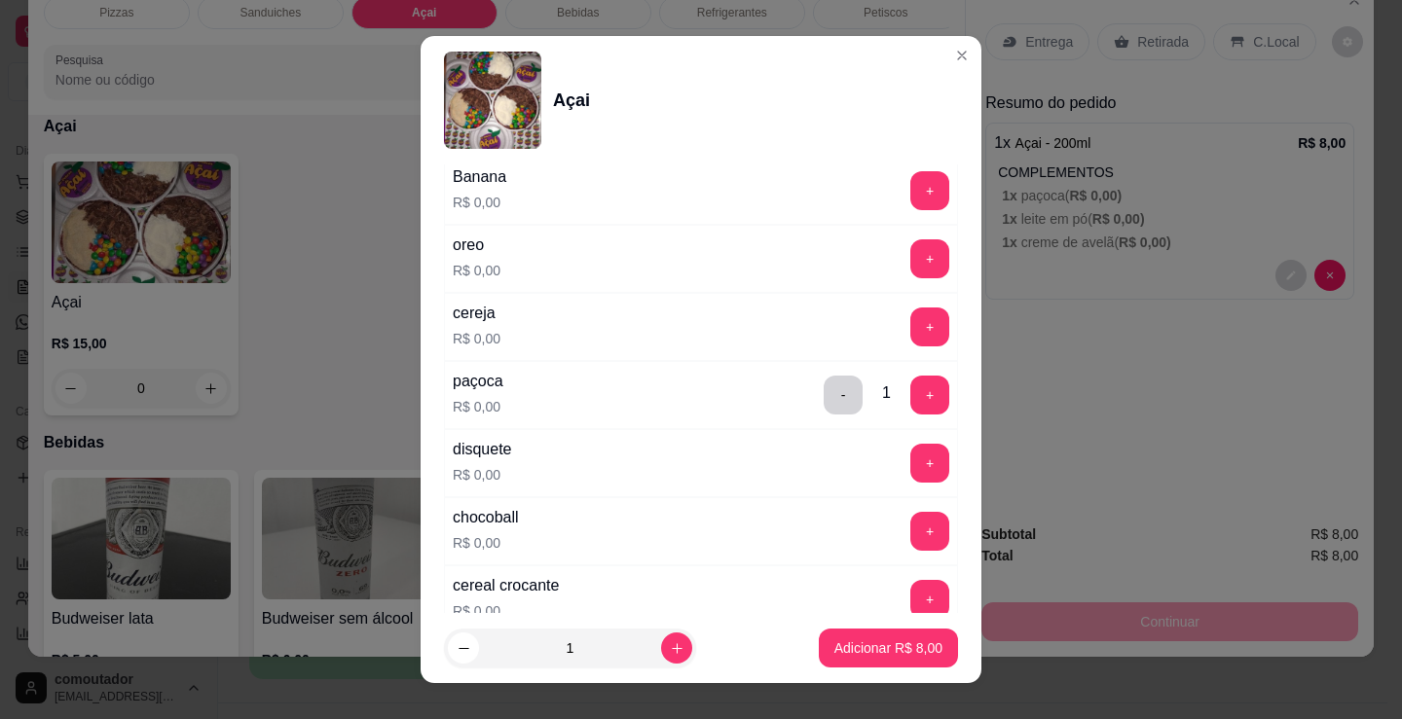
scroll to position [389, 0]
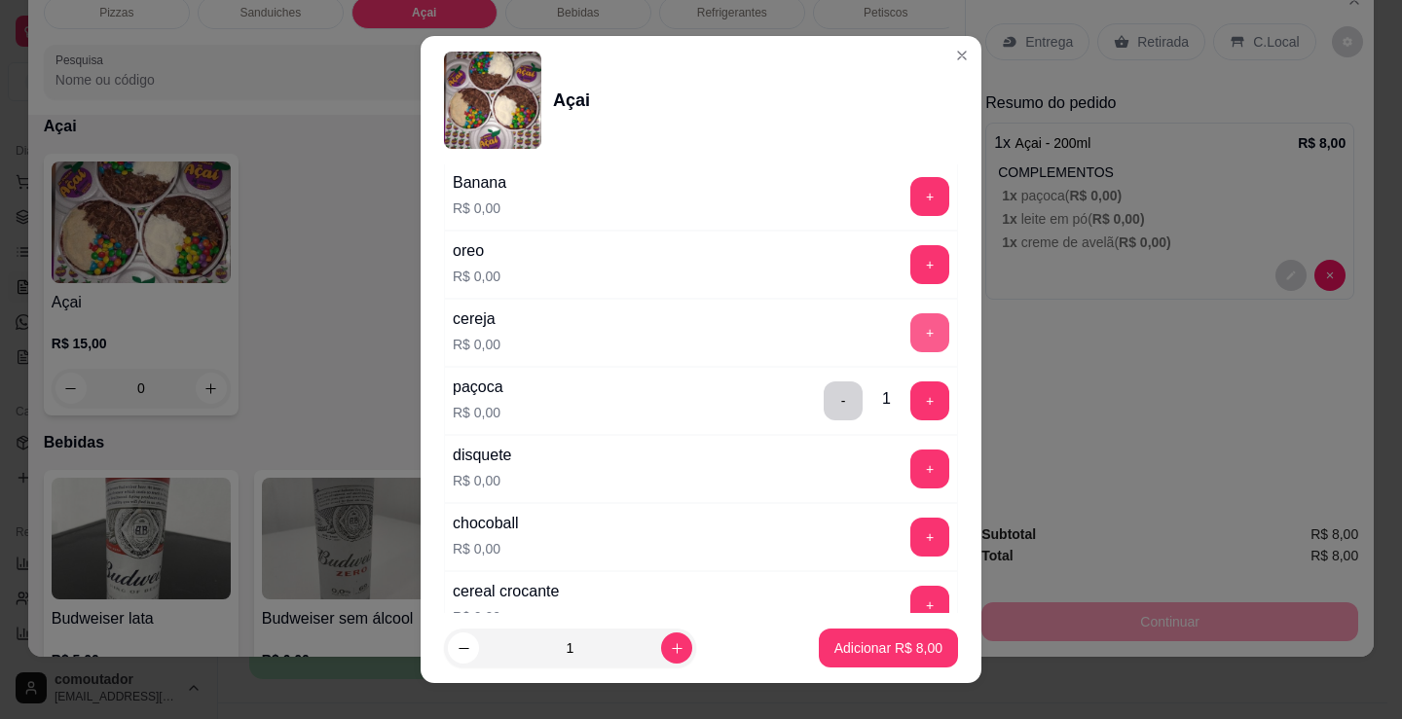
click at [910, 329] on button "+" at bounding box center [929, 332] width 39 height 39
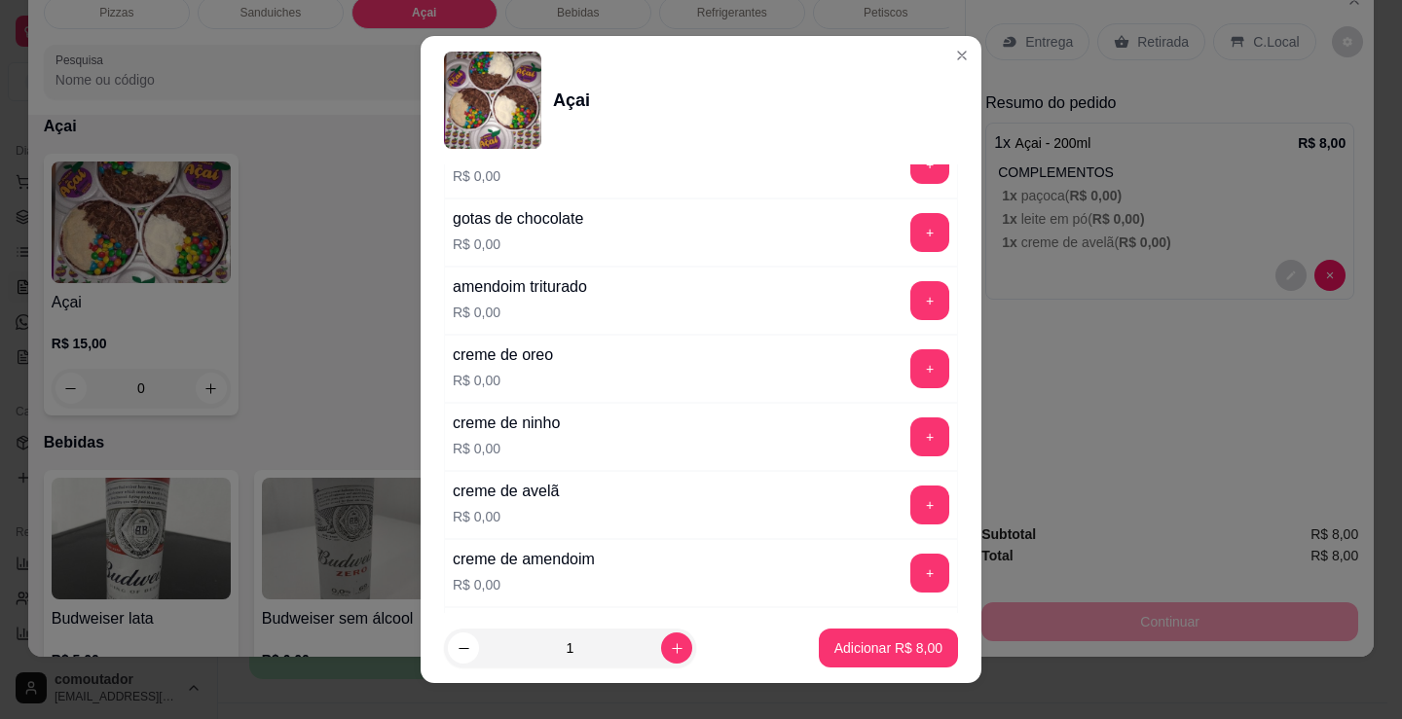
scroll to position [1168, 0]
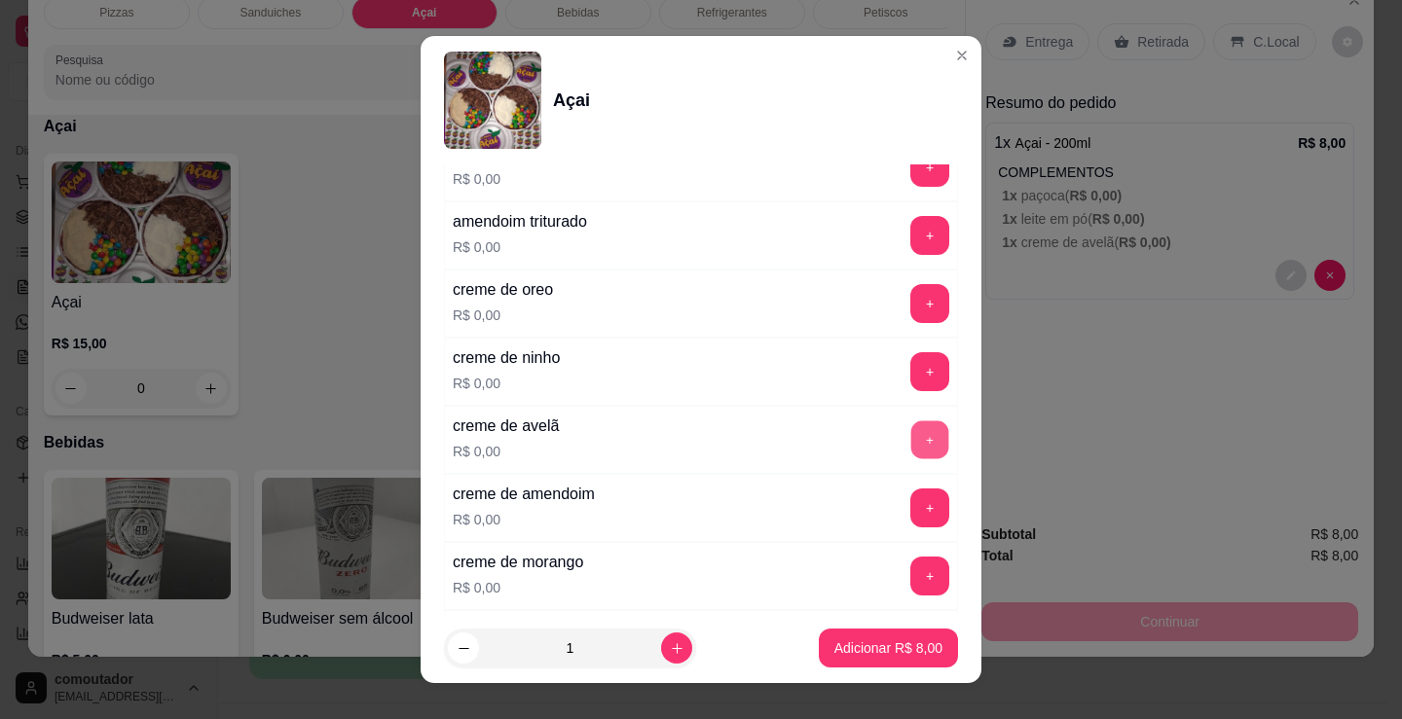
click at [911, 426] on button "+" at bounding box center [930, 441] width 38 height 38
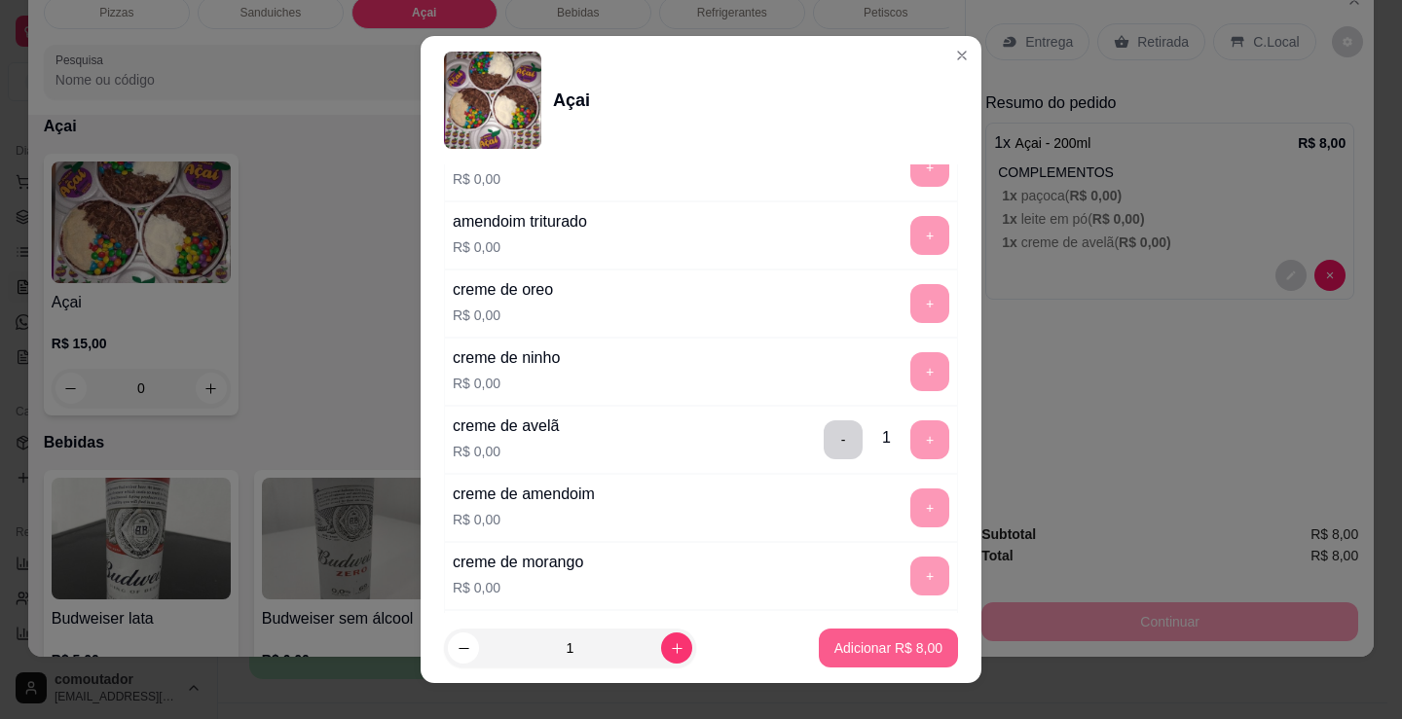
click at [839, 660] on button "Adicionar R$ 8,00" at bounding box center [888, 648] width 139 height 39
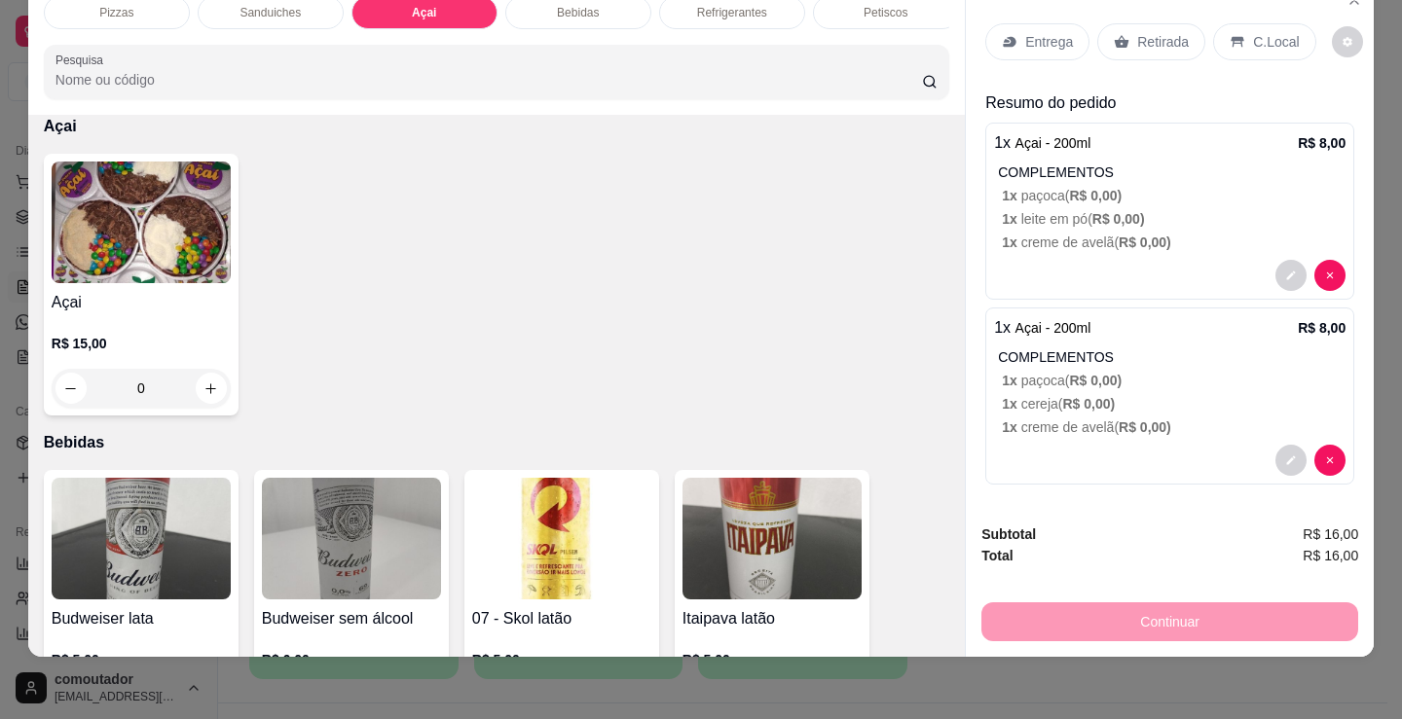
click at [231, 363] on div "Açai R$ 15,00 0" at bounding box center [141, 285] width 195 height 262
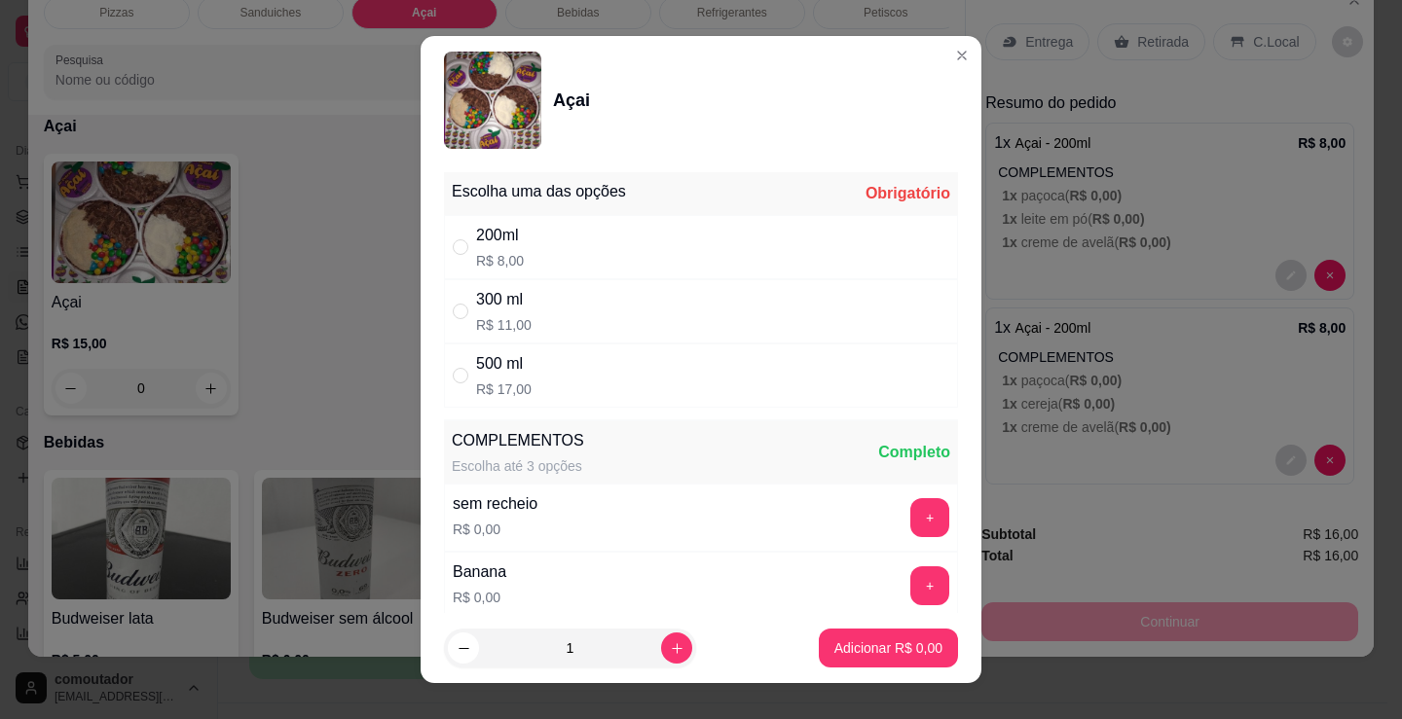
click at [573, 251] on div "200ml R$ 8,00" at bounding box center [701, 247] width 514 height 64
radio input "true"
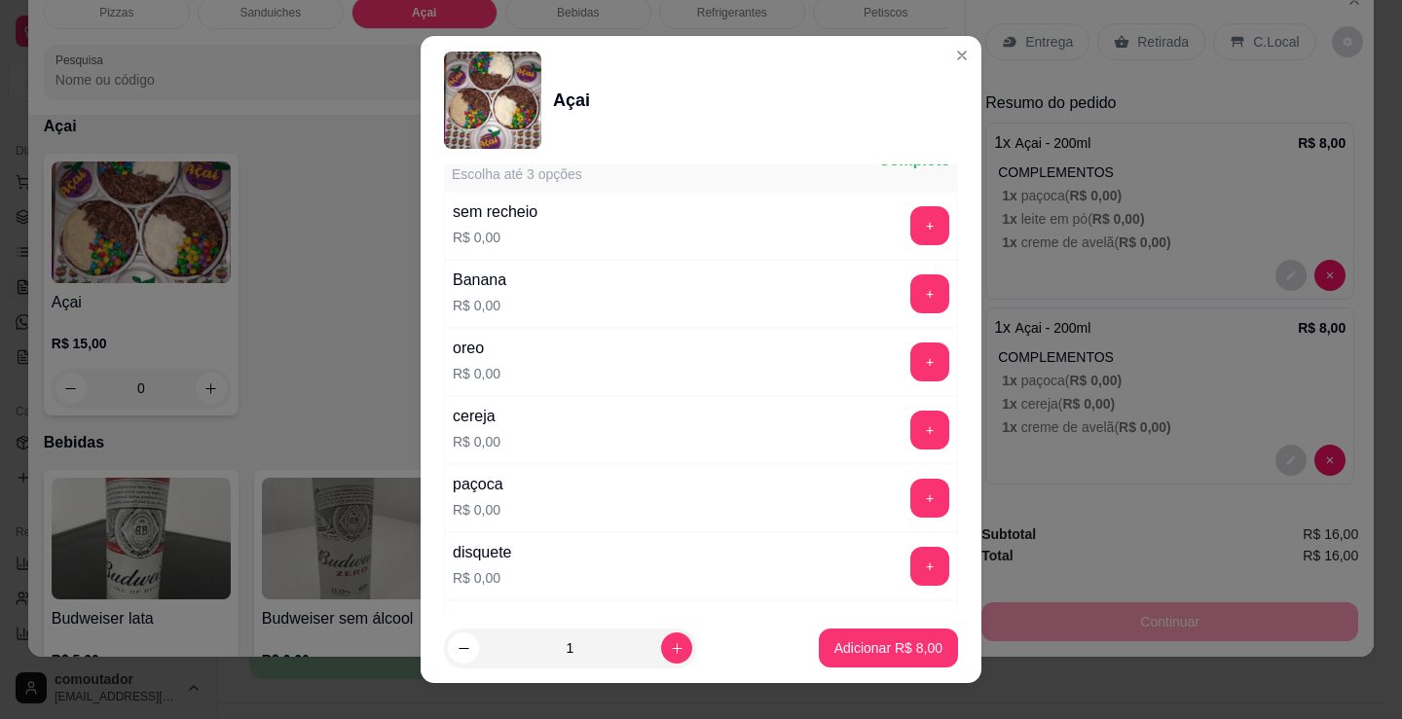
scroll to position [195, 0]
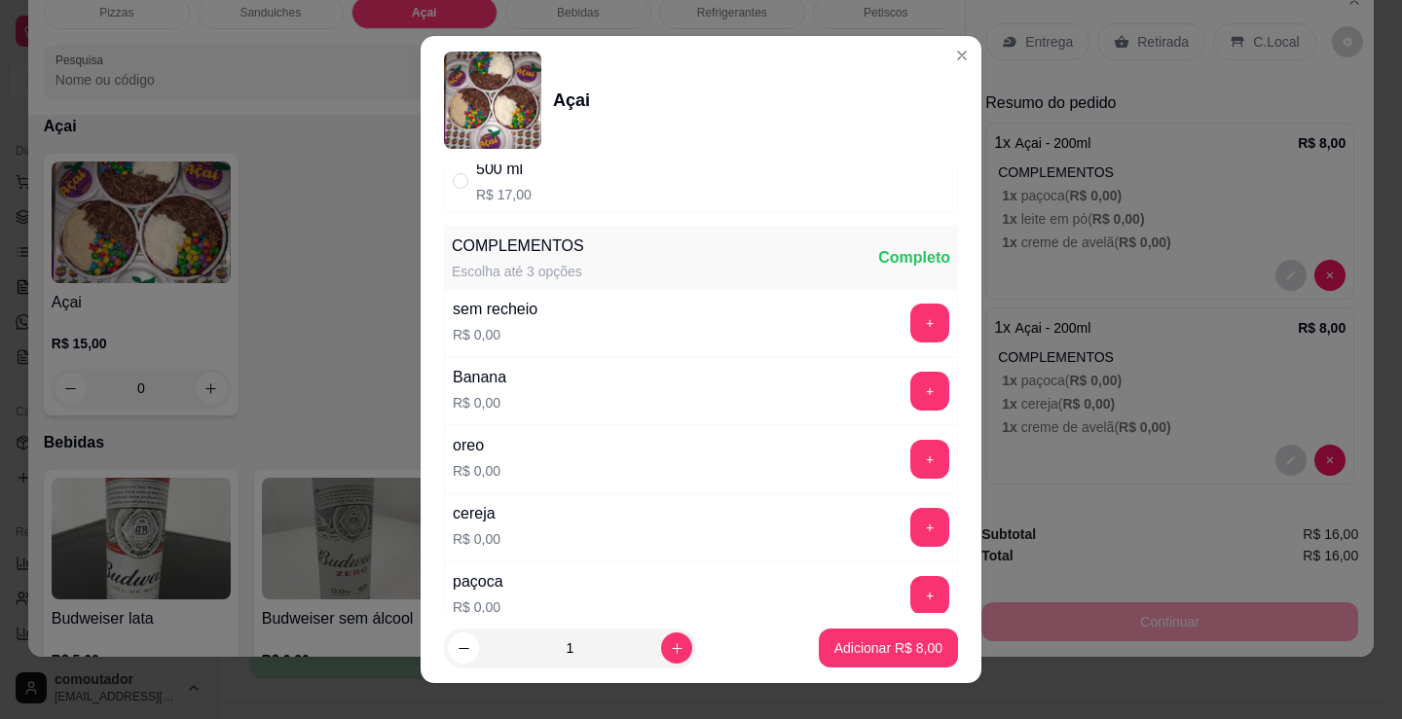
click at [727, 519] on div "cereja R$ 0,00 +" at bounding box center [701, 528] width 514 height 68
click at [911, 521] on button "+" at bounding box center [930, 528] width 38 height 38
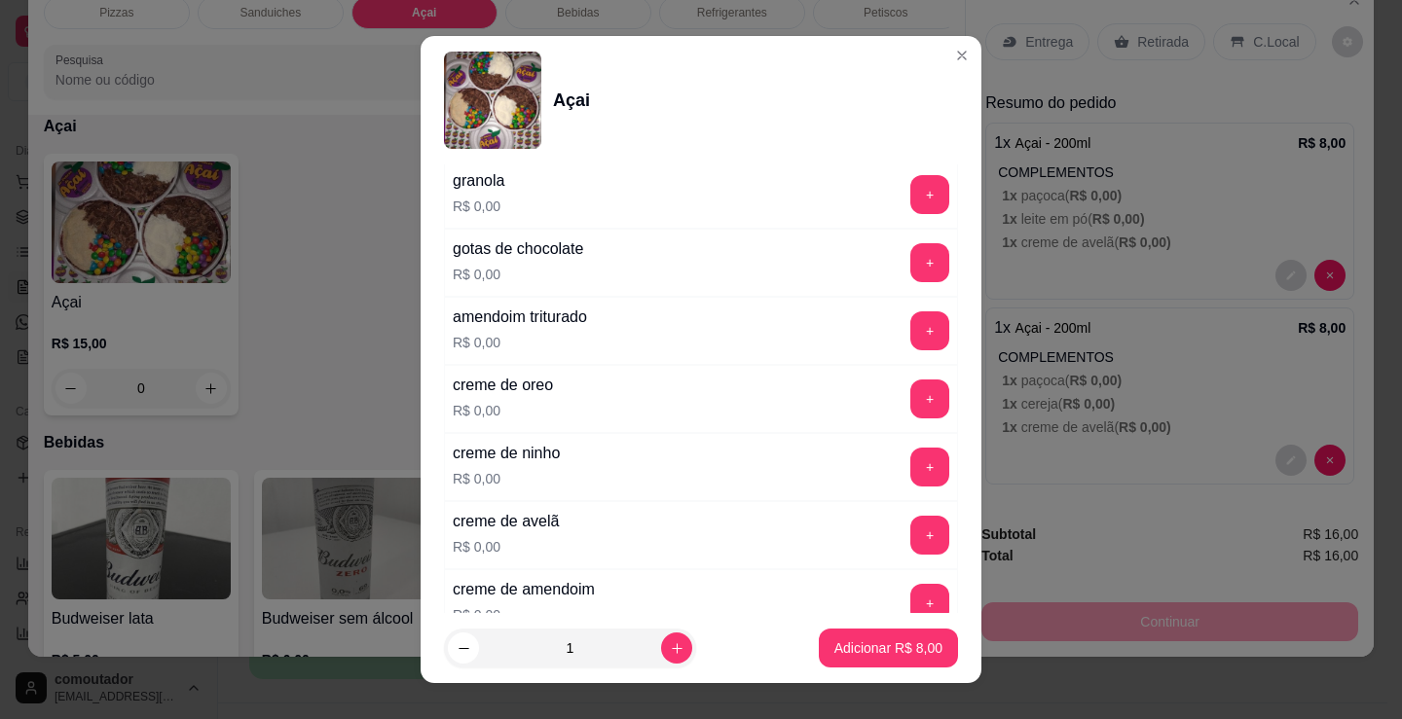
scroll to position [1168, 0]
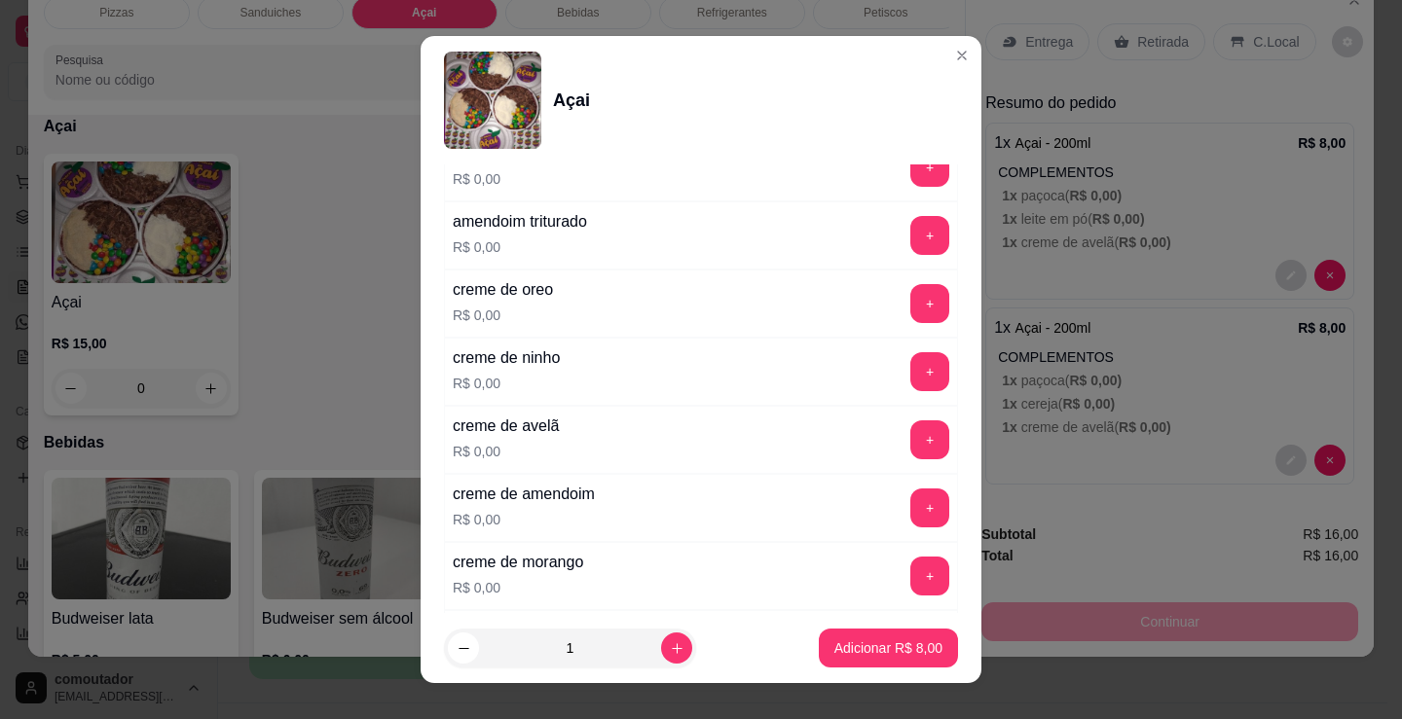
click at [894, 459] on div "creme de avelã R$ 0,00 +" at bounding box center [701, 440] width 514 height 68
click at [910, 452] on button "+" at bounding box center [929, 440] width 39 height 39
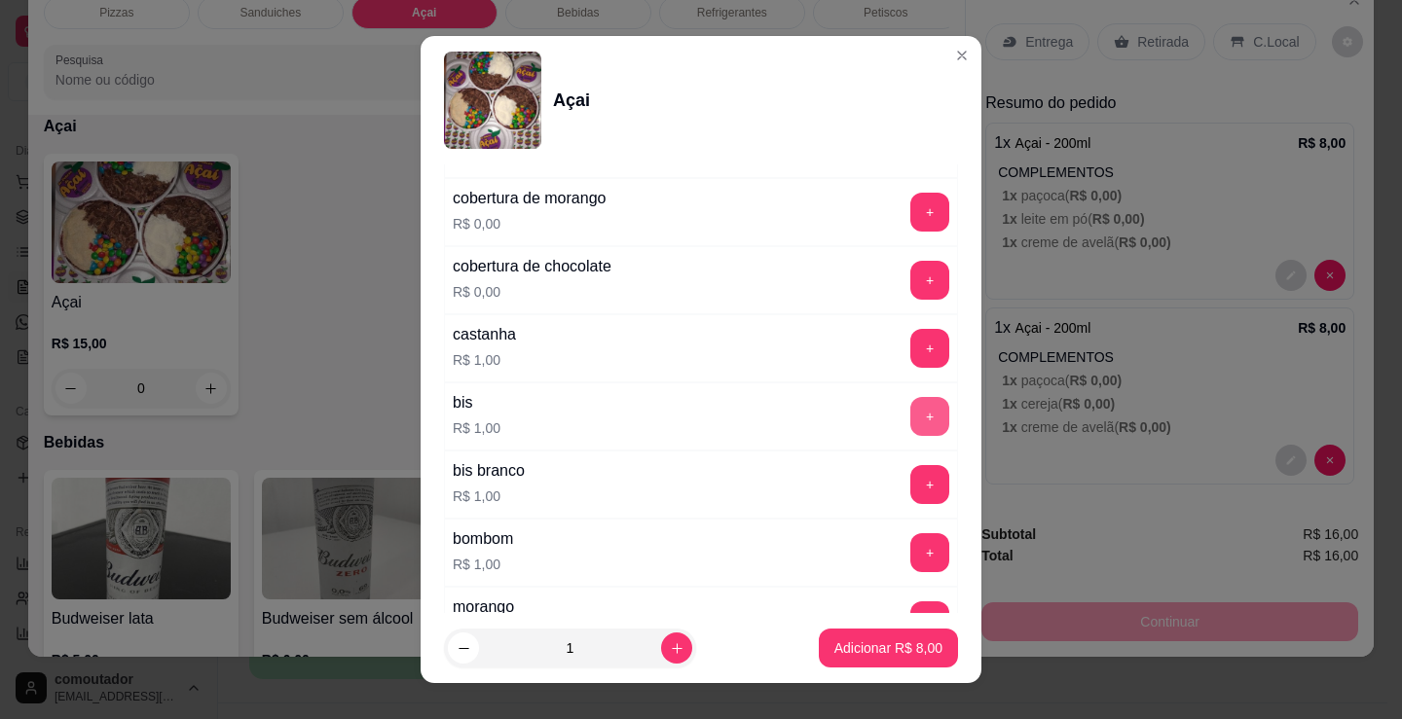
scroll to position [1752, 0]
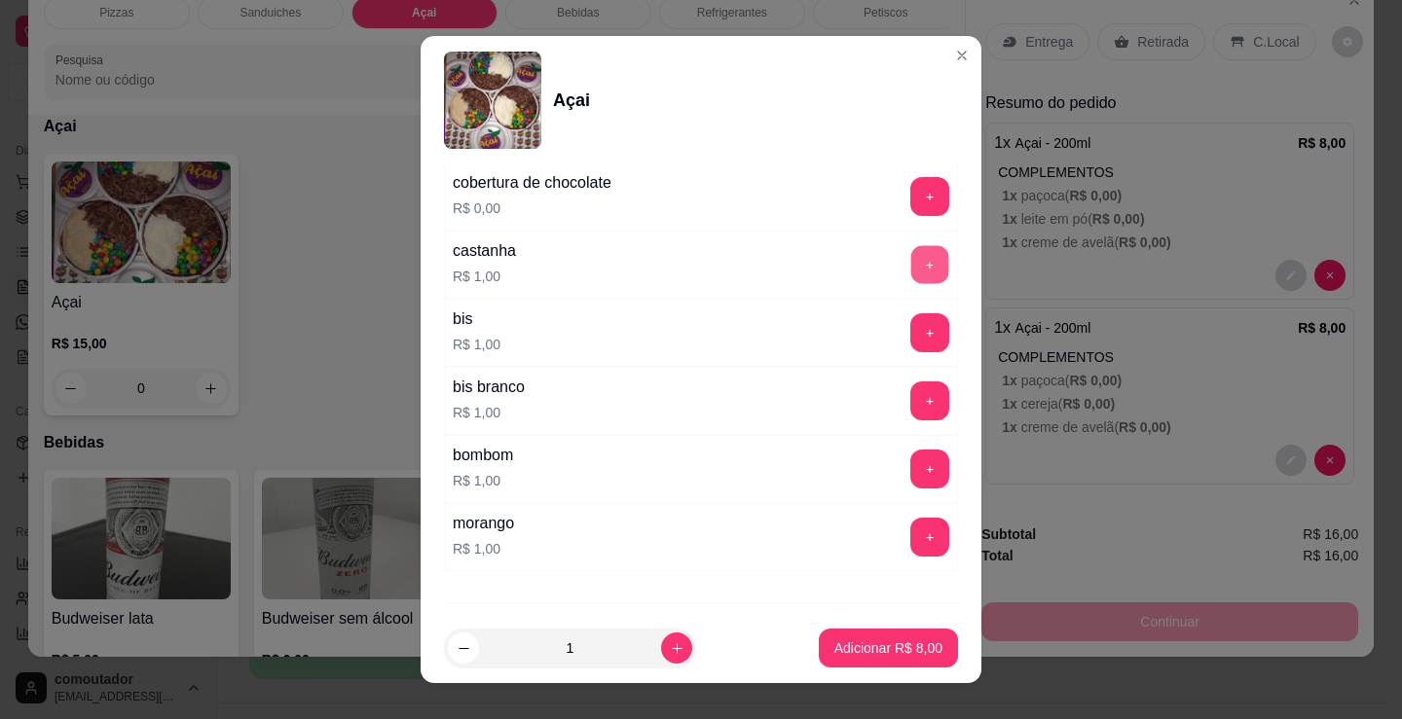
click at [911, 269] on button "+" at bounding box center [930, 265] width 38 height 38
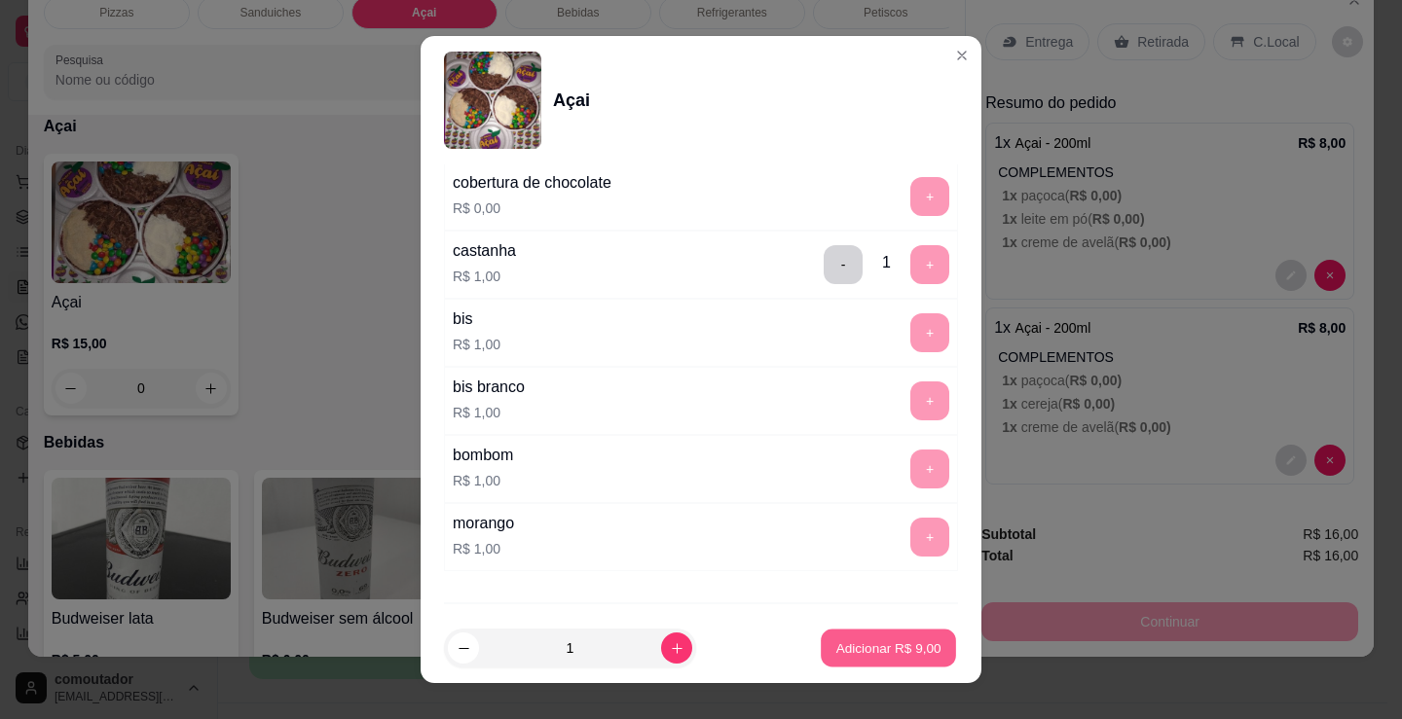
click at [860, 643] on p "Adicionar R$ 9,00" at bounding box center [887, 648] width 105 height 18
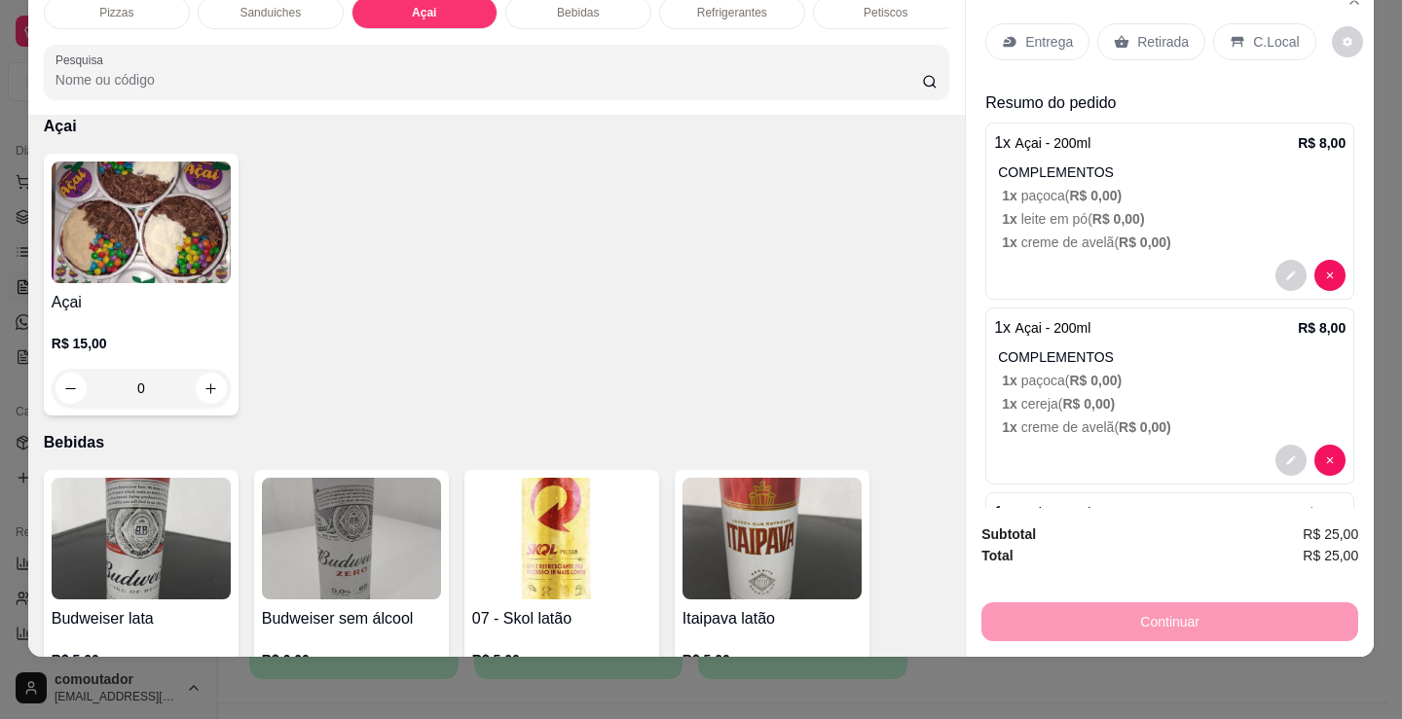
click at [1040, 32] on p "Entrega" at bounding box center [1049, 41] width 48 height 19
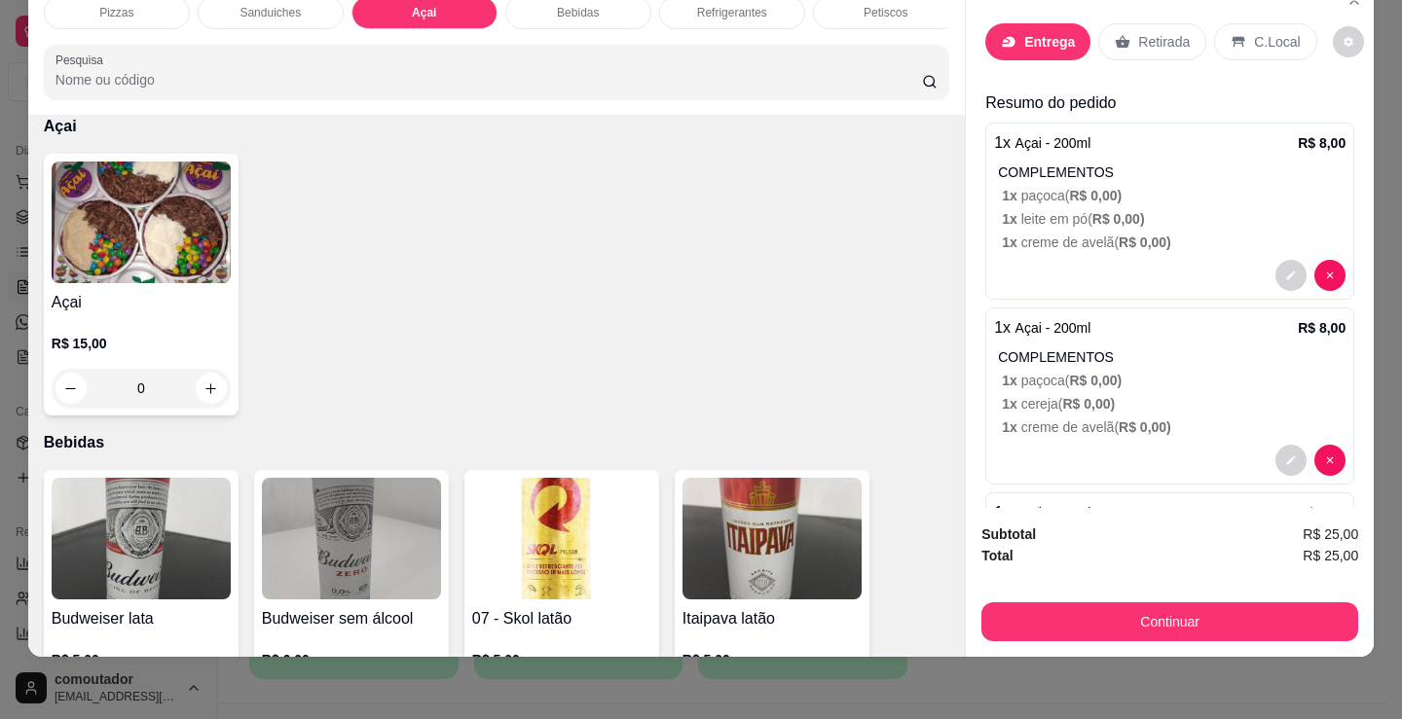
click at [604, 292] on input "text" at bounding box center [700, 306] width 389 height 31
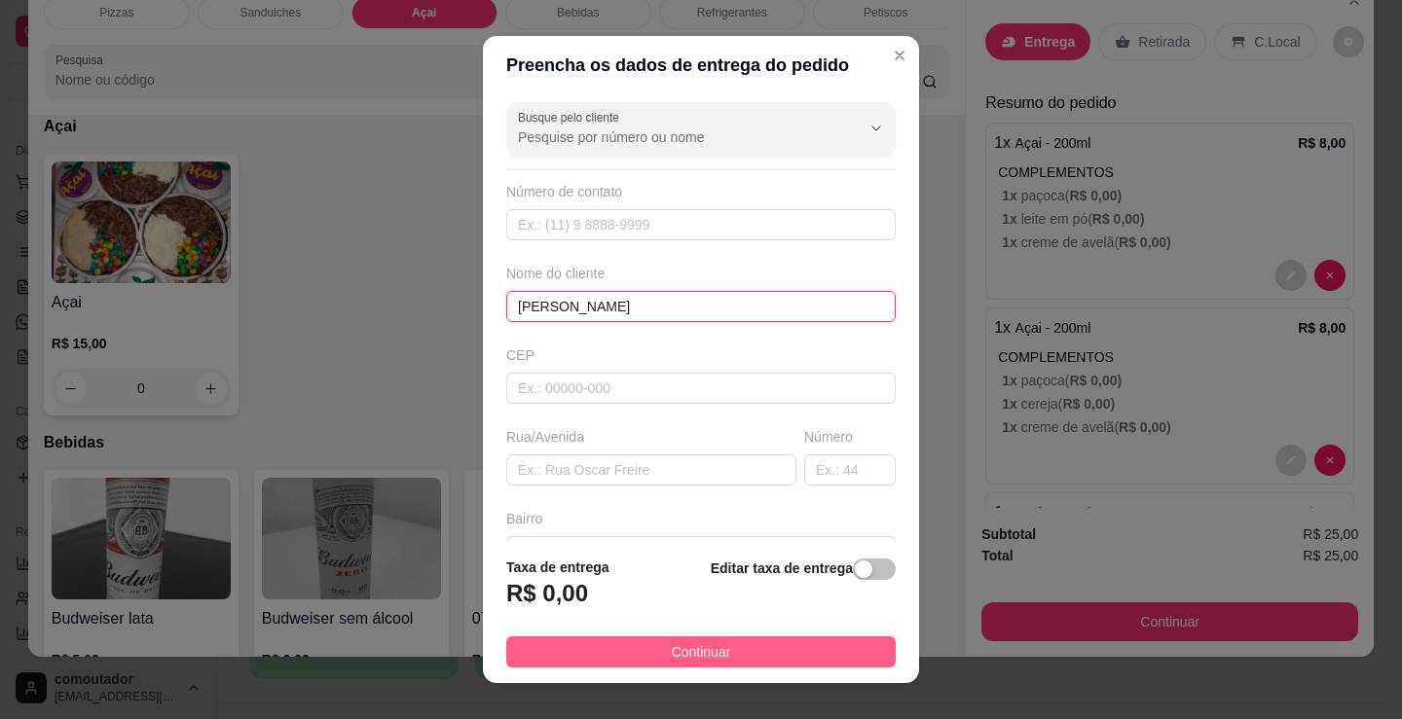
type input "adolfo"
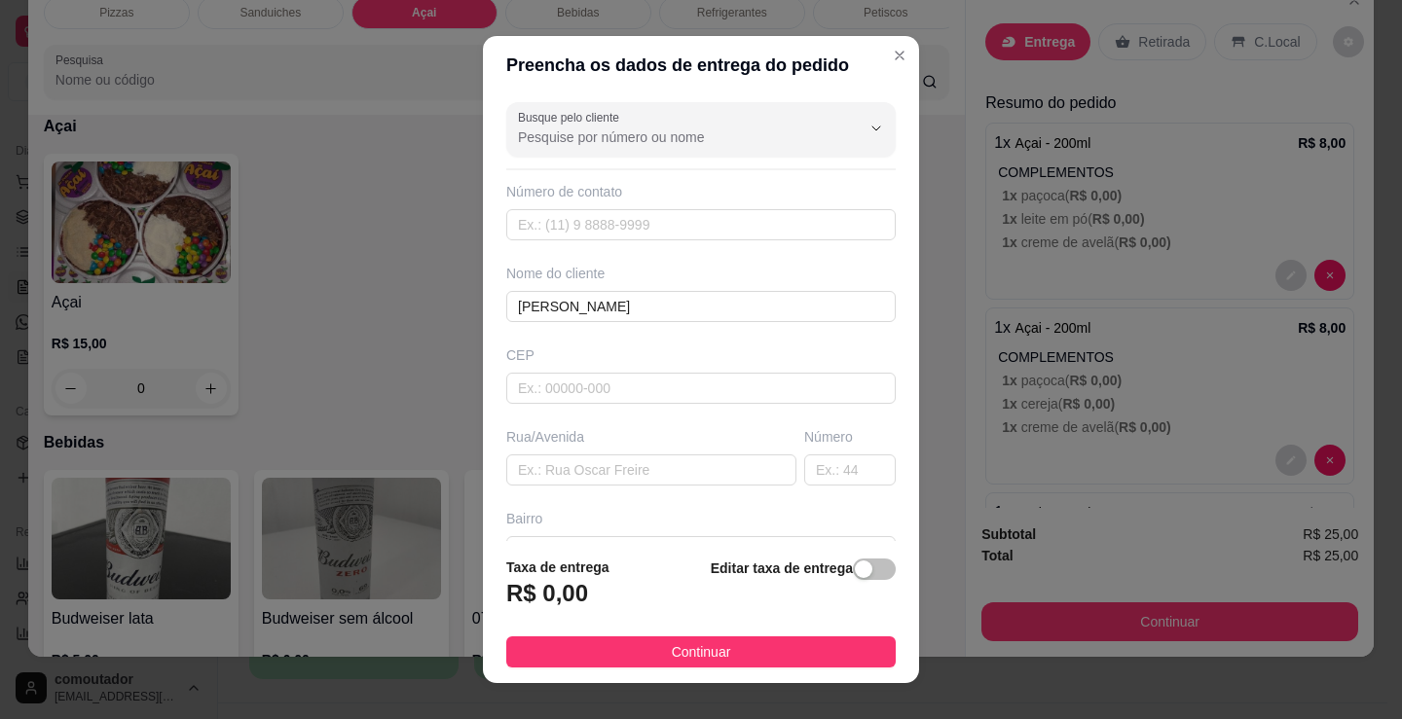
drag, startPoint x: 741, startPoint y: 658, endPoint x: 1093, endPoint y: 642, distance: 352.7
click at [742, 658] on button "Continuar" at bounding box center [700, 652] width 389 height 31
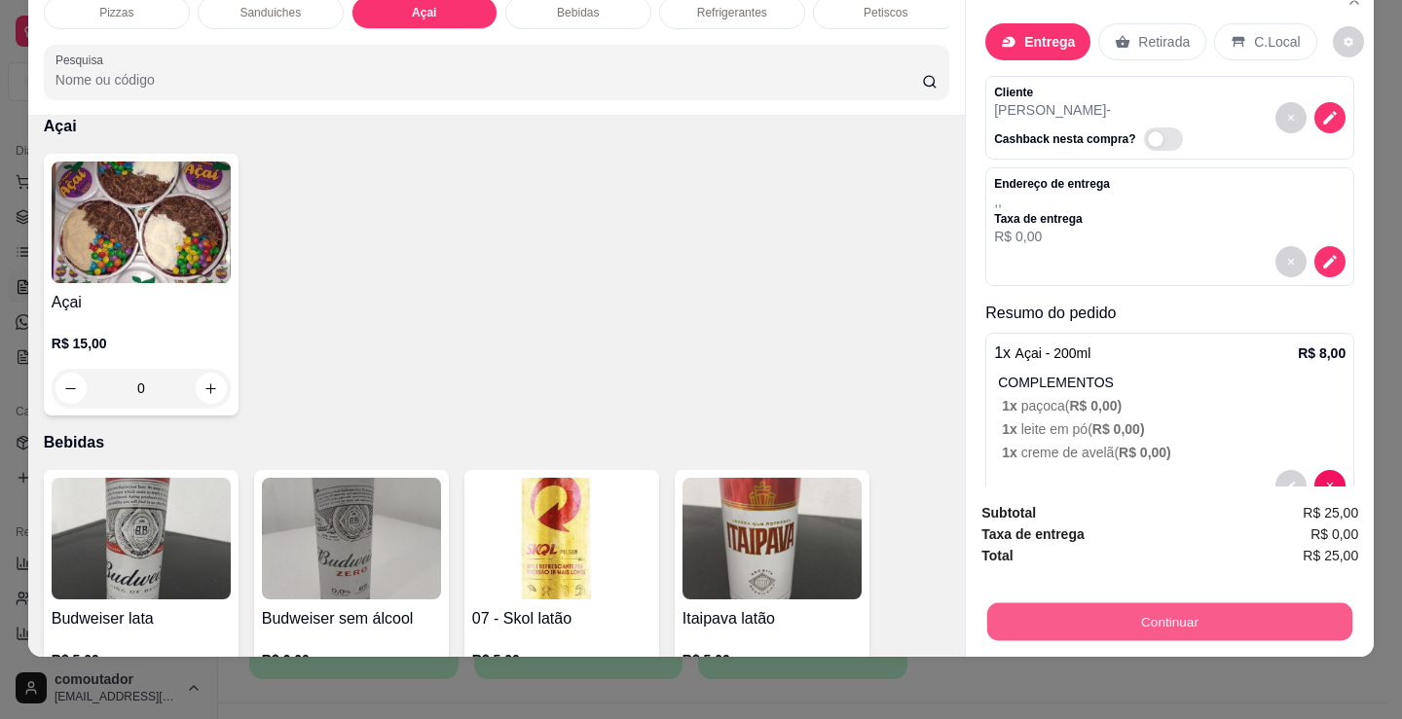
click at [1152, 603] on button "Continuar" at bounding box center [1169, 622] width 365 height 38
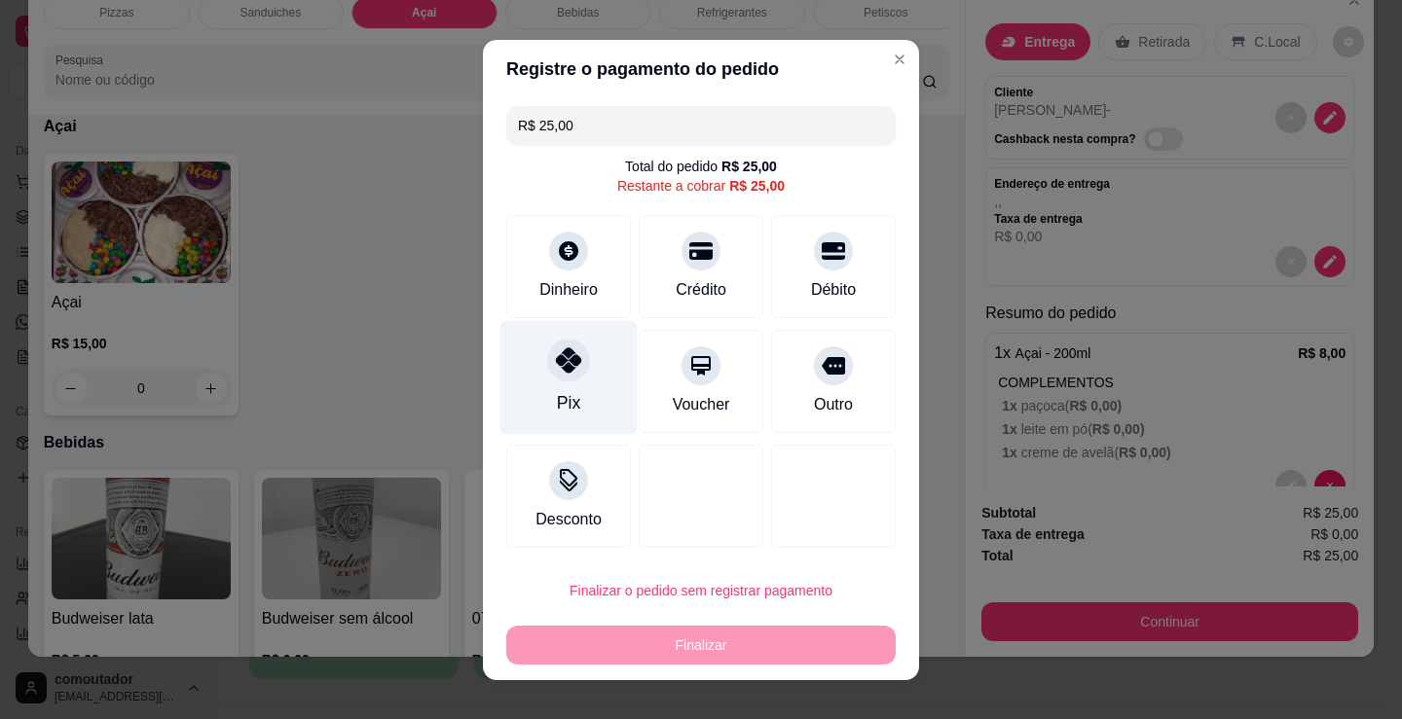
click at [557, 398] on div "Pix" at bounding box center [568, 402] width 23 height 25
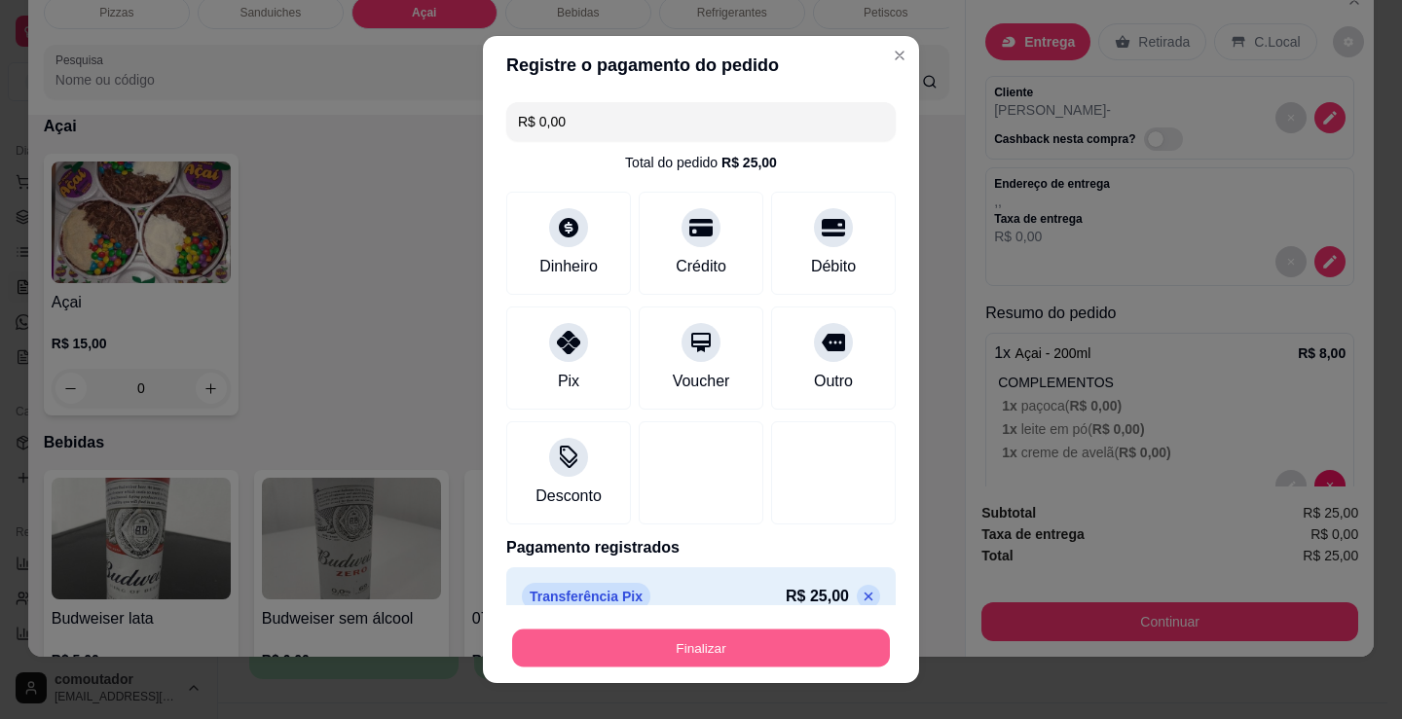
click at [790, 651] on button "Finalizar" at bounding box center [701, 649] width 378 height 38
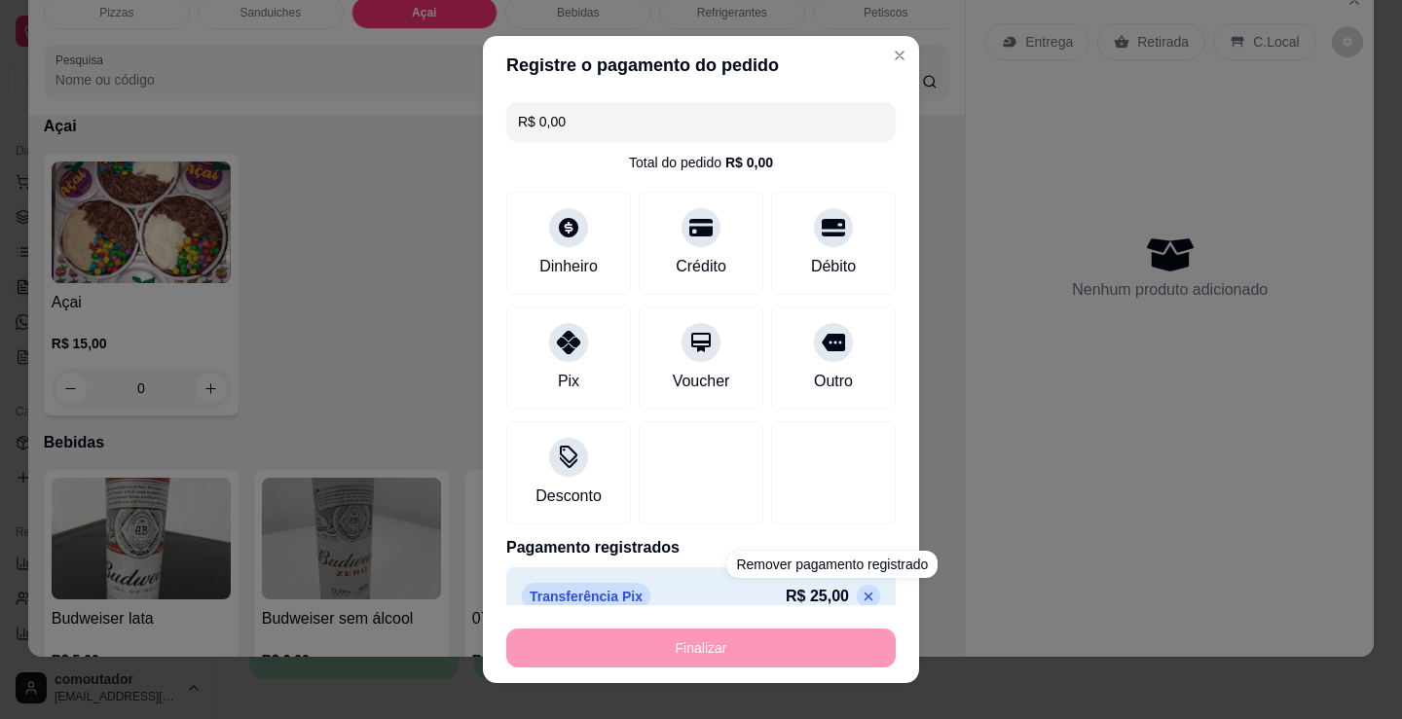
type input "-R$ 25,00"
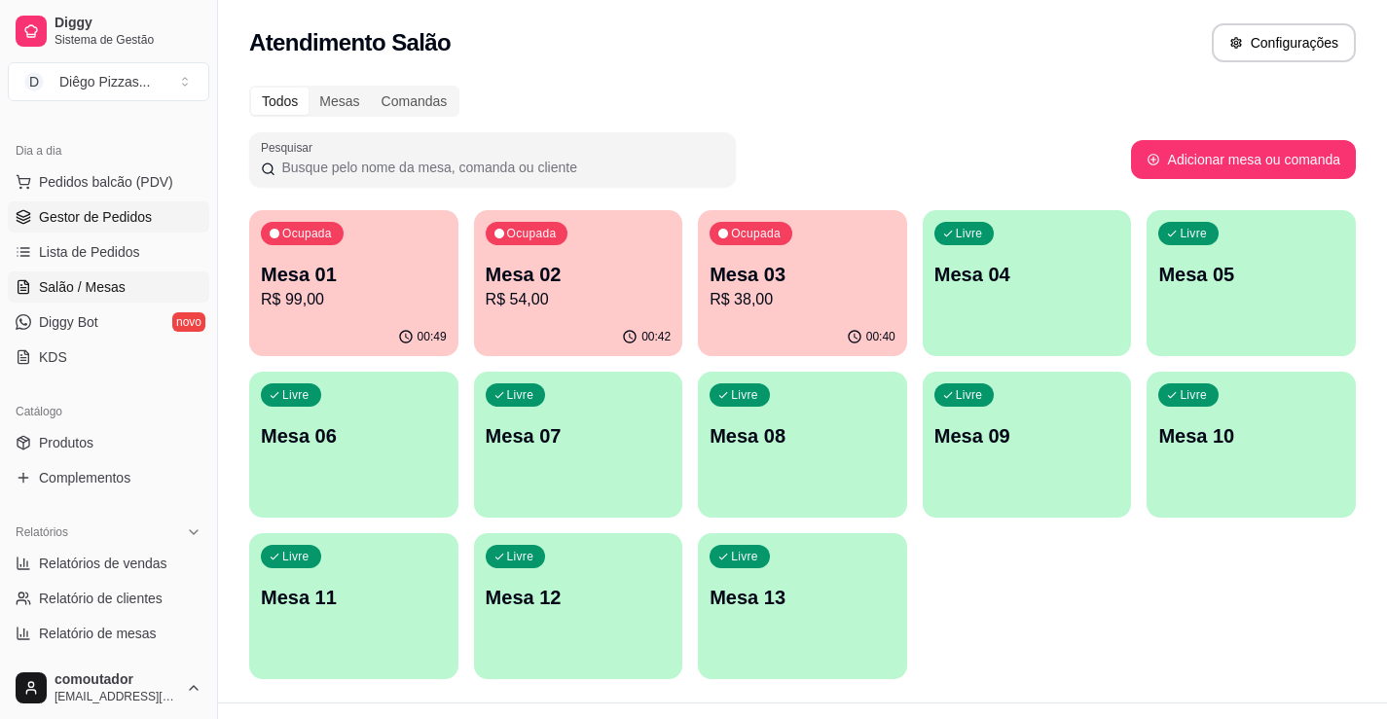
click at [117, 223] on span "Gestor de Pedidos" at bounding box center [95, 216] width 113 height 19
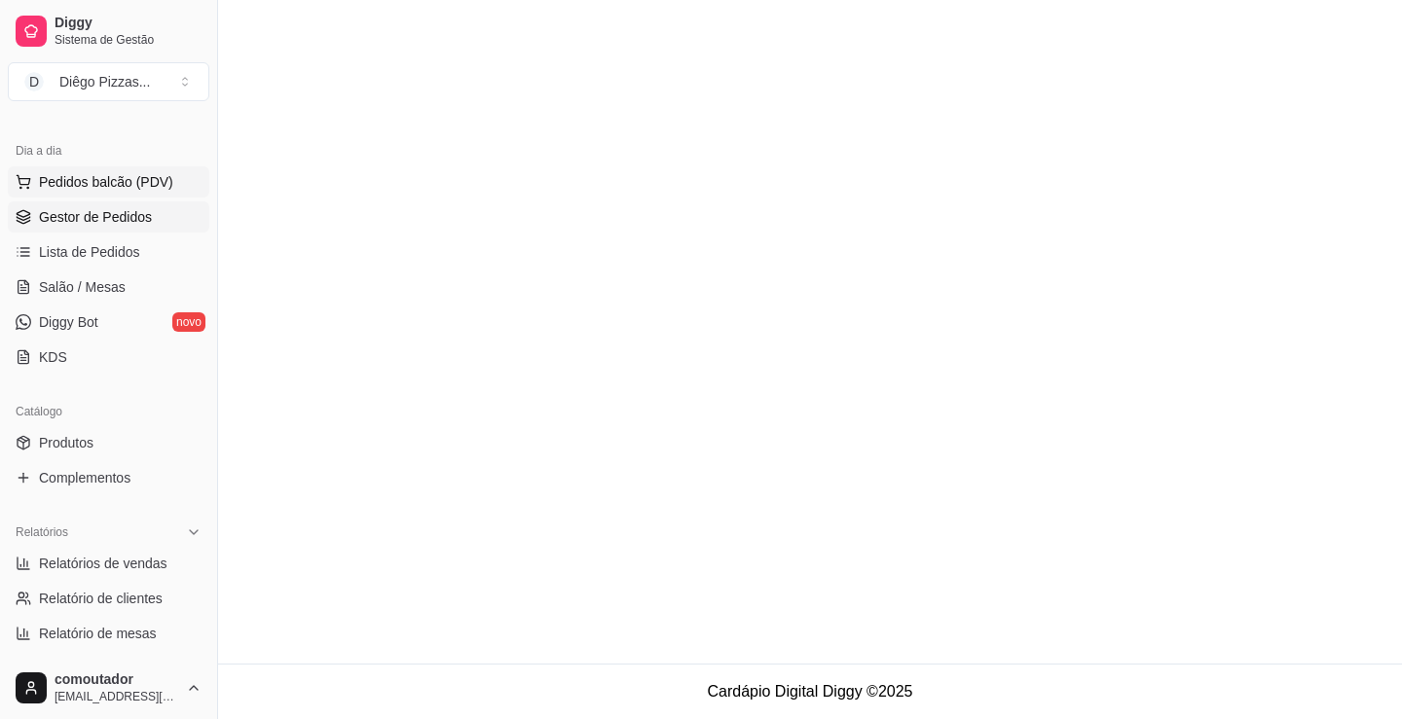
click at [108, 180] on span "Pedidos balcão (PDV)" at bounding box center [106, 181] width 134 height 19
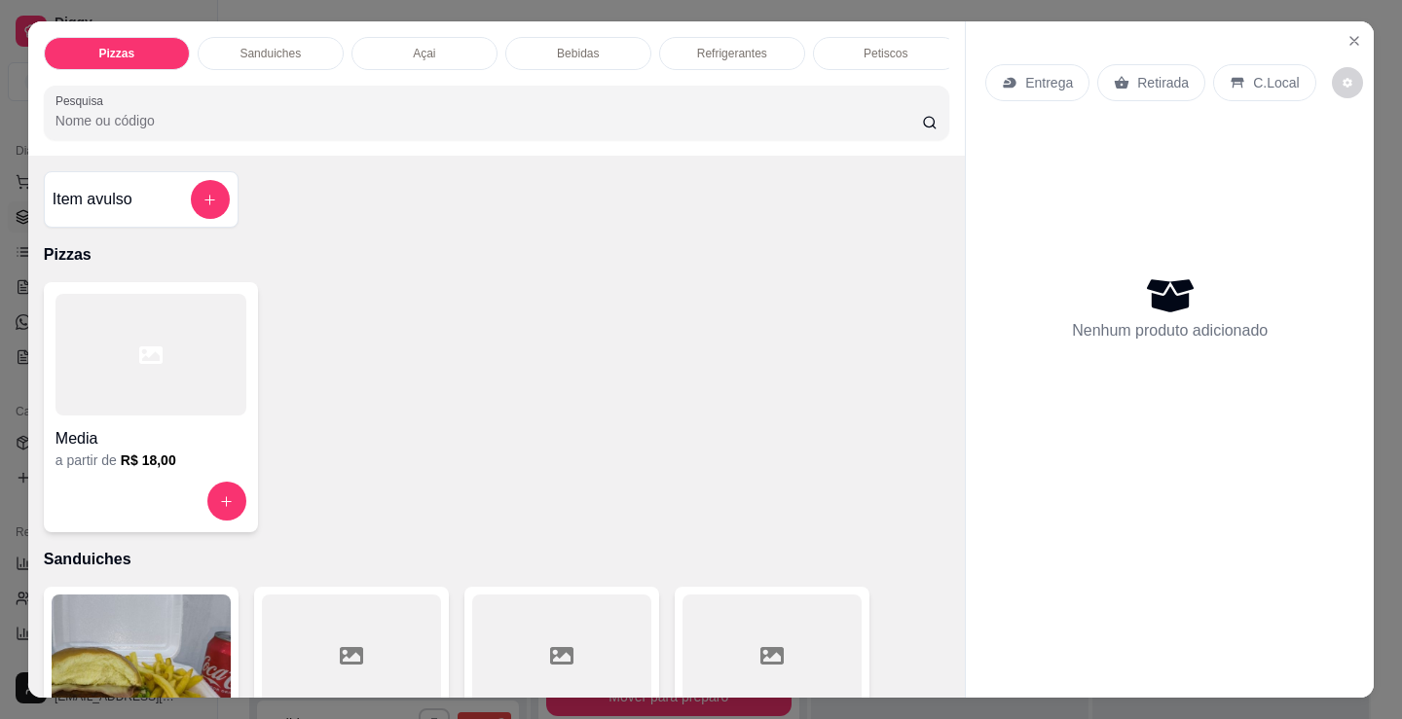
click at [264, 48] on p "Sanduiches" at bounding box center [269, 54] width 61 height 16
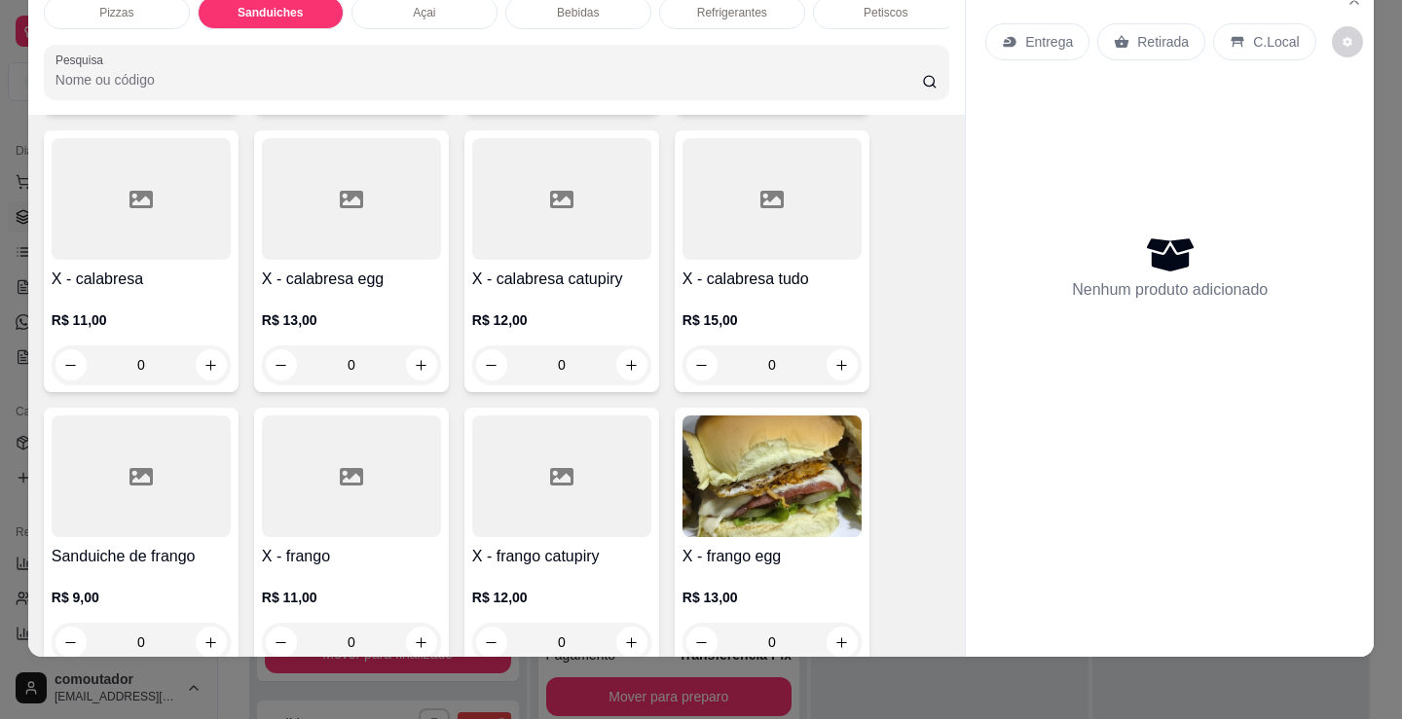
scroll to position [976, 0]
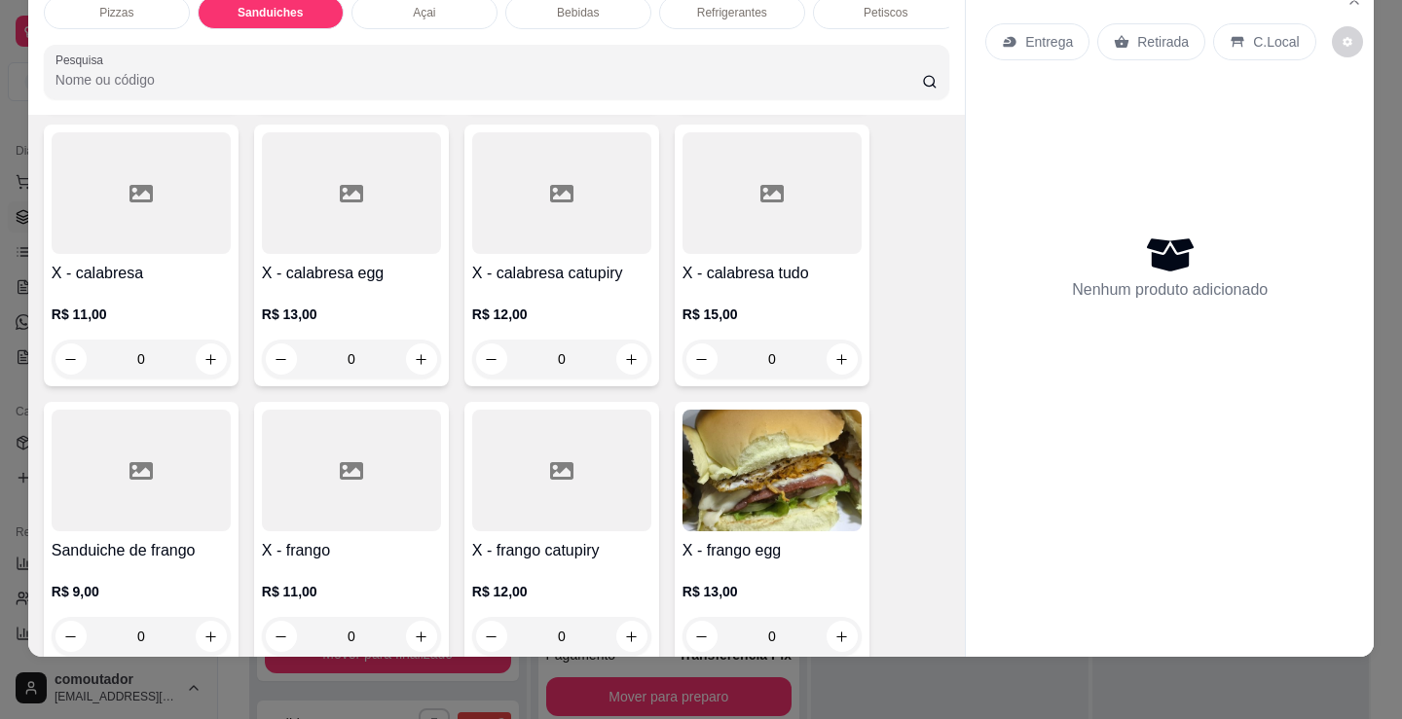
click at [833, 343] on div "0" at bounding box center [771, 359] width 179 height 39
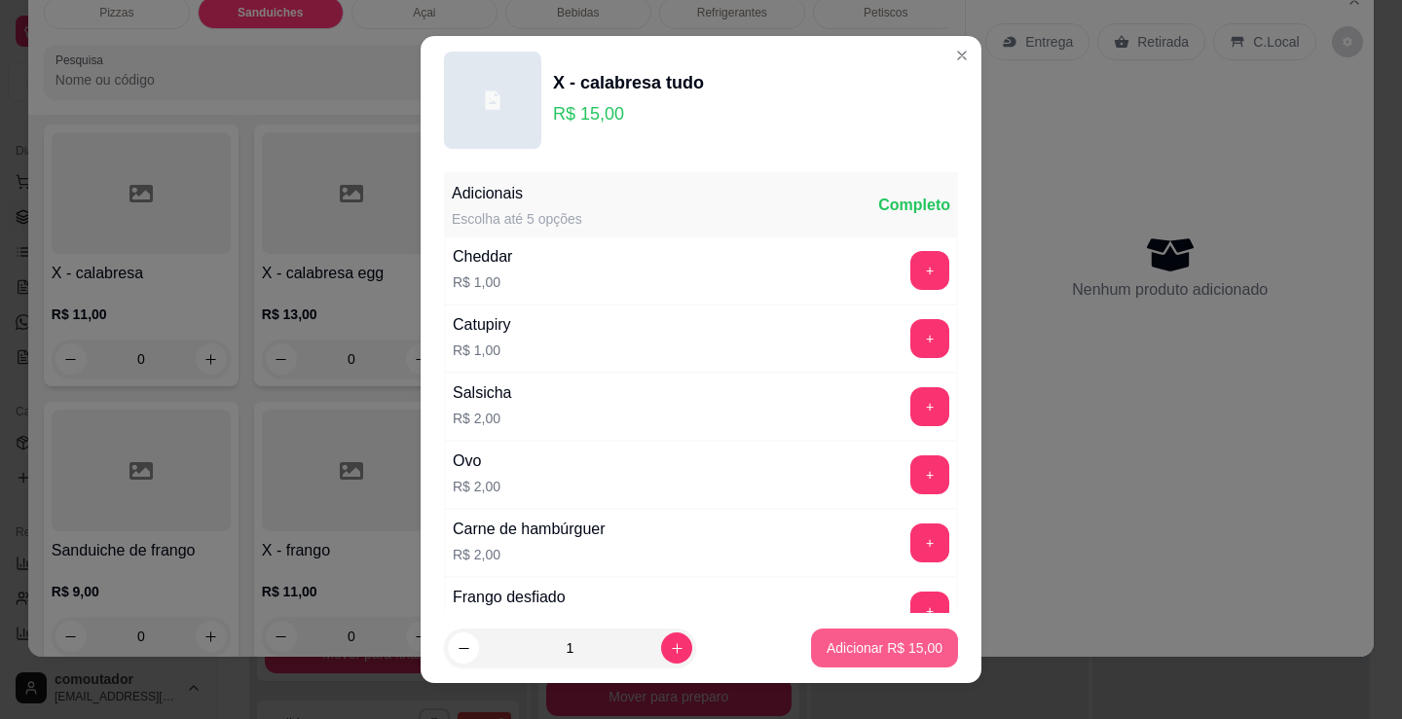
click at [839, 642] on p "Adicionar R$ 15,00" at bounding box center [884, 648] width 116 height 19
type input "1"
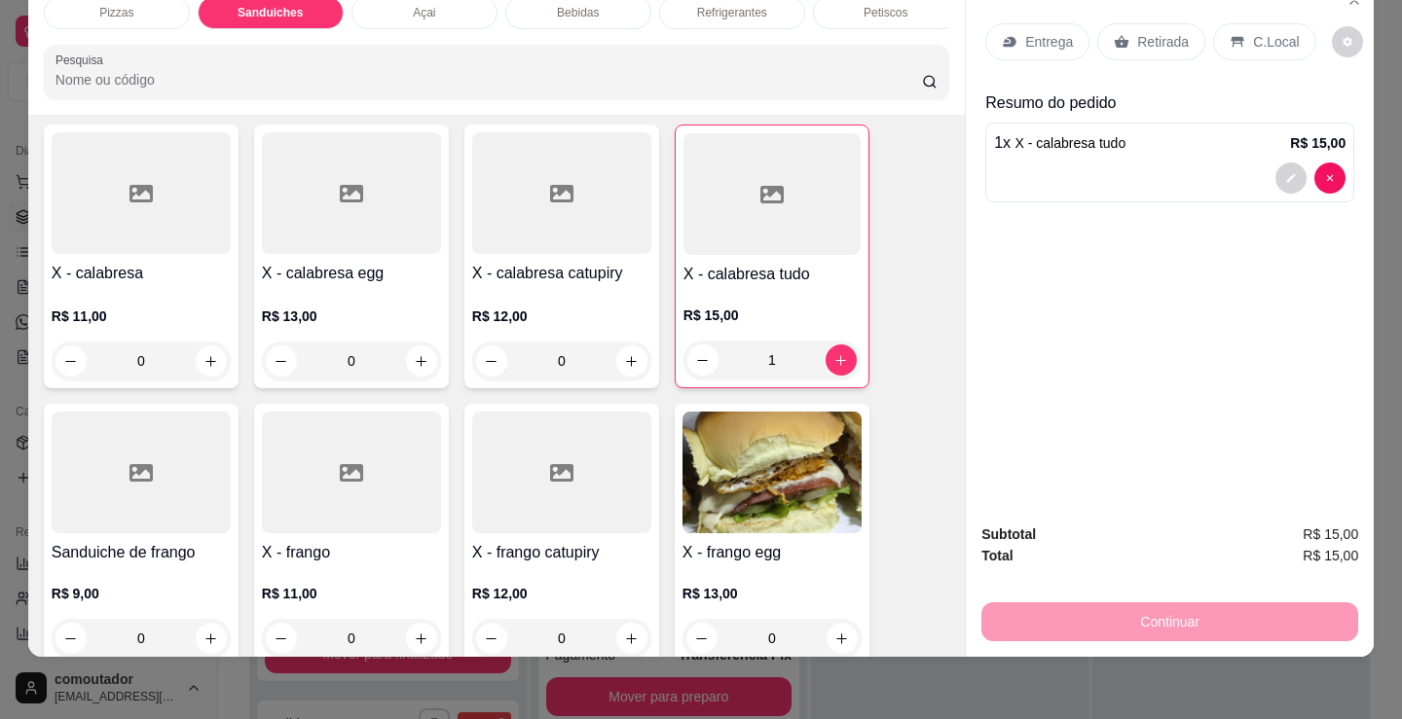
click at [411, 9] on div "Açai" at bounding box center [424, 12] width 146 height 33
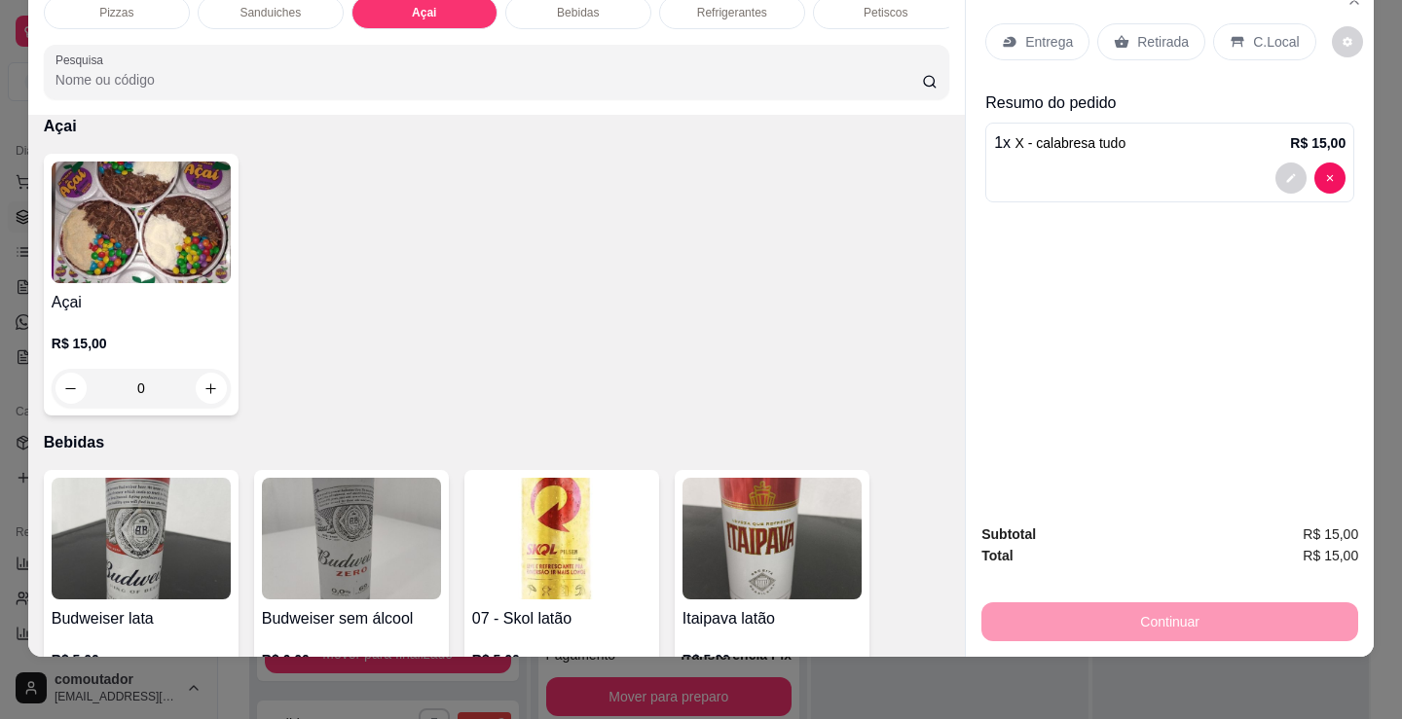
click at [163, 243] on img at bounding box center [141, 223] width 179 height 122
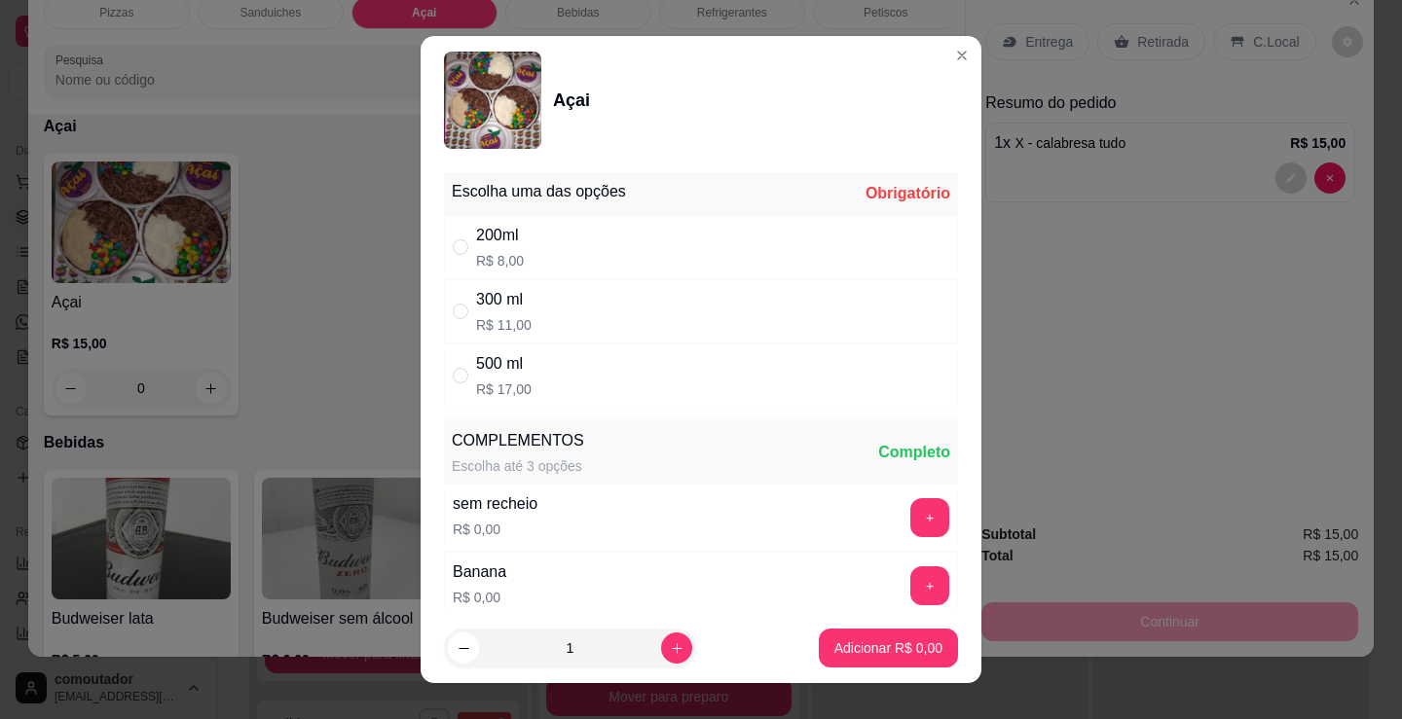
click at [611, 379] on div "500 ml R$ 17,00" at bounding box center [701, 376] width 514 height 64
radio input "true"
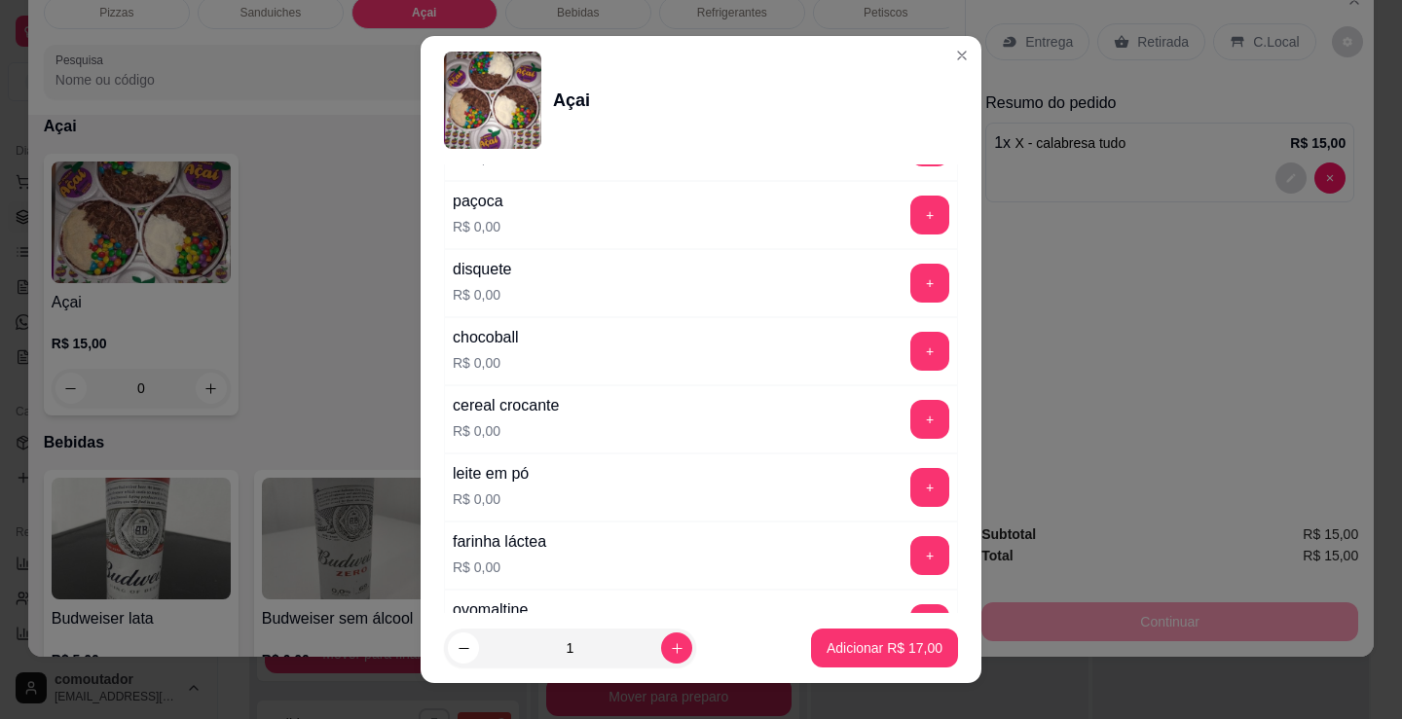
scroll to position [584, 0]
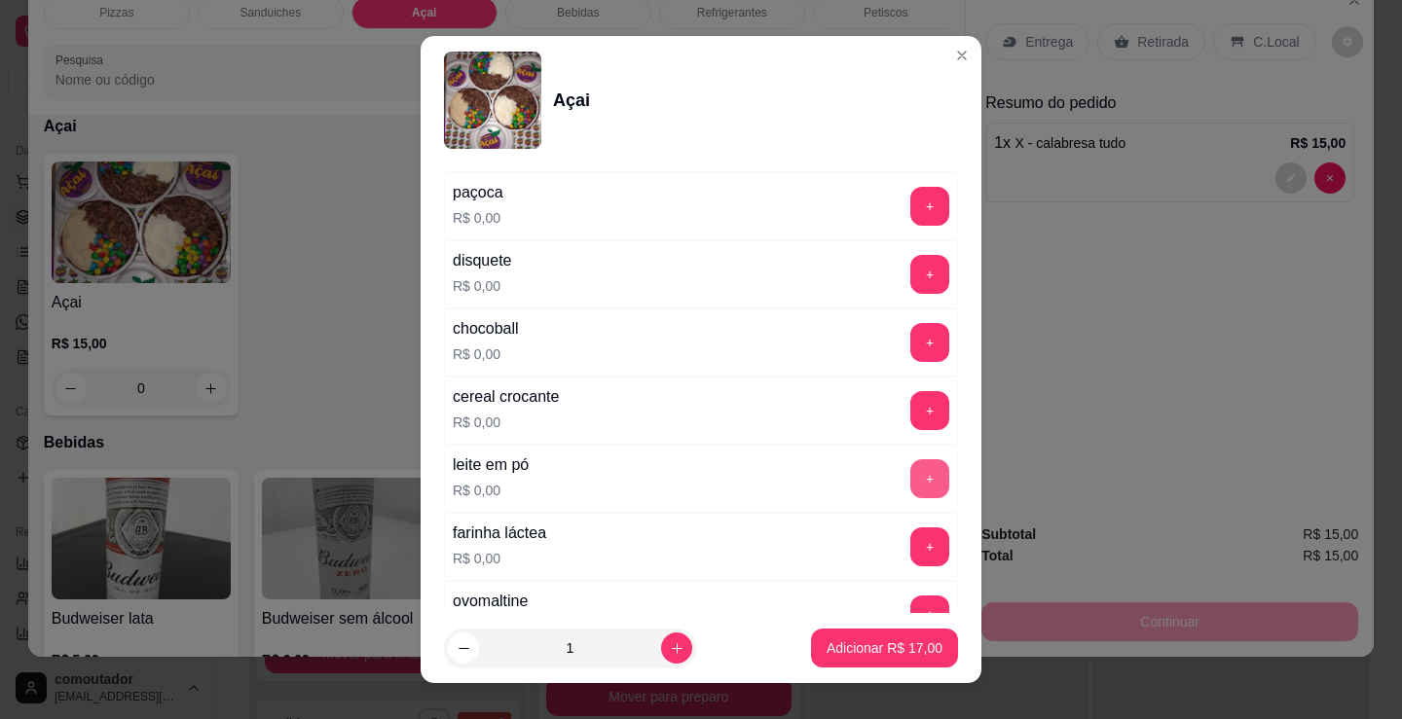
click at [910, 478] on button "+" at bounding box center [929, 478] width 39 height 39
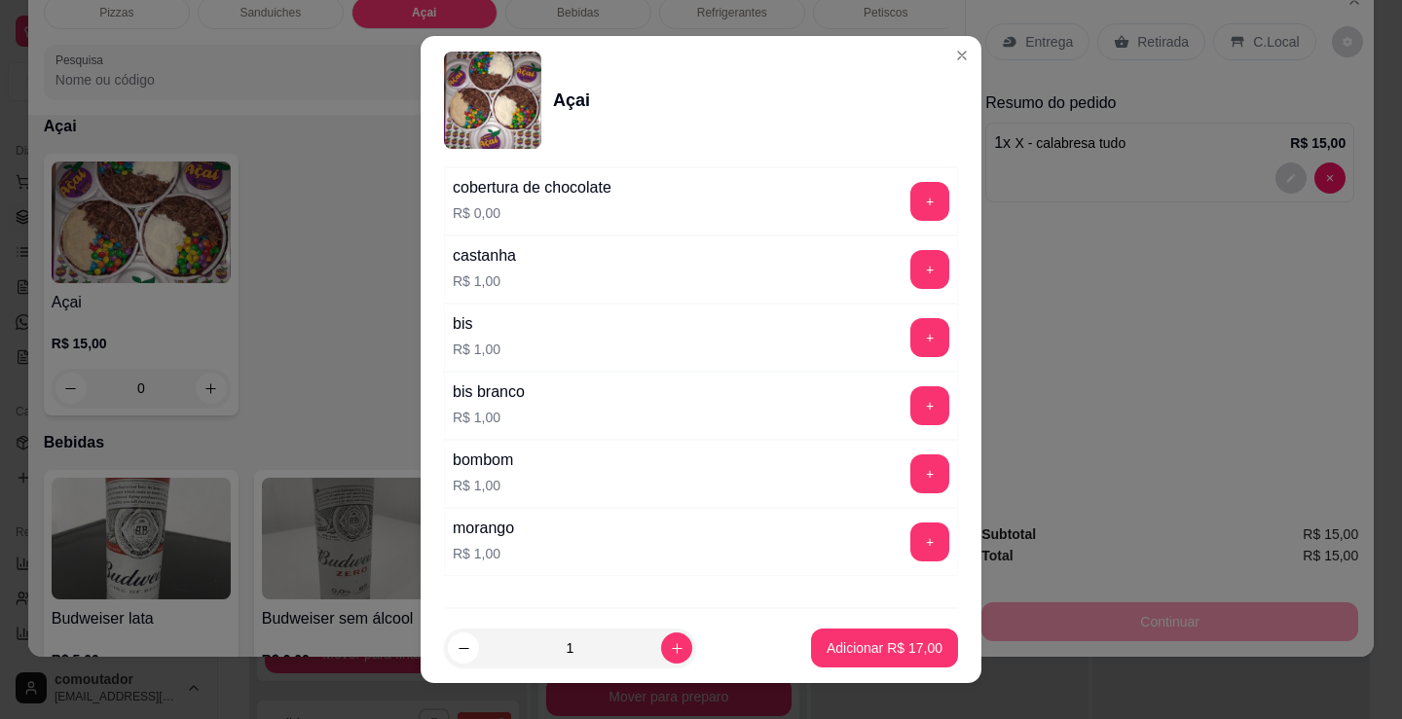
scroll to position [1752, 0]
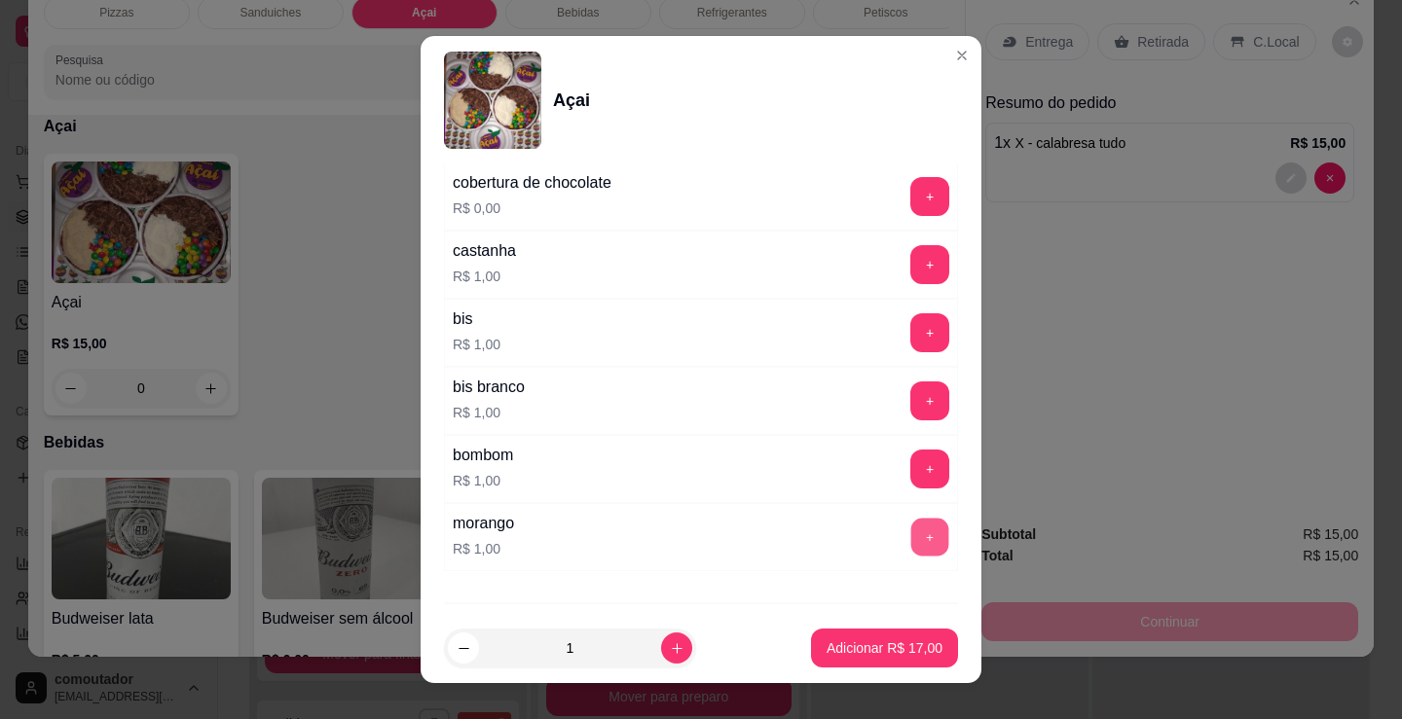
click at [911, 531] on button "+" at bounding box center [930, 538] width 38 height 38
click at [892, 654] on p "Adicionar R$ 18,00" at bounding box center [884, 648] width 113 height 18
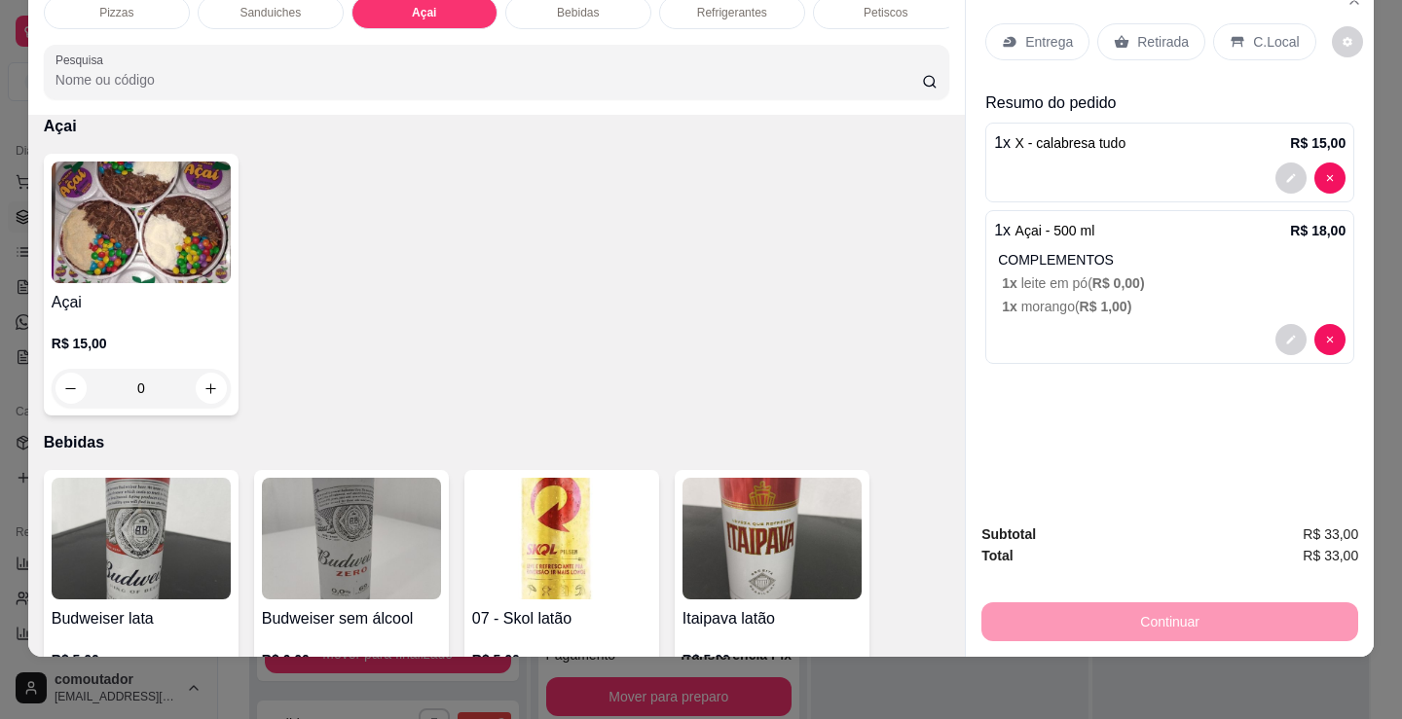
click at [1035, 39] on div "Entrega" at bounding box center [1037, 41] width 104 height 37
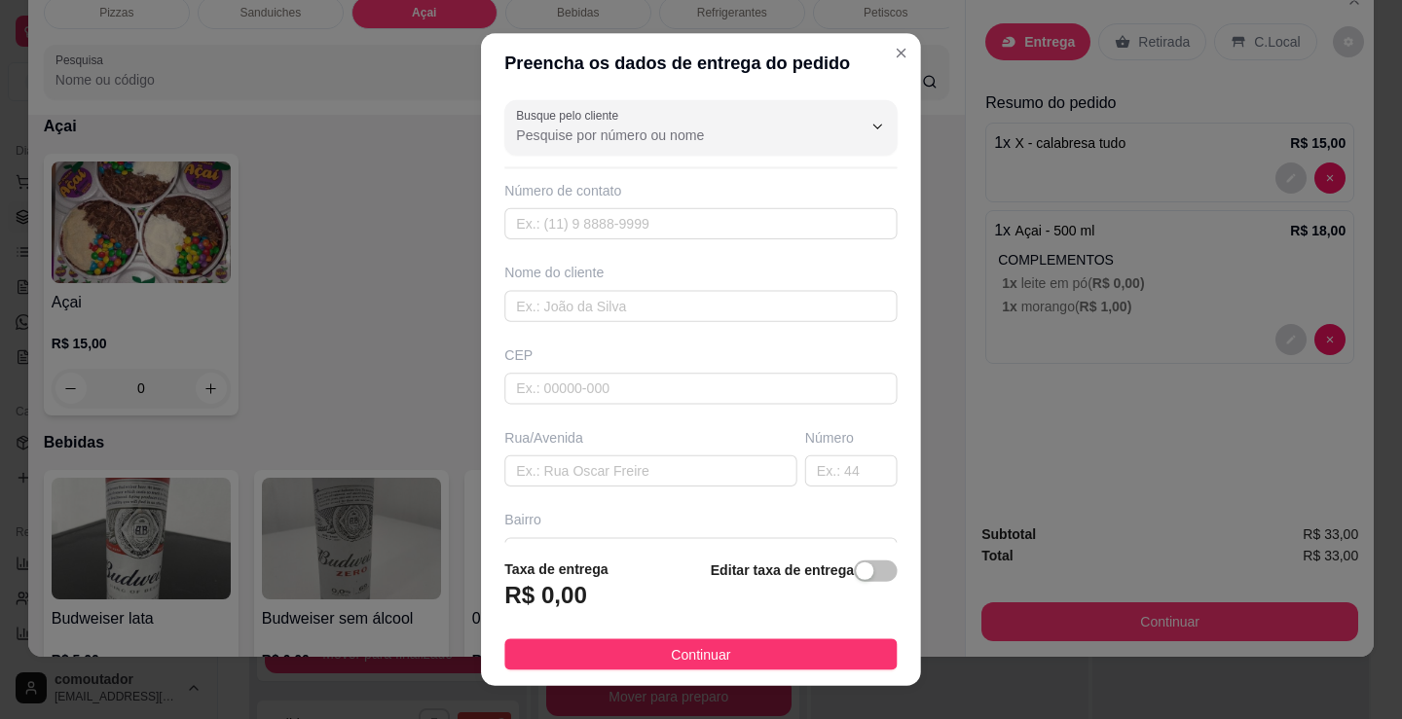
click at [692, 281] on div "Nome do cliente" at bounding box center [700, 272] width 392 height 19
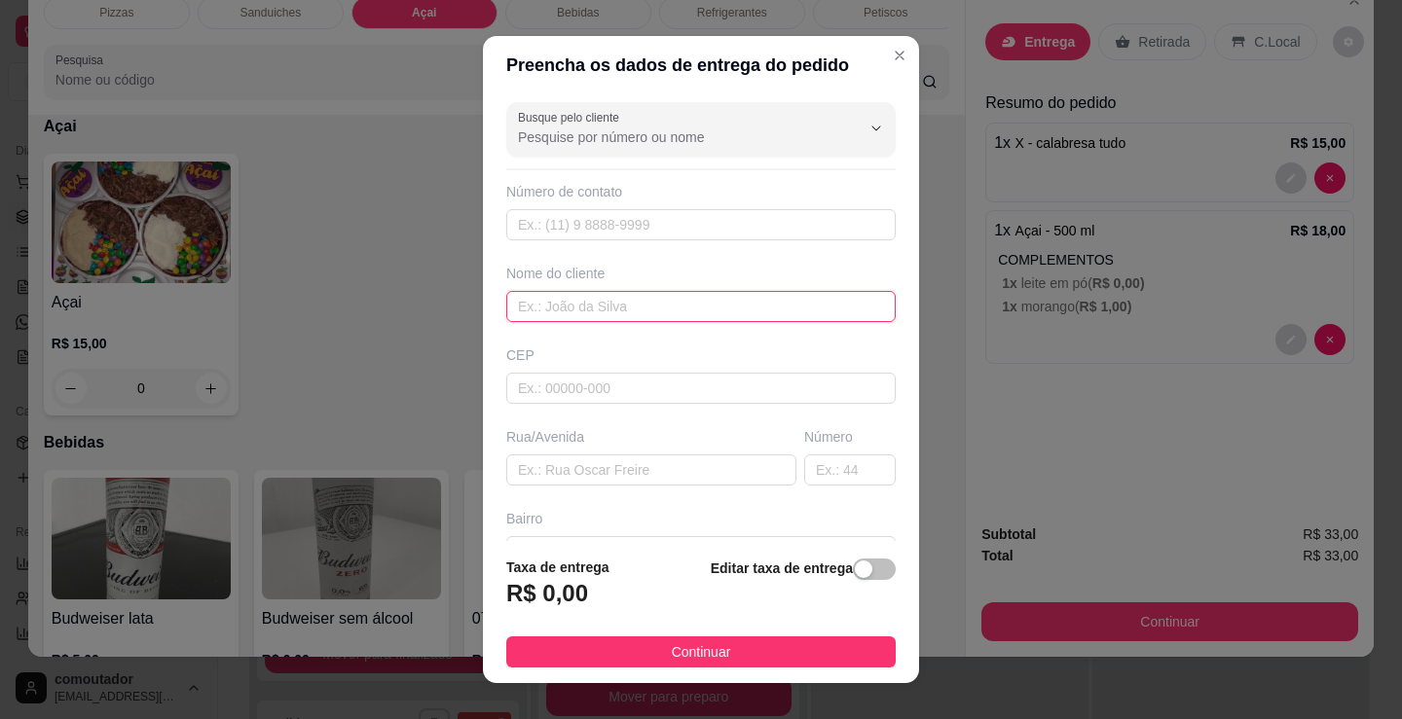
click at [699, 309] on input "text" at bounding box center [700, 306] width 389 height 31
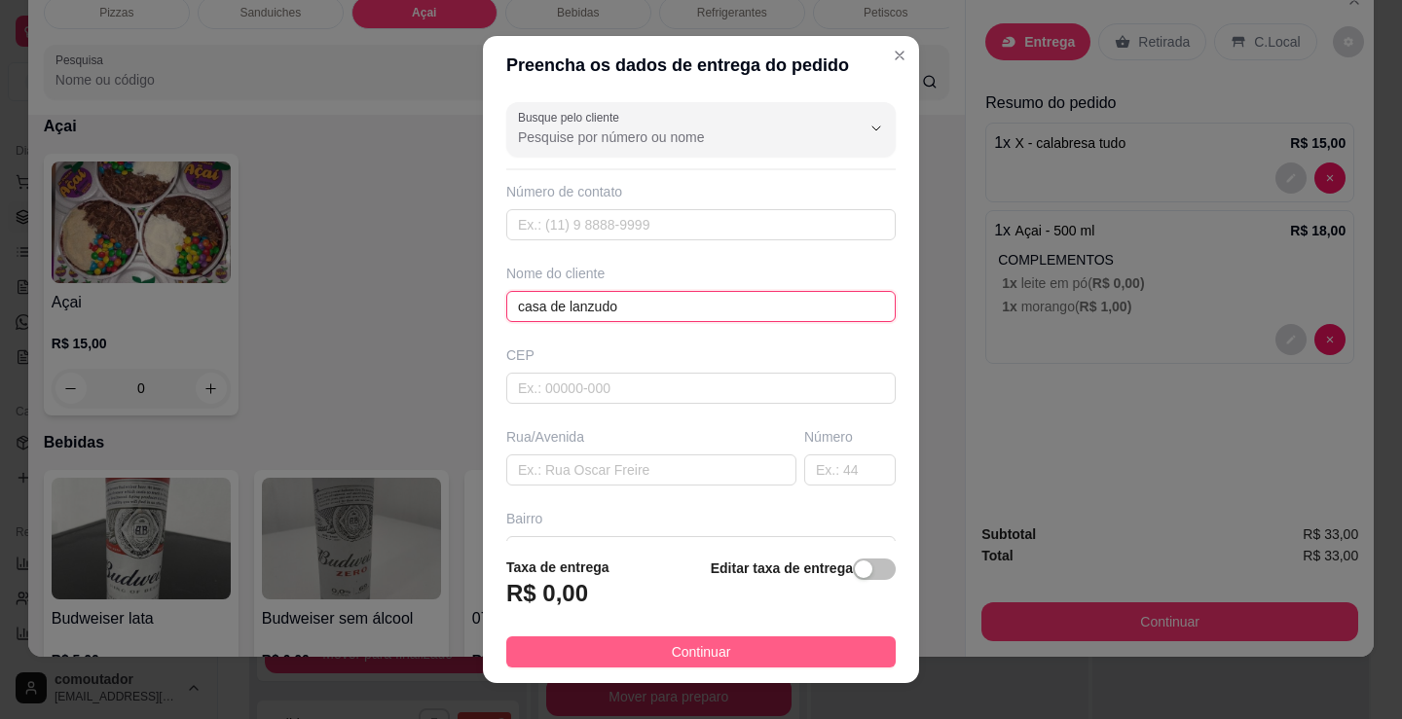
type input "casa de lanzudo"
click at [674, 657] on span "Continuar" at bounding box center [701, 652] width 59 height 21
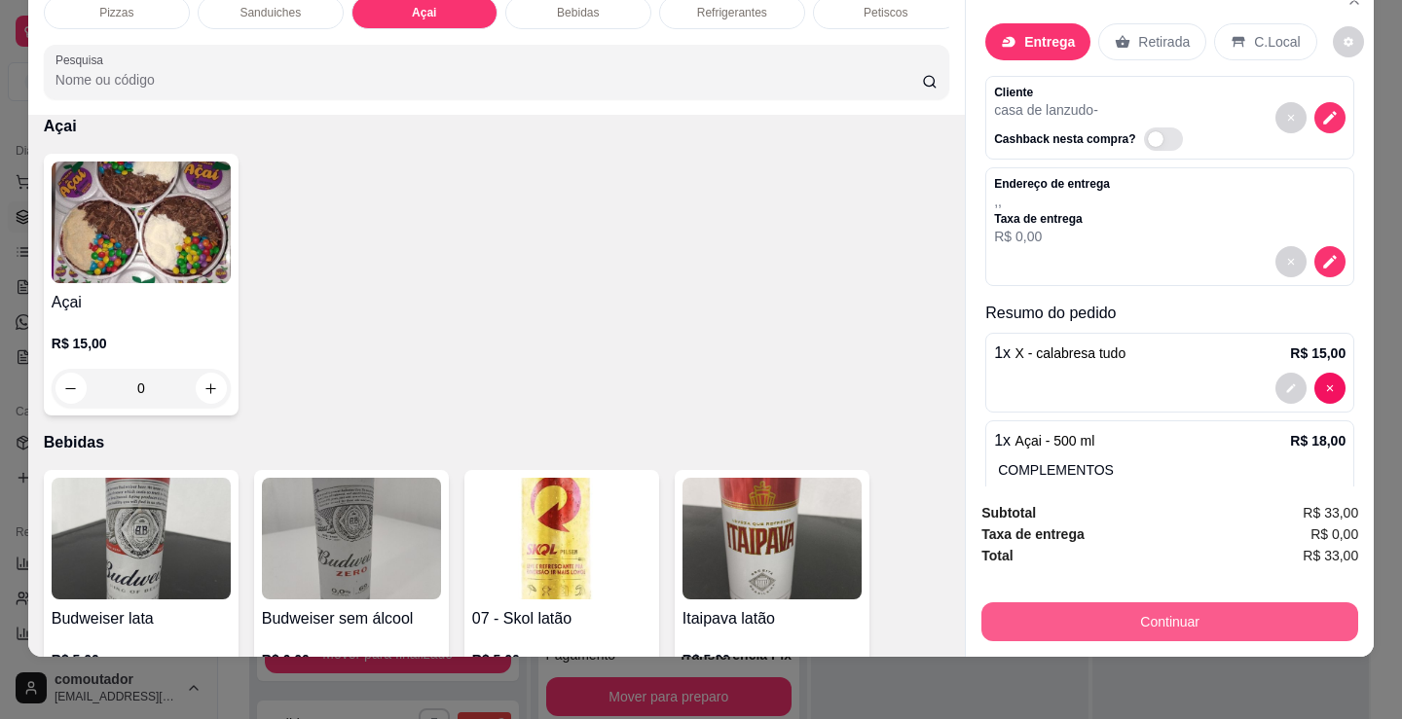
click at [1179, 606] on button "Continuar" at bounding box center [1169, 622] width 377 height 39
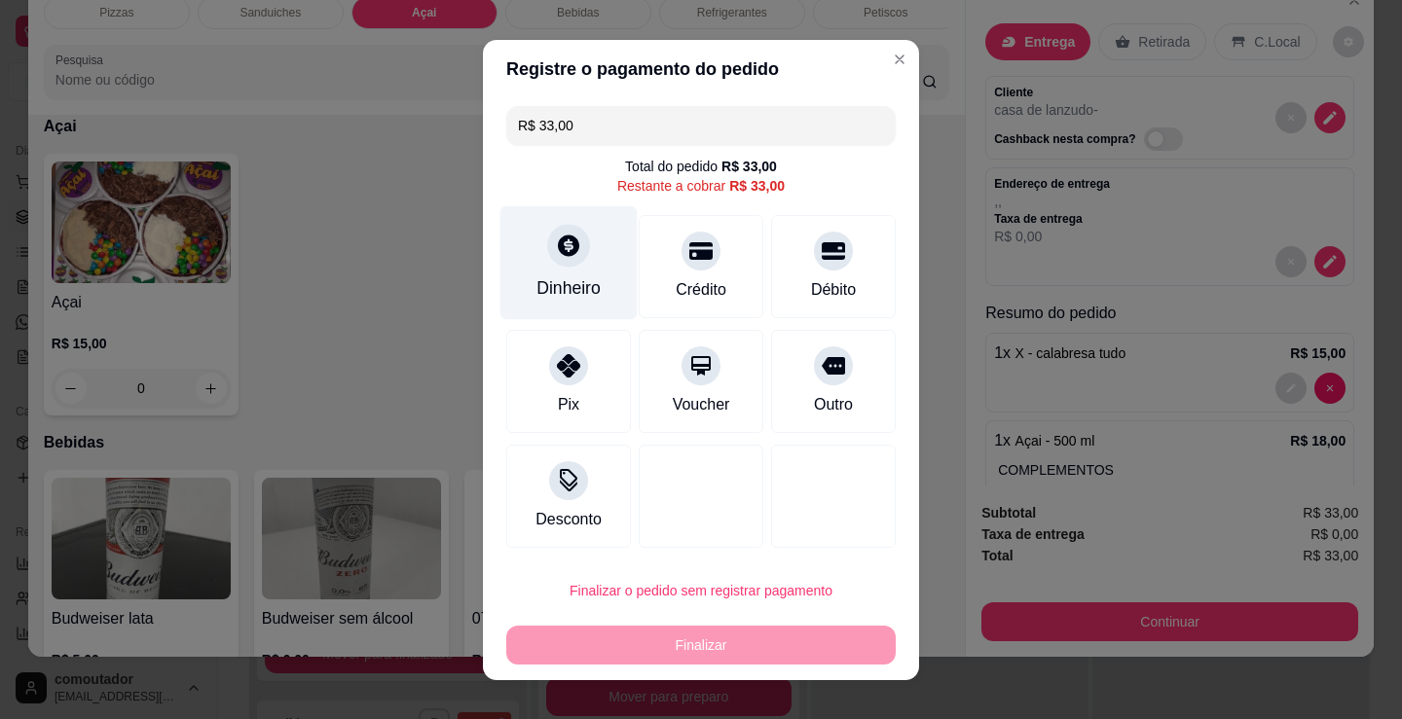
click at [556, 237] on icon at bounding box center [568, 245] width 25 height 25
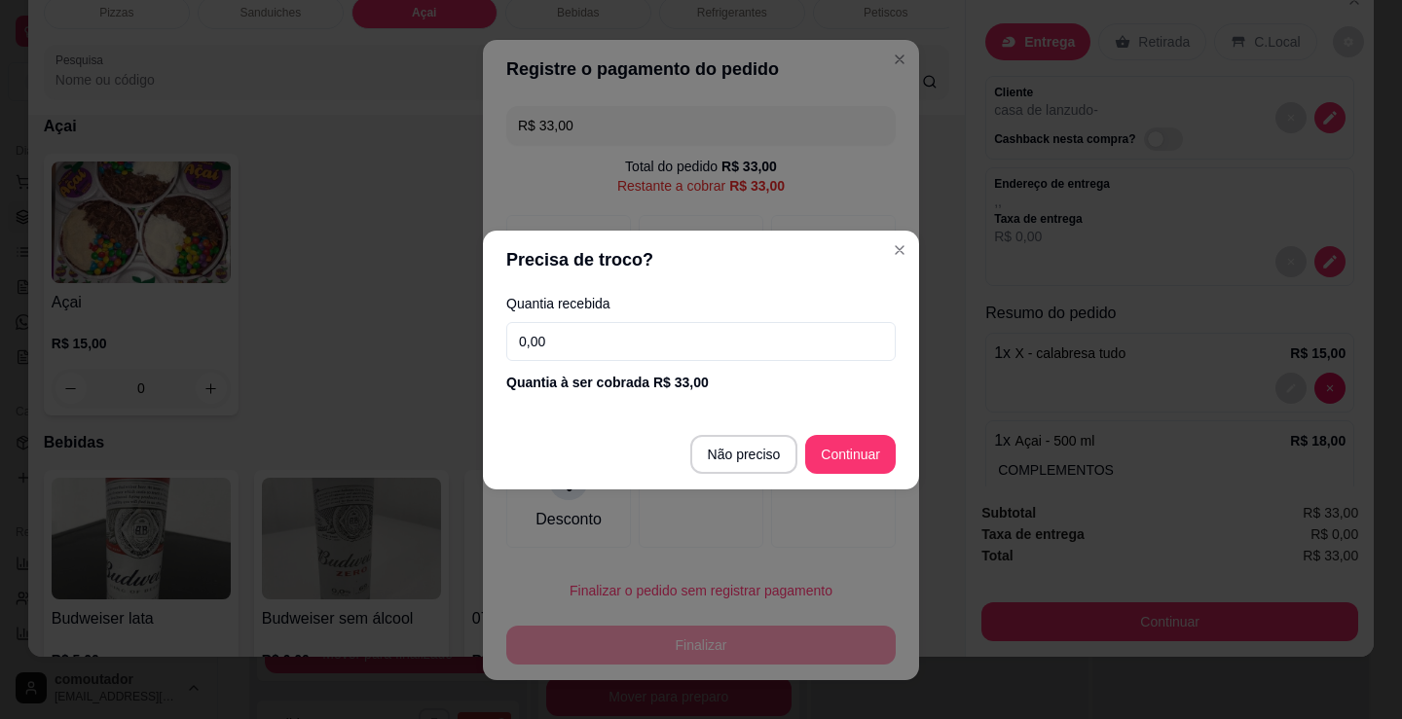
click at [627, 345] on input "0,00" at bounding box center [700, 341] width 389 height 39
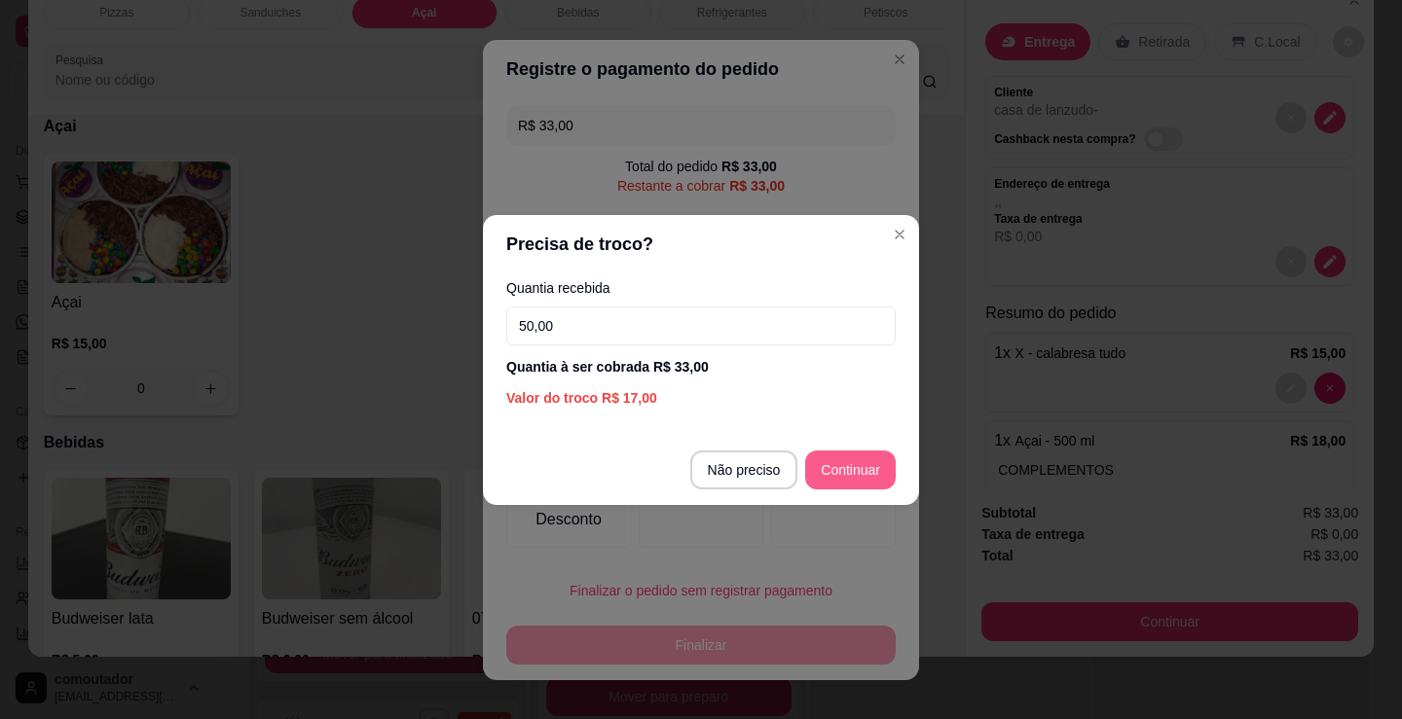
type input "50,00"
type input "R$ 0,00"
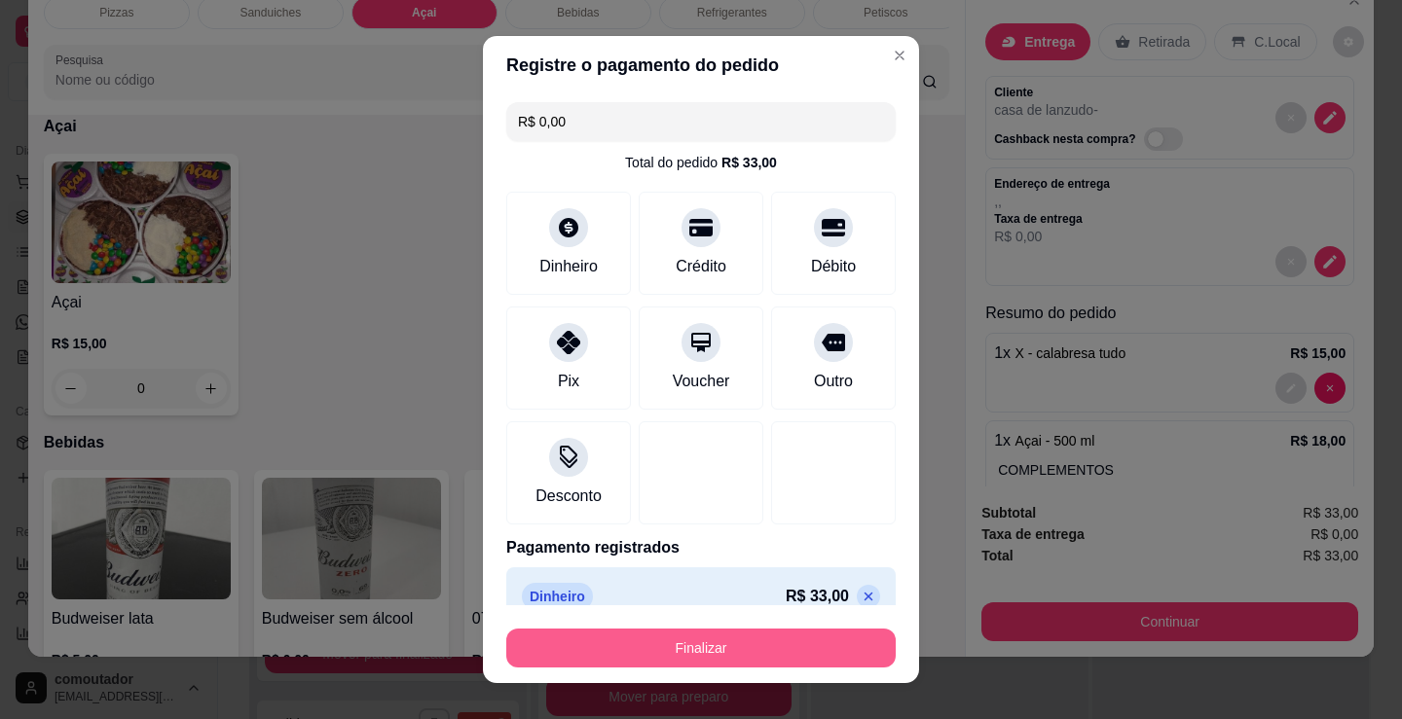
click at [767, 644] on button "Finalizar" at bounding box center [700, 648] width 389 height 39
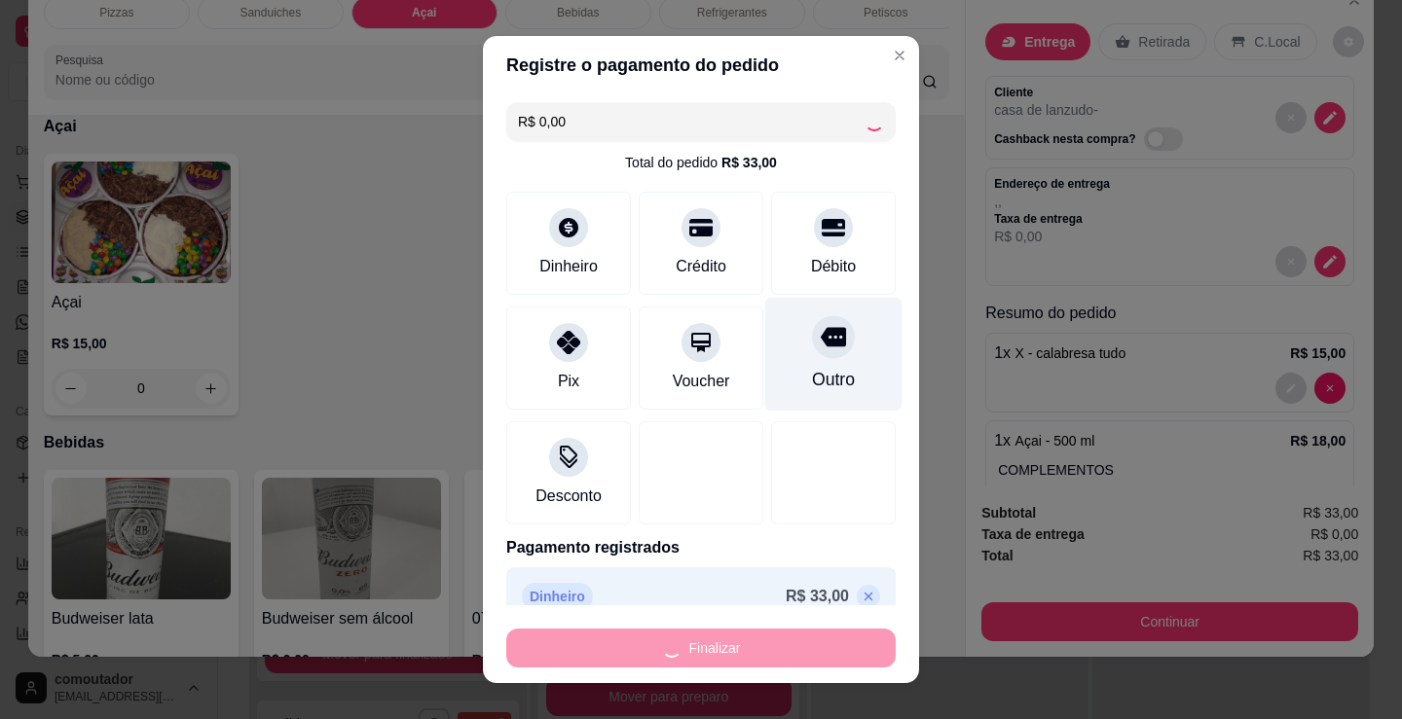
type input "0"
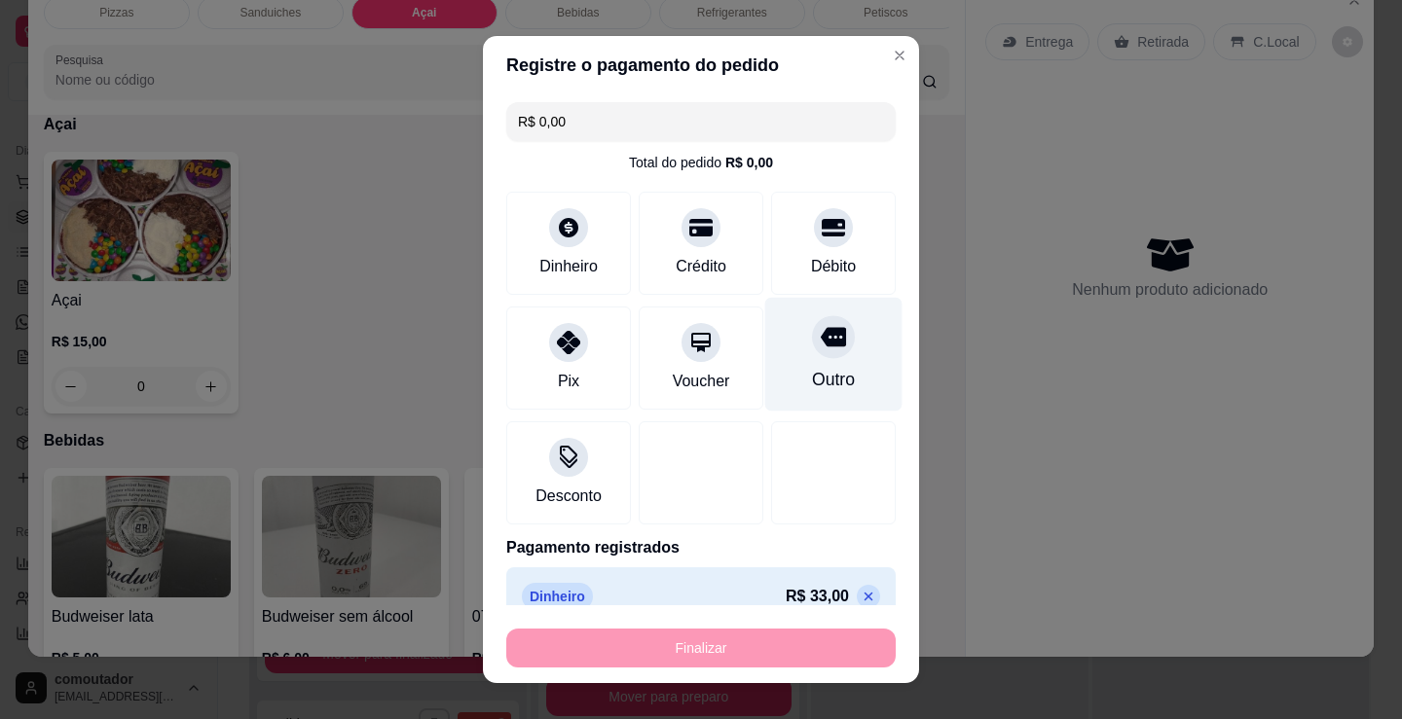
type input "-R$ 33,00"
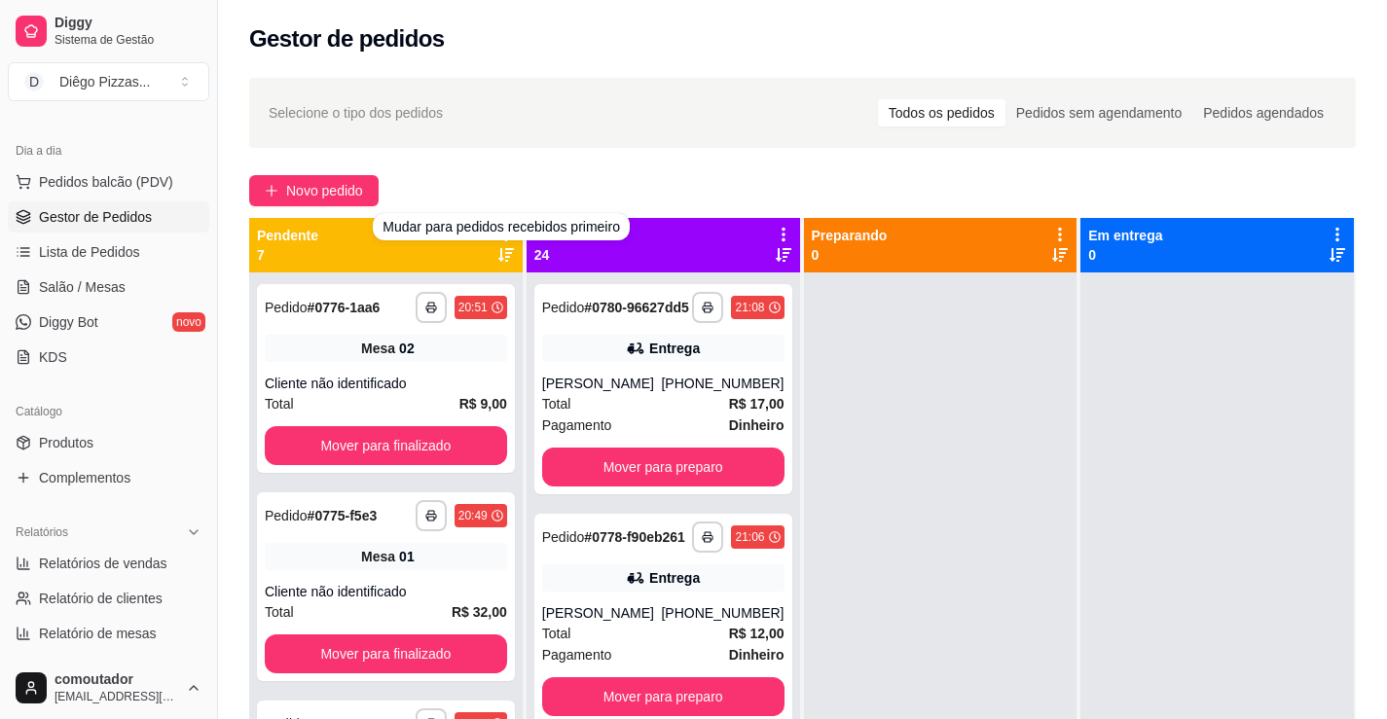
click at [570, 92] on div "Selecione o tipo dos pedidos Todos os pedidos Pedidos sem agendamento Pedidos a…" at bounding box center [802, 113] width 1107 height 70
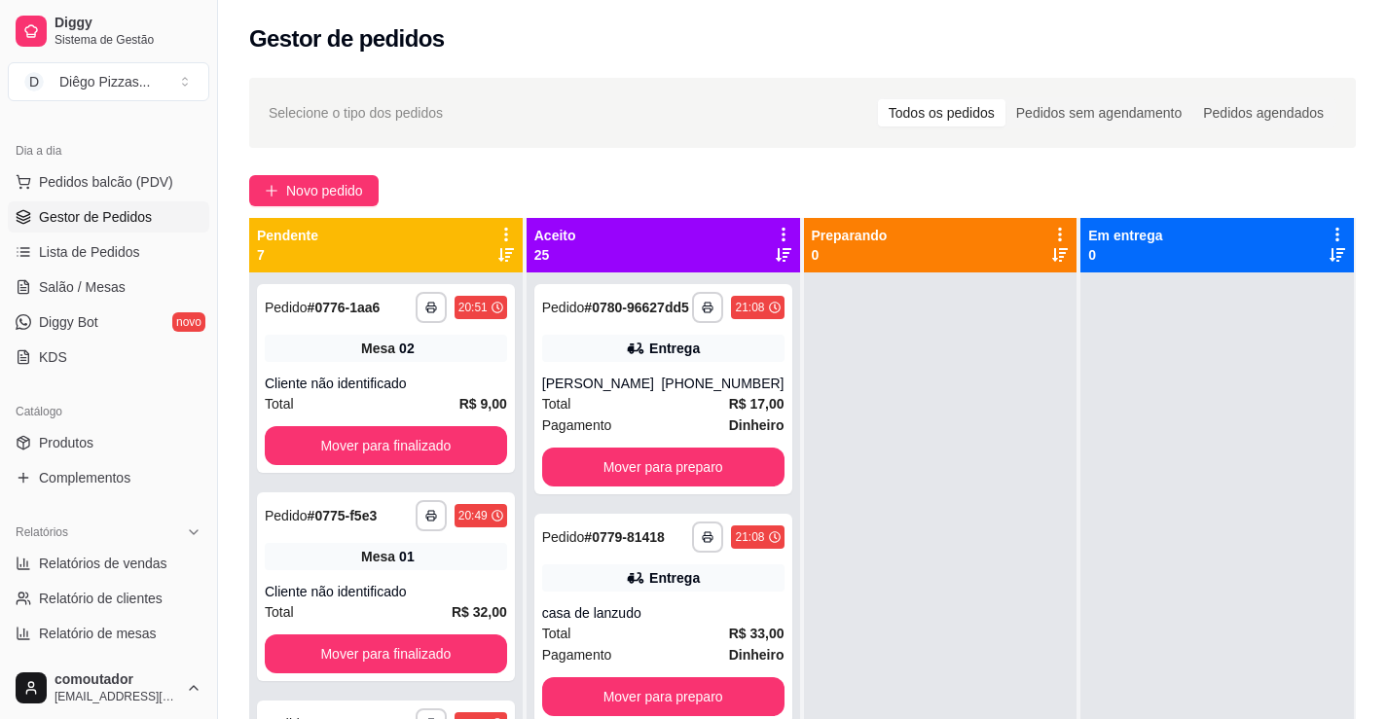
click at [499, 222] on div "Pendente 7" at bounding box center [386, 245] width 274 height 55
click at [505, 231] on icon at bounding box center [506, 235] width 18 height 18
click at [507, 299] on div "Mover pedidos de etapa Com essa opção você tem a opção de mover todos os pedido…" at bounding box center [382, 286] width 255 height 75
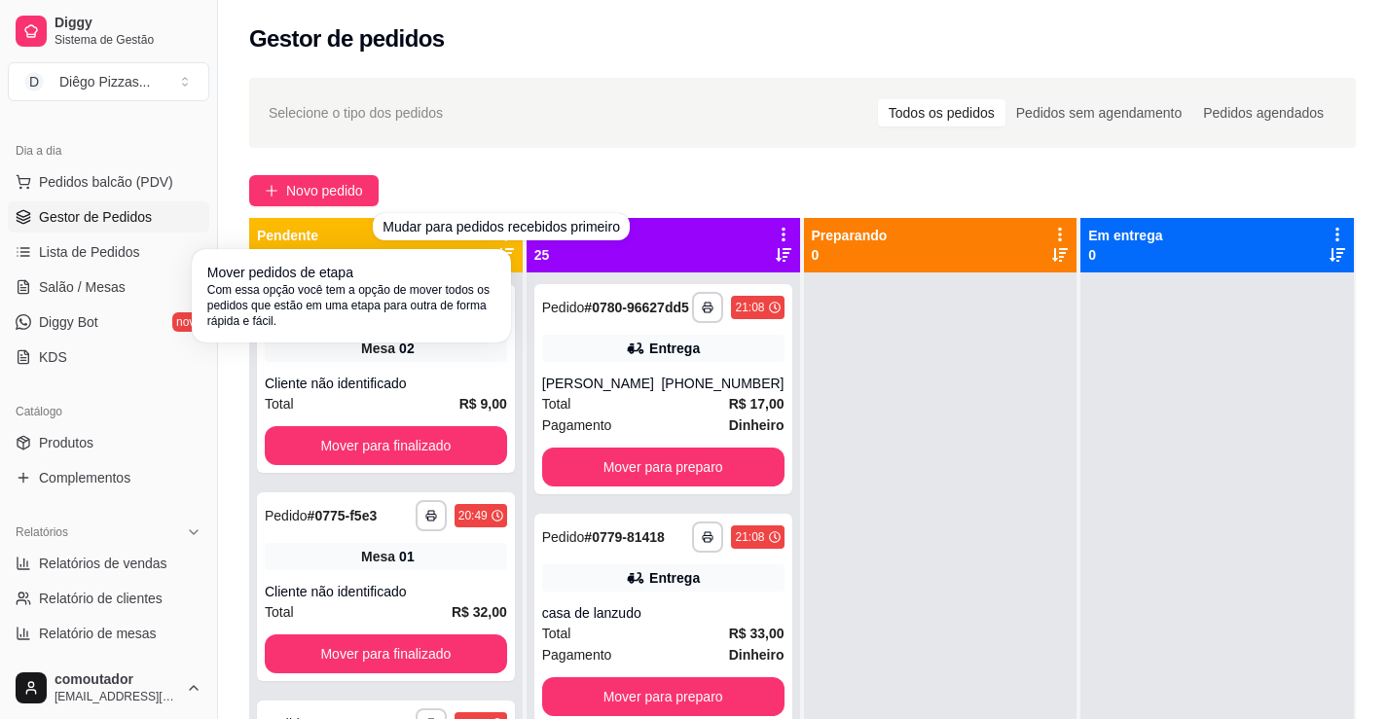
click at [406, 298] on span "Com essa opção você tem a opção de mover todos os pedidos que estão em uma etap…" at bounding box center [351, 305] width 288 height 47
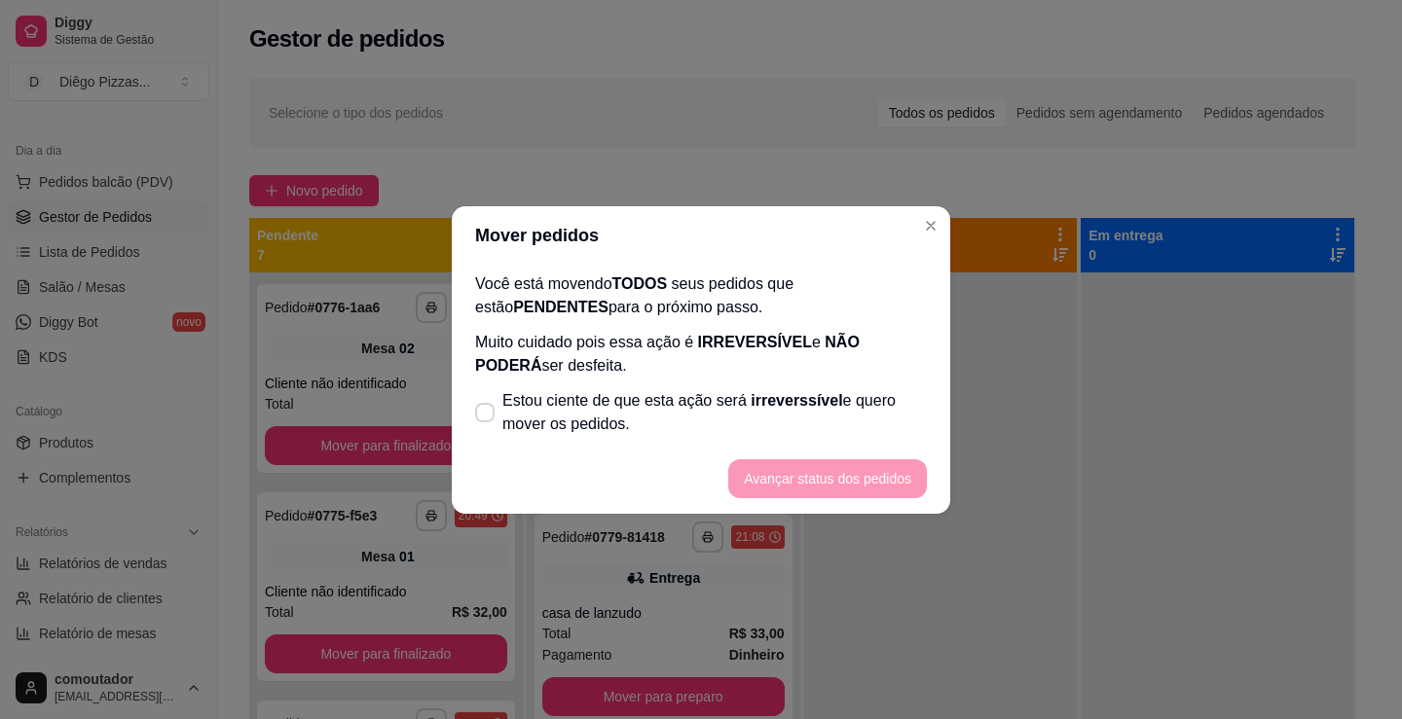
click at [518, 417] on span "Estou ciente de que esta ação será irreverssível e quero mover os pedidos." at bounding box center [714, 412] width 424 height 47
click at [487, 417] on input "Estou ciente de que esta ação será irreverssível e quero mover os pedidos." at bounding box center [480, 422] width 13 height 13
checkbox input "true"
click at [789, 466] on button "Avançar status dos pedidos" at bounding box center [827, 478] width 199 height 39
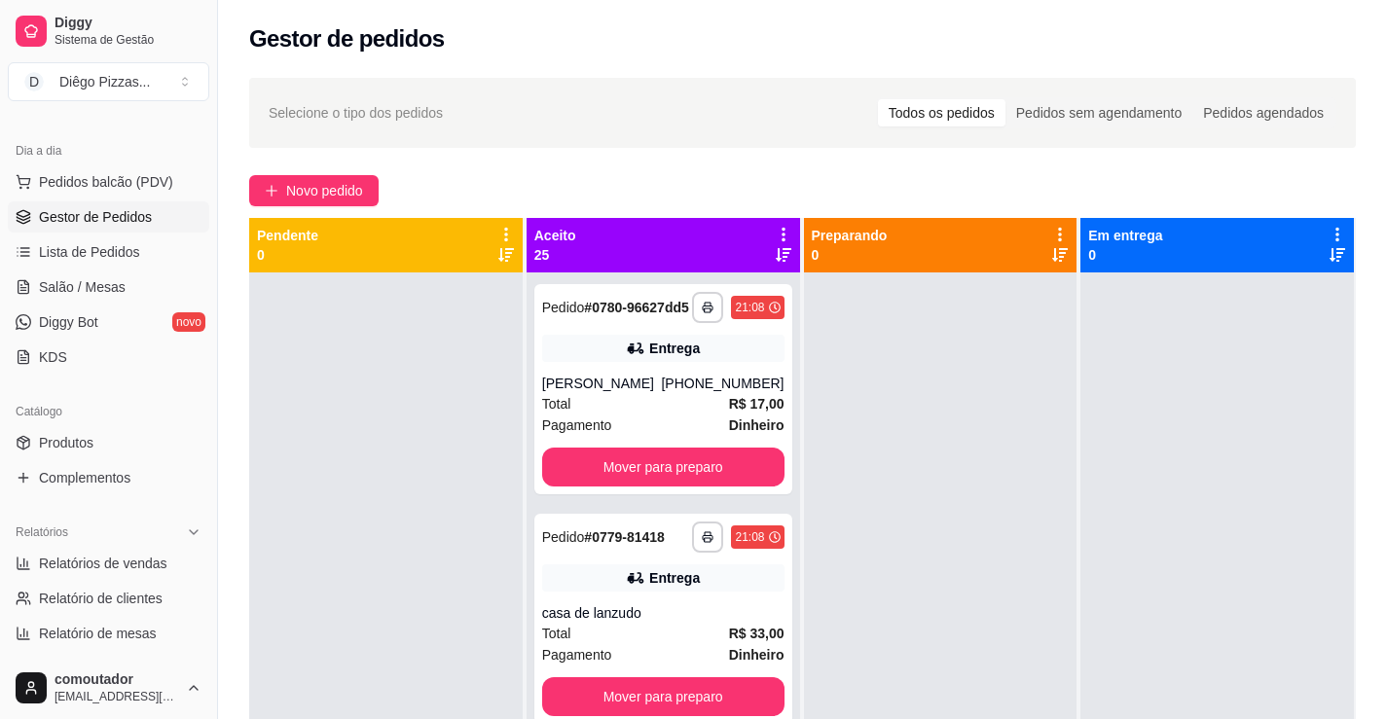
click at [353, 469] on div at bounding box center [386, 632] width 274 height 719
click at [111, 295] on span "Salão / Mesas" at bounding box center [82, 286] width 87 height 19
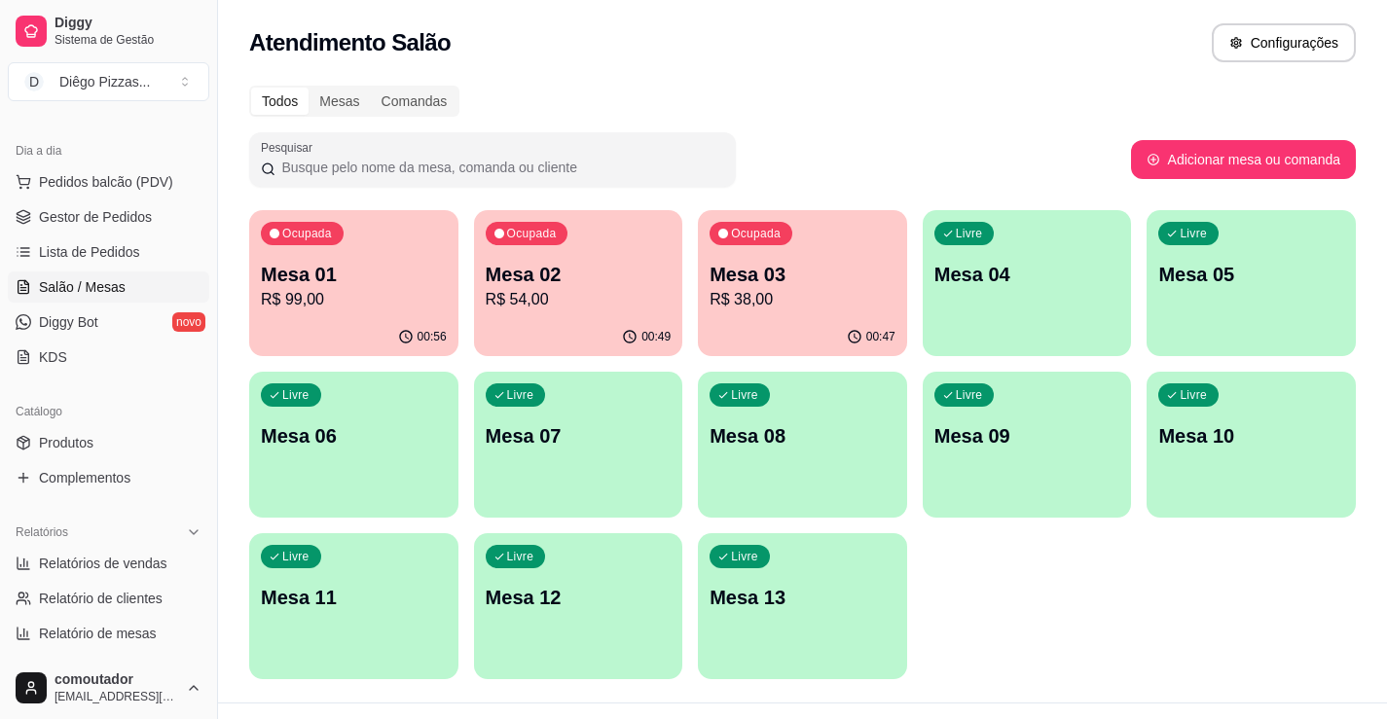
click at [517, 287] on div "Mesa 02 R$ 54,00" at bounding box center [579, 286] width 186 height 51
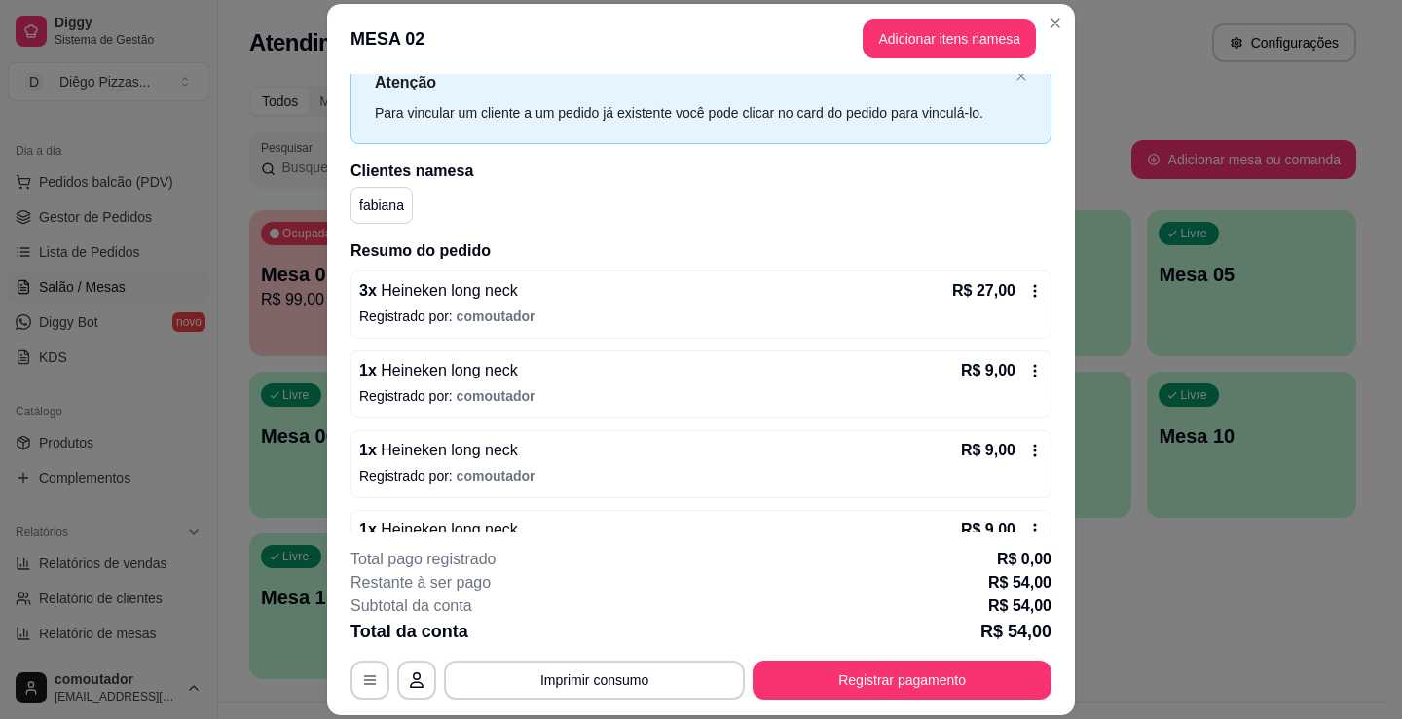
scroll to position [120, 0]
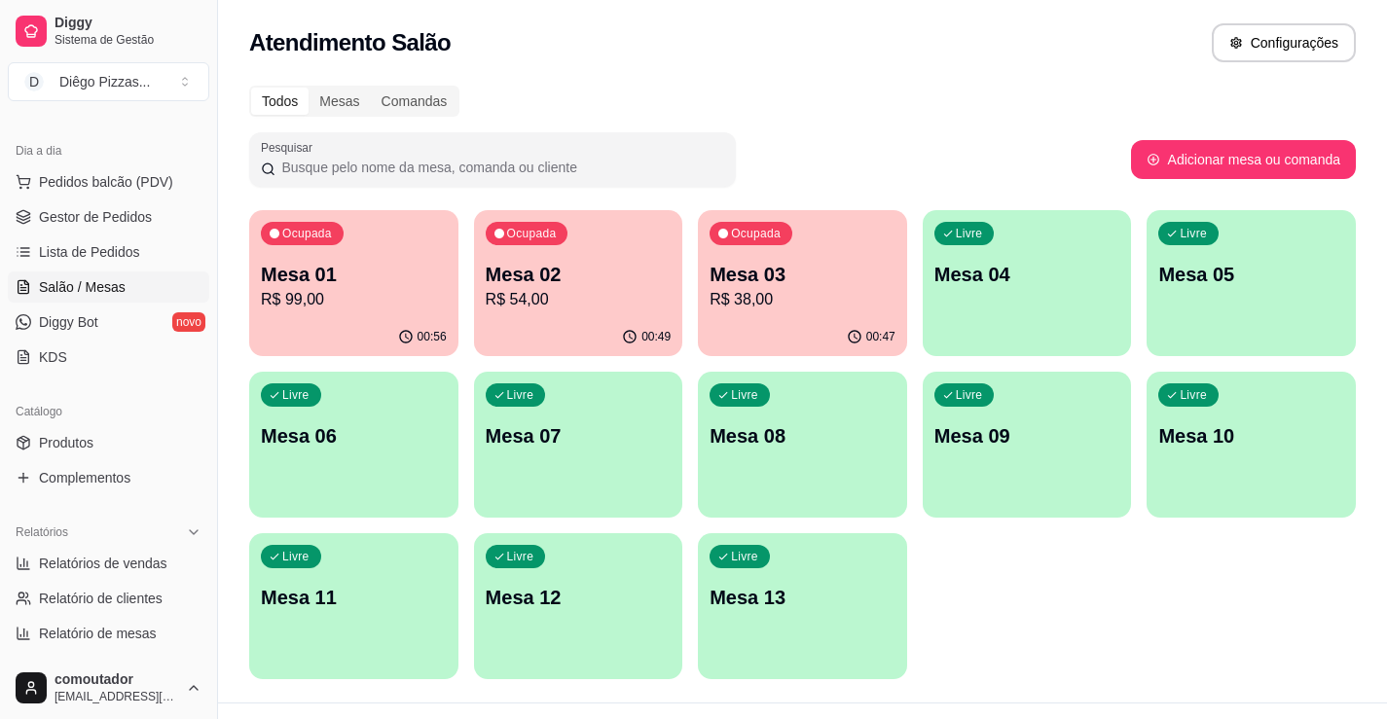
click at [377, 300] on p "R$ 99,00" at bounding box center [354, 299] width 186 height 23
click at [504, 239] on div "Ocupada" at bounding box center [527, 233] width 83 height 23
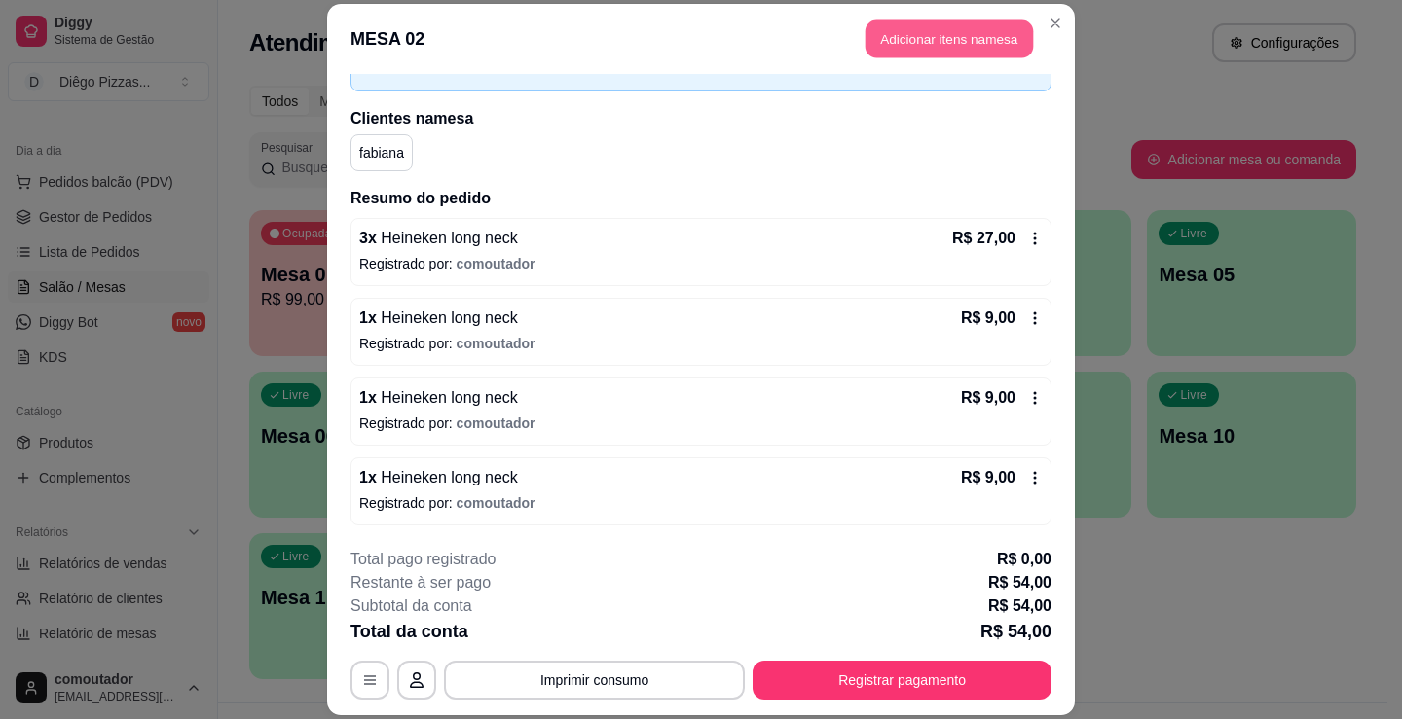
click at [923, 49] on button "Adicionar itens na mesa" at bounding box center [948, 38] width 167 height 38
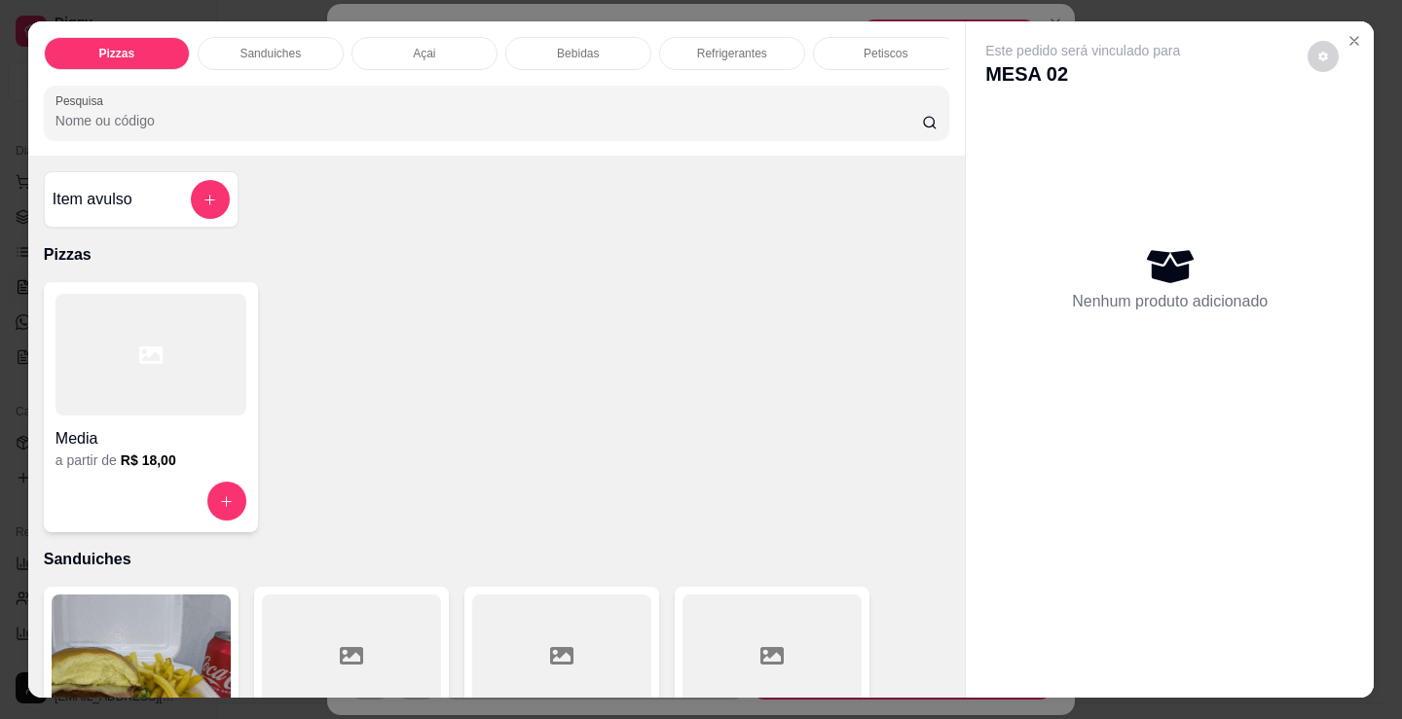
click at [585, 47] on p "Bebidas" at bounding box center [578, 54] width 42 height 16
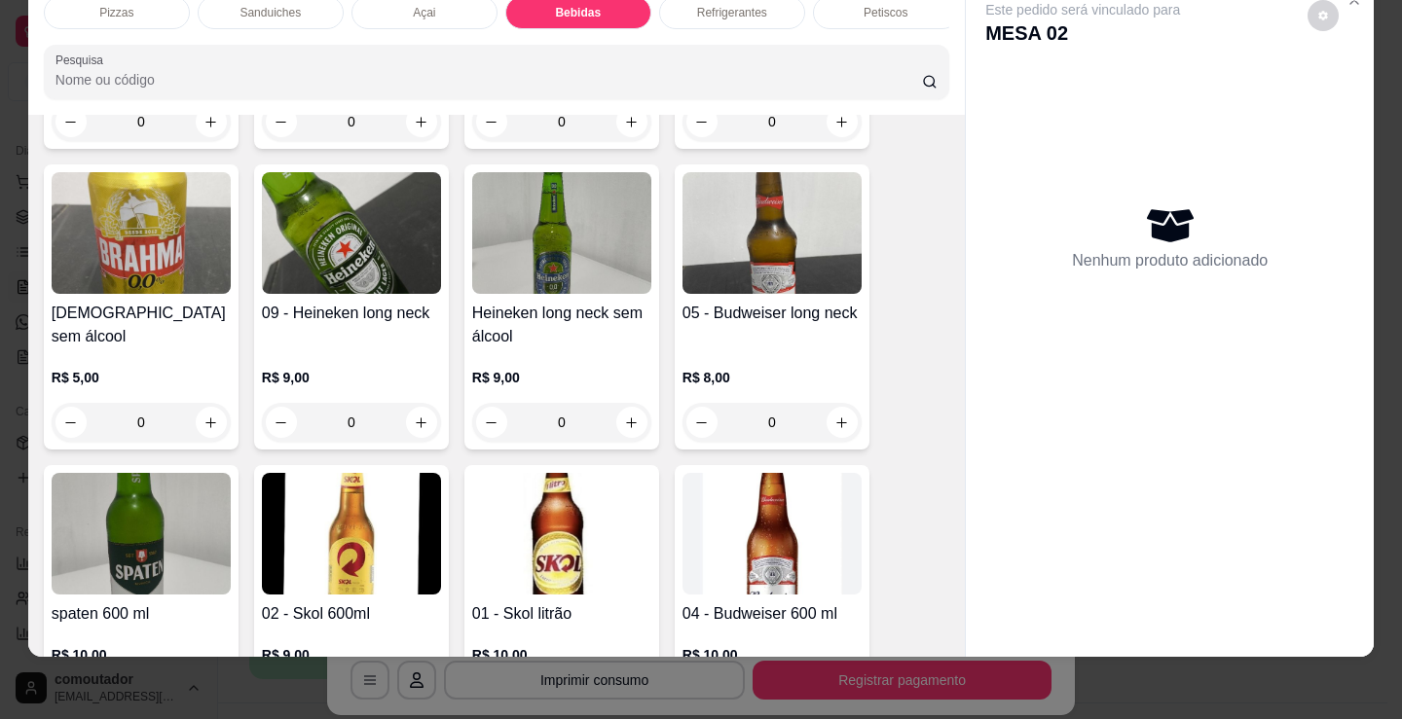
scroll to position [2607, 0]
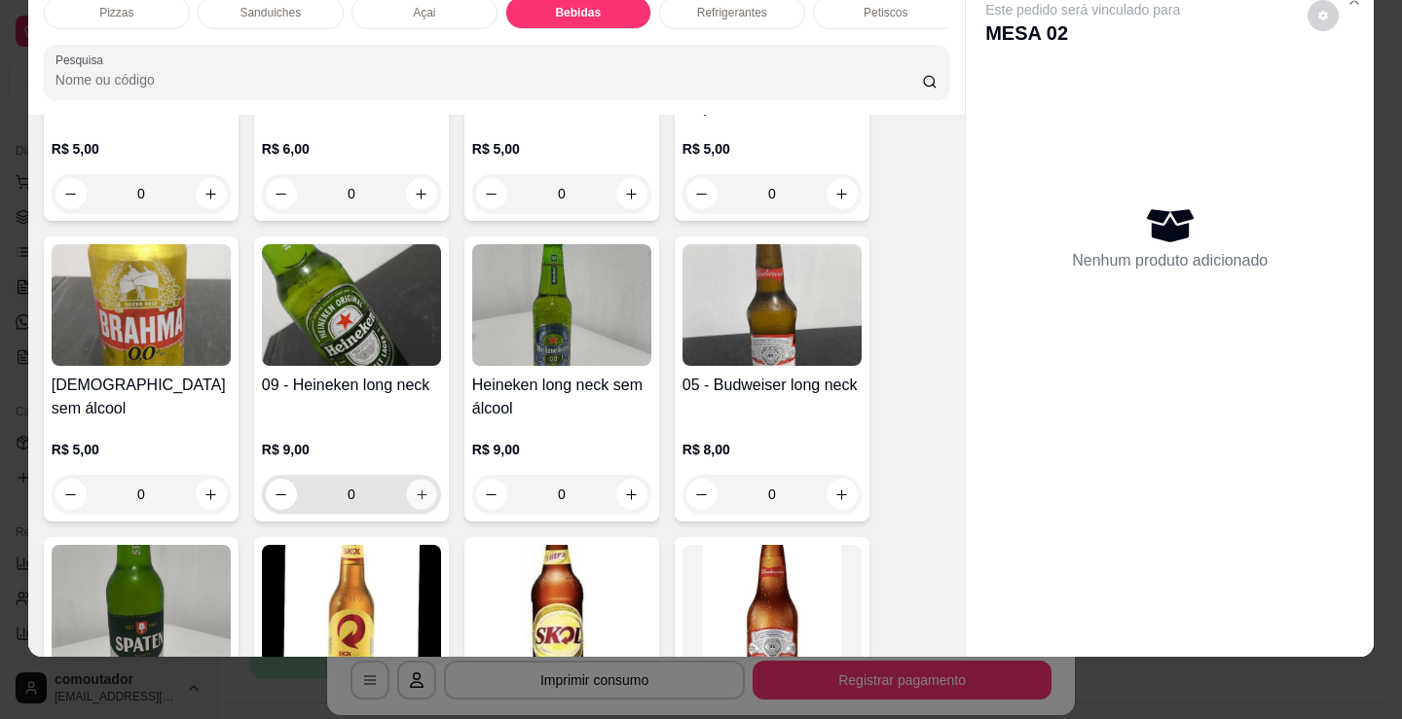
click at [415, 488] on icon "increase-product-quantity" at bounding box center [422, 495] width 15 height 15
type input "1"
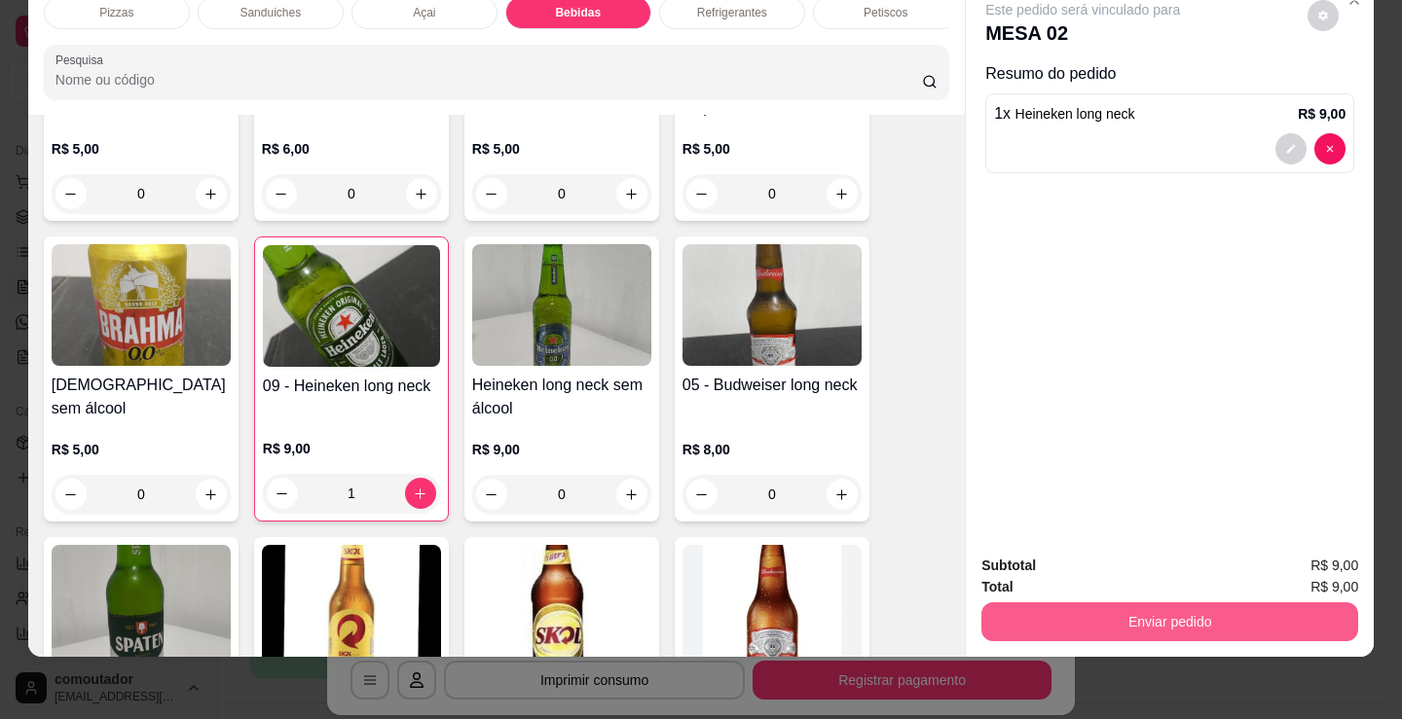
click at [1096, 611] on button "Enviar pedido" at bounding box center [1169, 622] width 377 height 39
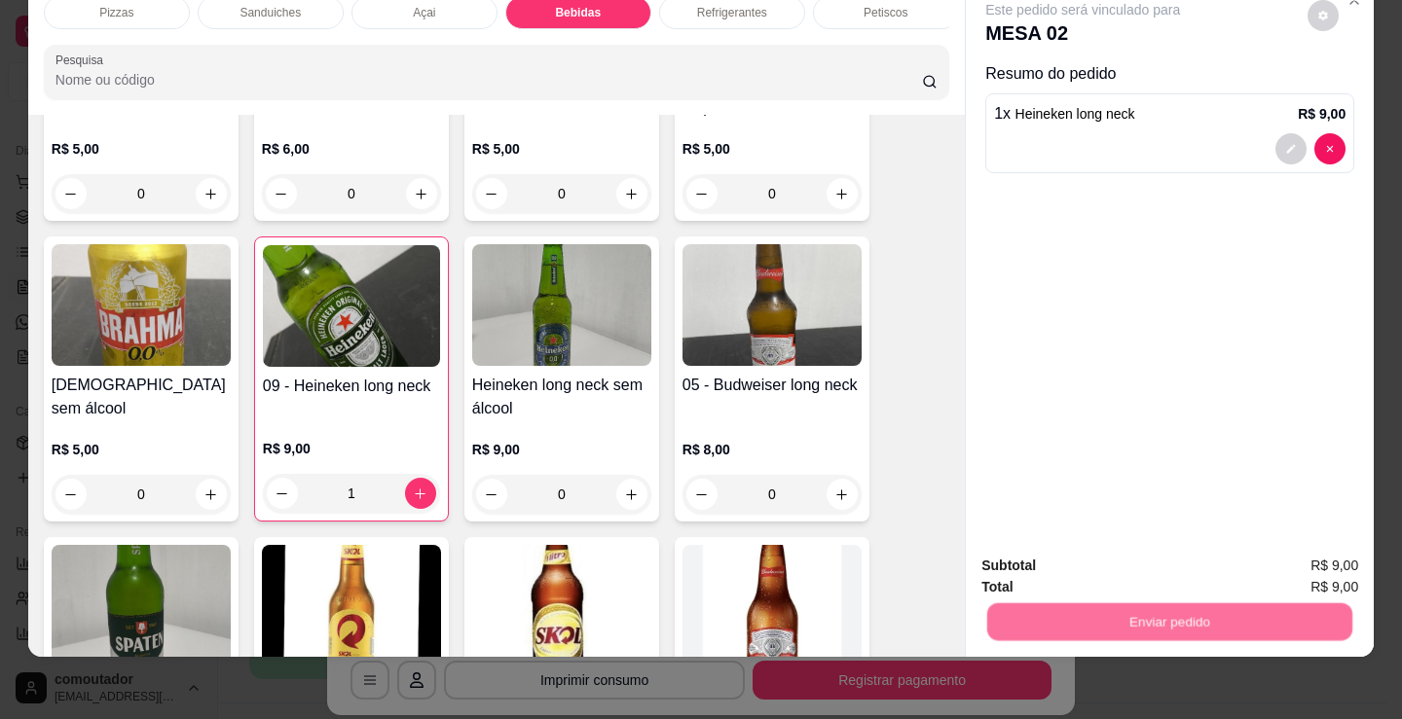
click at [1078, 569] on button "Não registrar e enviar pedido" at bounding box center [1105, 559] width 202 height 37
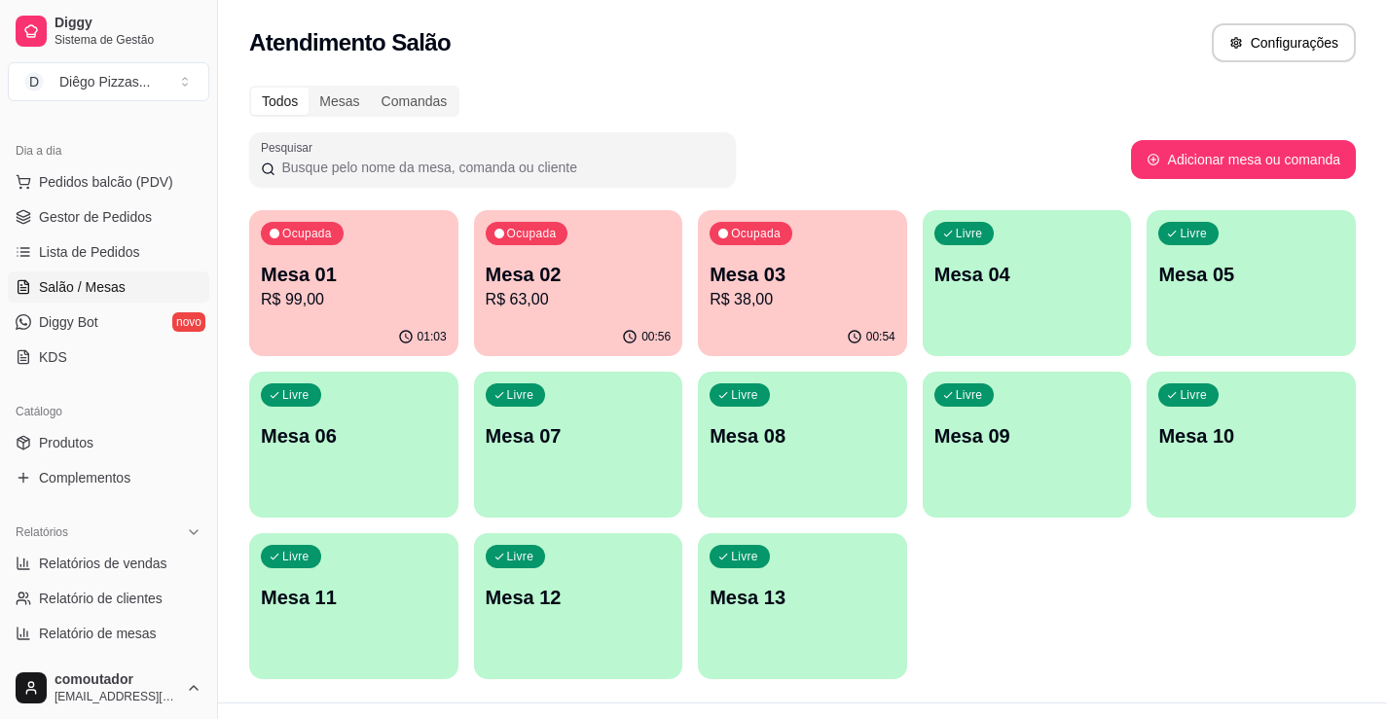
click at [772, 242] on div "Ocupada" at bounding box center [751, 233] width 83 height 23
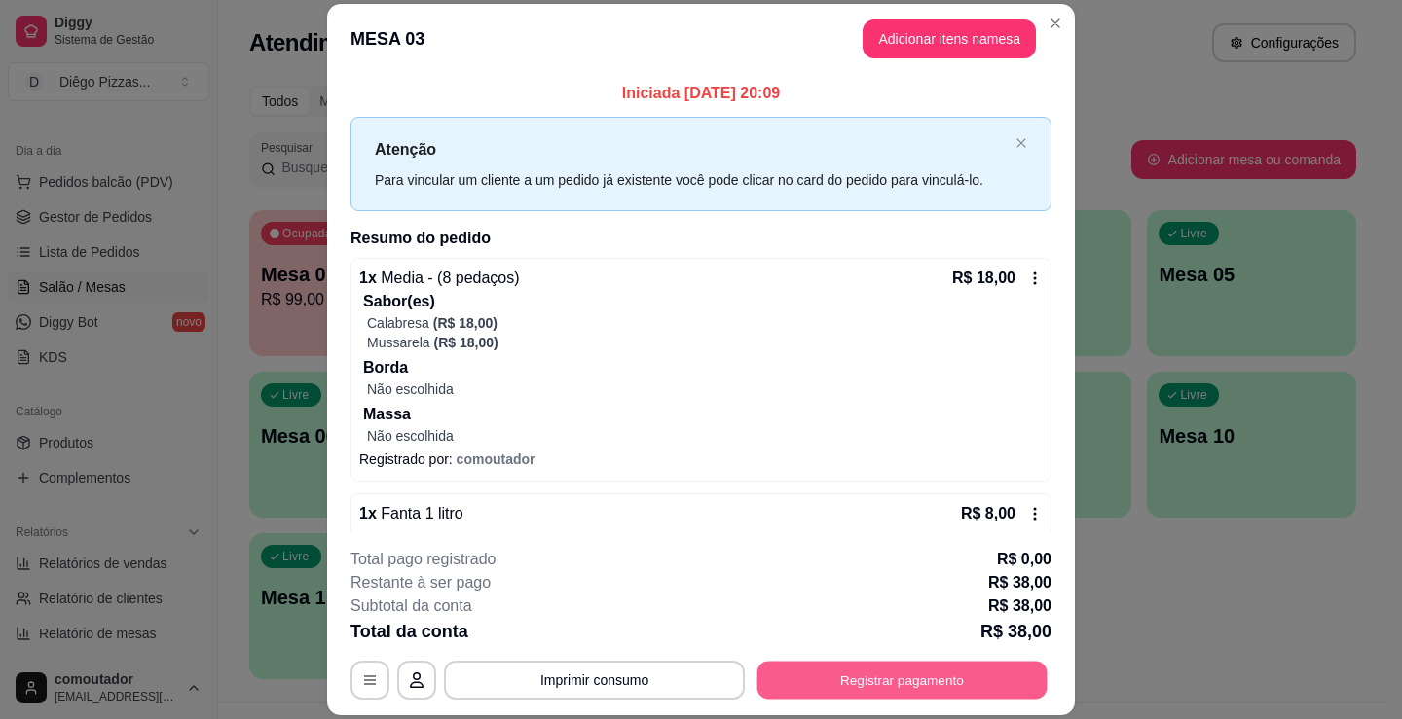
click at [934, 677] on button "Registrar pagamento" at bounding box center [902, 681] width 290 height 38
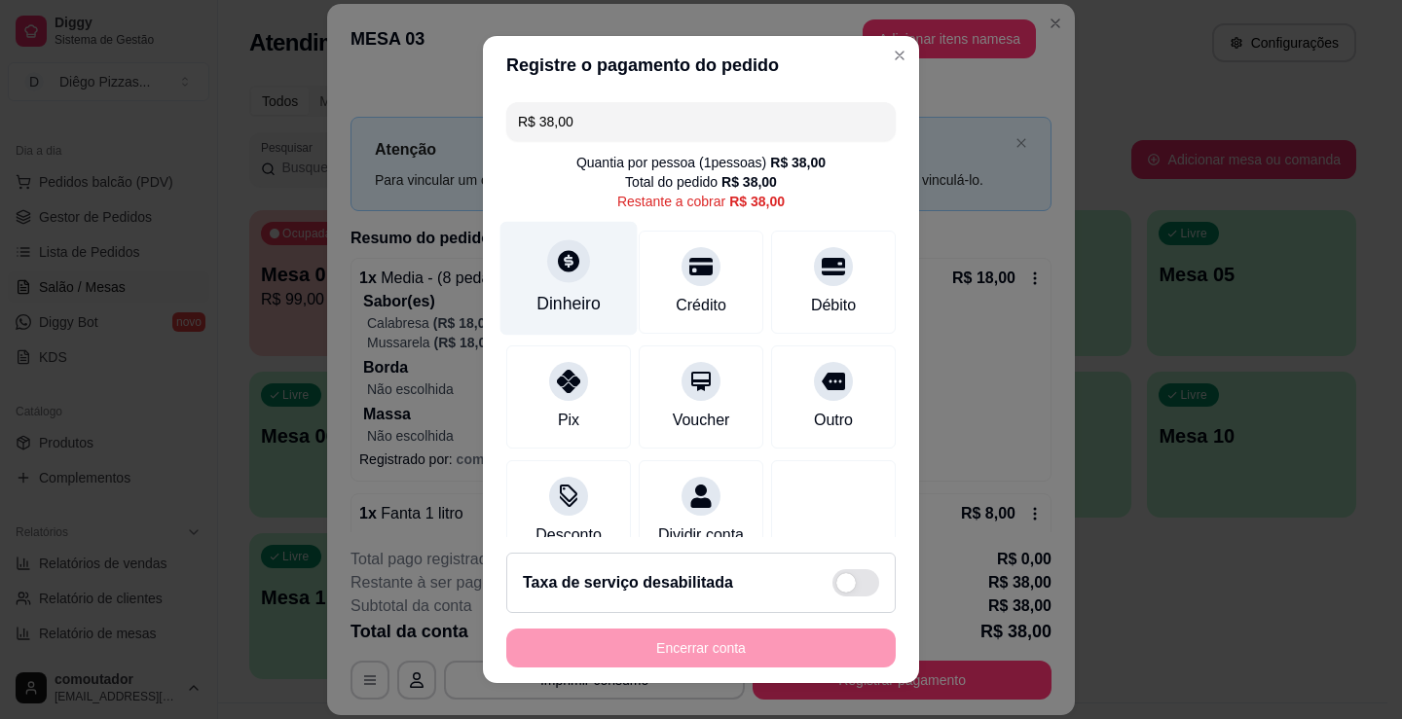
click at [558, 256] on icon at bounding box center [568, 260] width 21 height 21
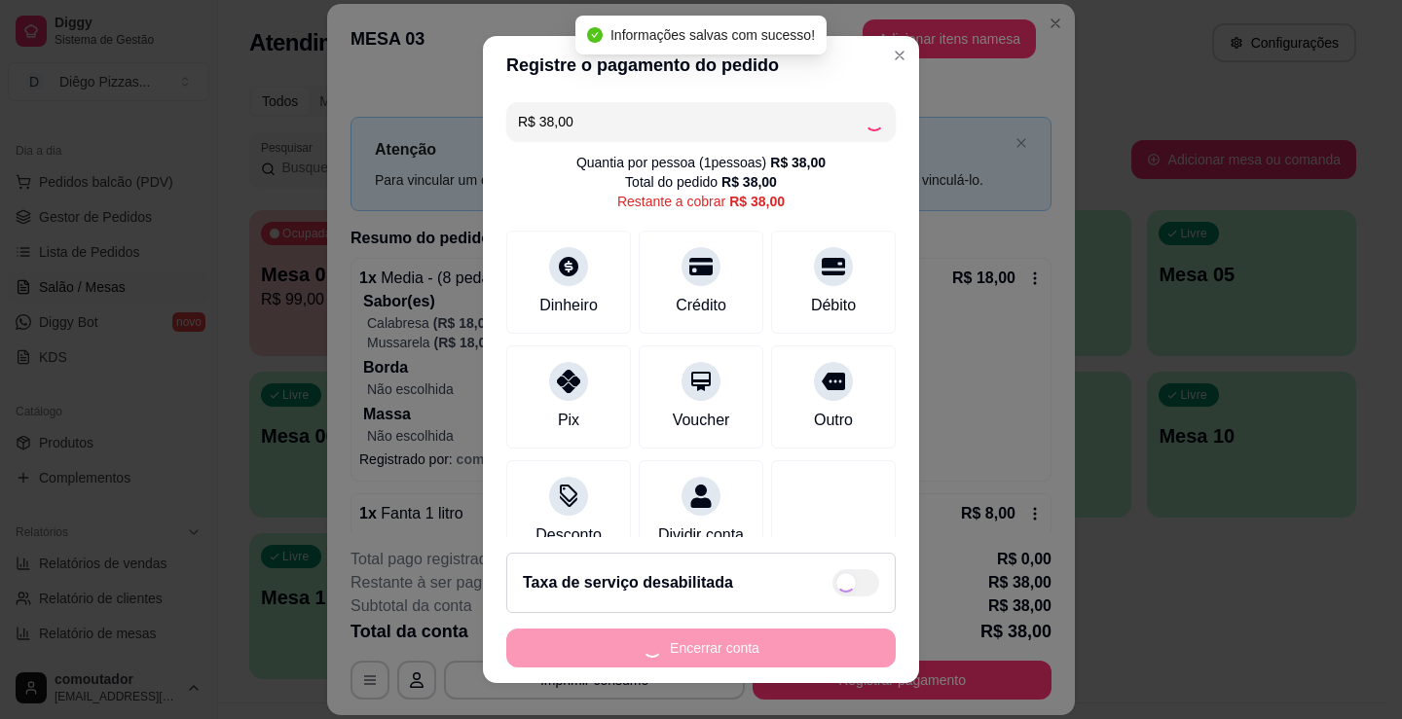
type input "R$ 0,00"
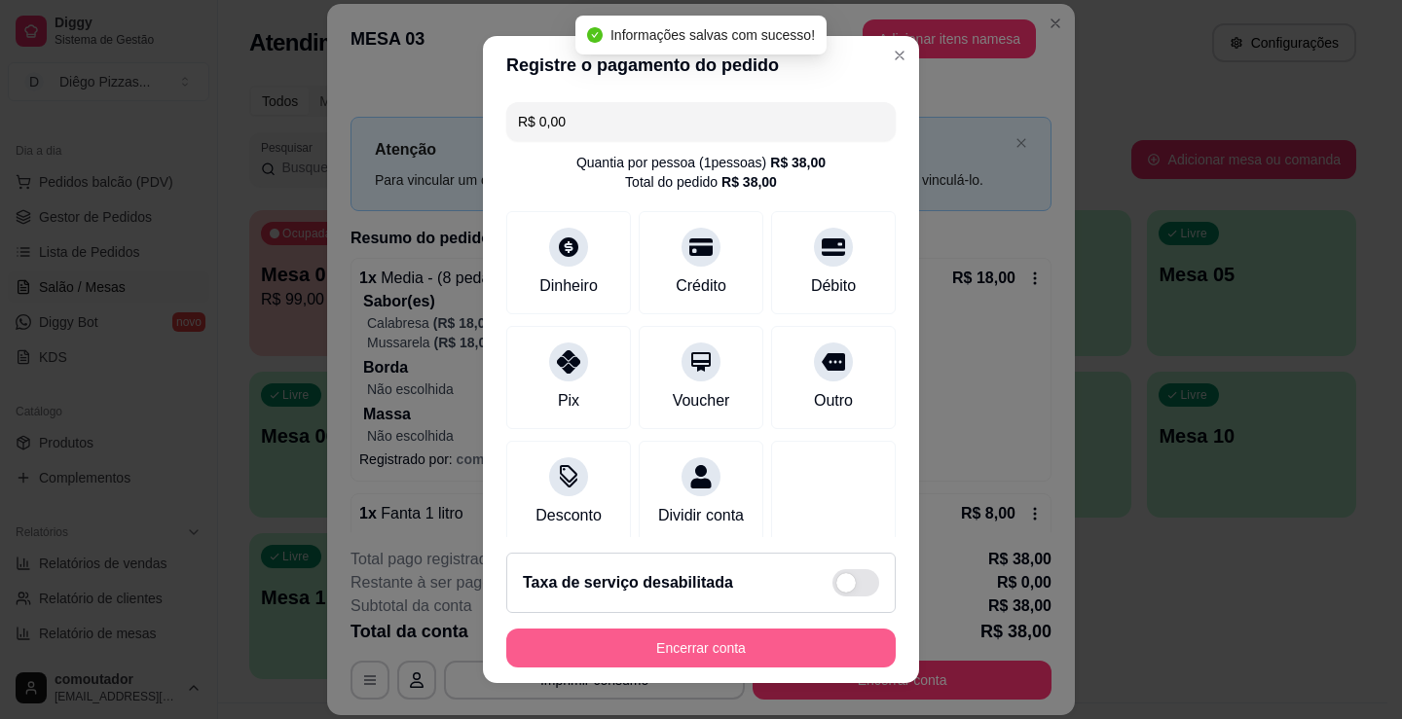
click at [789, 663] on button "Encerrar conta" at bounding box center [700, 648] width 389 height 39
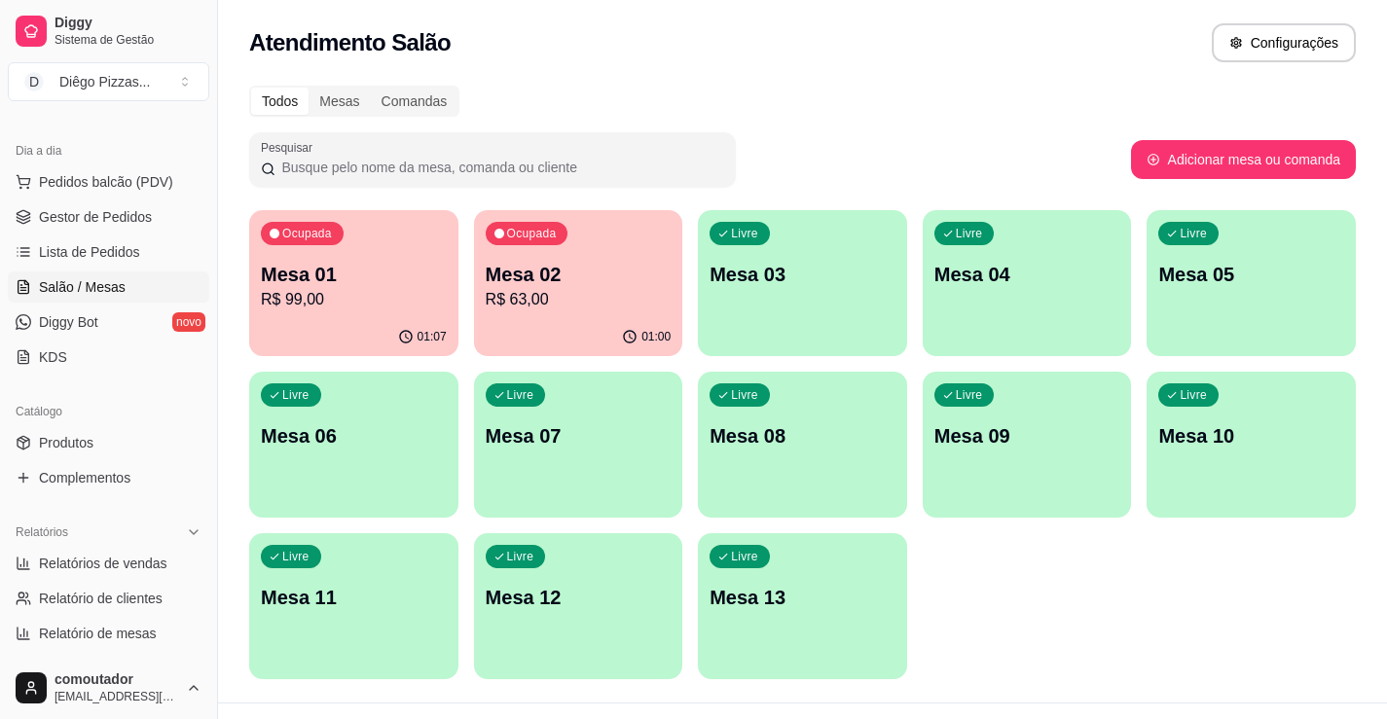
click at [633, 296] on p "R$ 63,00" at bounding box center [579, 299] width 186 height 23
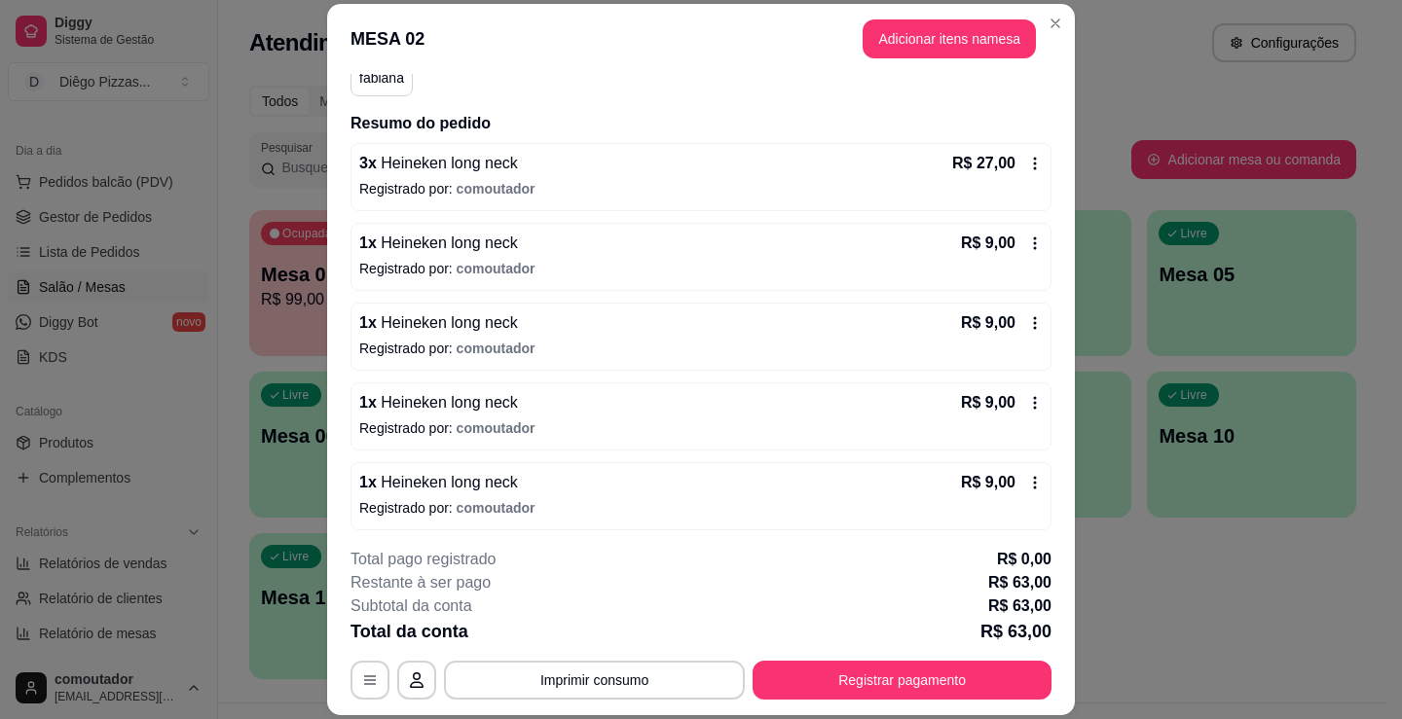
scroll to position [200, 0]
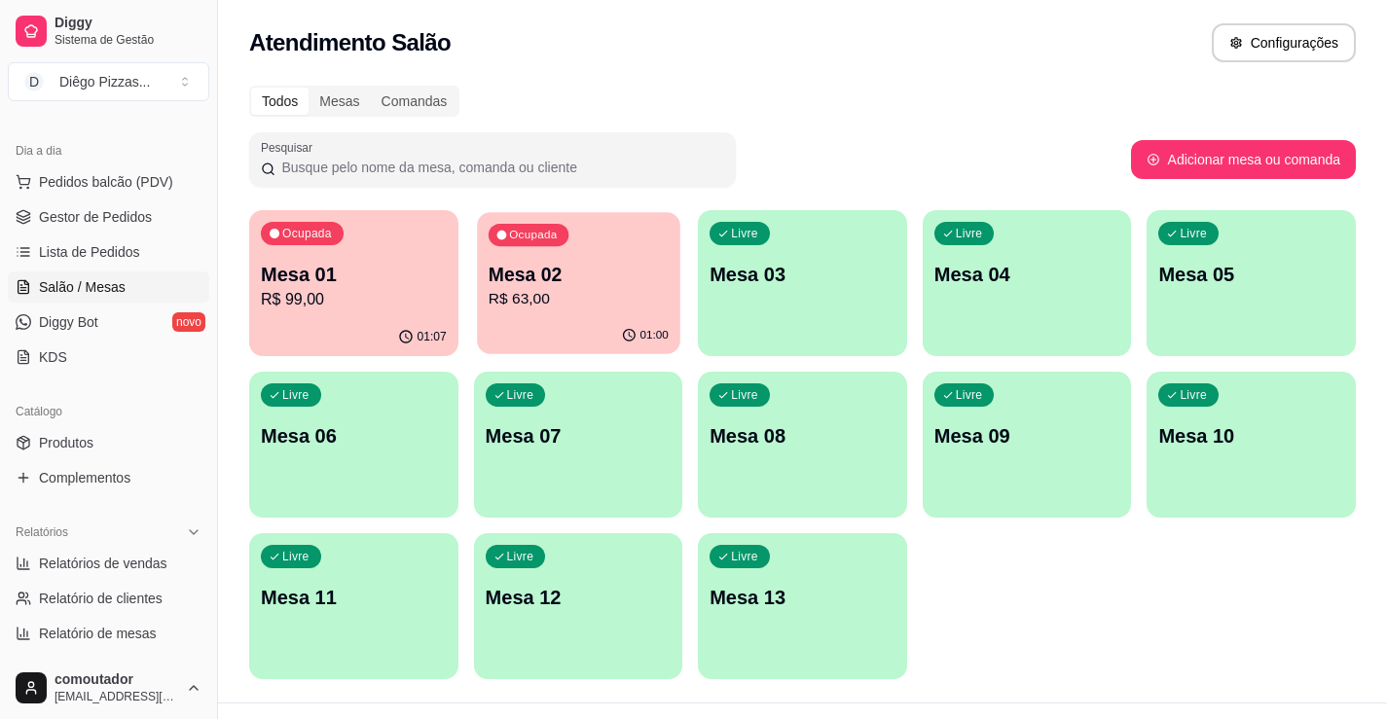
click at [536, 248] on div "Ocupada Mesa 02 R$ 63,00" at bounding box center [578, 264] width 202 height 105
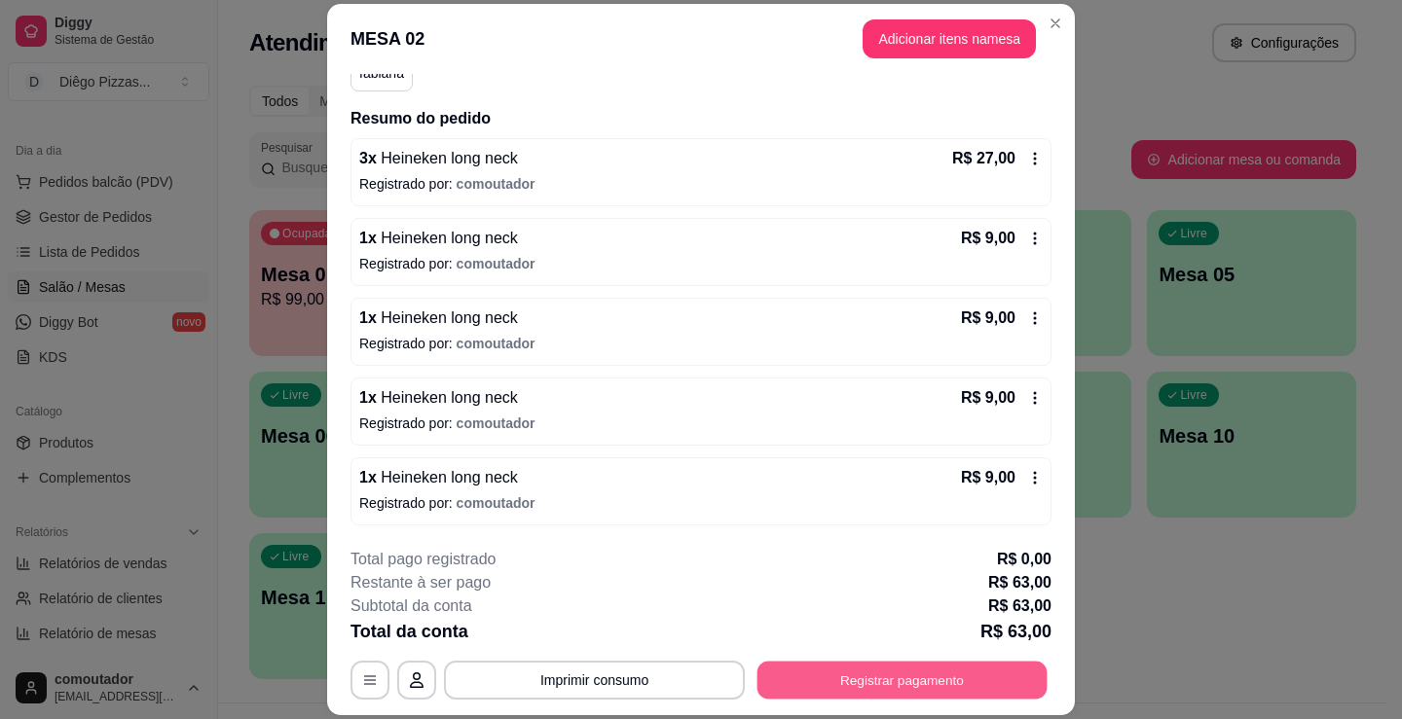
click at [833, 665] on button "Registrar pagamento" at bounding box center [902, 681] width 290 height 38
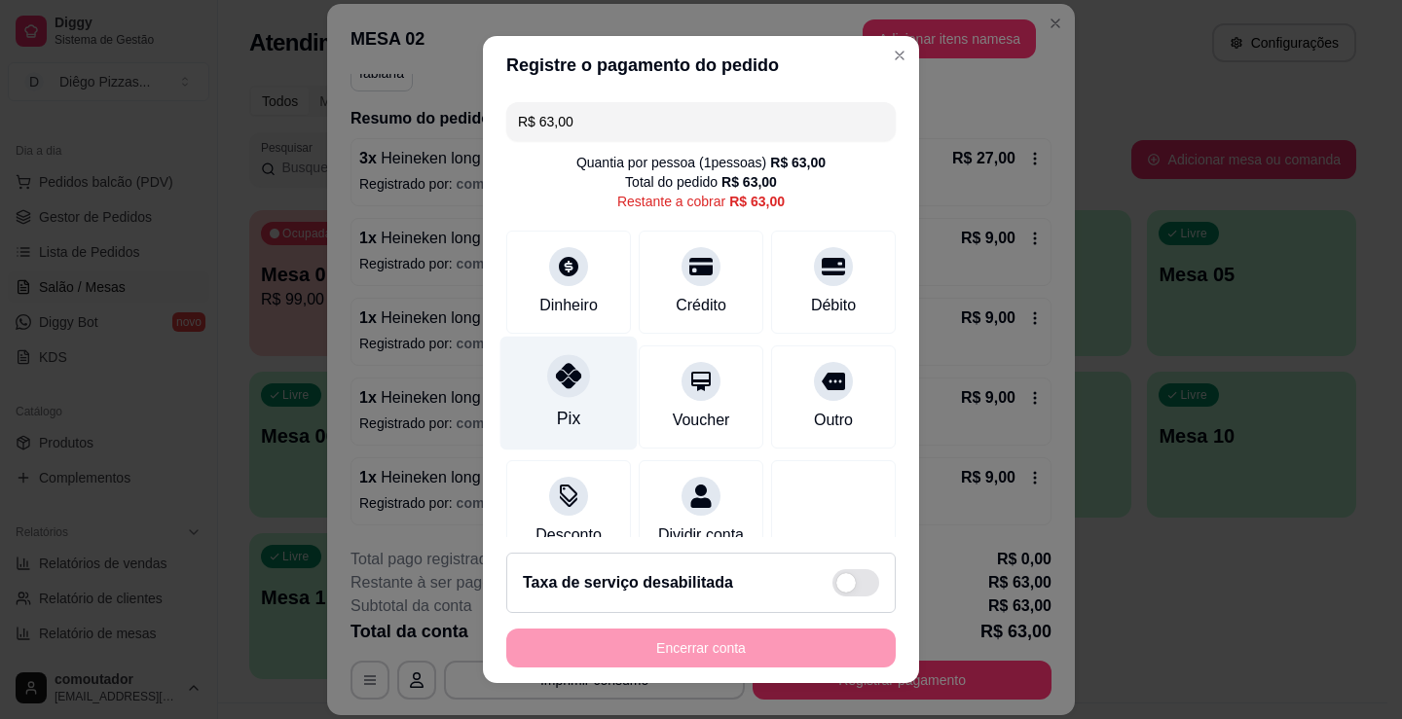
drag, startPoint x: 558, startPoint y: 369, endPoint x: 572, endPoint y: 385, distance: 21.4
click at [558, 371] on icon at bounding box center [568, 375] width 25 height 25
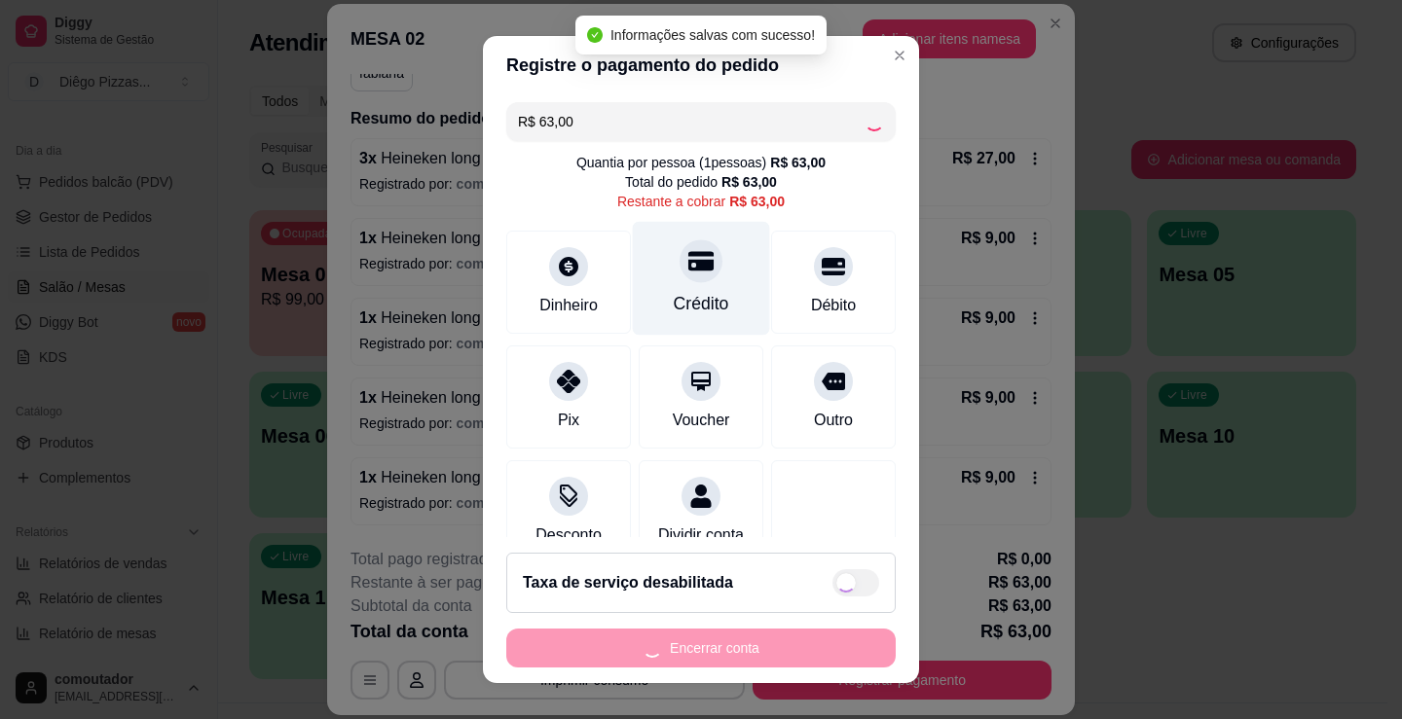
type input "R$ 0,00"
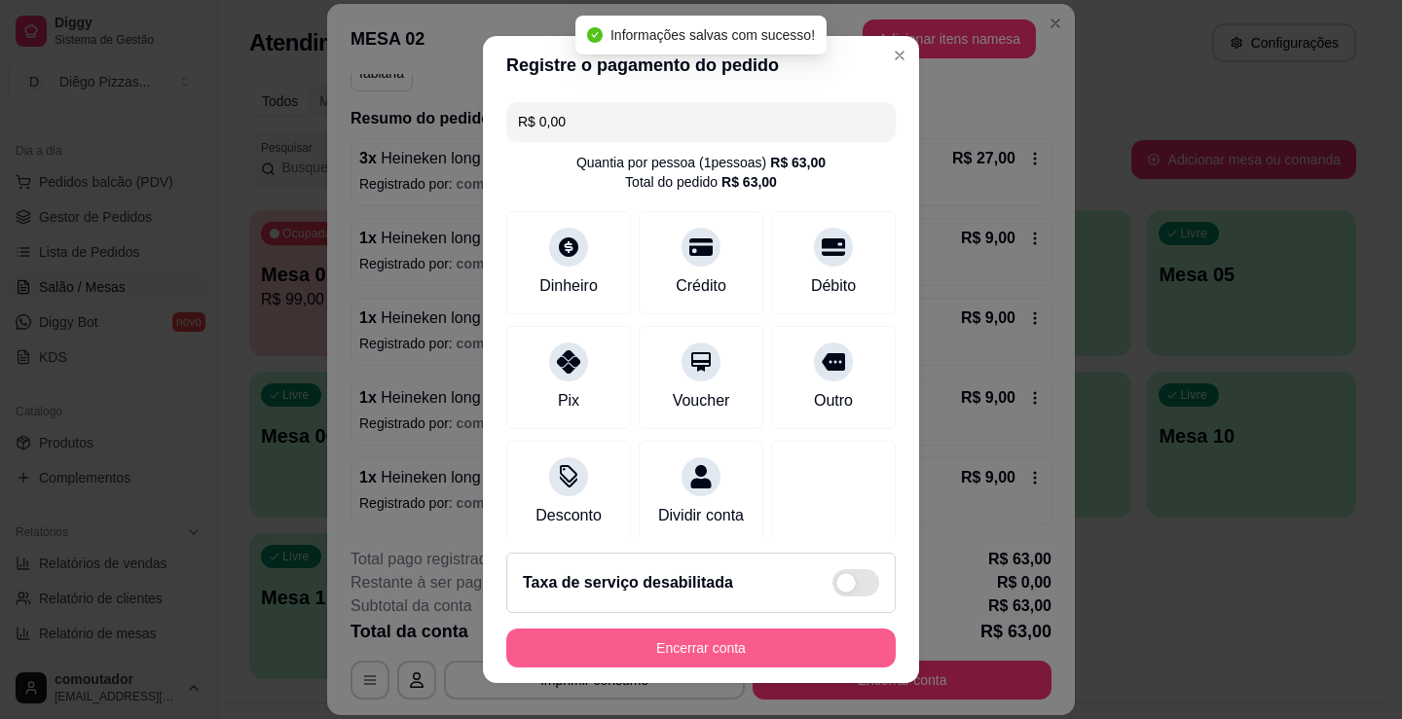
click at [736, 653] on button "Encerrar conta" at bounding box center [700, 648] width 389 height 39
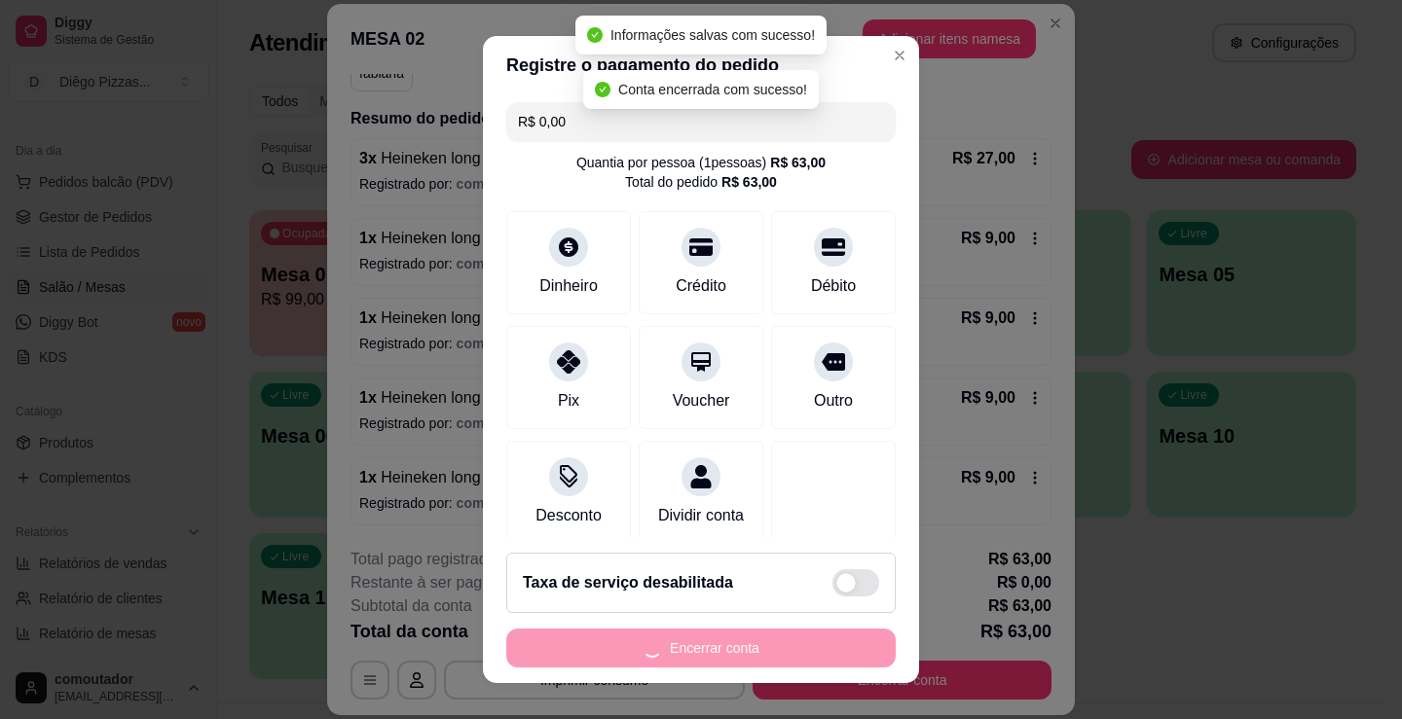
scroll to position [0, 0]
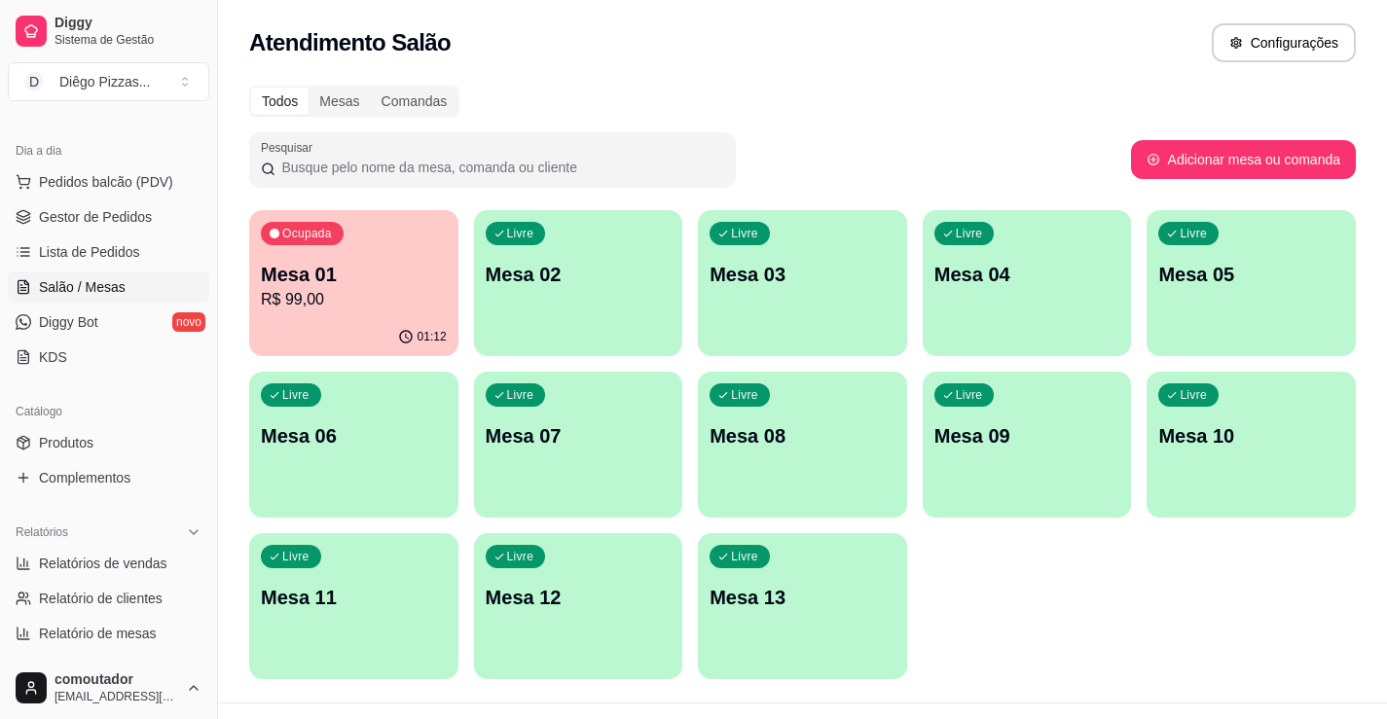
click at [351, 258] on div "Ocupada Mesa 01 R$ 99,00" at bounding box center [353, 264] width 209 height 108
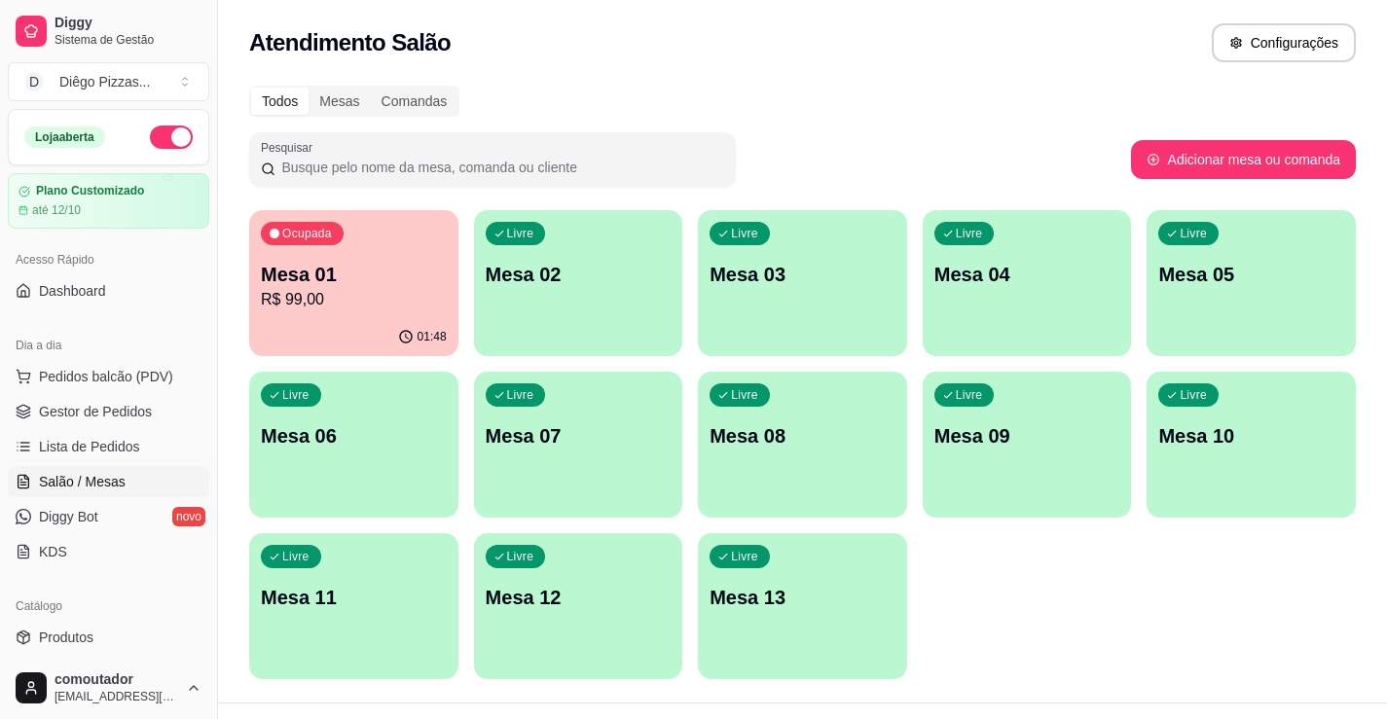
click at [150, 139] on button "button" at bounding box center [171, 137] width 43 height 23
click at [299, 323] on div "01:48" at bounding box center [353, 337] width 209 height 38
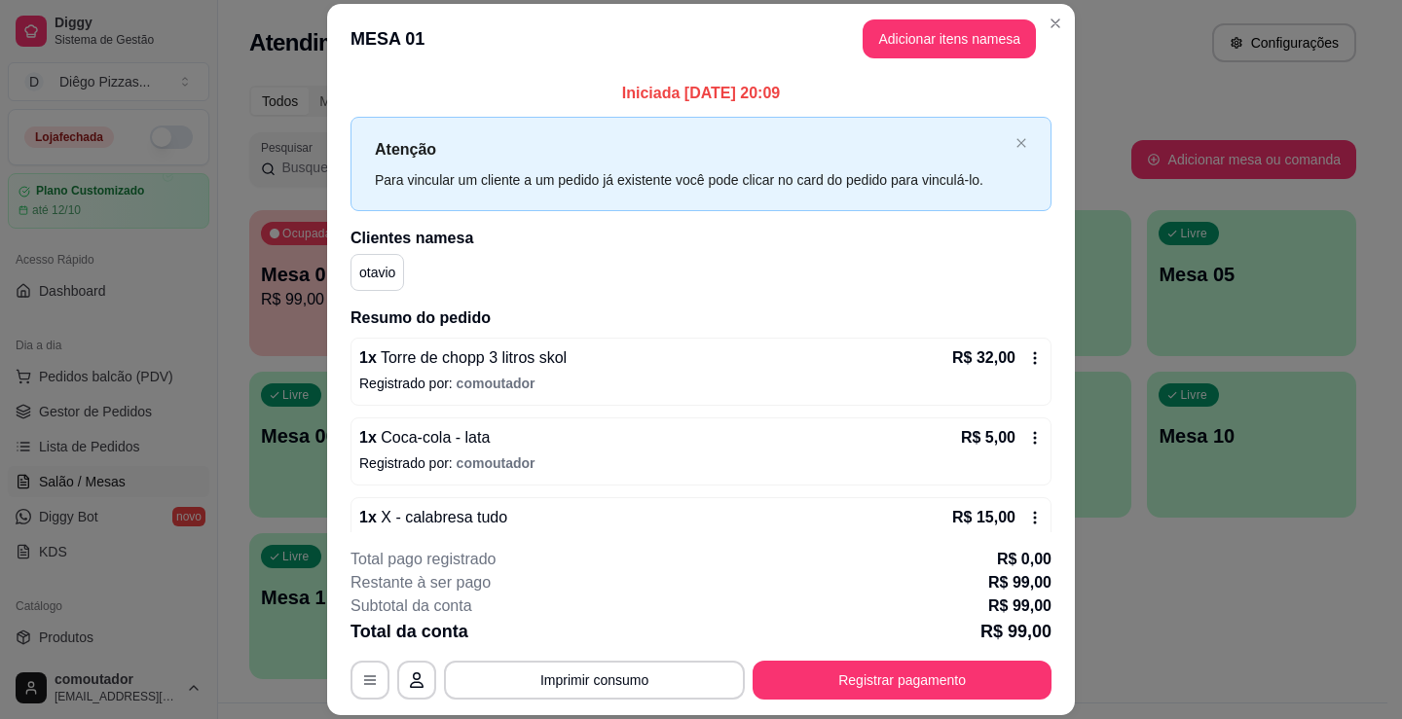
click at [957, 42] on button "Adicionar itens na mesa" at bounding box center [949, 38] width 173 height 39
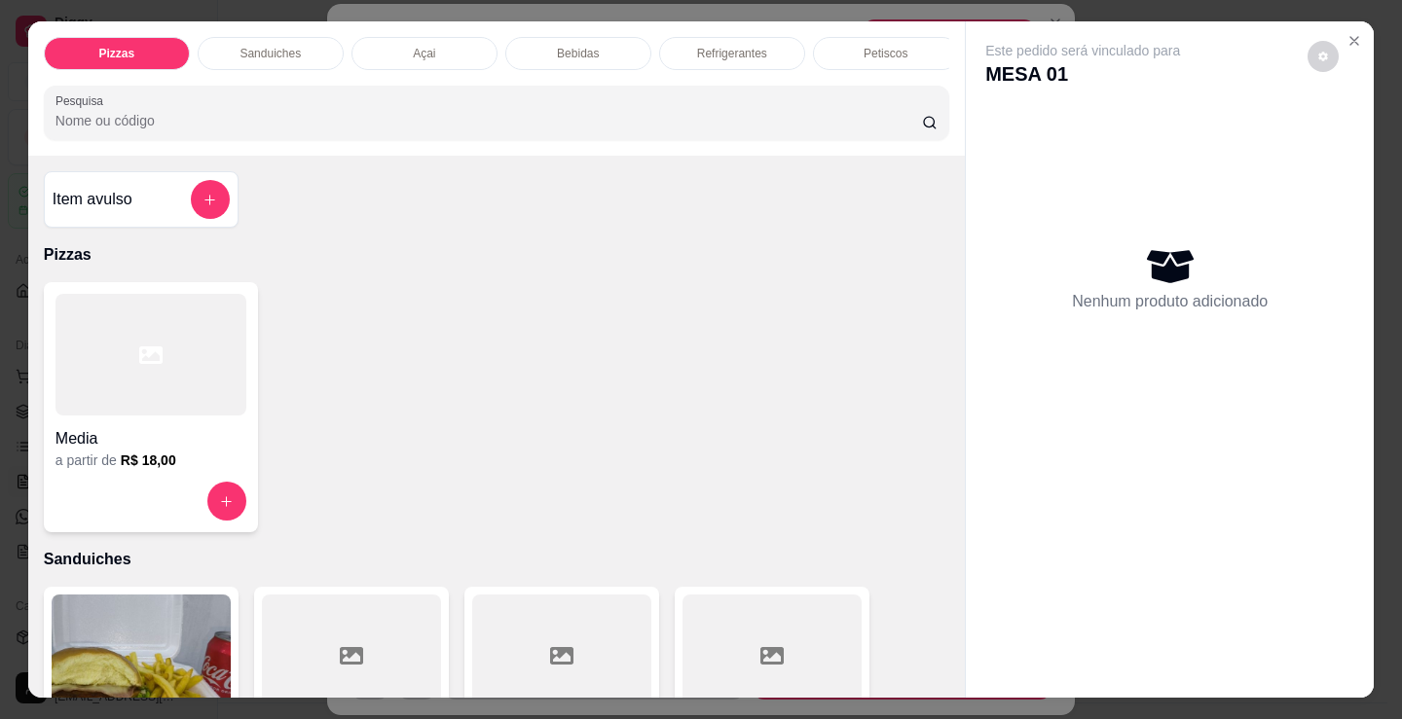
click at [575, 37] on div "Bebidas" at bounding box center [578, 53] width 146 height 33
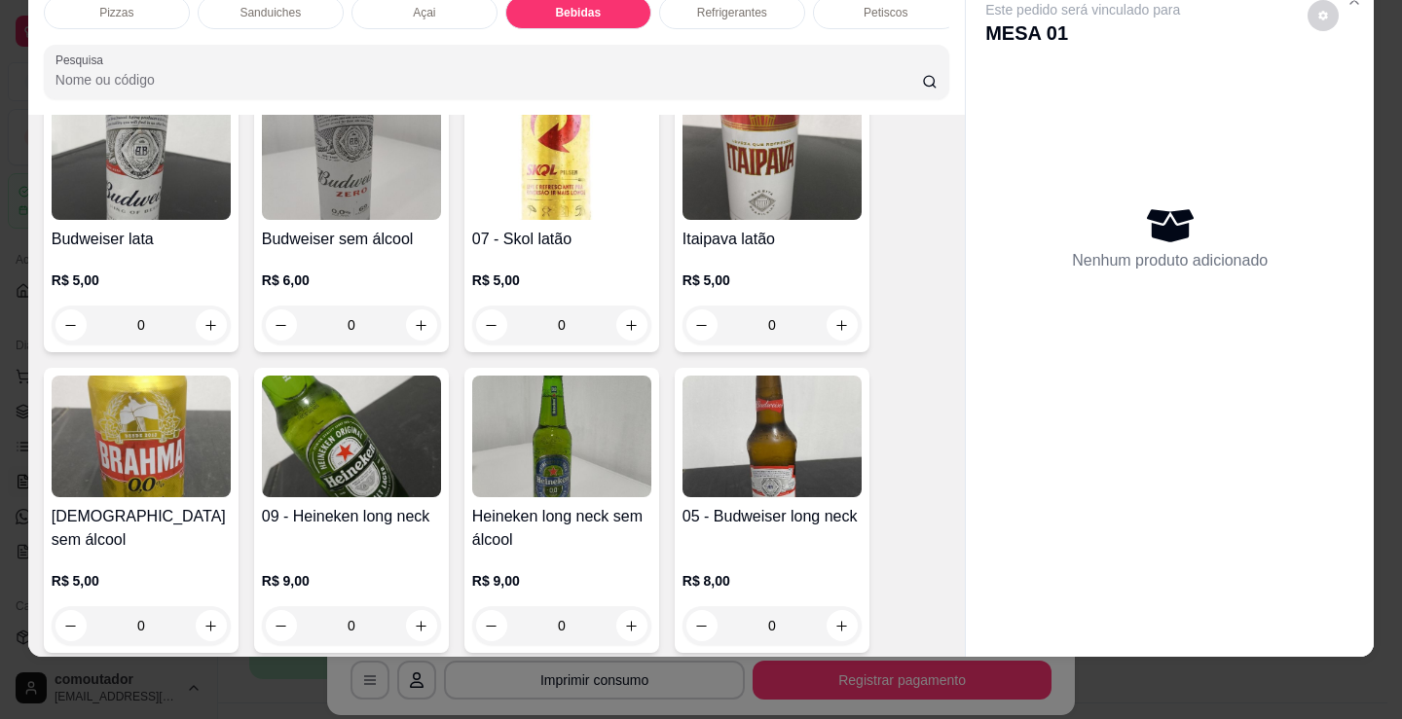
scroll to position [2510, 0]
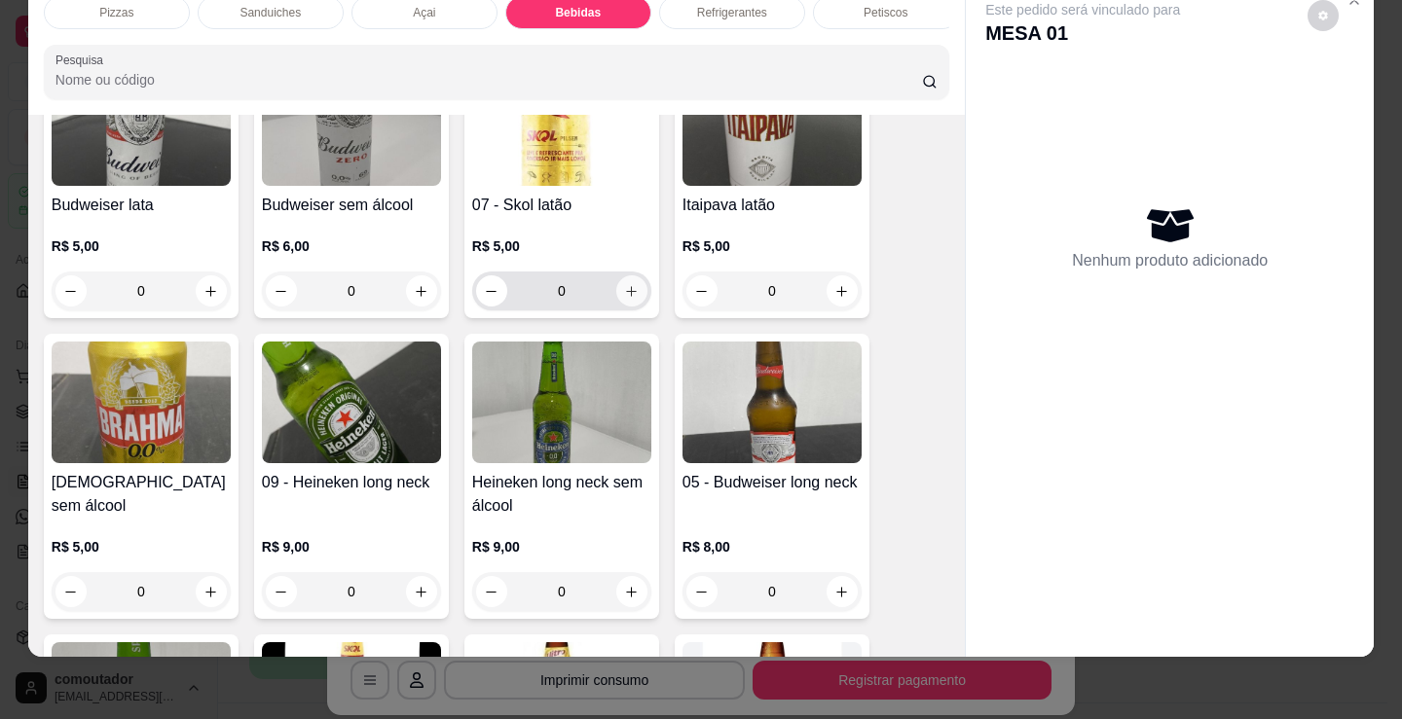
click at [629, 291] on icon "increase-product-quantity" at bounding box center [631, 291] width 15 height 15
type input "1"
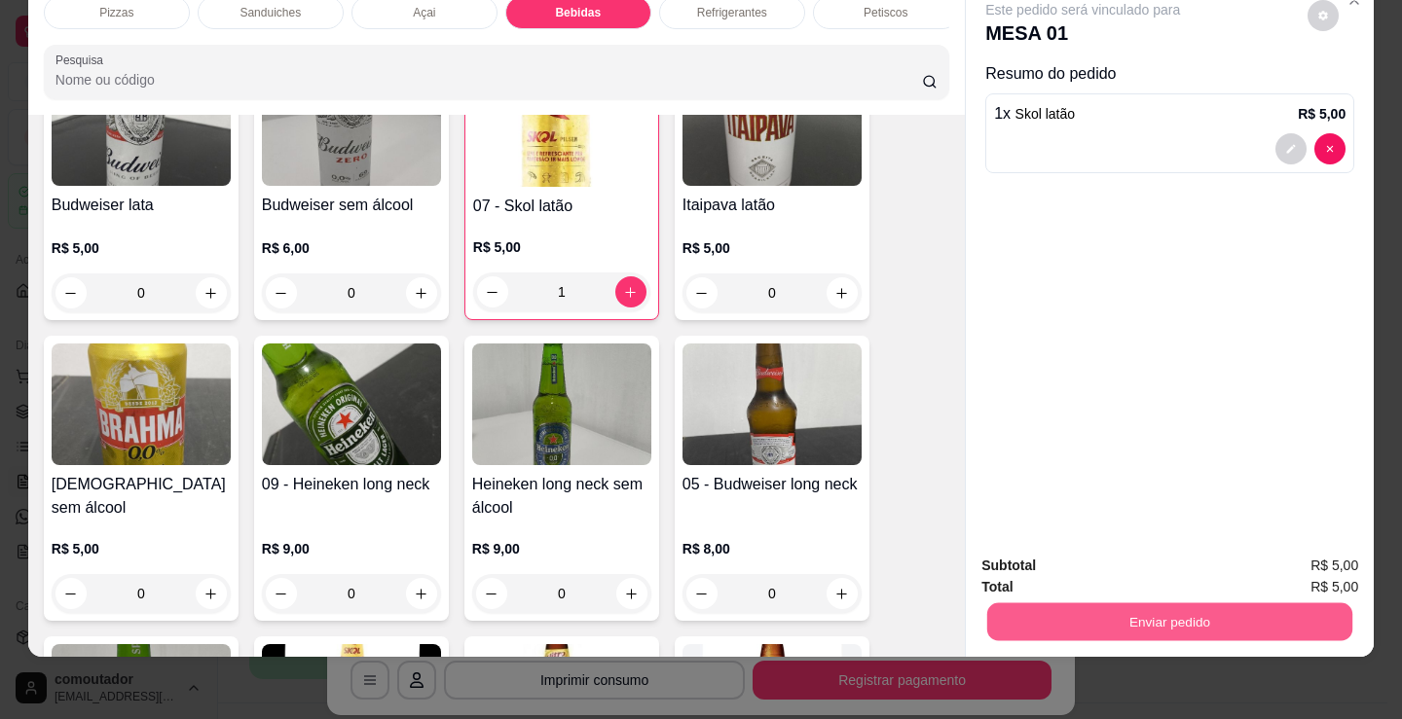
click at [1129, 603] on button "Enviar pedido" at bounding box center [1169, 622] width 365 height 38
click at [1104, 603] on button "Enviar pedido" at bounding box center [1169, 622] width 365 height 38
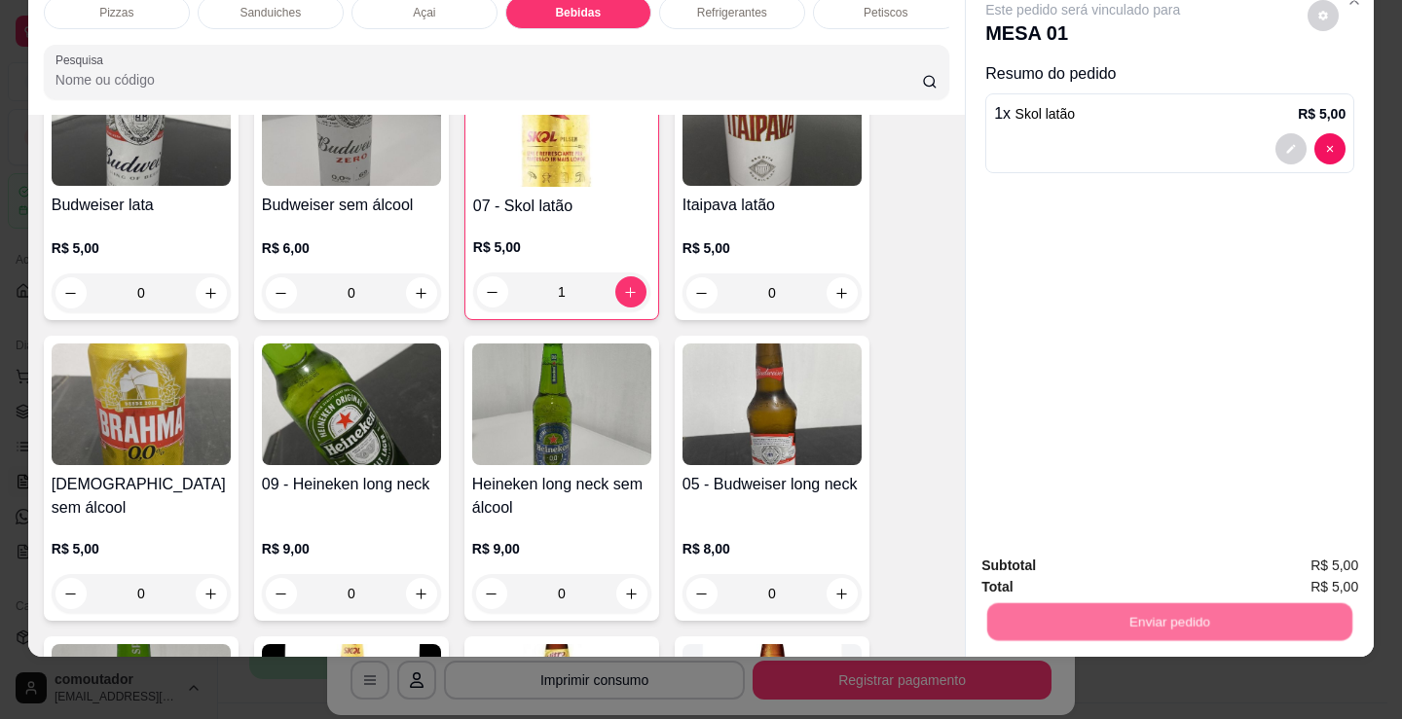
click at [1064, 558] on button "Não registrar e enviar pedido" at bounding box center [1105, 559] width 202 height 37
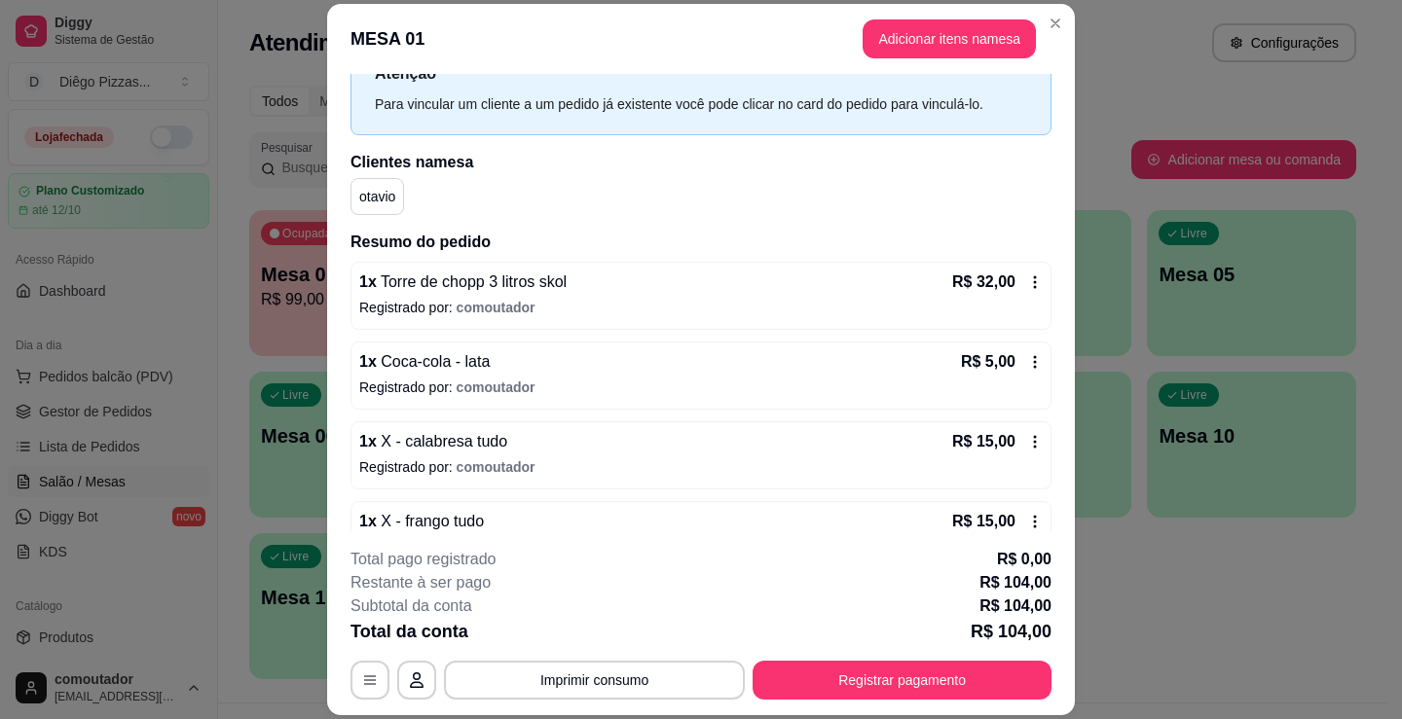
scroll to position [279, 0]
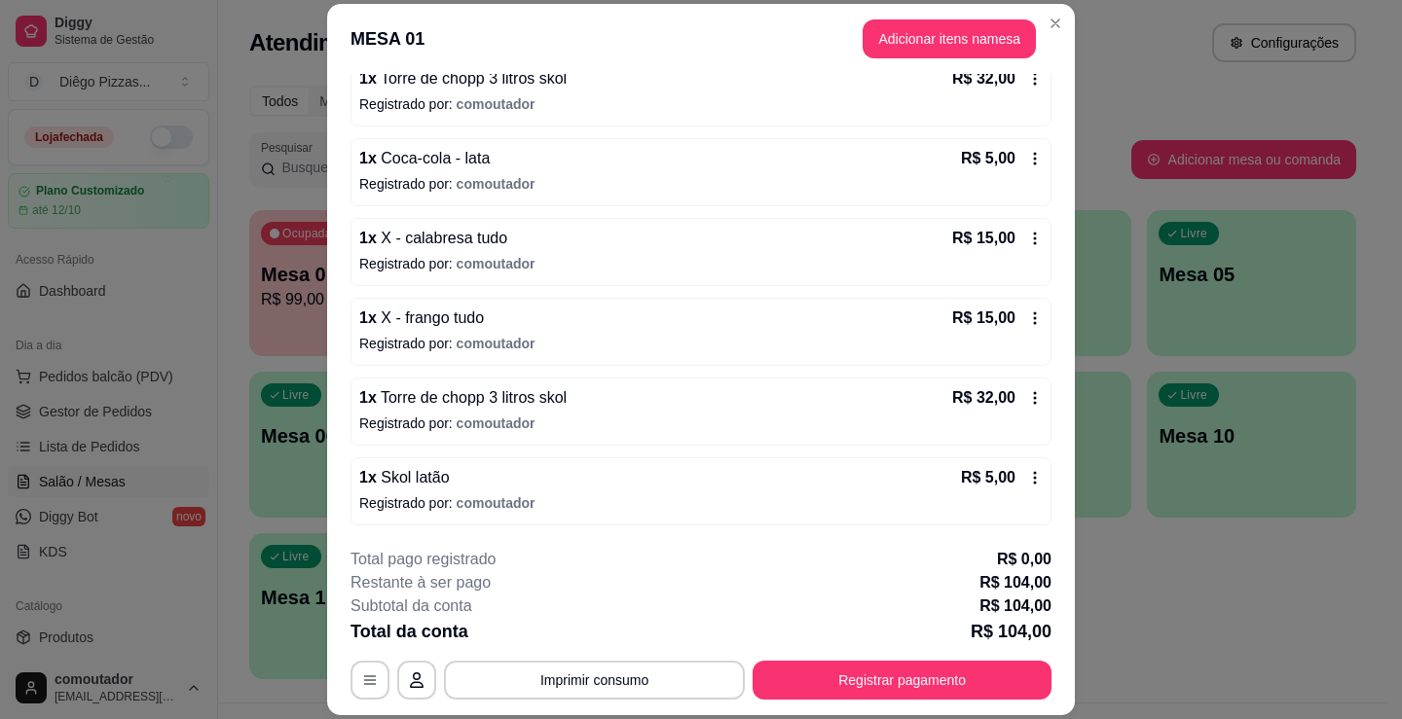
click at [597, 158] on div "1 x Coca-cola - lata R$ 5,00" at bounding box center [700, 158] width 683 height 23
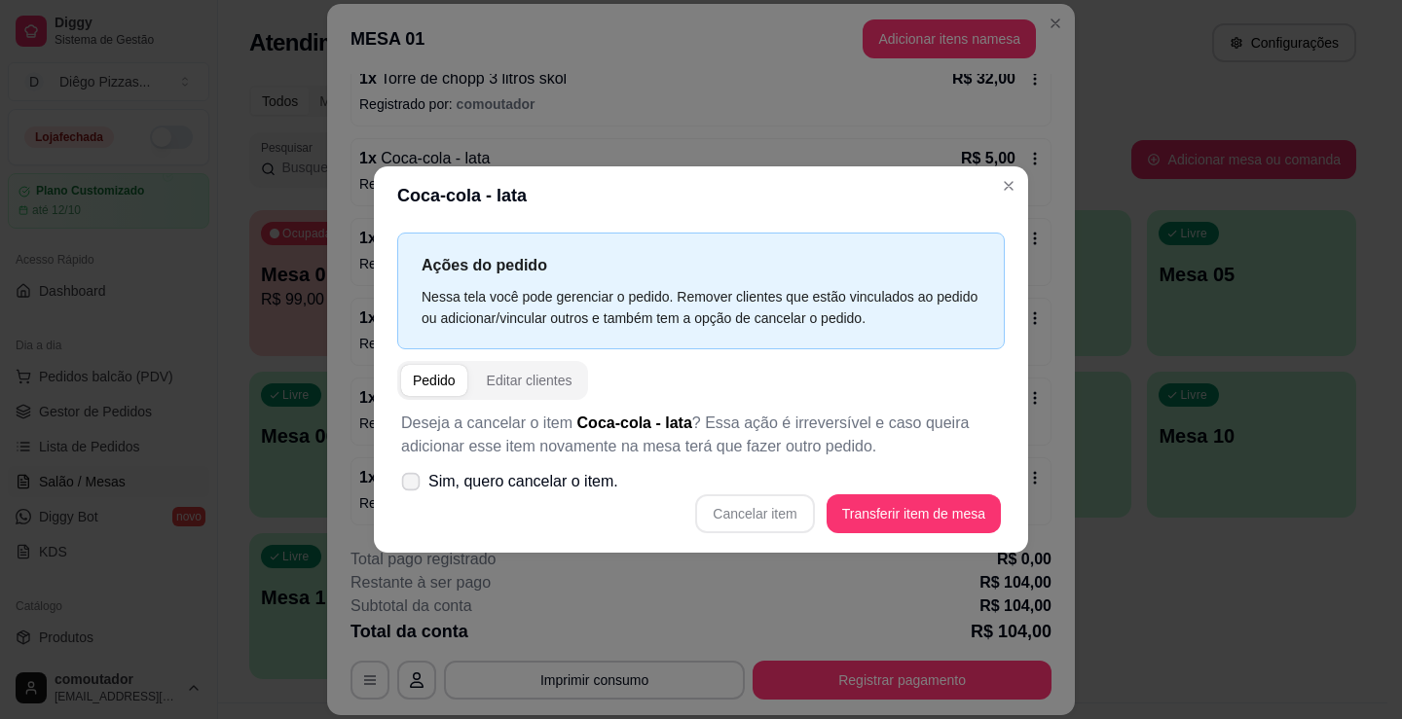
click at [555, 481] on span "Sim, quero cancelar o item." at bounding box center [523, 481] width 190 height 23
click at [413, 485] on input "Sim, quero cancelar o item." at bounding box center [406, 491] width 13 height 13
checkbox input "true"
click at [788, 514] on button "Cancelar item" at bounding box center [754, 514] width 119 height 39
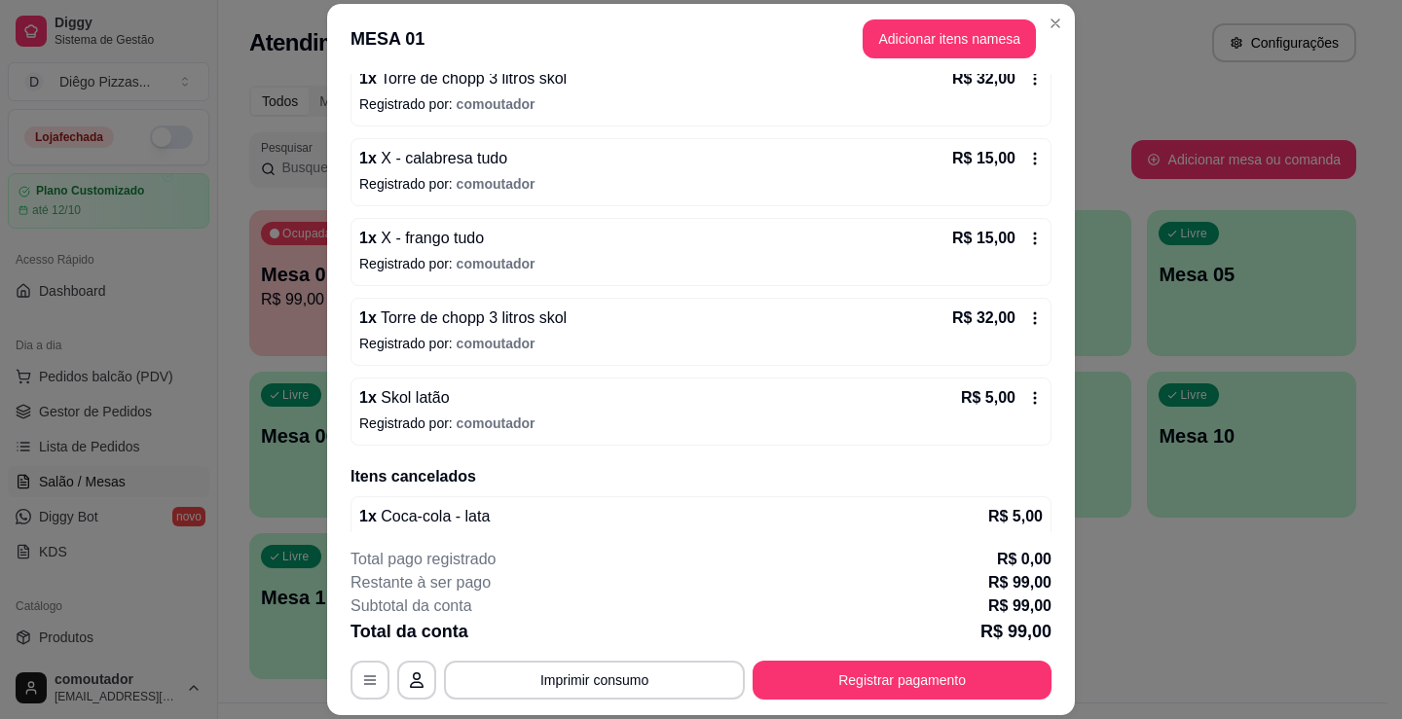
click at [536, 190] on p "Registrado por: comoutador" at bounding box center [700, 183] width 683 height 19
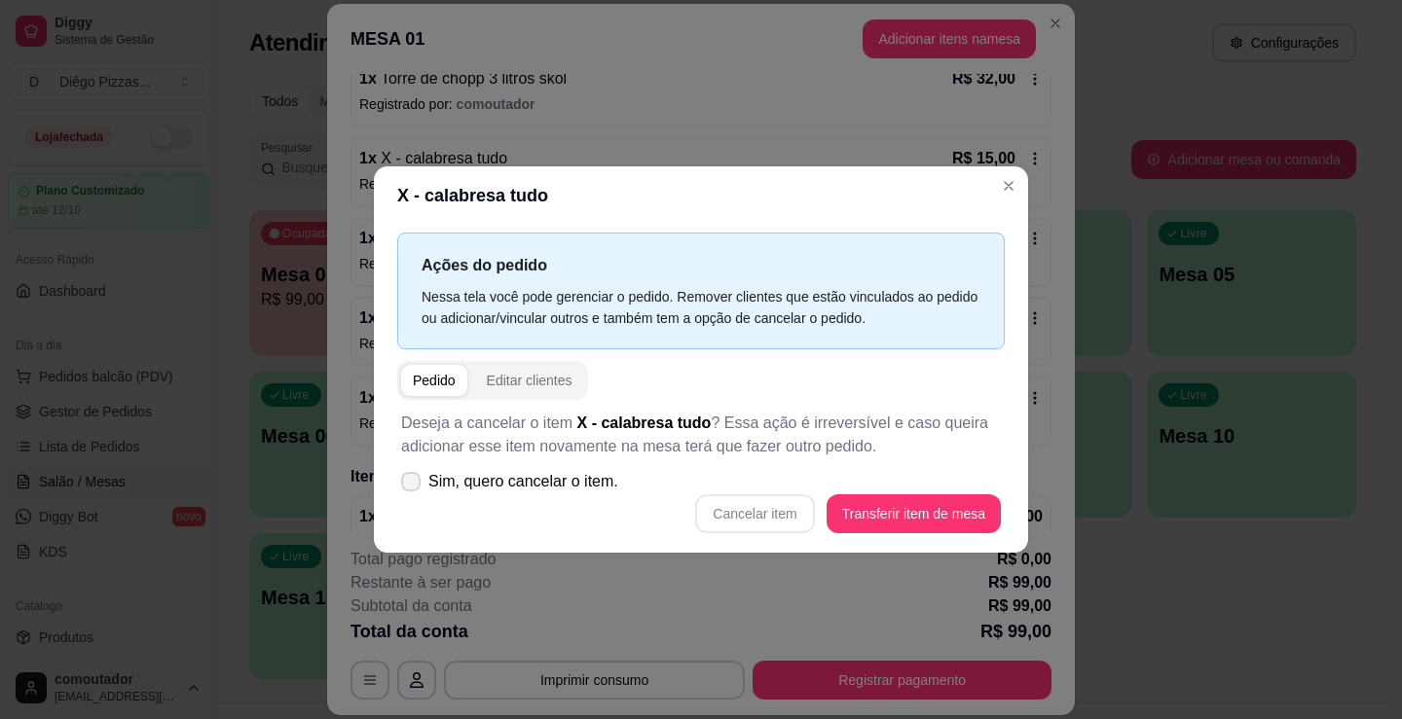
click at [573, 465] on label "Sim, quero cancelar o item." at bounding box center [509, 481] width 233 height 39
click at [413, 485] on input "Sim, quero cancelar o item." at bounding box center [406, 491] width 13 height 13
checkbox input "true"
click at [748, 517] on button "Cancelar item" at bounding box center [754, 514] width 119 height 39
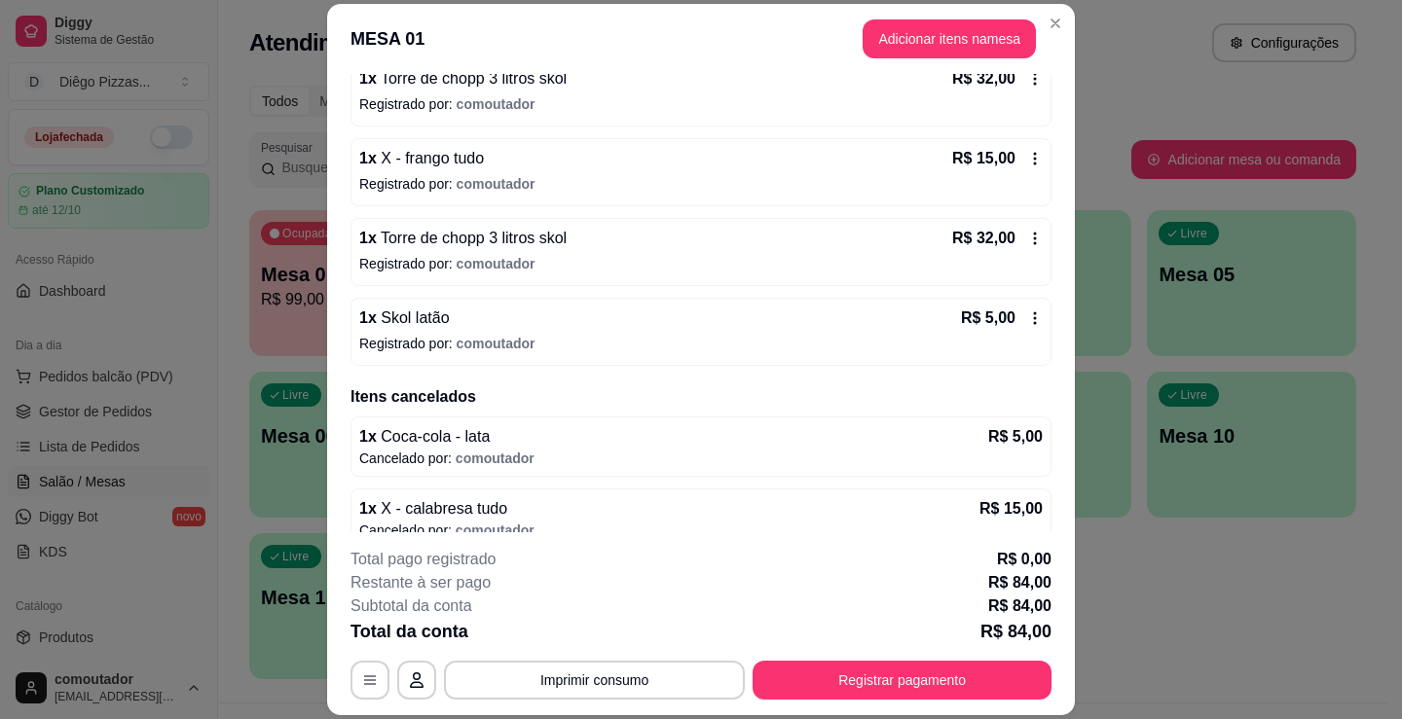
click at [544, 147] on div "1 x X - frango tudo R$ 15,00" at bounding box center [700, 158] width 683 height 23
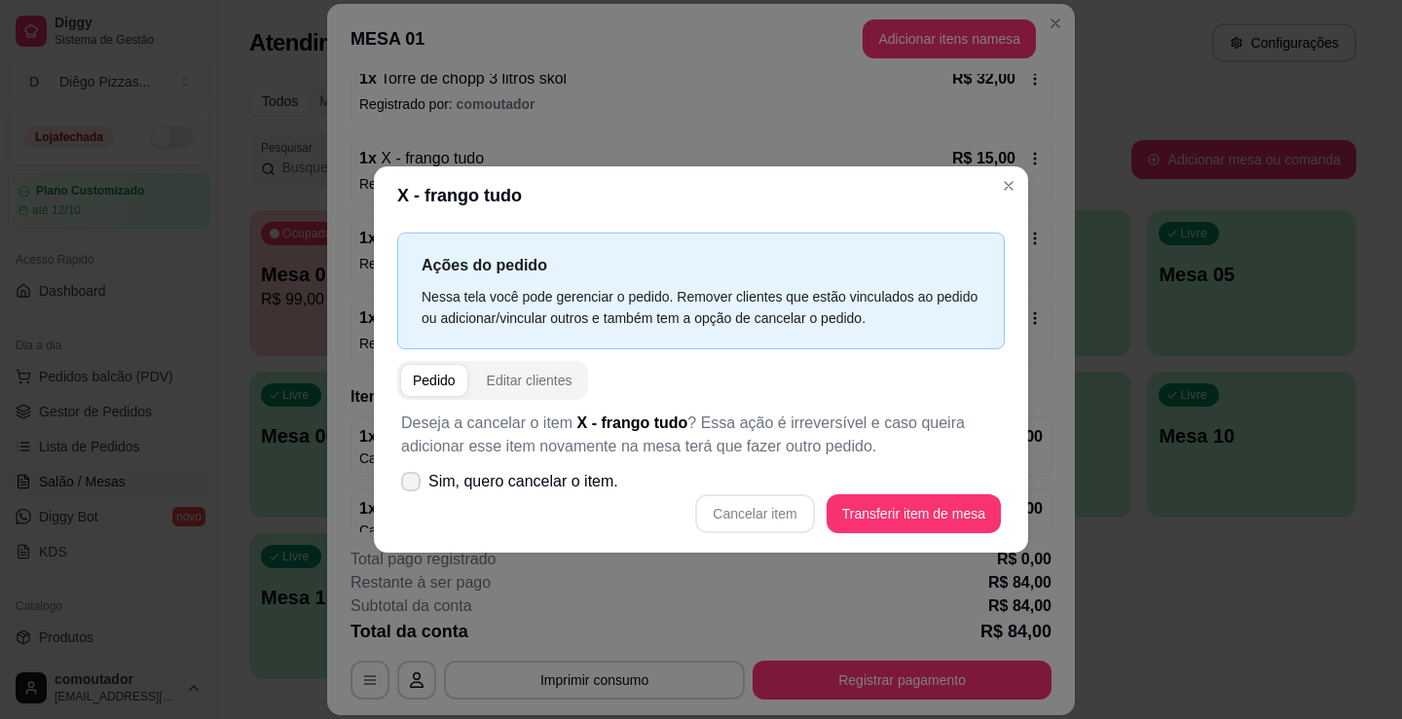
click at [591, 478] on span "Sim, quero cancelar o item." at bounding box center [523, 481] width 190 height 23
click at [413, 485] on input "Sim, quero cancelar o item." at bounding box center [406, 491] width 13 height 13
checkbox input "true"
click at [756, 508] on button "Cancelar item" at bounding box center [755, 514] width 116 height 38
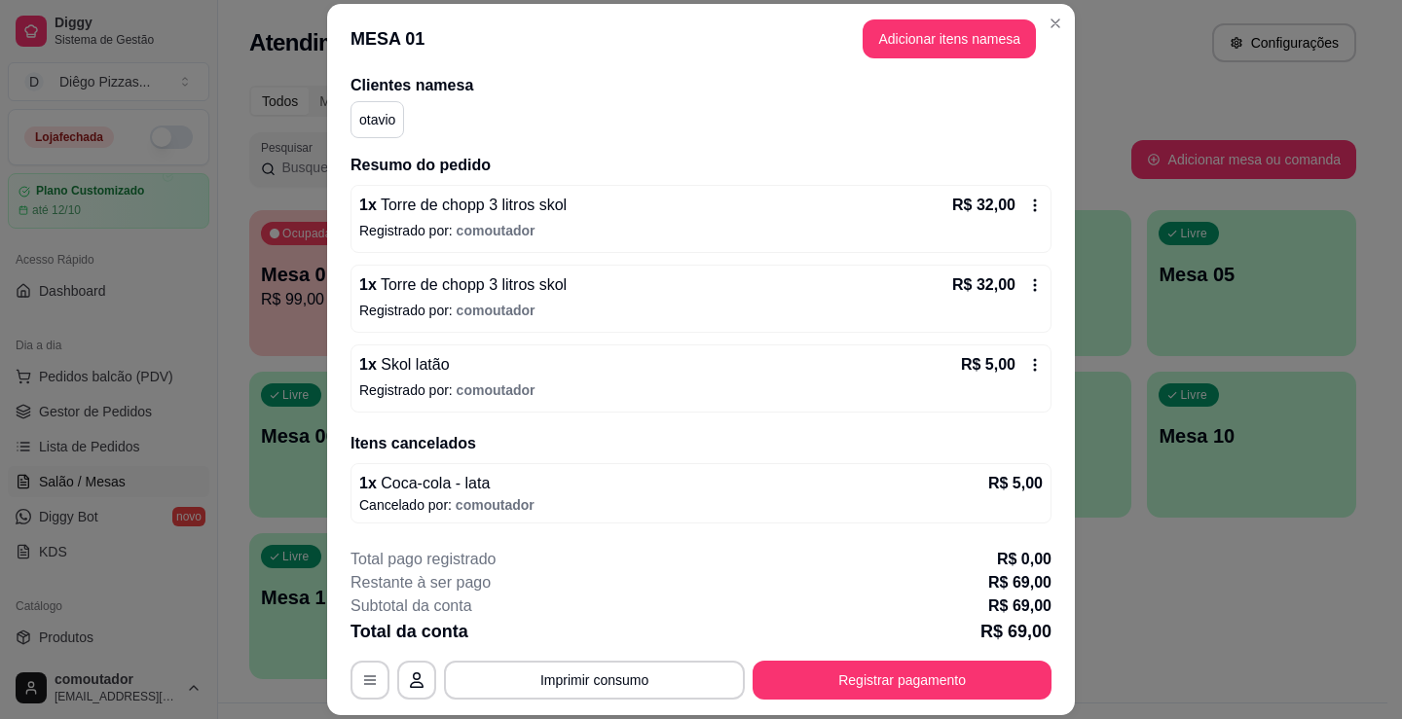
scroll to position [182, 0]
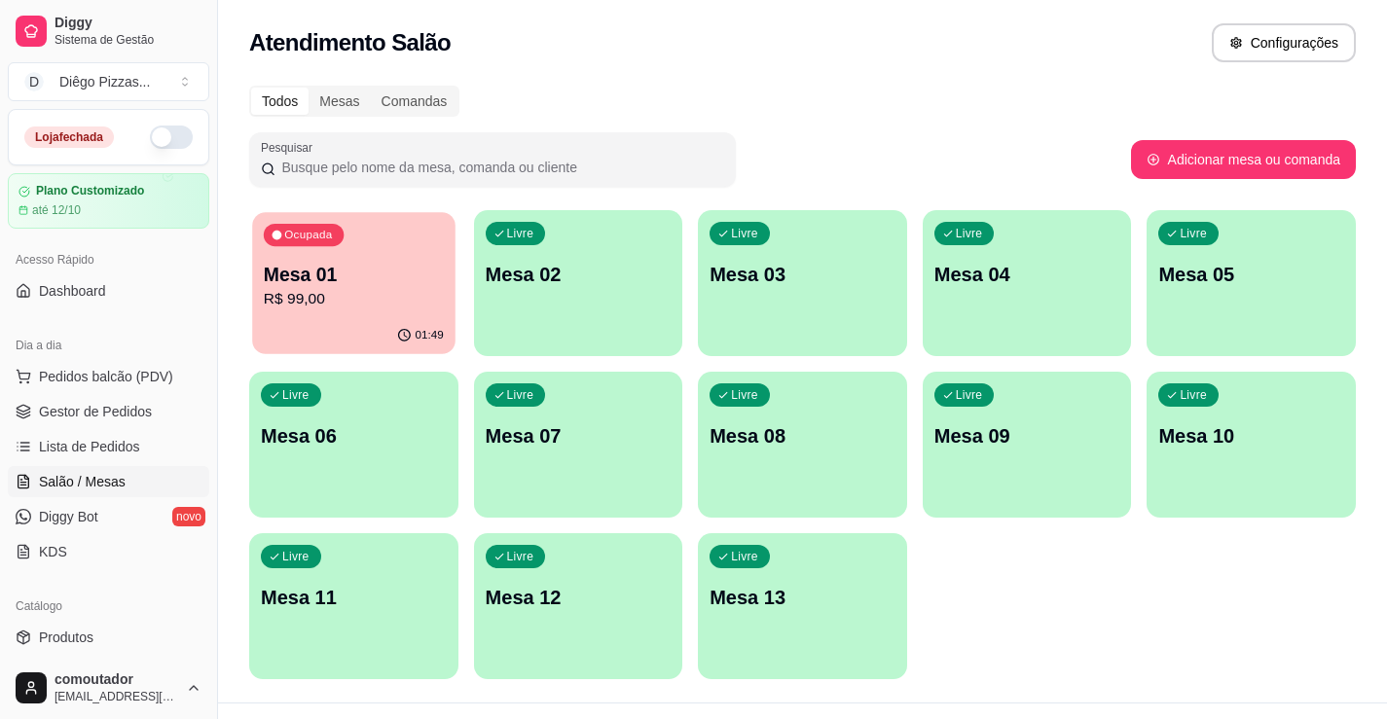
click at [381, 235] on div "Ocupada Mesa 01 R$ 99,00" at bounding box center [353, 264] width 202 height 105
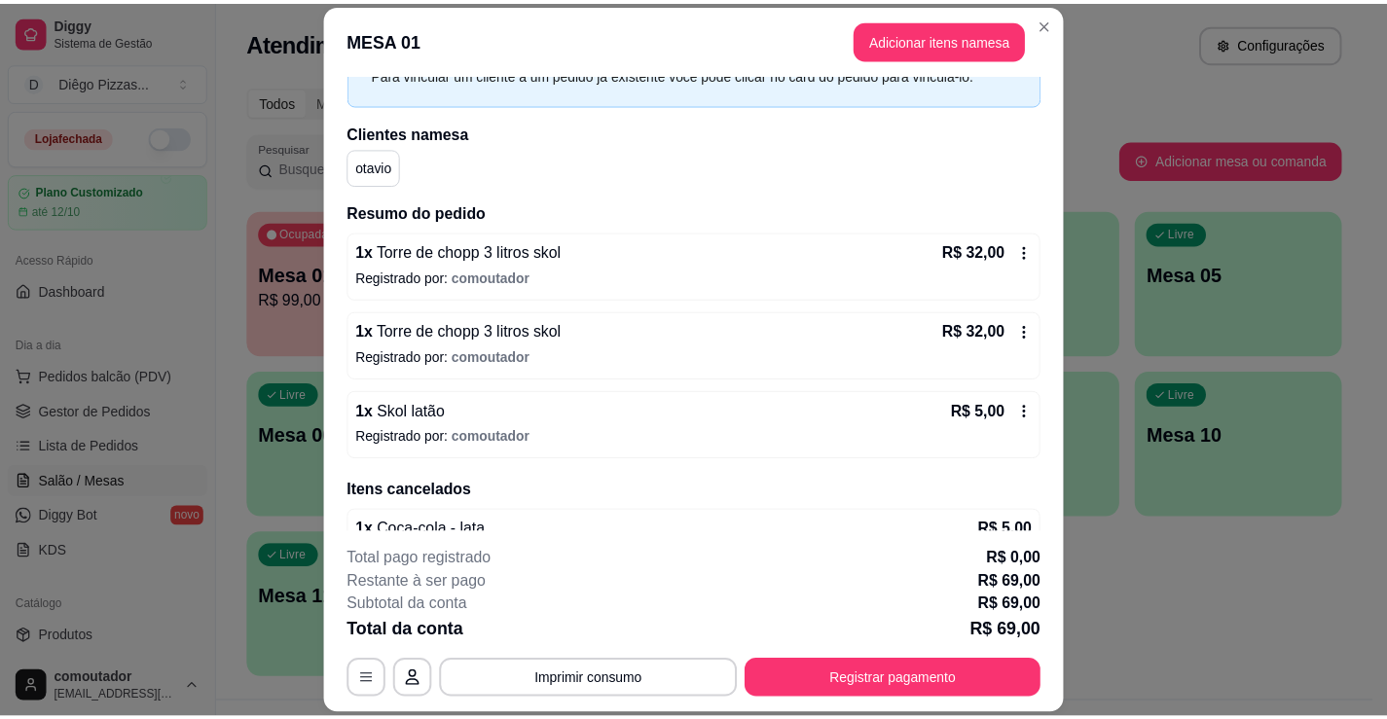
scroll to position [97, 0]
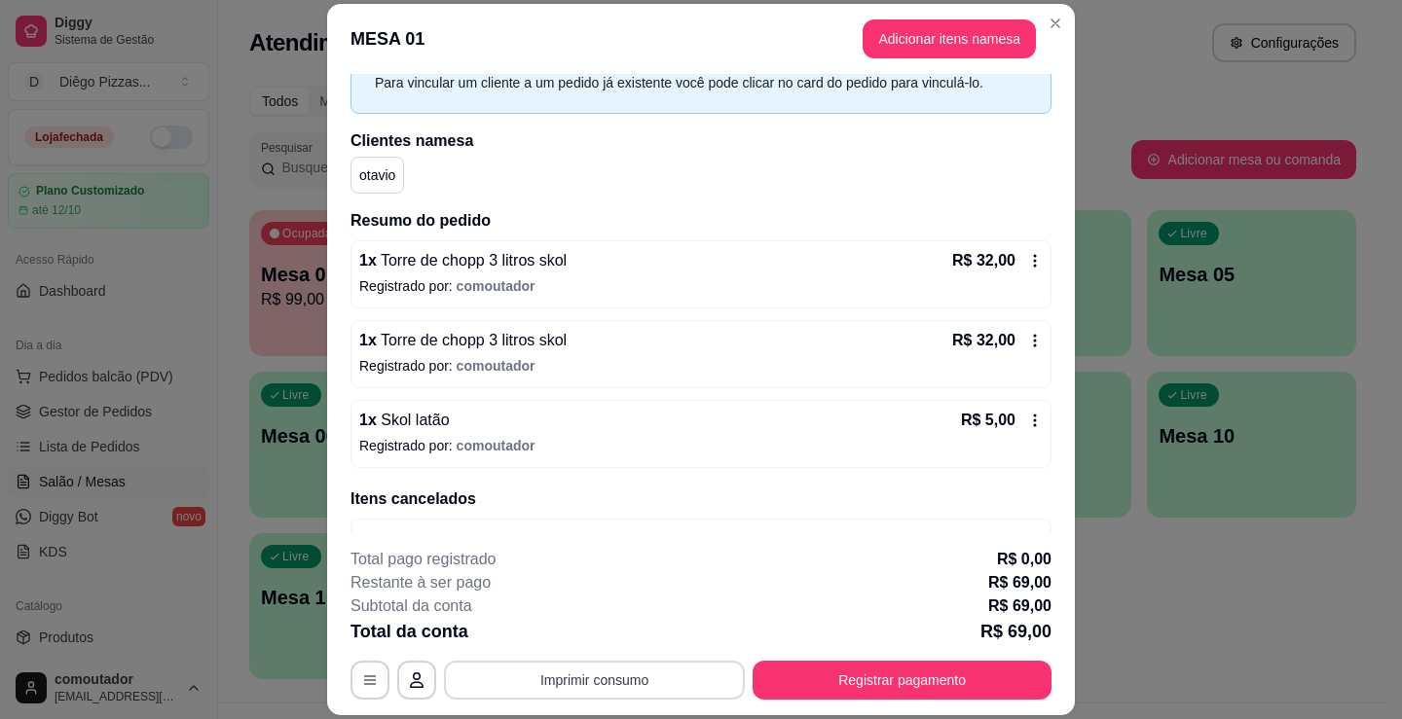
click at [652, 687] on button "Imprimir consumo" at bounding box center [594, 680] width 301 height 39
click at [612, 634] on button "IMPRESSORA" at bounding box center [593, 635] width 141 height 31
